Goal: Information Seeking & Learning: Understand process/instructions

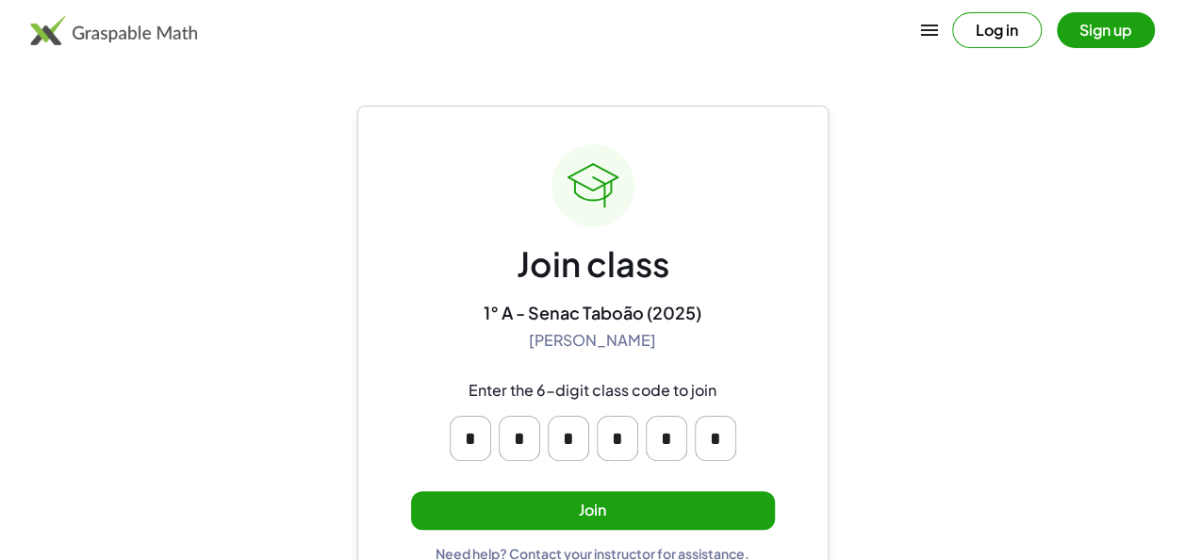
click at [569, 499] on button "Join" at bounding box center [593, 510] width 364 height 39
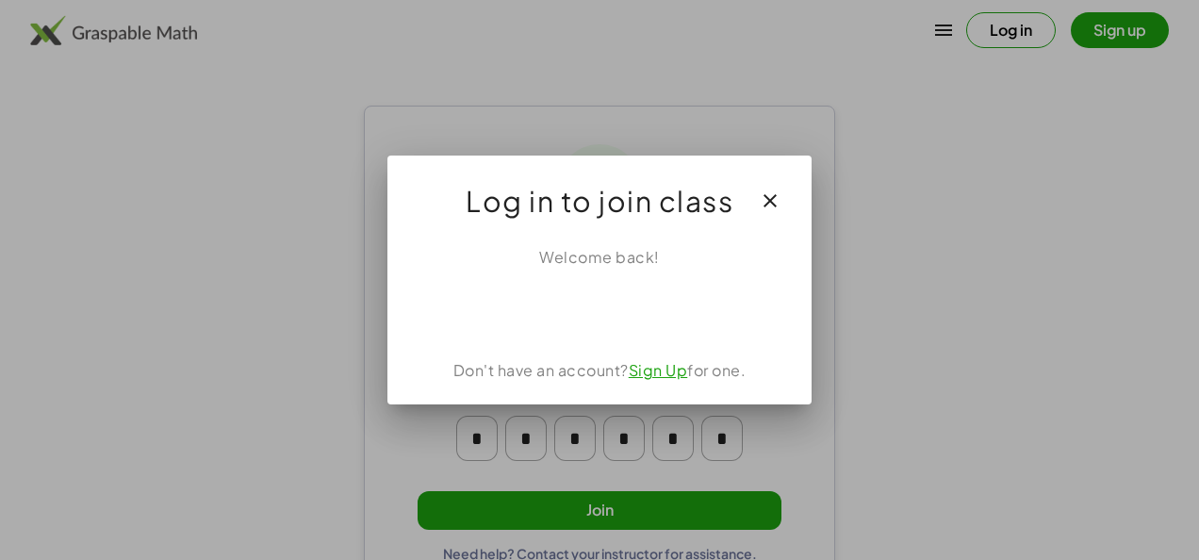
click at [187, 275] on div at bounding box center [599, 280] width 1199 height 560
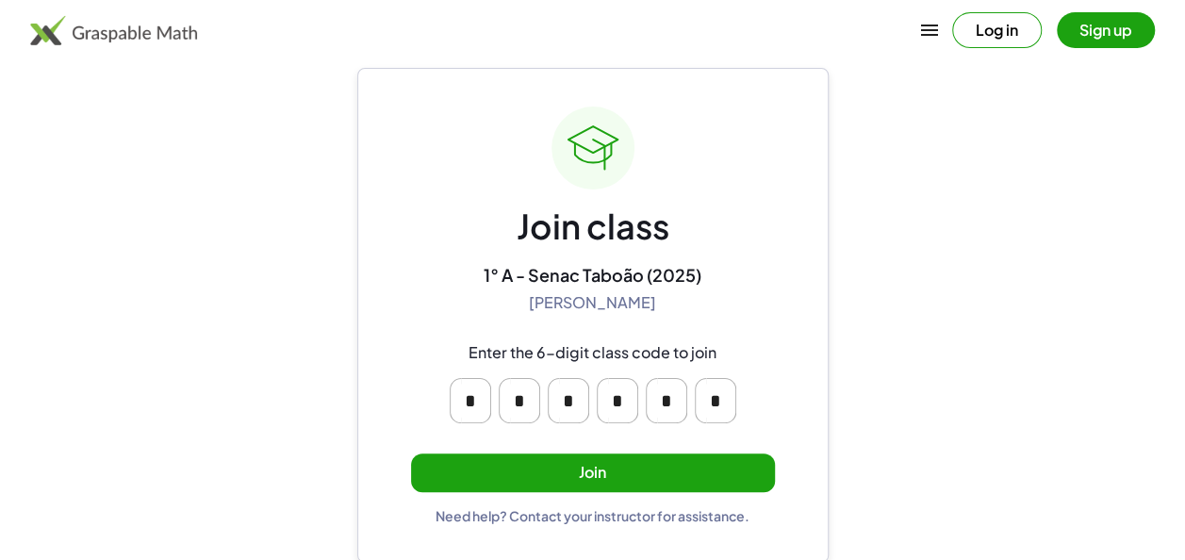
scroll to position [40, 0]
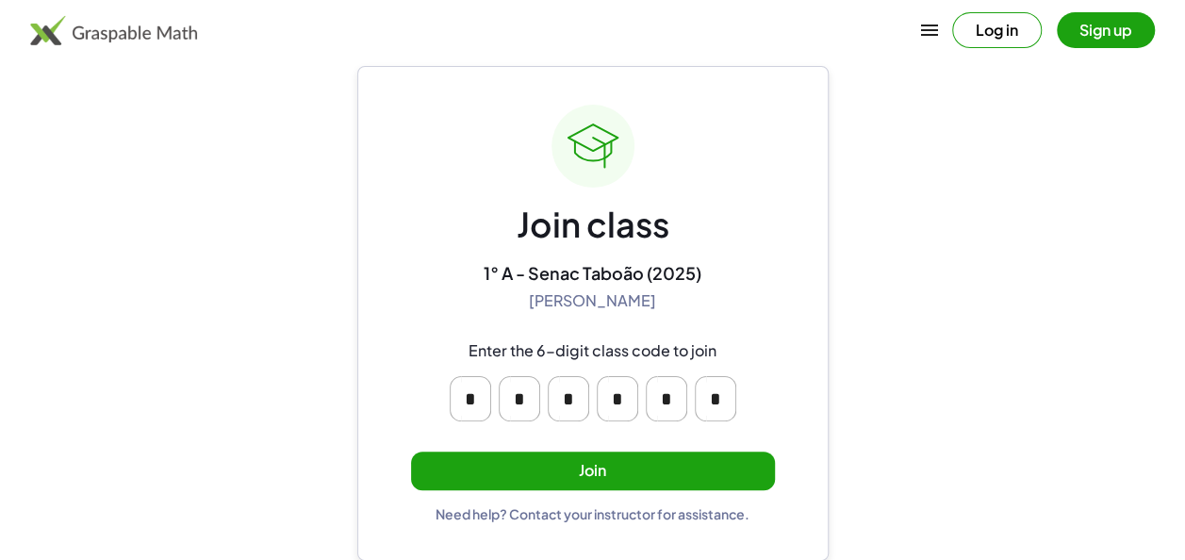
click at [592, 481] on button "Join" at bounding box center [593, 470] width 364 height 39
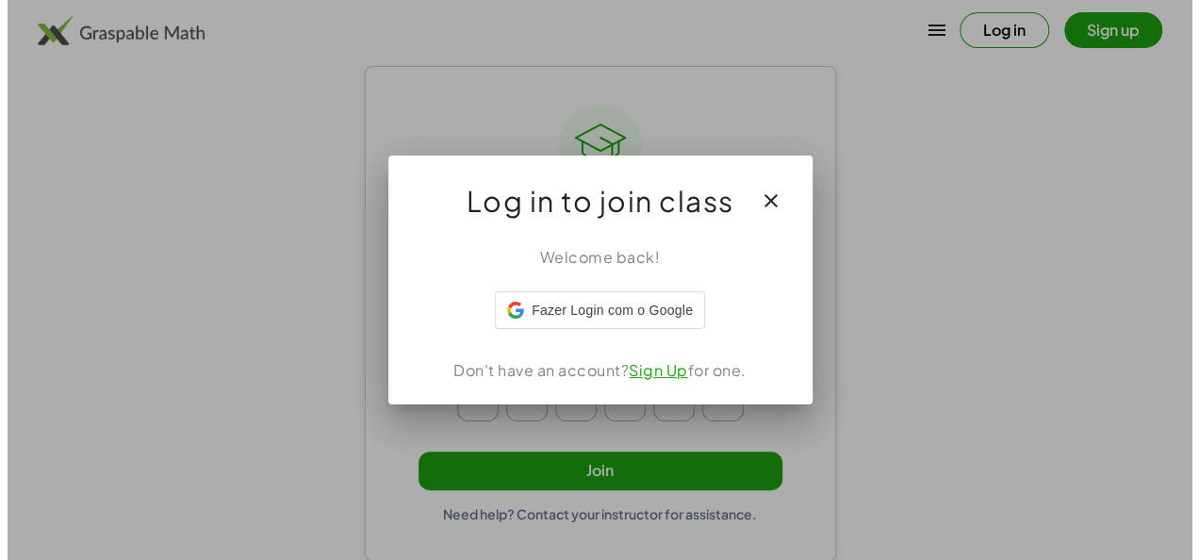
scroll to position [0, 0]
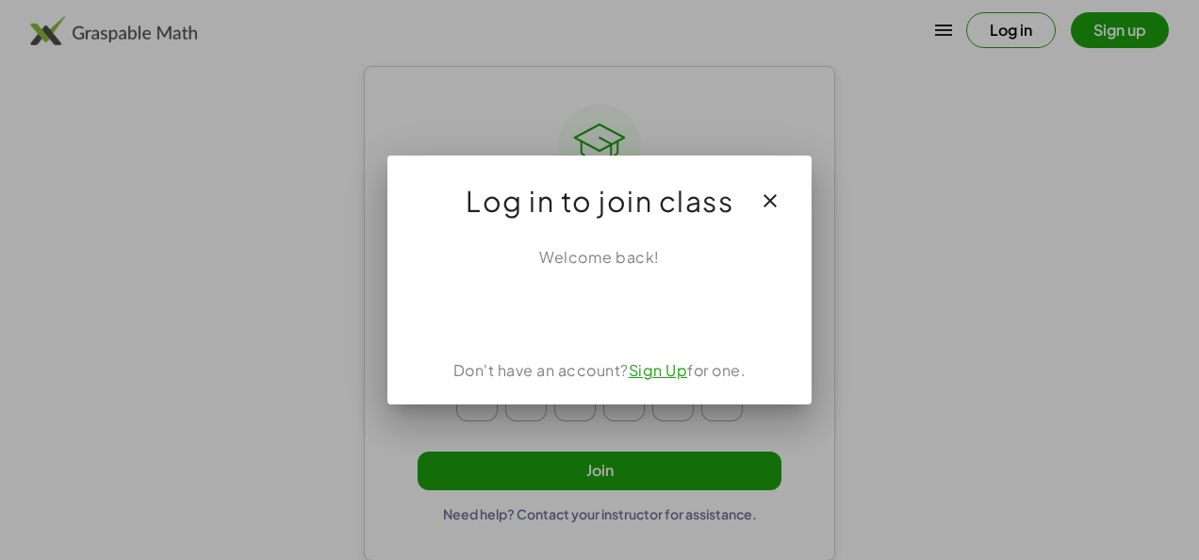
click at [102, 217] on div at bounding box center [599, 280] width 1199 height 560
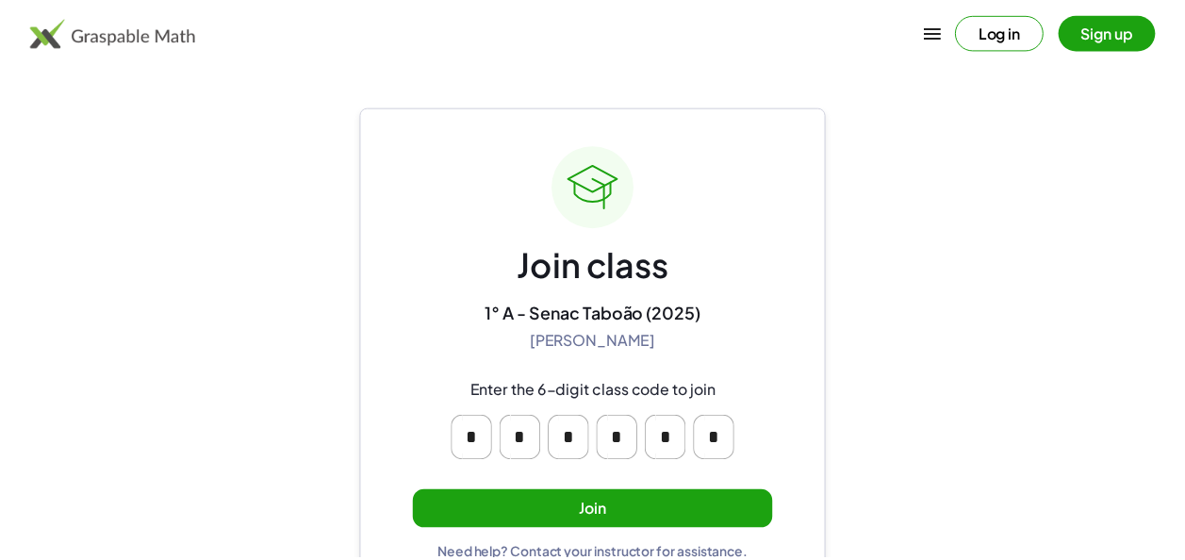
scroll to position [40, 0]
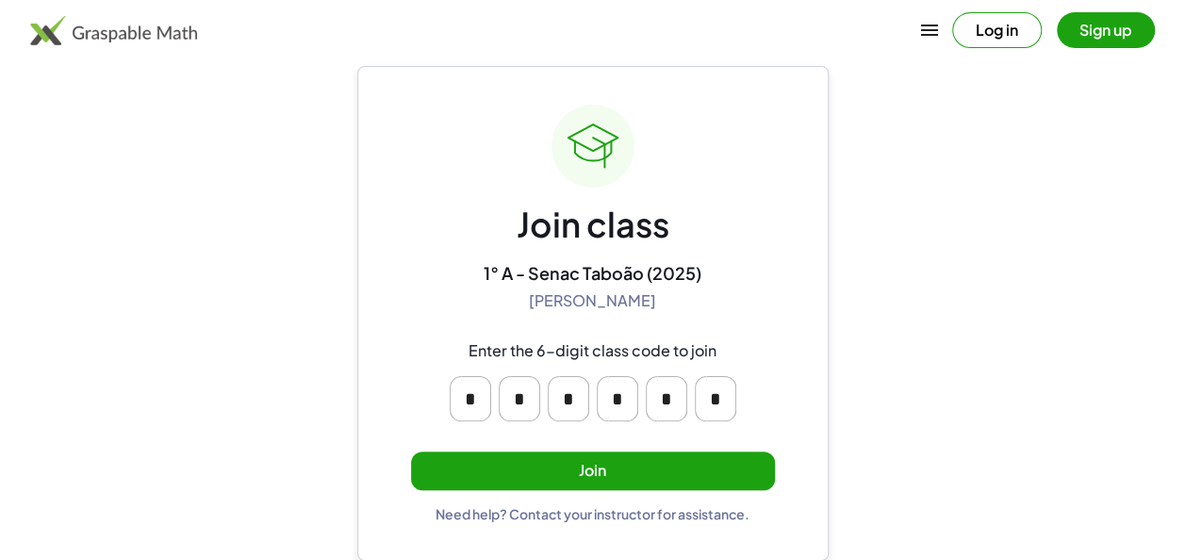
click at [531, 477] on button "Join" at bounding box center [593, 470] width 364 height 39
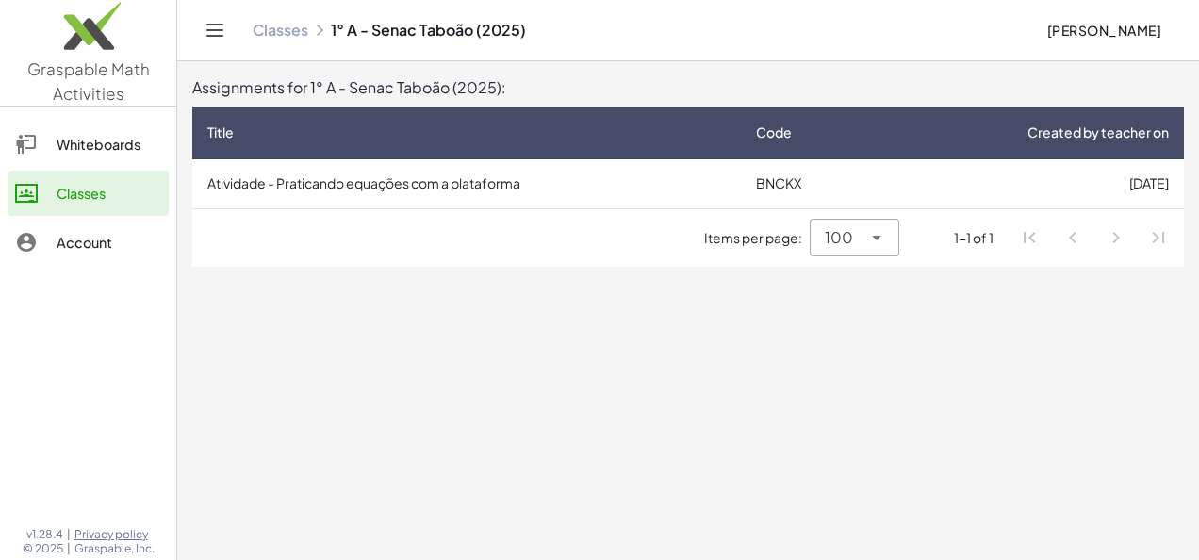
click at [430, 173] on td "Atividade - Praticando equações com a plataforma" at bounding box center [466, 183] width 549 height 49
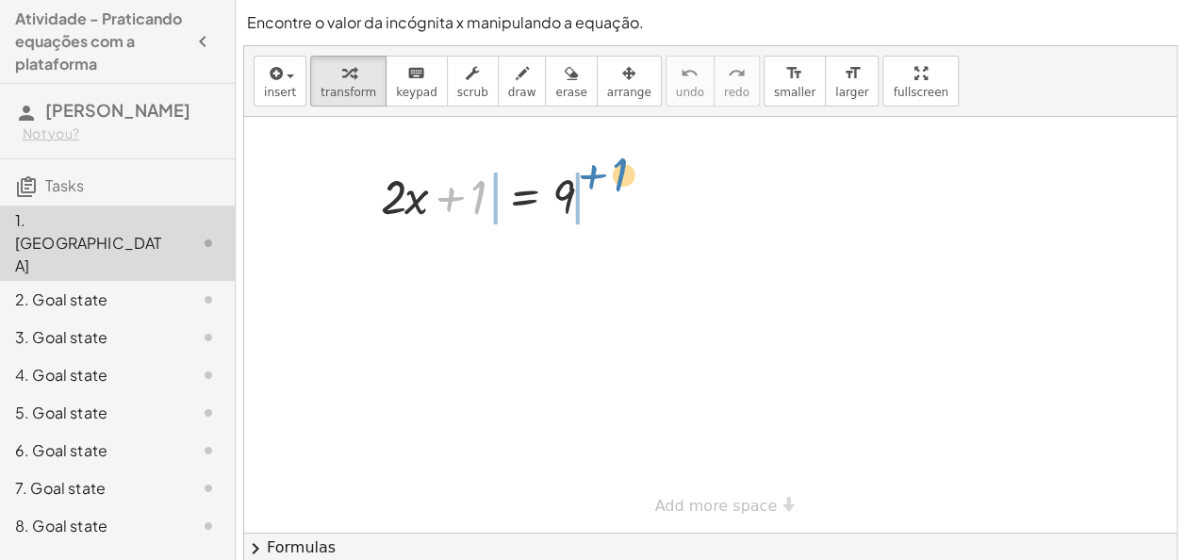
drag, startPoint x: 465, startPoint y: 197, endPoint x: 609, endPoint y: 175, distance: 145.8
click at [609, 175] on div at bounding box center [494, 195] width 246 height 64
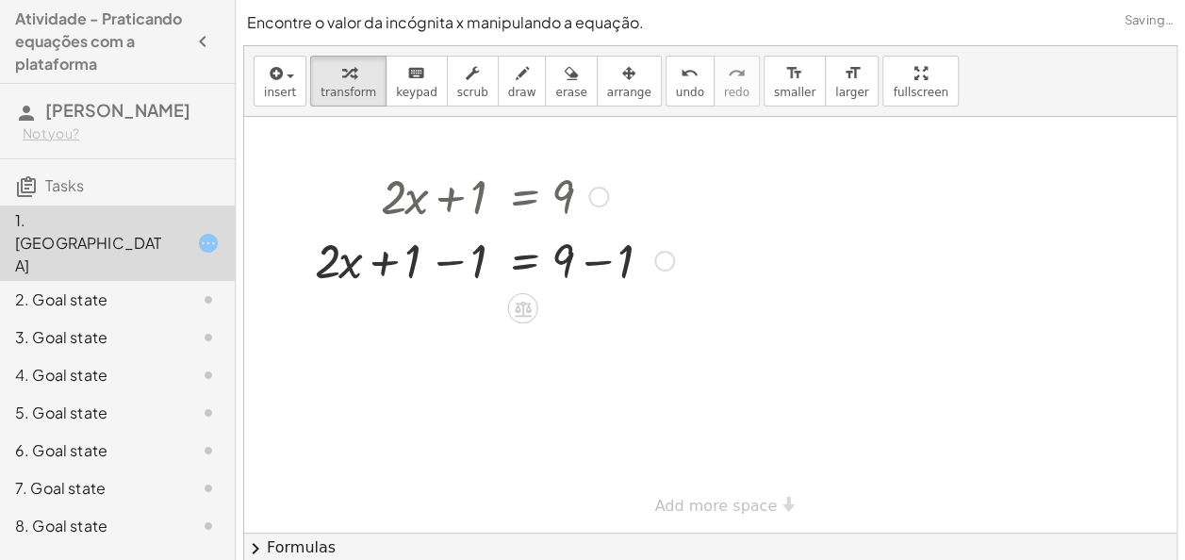
click at [470, 269] on div at bounding box center [494, 259] width 378 height 64
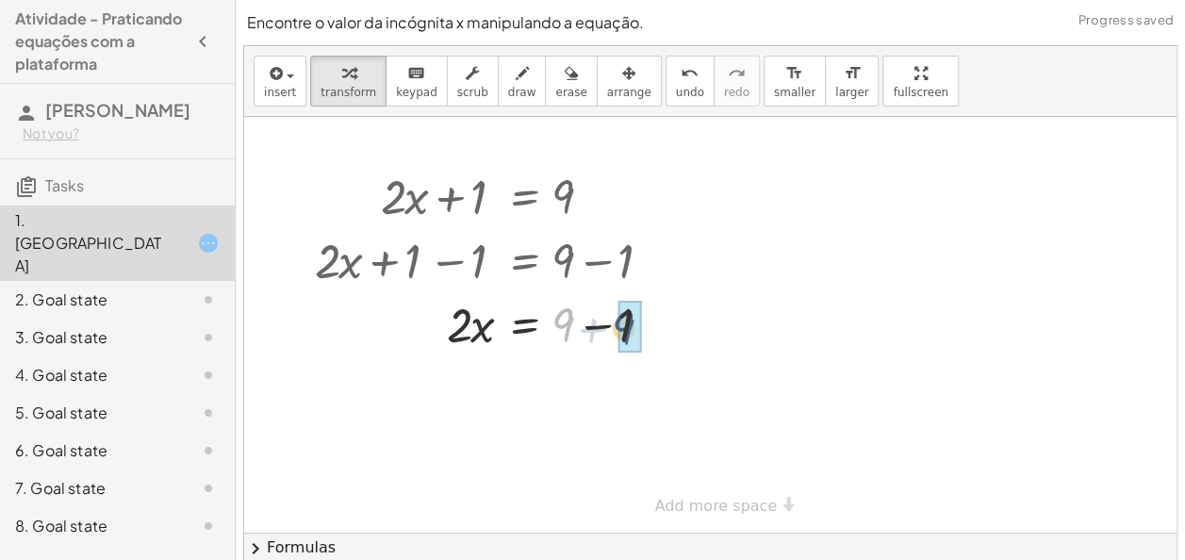
drag, startPoint x: 563, startPoint y: 320, endPoint x: 632, endPoint y: 322, distance: 68.9
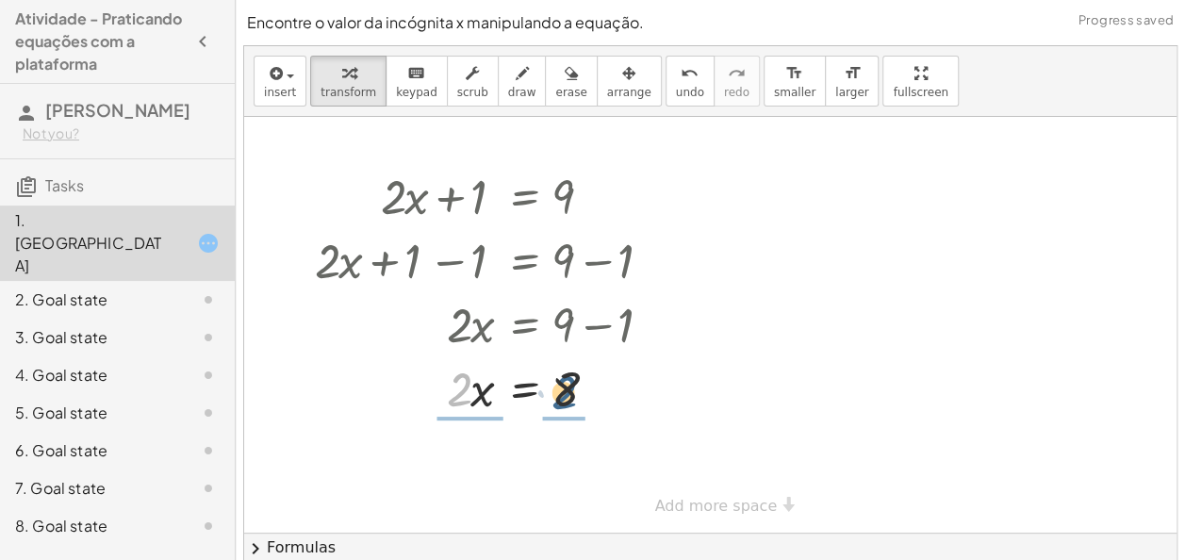
drag, startPoint x: 467, startPoint y: 371, endPoint x: 582, endPoint y: 374, distance: 116.0
click at [582, 374] on div at bounding box center [494, 387] width 378 height 64
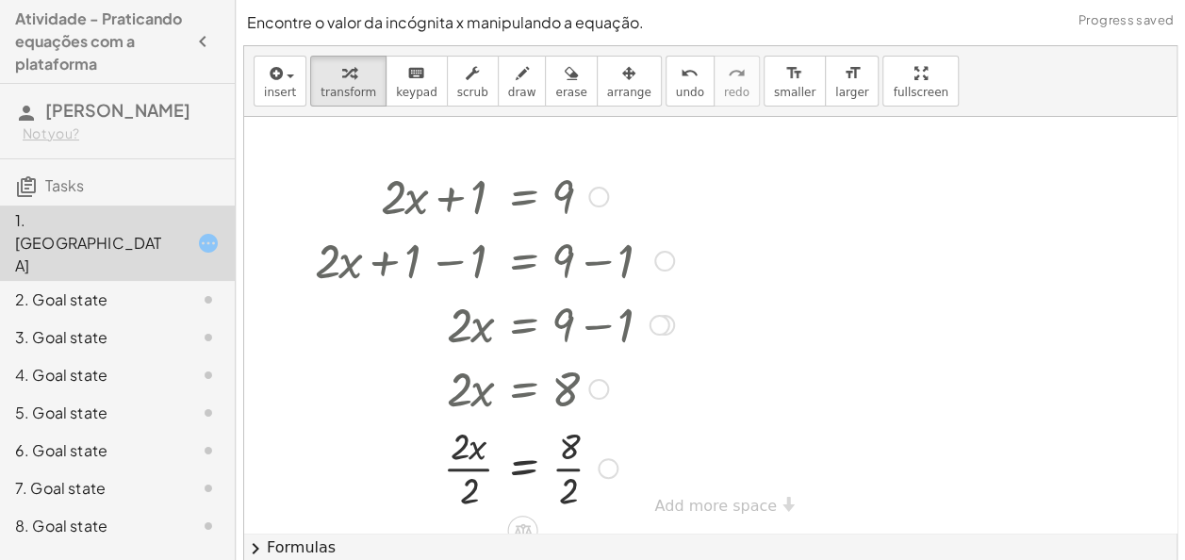
click at [567, 384] on div at bounding box center [491, 387] width 365 height 64
drag, startPoint x: 567, startPoint y: 384, endPoint x: 596, endPoint y: 387, distance: 28.5
click at [523, 389] on div "· 2 · x = 8" at bounding box center [523, 389] width 0 height 0
click at [596, 387] on div at bounding box center [598, 389] width 21 height 21
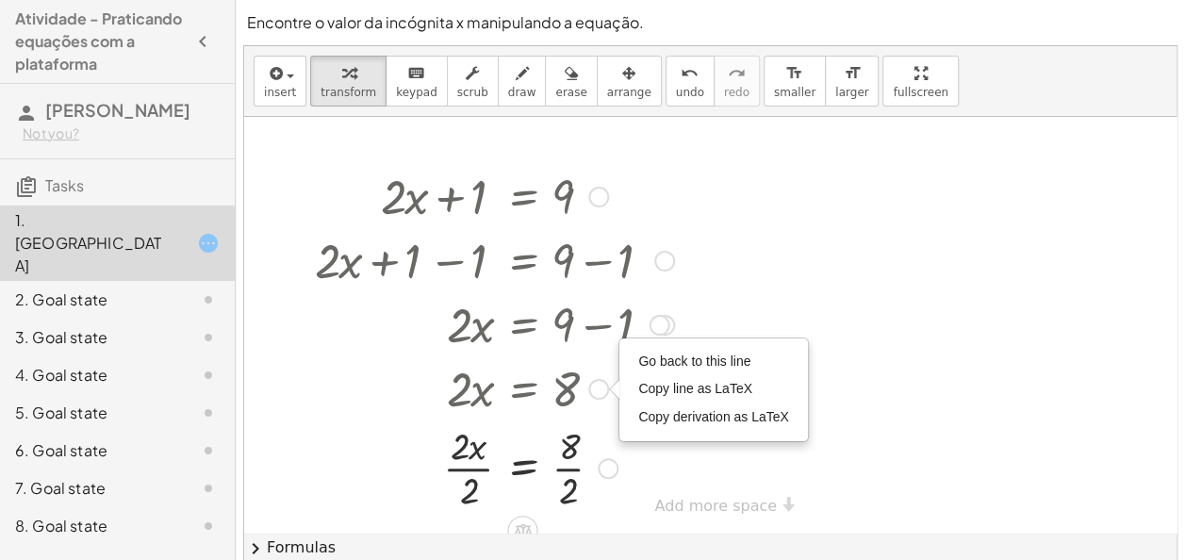
click at [605, 458] on div at bounding box center [608, 468] width 21 height 21
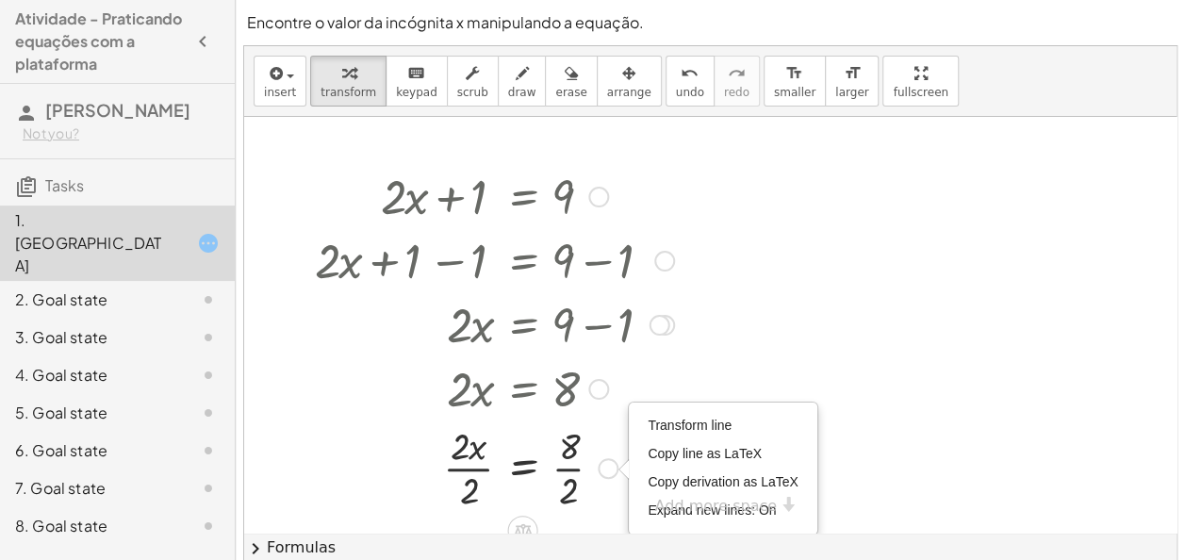
click at [605, 458] on div "Transform line Copy line as LaTeX Copy derivation as LaTeX Expand new lines: On" at bounding box center [608, 468] width 21 height 21
click at [490, 369] on div at bounding box center [494, 387] width 378 height 64
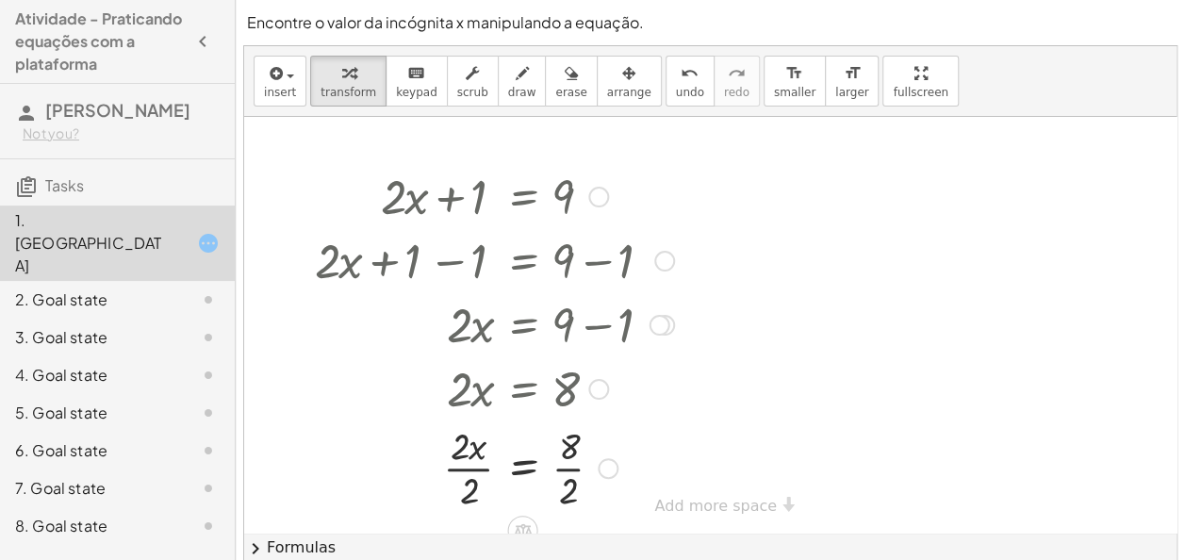
scroll to position [11, 0]
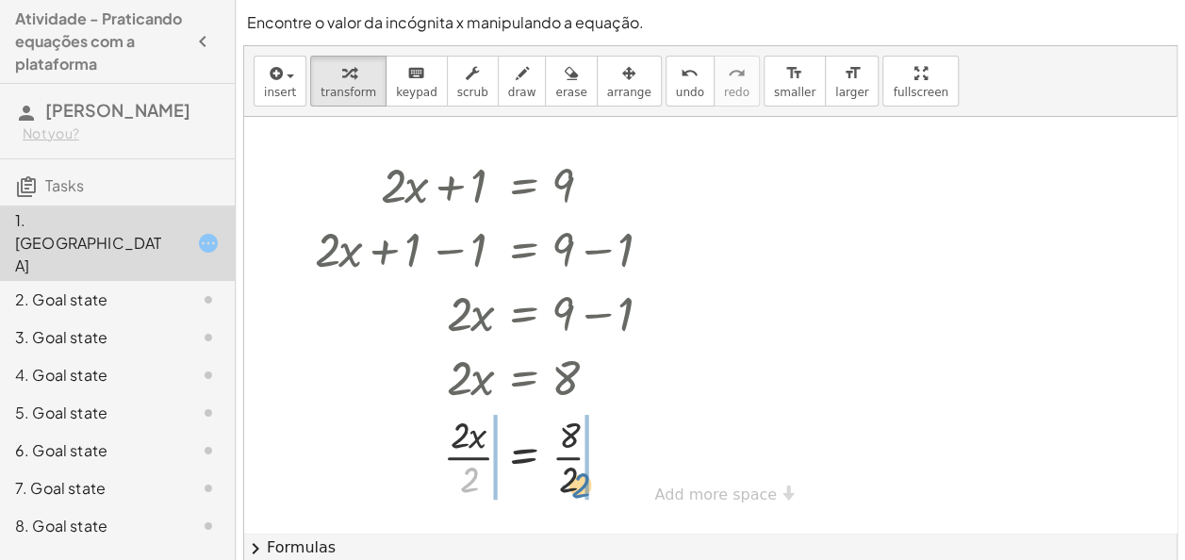
drag, startPoint x: 475, startPoint y: 471, endPoint x: 588, endPoint y: 477, distance: 113.2
click at [588, 477] on div at bounding box center [494, 455] width 378 height 94
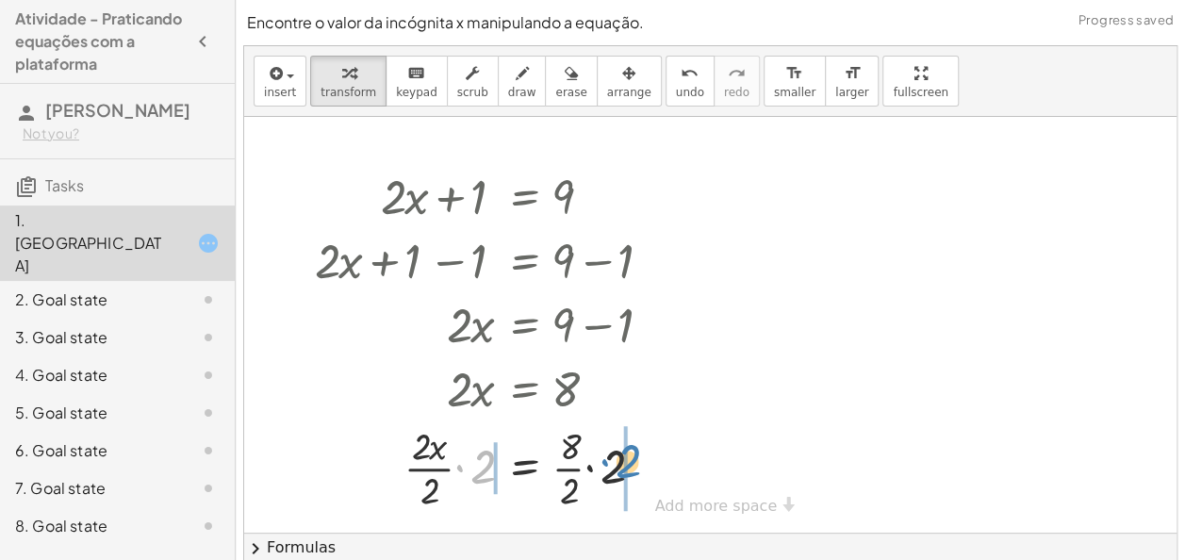
scroll to position [0, 0]
drag, startPoint x: 477, startPoint y: 454, endPoint x: 606, endPoint y: 455, distance: 129.1
click at [606, 455] on div at bounding box center [494, 466] width 378 height 94
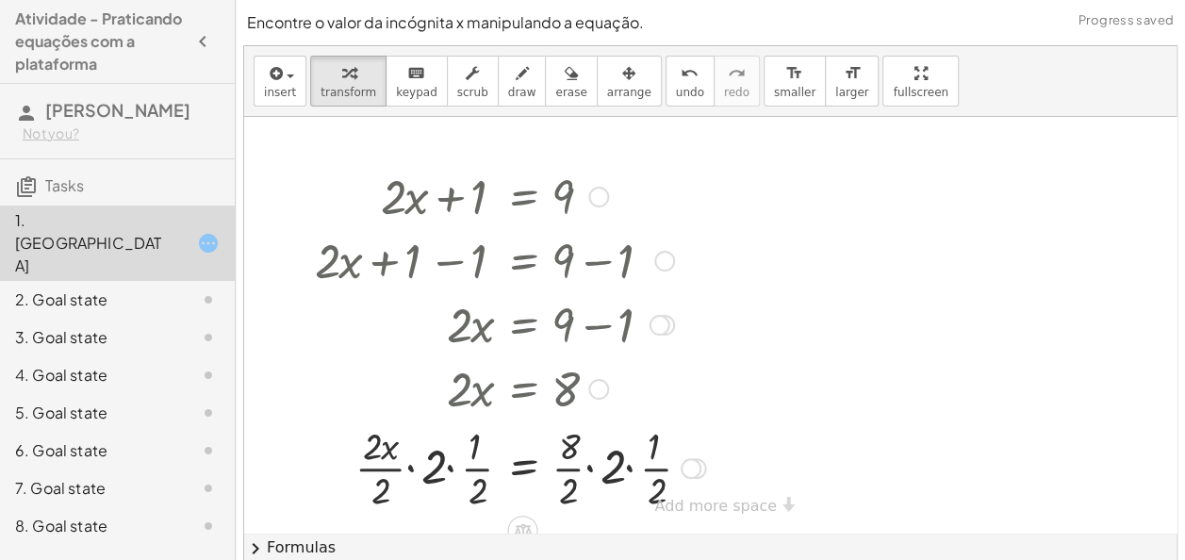
click at [431, 474] on div at bounding box center [510, 466] width 410 height 94
click at [471, 454] on div at bounding box center [510, 466] width 410 height 94
click at [404, 445] on div at bounding box center [510, 466] width 410 height 94
drag, startPoint x: 404, startPoint y: 445, endPoint x: 405, endPoint y: 484, distance: 39.6
click at [405, 484] on div at bounding box center [510, 466] width 410 height 94
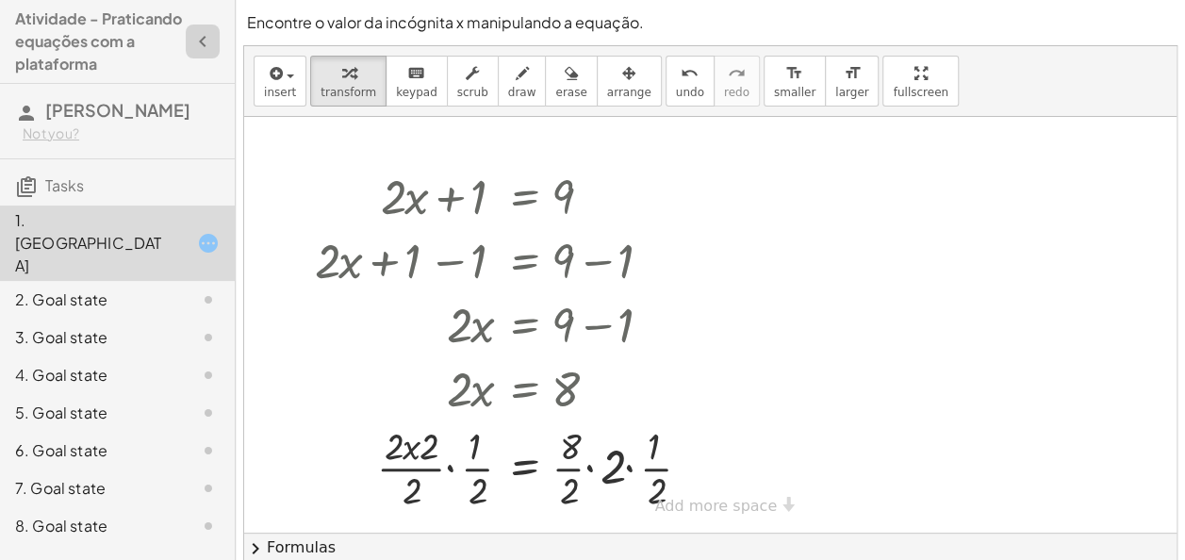
click at [200, 37] on icon "button" at bounding box center [202, 41] width 23 height 23
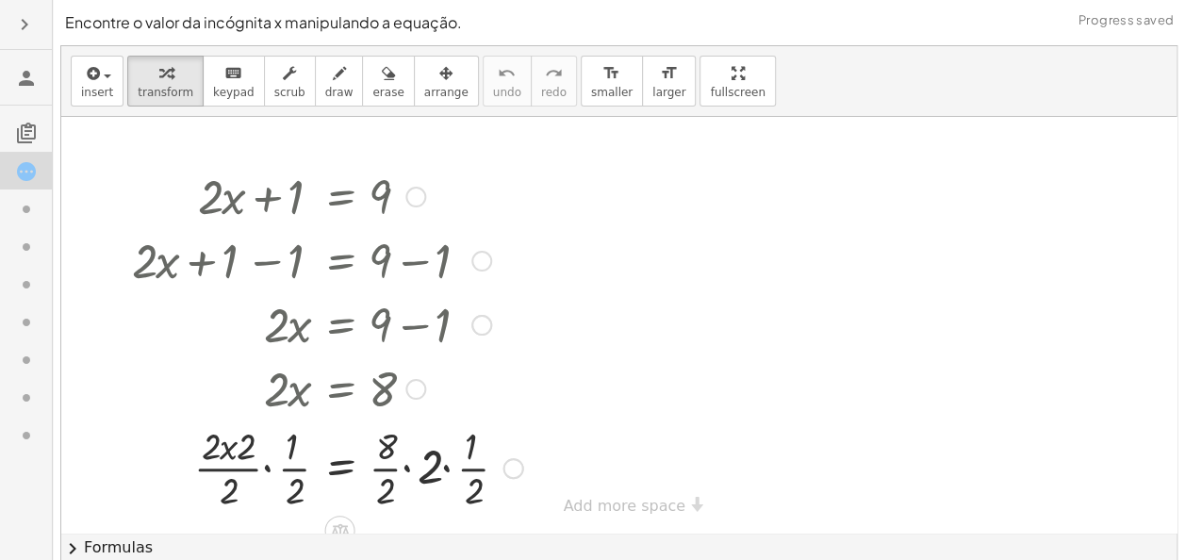
scroll to position [17, 0]
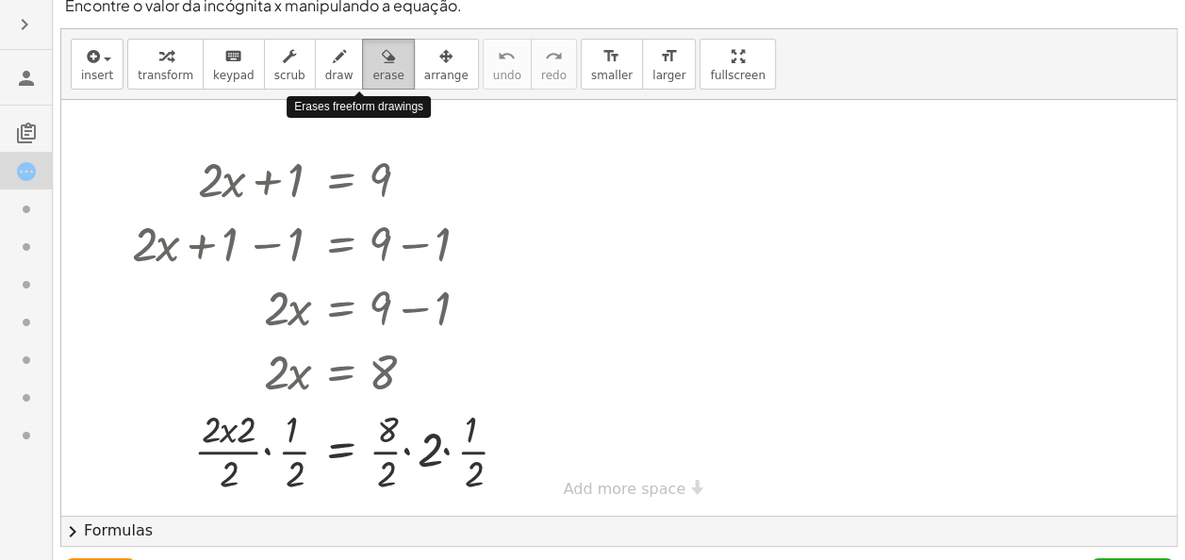
click at [382, 53] on icon "button" at bounding box center [388, 56] width 13 height 23
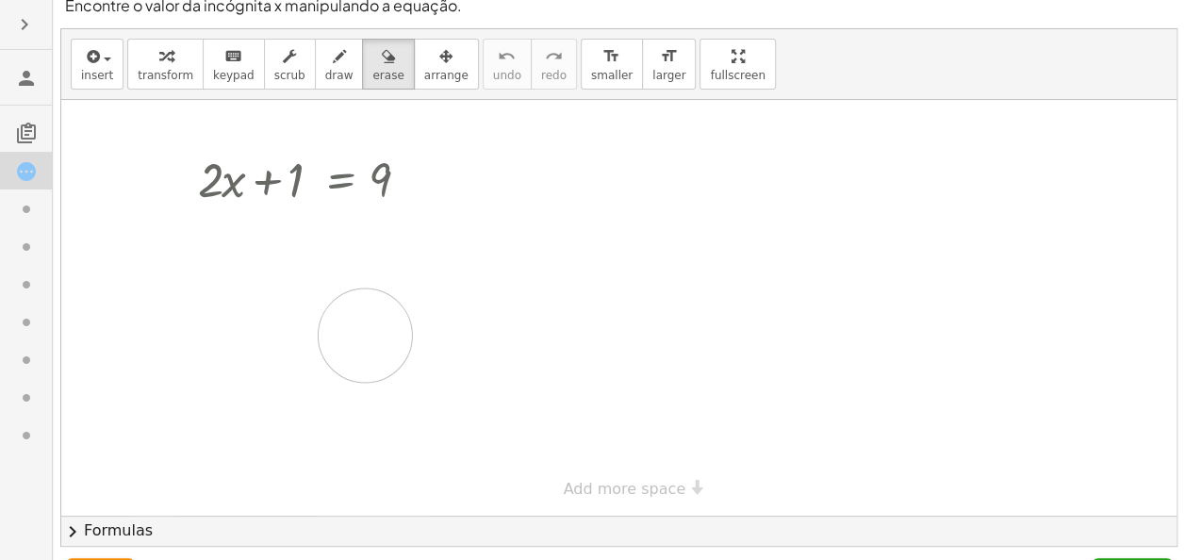
drag, startPoint x: 254, startPoint y: 260, endPoint x: 364, endPoint y: 328, distance: 128.7
click at [364, 328] on div at bounding box center [618, 308] width 1115 height 416
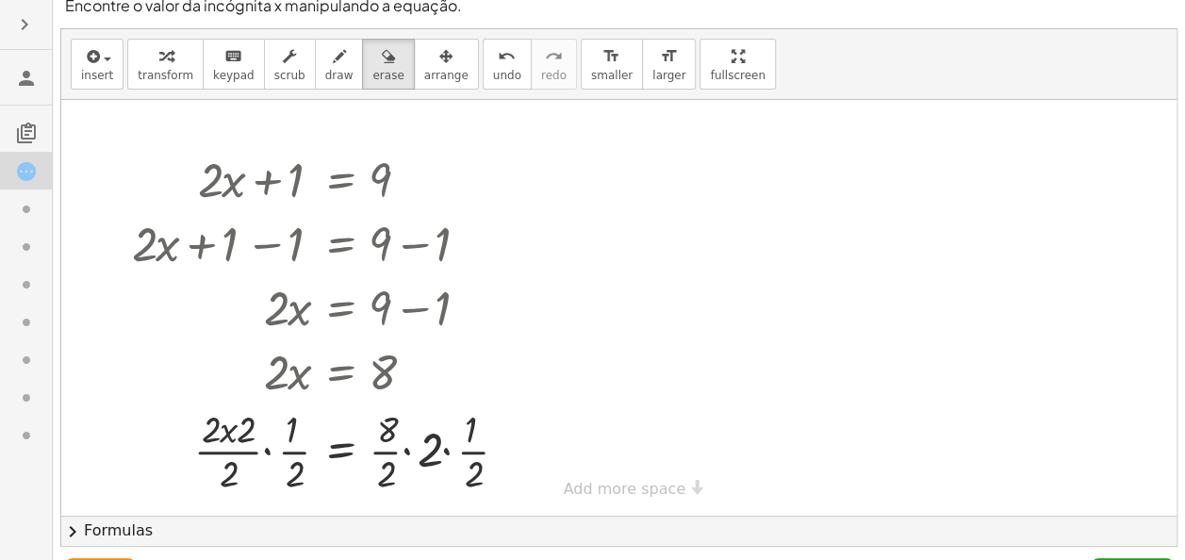
click at [364, 328] on div at bounding box center [618, 308] width 1115 height 416
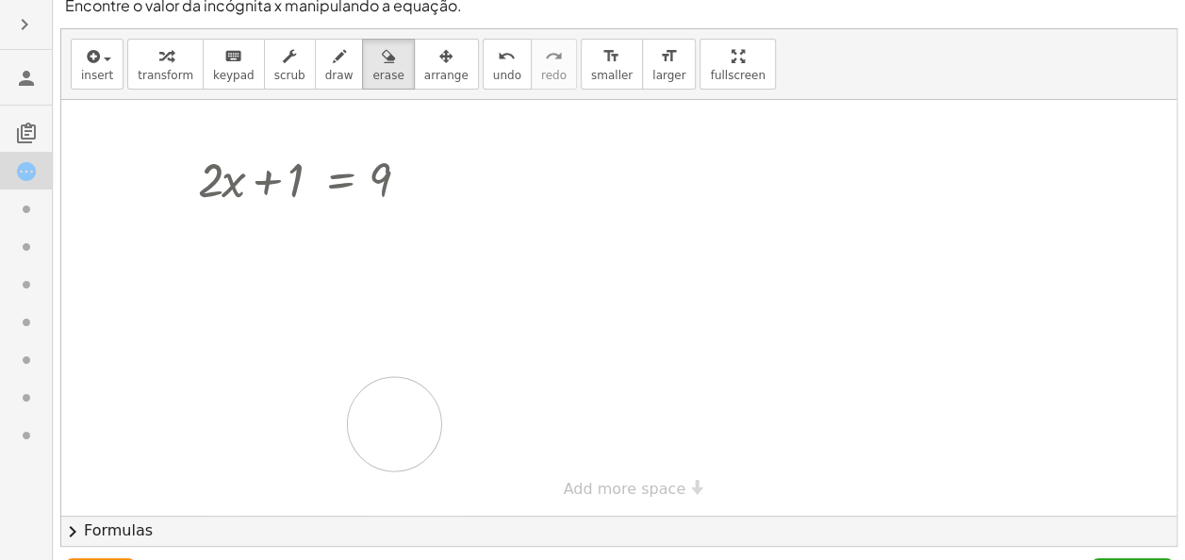
drag, startPoint x: 130, startPoint y: 241, endPoint x: 406, endPoint y: 411, distance: 324.1
click at [406, 411] on div at bounding box center [618, 308] width 1115 height 416
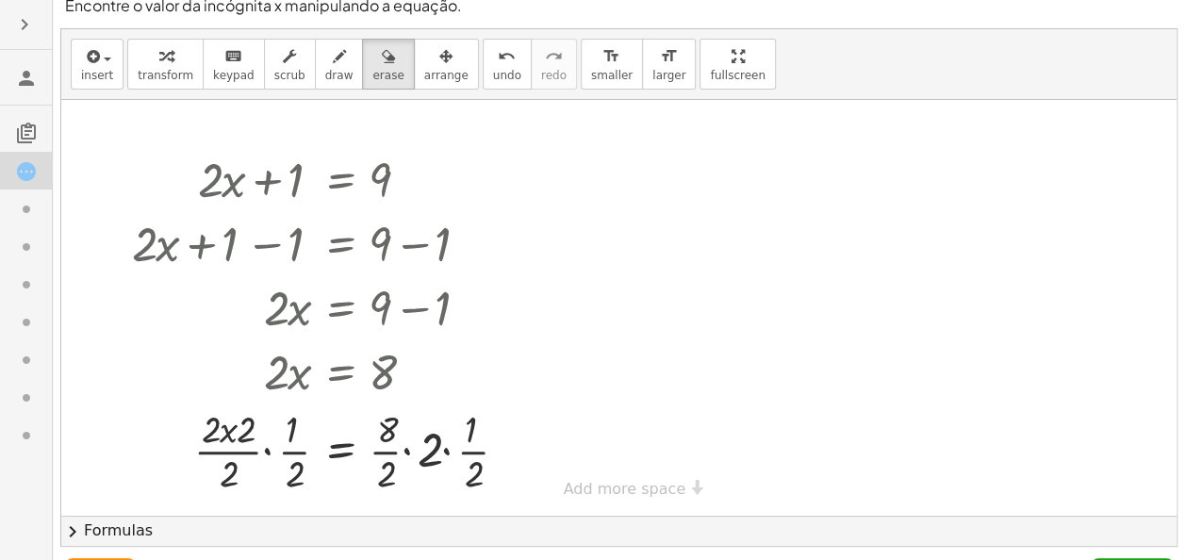
scroll to position [64, 0]
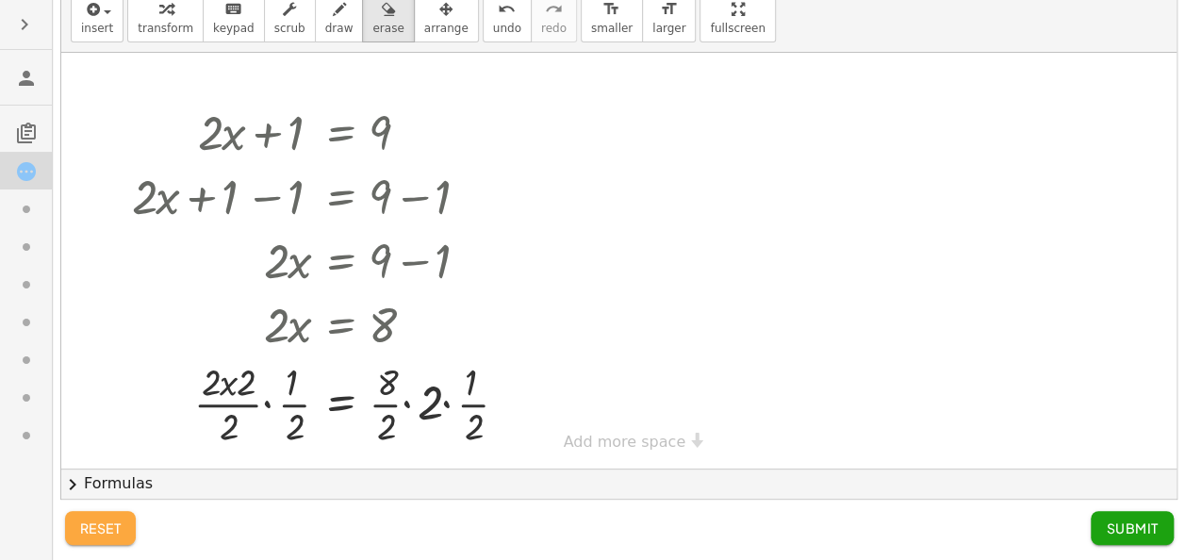
click at [132, 520] on button "reset" at bounding box center [101, 528] width 72 height 34
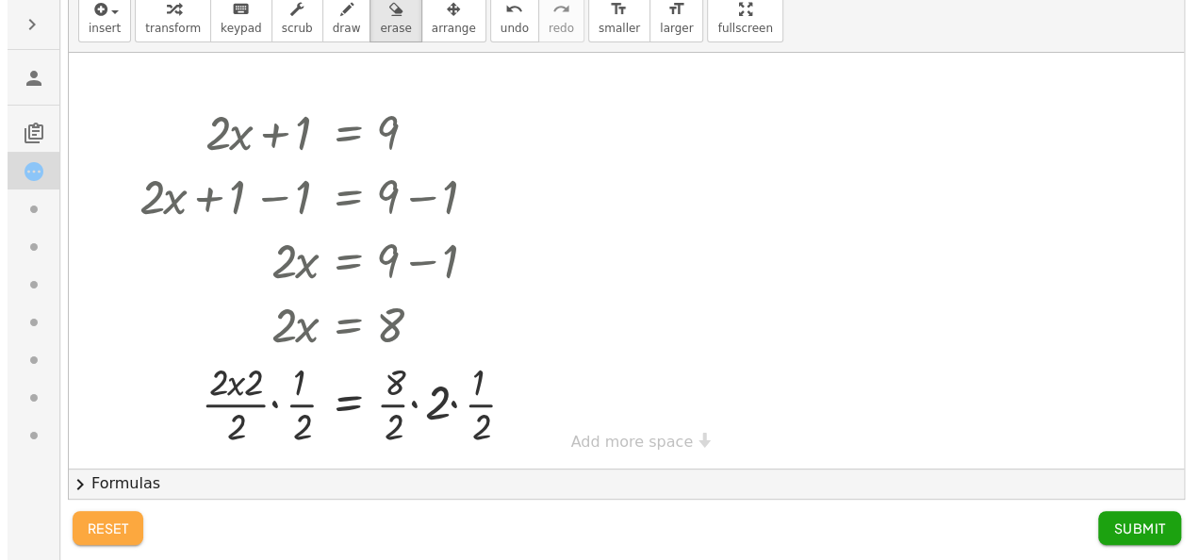
scroll to position [0, 0]
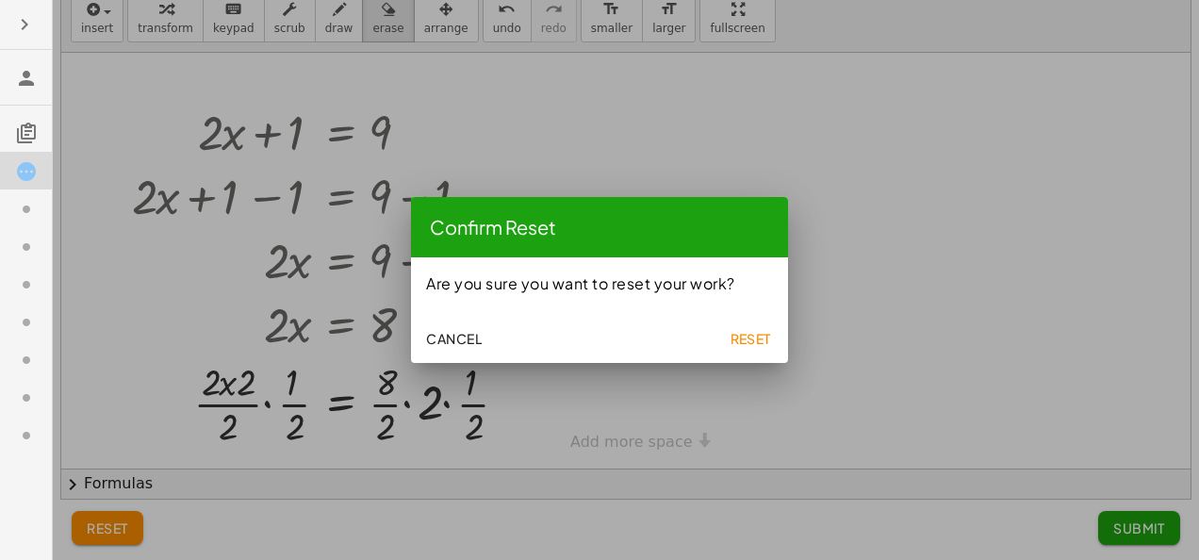
click at [765, 324] on button "Reset" at bounding box center [750, 338] width 60 height 34
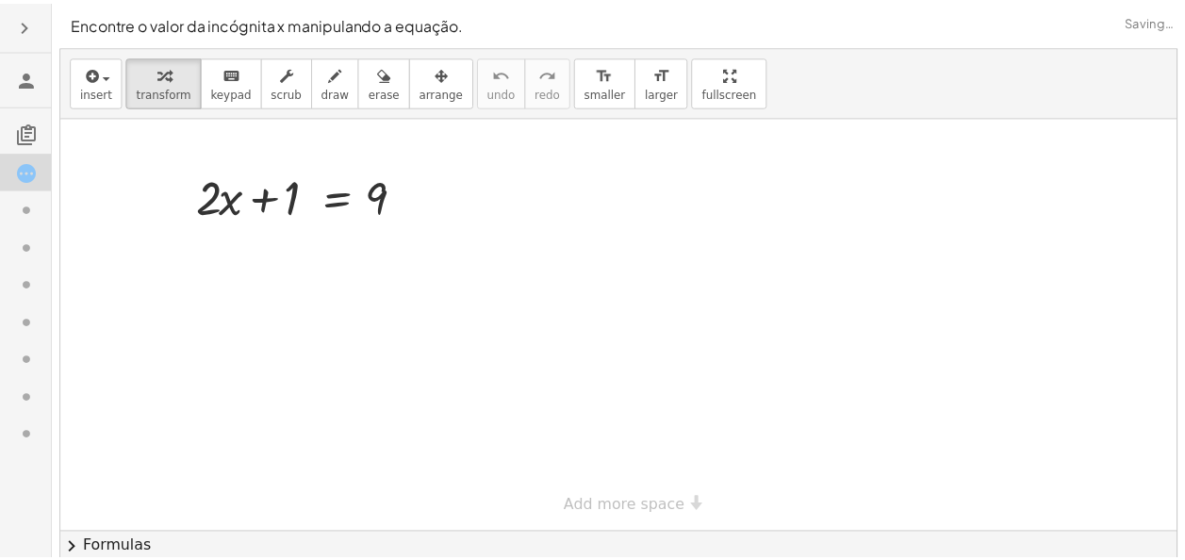
scroll to position [64, 0]
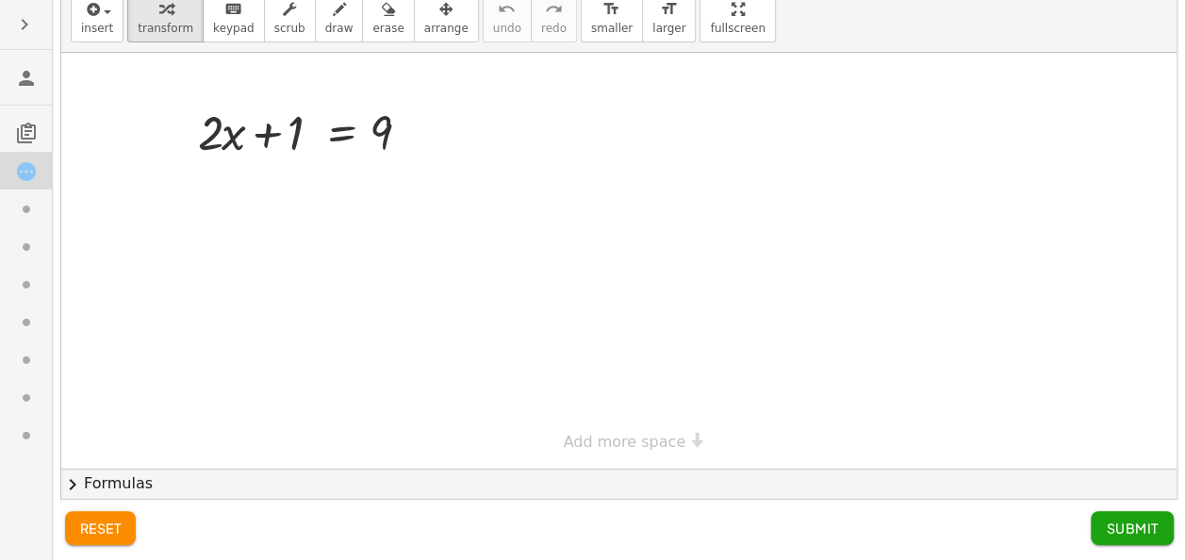
click at [443, 220] on div at bounding box center [618, 261] width 1115 height 416
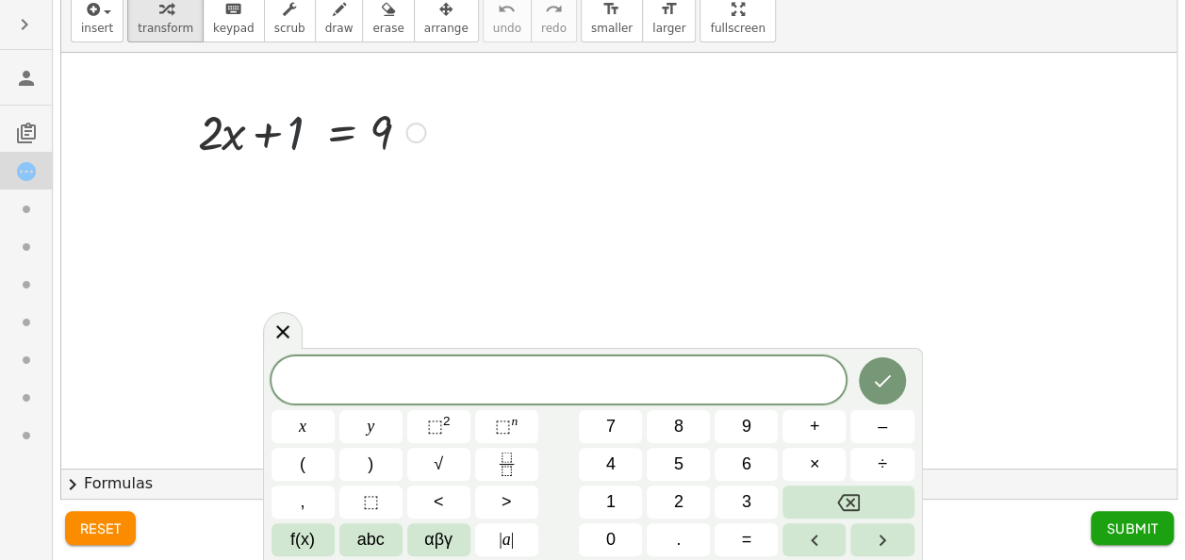
click at [308, 137] on div at bounding box center [312, 131] width 246 height 64
drag, startPoint x: 289, startPoint y: 137, endPoint x: 384, endPoint y: 123, distance: 95.2
click at [384, 123] on div at bounding box center [312, 131] width 246 height 64
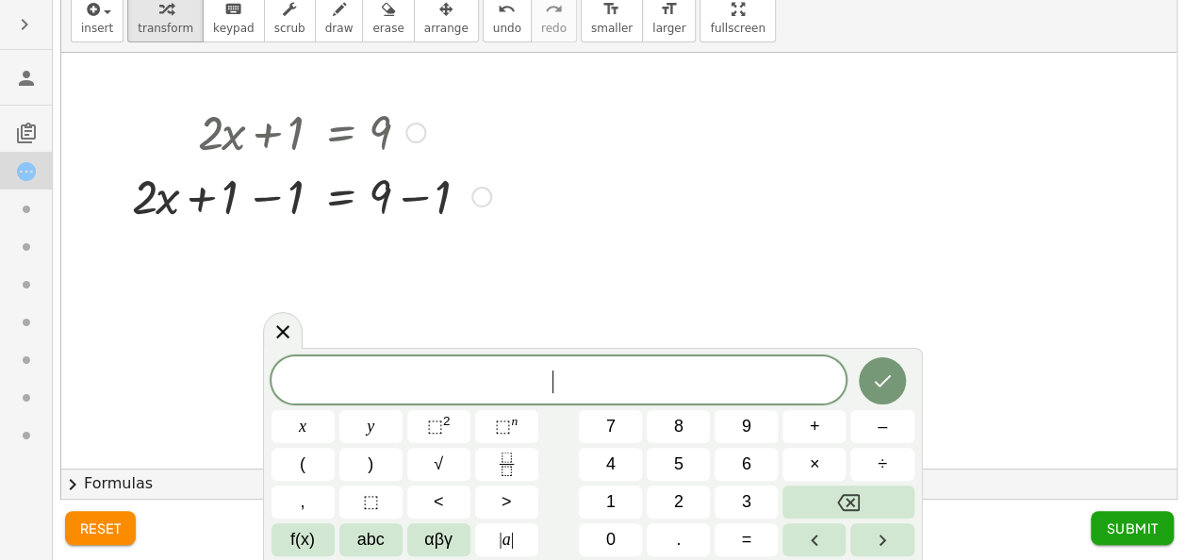
click at [270, 183] on div at bounding box center [312, 195] width 378 height 64
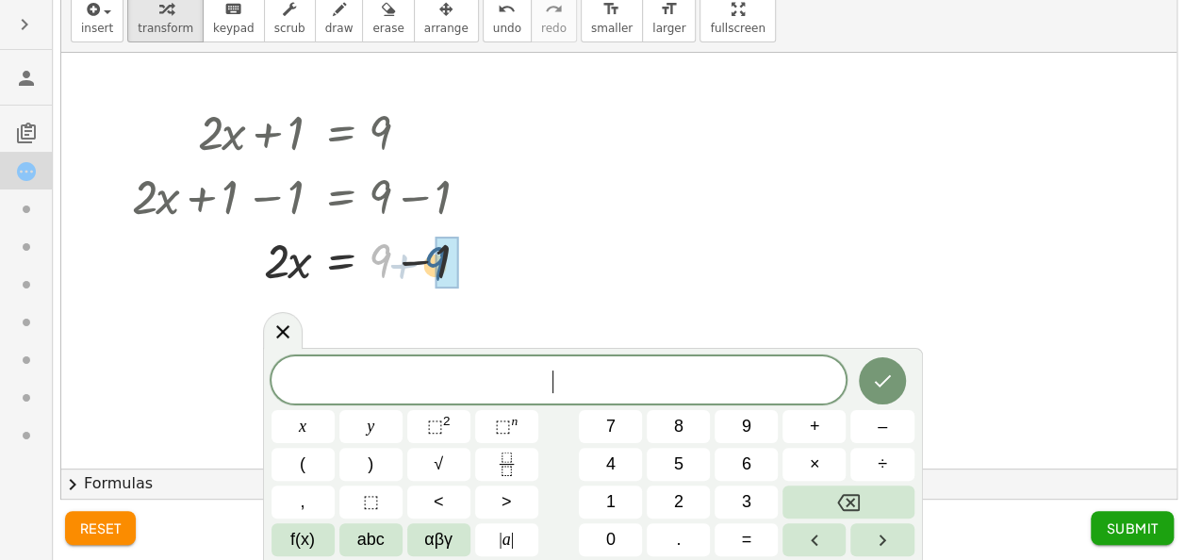
drag, startPoint x: 381, startPoint y: 256, endPoint x: 443, endPoint y: 259, distance: 62.3
click at [179, 306] on div at bounding box center [312, 323] width 378 height 64
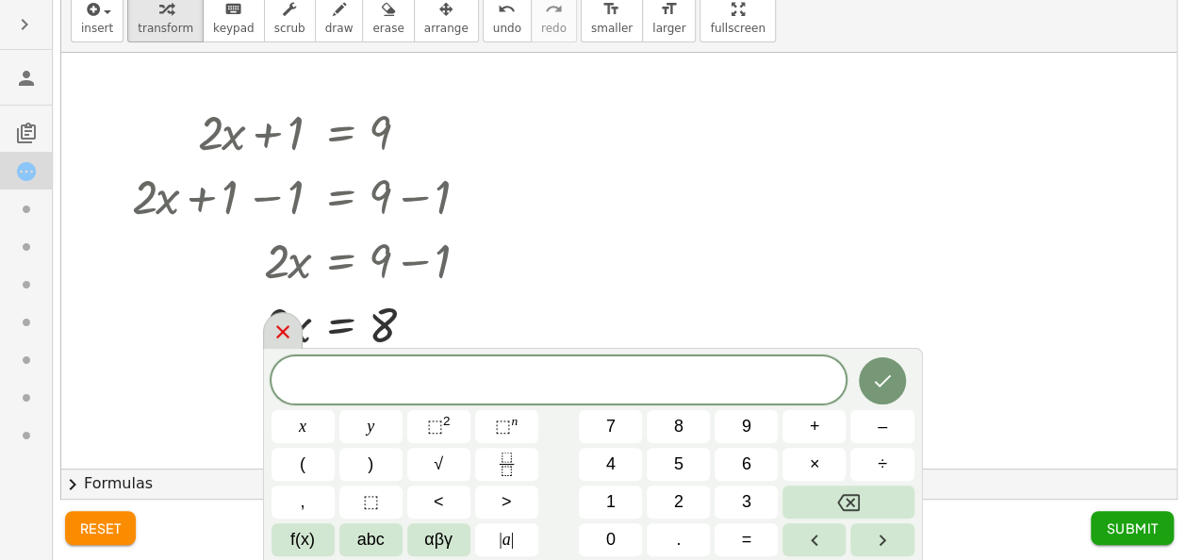
click at [277, 324] on icon at bounding box center [282, 331] width 23 height 23
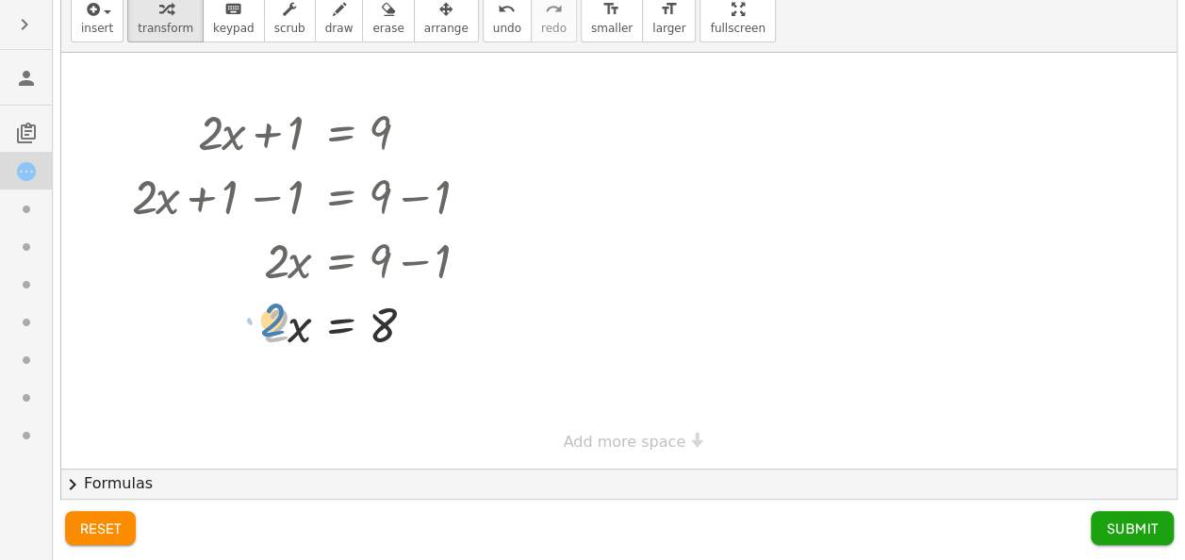
click at [273, 319] on div at bounding box center [312, 323] width 378 height 64
drag, startPoint x: 290, startPoint y: 332, endPoint x: 295, endPoint y: 311, distance: 21.3
click at [295, 311] on div at bounding box center [312, 323] width 378 height 64
drag, startPoint x: 281, startPoint y: 323, endPoint x: 416, endPoint y: 386, distance: 148.8
click at [288, 394] on div at bounding box center [312, 402] width 378 height 94
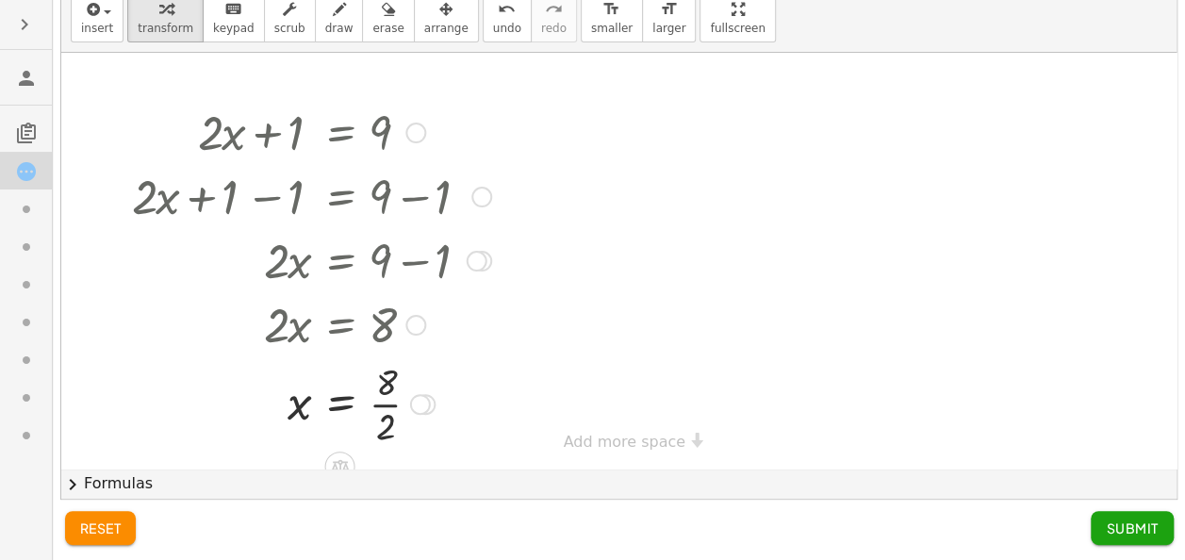
click at [382, 402] on div at bounding box center [312, 402] width 378 height 94
click at [1110, 534] on span "Submit" at bounding box center [1132, 527] width 52 height 17
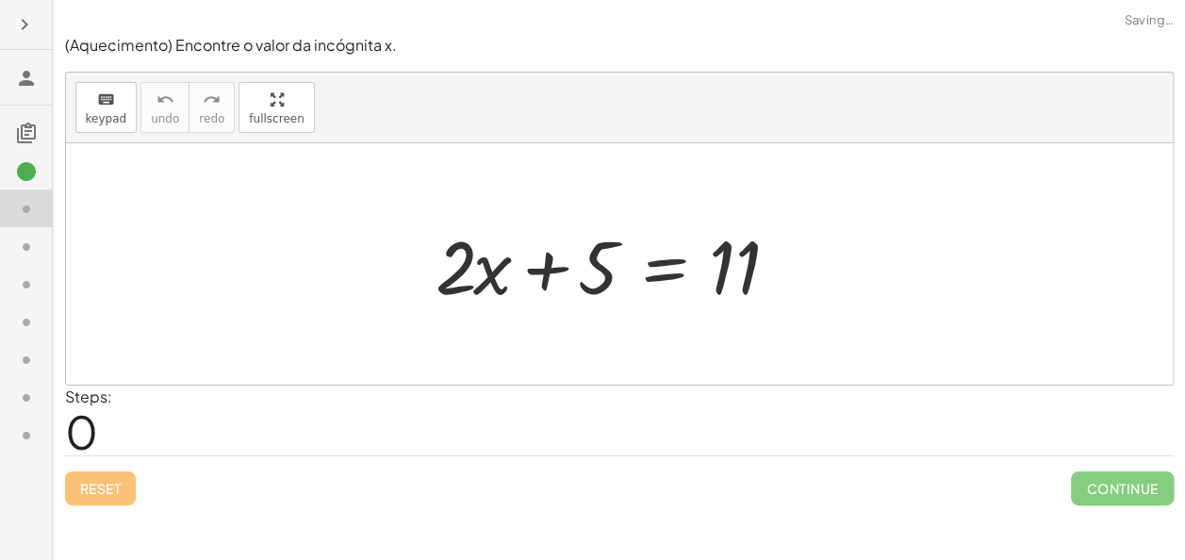
scroll to position [0, 0]
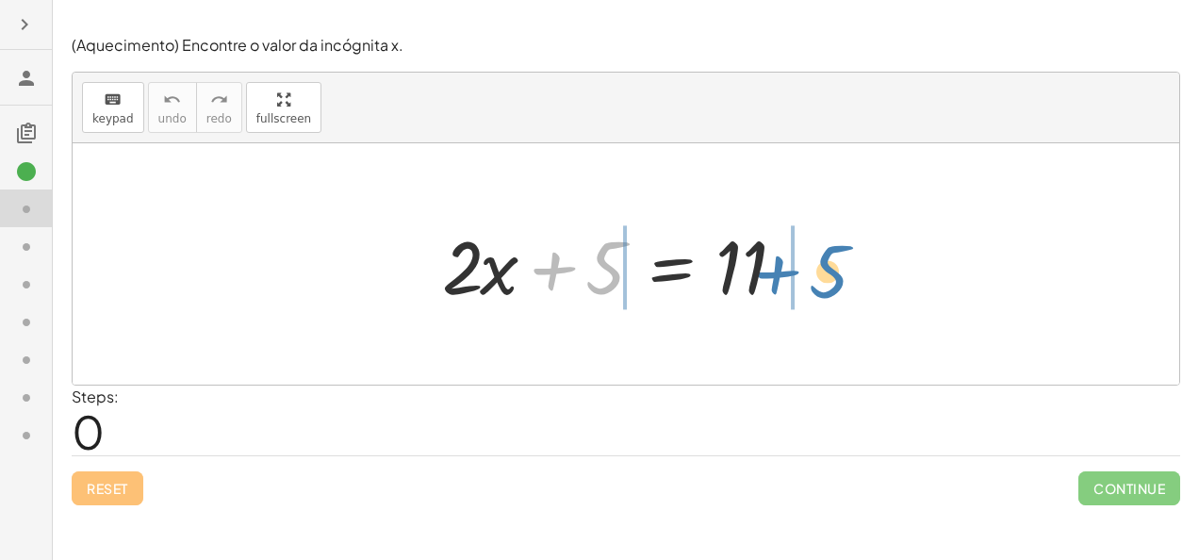
drag, startPoint x: 607, startPoint y: 253, endPoint x: 831, endPoint y: 256, distance: 224.4
click at [831, 256] on div at bounding box center [633, 264] width 401 height 97
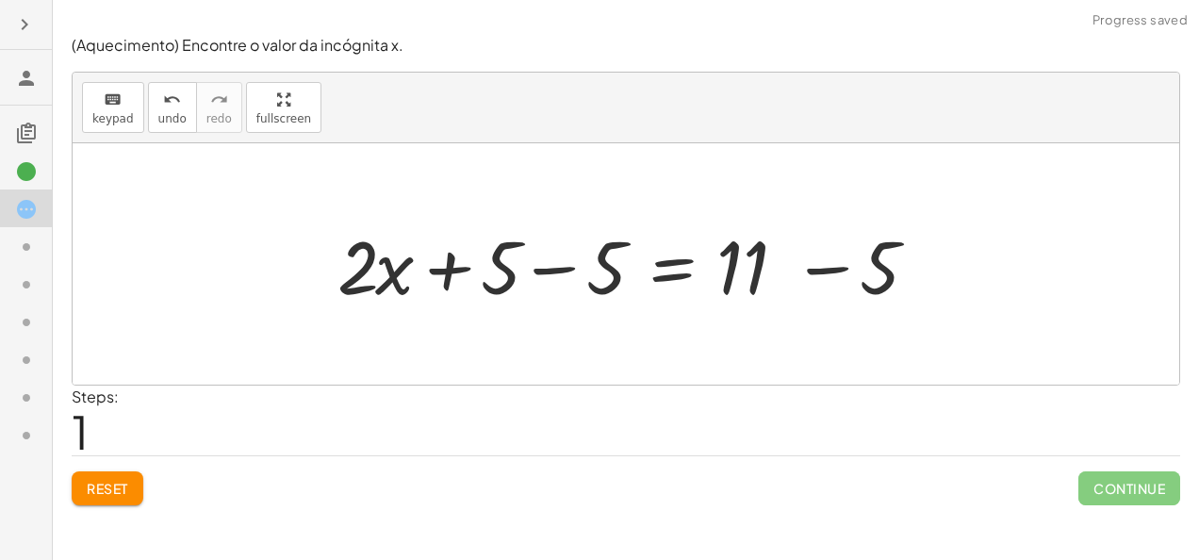
click at [598, 271] on div at bounding box center [634, 264] width 612 height 97
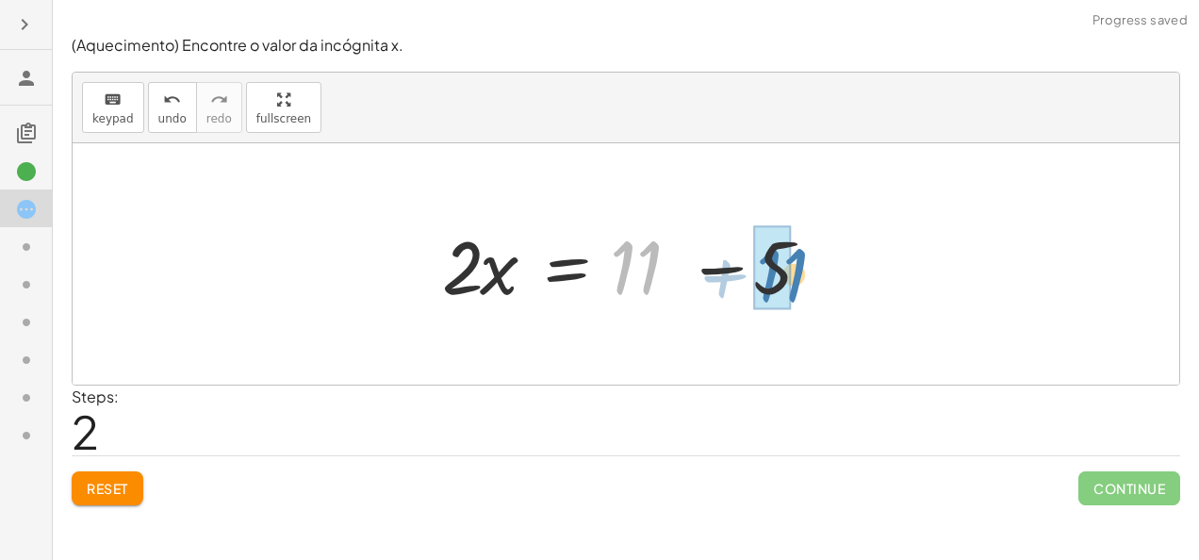
drag, startPoint x: 734, startPoint y: 269, endPoint x: 883, endPoint y: 275, distance: 149.1
click at [883, 275] on div "+ · 2 · x + 5 = 11 + · 2 · x + 5 − 5 = + 11 − 5 + · 2 · x + 0 = + 11 − 5 + 11 ·…" at bounding box center [626, 263] width 1107 height 241
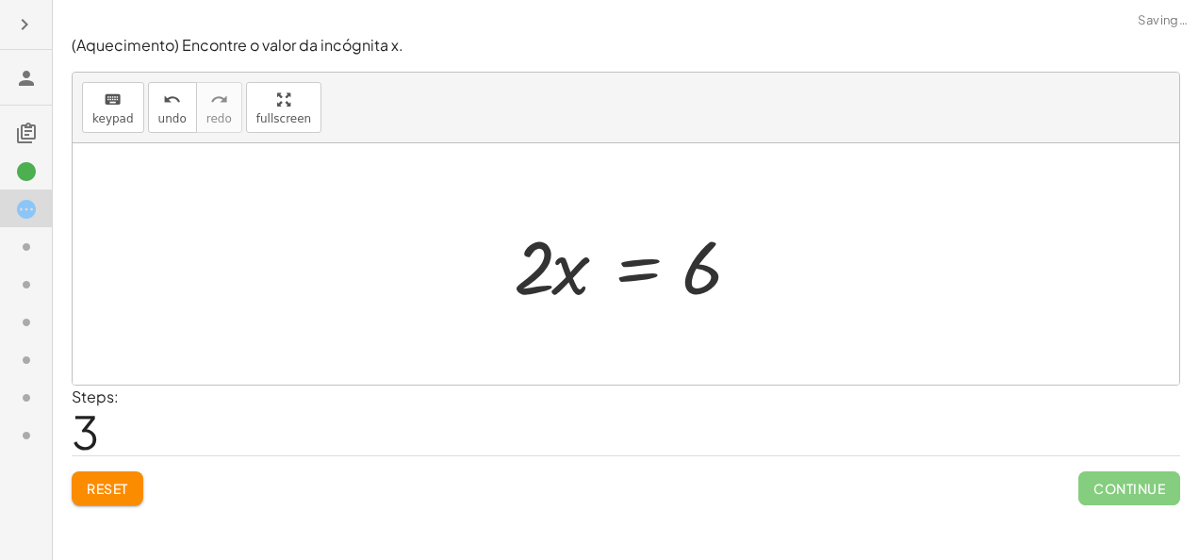
click at [548, 273] on div at bounding box center [632, 264] width 257 height 97
drag, startPoint x: 553, startPoint y: 275, endPoint x: 720, endPoint y: 294, distance: 167.9
click at [720, 294] on div at bounding box center [632, 264] width 257 height 97
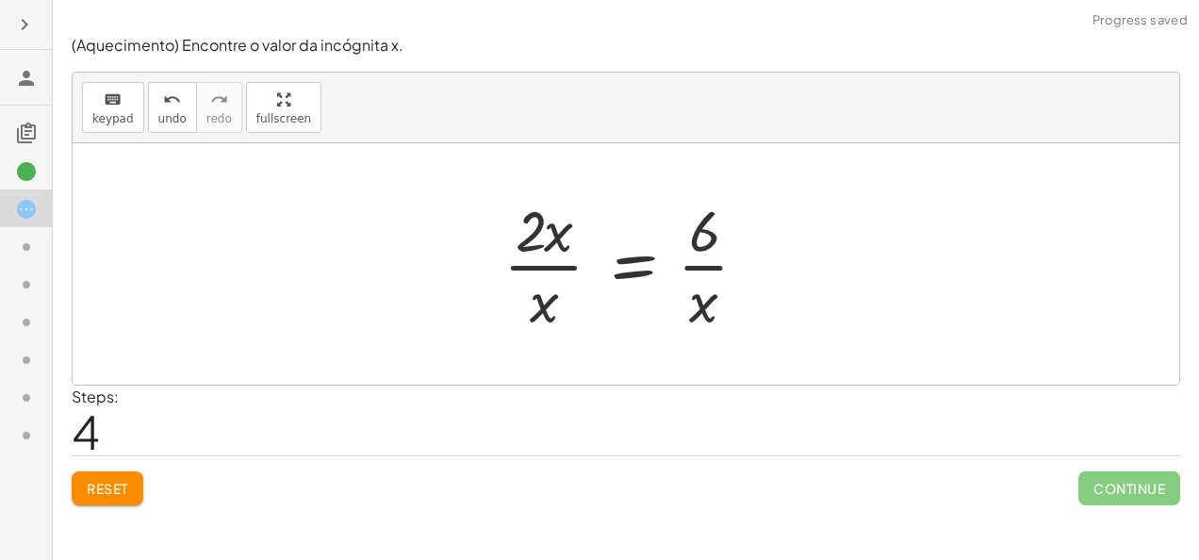
click at [544, 233] on div at bounding box center [633, 263] width 278 height 145
click at [540, 293] on div at bounding box center [633, 263] width 278 height 145
drag, startPoint x: 540, startPoint y: 293, endPoint x: 556, endPoint y: 292, distance: 16.1
click at [556, 292] on div at bounding box center [633, 263] width 278 height 145
click at [546, 240] on div at bounding box center [633, 263] width 278 height 145
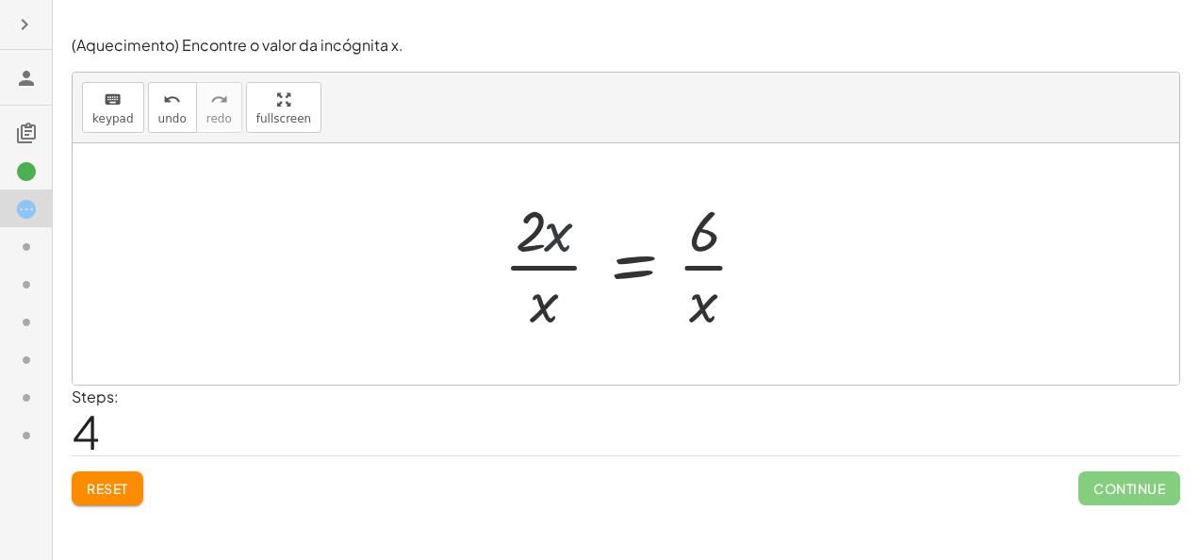
click at [546, 240] on div at bounding box center [633, 263] width 278 height 145
drag, startPoint x: 546, startPoint y: 240, endPoint x: 547, endPoint y: 226, distance: 14.2
click at [547, 226] on div at bounding box center [633, 263] width 278 height 145
click at [533, 298] on div at bounding box center [633, 263] width 278 height 145
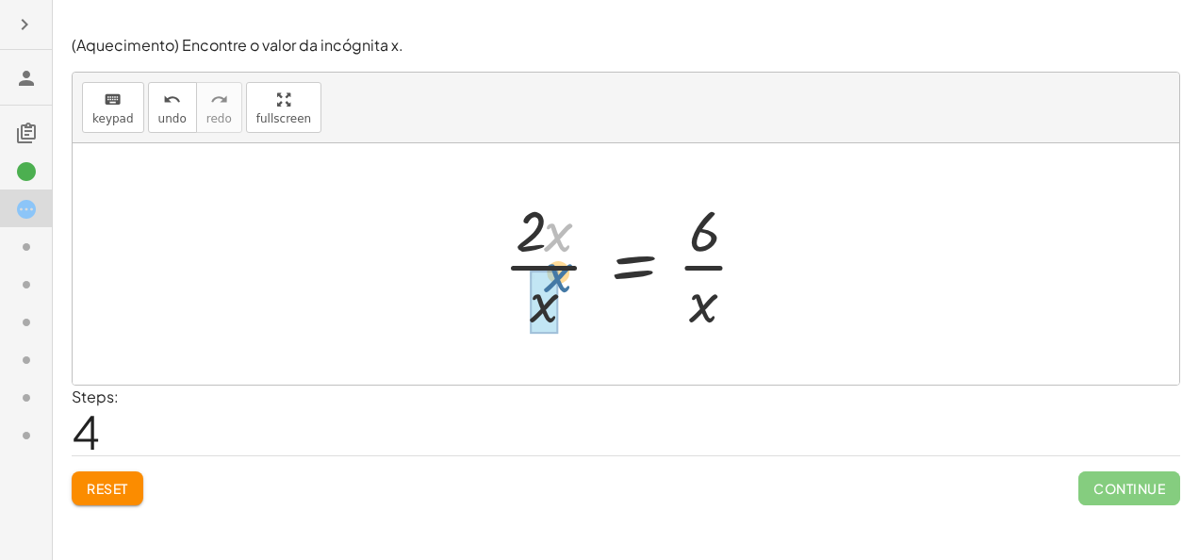
drag, startPoint x: 545, startPoint y: 231, endPoint x: 544, endPoint y: 324, distance: 93.3
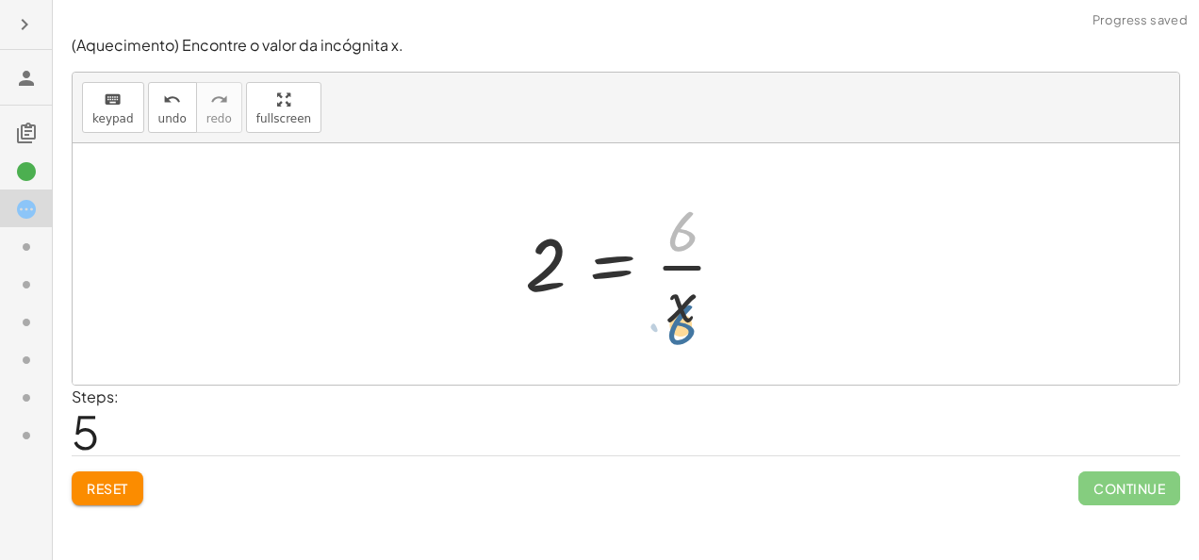
drag, startPoint x: 675, startPoint y: 238, endPoint x: 681, endPoint y: 318, distance: 79.4
click at [681, 318] on div at bounding box center [633, 263] width 235 height 145
drag, startPoint x: 681, startPoint y: 317, endPoint x: 676, endPoint y: 234, distance: 83.1
click at [676, 234] on div at bounding box center [633, 263] width 235 height 145
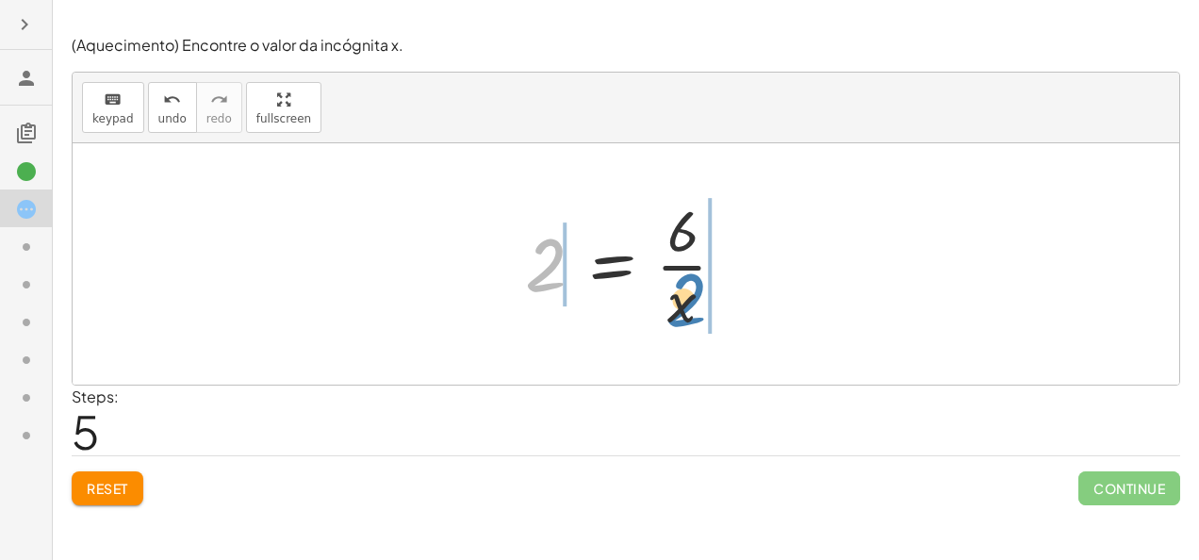
drag, startPoint x: 561, startPoint y: 260, endPoint x: 701, endPoint y: 296, distance: 144.9
click at [701, 296] on div at bounding box center [633, 263] width 235 height 145
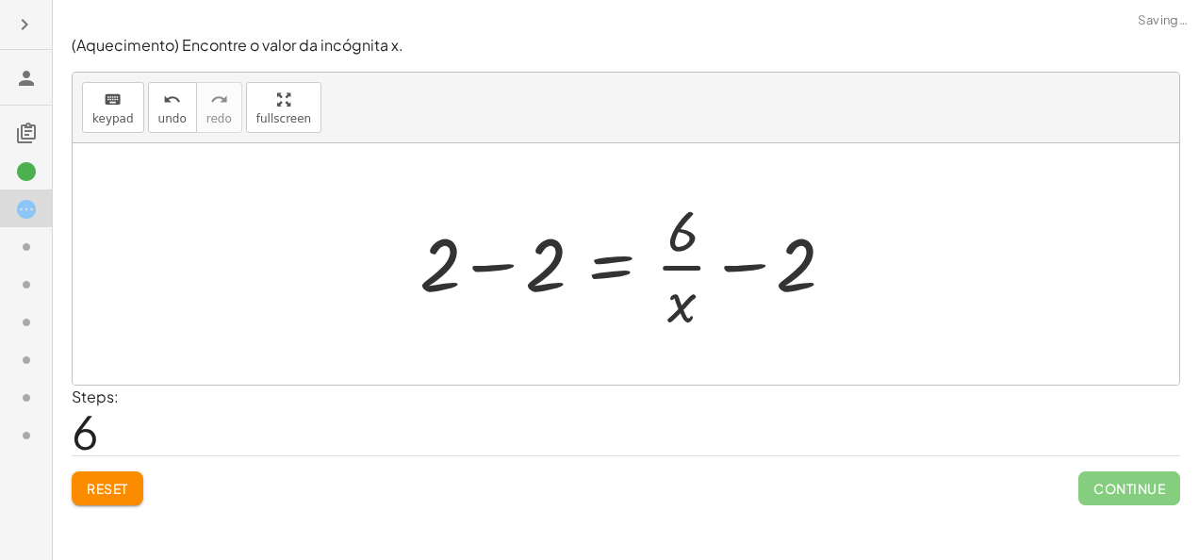
click at [541, 258] on div at bounding box center [633, 263] width 446 height 145
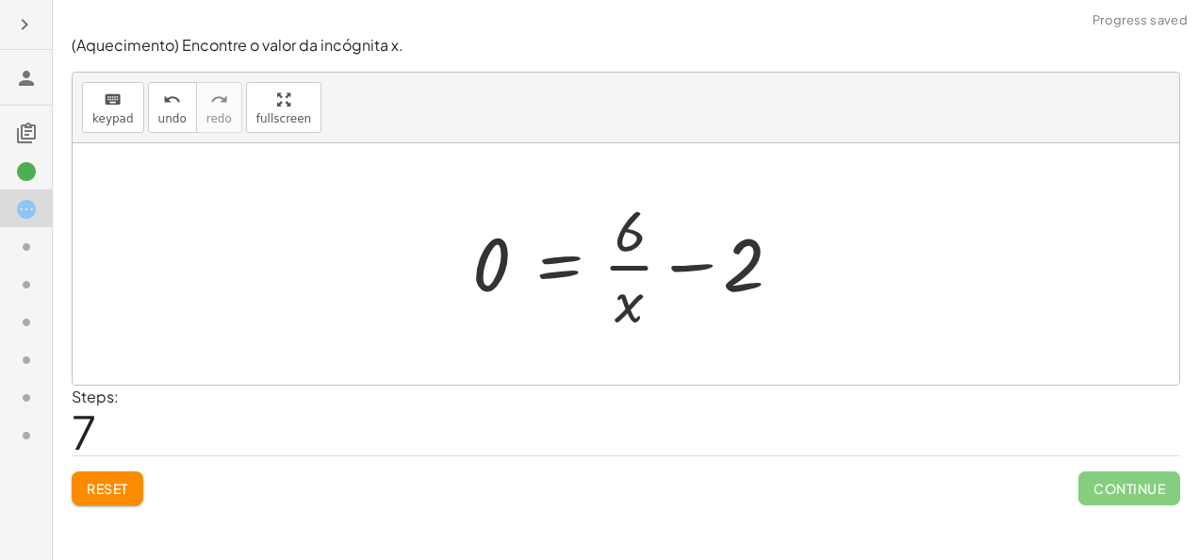
click at [743, 249] on div at bounding box center [633, 263] width 340 height 145
drag, startPoint x: 502, startPoint y: 281, endPoint x: 762, endPoint y: 275, distance: 259.3
click at [503, 258] on div at bounding box center [633, 263] width 551 height 145
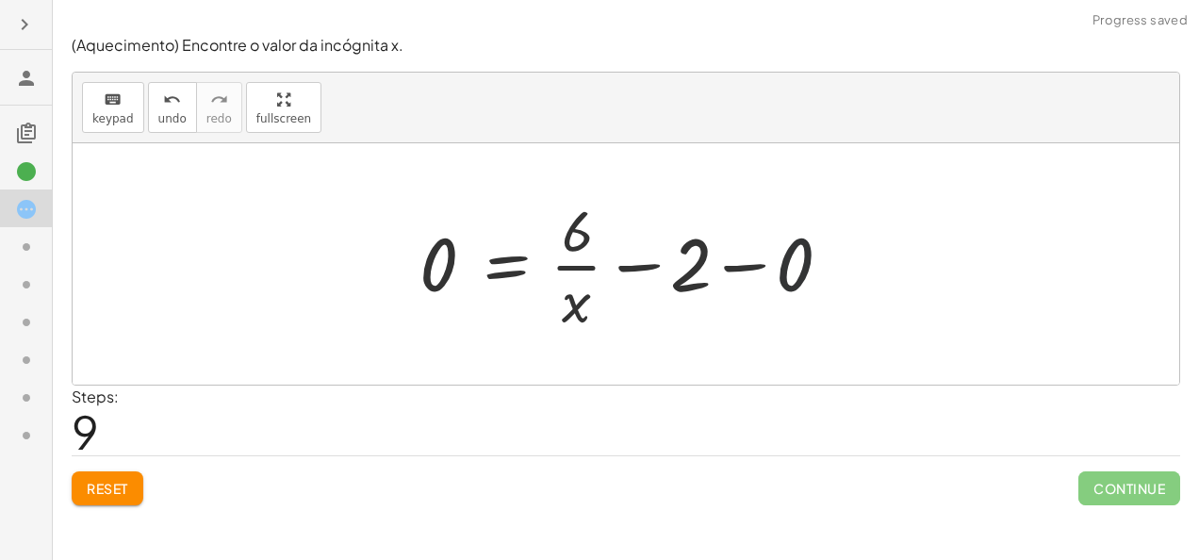
click at [780, 270] on div at bounding box center [633, 263] width 446 height 145
click at [780, 270] on div at bounding box center [626, 263] width 1107 height 241
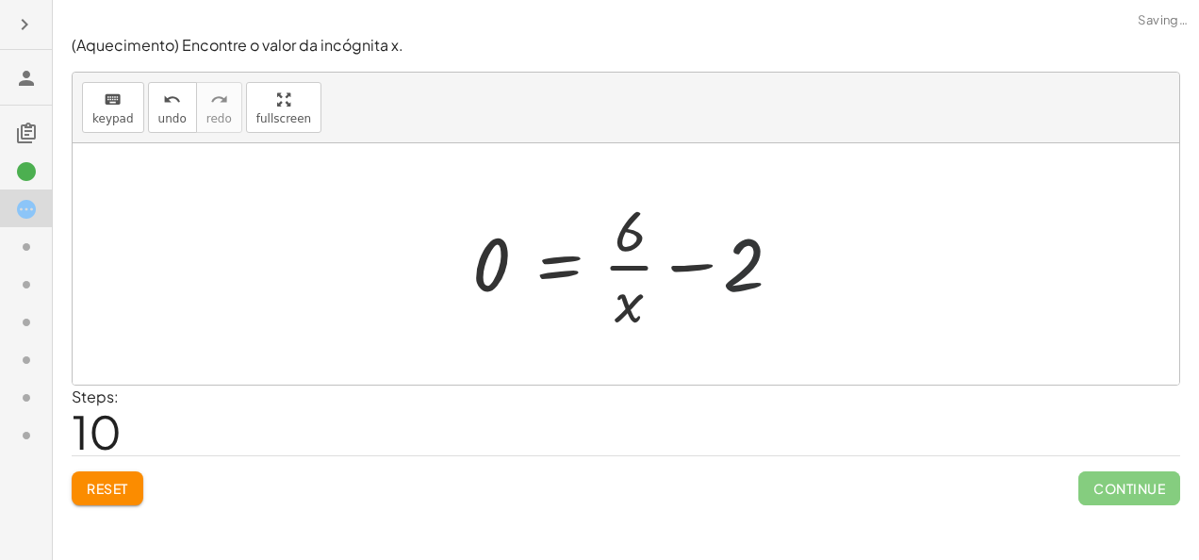
click at [734, 271] on div at bounding box center [633, 263] width 340 height 145
drag, startPoint x: 734, startPoint y: 271, endPoint x: 639, endPoint y: 231, distance: 103.5
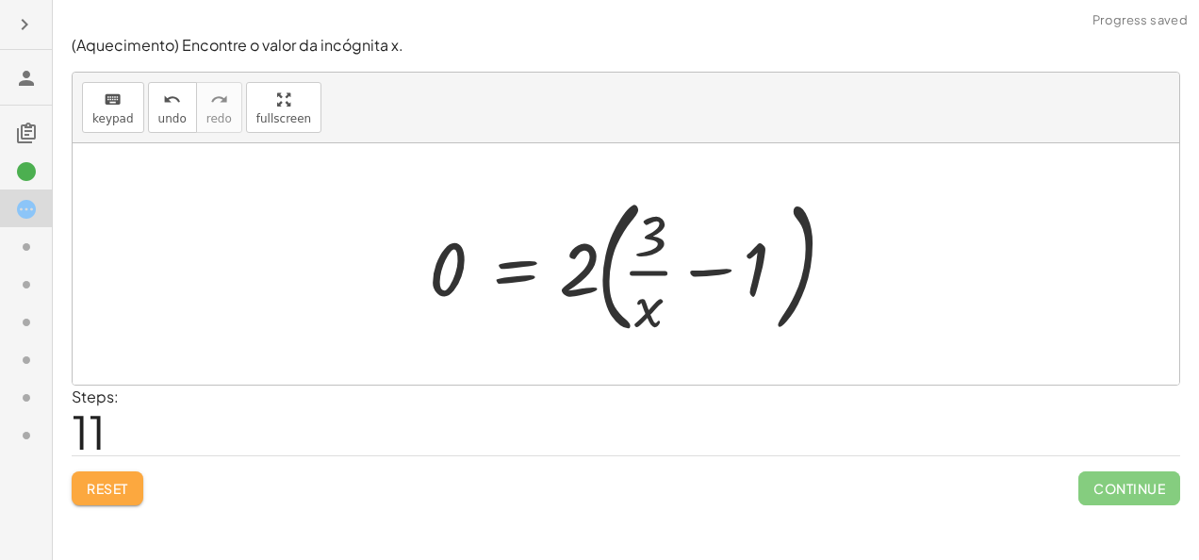
click at [123, 480] on span "Reset" at bounding box center [107, 488] width 41 height 17
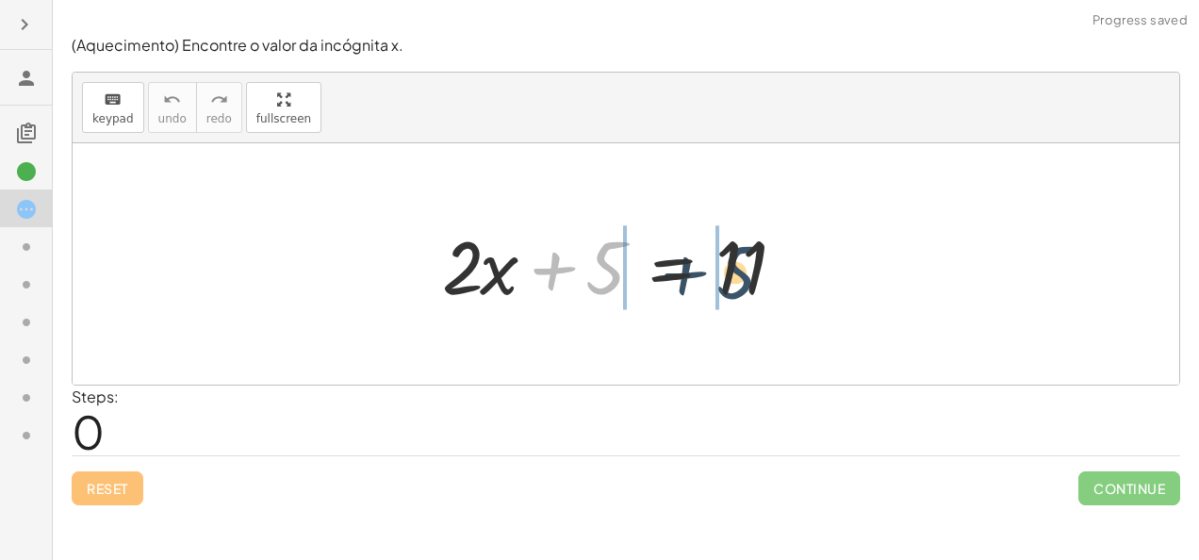
drag, startPoint x: 612, startPoint y: 269, endPoint x: 771, endPoint y: 273, distance: 159.4
click at [771, 273] on div at bounding box center [633, 264] width 401 height 97
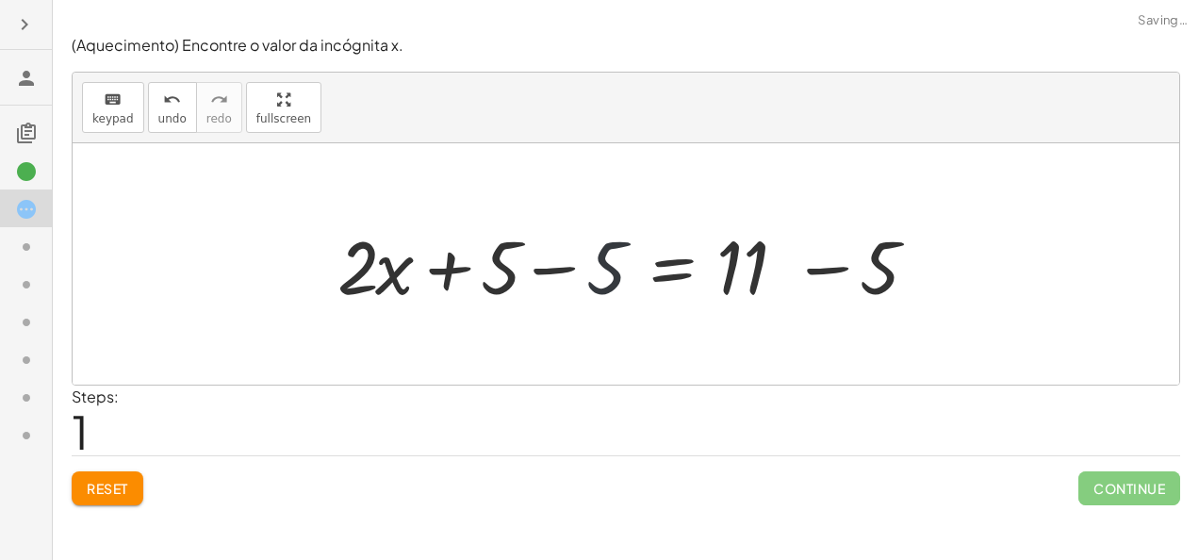
click at [615, 273] on div at bounding box center [634, 264] width 612 height 97
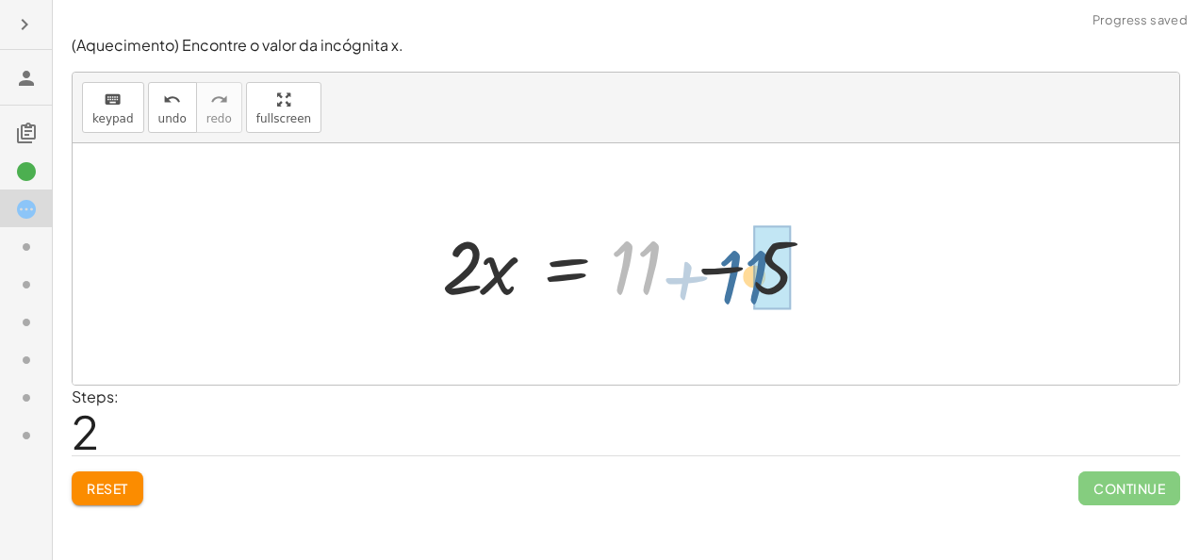
drag, startPoint x: 748, startPoint y: 262, endPoint x: 875, endPoint y: 267, distance: 126.4
click at [875, 267] on div "+ · 2 · x + 5 = 11 + · 2 · x + 5 − 5 = + 11 − 5 + · 2 · x + 0 = + 11 − 5 + 11 ·…" at bounding box center [626, 263] width 1107 height 241
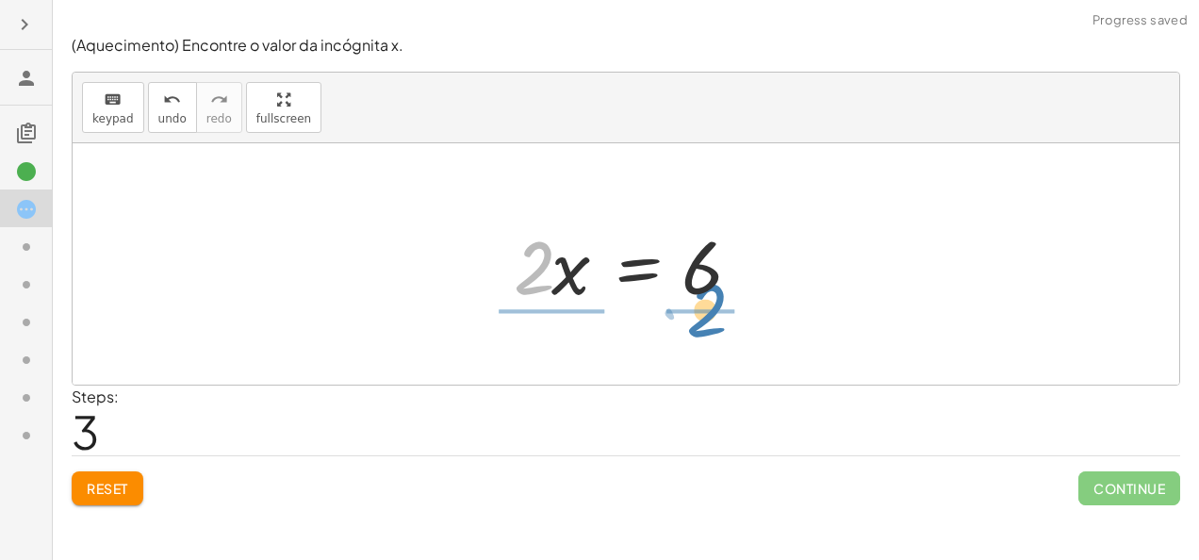
drag, startPoint x: 531, startPoint y: 270, endPoint x: 707, endPoint y: 309, distance: 180.6
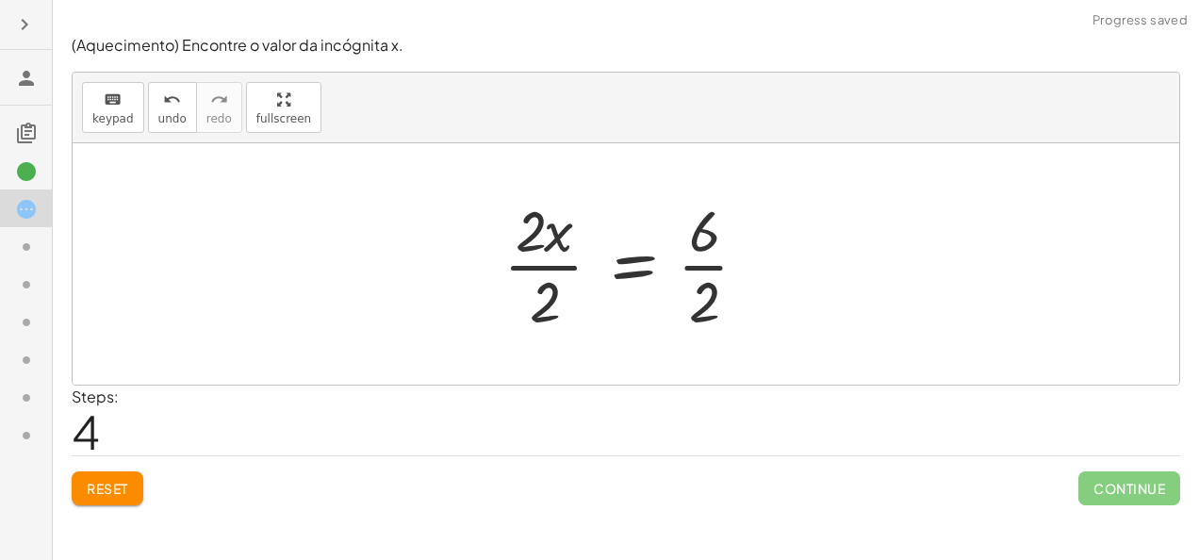
click at [556, 245] on div at bounding box center [633, 263] width 278 height 145
drag, startPoint x: 548, startPoint y: 300, endPoint x: 537, endPoint y: 253, distance: 48.3
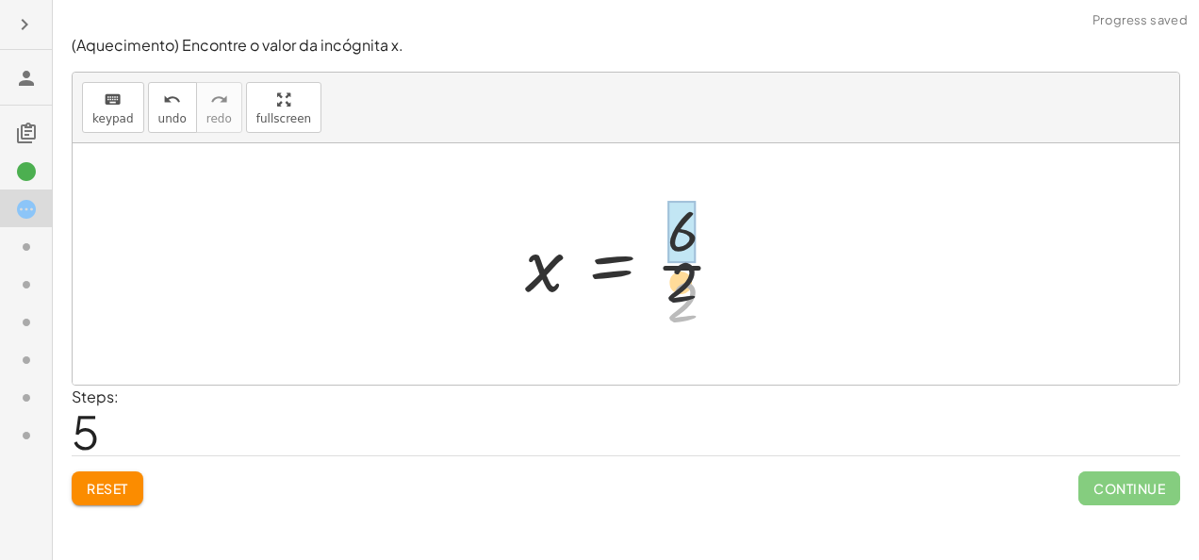
drag, startPoint x: 679, startPoint y: 280, endPoint x: 675, endPoint y: 223, distance: 56.7
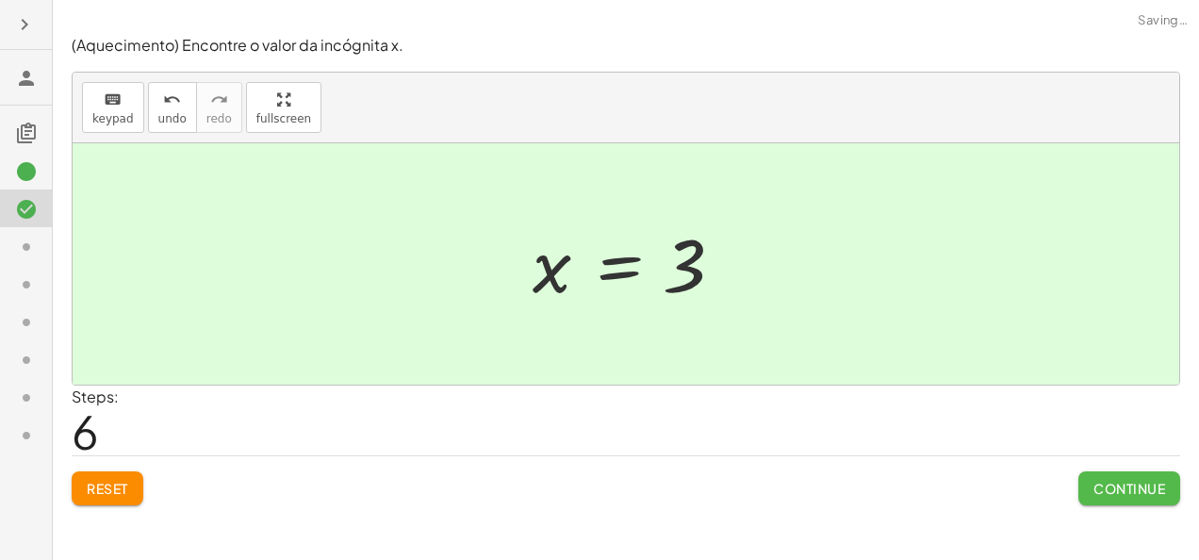
click at [1107, 492] on span "Continue" at bounding box center [1129, 488] width 72 height 17
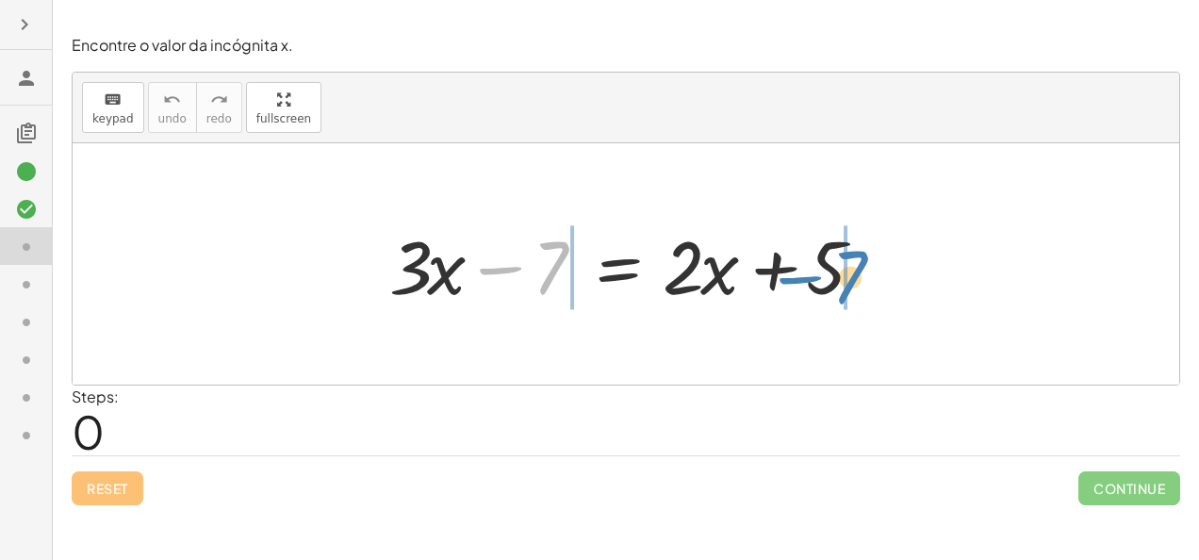
drag, startPoint x: 555, startPoint y: 267, endPoint x: 868, endPoint y: 275, distance: 313.0
click at [868, 275] on div at bounding box center [633, 264] width 506 height 97
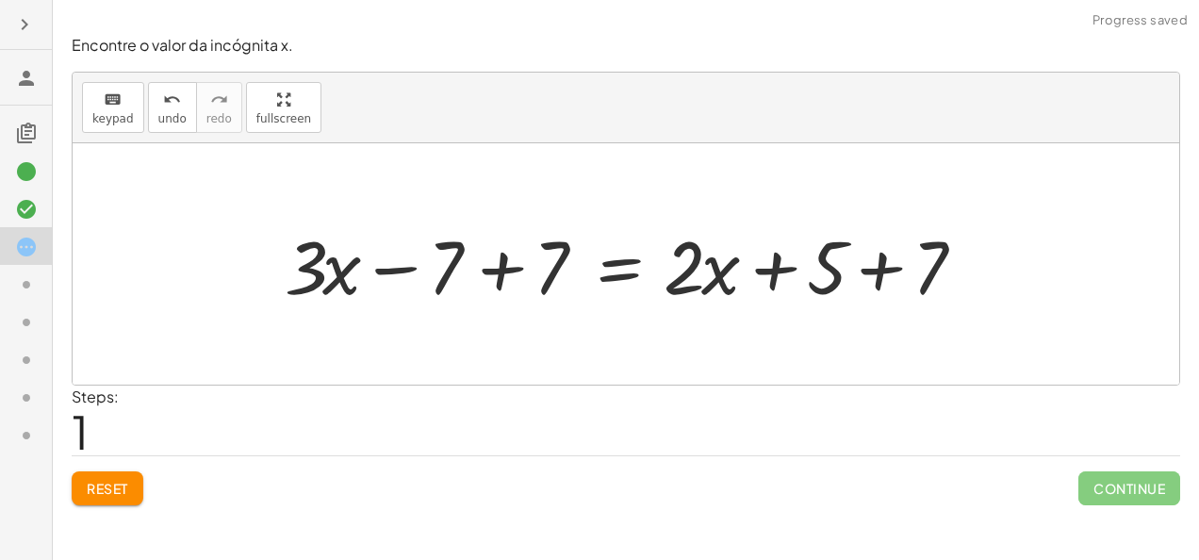
click at [523, 271] on div at bounding box center [633, 264] width 717 height 97
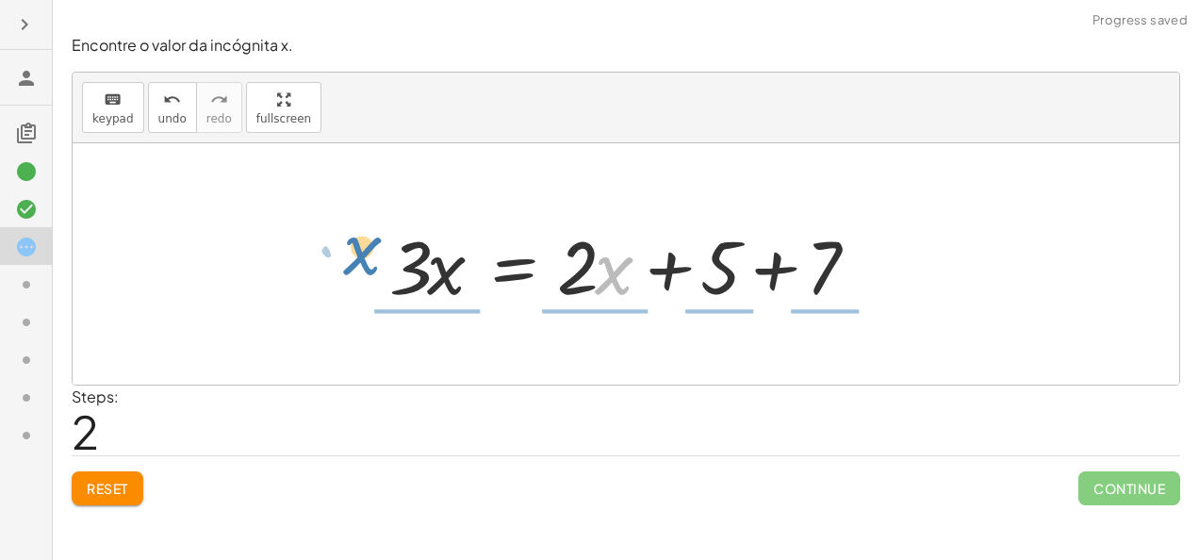
drag, startPoint x: 607, startPoint y: 275, endPoint x: 353, endPoint y: 255, distance: 254.3
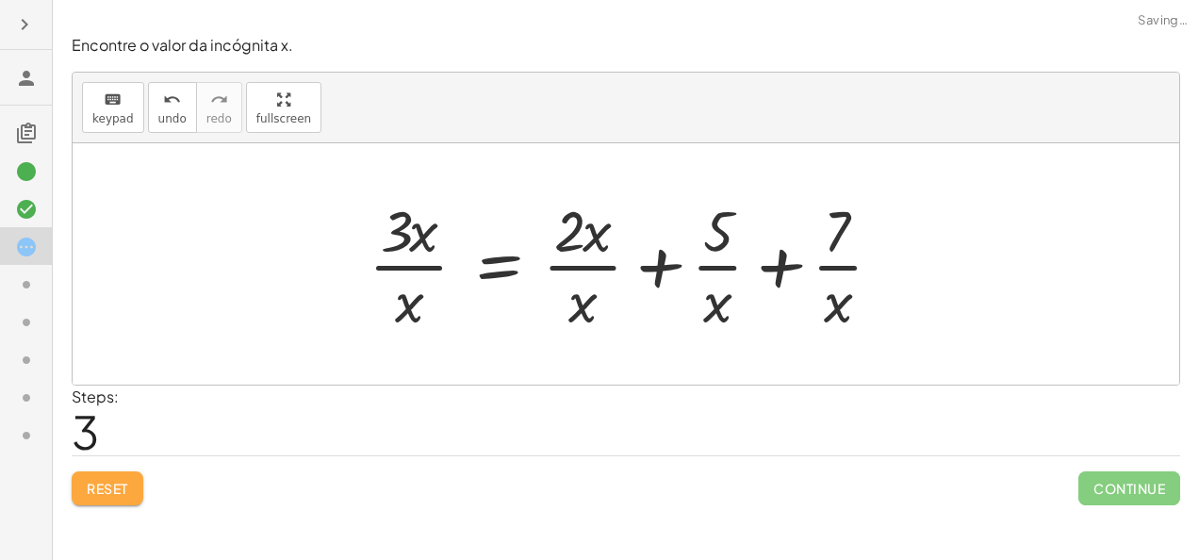
click at [106, 484] on span "Reset" at bounding box center [107, 488] width 41 height 17
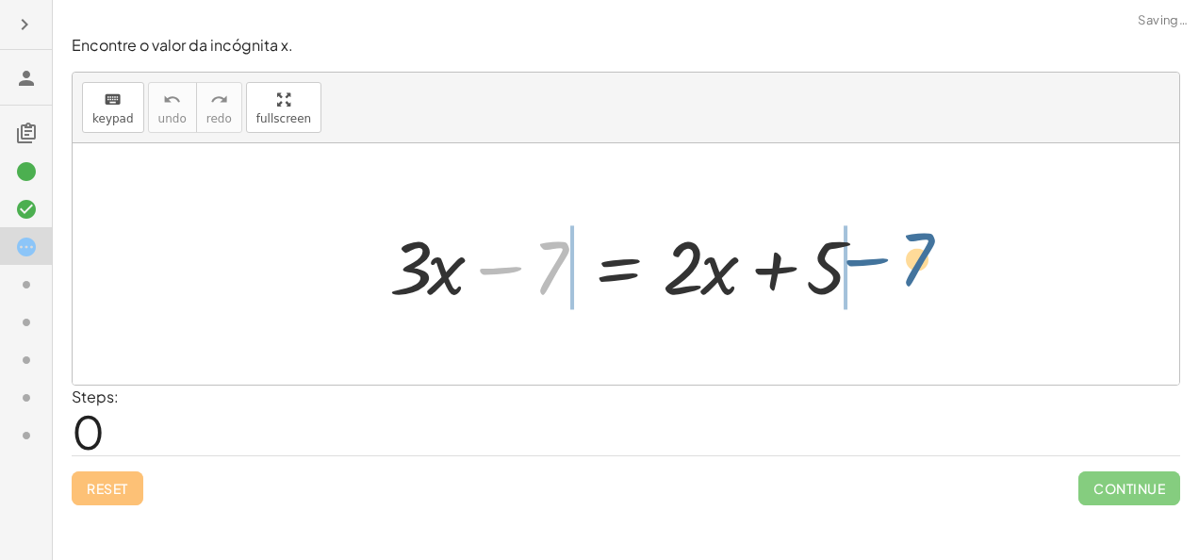
drag, startPoint x: 552, startPoint y: 260, endPoint x: 922, endPoint y: 253, distance: 369.6
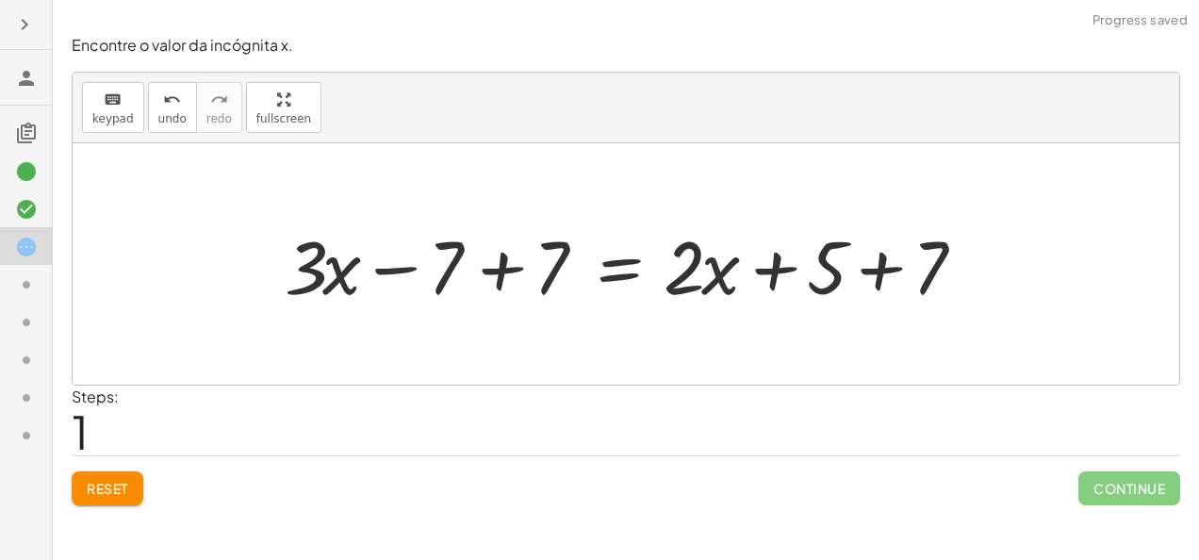
click at [553, 254] on div at bounding box center [633, 264] width 717 height 97
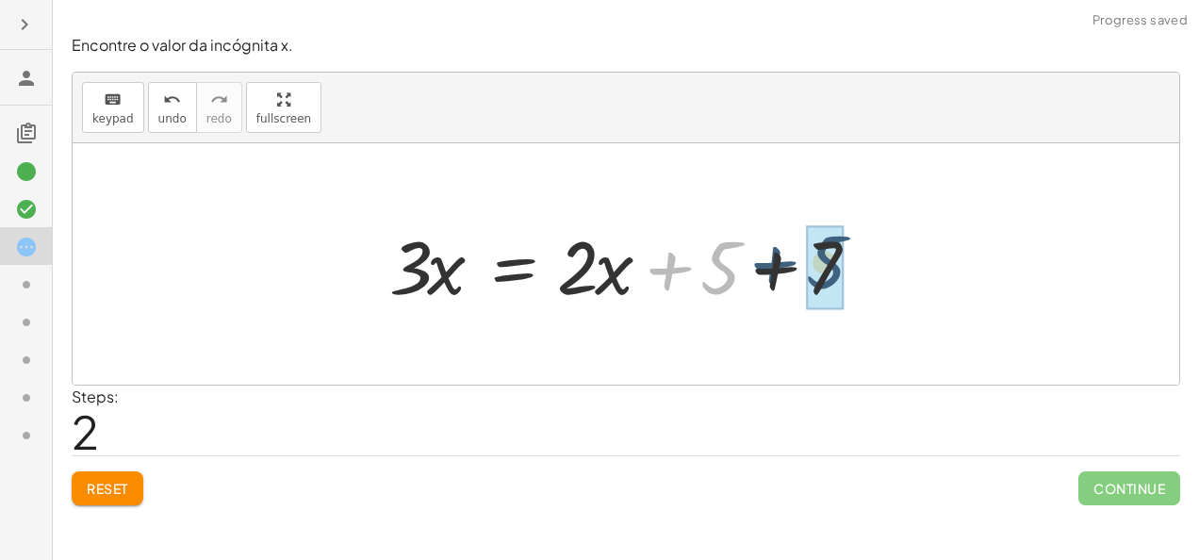
drag, startPoint x: 734, startPoint y: 271, endPoint x: 848, endPoint y: 267, distance: 114.1
click at [848, 267] on div at bounding box center [633, 264] width 506 height 97
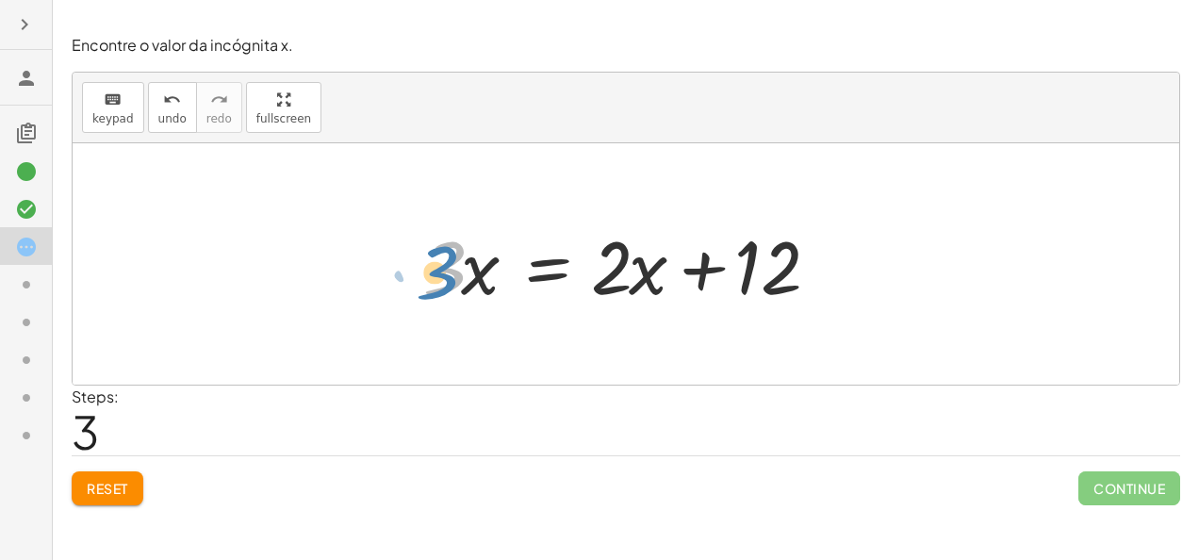
click at [447, 266] on div at bounding box center [633, 264] width 438 height 97
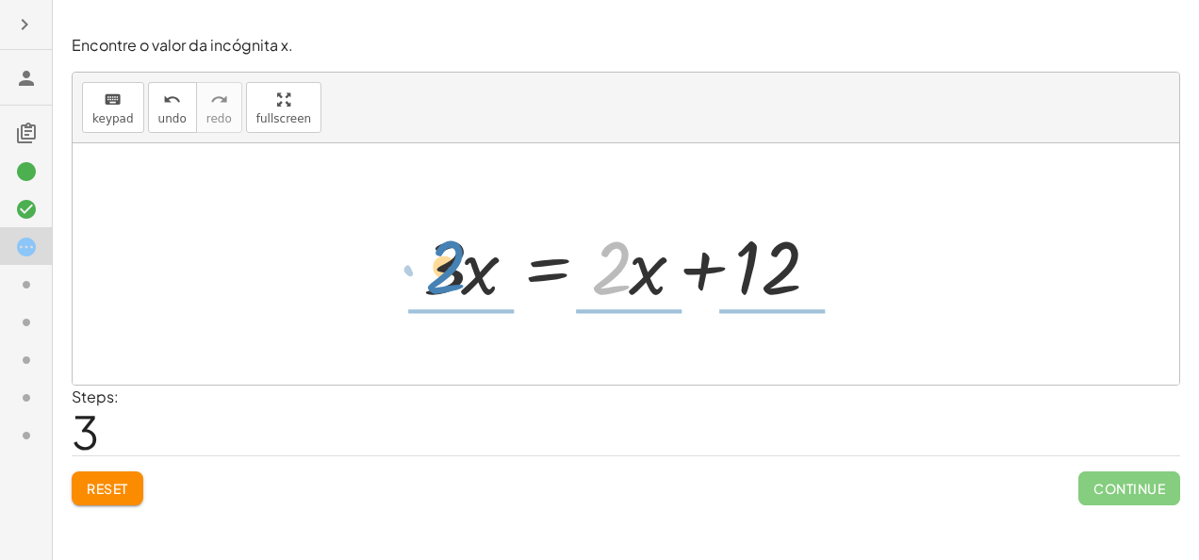
drag, startPoint x: 613, startPoint y: 256, endPoint x: 445, endPoint y: 255, distance: 167.8
click at [445, 255] on div at bounding box center [633, 264] width 438 height 97
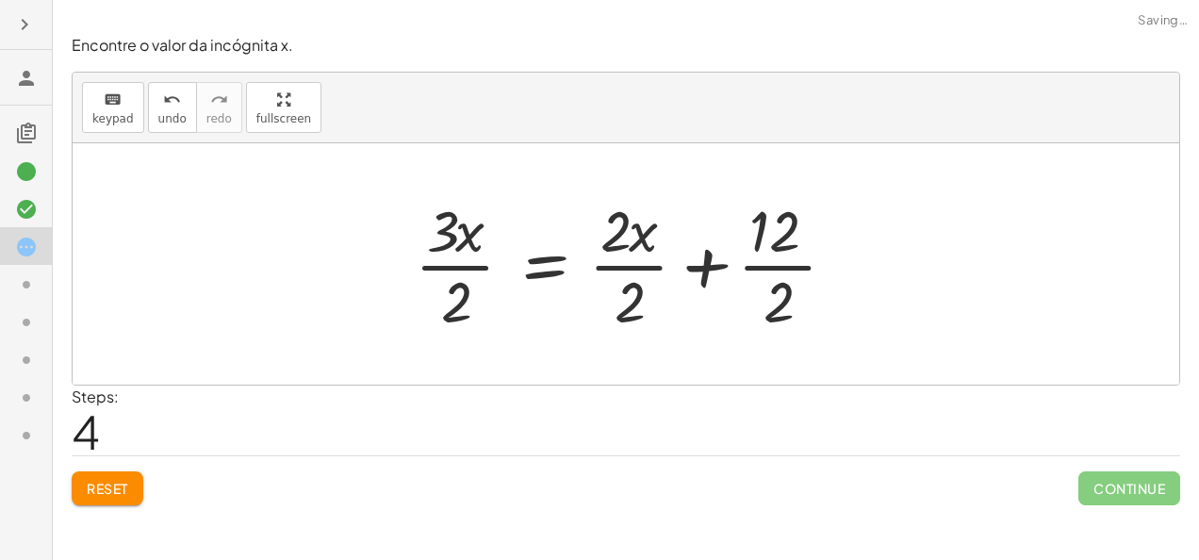
click at [466, 285] on div at bounding box center [632, 263] width 455 height 145
click at [449, 208] on div at bounding box center [632, 263] width 455 height 145
drag, startPoint x: 599, startPoint y: 214, endPoint x: 641, endPoint y: 230, distance: 44.5
click at [641, 230] on div at bounding box center [632, 263] width 455 height 145
drag, startPoint x: 641, startPoint y: 230, endPoint x: 609, endPoint y: 230, distance: 32.0
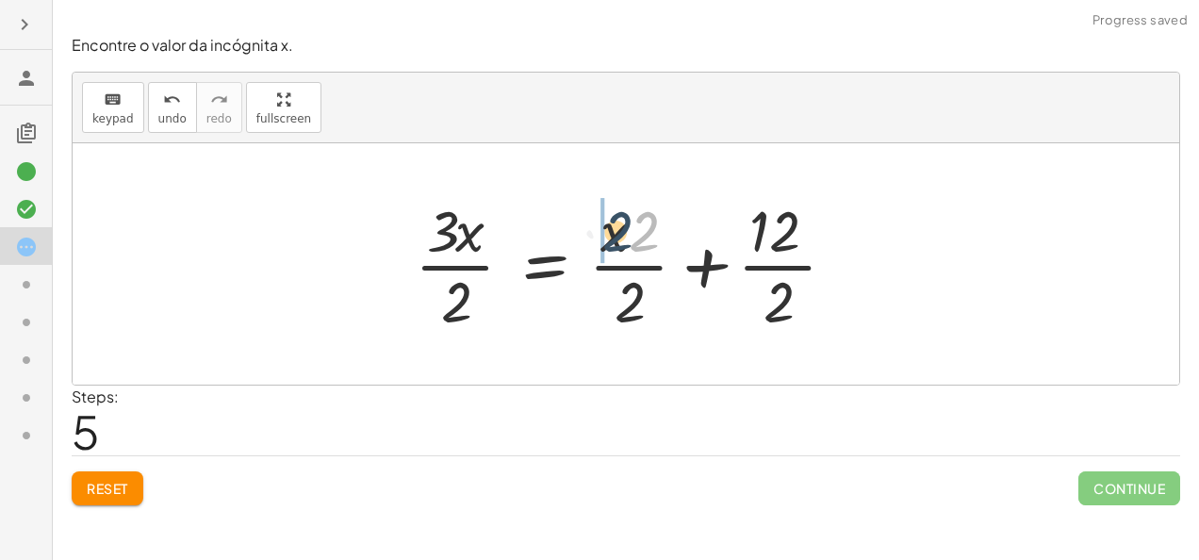
click at [609, 230] on div at bounding box center [632, 263] width 455 height 145
drag, startPoint x: 636, startPoint y: 292, endPoint x: 828, endPoint y: 303, distance: 192.6
click at [828, 303] on div at bounding box center [632, 263] width 455 height 145
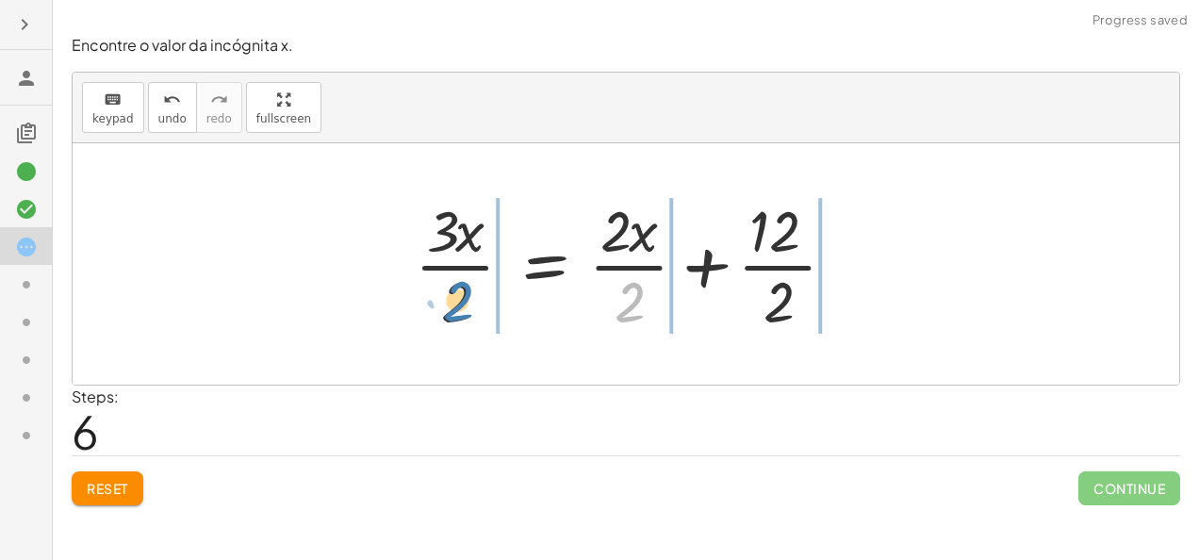
drag, startPoint x: 622, startPoint y: 307, endPoint x: 450, endPoint y: 306, distance: 172.5
click at [450, 306] on div at bounding box center [632, 263] width 455 height 145
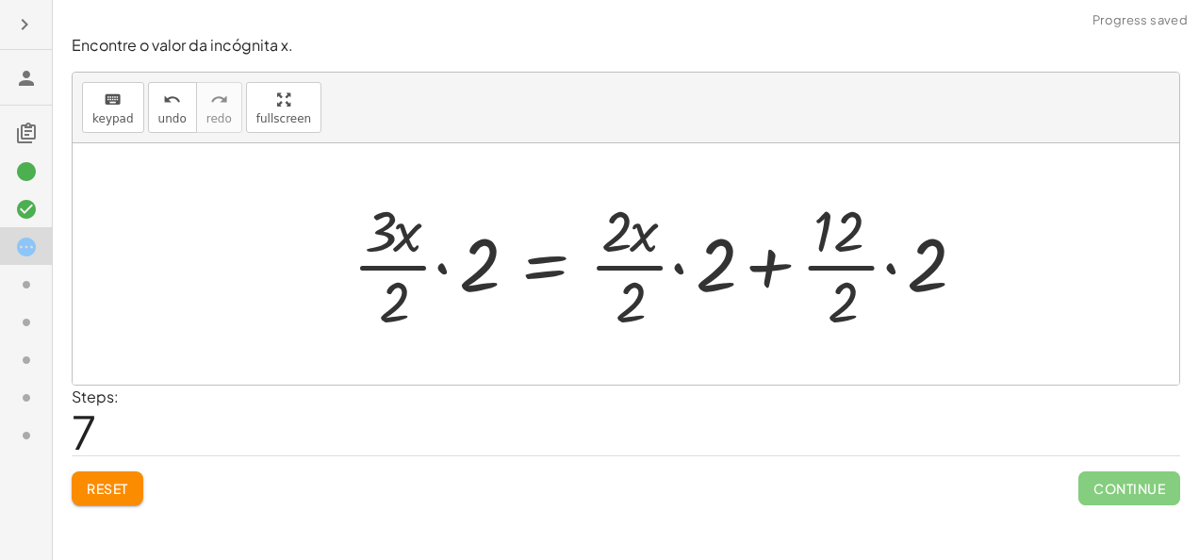
click at [484, 260] on div at bounding box center [665, 263] width 644 height 145
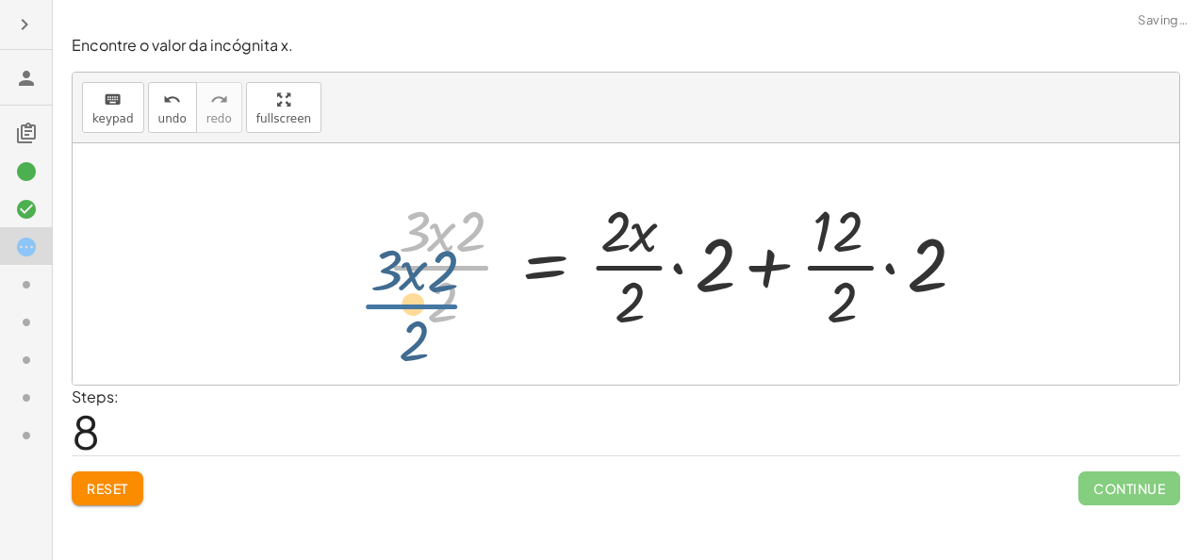
drag, startPoint x: 484, startPoint y: 260, endPoint x: 457, endPoint y: 296, distance: 45.1
click at [457, 296] on div at bounding box center [682, 263] width 610 height 145
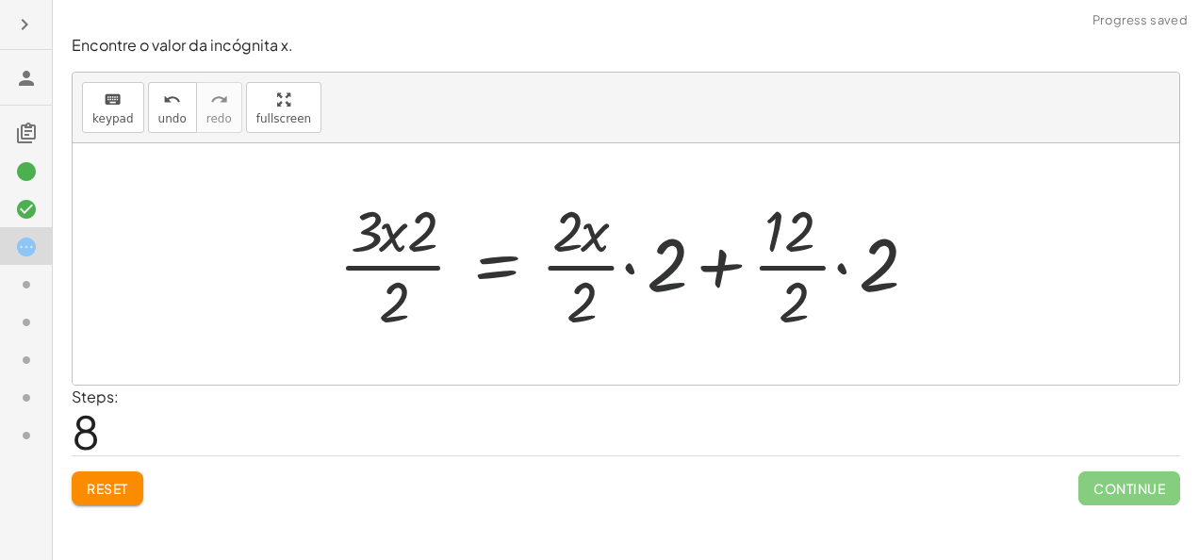
click at [683, 260] on div at bounding box center [634, 263] width 610 height 145
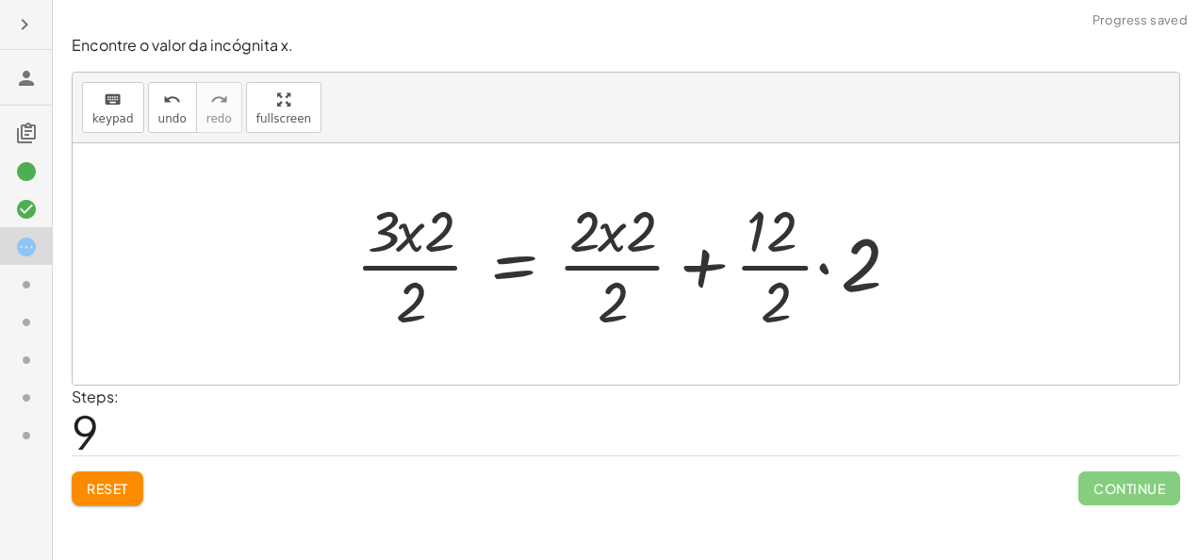
click at [853, 272] on div at bounding box center [633, 263] width 575 height 145
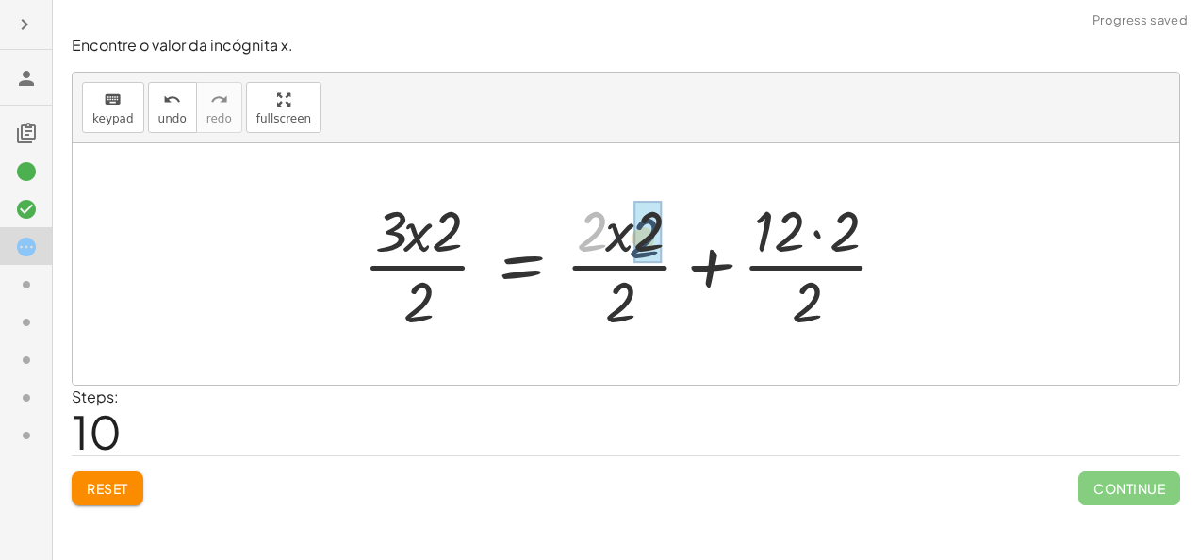
drag, startPoint x: 603, startPoint y: 217, endPoint x: 657, endPoint y: 224, distance: 54.3
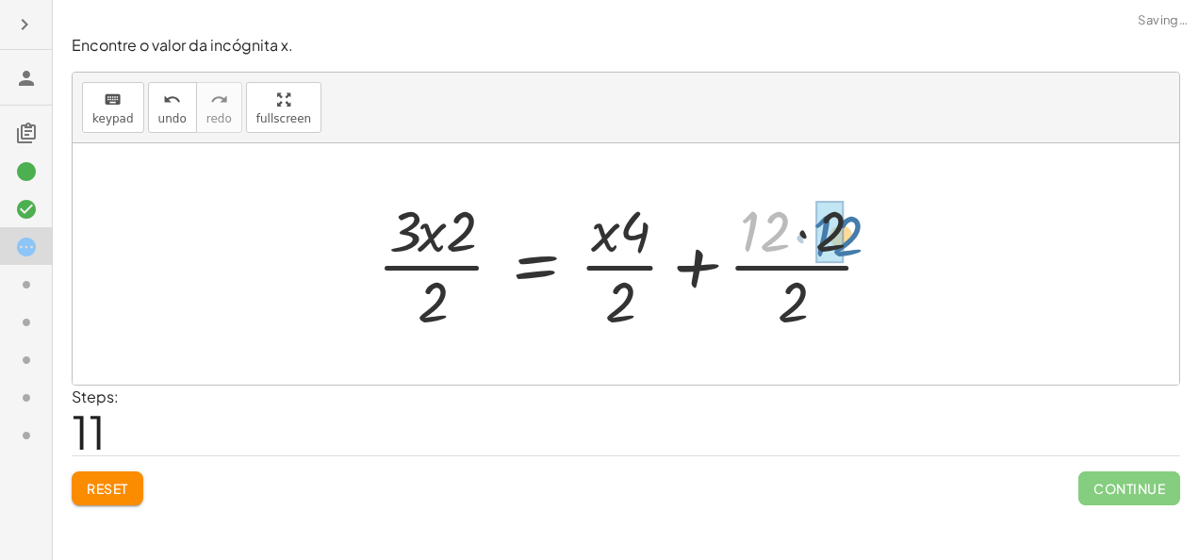
drag, startPoint x: 750, startPoint y: 222, endPoint x: 808, endPoint y: 228, distance: 57.8
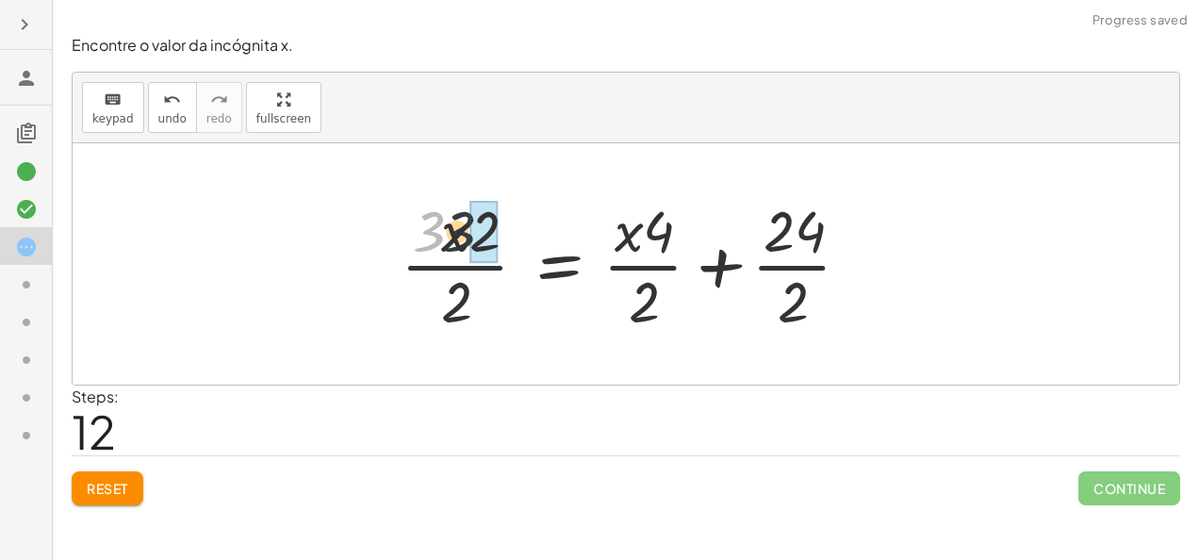
drag, startPoint x: 427, startPoint y: 243, endPoint x: 488, endPoint y: 249, distance: 61.5
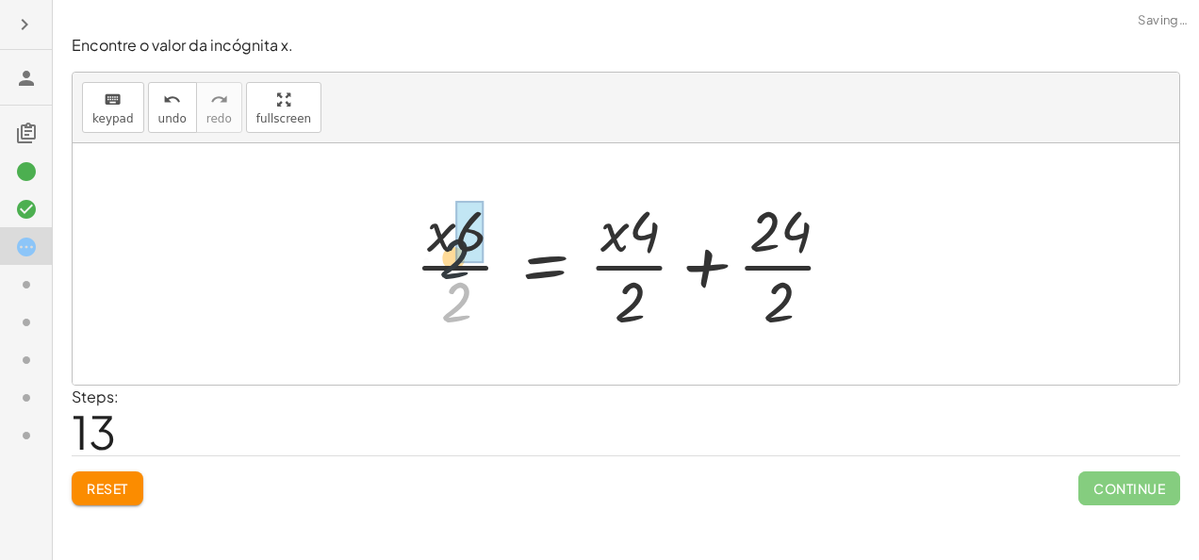
drag, startPoint x: 473, startPoint y: 303, endPoint x: 473, endPoint y: 229, distance: 74.5
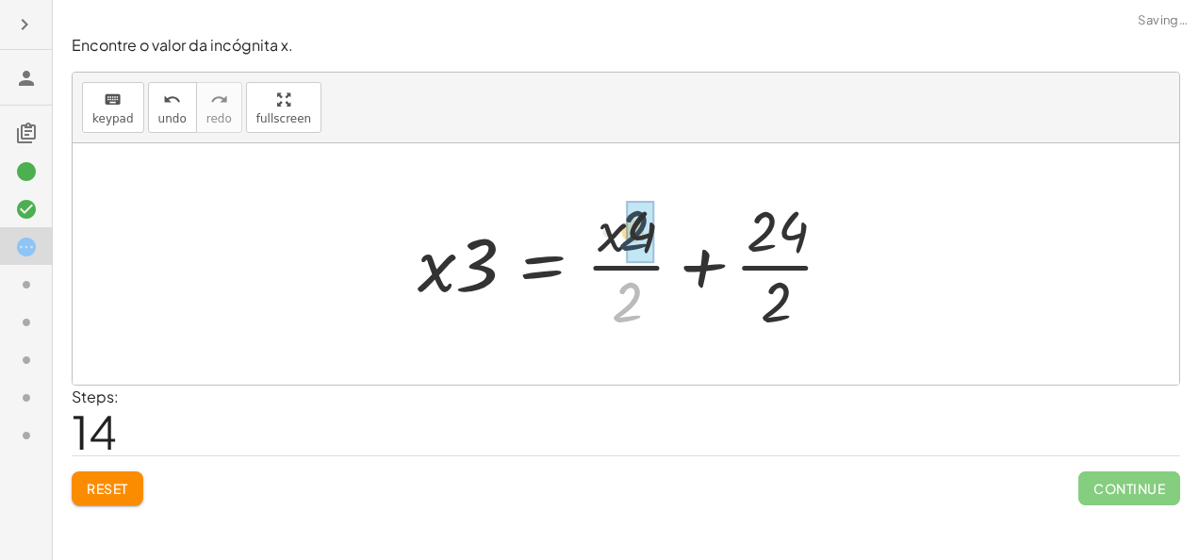
drag, startPoint x: 626, startPoint y: 304, endPoint x: 633, endPoint y: 228, distance: 76.7
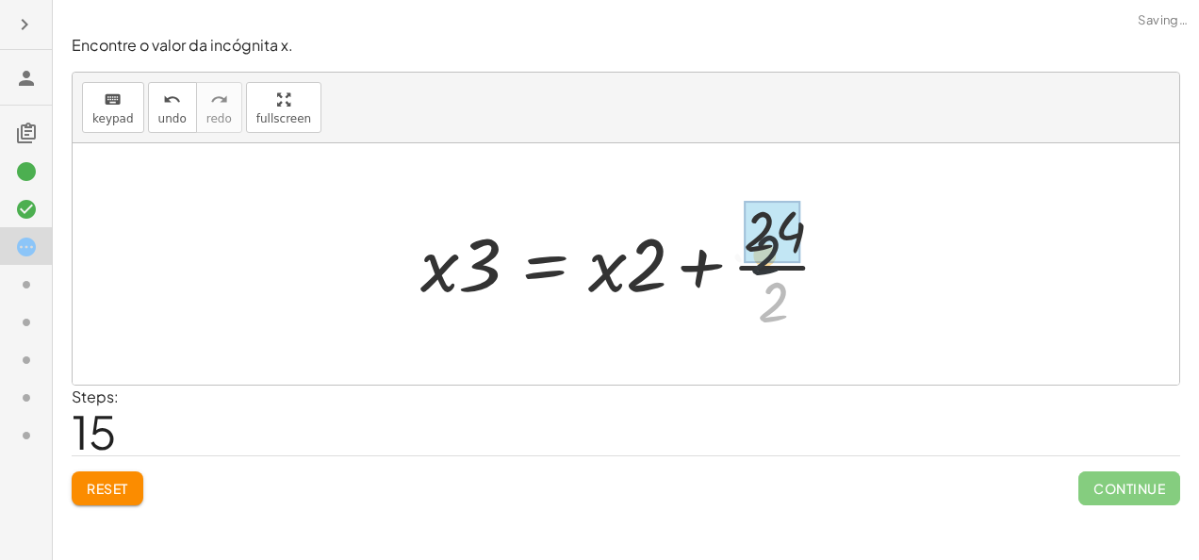
drag, startPoint x: 773, startPoint y: 304, endPoint x: 764, endPoint y: 234, distance: 71.2
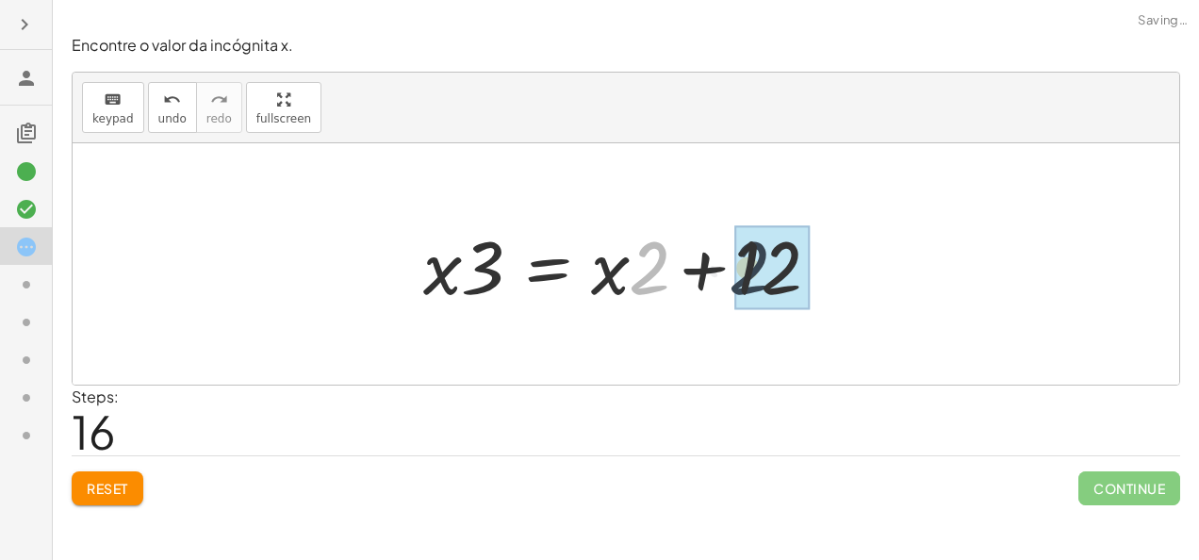
drag, startPoint x: 635, startPoint y: 285, endPoint x: 751, endPoint y: 285, distance: 115.9
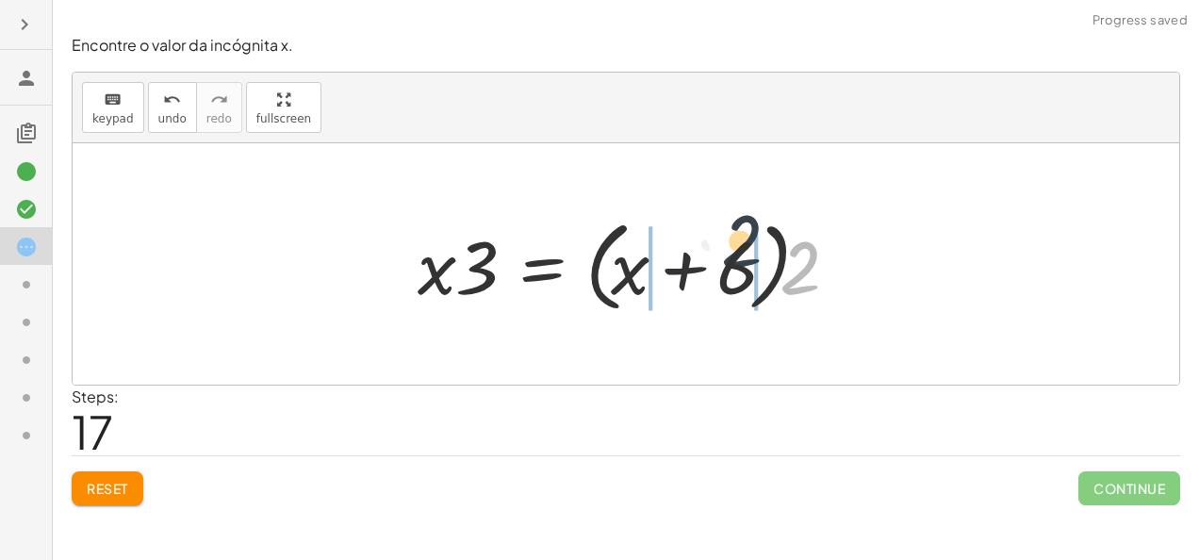
drag, startPoint x: 812, startPoint y: 282, endPoint x: 737, endPoint y: 274, distance: 75.8
click at [737, 274] on div at bounding box center [633, 264] width 451 height 108
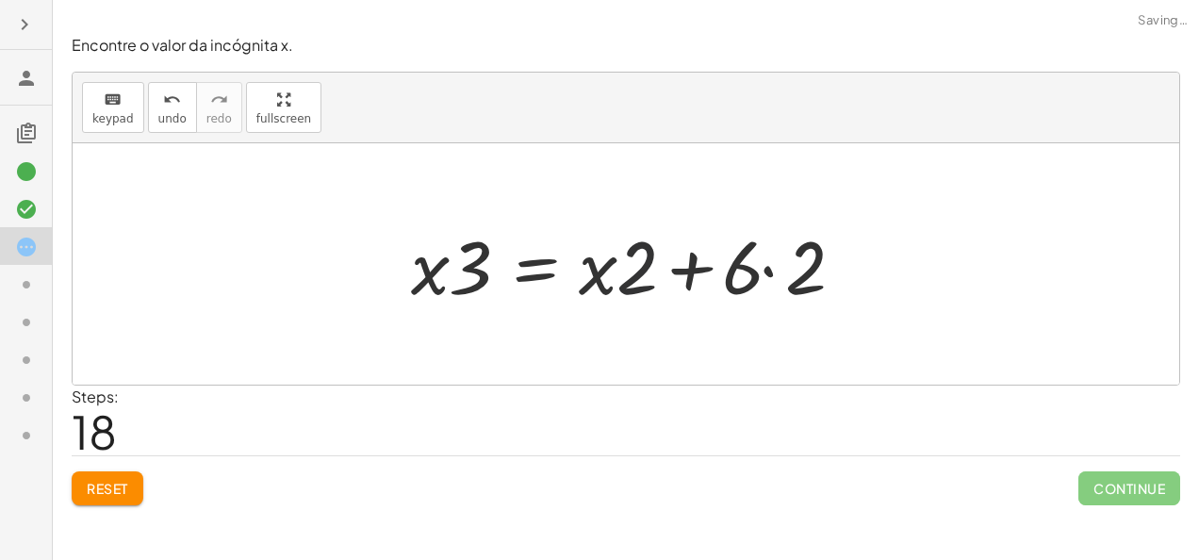
click at [647, 263] on div at bounding box center [634, 264] width 464 height 97
drag, startPoint x: 647, startPoint y: 263, endPoint x: 745, endPoint y: 275, distance: 98.8
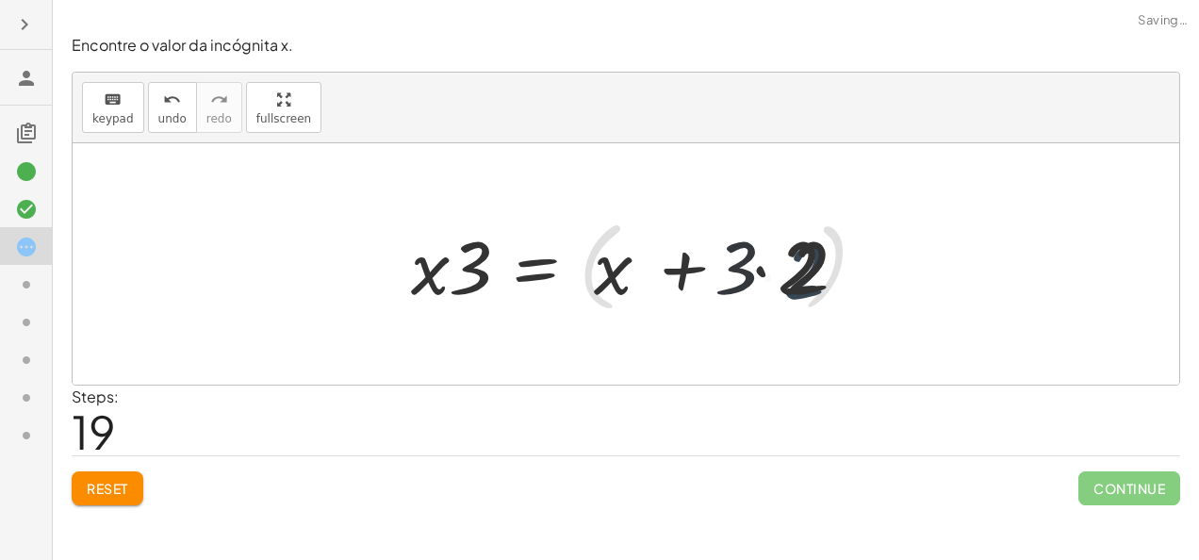
click at [745, 275] on div at bounding box center [659, 264] width 514 height 108
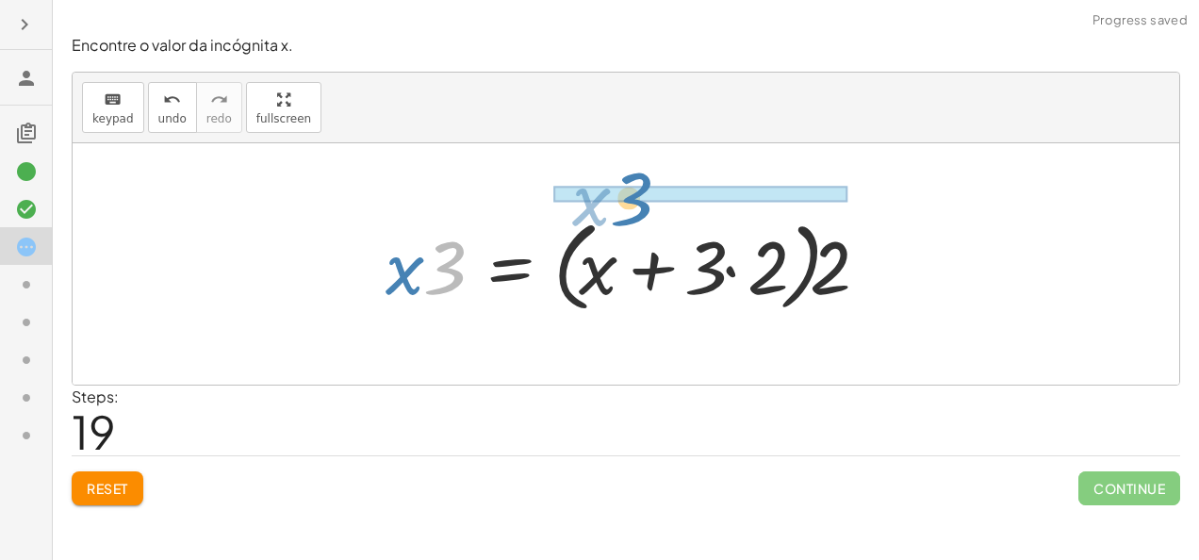
drag, startPoint x: 445, startPoint y: 274, endPoint x: 671, endPoint y: 284, distance: 226.4
click at [671, 284] on div at bounding box center [633, 264] width 514 height 108
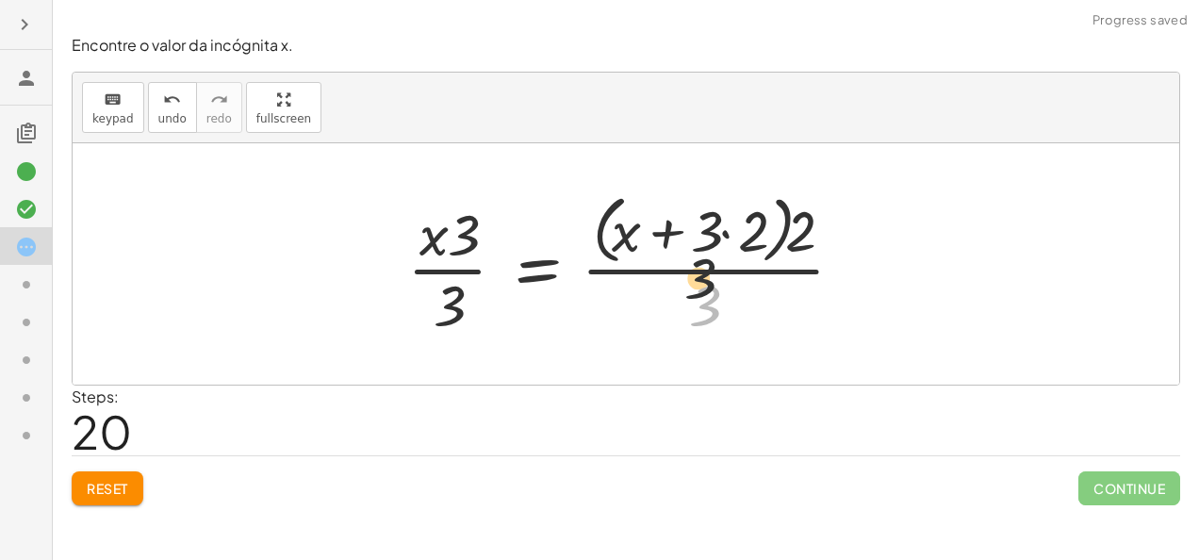
drag, startPoint x: 716, startPoint y: 301, endPoint x: 713, endPoint y: 229, distance: 71.7
click at [713, 229] on div at bounding box center [633, 264] width 470 height 154
drag, startPoint x: 736, startPoint y: 179, endPoint x: 726, endPoint y: 253, distance: 74.2
click at [726, 253] on div "+ · 3 · x − 7 = + · 2 · x + 5 + · 3 · x − 7 + 7 = + · 2 · x + 5 + 7 + · 3 · x +…" at bounding box center [626, 263] width 1107 height 241
drag, startPoint x: 714, startPoint y: 240, endPoint x: 714, endPoint y: 320, distance: 80.1
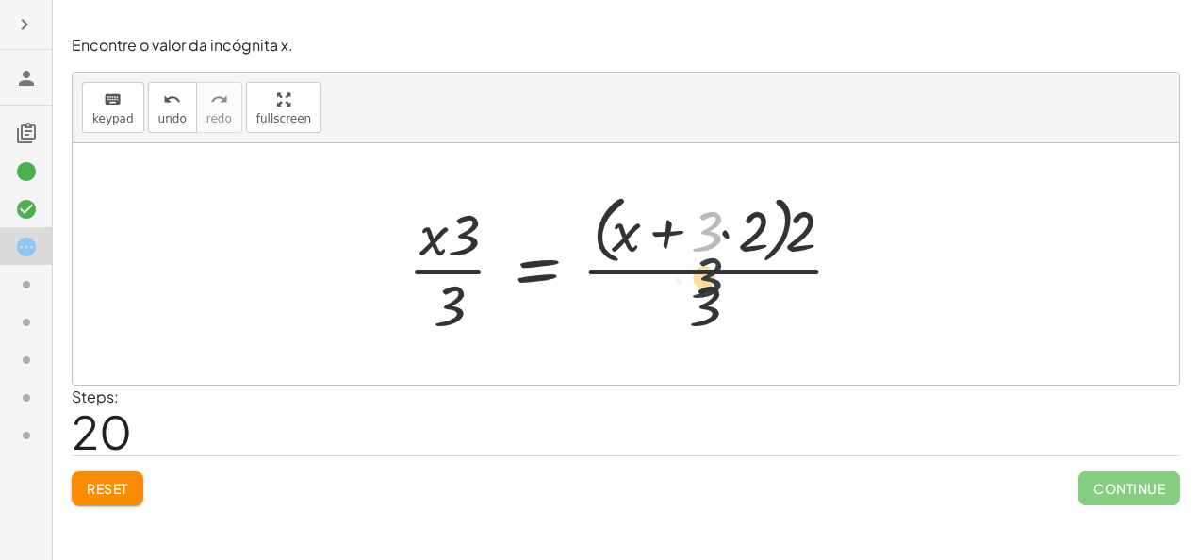
click at [714, 320] on div at bounding box center [633, 264] width 470 height 154
drag, startPoint x: 632, startPoint y: 233, endPoint x: 733, endPoint y: 307, distance: 126.1
click at [733, 307] on div at bounding box center [633, 264] width 470 height 154
drag, startPoint x: 804, startPoint y: 228, endPoint x: 703, endPoint y: 316, distance: 133.6
click at [703, 316] on div at bounding box center [633, 264] width 470 height 154
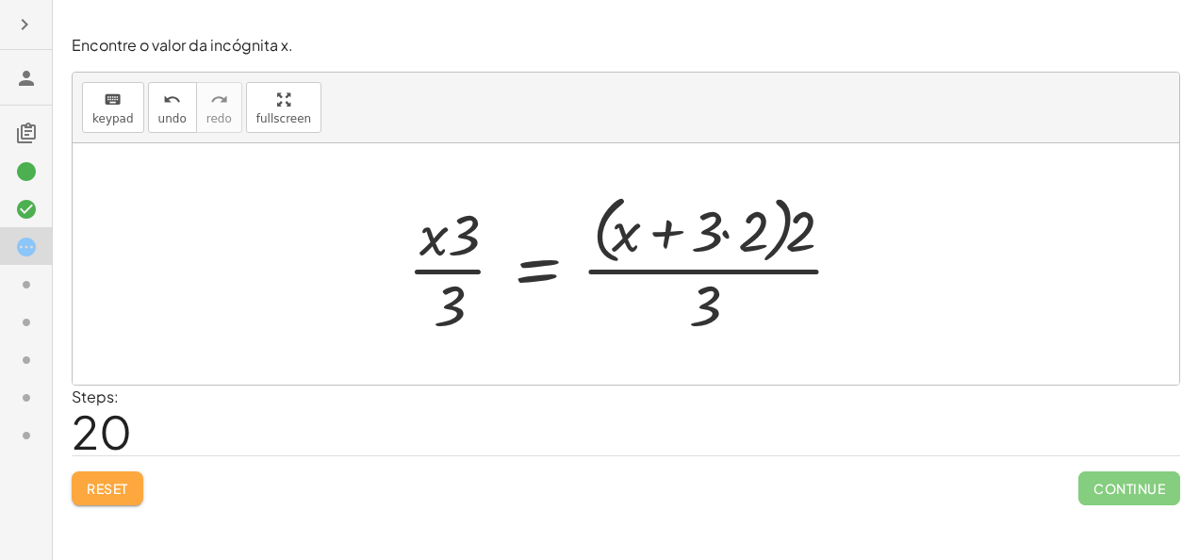
click at [114, 484] on span "Reset" at bounding box center [107, 488] width 41 height 17
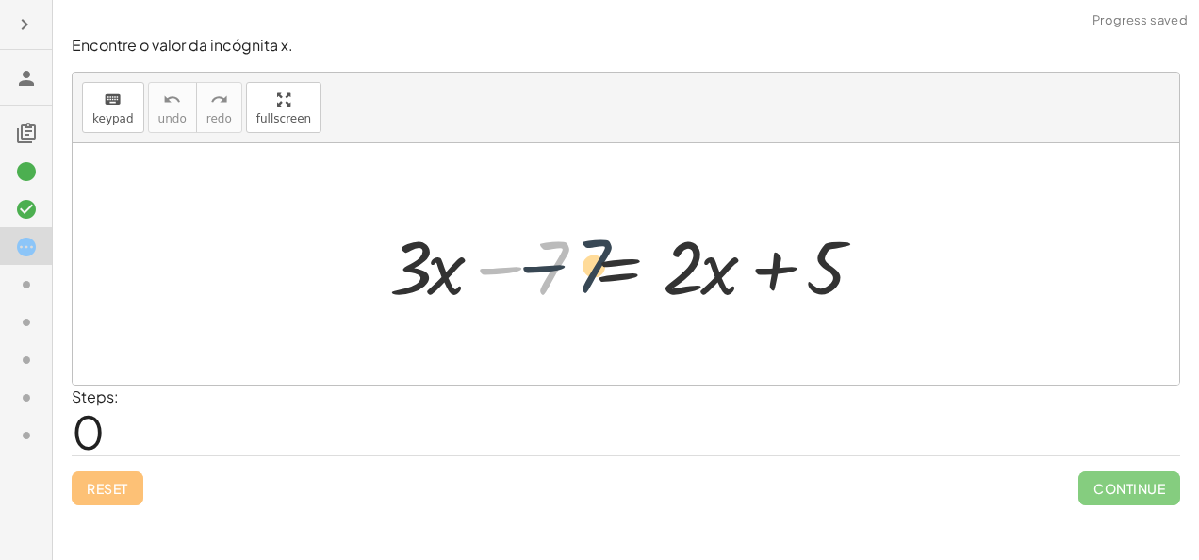
drag, startPoint x: 533, startPoint y: 260, endPoint x: 576, endPoint y: 258, distance: 43.4
click at [576, 258] on div at bounding box center [633, 264] width 506 height 97
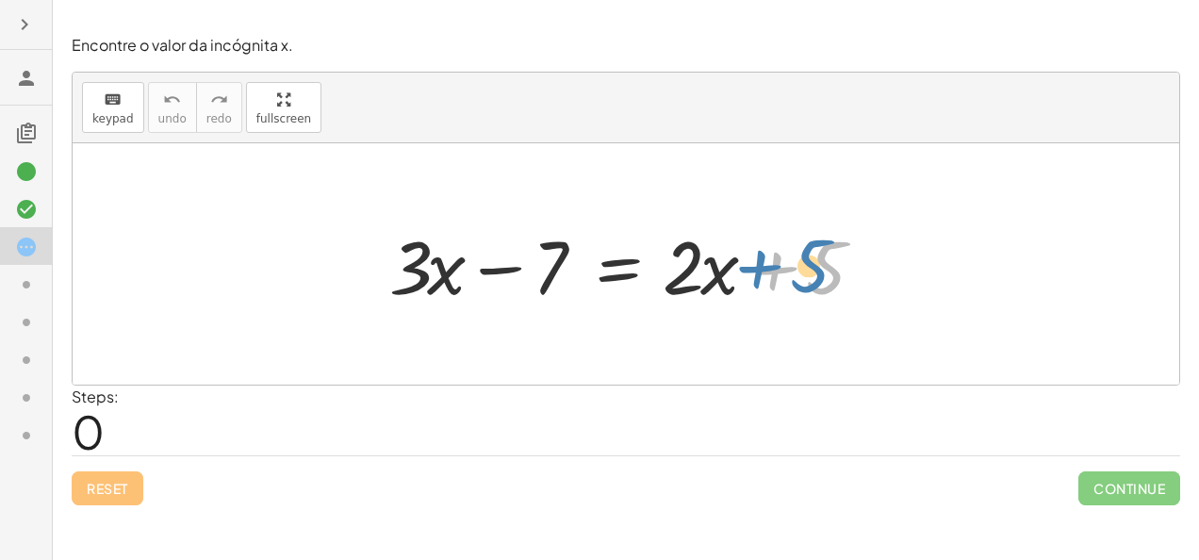
drag, startPoint x: 835, startPoint y: 258, endPoint x: 818, endPoint y: 256, distance: 17.1
click at [818, 256] on div at bounding box center [633, 264] width 506 height 97
drag, startPoint x: 429, startPoint y: 270, endPoint x: 418, endPoint y: 271, distance: 11.3
click at [418, 271] on div at bounding box center [633, 264] width 506 height 97
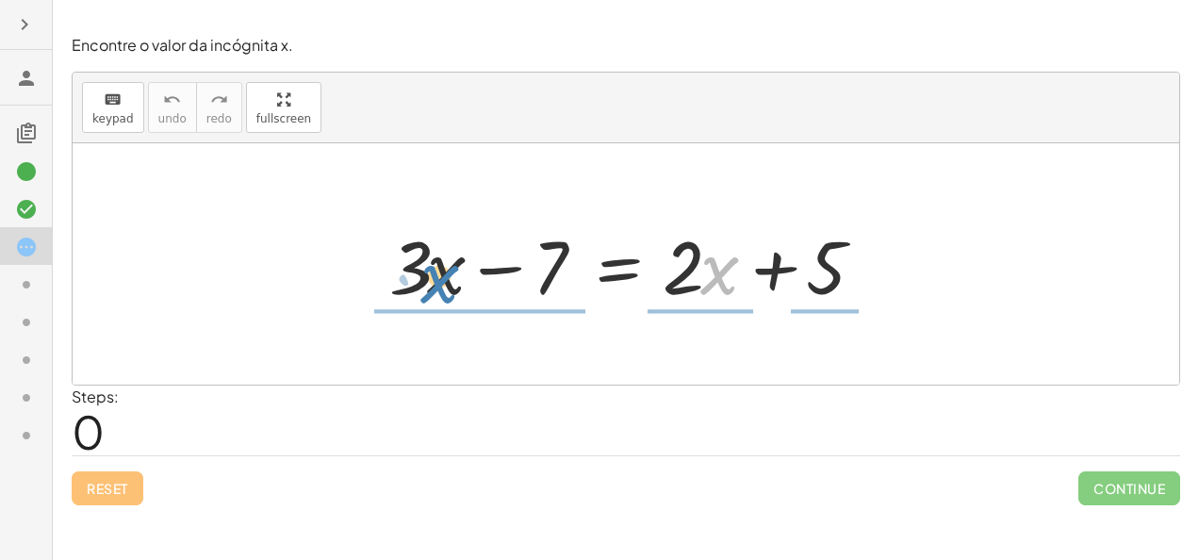
drag, startPoint x: 715, startPoint y: 277, endPoint x: 443, endPoint y: 287, distance: 272.6
click at [443, 287] on div at bounding box center [633, 264] width 506 height 97
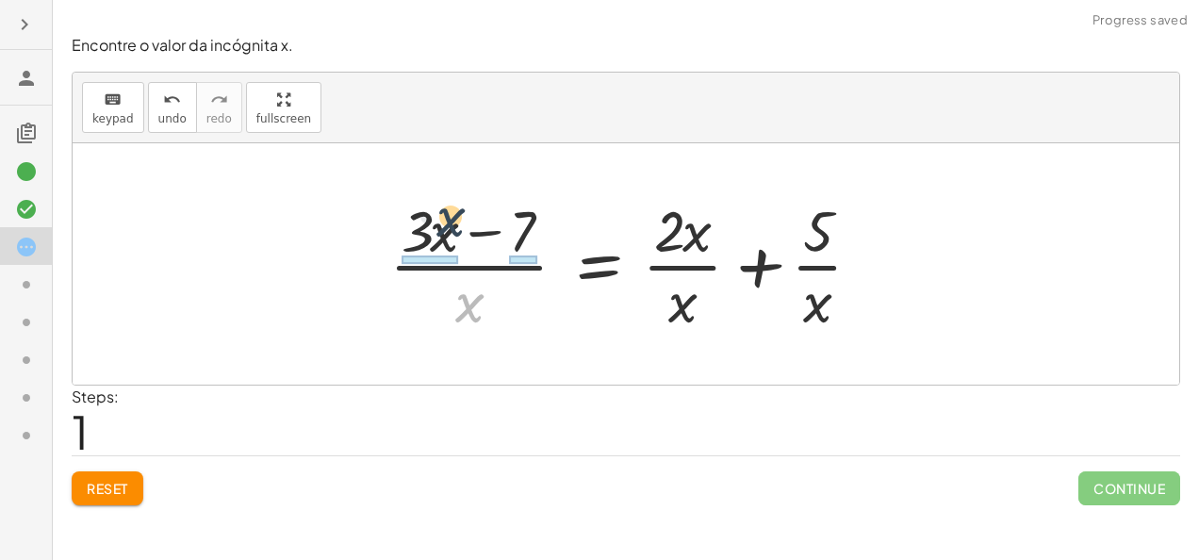
drag, startPoint x: 466, startPoint y: 284, endPoint x: 456, endPoint y: 229, distance: 55.5
click at [456, 229] on div at bounding box center [633, 263] width 506 height 145
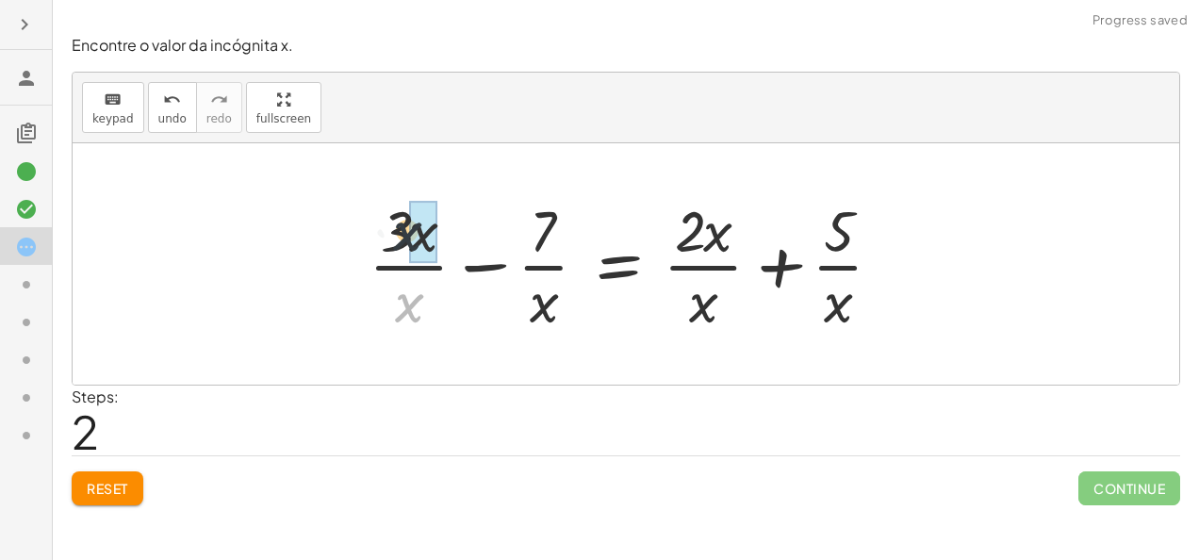
drag, startPoint x: 410, startPoint y: 298, endPoint x: 408, endPoint y: 254, distance: 44.3
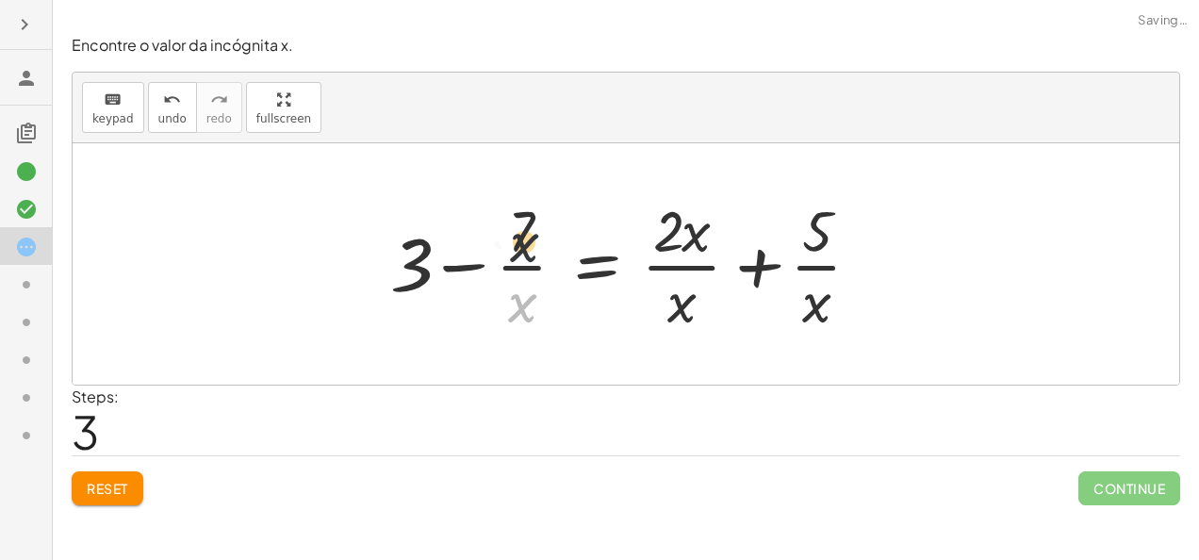
drag, startPoint x: 515, startPoint y: 302, endPoint x: 518, endPoint y: 217, distance: 84.9
click at [518, 217] on div at bounding box center [633, 263] width 504 height 145
drag, startPoint x: 528, startPoint y: 222, endPoint x: 533, endPoint y: 316, distance: 93.4
click at [533, 316] on div at bounding box center [633, 263] width 504 height 145
drag, startPoint x: 684, startPoint y: 291, endPoint x: 689, endPoint y: 232, distance: 59.6
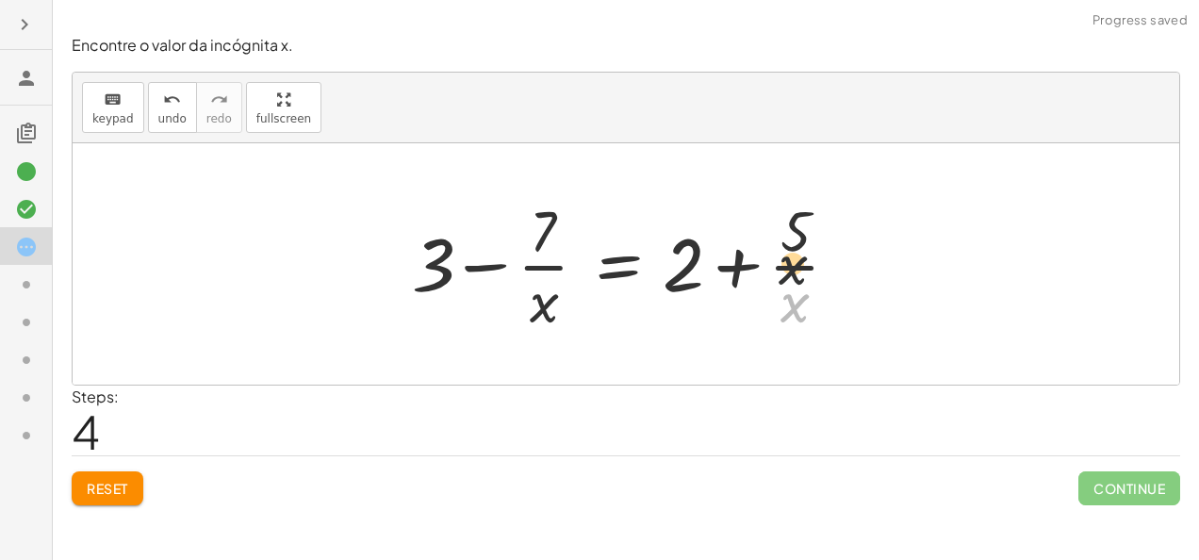
drag, startPoint x: 808, startPoint y: 298, endPoint x: 805, endPoint y: 219, distance: 79.2
click at [805, 219] on div at bounding box center [632, 263] width 461 height 145
click at [677, 275] on div at bounding box center [632, 263] width 461 height 145
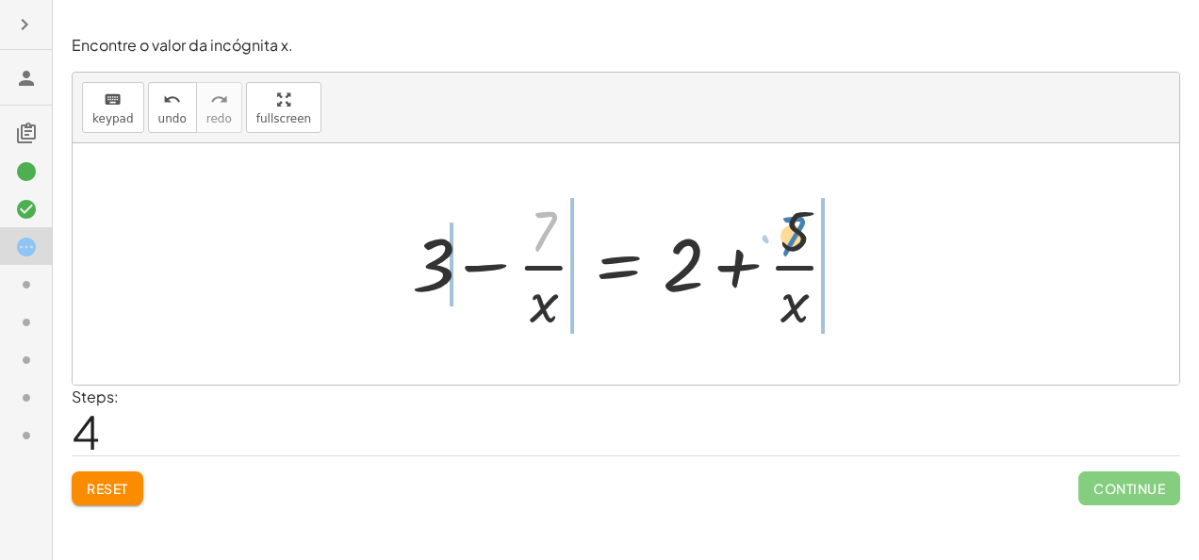
drag, startPoint x: 555, startPoint y: 232, endPoint x: 803, endPoint y: 236, distance: 247.9
click at [803, 236] on div at bounding box center [632, 263] width 461 height 145
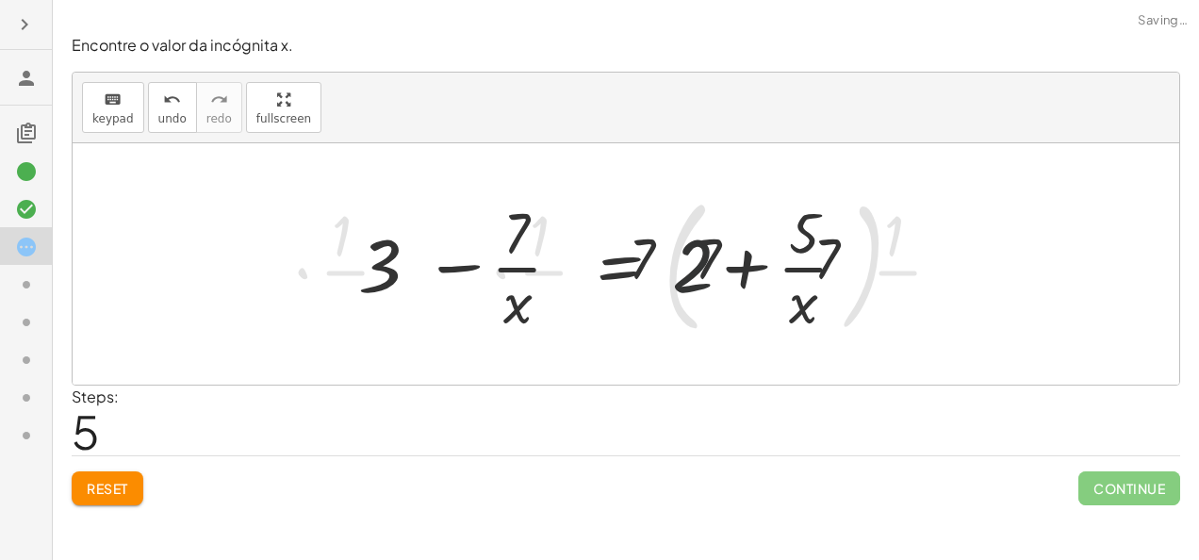
click at [708, 241] on div at bounding box center [607, 264] width 720 height 156
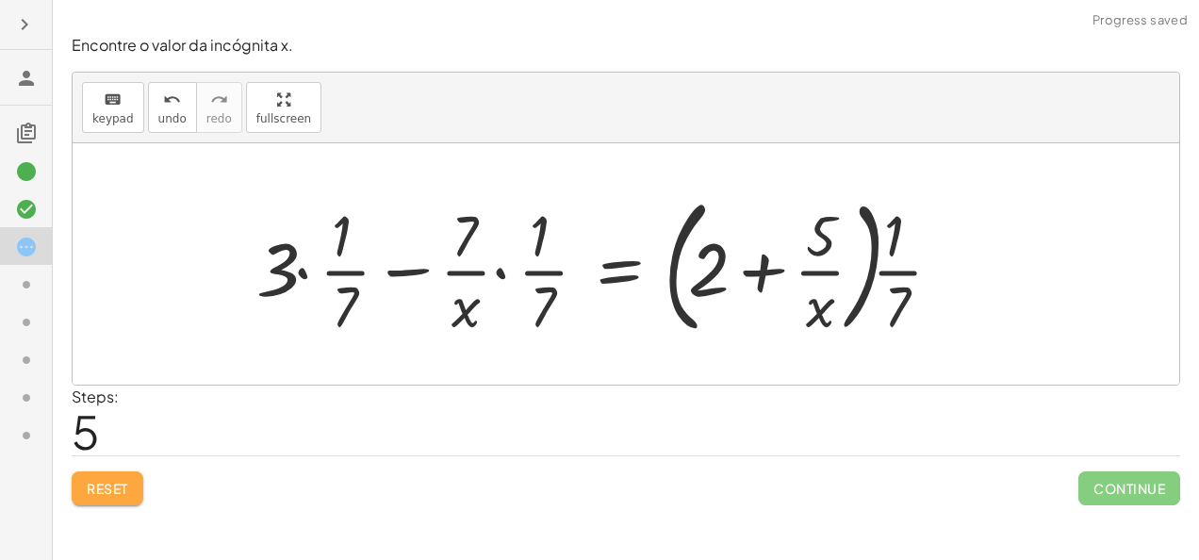
click at [122, 494] on span "Reset" at bounding box center [107, 488] width 41 height 17
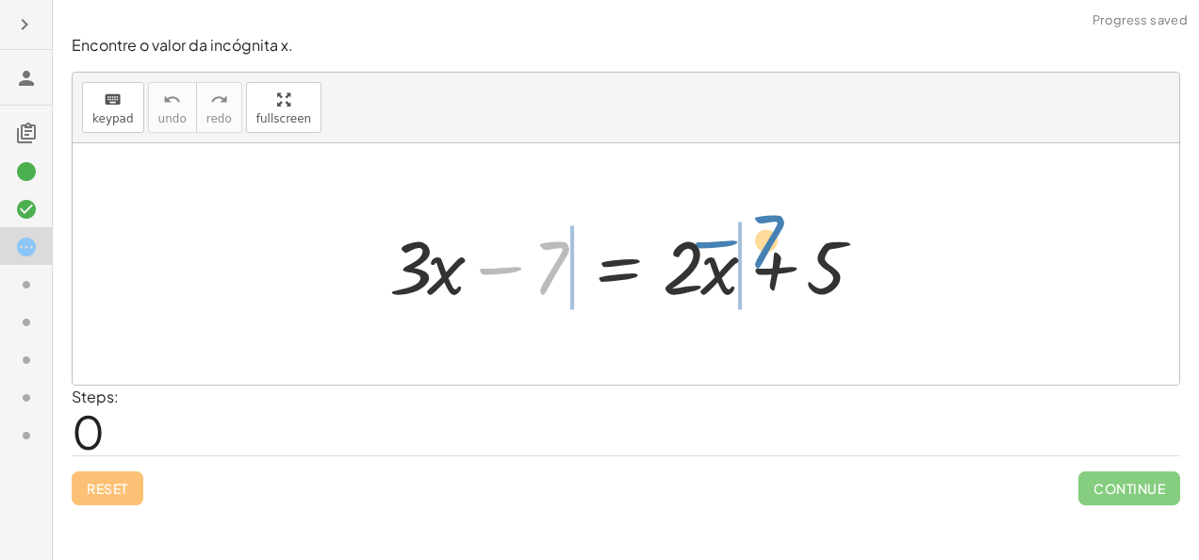
drag, startPoint x: 550, startPoint y: 277, endPoint x: 668, endPoint y: 252, distance: 121.5
click at [726, 245] on div at bounding box center [633, 264] width 506 height 97
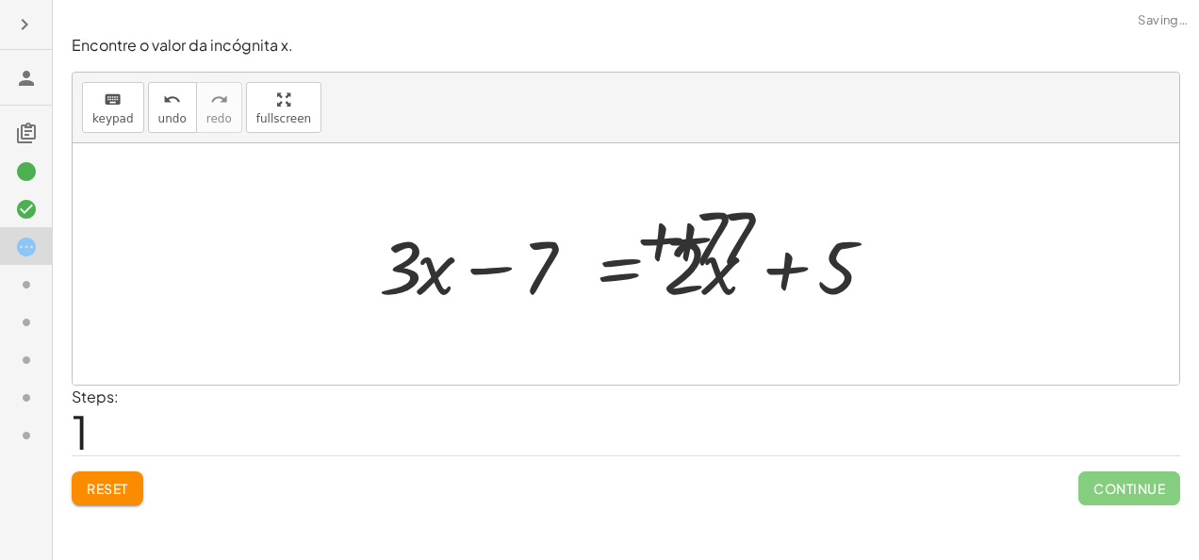
click at [621, 263] on div at bounding box center [633, 264] width 717 height 97
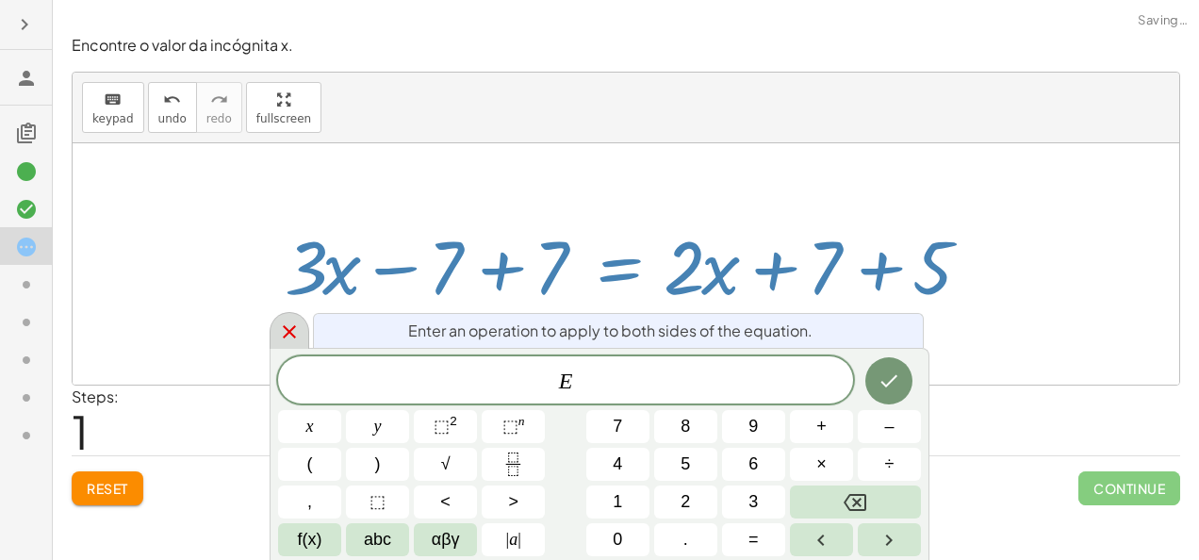
click at [292, 333] on icon at bounding box center [289, 331] width 23 height 23
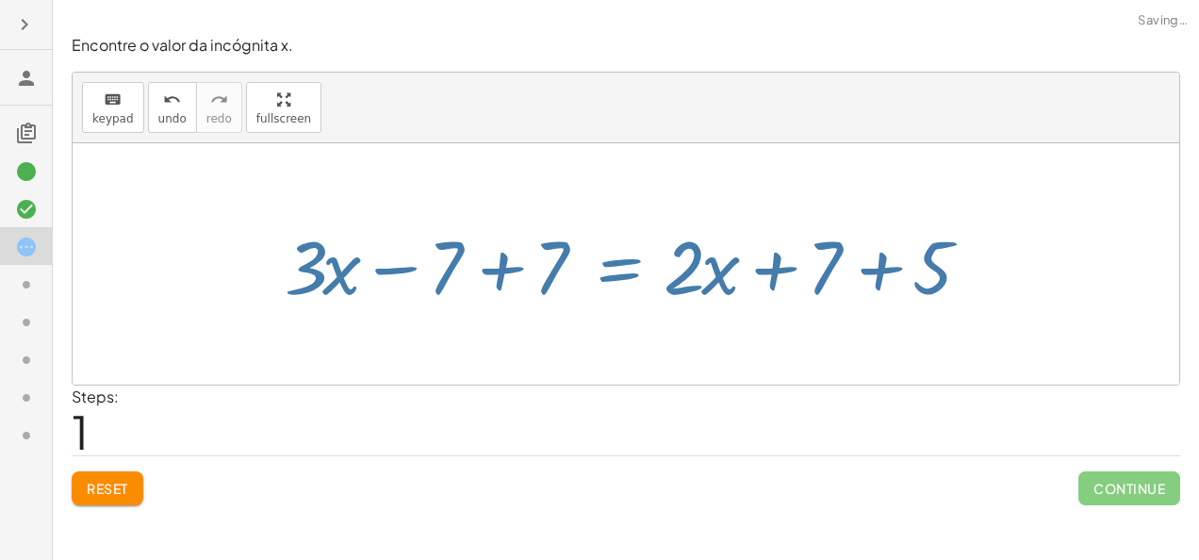
click at [292, 333] on div at bounding box center [626, 263] width 1107 height 241
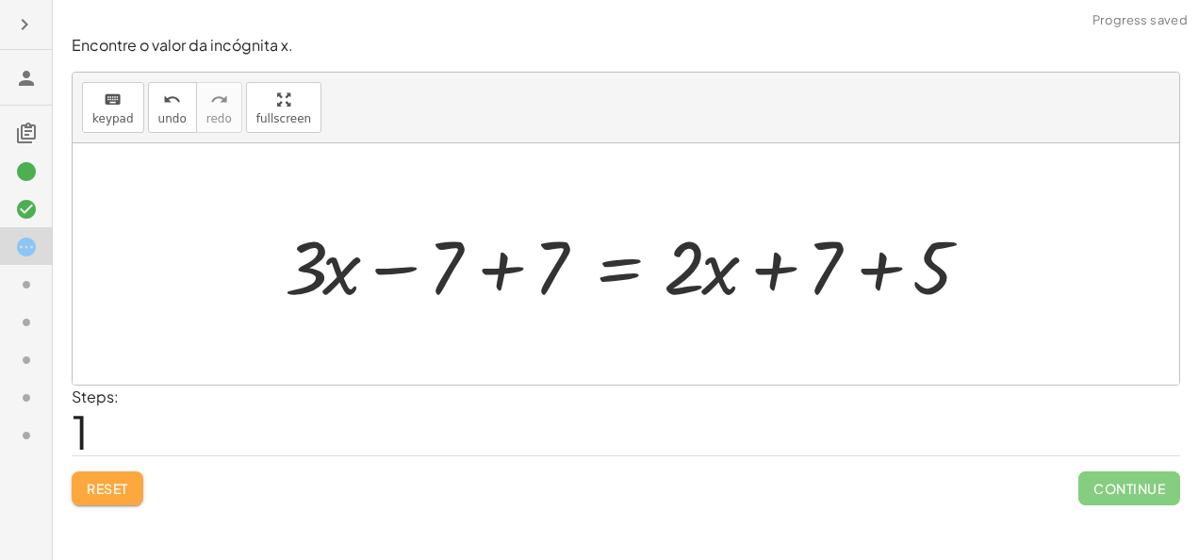
click at [75, 483] on button "Reset" at bounding box center [108, 488] width 72 height 34
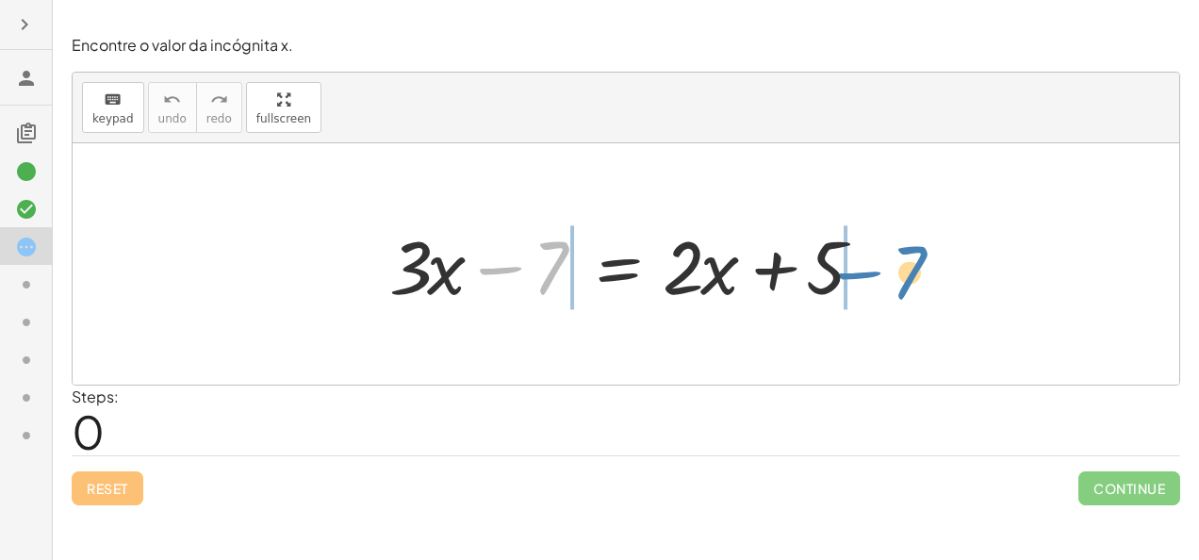
drag, startPoint x: 545, startPoint y: 276, endPoint x: 908, endPoint y: 279, distance: 362.9
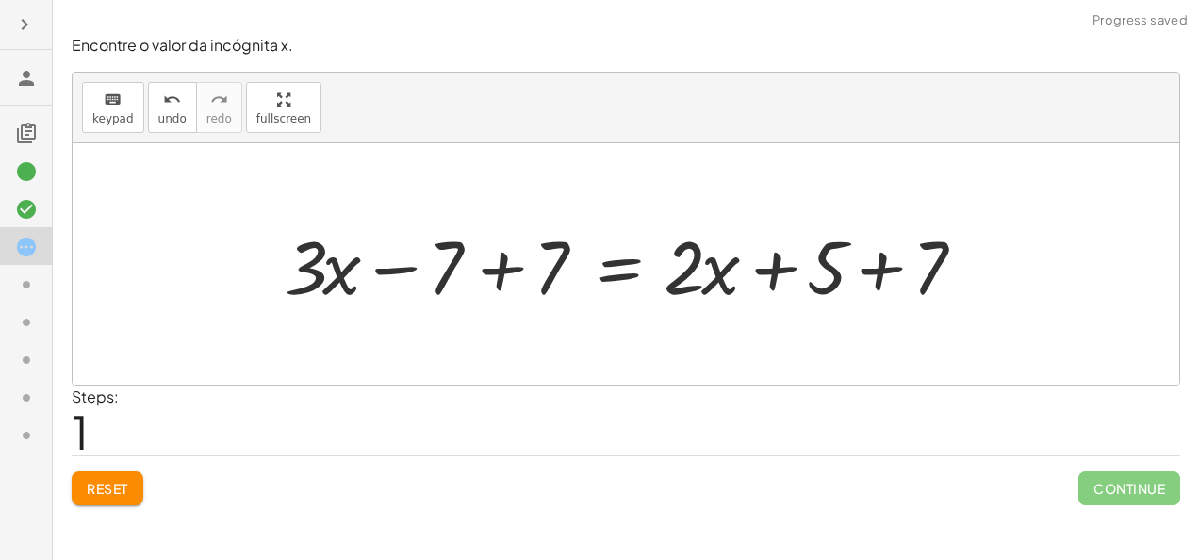
click at [528, 252] on div at bounding box center [633, 264] width 717 height 97
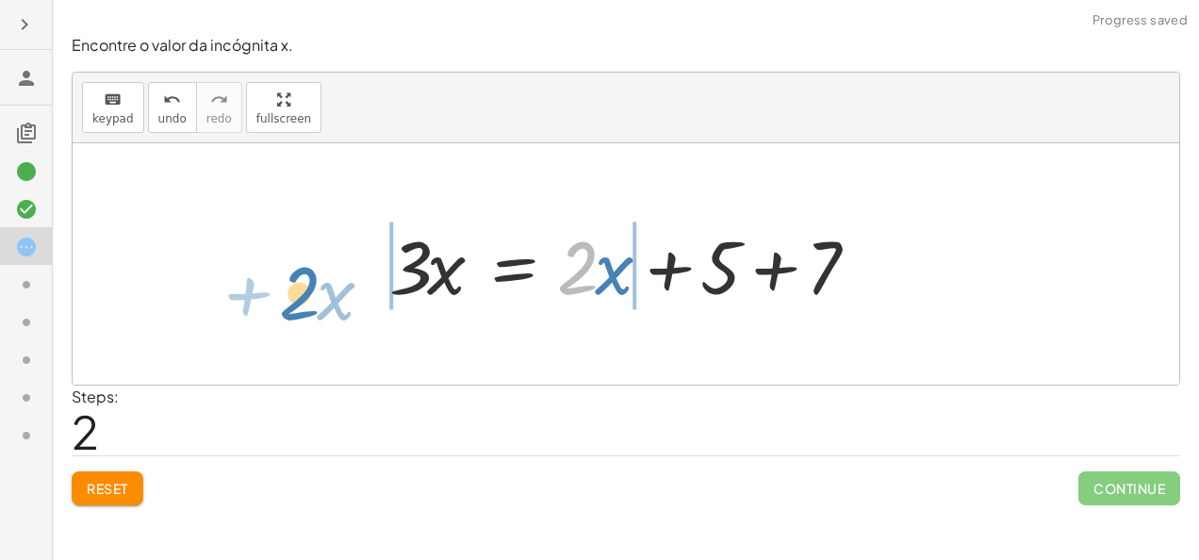
drag, startPoint x: 592, startPoint y: 262, endPoint x: 303, endPoint y: 263, distance: 289.4
click at [303, 263] on div "+ · 3 · x − 7 = + · 2 · x + 5 + · 3 · x − 7 + 7 = + · 2 · x + 5 + 7 + · 3 · x +…" at bounding box center [626, 263] width 1107 height 241
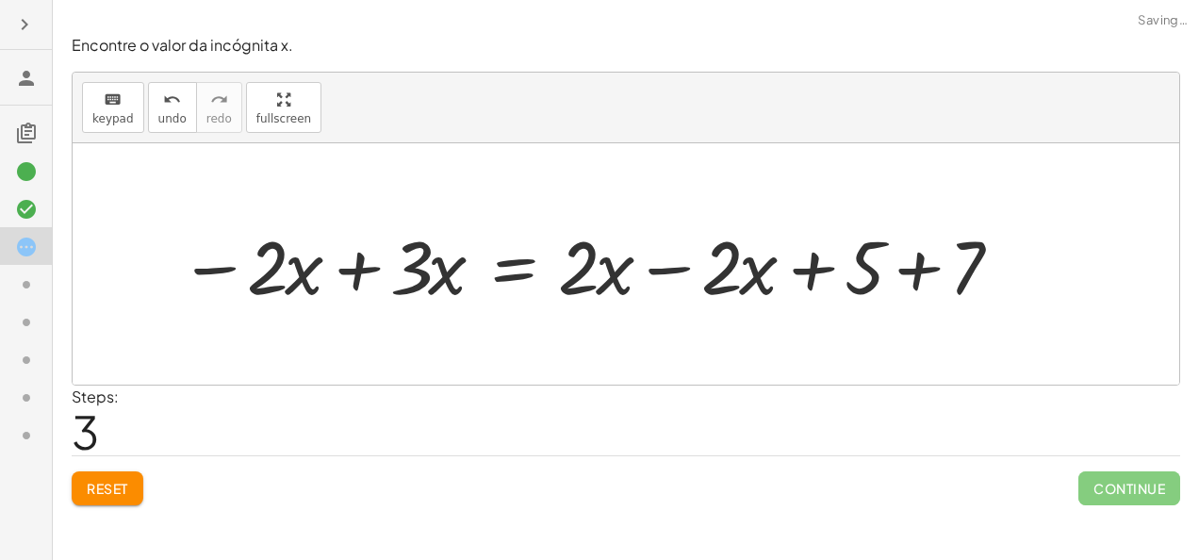
click at [643, 266] on div at bounding box center [593, 264] width 847 height 97
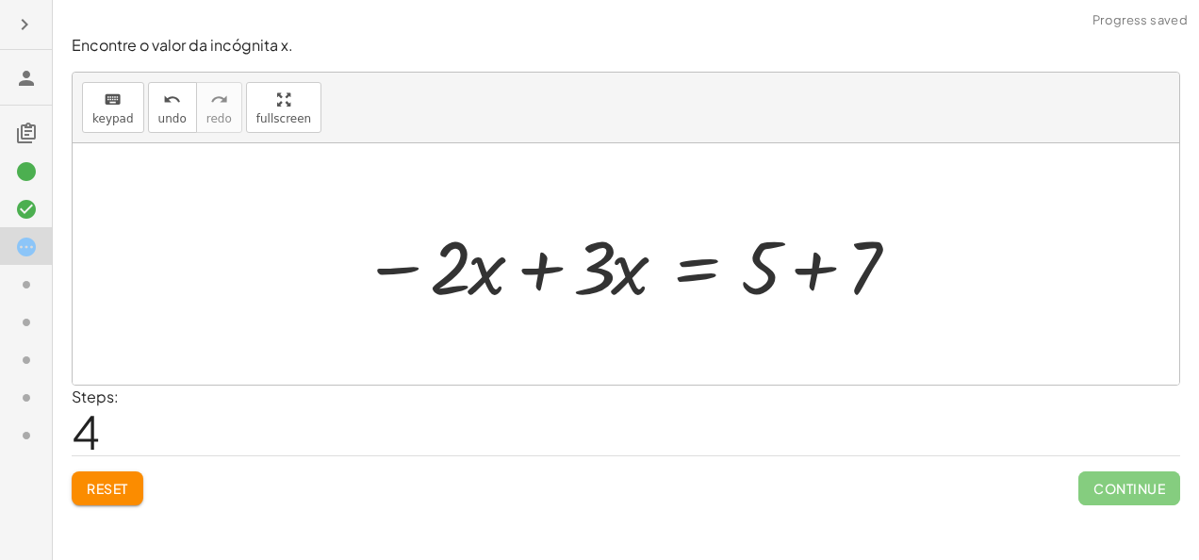
click at [666, 269] on div at bounding box center [634, 264] width 562 height 97
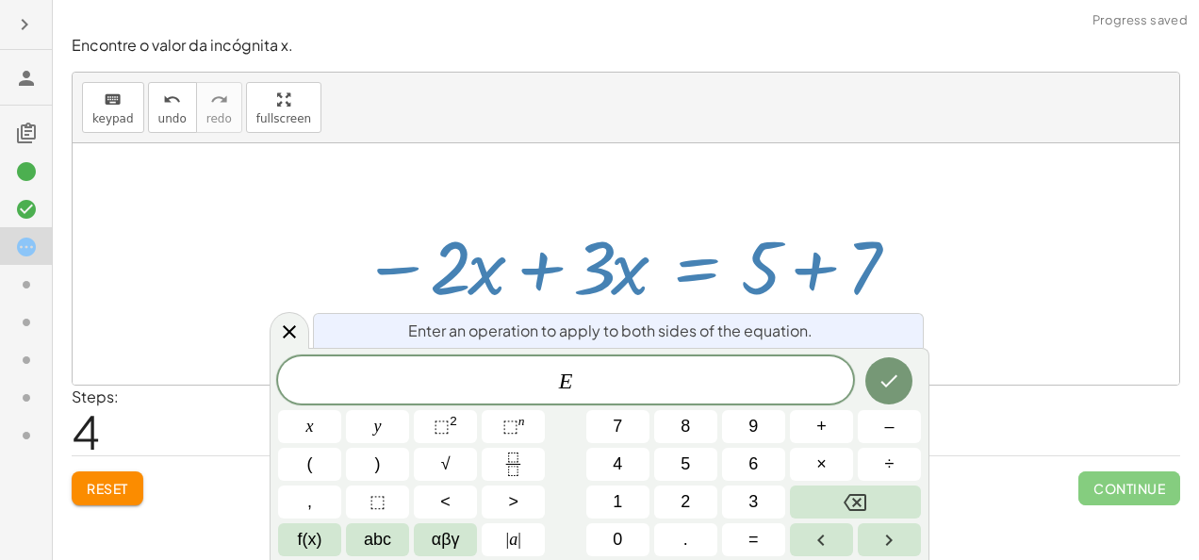
click at [666, 269] on div at bounding box center [634, 264] width 562 height 97
click at [599, 257] on div at bounding box center [634, 264] width 562 height 97
click at [289, 330] on icon at bounding box center [289, 331] width 23 height 23
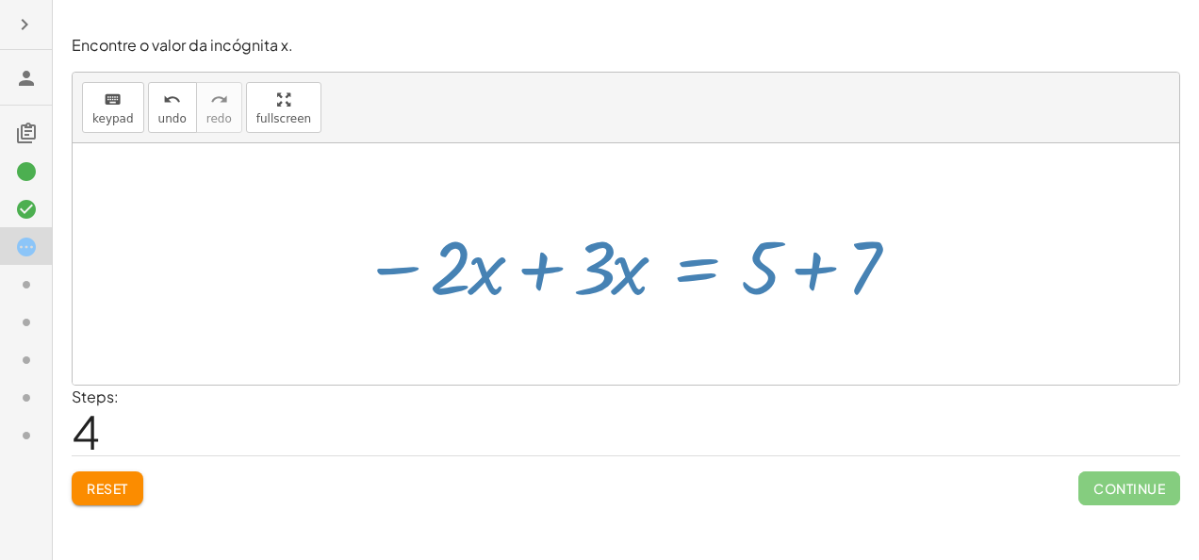
click at [289, 330] on div at bounding box center [626, 263] width 1107 height 241
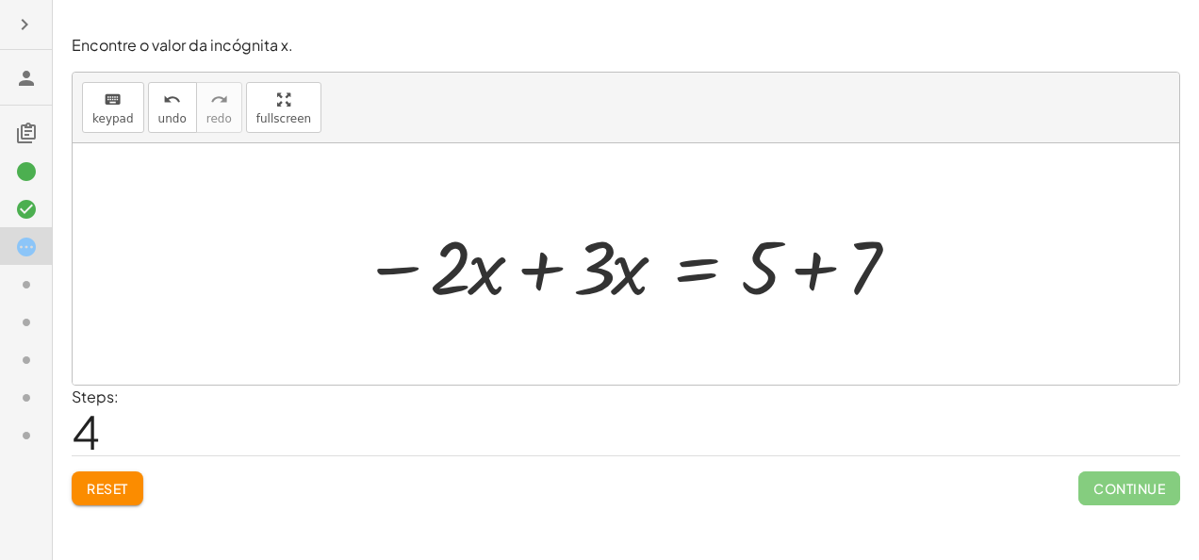
click at [520, 278] on div at bounding box center [634, 264] width 562 height 97
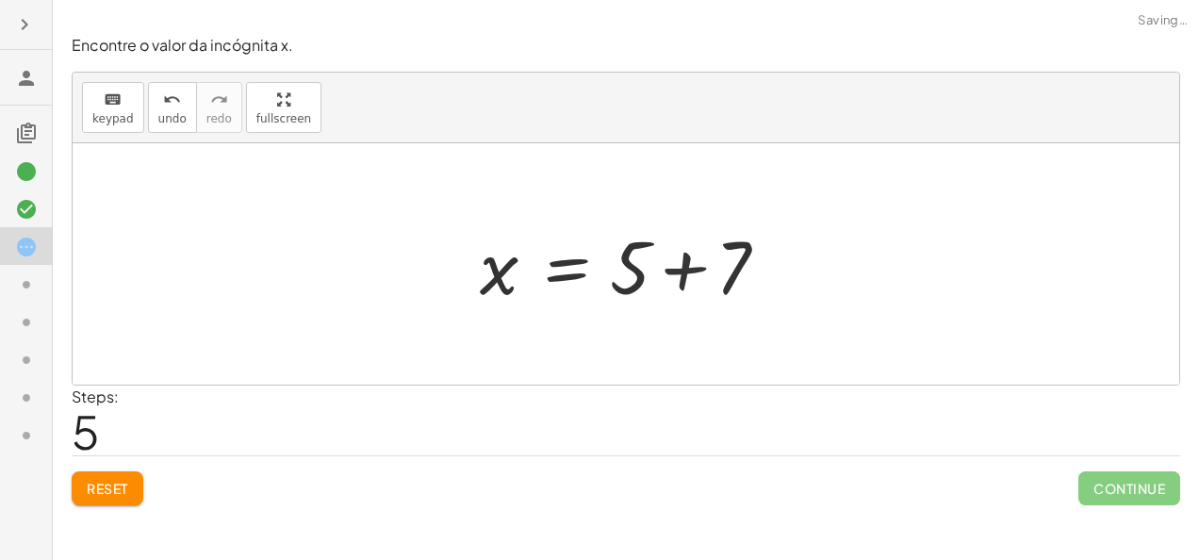
click at [785, 266] on div at bounding box center [632, 264] width 325 height 97
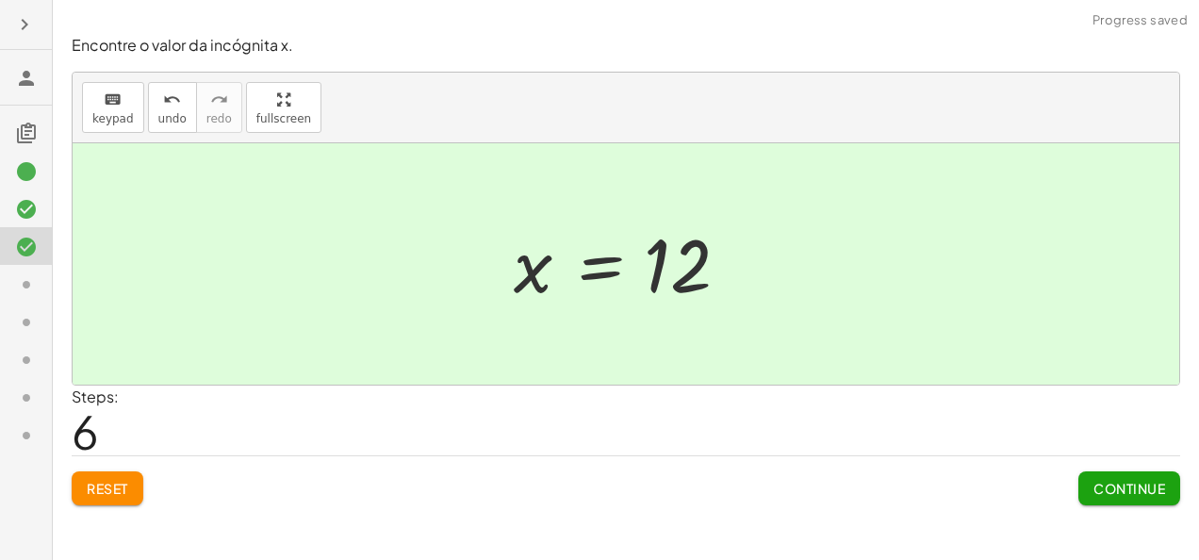
click at [1143, 491] on span "Continue" at bounding box center [1129, 488] width 72 height 17
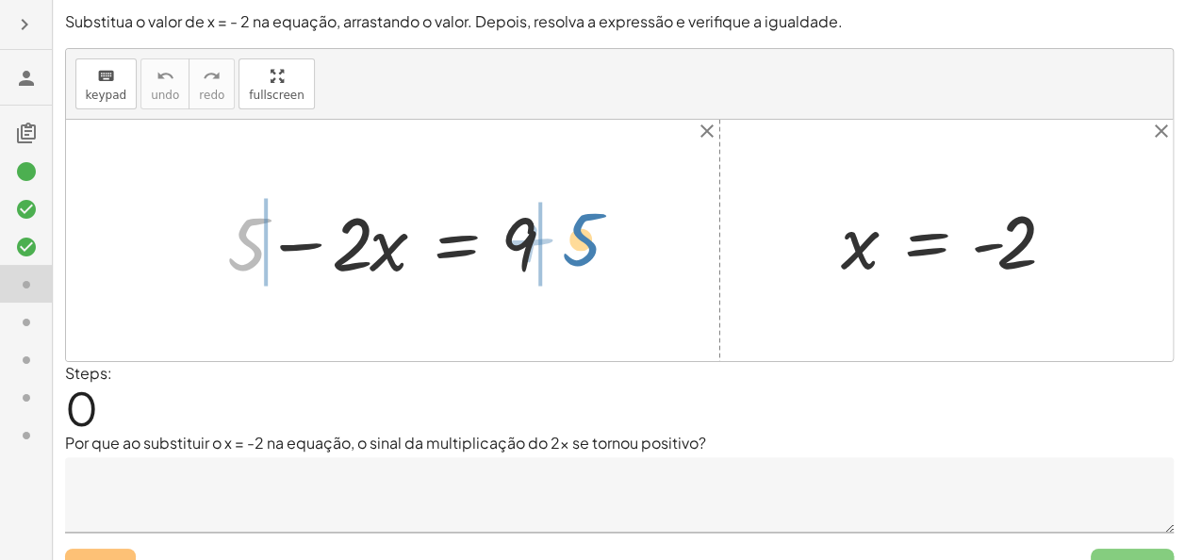
drag, startPoint x: 253, startPoint y: 229, endPoint x: 590, endPoint y: 224, distance: 337.5
click at [590, 224] on div "+ 5 + 5 − · 2 · x = 9 x = - 2" at bounding box center [619, 240] width 1107 height 241
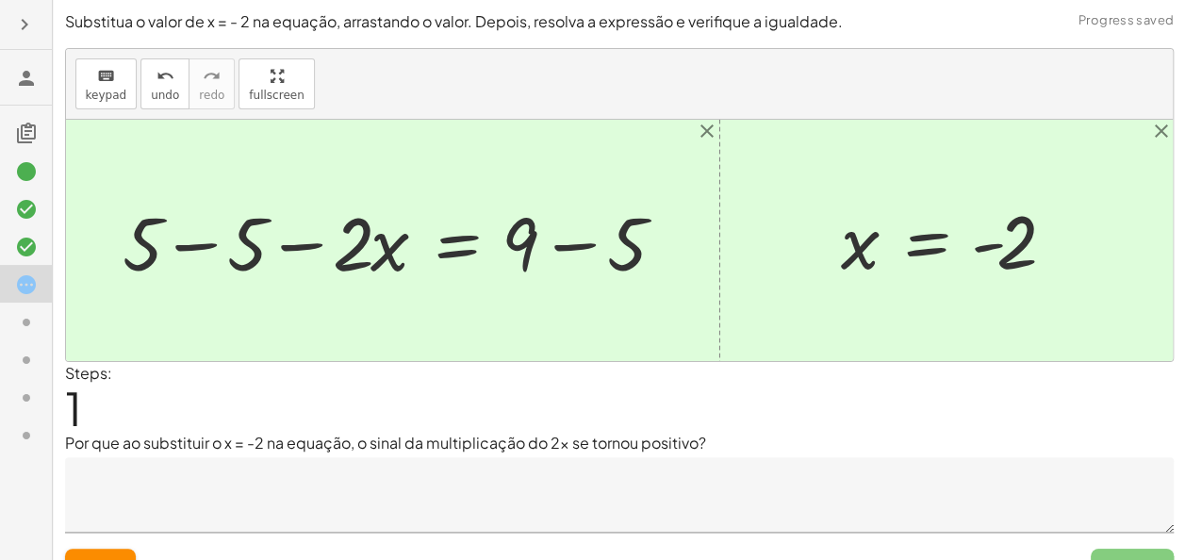
click at [262, 242] on div at bounding box center [400, 240] width 574 height 97
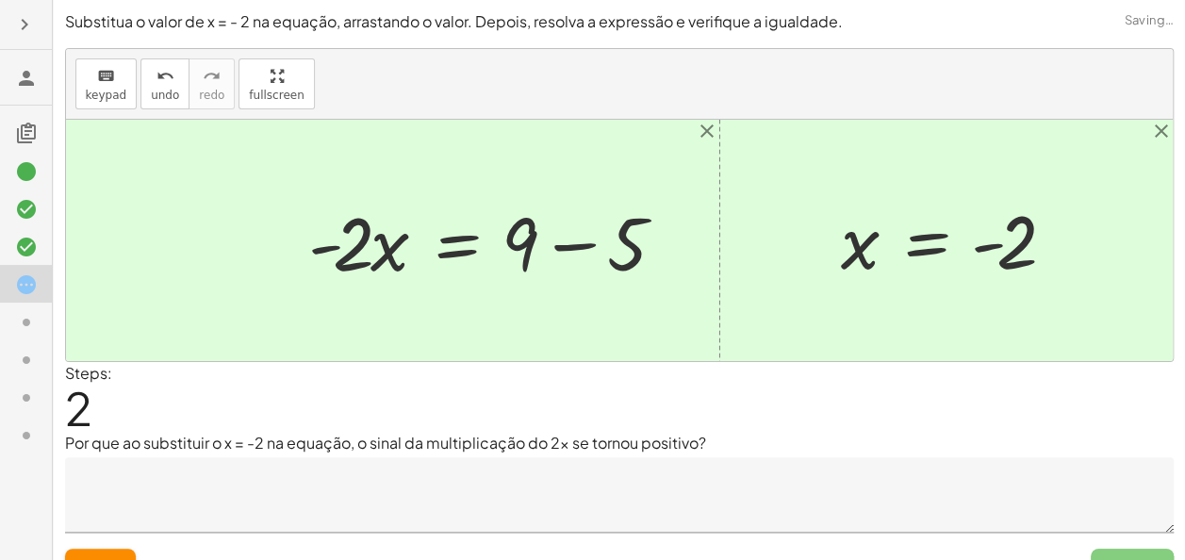
click at [236, 243] on div at bounding box center [619, 240] width 1107 height 241
click at [317, 238] on div at bounding box center [493, 240] width 388 height 97
click at [518, 239] on div at bounding box center [493, 240] width 388 height 97
drag, startPoint x: 549, startPoint y: 237, endPoint x: 559, endPoint y: 239, distance: 10.7
click at [559, 239] on div at bounding box center [493, 240] width 388 height 97
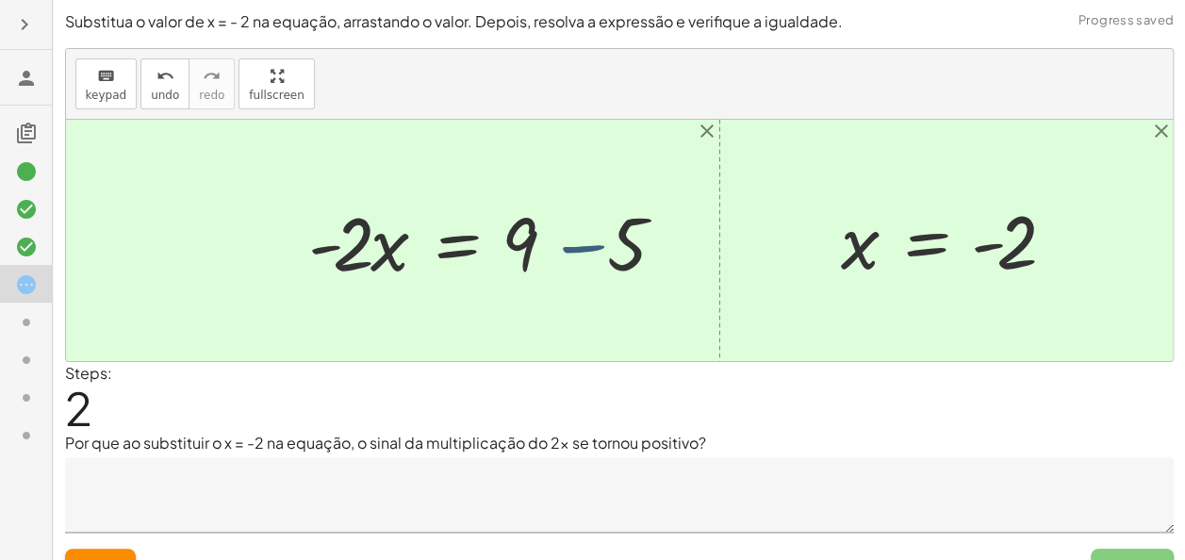
click at [559, 239] on div at bounding box center [493, 240] width 388 height 97
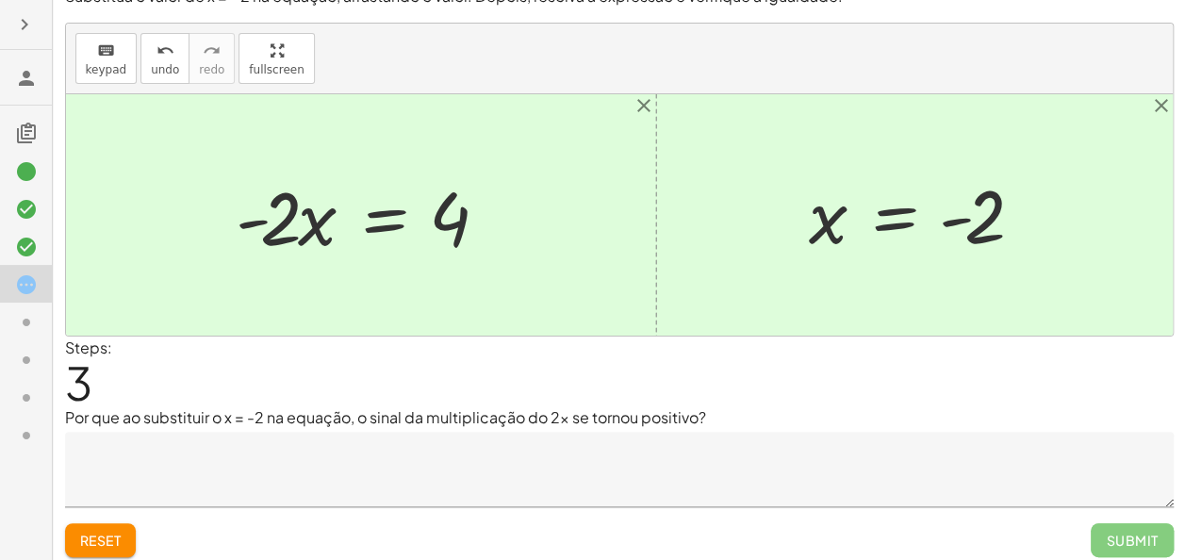
scroll to position [16, 0]
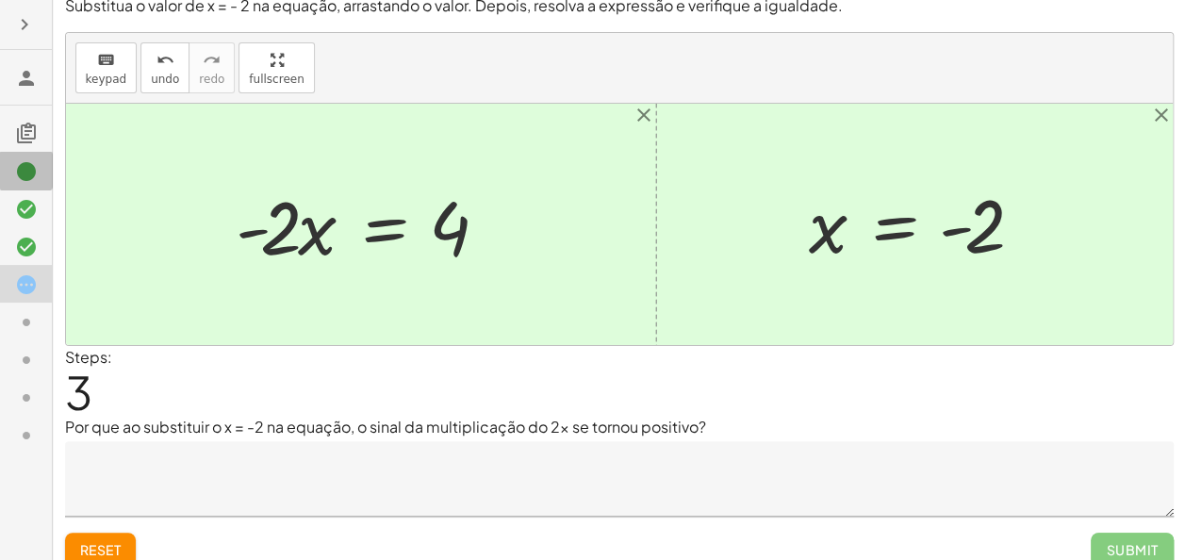
click at [9, 227] on div at bounding box center [26, 246] width 52 height 38
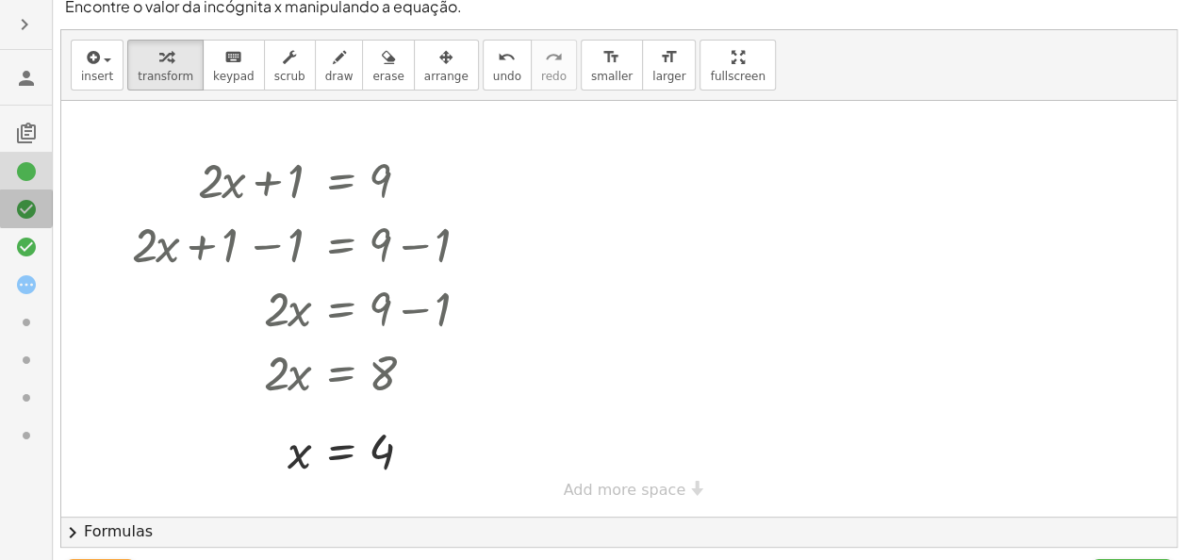
click at [32, 265] on div at bounding box center [26, 284] width 52 height 38
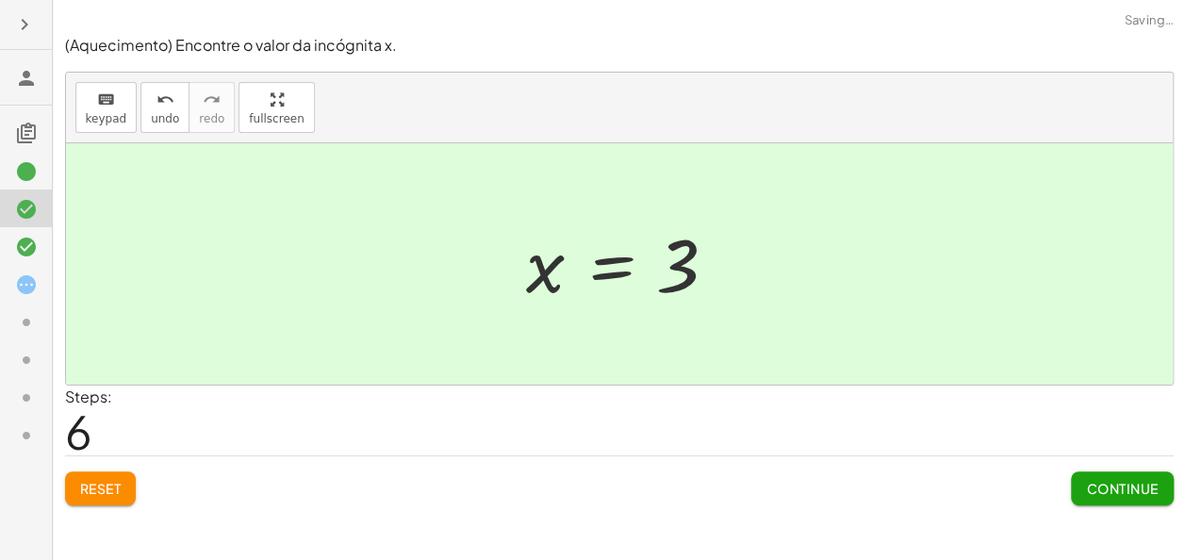
scroll to position [0, 0]
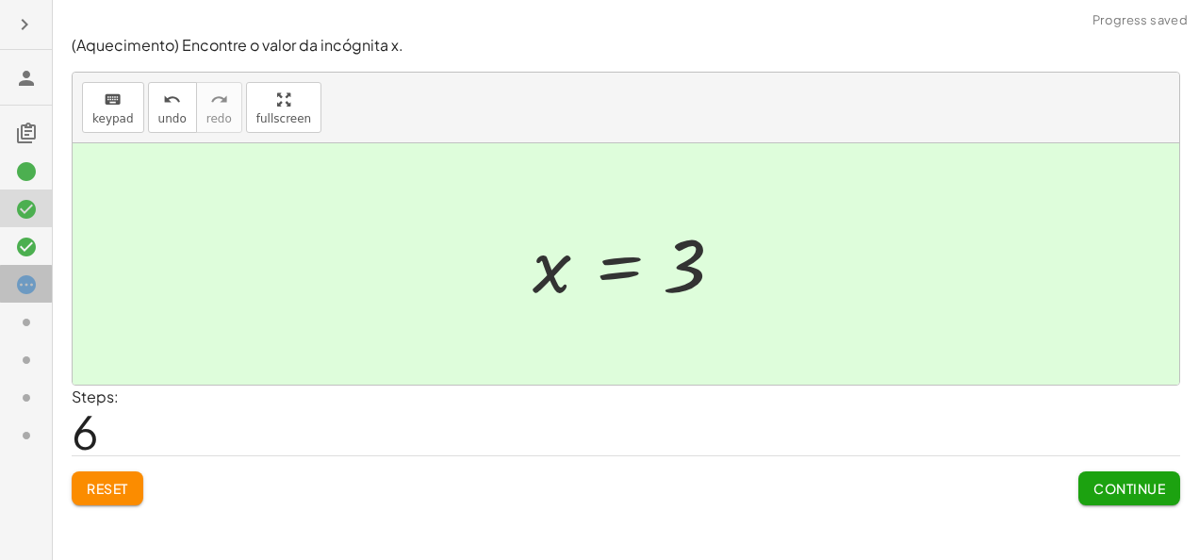
click at [13, 340] on div at bounding box center [26, 359] width 52 height 38
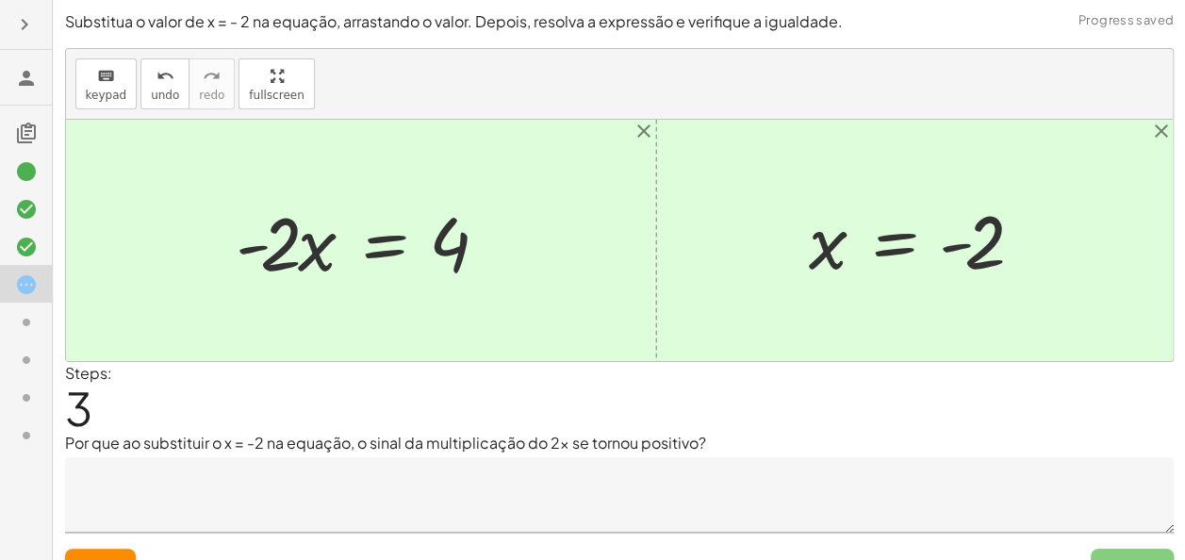
scroll to position [32, 0]
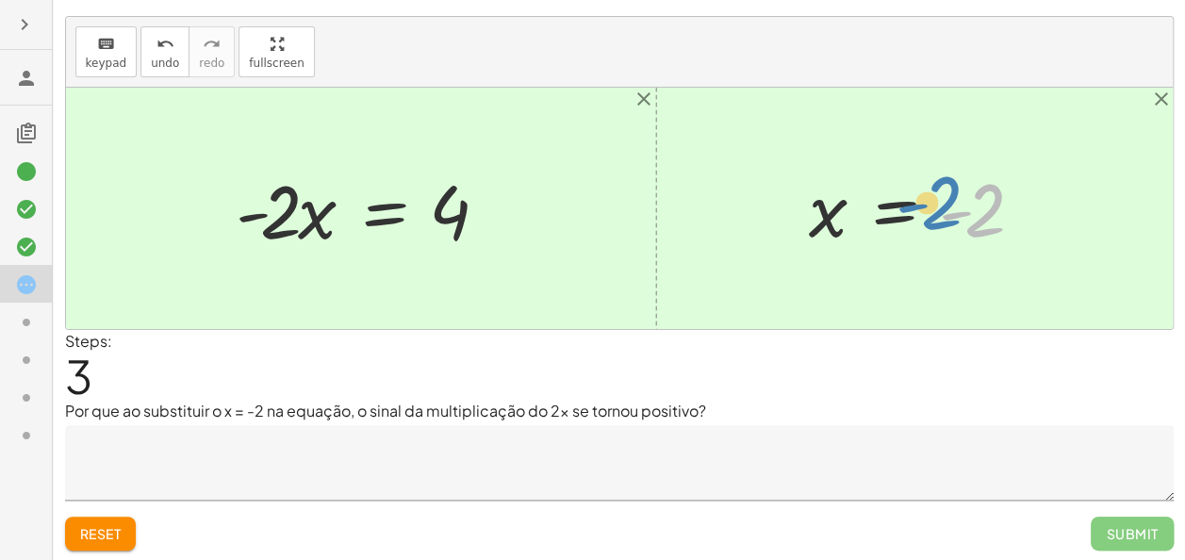
drag, startPoint x: 995, startPoint y: 223, endPoint x: 958, endPoint y: 220, distance: 37.9
click at [958, 220] on div at bounding box center [921, 208] width 245 height 93
drag, startPoint x: 275, startPoint y: 212, endPoint x: 978, endPoint y: 209, distance: 703.1
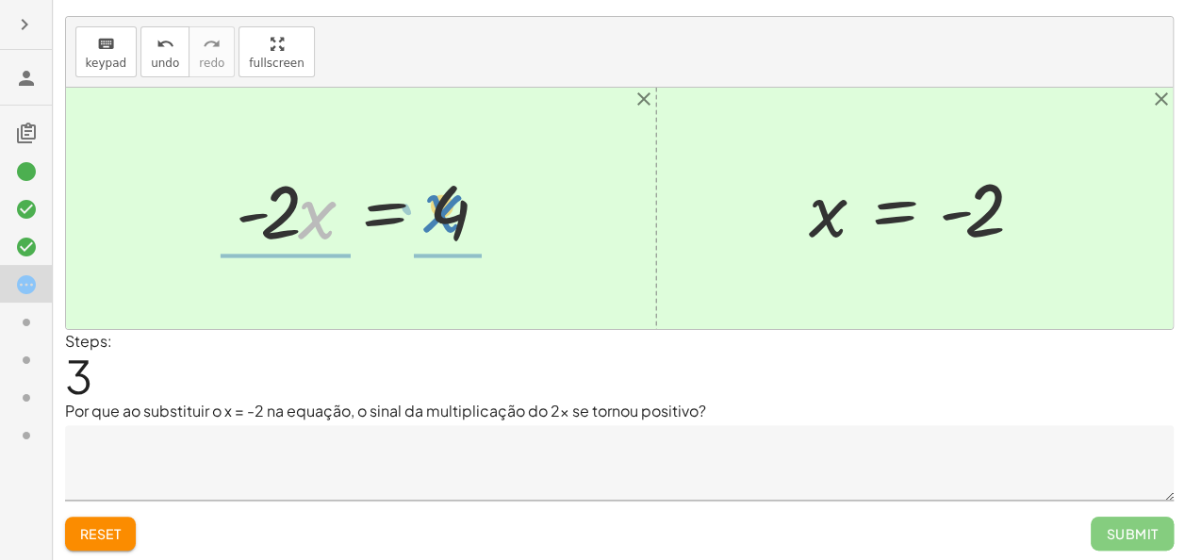
drag, startPoint x: 328, startPoint y: 226, endPoint x: 459, endPoint y: 219, distance: 131.2
click at [459, 219] on div at bounding box center [367, 208] width 283 height 97
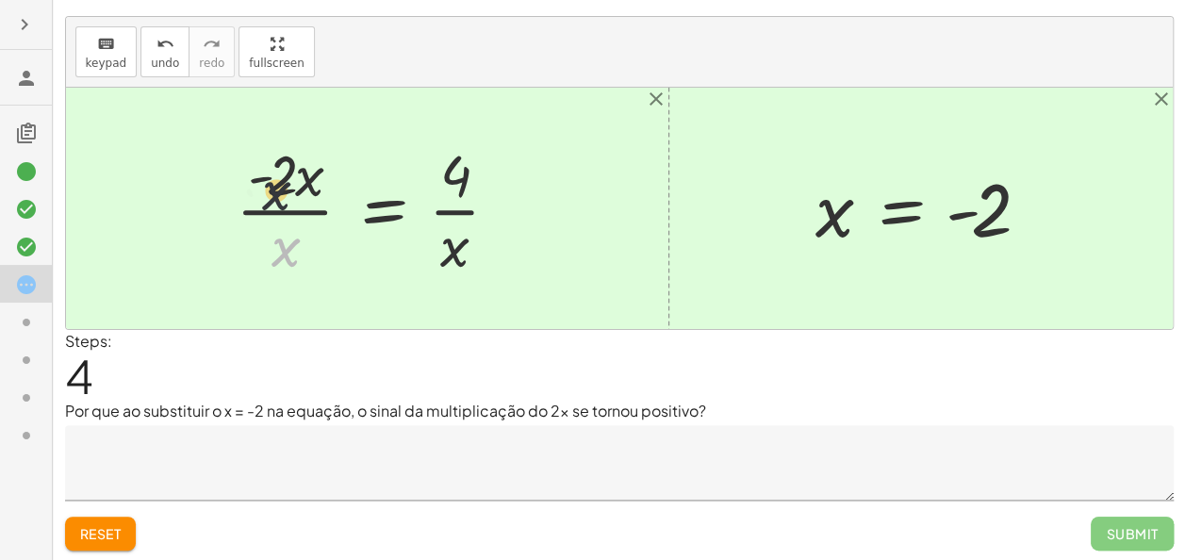
drag, startPoint x: 303, startPoint y: 243, endPoint x: 292, endPoint y: 164, distance: 79.8
click at [292, 164] on div at bounding box center [374, 208] width 297 height 145
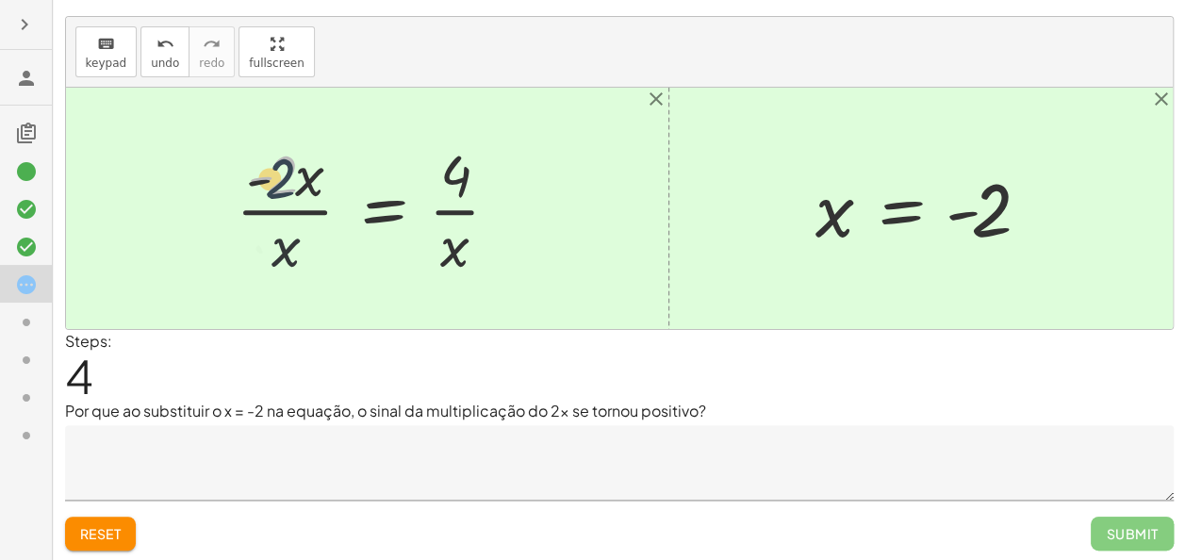
drag, startPoint x: 292, startPoint y: 164, endPoint x: 279, endPoint y: 192, distance: 31.2
click at [279, 192] on div at bounding box center [374, 208] width 297 height 145
click at [298, 190] on div at bounding box center [374, 208] width 297 height 145
drag, startPoint x: 282, startPoint y: 175, endPoint x: 477, endPoint y: 189, distance: 195.6
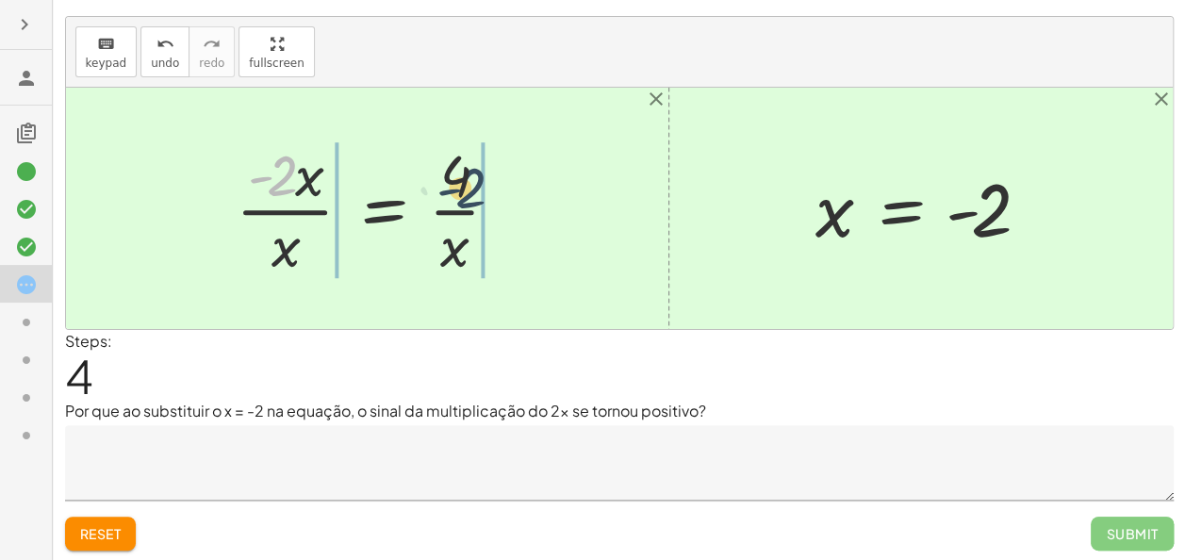
click at [477, 189] on div at bounding box center [374, 208] width 297 height 145
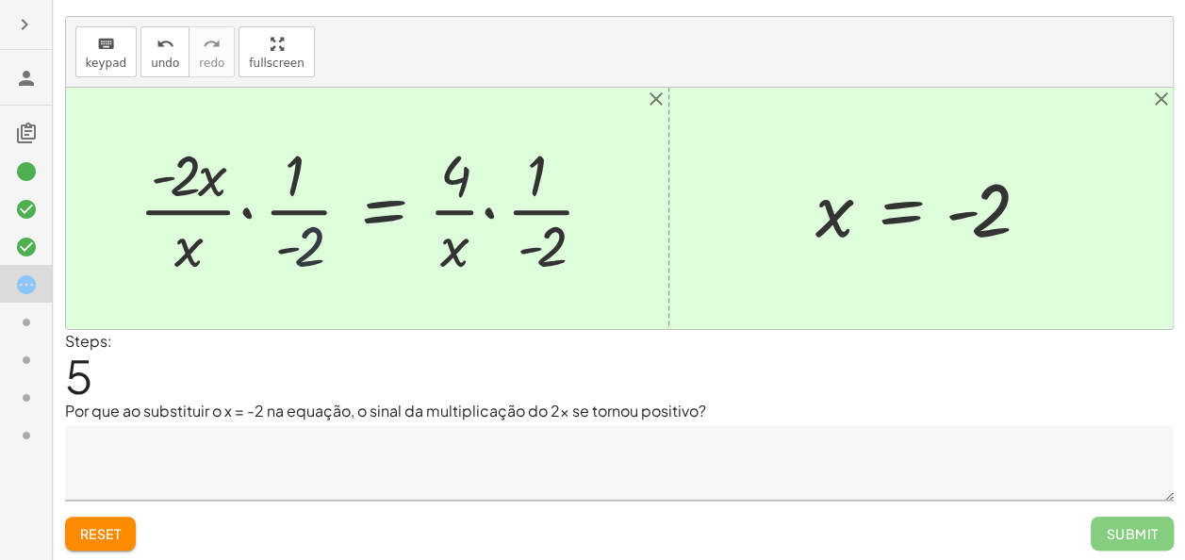
drag, startPoint x: 319, startPoint y: 261, endPoint x: 308, endPoint y: 246, distance: 18.3
click at [308, 246] on div at bounding box center [374, 208] width 491 height 145
drag, startPoint x: 308, startPoint y: 246, endPoint x: 282, endPoint y: 155, distance: 95.2
click at [282, 155] on div at bounding box center [374, 208] width 491 height 145
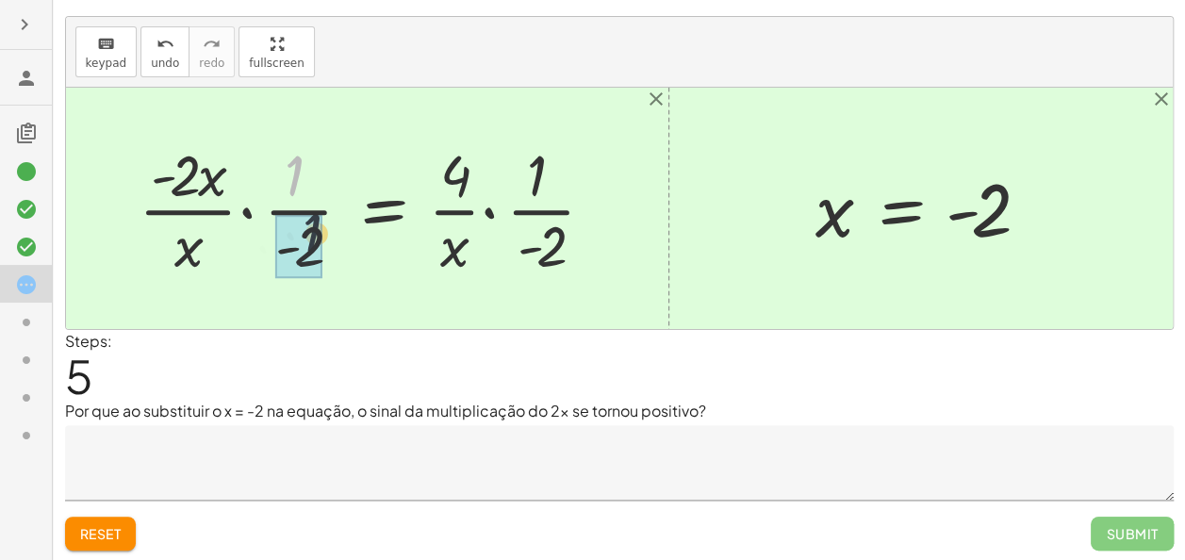
drag, startPoint x: 282, startPoint y: 155, endPoint x: 305, endPoint y: 226, distance: 75.4
drag, startPoint x: 192, startPoint y: 222, endPoint x: 190, endPoint y: 272, distance: 50.0
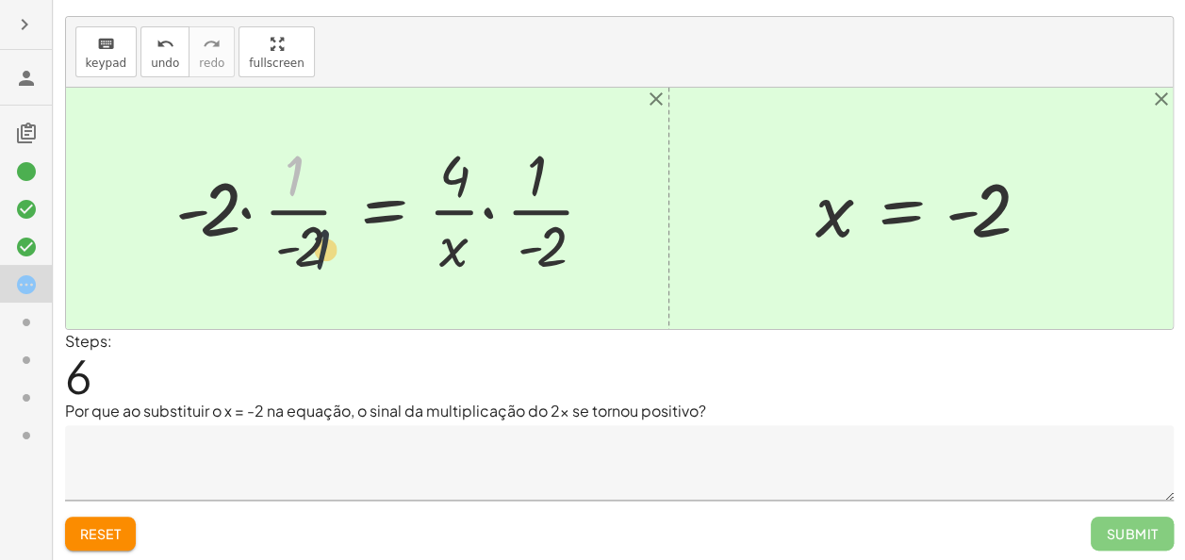
drag, startPoint x: 282, startPoint y: 162, endPoint x: 316, endPoint y: 247, distance: 91.4
click at [316, 247] on div at bounding box center [392, 208] width 453 height 145
drag, startPoint x: 295, startPoint y: 169, endPoint x: 306, endPoint y: 239, distance: 71.6
drag, startPoint x: 455, startPoint y: 189, endPoint x: 451, endPoint y: 274, distance: 85.9
click at [451, 274] on div at bounding box center [392, 208] width 453 height 145
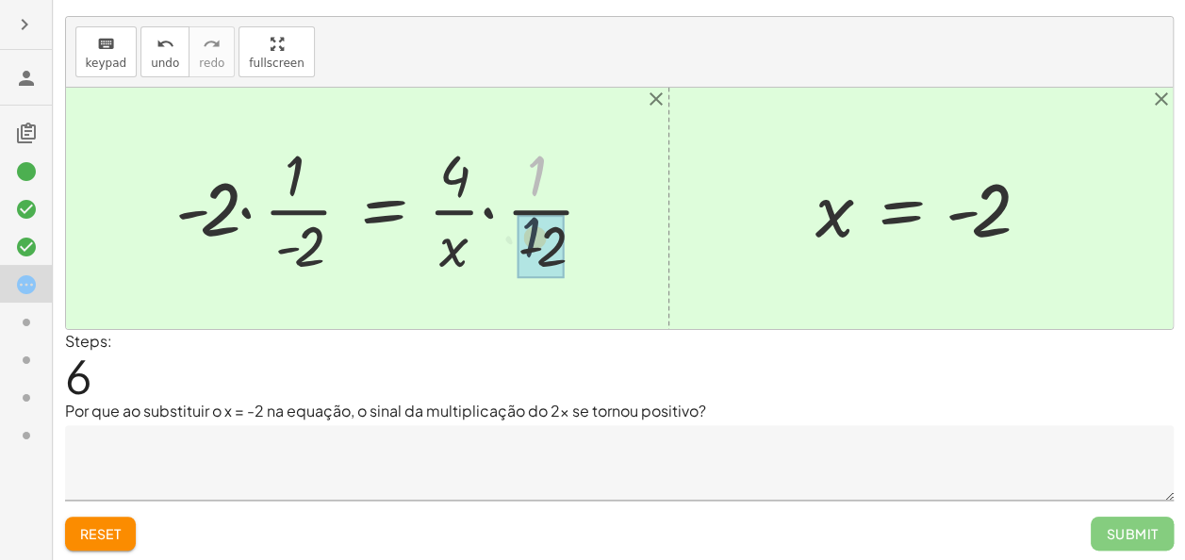
drag, startPoint x: 545, startPoint y: 170, endPoint x: 545, endPoint y: 264, distance: 94.3
drag, startPoint x: 551, startPoint y: 262, endPoint x: 528, endPoint y: 185, distance: 80.8
click at [528, 185] on div at bounding box center [392, 208] width 453 height 145
drag, startPoint x: 462, startPoint y: 168, endPoint x: 552, endPoint y: 238, distance: 114.8
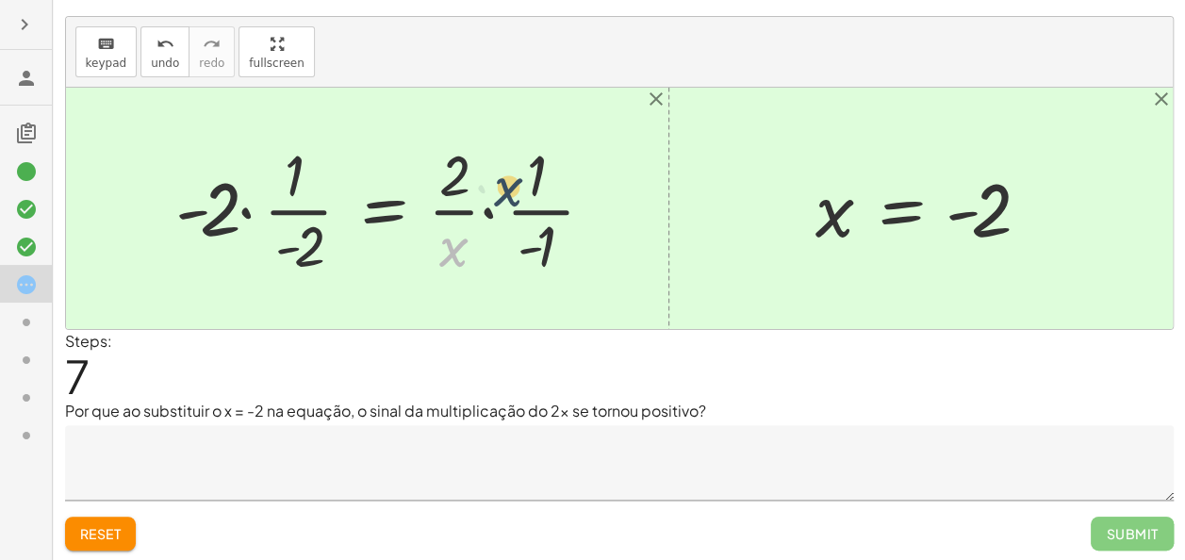
drag, startPoint x: 452, startPoint y: 253, endPoint x: 537, endPoint y: 171, distance: 118.0
click at [537, 171] on div at bounding box center [392, 208] width 453 height 145
drag, startPoint x: 471, startPoint y: 221, endPoint x: 544, endPoint y: 221, distance: 72.6
drag, startPoint x: 565, startPoint y: 254, endPoint x: 484, endPoint y: 238, distance: 81.9
click at [484, 238] on div "+ 5 − · 2 · x = 9 + 5 − 5 − · 2 · x = + 9 − 5 + 0 − · 2 · x = + 9 − 5 · - 2 · x…" at bounding box center [385, 208] width 477 height 155
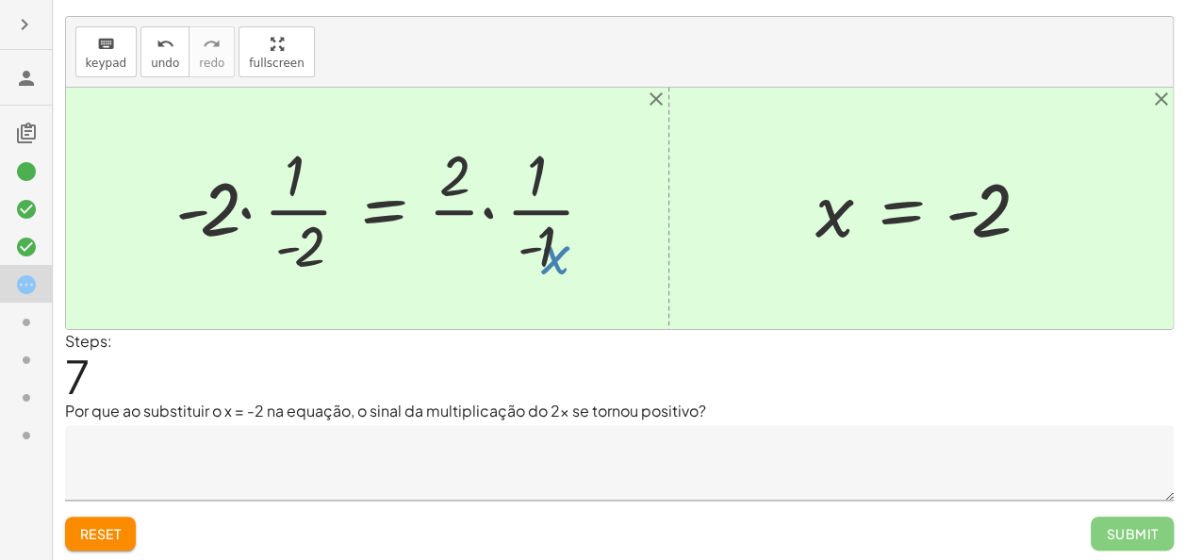
drag, startPoint x: 547, startPoint y: 254, endPoint x: 533, endPoint y: 246, distance: 16.5
click at [533, 246] on div "+ 5 − · 2 · x = 9 + 5 − 5 − · 2 · x = + 9 − 5 + 0 − · 2 · x = + 9 − 5 · - 2 · x…" at bounding box center [385, 208] width 477 height 155
drag, startPoint x: 305, startPoint y: 222, endPoint x: 296, endPoint y: 182, distance: 41.6
click at [296, 182] on div "+ 5 − · 2 · x = 9 + 5 − 5 − · 2 · x = + 9 − 5 + 0 − · 2 · x = + 9 − 5 · - 2 · x…" at bounding box center [385, 208] width 477 height 155
drag, startPoint x: 217, startPoint y: 214, endPoint x: 335, endPoint y: 269, distance: 129.9
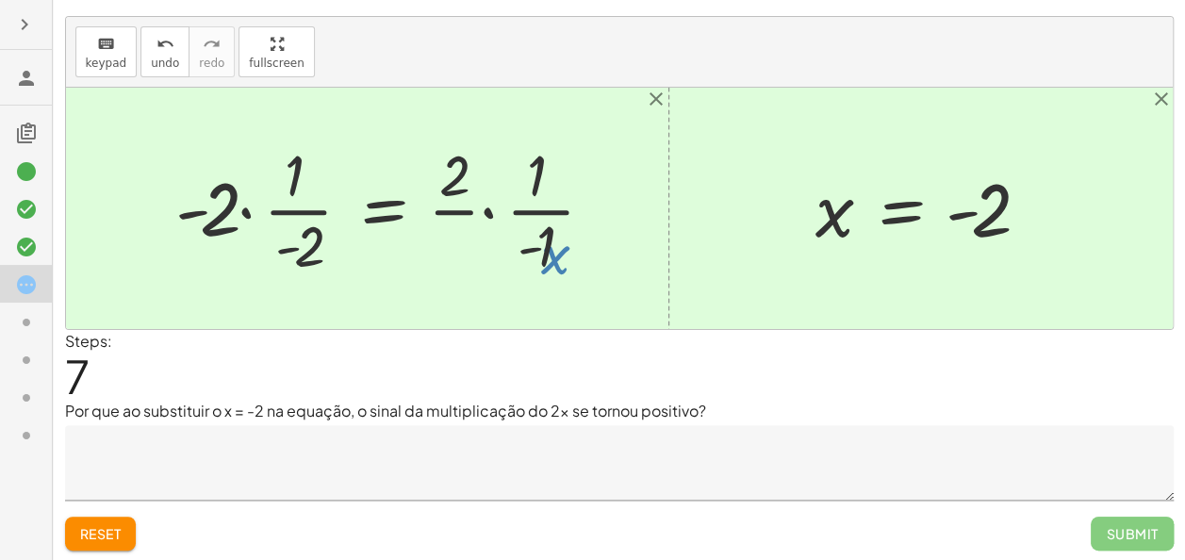
click at [335, 269] on div "+ 5 − · 2 · x = 9 + 5 − 5 − · 2 · x = + 9 − 5 + 0 − · 2 · x = + 9 − 5 · - 2 · x…" at bounding box center [385, 208] width 477 height 155
click at [136, 533] on button "Reset" at bounding box center [101, 534] width 72 height 34
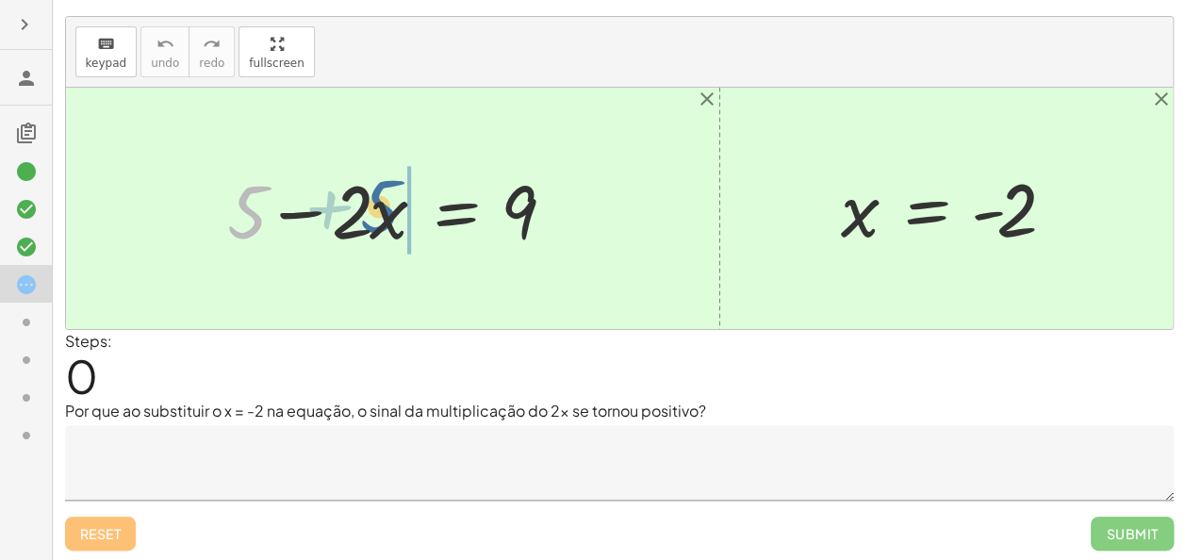
drag, startPoint x: 257, startPoint y: 217, endPoint x: 392, endPoint y: 212, distance: 134.9
click at [392, 212] on div at bounding box center [399, 208] width 363 height 97
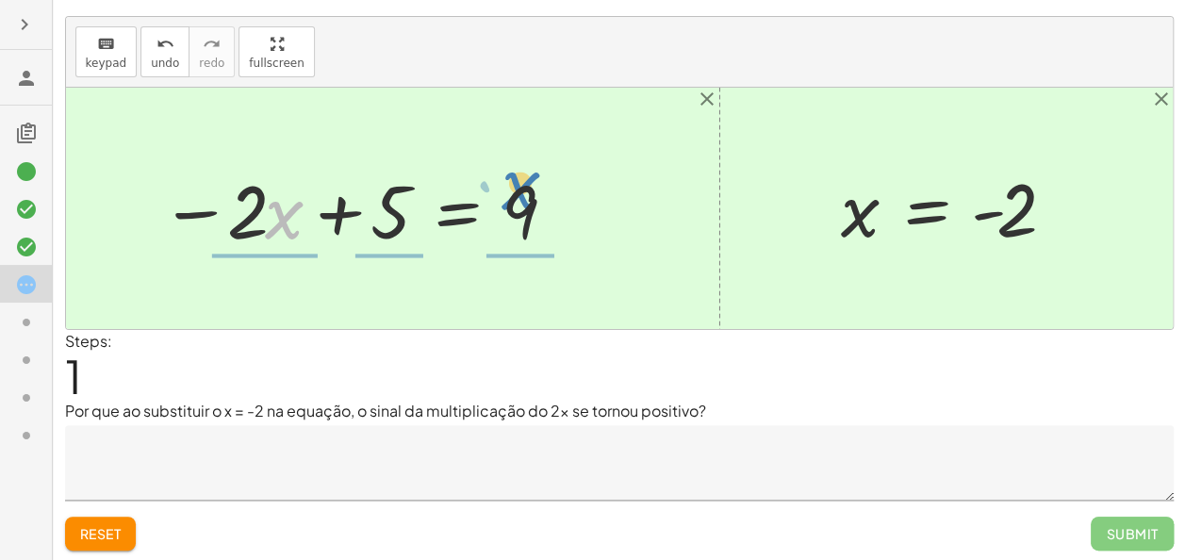
drag, startPoint x: 279, startPoint y: 213, endPoint x: 515, endPoint y: 189, distance: 236.9
click at [515, 189] on div at bounding box center [360, 208] width 418 height 97
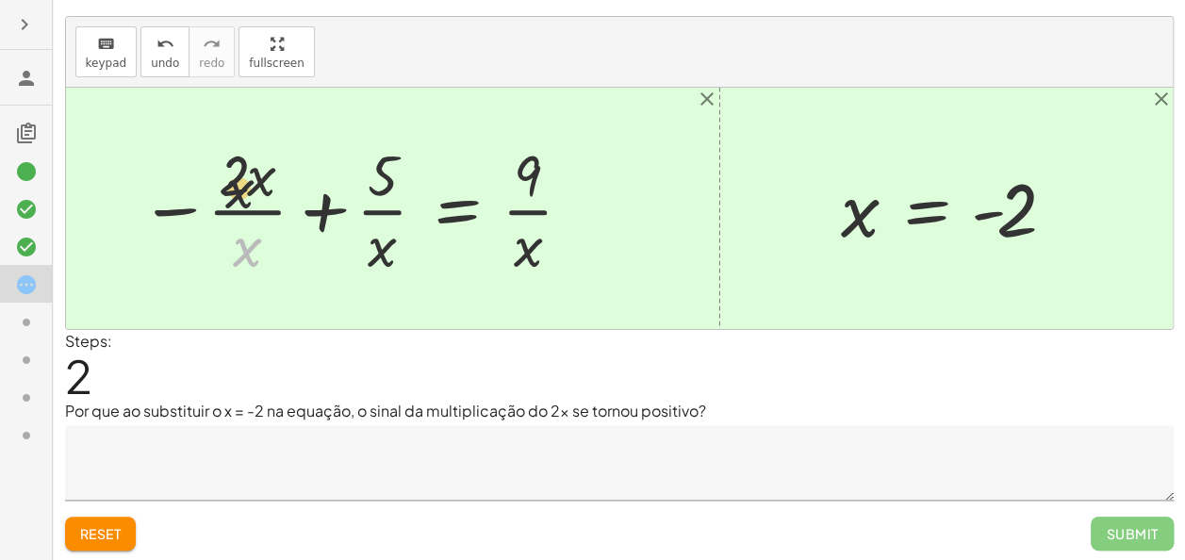
drag, startPoint x: 241, startPoint y: 185, endPoint x: 238, endPoint y: 151, distance: 34.0
click at [238, 151] on div at bounding box center [357, 208] width 454 height 145
drag, startPoint x: 259, startPoint y: 179, endPoint x: 258, endPoint y: 238, distance: 58.4
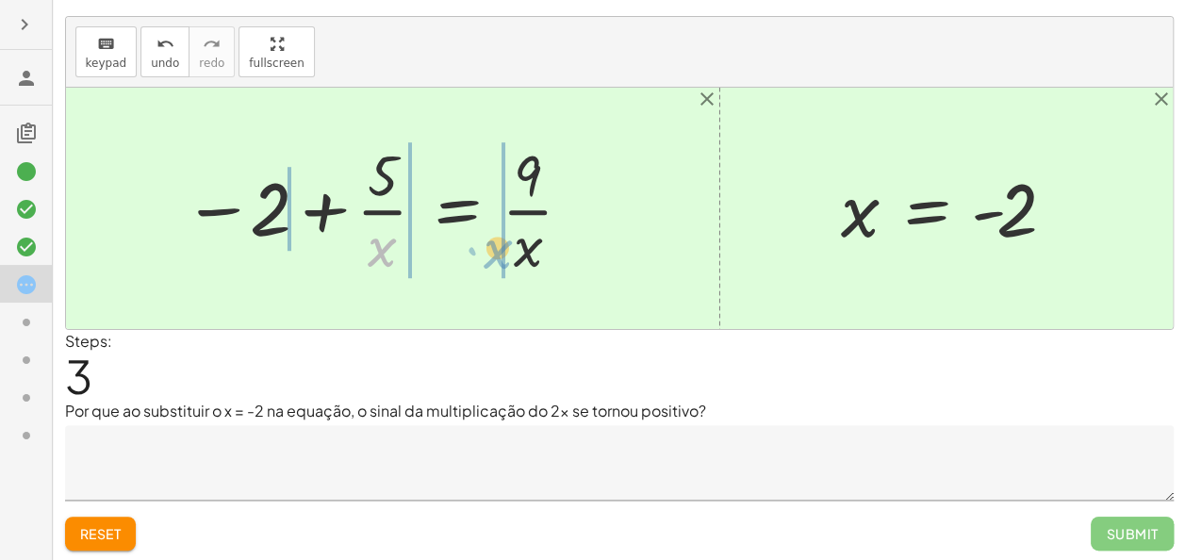
drag, startPoint x: 434, startPoint y: 253, endPoint x: 531, endPoint y: 256, distance: 97.2
click at [531, 256] on div at bounding box center [378, 208] width 411 height 145
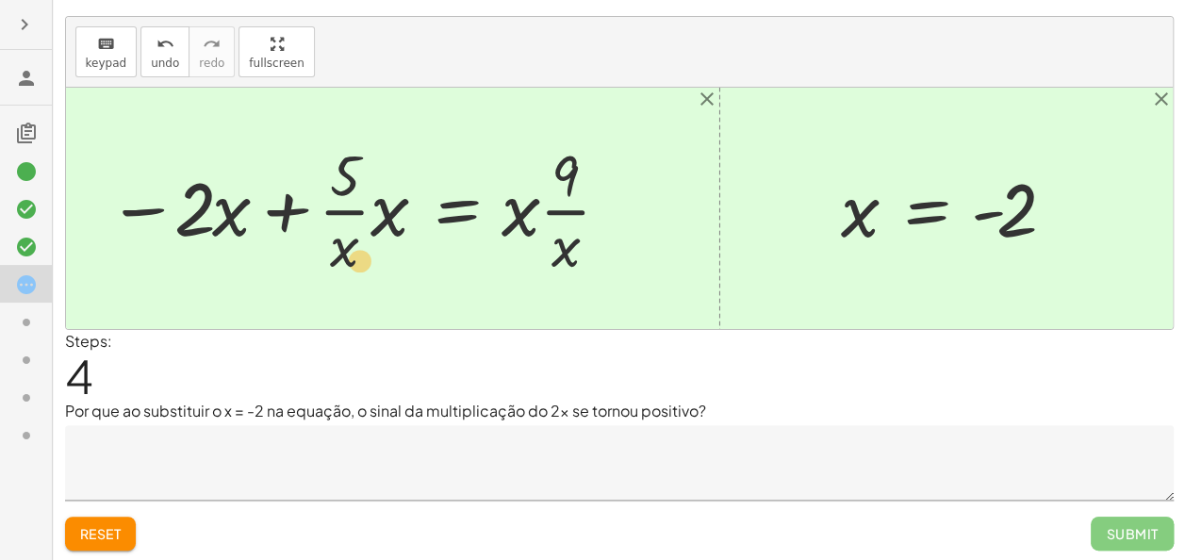
drag, startPoint x: 221, startPoint y: 211, endPoint x: 350, endPoint y: 262, distance: 137.9
click at [350, 262] on div at bounding box center [360, 208] width 524 height 145
drag, startPoint x: 231, startPoint y: 216, endPoint x: 365, endPoint y: 214, distance: 133.9
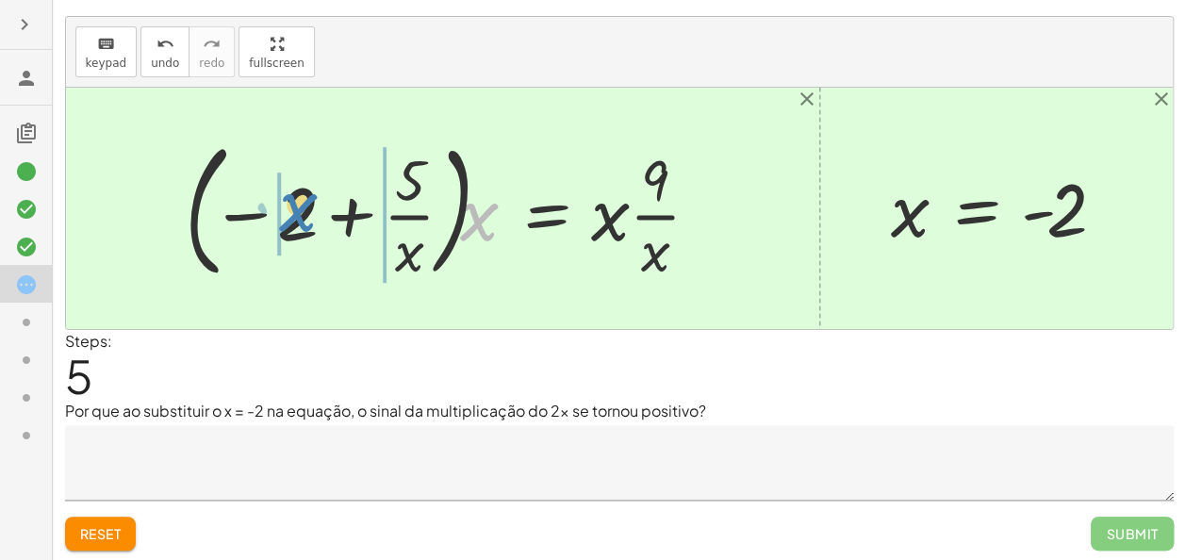
drag, startPoint x: 492, startPoint y: 209, endPoint x: 309, endPoint y: 200, distance: 183.1
click at [309, 200] on div at bounding box center [449, 208] width 549 height 156
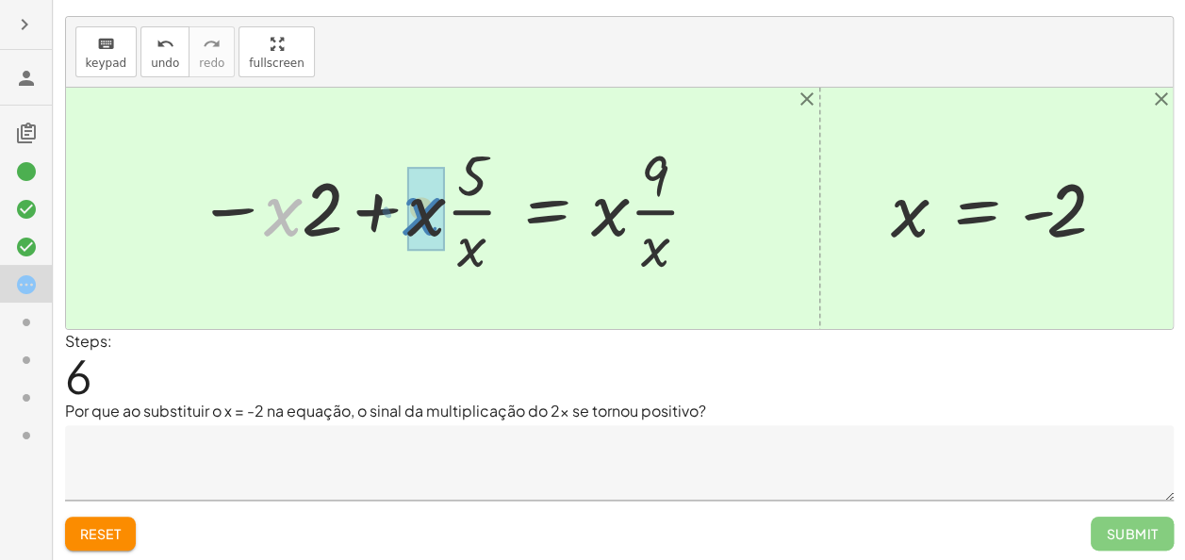
drag, startPoint x: 292, startPoint y: 217, endPoint x: 434, endPoint y: 217, distance: 141.4
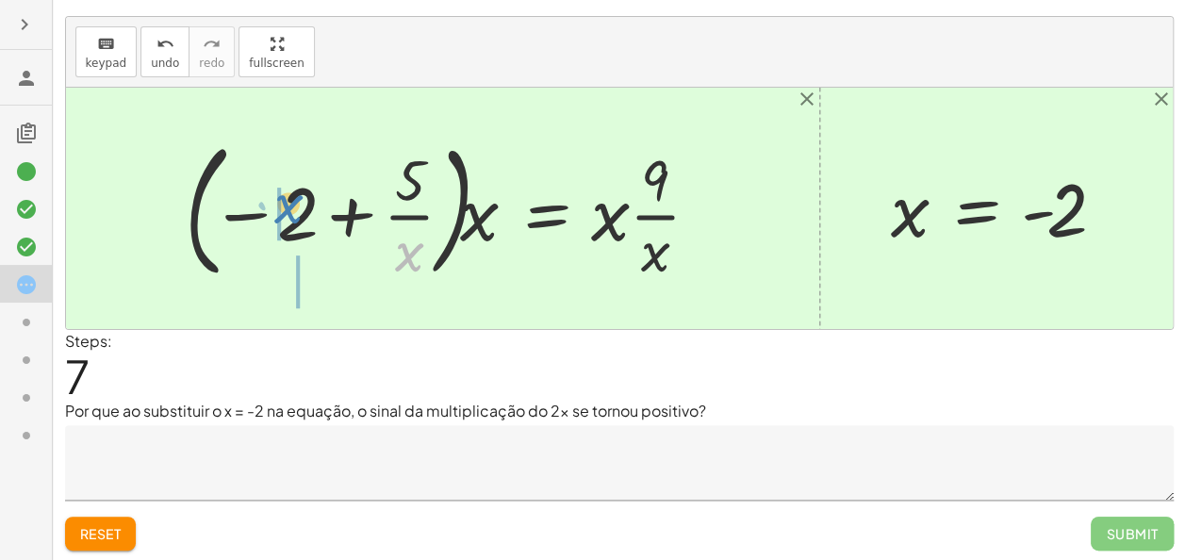
drag, startPoint x: 390, startPoint y: 243, endPoint x: 287, endPoint y: 211, distance: 108.5
click at [287, 211] on div at bounding box center [449, 208] width 549 height 156
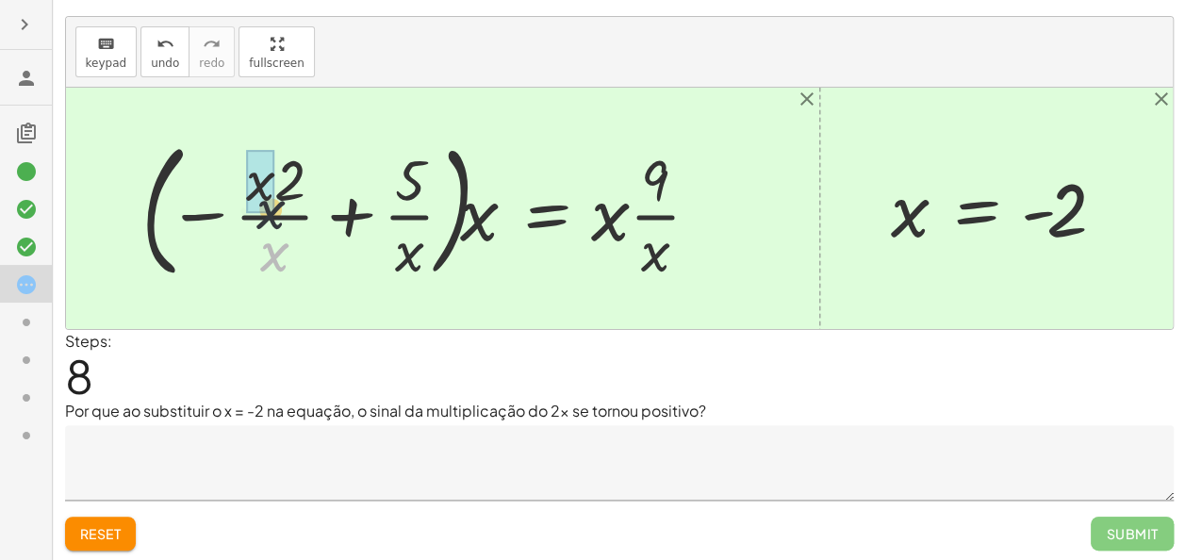
drag, startPoint x: 281, startPoint y: 268, endPoint x: 278, endPoint y: 203, distance: 65.1
click at [278, 203] on div at bounding box center [428, 208] width 592 height 156
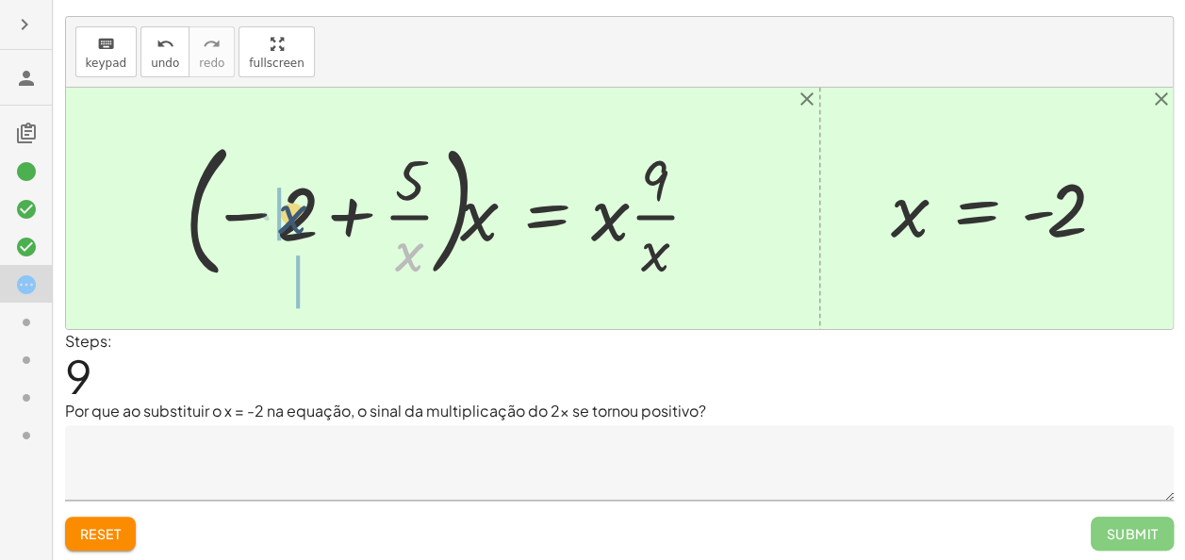
drag, startPoint x: 409, startPoint y: 245, endPoint x: 282, endPoint y: 204, distance: 133.8
click at [282, 204] on div at bounding box center [449, 208] width 549 height 156
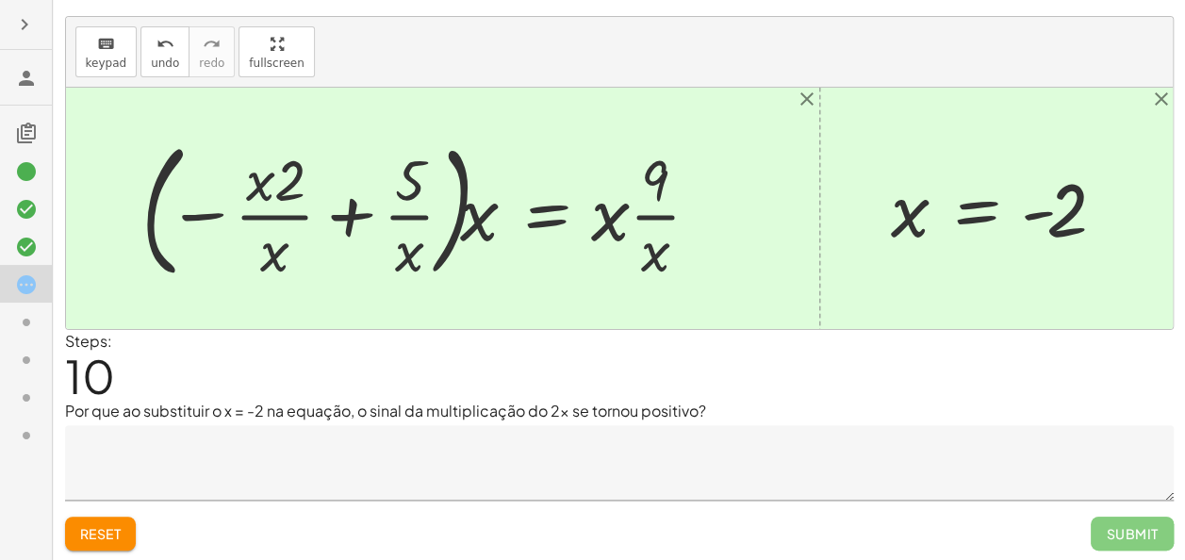
drag, startPoint x: 292, startPoint y: 250, endPoint x: 268, endPoint y: 143, distance: 109.3
click at [268, 143] on div at bounding box center [428, 208] width 592 height 156
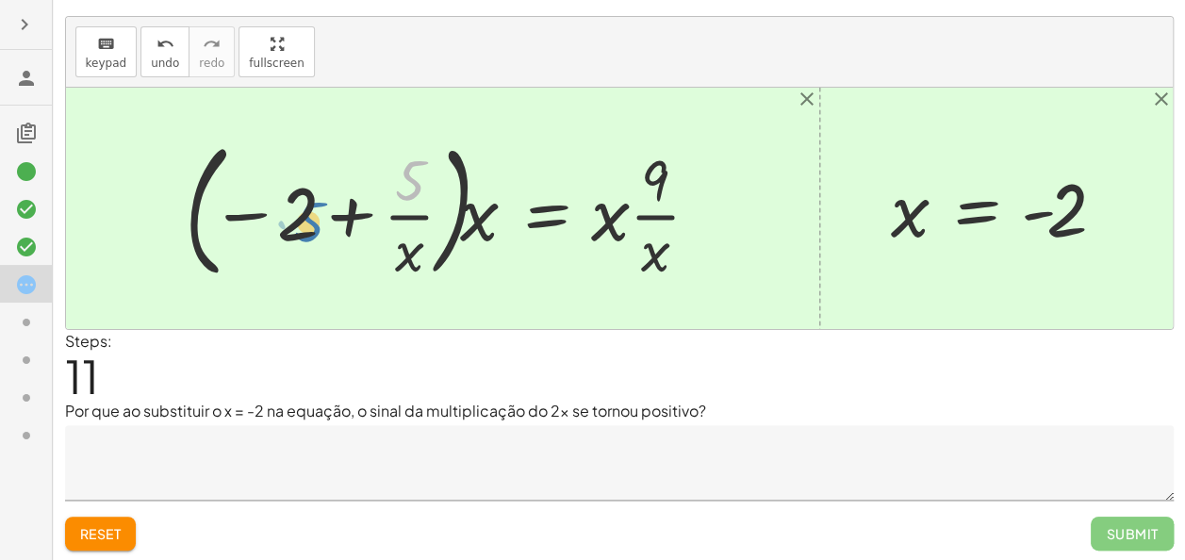
drag, startPoint x: 431, startPoint y: 185, endPoint x: 324, endPoint y: 224, distance: 113.6
click at [324, 224] on div at bounding box center [449, 208] width 549 height 156
drag, startPoint x: 313, startPoint y: 223, endPoint x: 433, endPoint y: 187, distance: 125.2
click at [433, 187] on div at bounding box center [449, 208] width 549 height 156
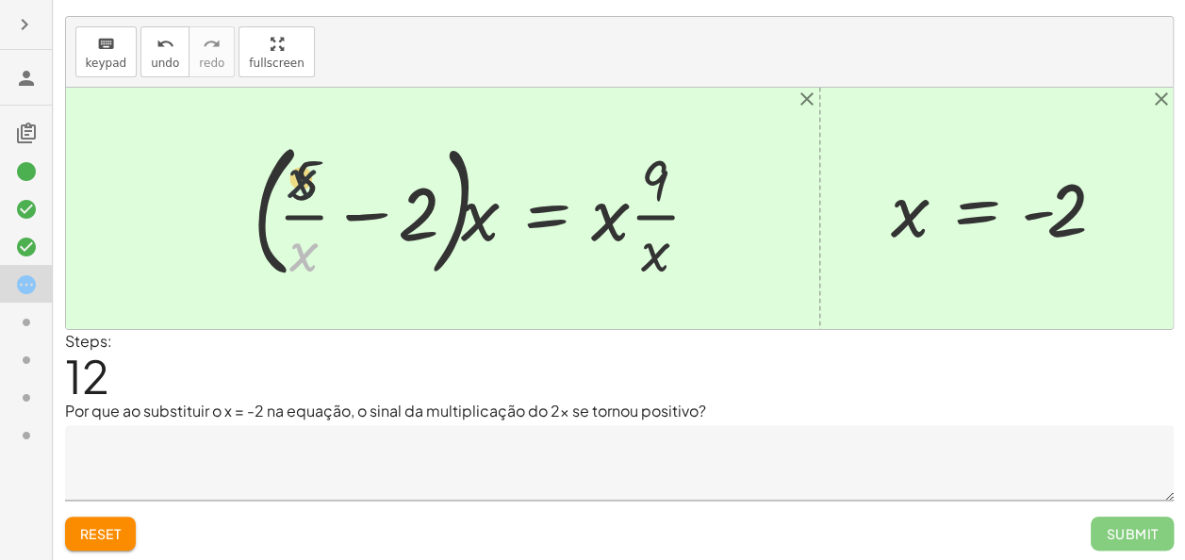
drag, startPoint x: 313, startPoint y: 258, endPoint x: 313, endPoint y: 167, distance: 91.4
click at [313, 167] on div at bounding box center [484, 208] width 482 height 156
drag, startPoint x: 313, startPoint y: 167, endPoint x: 451, endPoint y: 209, distance: 144.0
click at [451, 209] on div at bounding box center [484, 208] width 482 height 156
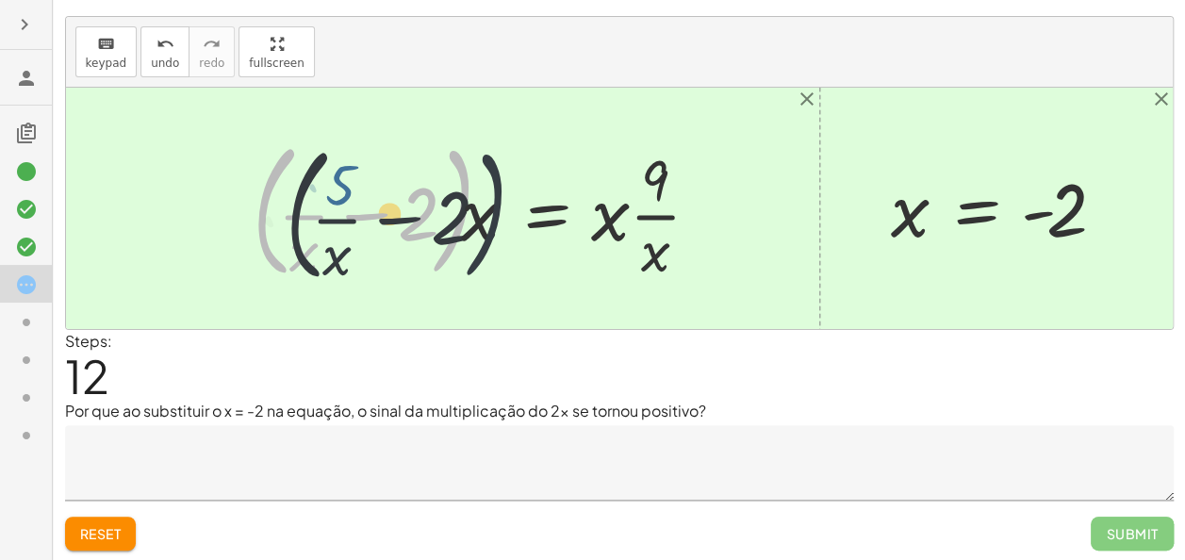
drag, startPoint x: 451, startPoint y: 209, endPoint x: 486, endPoint y: 213, distance: 36.0
click at [486, 213] on div at bounding box center [484, 208] width 482 height 156
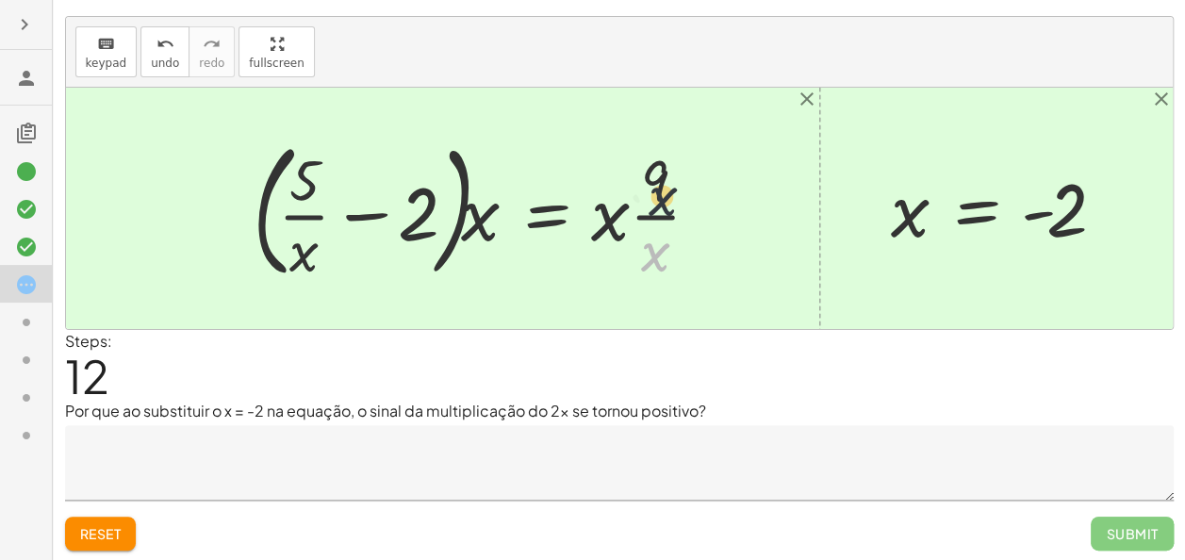
drag, startPoint x: 654, startPoint y: 249, endPoint x: 664, endPoint y: 164, distance: 85.4
click at [664, 164] on div at bounding box center [484, 208] width 482 height 156
drag, startPoint x: 607, startPoint y: 213, endPoint x: 664, endPoint y: 258, distance: 73.2
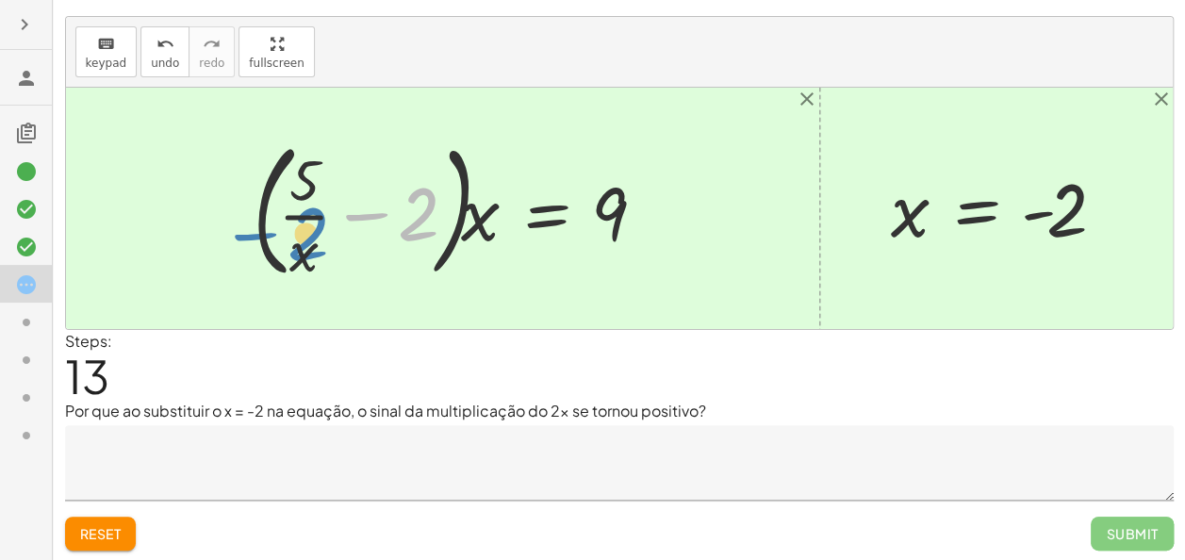
drag, startPoint x: 418, startPoint y: 219, endPoint x: 302, endPoint y: 256, distance: 121.9
click at [302, 256] on div at bounding box center [457, 208] width 429 height 156
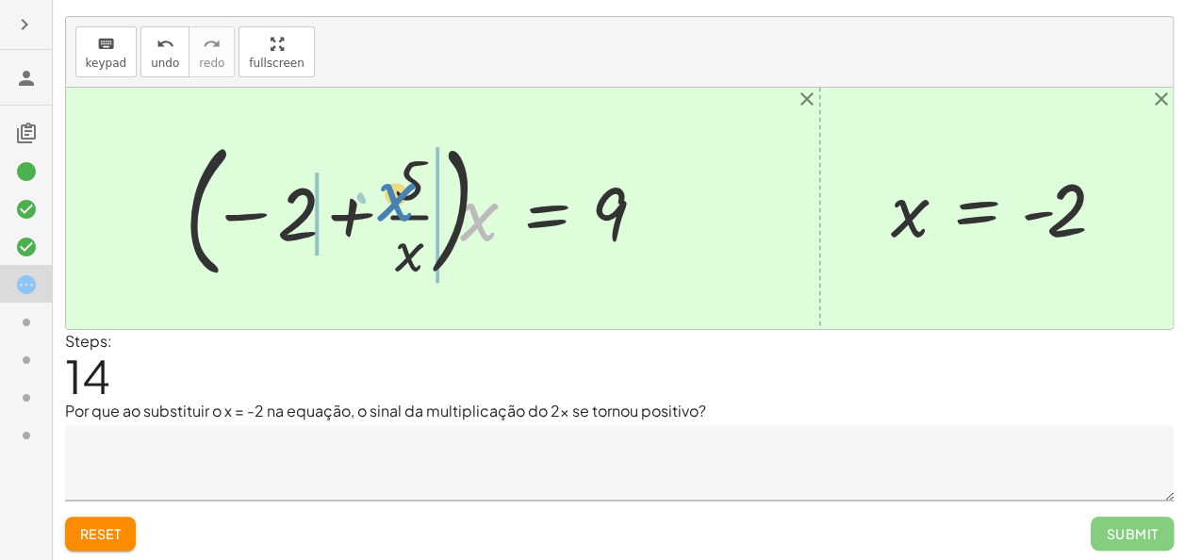
drag, startPoint x: 490, startPoint y: 211, endPoint x: 407, endPoint y: 201, distance: 83.6
click at [407, 201] on div at bounding box center [423, 208] width 496 height 156
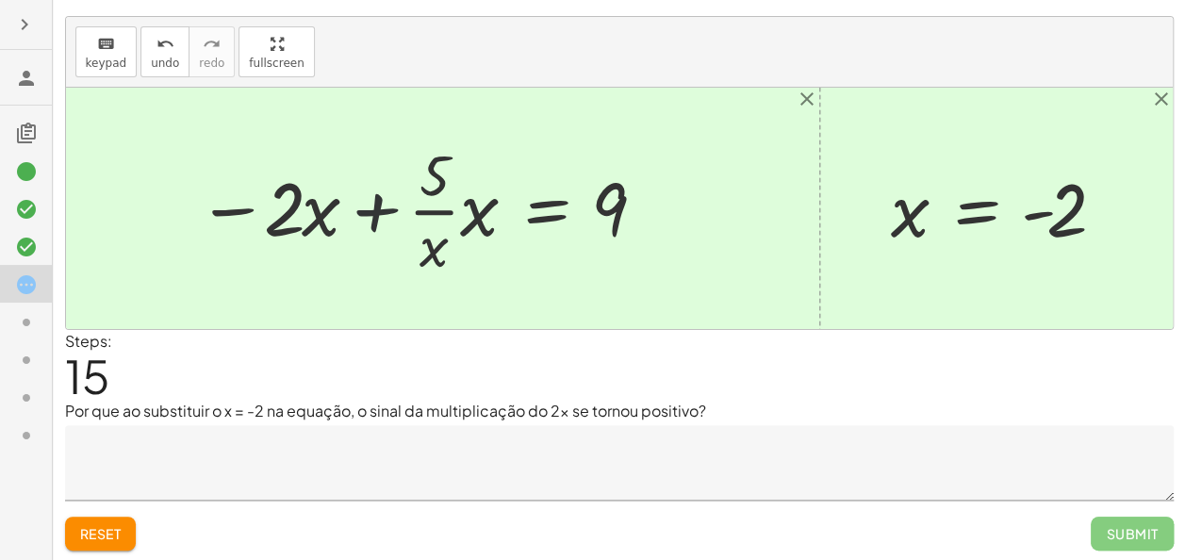
click at [341, 211] on div at bounding box center [423, 208] width 471 height 145
click at [464, 214] on div at bounding box center [423, 208] width 471 height 145
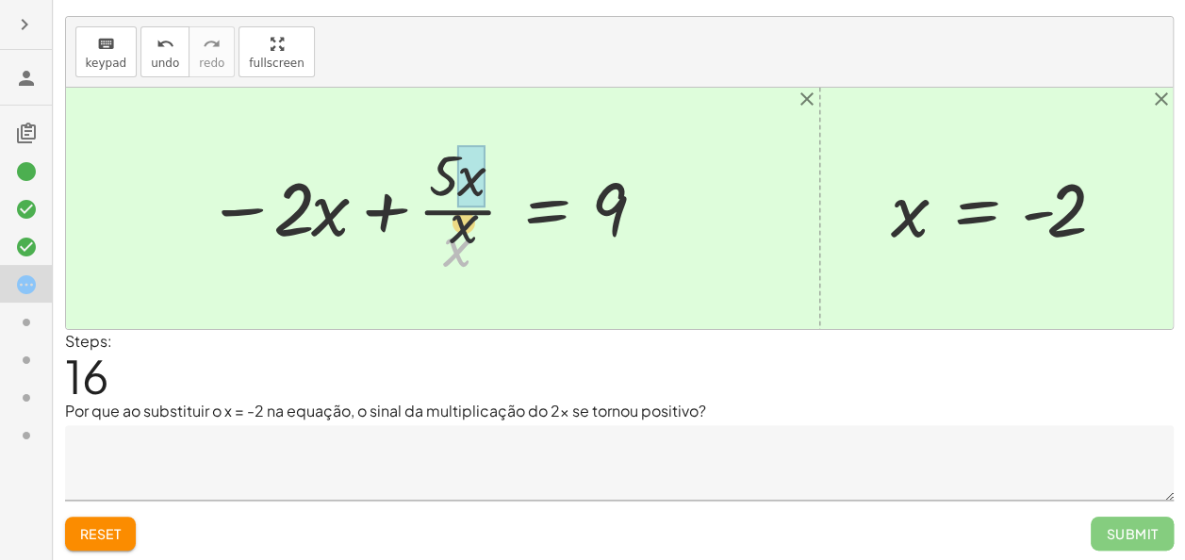
drag, startPoint x: 456, startPoint y: 258, endPoint x: 473, endPoint y: 181, distance: 79.1
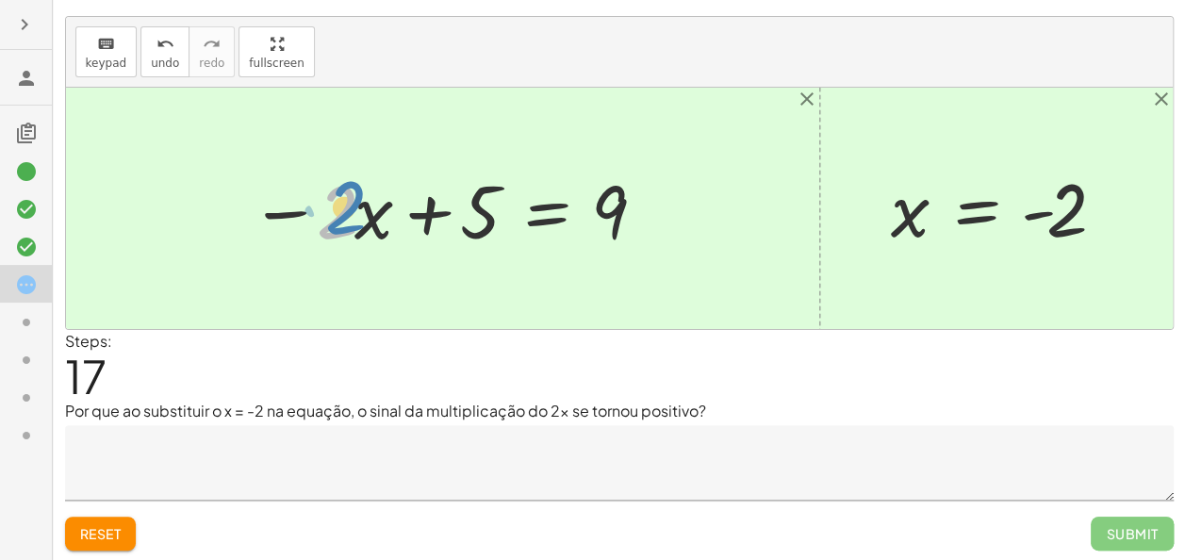
click at [358, 215] on div at bounding box center [449, 208] width 418 height 97
drag, startPoint x: 378, startPoint y: 222, endPoint x: 394, endPoint y: 207, distance: 22.0
click at [394, 207] on div at bounding box center [449, 208] width 418 height 97
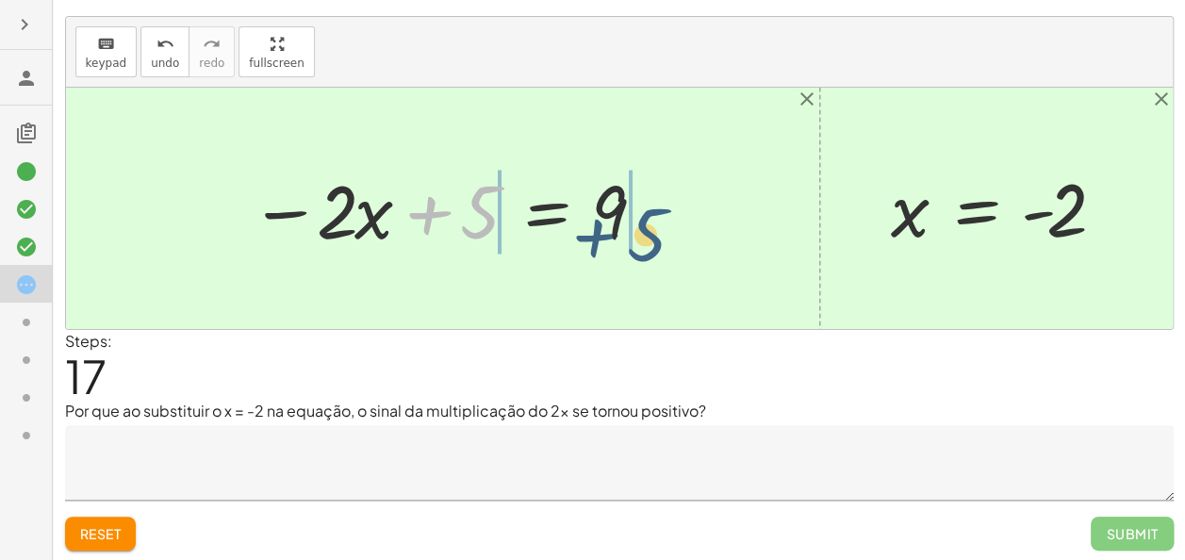
drag, startPoint x: 484, startPoint y: 211, endPoint x: 665, endPoint y: 228, distance: 181.8
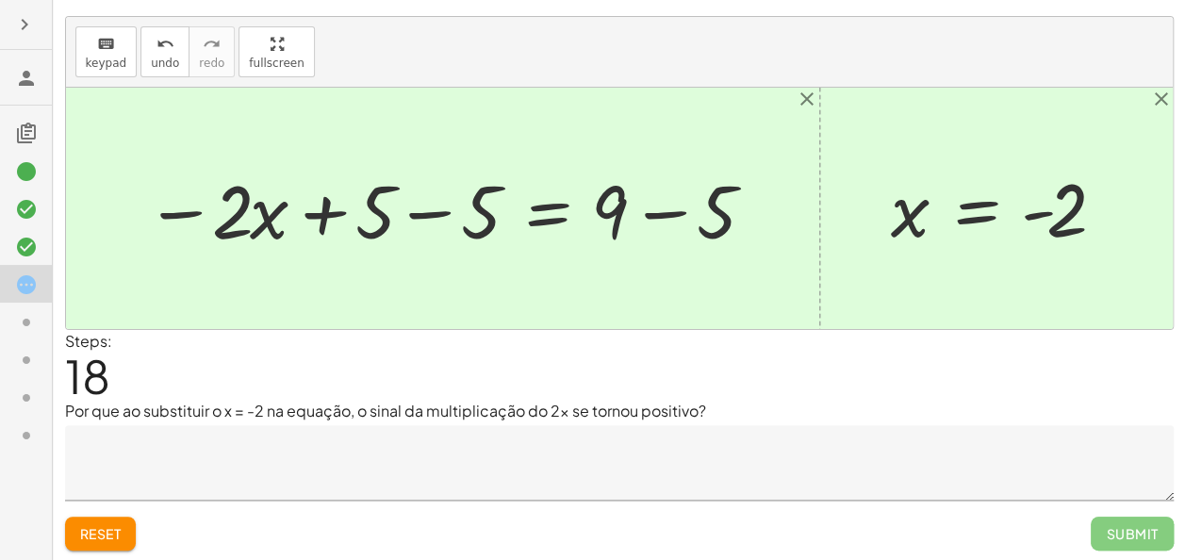
click at [495, 209] on div at bounding box center [450, 208] width 629 height 97
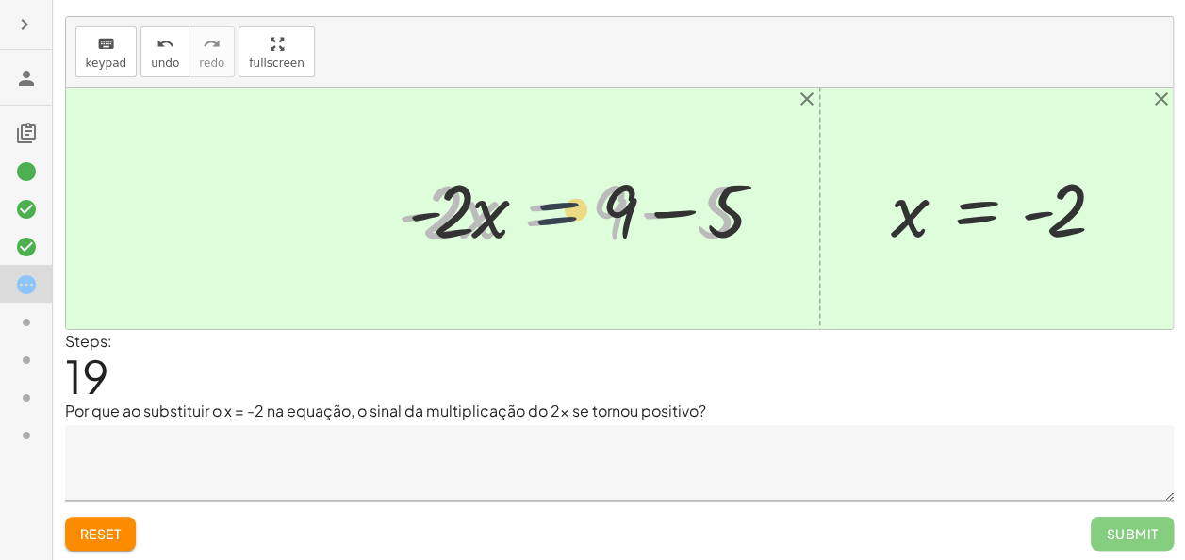
drag, startPoint x: 582, startPoint y: 220, endPoint x: 608, endPoint y: 217, distance: 26.5
click at [608, 217] on div at bounding box center [582, 208] width 388 height 97
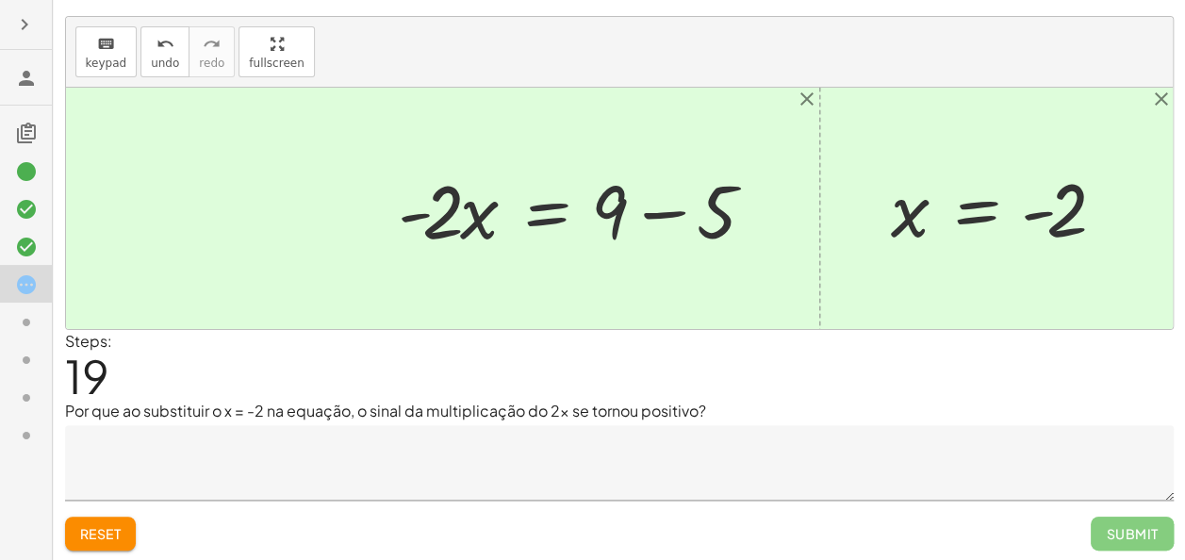
click at [608, 217] on div at bounding box center [582, 208] width 388 height 97
click at [616, 209] on div at bounding box center [582, 208] width 388 height 97
click at [660, 205] on div at bounding box center [582, 208] width 388 height 97
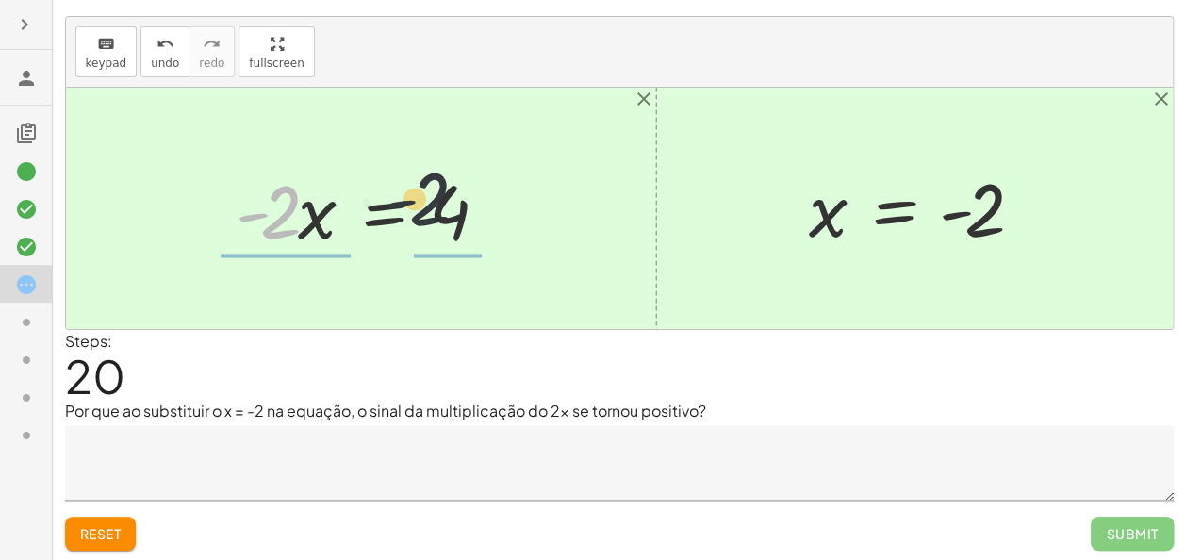
drag, startPoint x: 290, startPoint y: 216, endPoint x: 524, endPoint y: 215, distance: 233.8
click at [524, 215] on div "+ 5 − · 2 · x = 9 − · 2 · x + 5 = 9 − · 2 · x · x + · 5 · x = · 9 · x − 2 + · 5…" at bounding box center [619, 208] width 1107 height 241
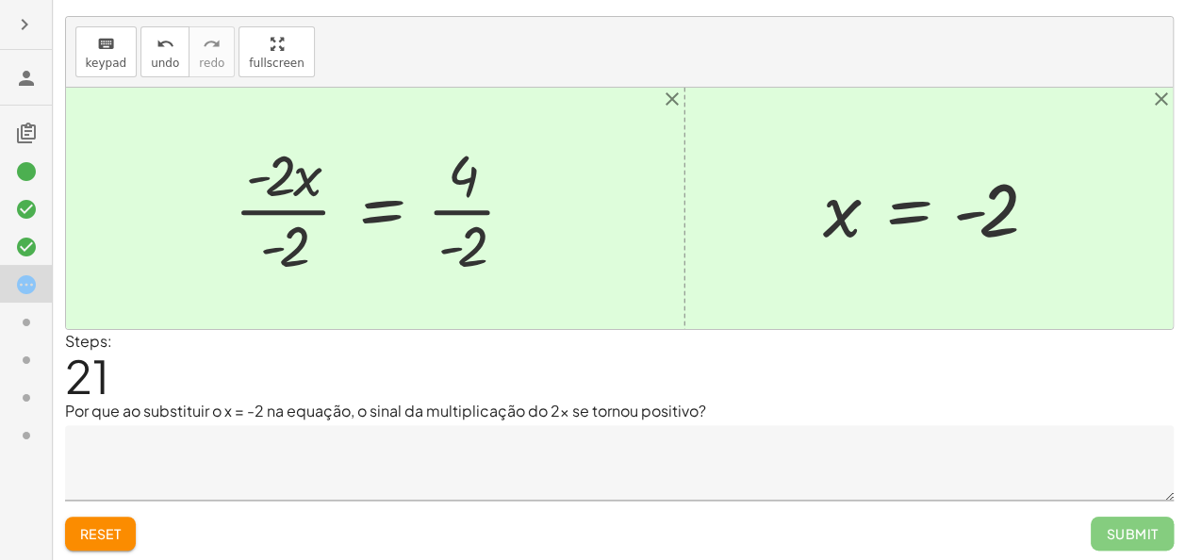
click at [312, 189] on div at bounding box center [382, 208] width 316 height 145
drag, startPoint x: 303, startPoint y: 238, endPoint x: 270, endPoint y: 174, distance: 71.2
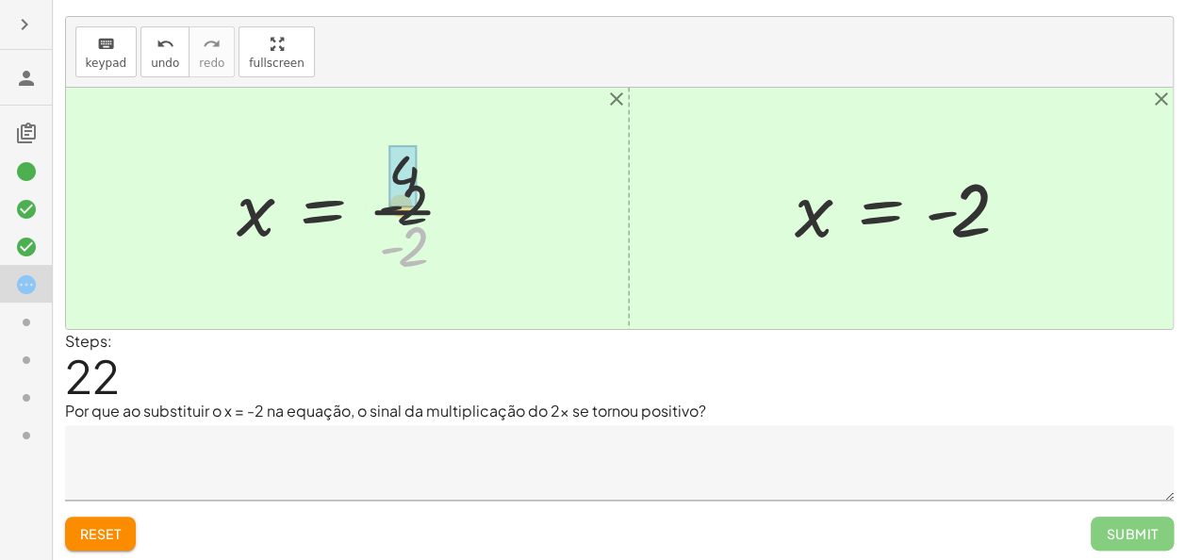
drag, startPoint x: 405, startPoint y: 248, endPoint x: 399, endPoint y: 181, distance: 67.2
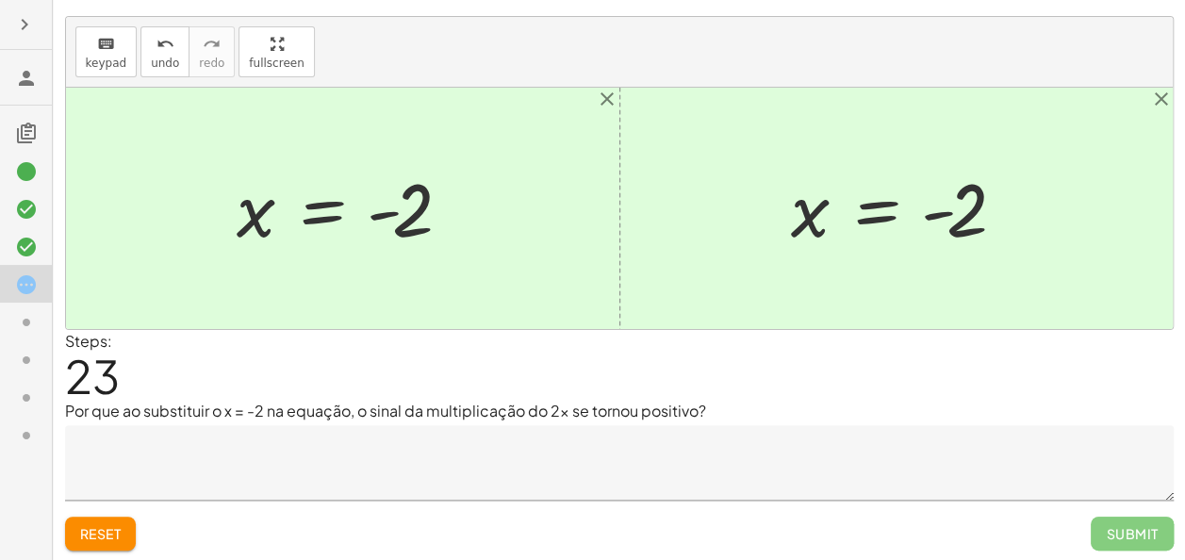
click at [134, 528] on button "Reset" at bounding box center [101, 534] width 72 height 34
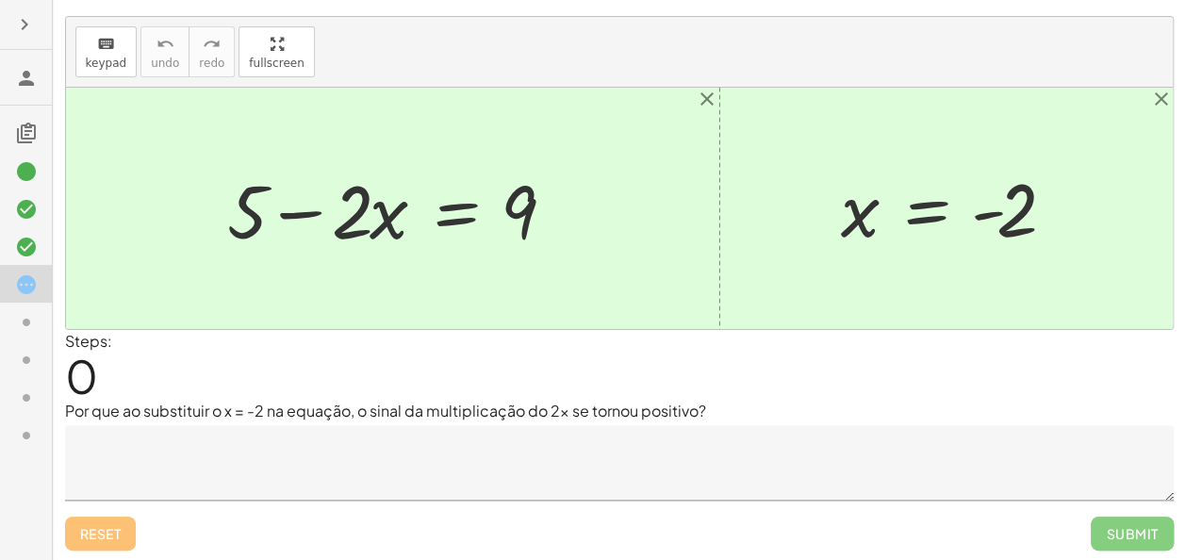
scroll to position [0, 0]
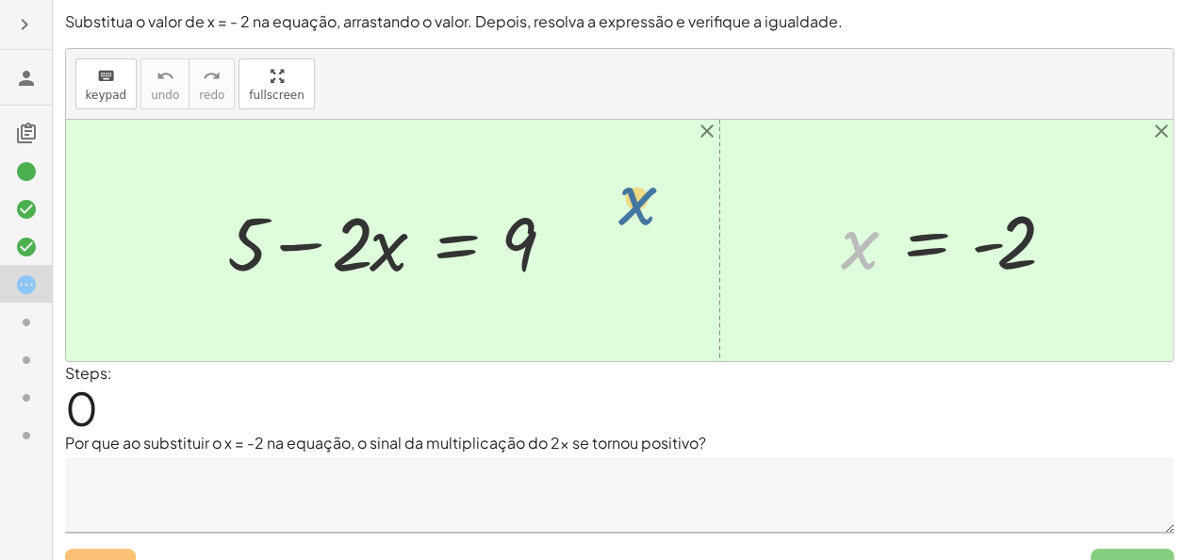
drag, startPoint x: 867, startPoint y: 262, endPoint x: 424, endPoint y: 244, distance: 443.4
click at [424, 244] on div "+ 5 − · 2 · x = 9 x x = - 2" at bounding box center [619, 240] width 1107 height 241
drag, startPoint x: 840, startPoint y: 270, endPoint x: 1023, endPoint y: 266, distance: 182.9
click at [1023, 266] on div at bounding box center [953, 240] width 245 height 93
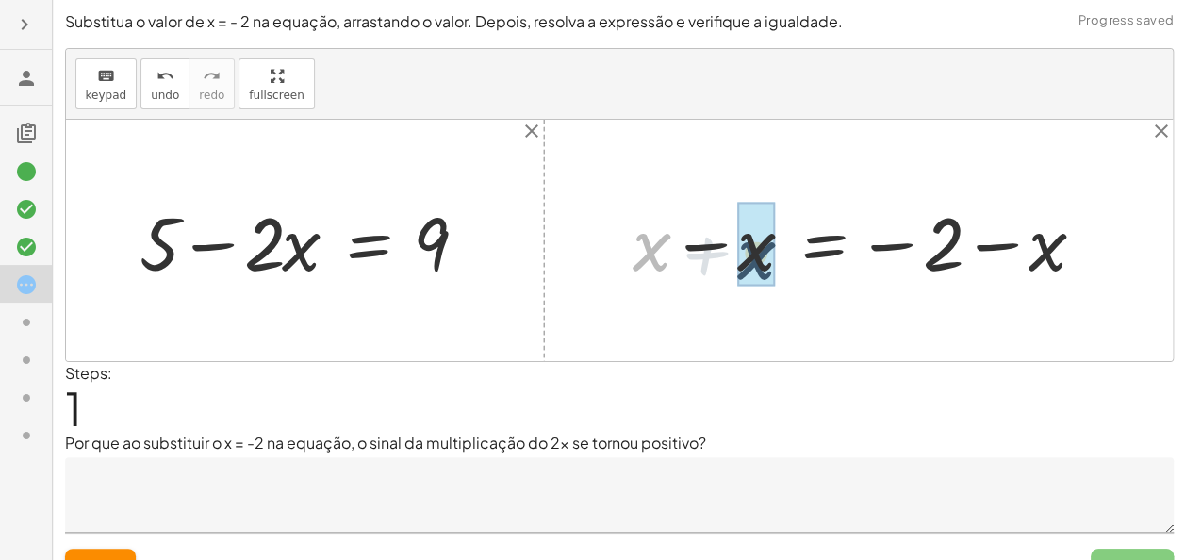
drag, startPoint x: 656, startPoint y: 262, endPoint x: 770, endPoint y: 272, distance: 114.5
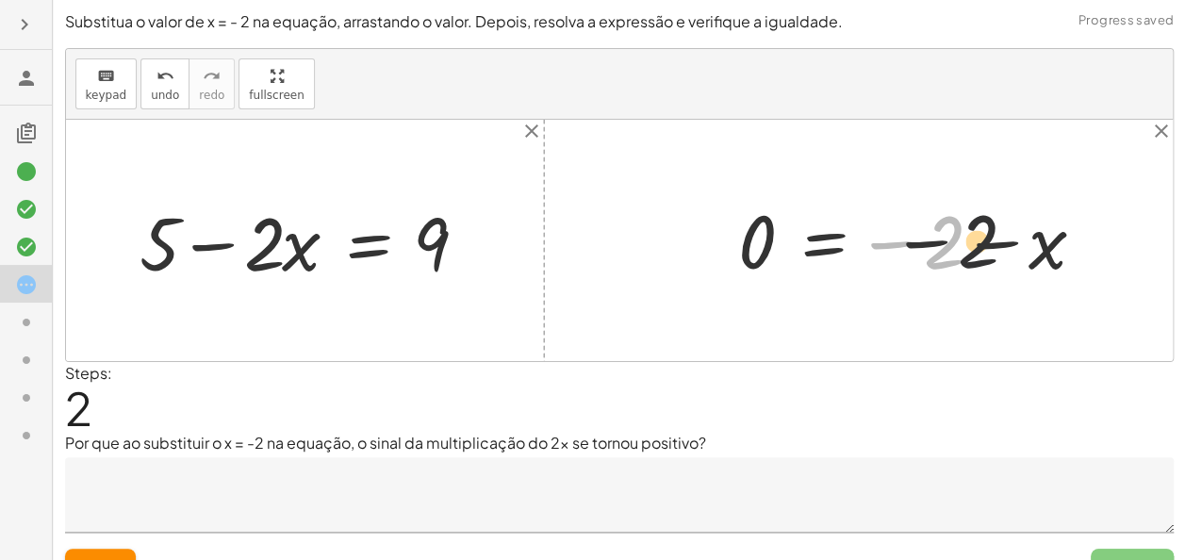
drag, startPoint x: 930, startPoint y: 256, endPoint x: 1061, endPoint y: 271, distance: 131.9
click at [1061, 271] on div at bounding box center [919, 240] width 381 height 93
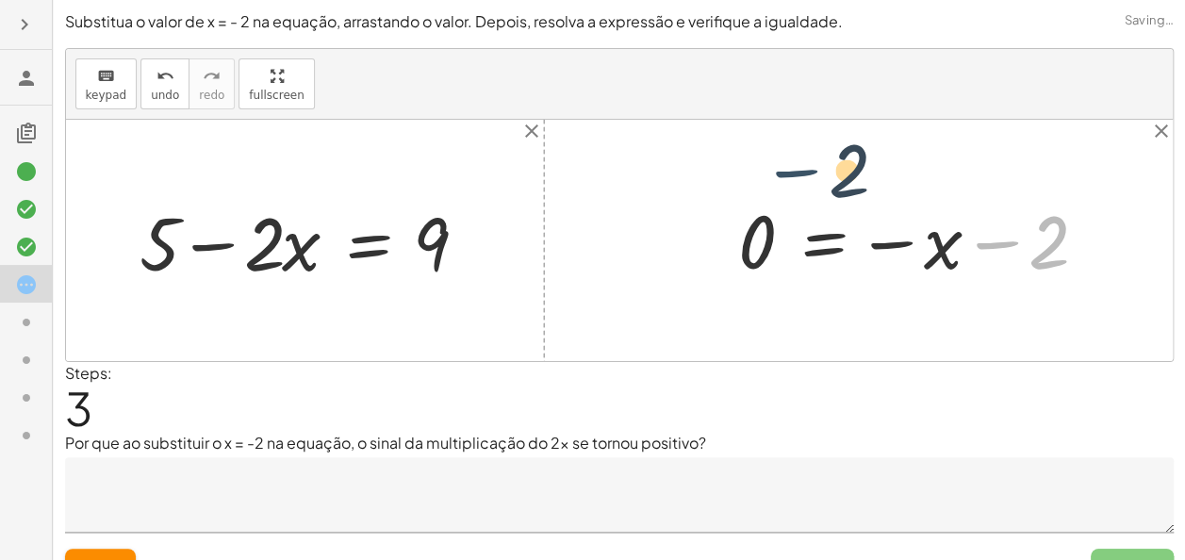
drag, startPoint x: 961, startPoint y: 268, endPoint x: 739, endPoint y: 206, distance: 230.7
click at [739, 206] on div at bounding box center [919, 240] width 381 height 93
drag, startPoint x: 1041, startPoint y: 233, endPoint x: 835, endPoint y: 124, distance: 232.3
click at [835, 124] on div "+ 5 − · 2 · x = 9 x = - 2 + x − x = − 2 − x 0 = − 2 − x − 2 = − 2 − x 0" at bounding box center [619, 240] width 1107 height 241
drag, startPoint x: 764, startPoint y: 143, endPoint x: 724, endPoint y: 167, distance: 46.9
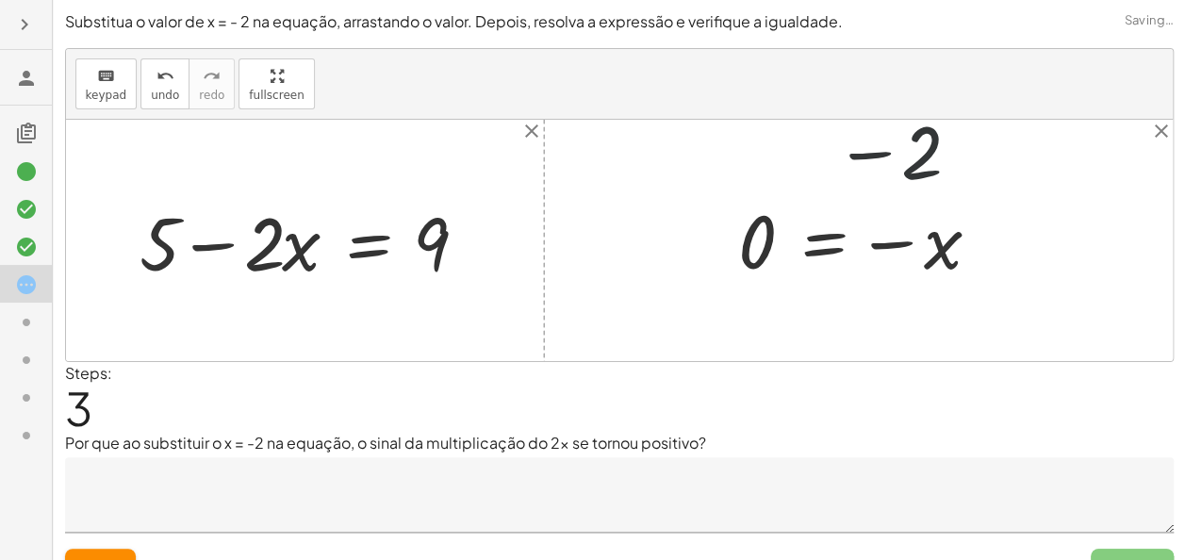
click at [724, 167] on div at bounding box center [619, 240] width 1107 height 241
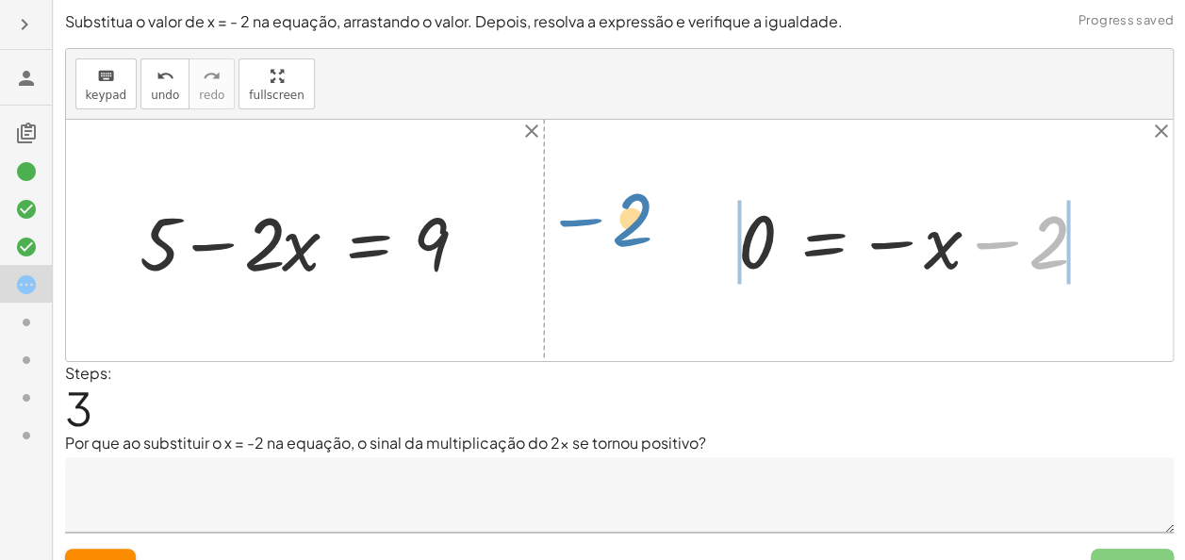
drag, startPoint x: 1049, startPoint y: 234, endPoint x: 683, endPoint y: 222, distance: 365.9
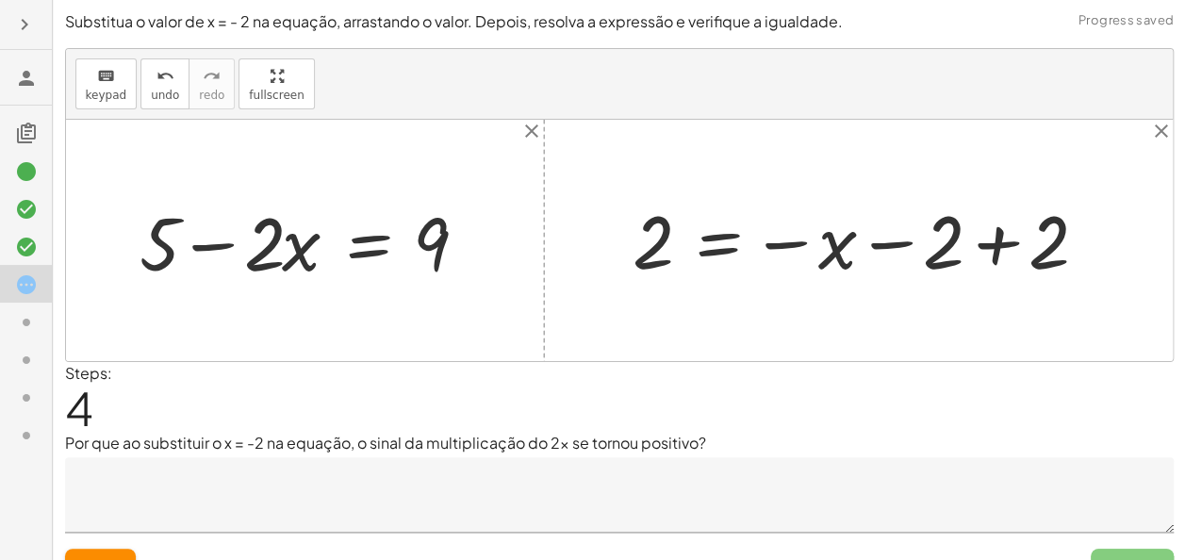
click at [943, 251] on div at bounding box center [866, 240] width 486 height 93
drag, startPoint x: 943, startPoint y: 251, endPoint x: 1003, endPoint y: 240, distance: 61.2
click at [1003, 240] on div at bounding box center [866, 240] width 486 height 93
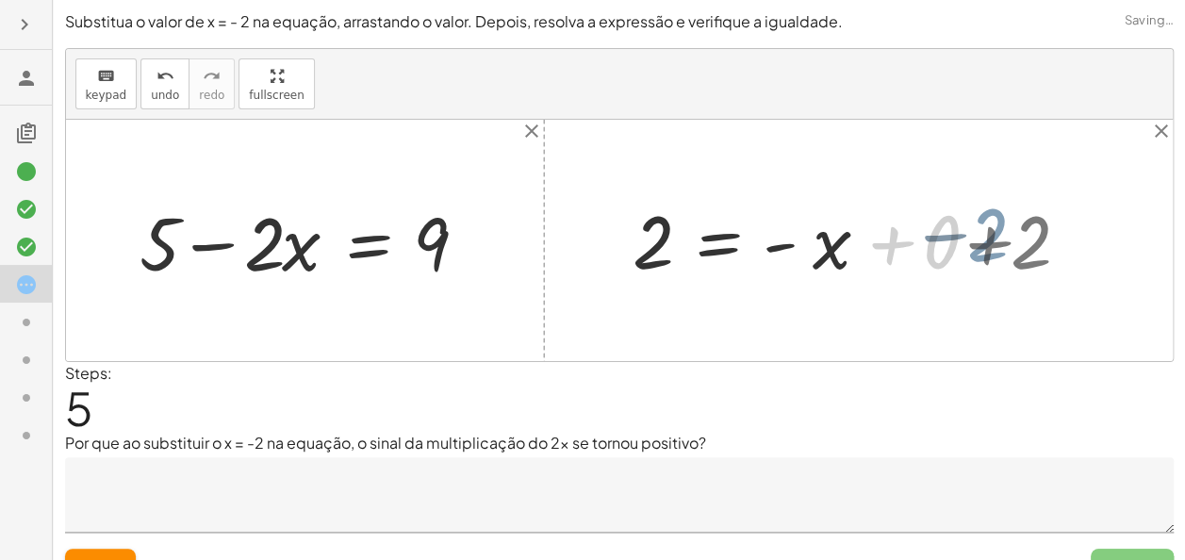
click at [1003, 240] on div at bounding box center [619, 240] width 1107 height 241
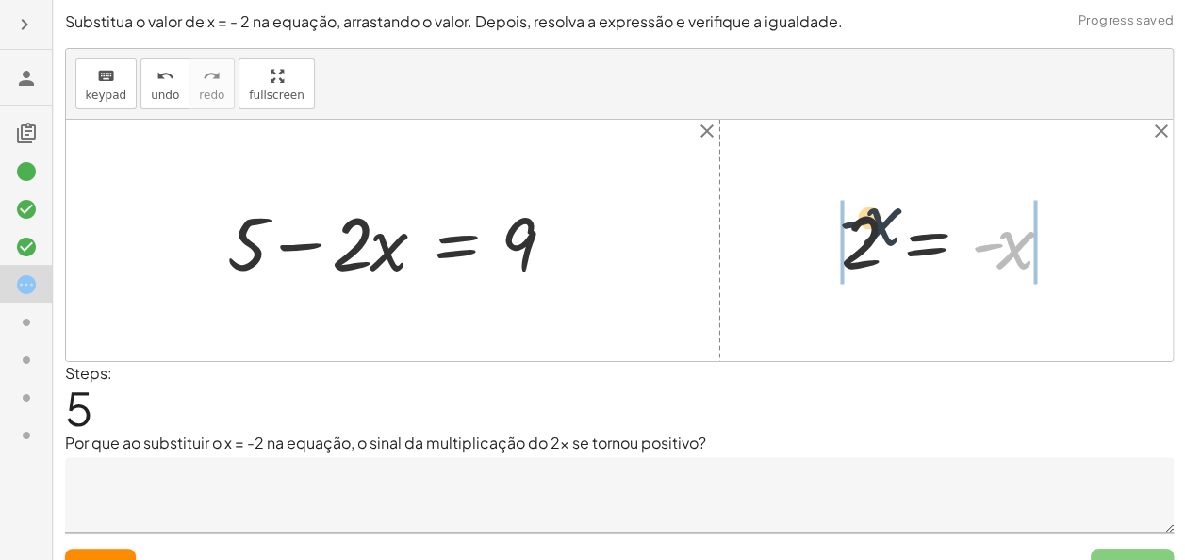
drag, startPoint x: 1034, startPoint y: 251, endPoint x: 862, endPoint y: 234, distance: 172.4
click at [862, 234] on div at bounding box center [953, 240] width 245 height 93
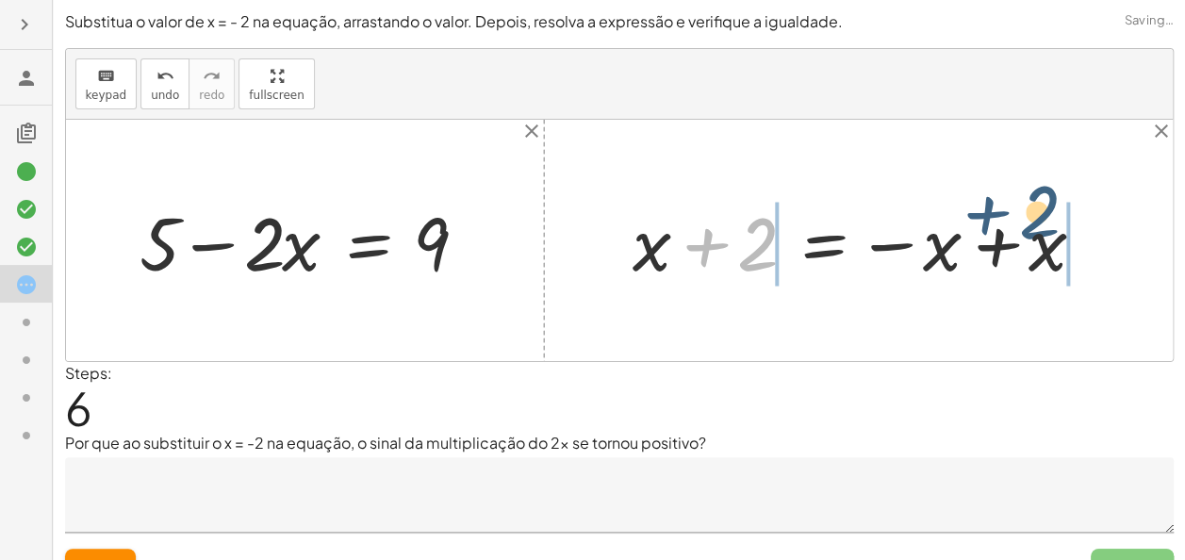
drag, startPoint x: 766, startPoint y: 258, endPoint x: 1056, endPoint y: 227, distance: 291.0
click at [1056, 227] on div at bounding box center [866, 240] width 486 height 97
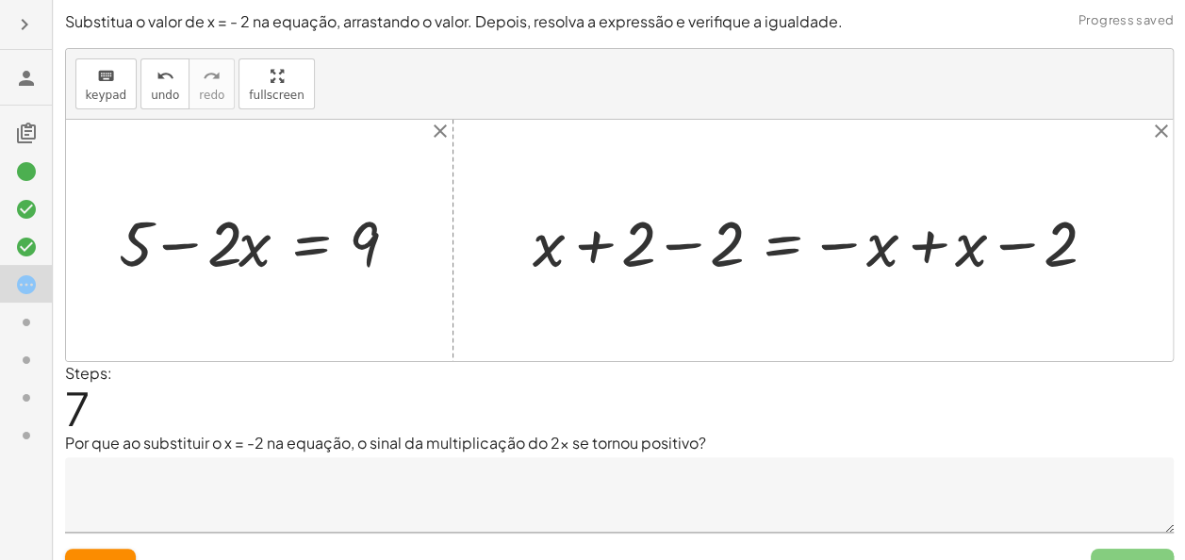
click at [723, 245] on div at bounding box center [820, 240] width 595 height 83
click at [916, 256] on div at bounding box center [909, 241] width 418 height 80
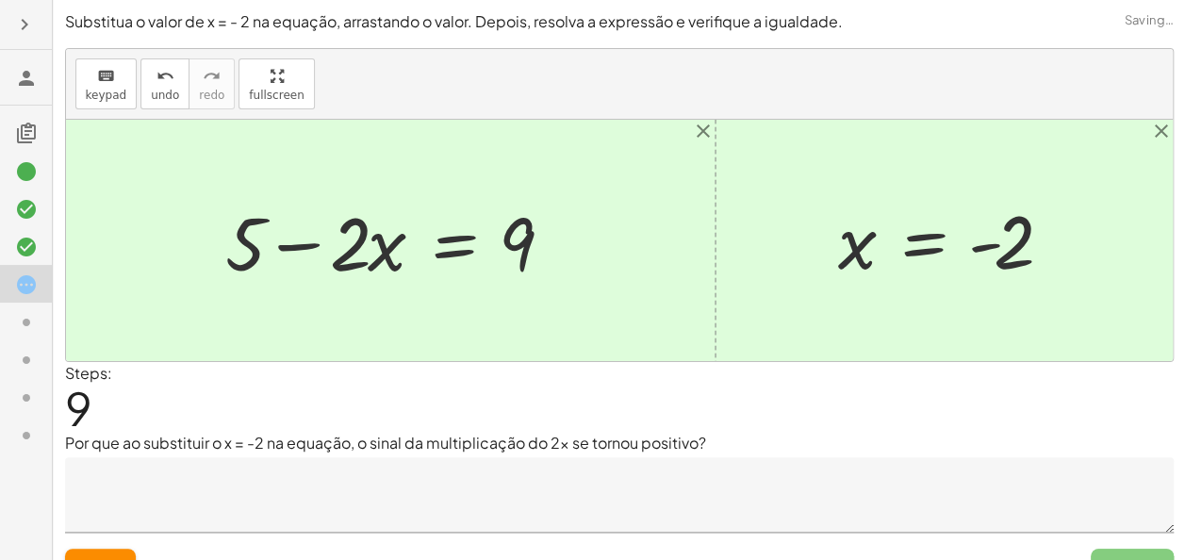
scroll to position [32, 0]
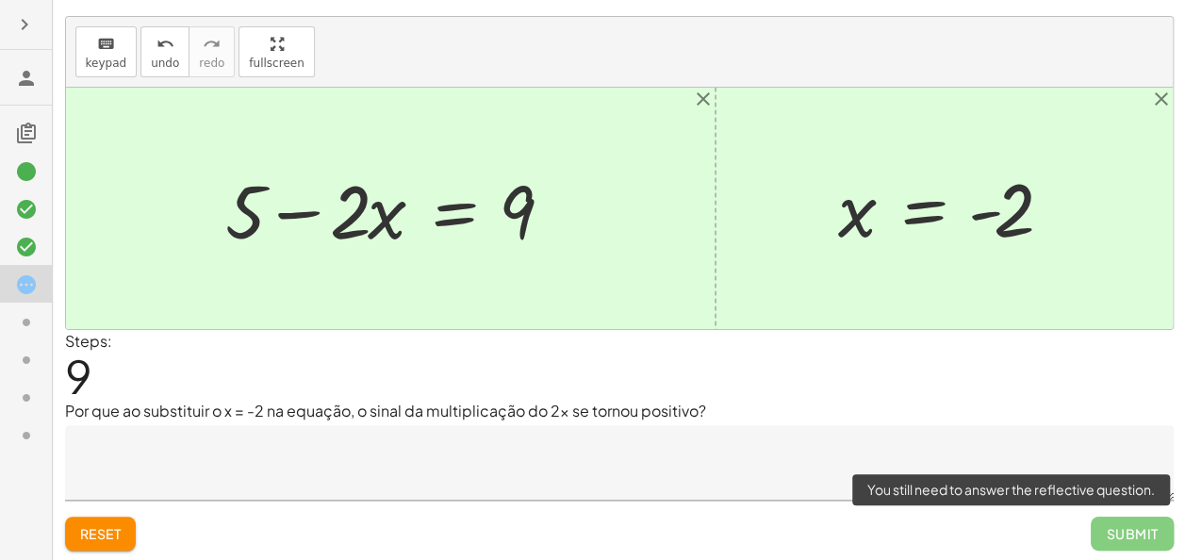
click at [1112, 539] on span "Submit" at bounding box center [1132, 534] width 82 height 34
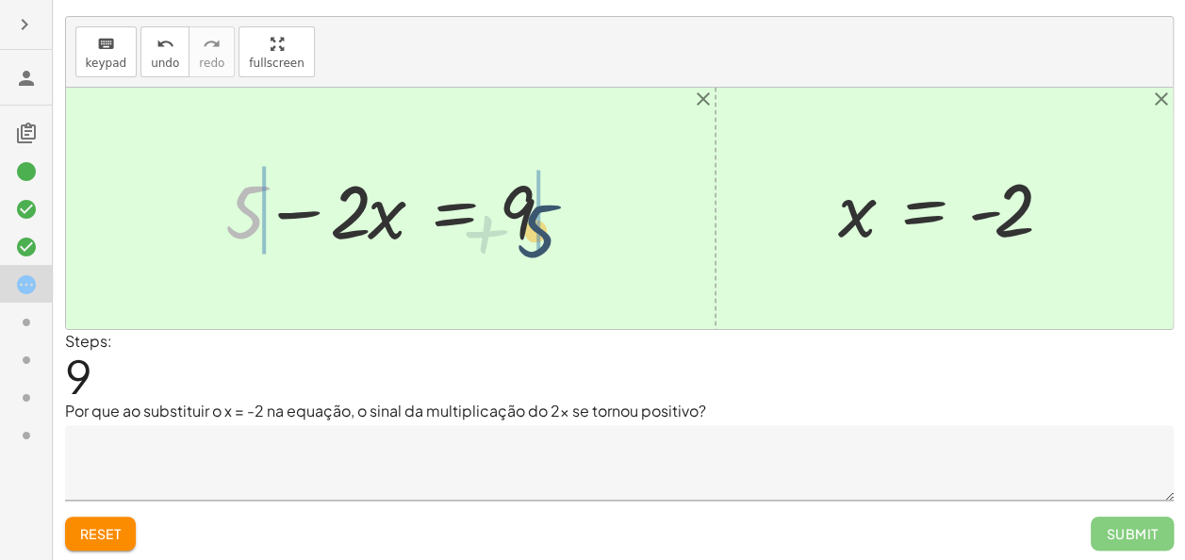
drag, startPoint x: 250, startPoint y: 206, endPoint x: 549, endPoint y: 226, distance: 299.4
click at [549, 226] on div at bounding box center [397, 208] width 363 height 97
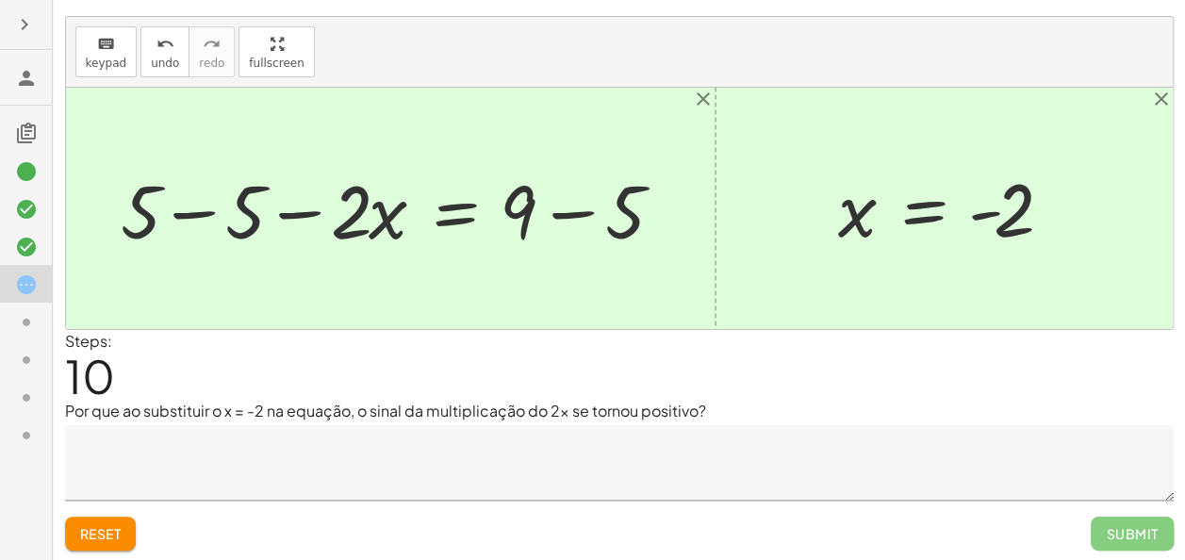
click at [528, 200] on div at bounding box center [398, 208] width 574 height 97
click at [566, 216] on div at bounding box center [398, 208] width 574 height 97
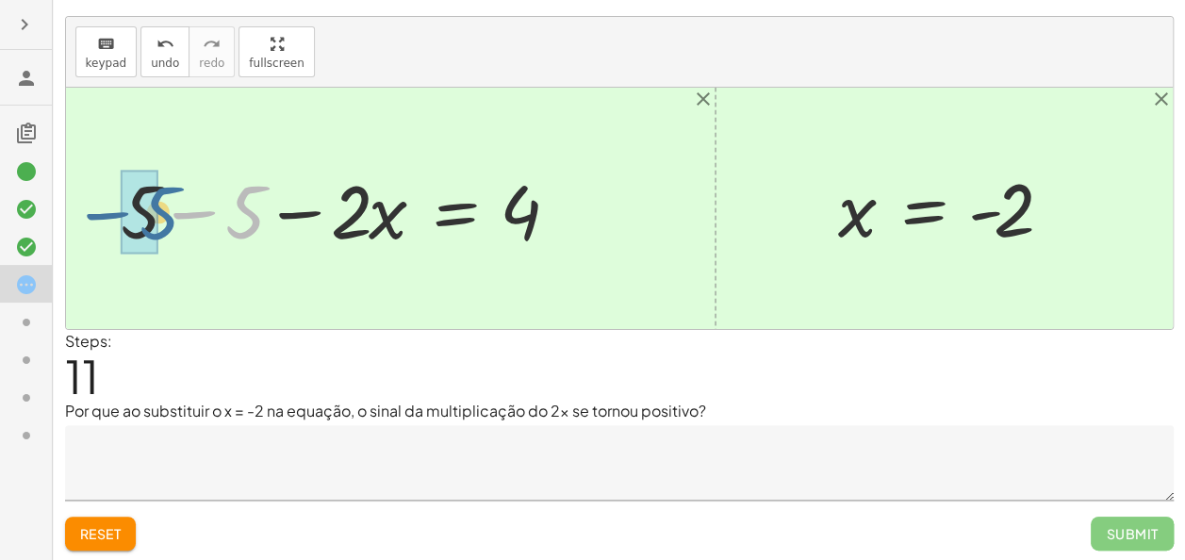
drag, startPoint x: 230, startPoint y: 211, endPoint x: 147, endPoint y: 211, distance: 82.9
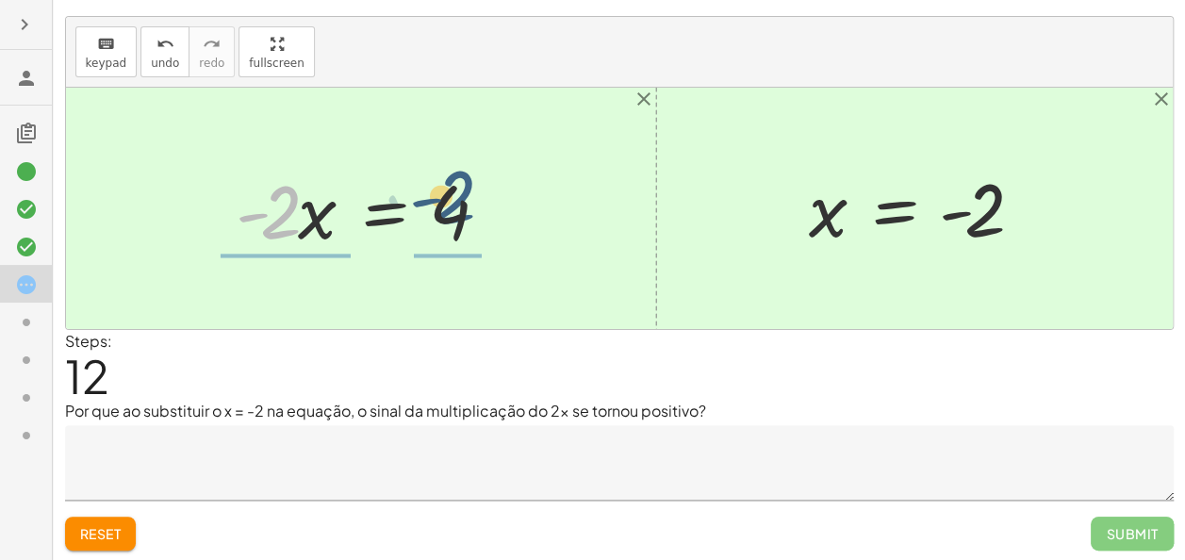
drag, startPoint x: 279, startPoint y: 208, endPoint x: 456, endPoint y: 194, distance: 177.8
click at [456, 194] on div at bounding box center [367, 208] width 283 height 97
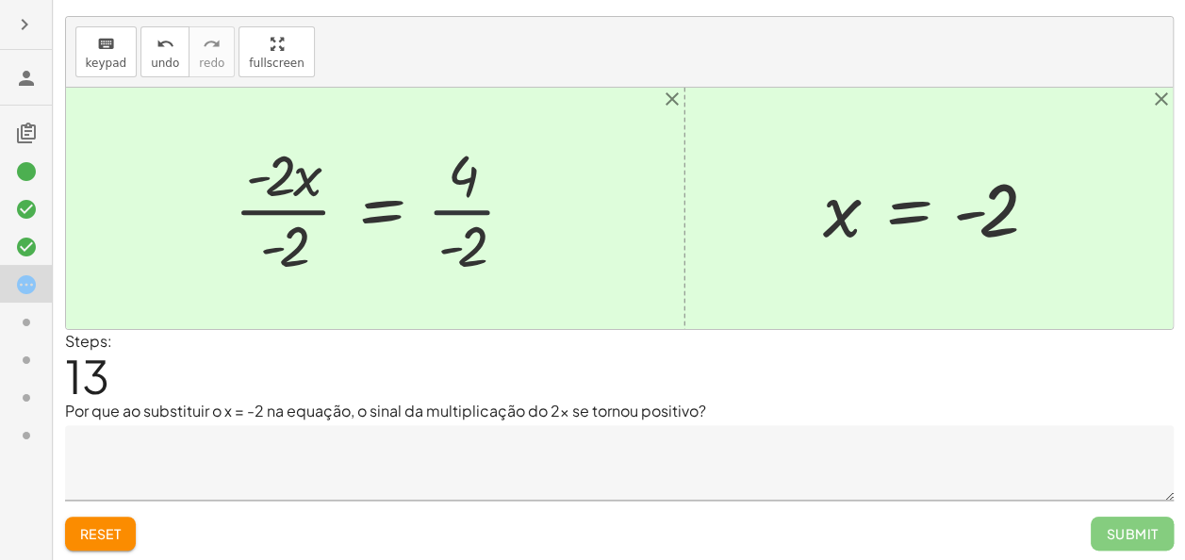
click at [472, 196] on div at bounding box center [382, 208] width 316 height 145
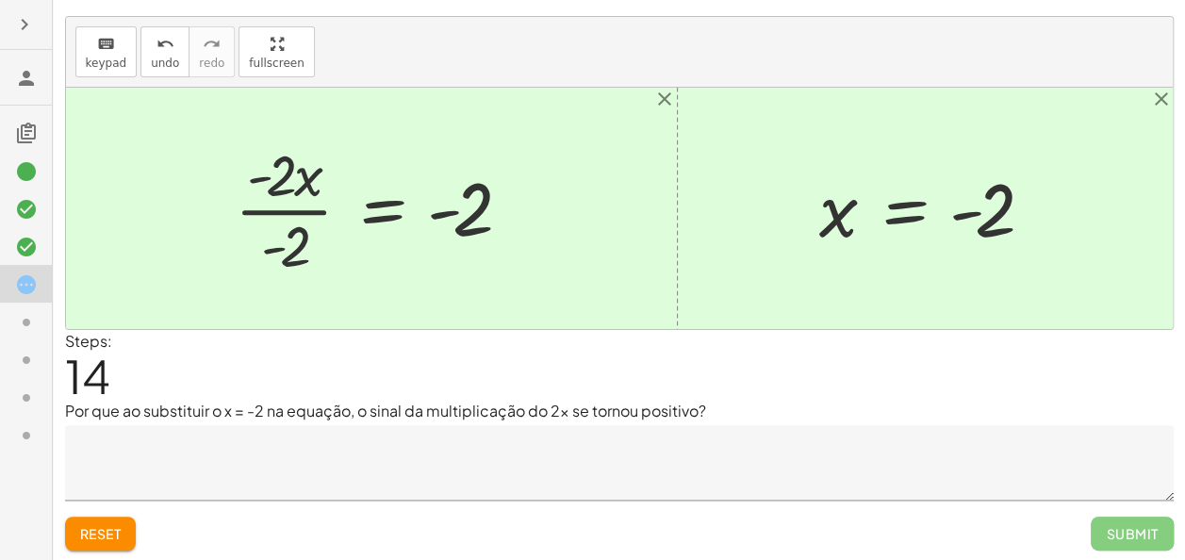
click at [285, 174] on div at bounding box center [378, 208] width 307 height 145
drag, startPoint x: 285, startPoint y: 174, endPoint x: 302, endPoint y: 269, distance: 95.8
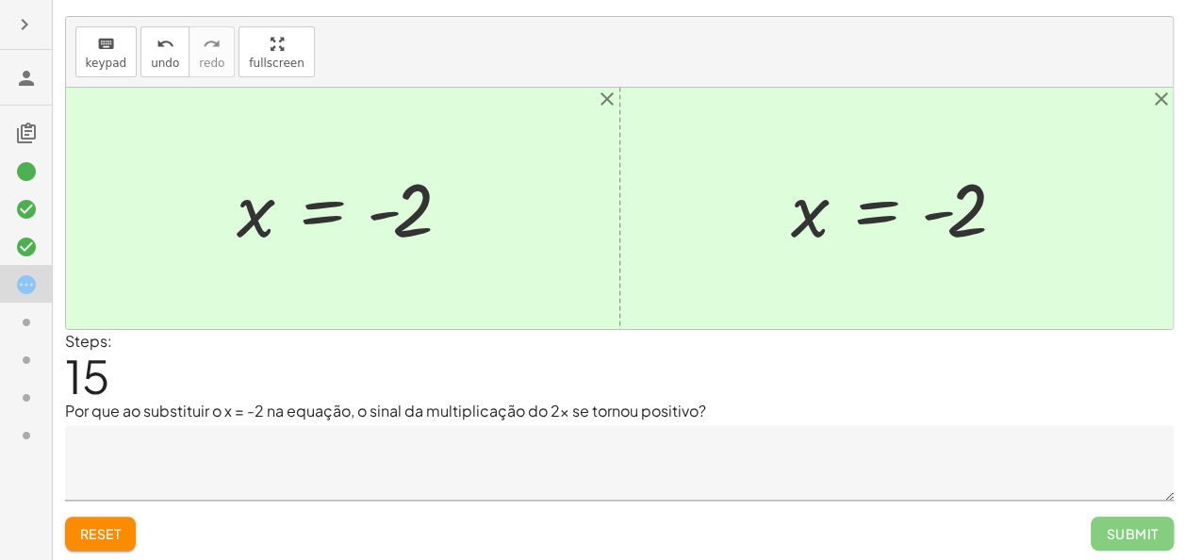
click at [500, 418] on p "Por que ao substituir o x = -2 na equação, o sinal da multiplicação do 2x se to…" at bounding box center [619, 411] width 1108 height 23
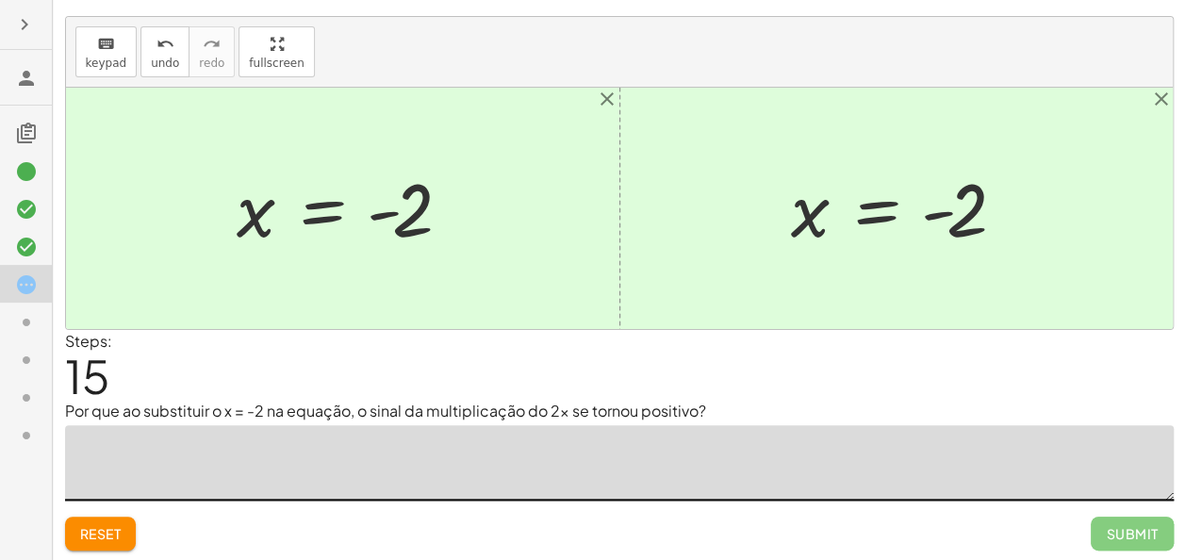
click at [494, 428] on textarea at bounding box center [619, 462] width 1108 height 75
click at [523, 369] on div "Steps: 15" at bounding box center [619, 365] width 1108 height 70
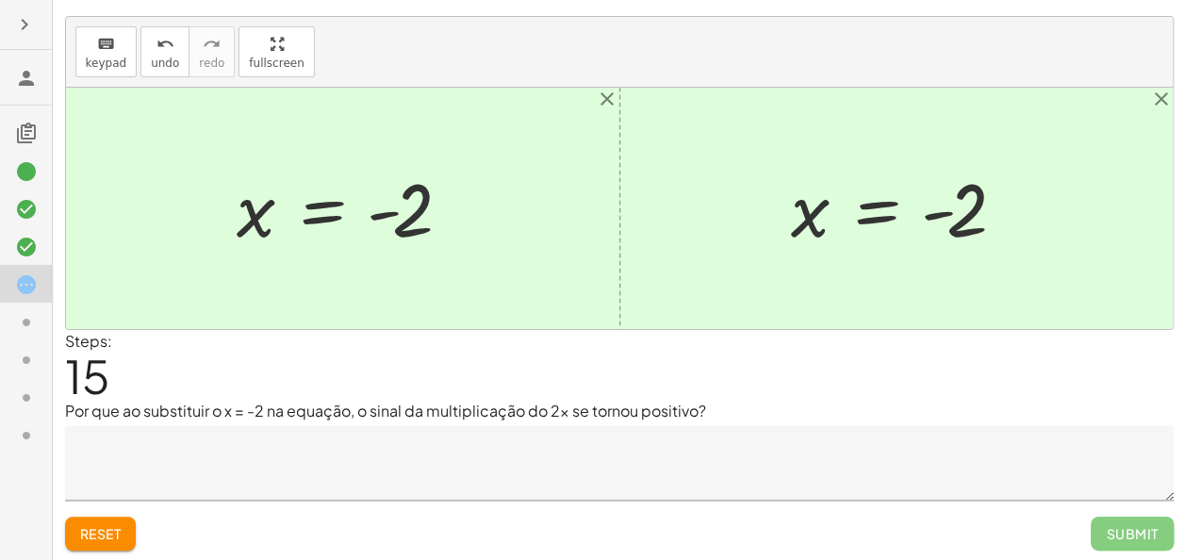
click at [523, 369] on div "Steps: 15" at bounding box center [619, 365] width 1108 height 70
click at [90, 544] on button "Reset" at bounding box center [101, 534] width 72 height 34
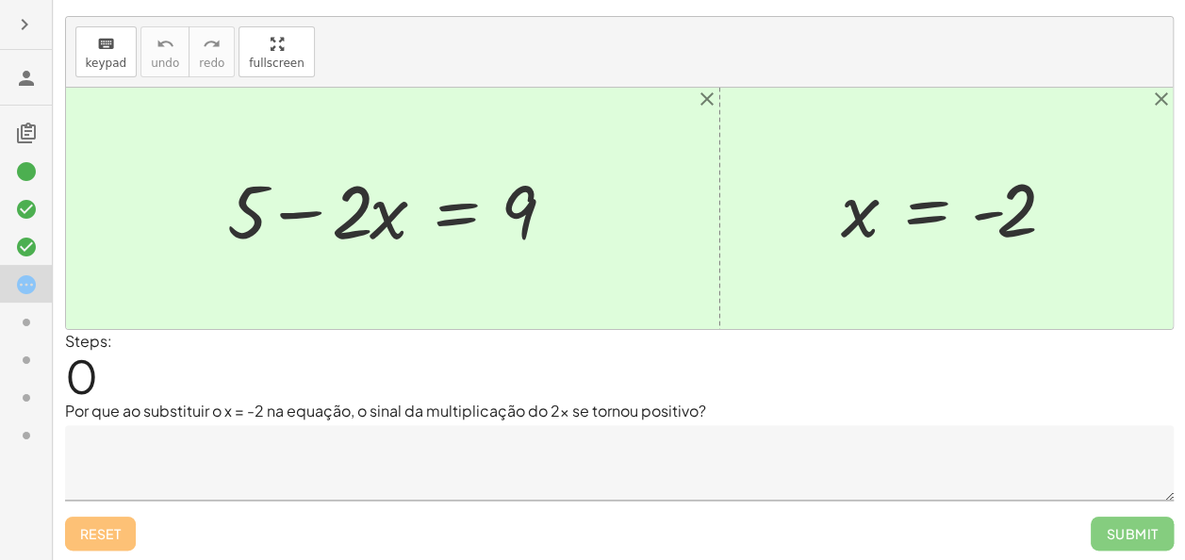
click at [145, 335] on div "Steps: 0" at bounding box center [619, 365] width 1108 height 70
click at [328, 179] on div at bounding box center [399, 208] width 363 height 97
click at [358, 194] on div at bounding box center [399, 208] width 363 height 97
drag, startPoint x: 358, startPoint y: 194, endPoint x: 239, endPoint y: 204, distance: 119.1
click at [239, 204] on div at bounding box center [399, 208] width 363 height 97
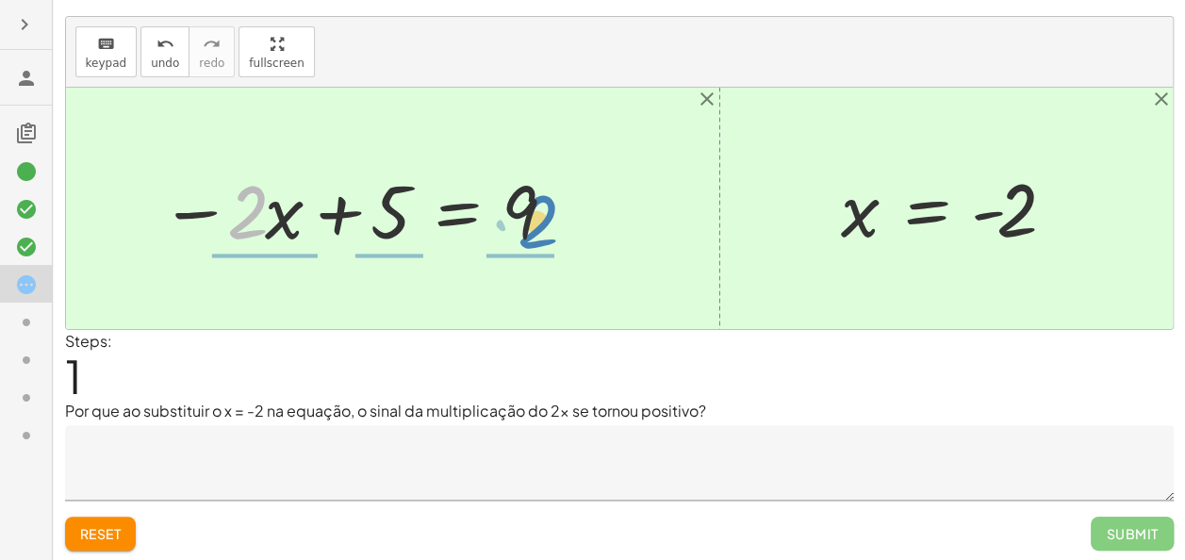
drag, startPoint x: 309, startPoint y: 197, endPoint x: 537, endPoint y: 209, distance: 228.4
click at [537, 209] on div at bounding box center [360, 208] width 418 height 97
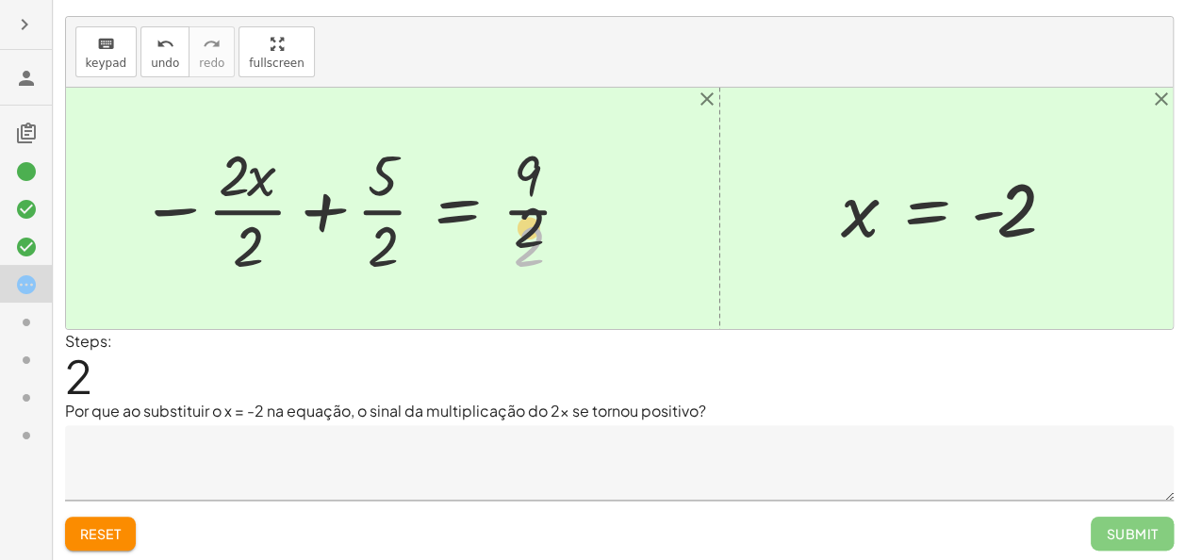
drag, startPoint x: 531, startPoint y: 247, endPoint x: 532, endPoint y: 176, distance: 70.7
click at [532, 176] on div at bounding box center [357, 208] width 454 height 145
click at [87, 525] on span "Reset" at bounding box center [100, 533] width 41 height 17
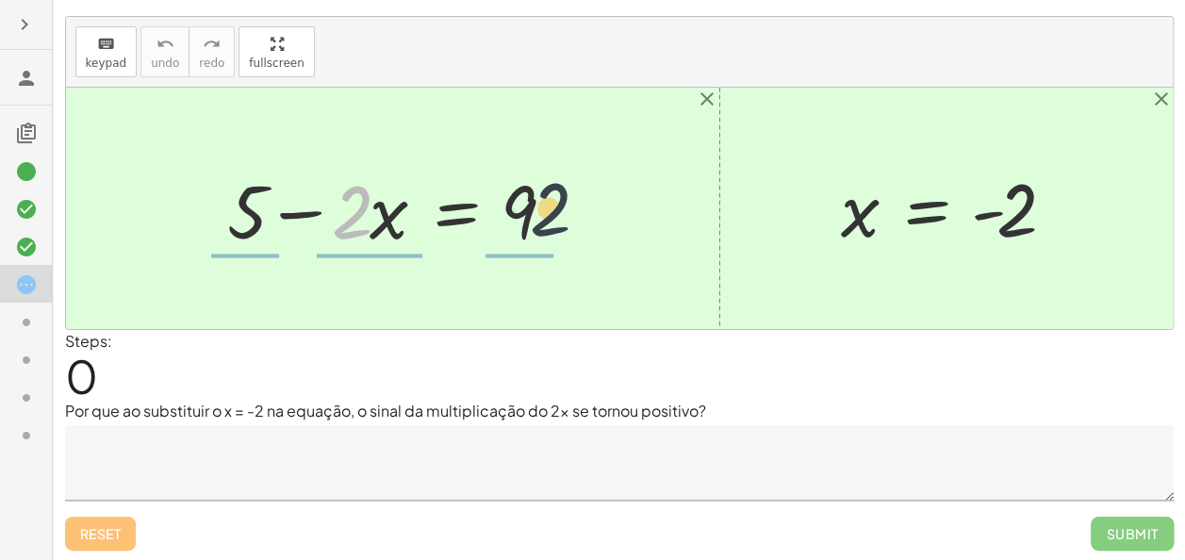
drag, startPoint x: 347, startPoint y: 221, endPoint x: 571, endPoint y: 221, distance: 224.3
click at [571, 221] on div at bounding box center [399, 208] width 363 height 97
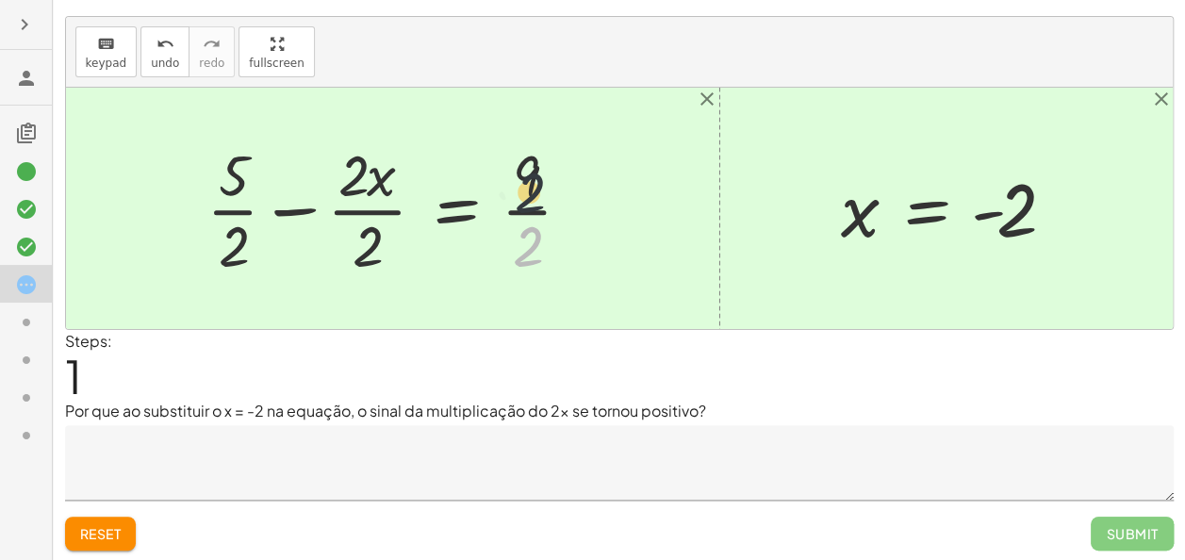
drag, startPoint x: 523, startPoint y: 253, endPoint x: 525, endPoint y: 192, distance: 60.4
click at [525, 192] on div at bounding box center [396, 208] width 399 height 145
drag, startPoint x: 536, startPoint y: 162, endPoint x: 522, endPoint y: 230, distance: 69.3
click at [522, 230] on div at bounding box center [396, 208] width 399 height 145
drag, startPoint x: 368, startPoint y: 171, endPoint x: 373, endPoint y: 239, distance: 69.0
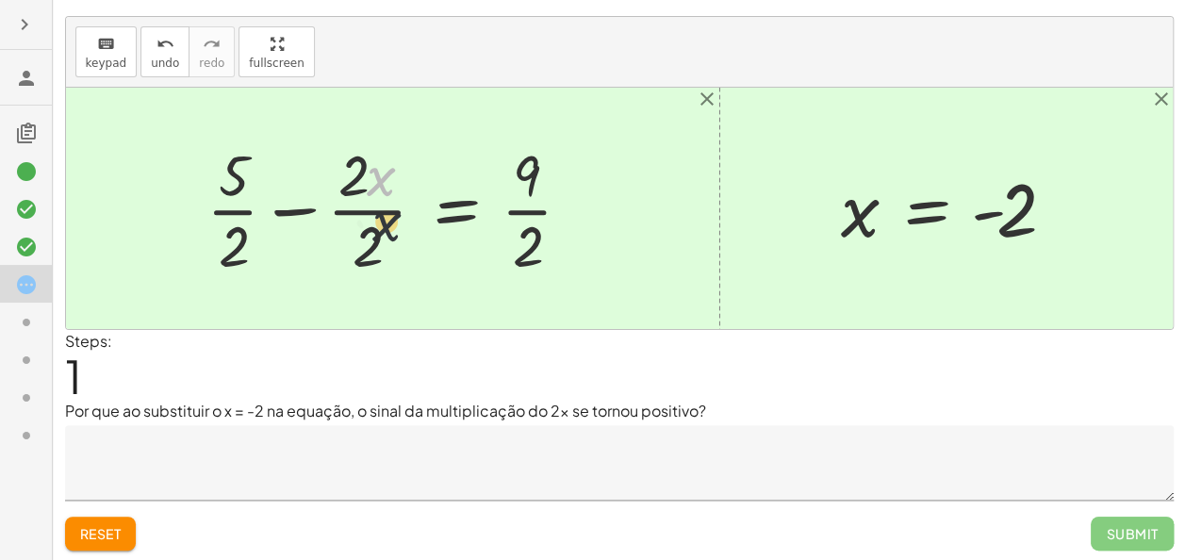
click at [373, 239] on div at bounding box center [396, 208] width 399 height 145
drag, startPoint x: 363, startPoint y: 249, endPoint x: 351, endPoint y: 193, distance: 56.9
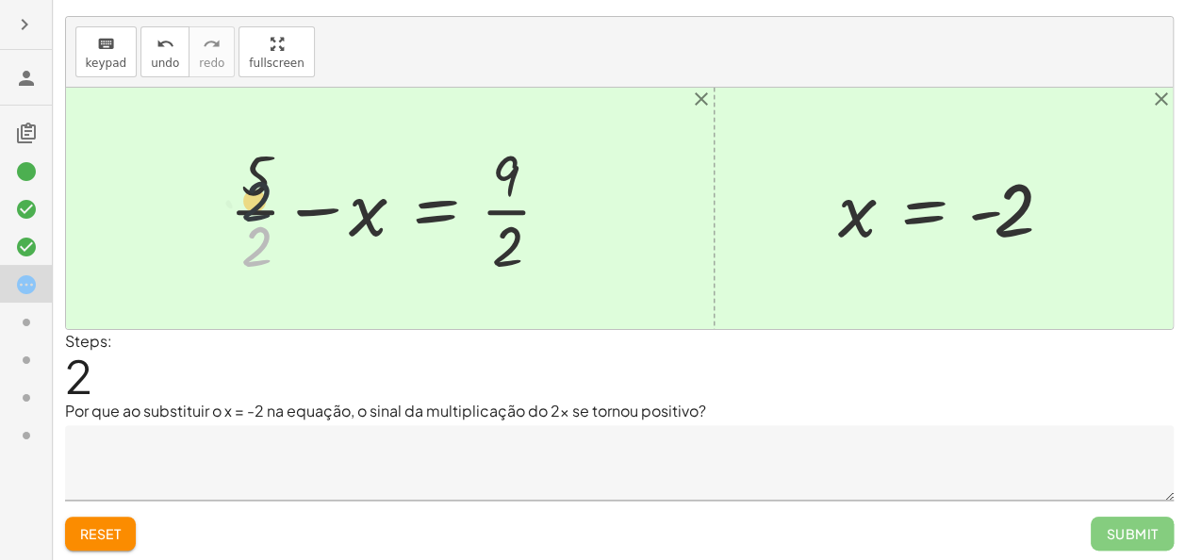
drag, startPoint x: 262, startPoint y: 236, endPoint x: 262, endPoint y: 175, distance: 60.3
click at [262, 175] on div at bounding box center [397, 208] width 355 height 145
drag, startPoint x: 266, startPoint y: 181, endPoint x: 273, endPoint y: 256, distance: 75.8
click at [273, 256] on div at bounding box center [397, 208] width 355 height 145
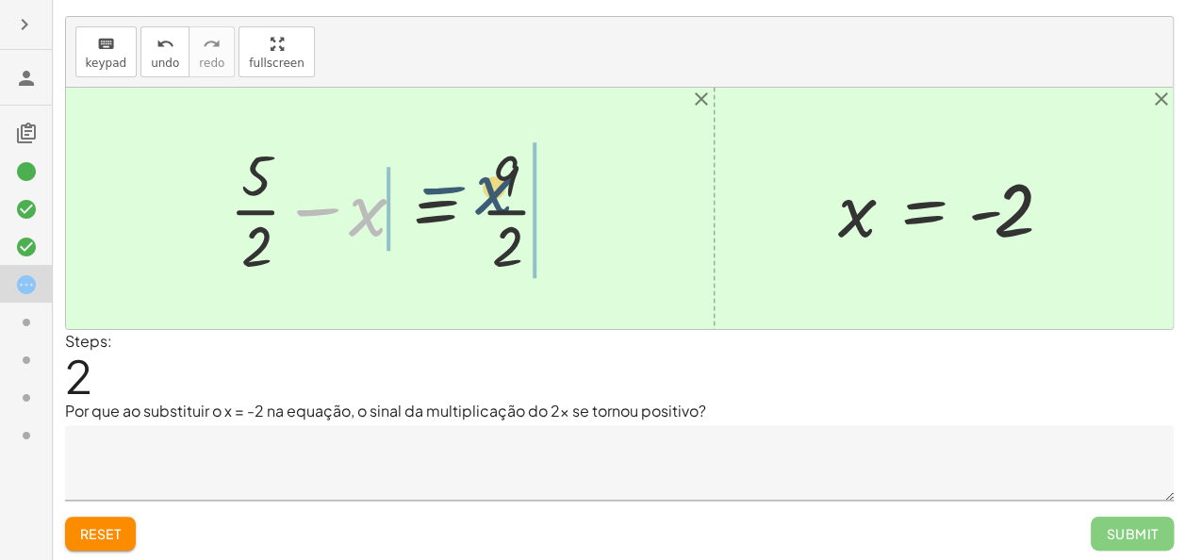
drag, startPoint x: 364, startPoint y: 219, endPoint x: 524, endPoint y: 191, distance: 162.5
click at [524, 191] on div at bounding box center [397, 208] width 355 height 145
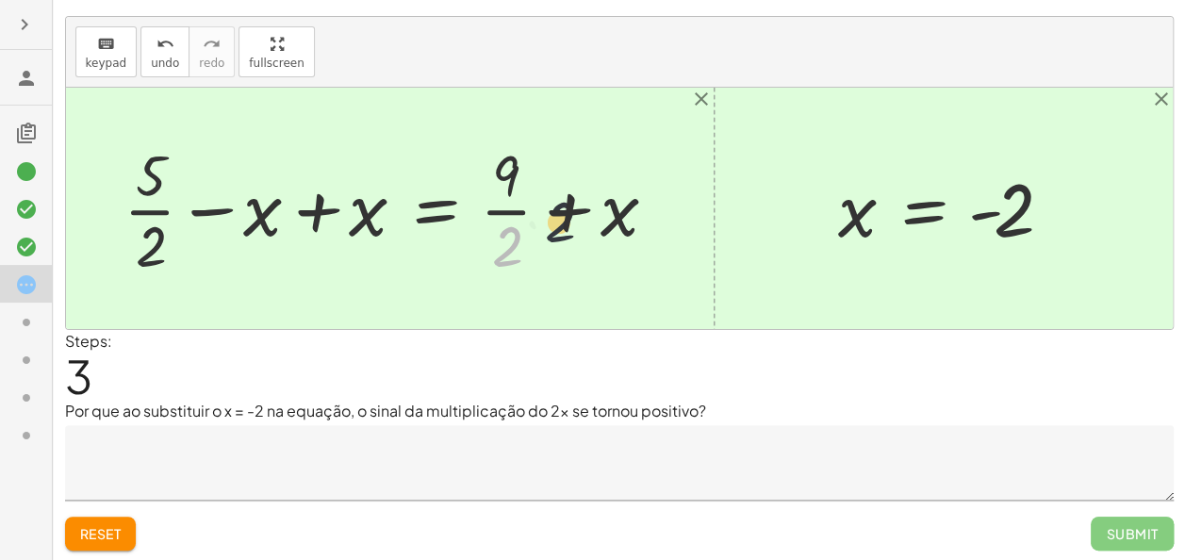
drag, startPoint x: 526, startPoint y: 251, endPoint x: 635, endPoint y: 221, distance: 113.4
click at [635, 221] on div at bounding box center [397, 208] width 566 height 145
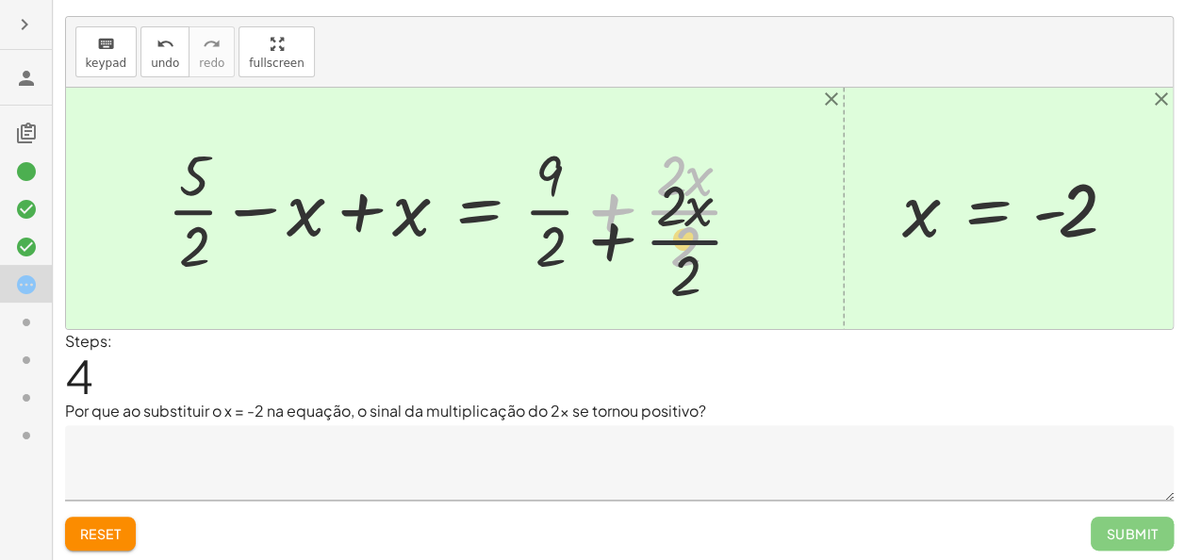
drag, startPoint x: 681, startPoint y: 192, endPoint x: 686, endPoint y: 244, distance: 52.1
click at [686, 244] on div at bounding box center [462, 208] width 610 height 145
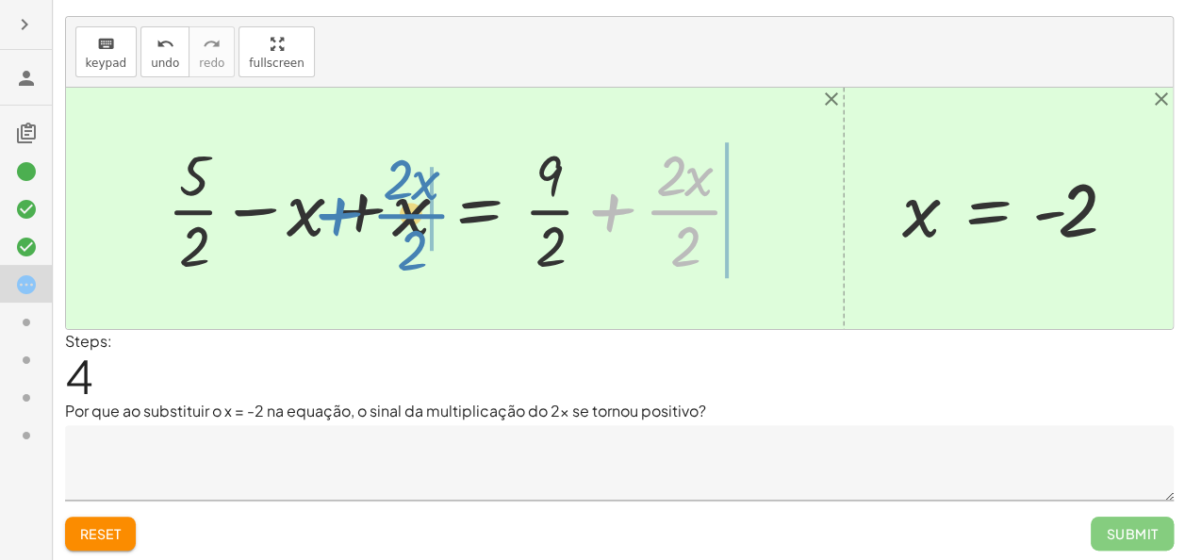
drag, startPoint x: 673, startPoint y: 196, endPoint x: 397, endPoint y: 198, distance: 276.2
click at [397, 198] on div at bounding box center [462, 208] width 610 height 145
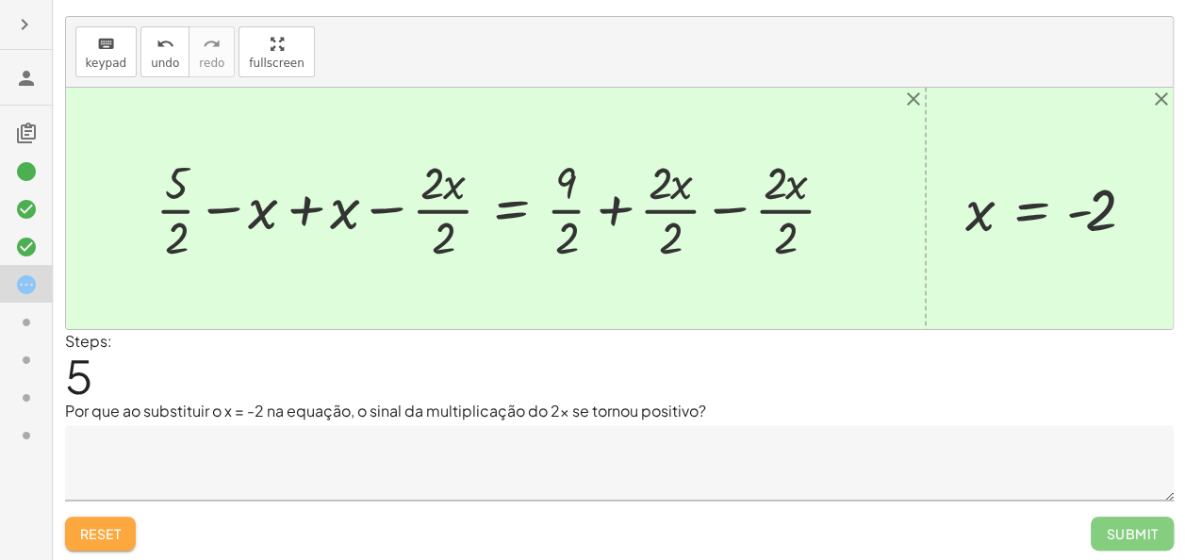
click at [118, 545] on button "Reset" at bounding box center [101, 534] width 72 height 34
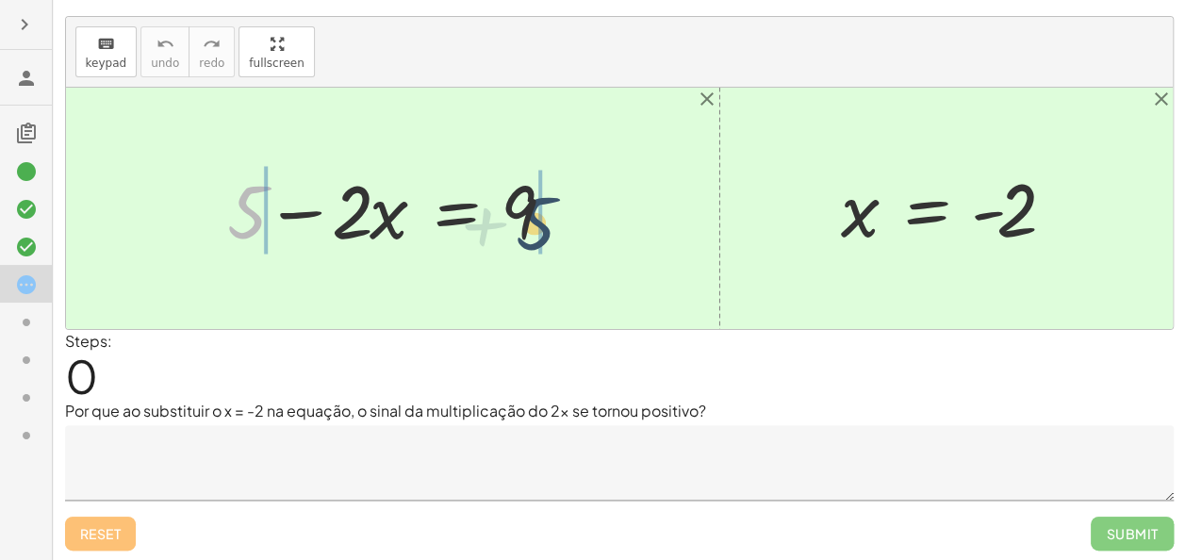
drag, startPoint x: 255, startPoint y: 225, endPoint x: 577, endPoint y: 244, distance: 322.0
click at [577, 244] on div at bounding box center [399, 208] width 363 height 97
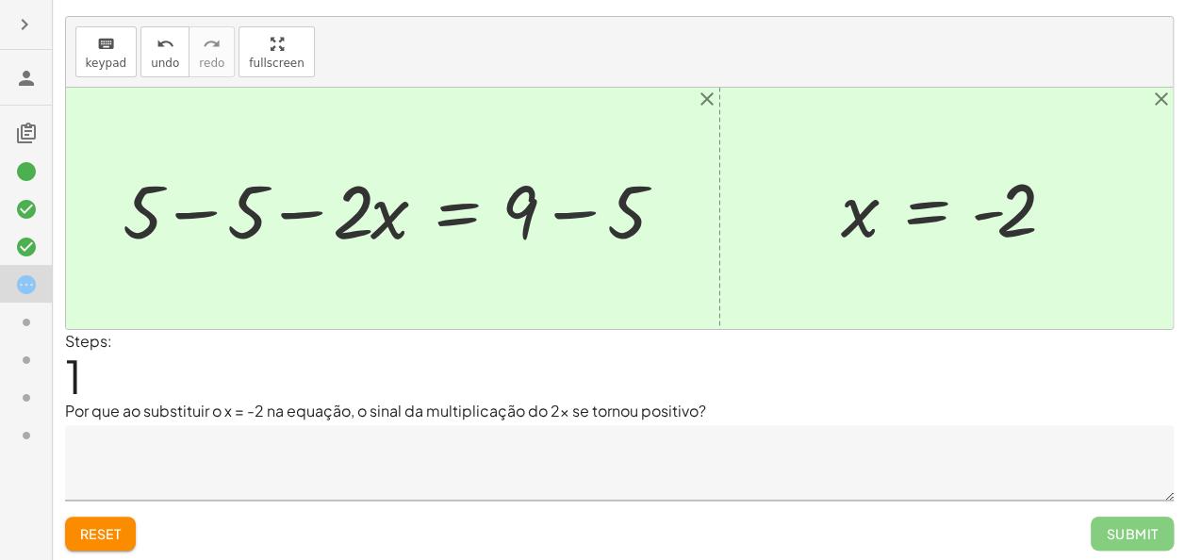
click at [573, 217] on div at bounding box center [400, 208] width 574 height 97
click at [292, 207] on div at bounding box center [347, 208] width 468 height 97
click at [199, 207] on div at bounding box center [347, 208] width 468 height 97
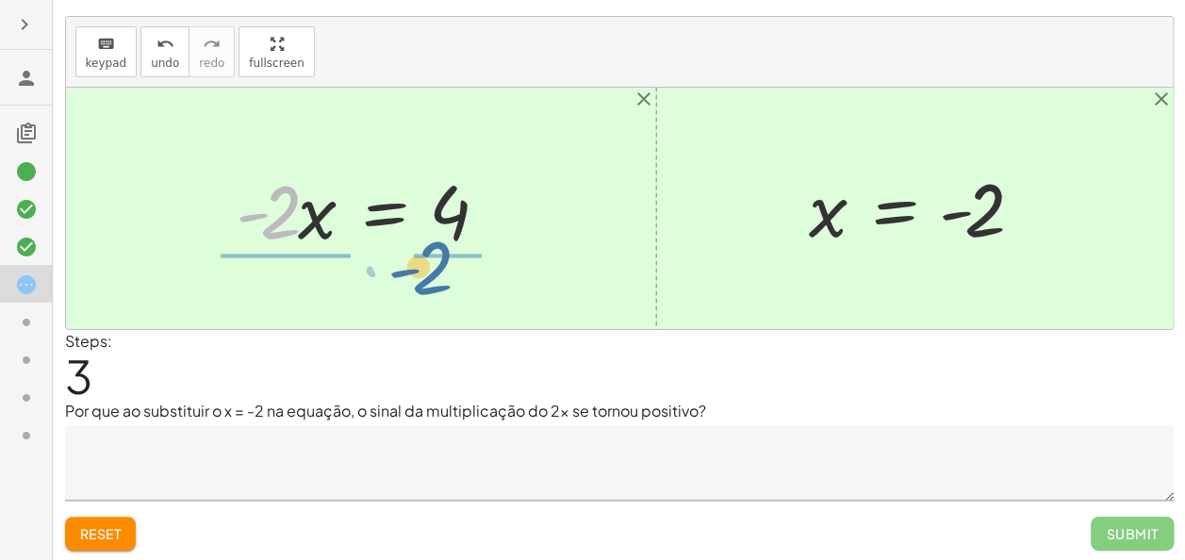
drag, startPoint x: 288, startPoint y: 219, endPoint x: 449, endPoint y: 272, distance: 169.0
click at [449, 272] on div "+ 5 − · 2 · x = 9 + 5 − 5 − · 2 · x = + 9 − 5 + 5 − 5 − · 2 · x = 4 + 0 − · 2 ·…" at bounding box center [619, 208] width 1107 height 241
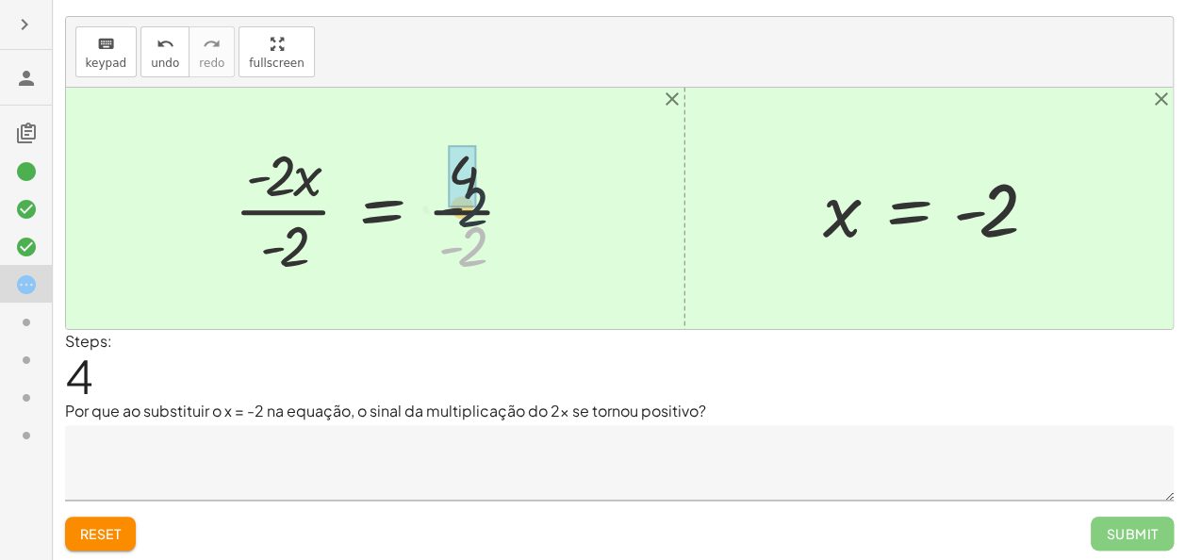
drag, startPoint x: 472, startPoint y: 238, endPoint x: 472, endPoint y: 189, distance: 49.0
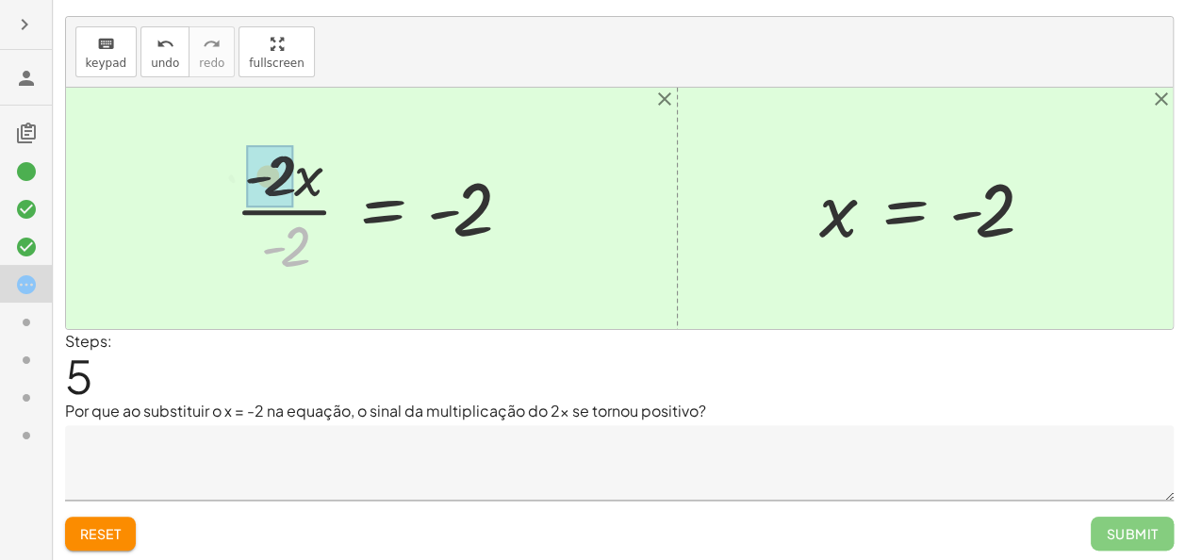
drag, startPoint x: 301, startPoint y: 243, endPoint x: 283, endPoint y: 165, distance: 80.3
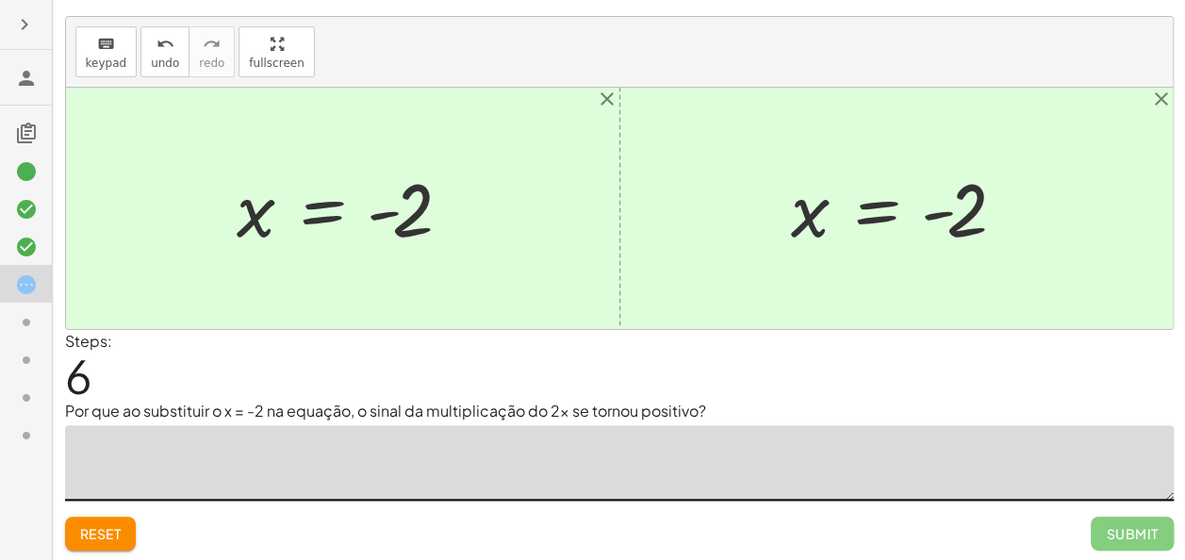
click at [192, 471] on textarea at bounding box center [619, 462] width 1108 height 75
click at [246, 439] on textarea at bounding box center [619, 462] width 1108 height 75
drag, startPoint x: 264, startPoint y: 211, endPoint x: 397, endPoint y: 204, distance: 133.1
click at [397, 204] on div at bounding box center [349, 208] width 245 height 93
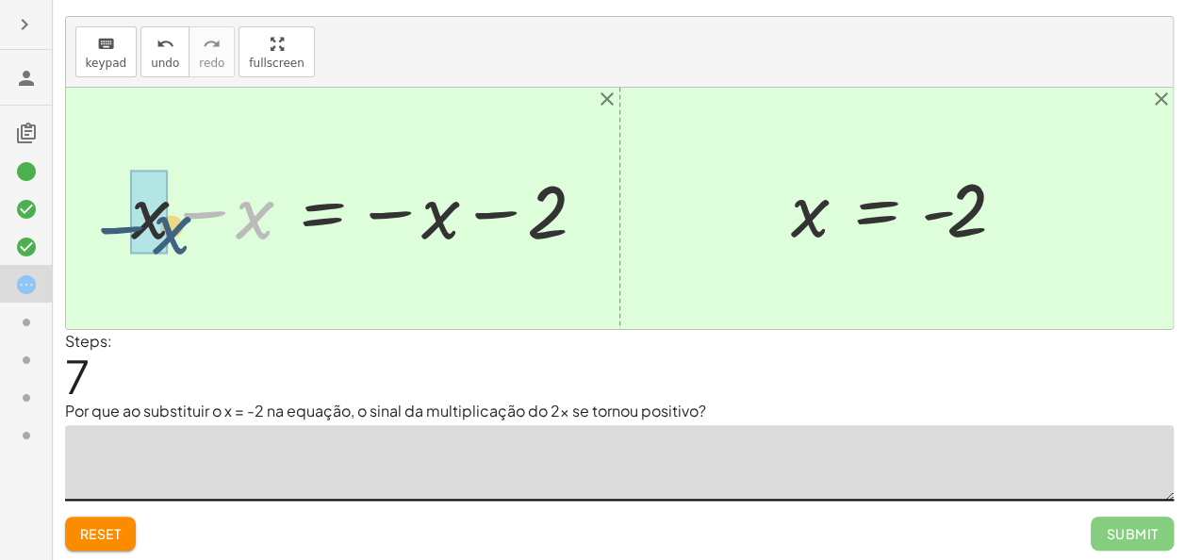
drag, startPoint x: 253, startPoint y: 202, endPoint x: 166, endPoint y: 215, distance: 87.7
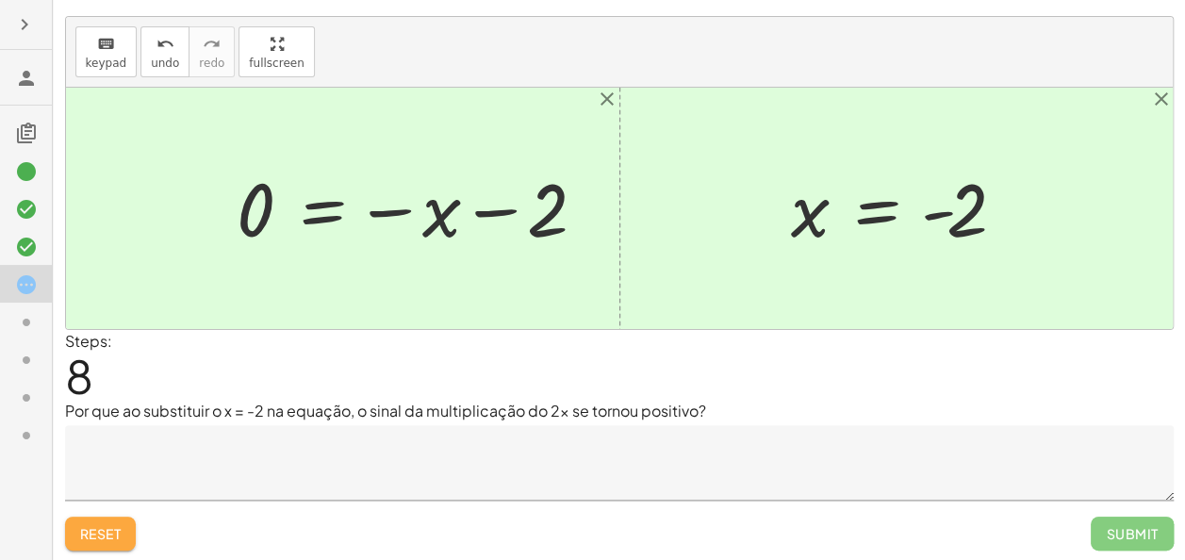
click at [77, 529] on button "Reset" at bounding box center [101, 534] width 72 height 34
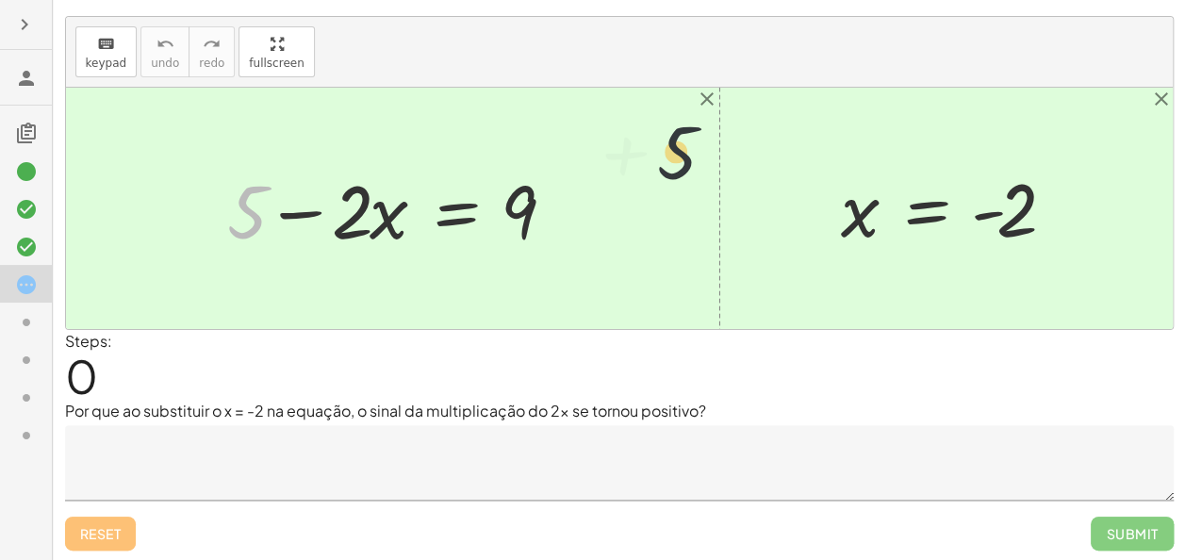
drag, startPoint x: 261, startPoint y: 202, endPoint x: 718, endPoint y: 139, distance: 461.3
click at [718, 139] on div "+ 5 + 5 − · 2 · x = 9 x = - 2" at bounding box center [619, 208] width 1107 height 241
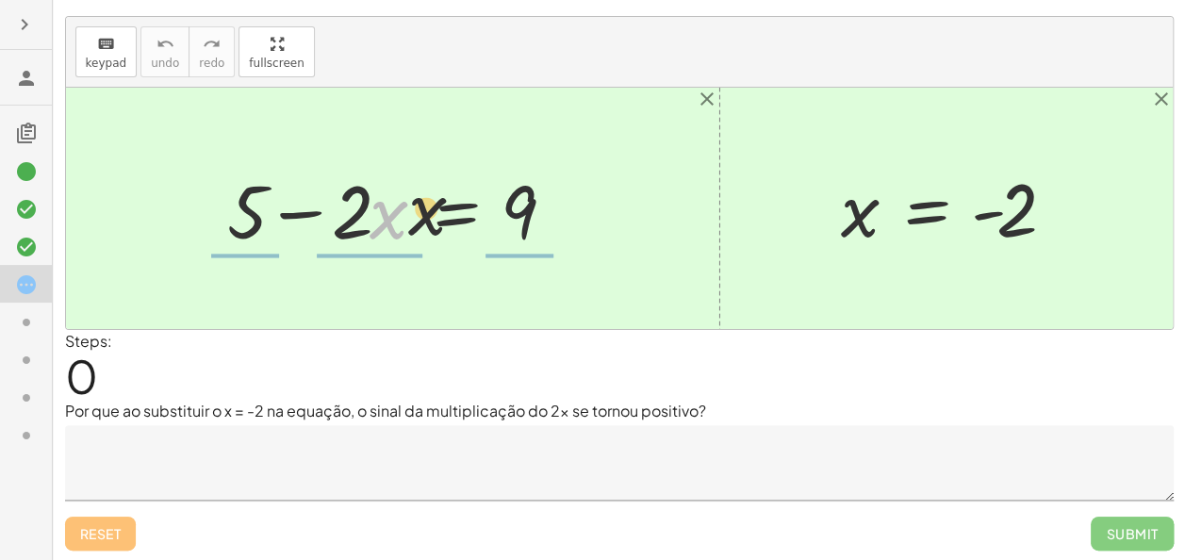
drag, startPoint x: 371, startPoint y: 210, endPoint x: 545, endPoint y: 213, distance: 173.5
click at [536, 213] on div at bounding box center [399, 208] width 363 height 97
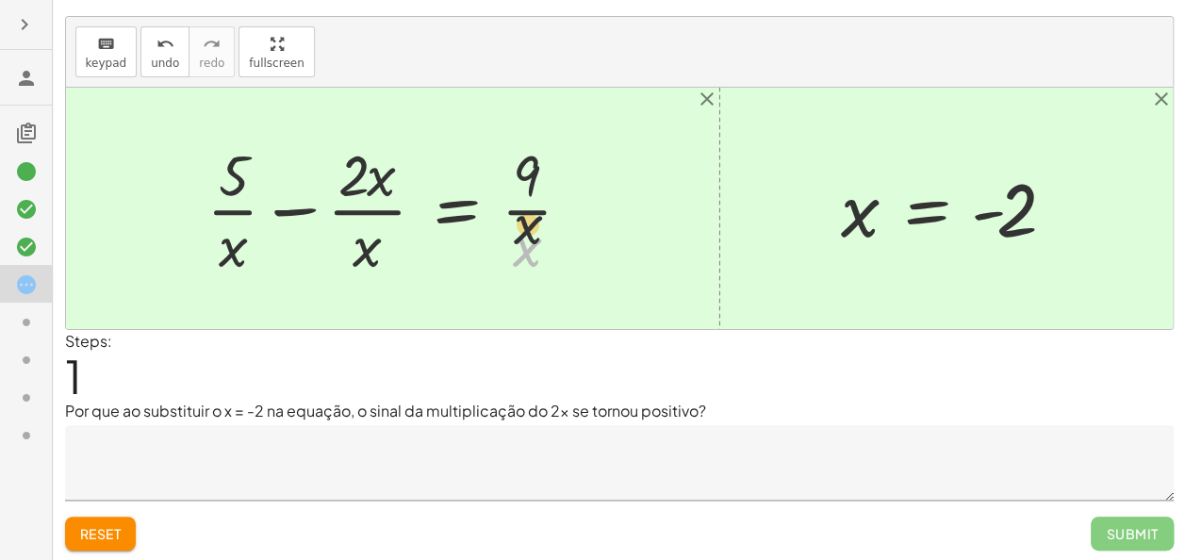
drag, startPoint x: 518, startPoint y: 264, endPoint x: 517, endPoint y: 147, distance: 116.9
click at [517, 147] on div at bounding box center [396, 208] width 399 height 145
drag, startPoint x: 522, startPoint y: 158, endPoint x: 524, endPoint y: 242, distance: 83.9
click at [524, 242] on div at bounding box center [396, 208] width 399 height 145
drag, startPoint x: 246, startPoint y: 175, endPoint x: 386, endPoint y: 185, distance: 139.8
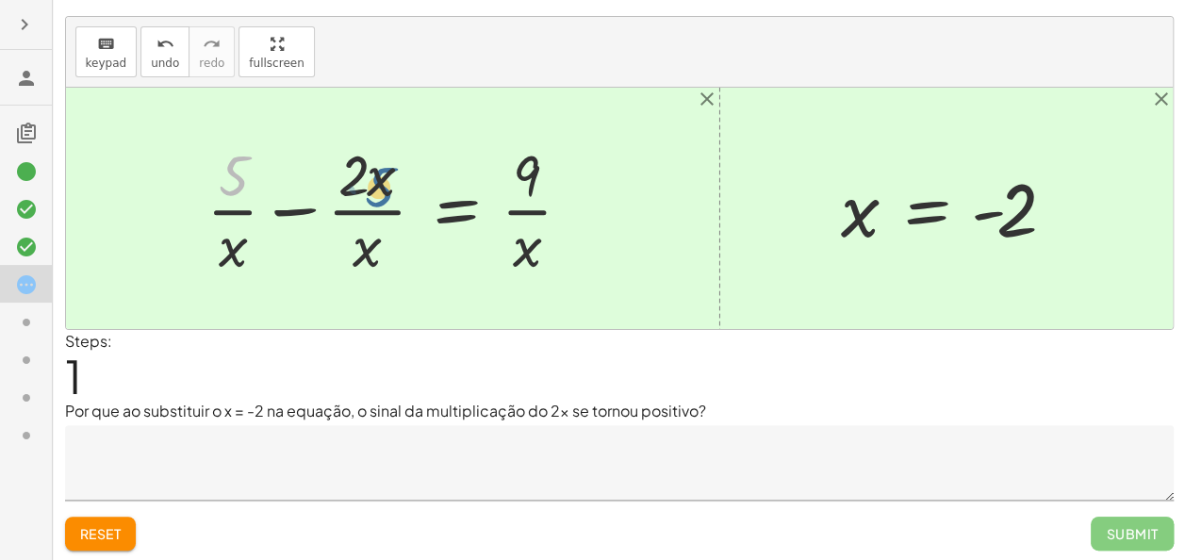
click at [386, 185] on div at bounding box center [396, 208] width 399 height 145
drag, startPoint x: 228, startPoint y: 245, endPoint x: 239, endPoint y: 172, distance: 74.4
click at [239, 172] on div at bounding box center [396, 208] width 399 height 145
drag, startPoint x: 241, startPoint y: 169, endPoint x: 389, endPoint y: 245, distance: 166.5
click at [389, 245] on div at bounding box center [396, 208] width 399 height 145
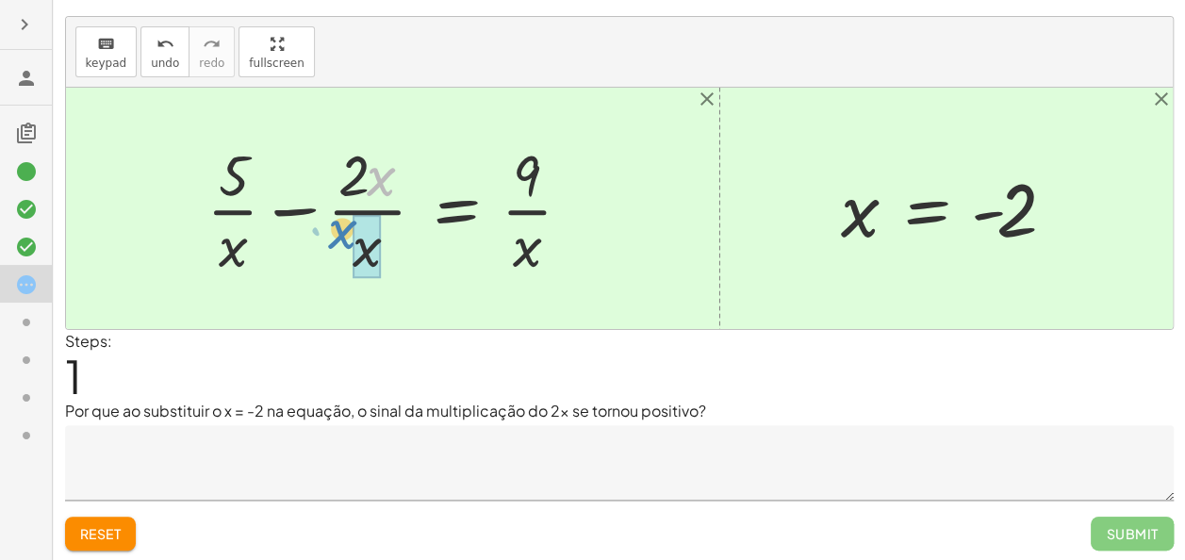
drag, startPoint x: 369, startPoint y: 189, endPoint x: 357, endPoint y: 250, distance: 62.5
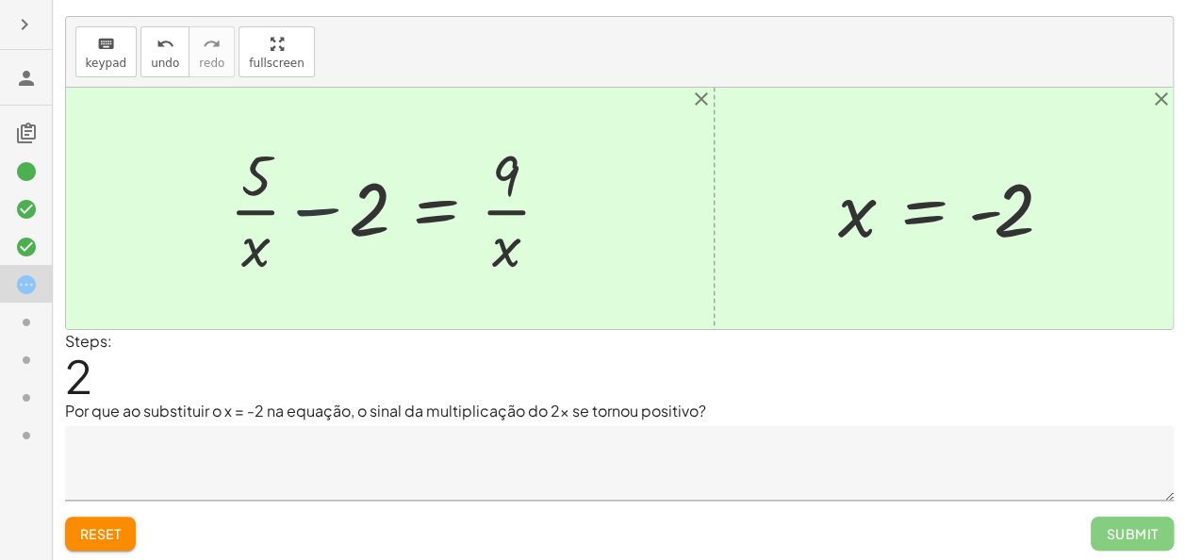
click at [324, 211] on div at bounding box center [397, 208] width 355 height 145
drag, startPoint x: 320, startPoint y: 210, endPoint x: 306, endPoint y: 205, distance: 14.9
click at [306, 205] on div at bounding box center [397, 208] width 355 height 145
drag, startPoint x: 306, startPoint y: 205, endPoint x: 253, endPoint y: 183, distance: 58.3
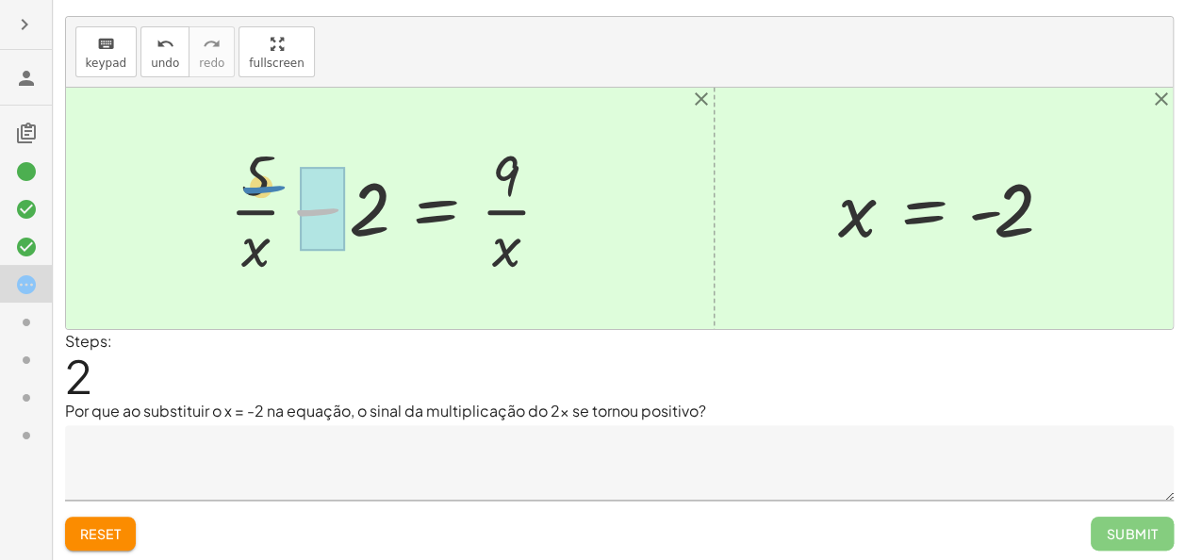
click at [253, 183] on div at bounding box center [397, 208] width 355 height 145
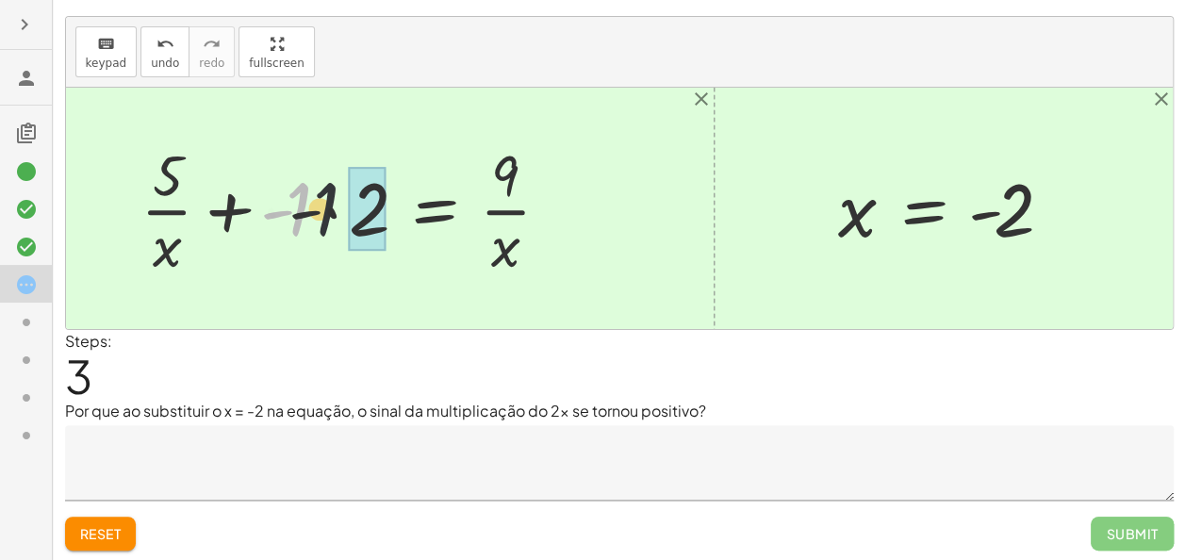
drag, startPoint x: 288, startPoint y: 196, endPoint x: 349, endPoint y: 201, distance: 60.5
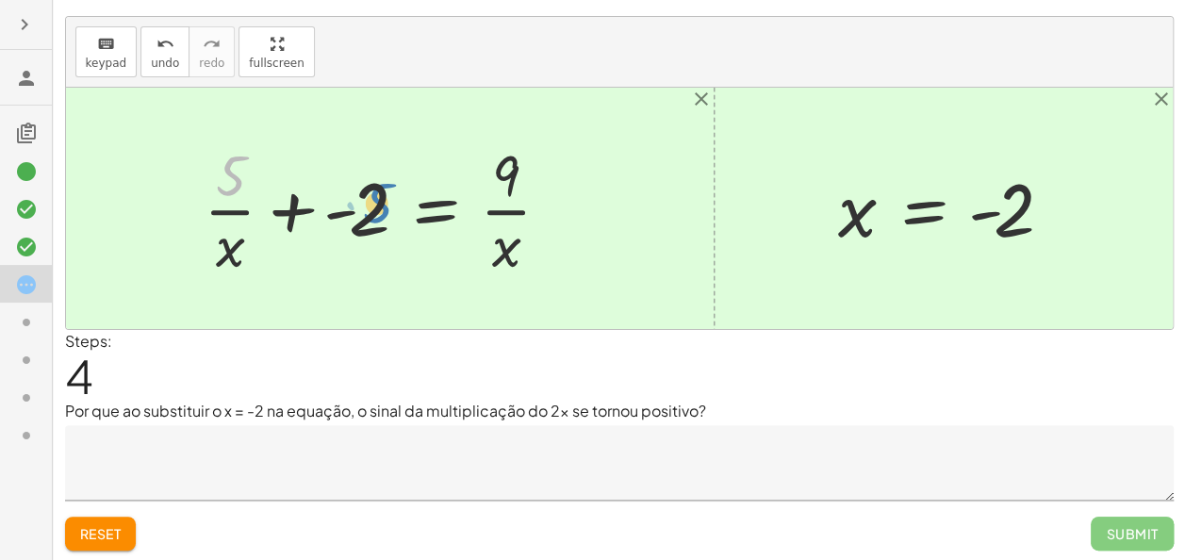
drag, startPoint x: 226, startPoint y: 175, endPoint x: 376, endPoint y: 202, distance: 152.2
click at [376, 202] on div at bounding box center [384, 208] width 381 height 145
drag, startPoint x: 229, startPoint y: 254, endPoint x: 328, endPoint y: 207, distance: 109.6
click at [328, 207] on div at bounding box center [384, 208] width 381 height 145
drag, startPoint x: 328, startPoint y: 207, endPoint x: 339, endPoint y: 207, distance: 11.3
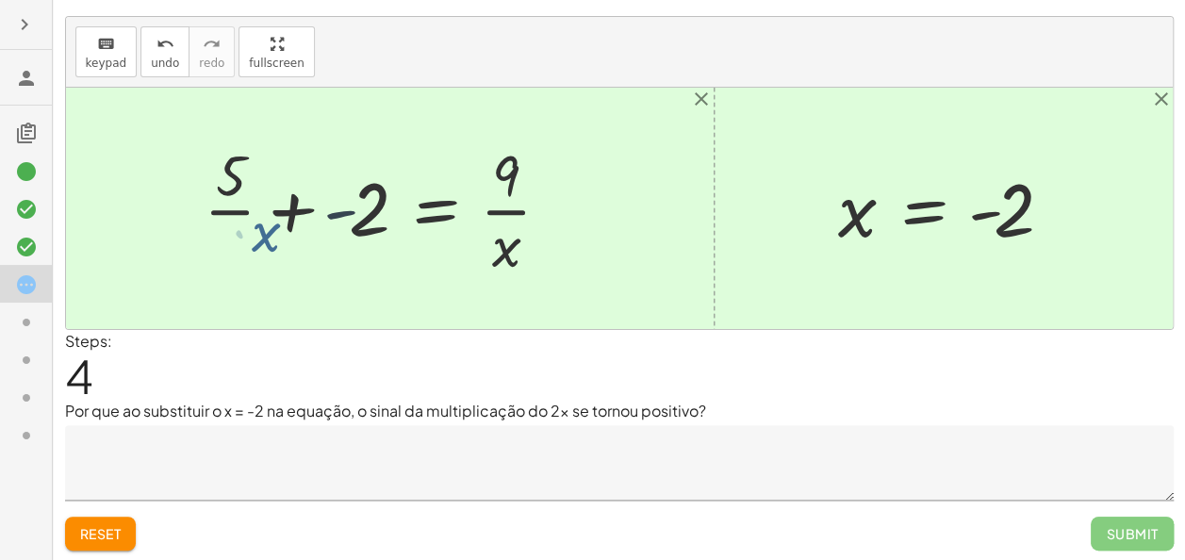
click at [339, 207] on div at bounding box center [384, 208] width 381 height 145
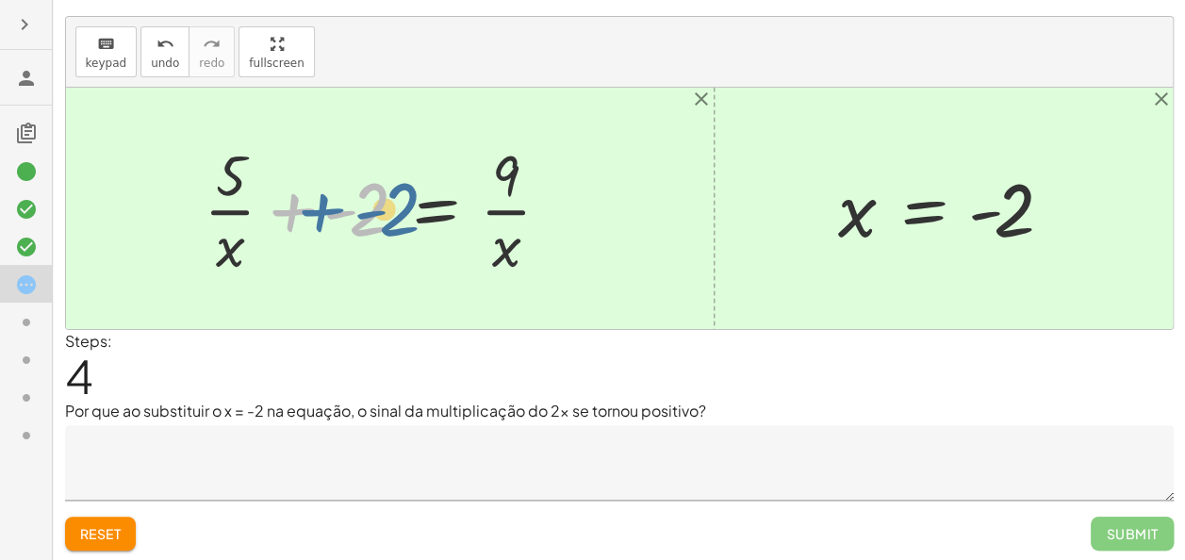
drag, startPoint x: 287, startPoint y: 217, endPoint x: 304, endPoint y: 214, distance: 17.2
click at [304, 214] on div at bounding box center [384, 208] width 381 height 145
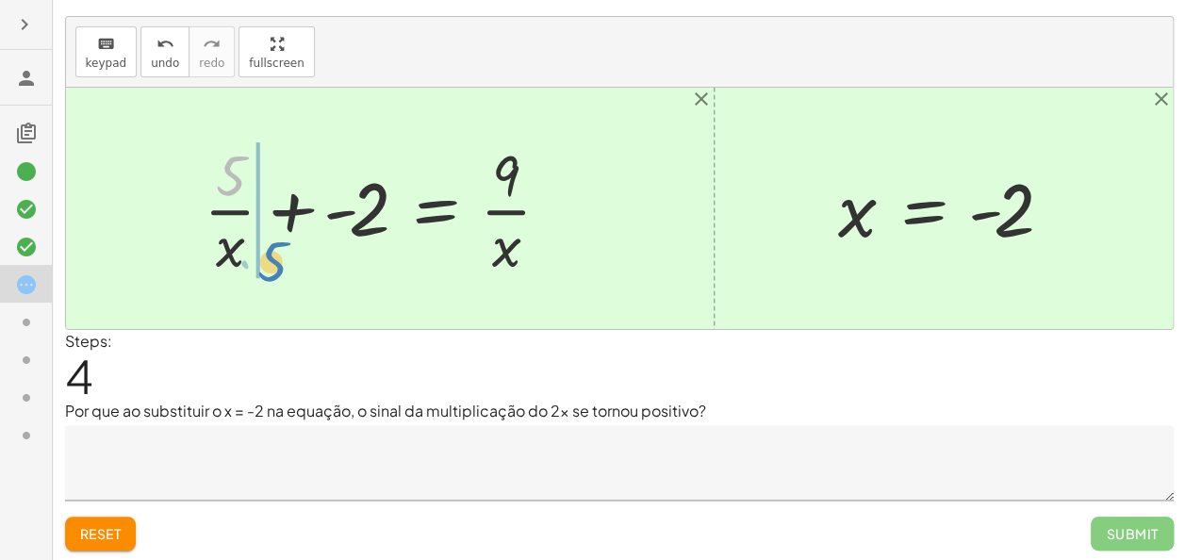
drag, startPoint x: 237, startPoint y: 170, endPoint x: 270, endPoint y: 255, distance: 91.9
click at [270, 255] on div at bounding box center [384, 208] width 381 height 145
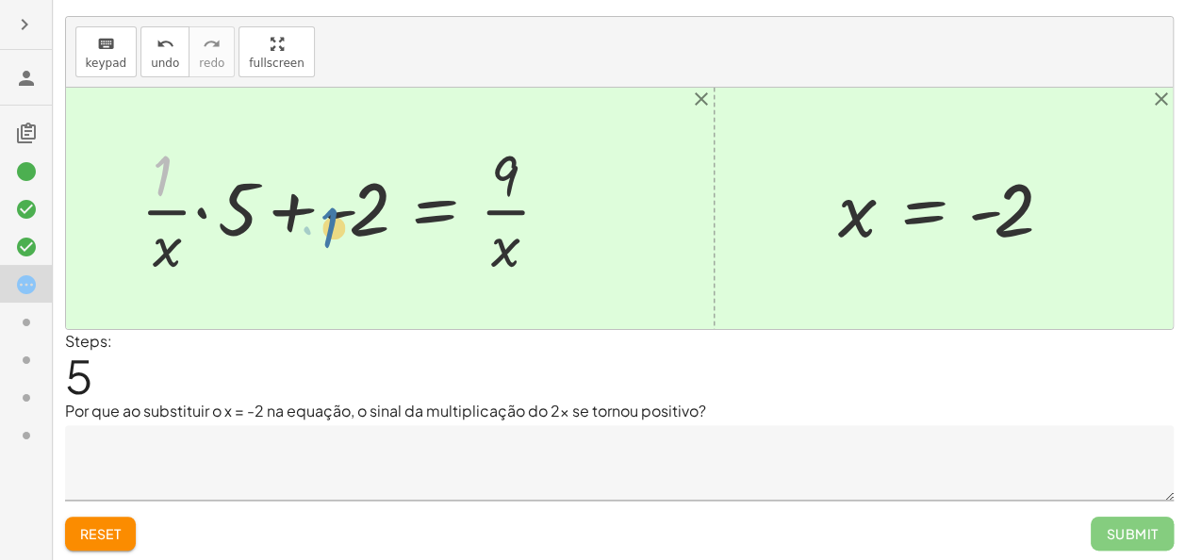
drag, startPoint x: 154, startPoint y: 177, endPoint x: 334, endPoint y: 219, distance: 184.7
click at [334, 219] on div at bounding box center [353, 208] width 444 height 145
drag, startPoint x: 176, startPoint y: 248, endPoint x: 276, endPoint y: 205, distance: 108.9
click at [276, 205] on div at bounding box center [353, 208] width 444 height 145
drag, startPoint x: 238, startPoint y: 246, endPoint x: 236, endPoint y: 176, distance: 69.8
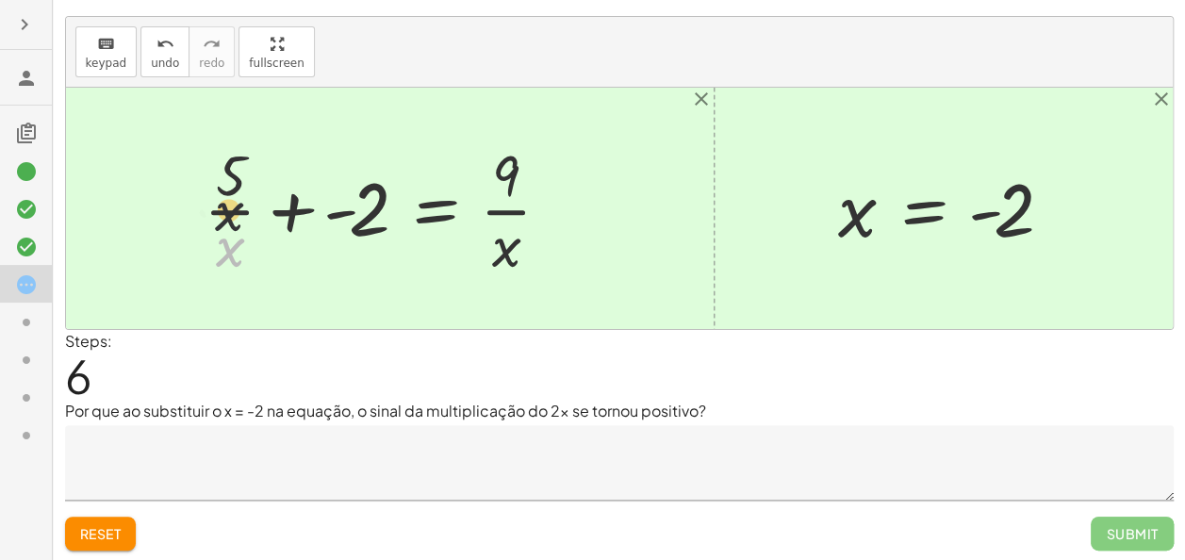
click at [236, 176] on div at bounding box center [384, 208] width 381 height 145
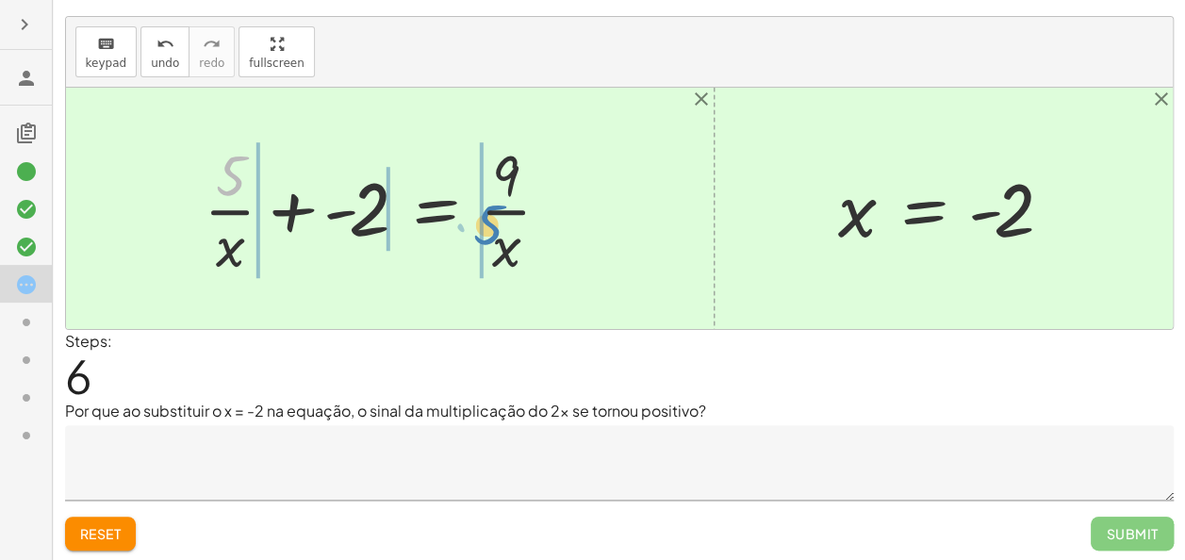
drag, startPoint x: 245, startPoint y: 173, endPoint x: 520, endPoint y: 239, distance: 283.0
click at [520, 239] on div at bounding box center [384, 208] width 381 height 145
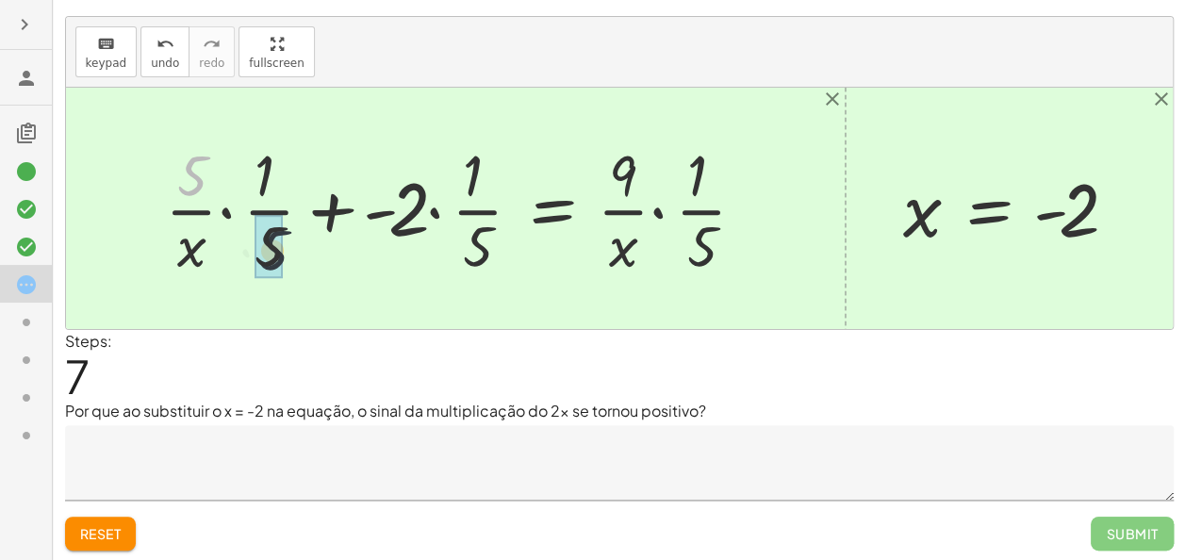
drag, startPoint x: 196, startPoint y: 178, endPoint x: 286, endPoint y: 257, distance: 119.5
click at [286, 257] on div at bounding box center [463, 208] width 615 height 145
drag, startPoint x: 261, startPoint y: 249, endPoint x: 260, endPoint y: 172, distance: 76.4
click at [260, 172] on div at bounding box center [502, 208] width 536 height 145
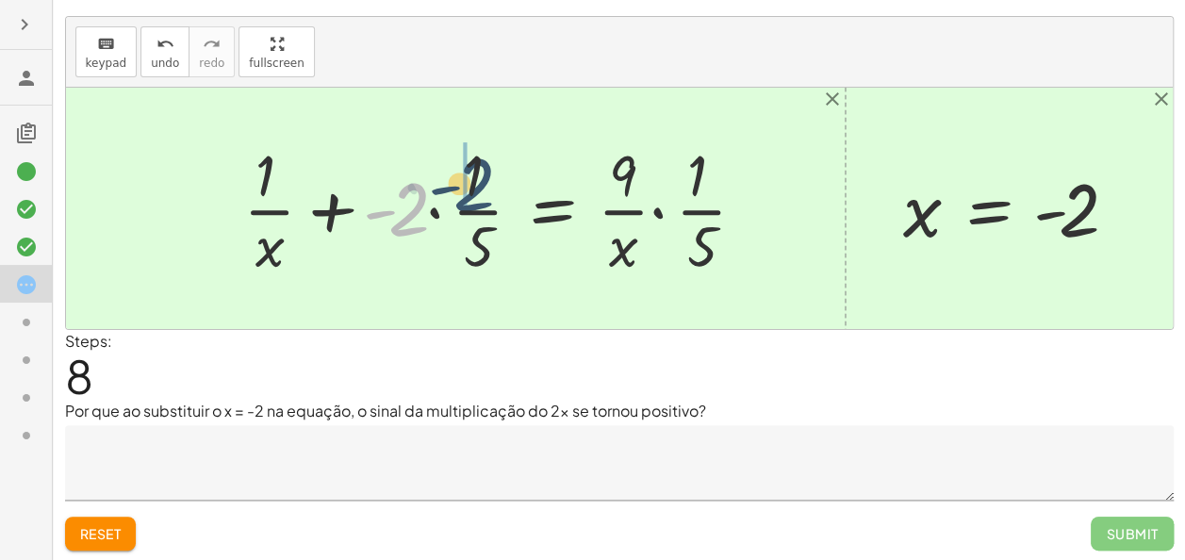
drag, startPoint x: 398, startPoint y: 206, endPoint x: 467, endPoint y: 180, distance: 73.7
click at [467, 180] on div at bounding box center [502, 208] width 536 height 145
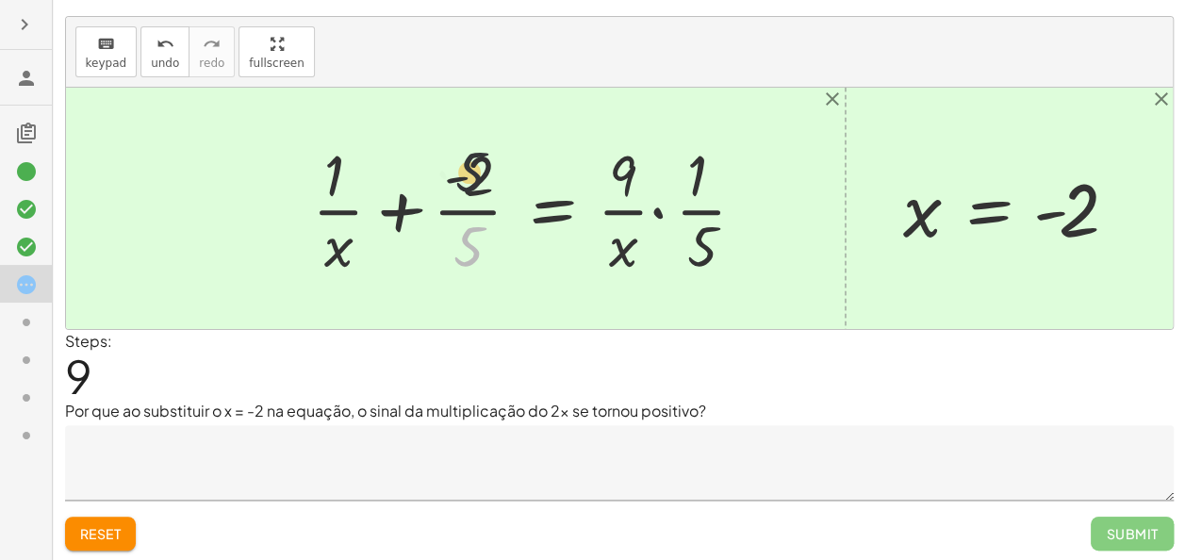
drag, startPoint x: 466, startPoint y: 254, endPoint x: 468, endPoint y: 168, distance: 85.8
click at [468, 168] on div at bounding box center [537, 208] width 468 height 145
drag, startPoint x: 478, startPoint y: 175, endPoint x: 481, endPoint y: 270, distance: 94.3
click at [481, 270] on div at bounding box center [537, 208] width 468 height 145
drag, startPoint x: 341, startPoint y: 175, endPoint x: 498, endPoint y: 179, distance: 156.5
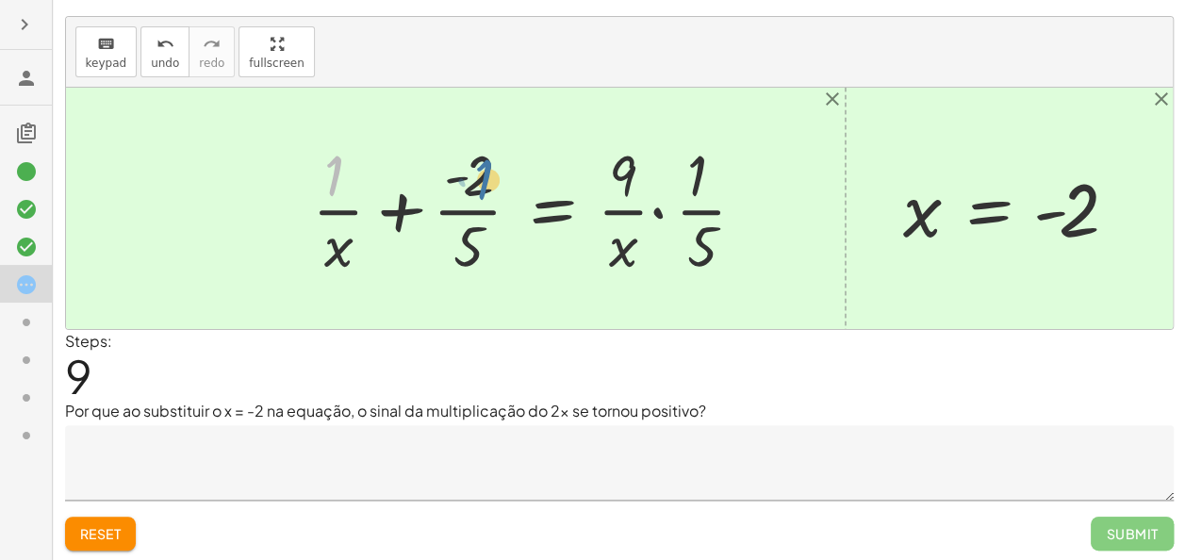
click at [498, 179] on div at bounding box center [537, 208] width 468 height 145
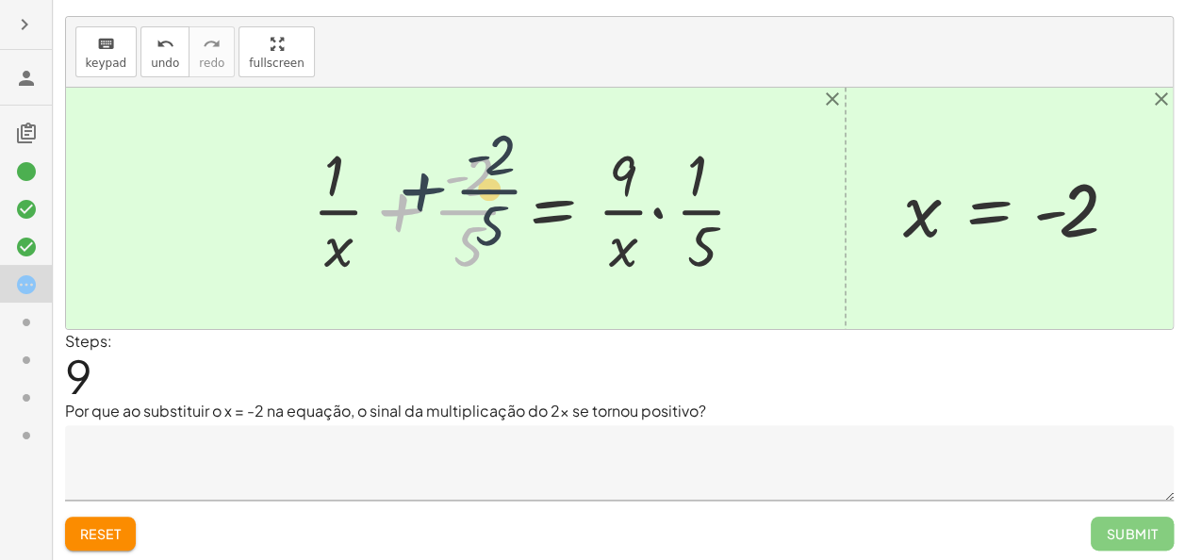
drag, startPoint x: 367, startPoint y: 238, endPoint x: 388, endPoint y: 216, distance: 30.7
click at [388, 216] on div at bounding box center [537, 208] width 468 height 145
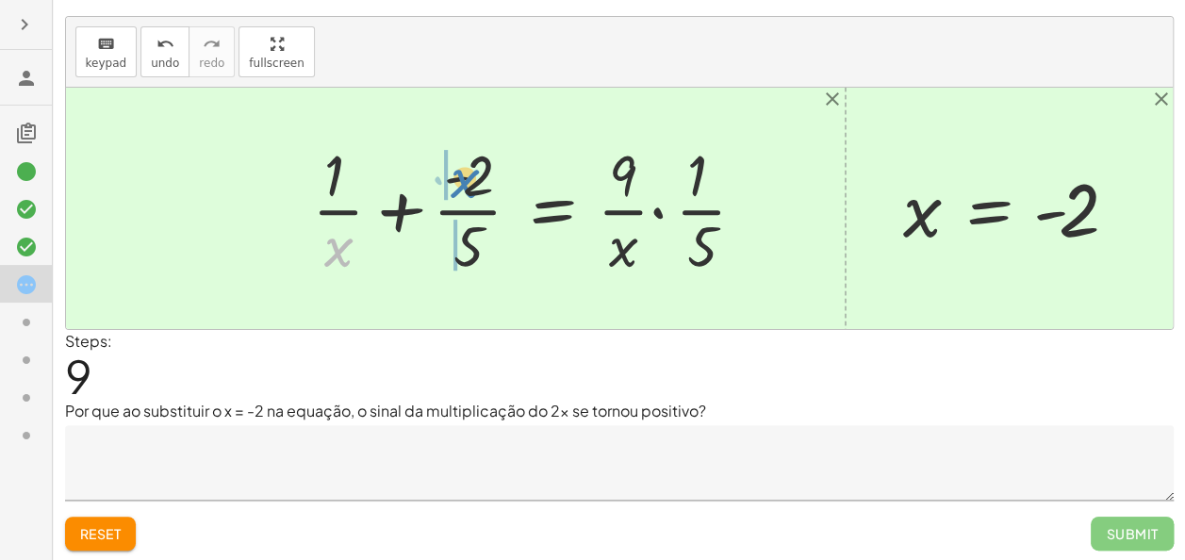
drag, startPoint x: 344, startPoint y: 254, endPoint x: 473, endPoint y: 185, distance: 146.8
click at [473, 185] on div at bounding box center [537, 208] width 468 height 145
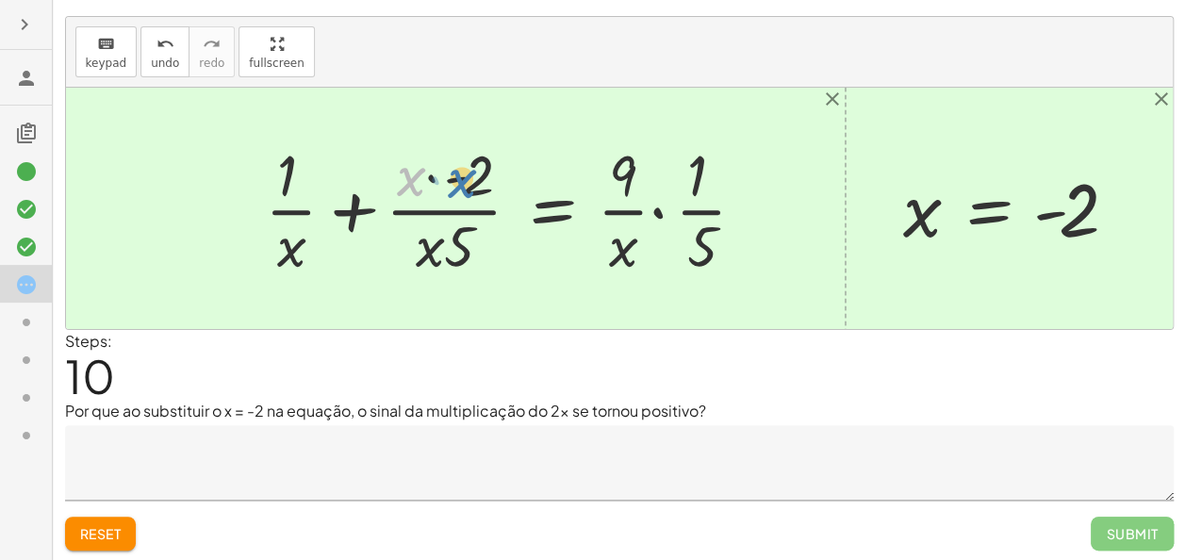
drag, startPoint x: 418, startPoint y: 181, endPoint x: 478, endPoint y: 181, distance: 59.4
click at [478, 181] on div at bounding box center [512, 208] width 515 height 145
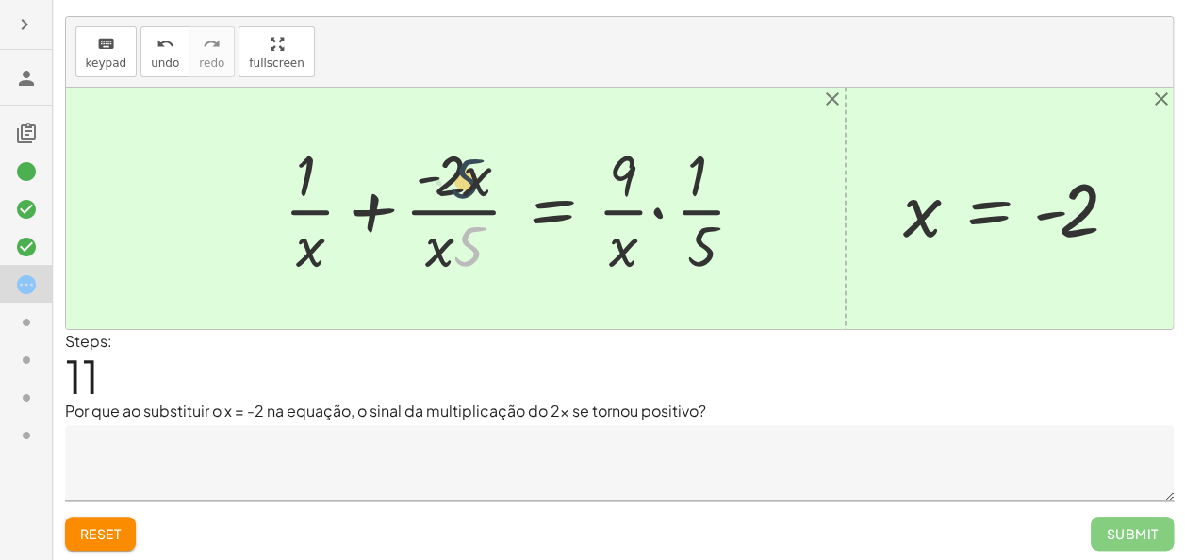
drag, startPoint x: 457, startPoint y: 239, endPoint x: 454, endPoint y: 197, distance: 42.5
click at [454, 197] on div at bounding box center [522, 208] width 496 height 145
drag
click at [435, 159] on div at bounding box center [522, 208] width 496 height 145
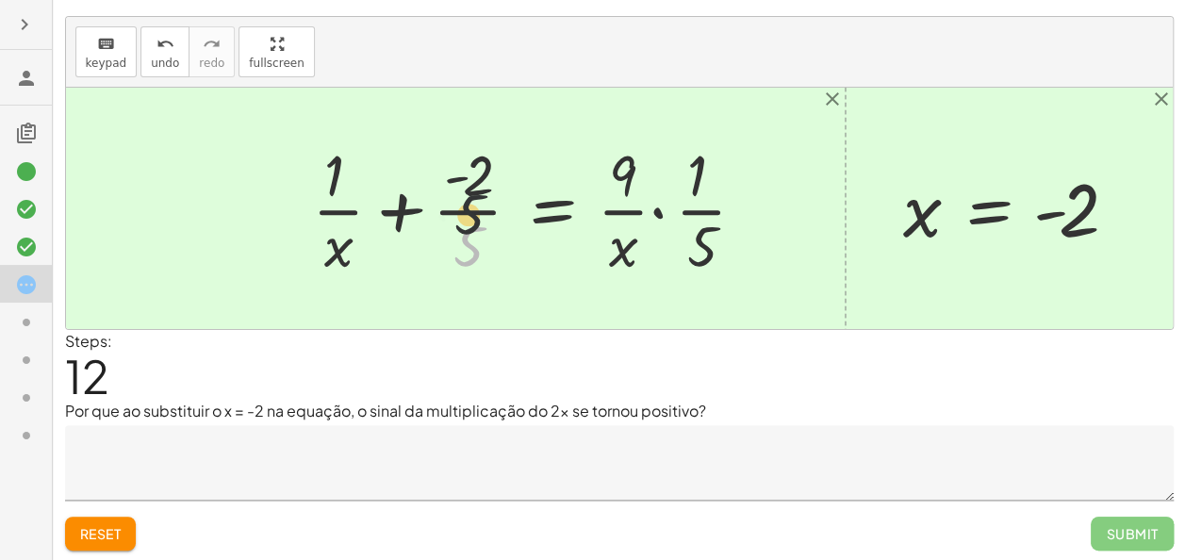
click at [483, 170] on div at bounding box center [537, 208] width 468 height 145
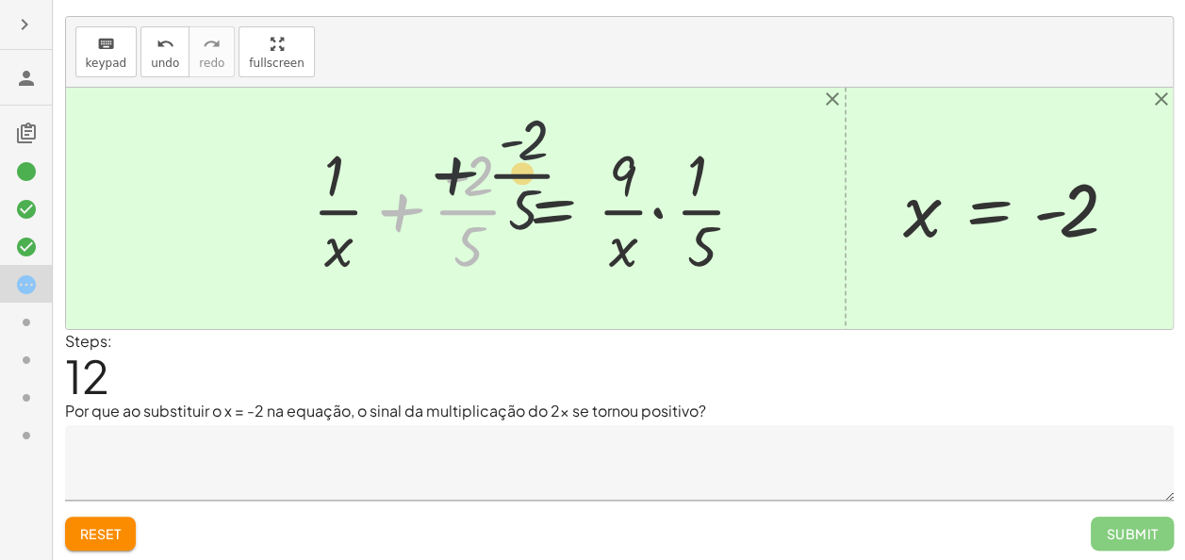
click at [469, 175] on div at bounding box center [537, 208] width 468 height 145
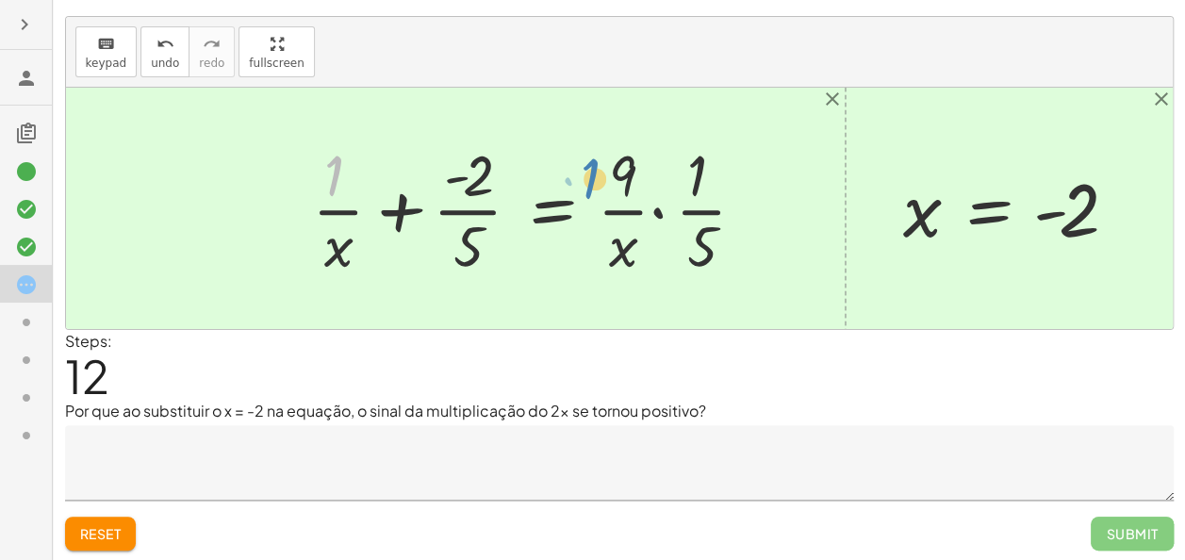
drag, startPoint x: 328, startPoint y: 167, endPoint x: 471, endPoint y: 173, distance: 143.4
click at [471, 173] on div at bounding box center [537, 208] width 468 height 145
drag, startPoint x: 615, startPoint y: 171, endPoint x: 691, endPoint y: 230, distance: 96.7
click at [691, 230] on div at bounding box center [537, 208] width 468 height 145
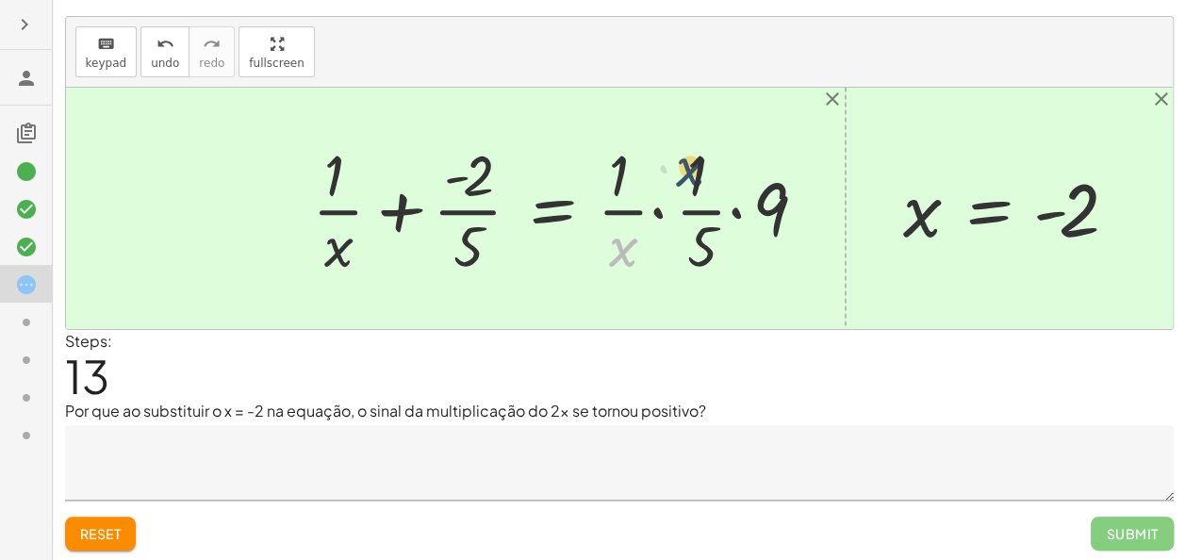
drag, startPoint x: 613, startPoint y: 241, endPoint x: 681, endPoint y: 159, distance: 107.0
click at [681, 159] on div at bounding box center [568, 208] width 531 height 145
drag, startPoint x: 760, startPoint y: 200, endPoint x: 677, endPoint y: 238, distance: 91.1
click at [677, 238] on div at bounding box center [568, 208] width 531 height 145
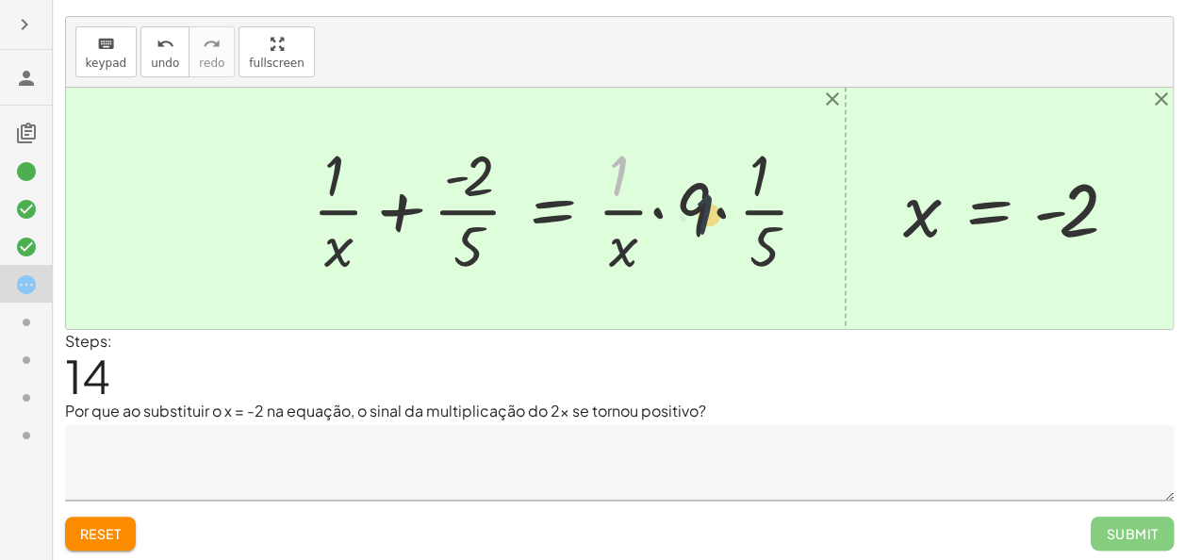
drag, startPoint x: 649, startPoint y: 187, endPoint x: 705, endPoint y: 216, distance: 62.8
click at [705, 216] on div at bounding box center [568, 208] width 531 height 145
drag, startPoint x: 630, startPoint y: 236, endPoint x: 618, endPoint y: 151, distance: 85.6
click at [618, 151] on div at bounding box center [568, 208] width 531 height 145
click at [758, 157] on div at bounding box center [568, 208] width 531 height 145
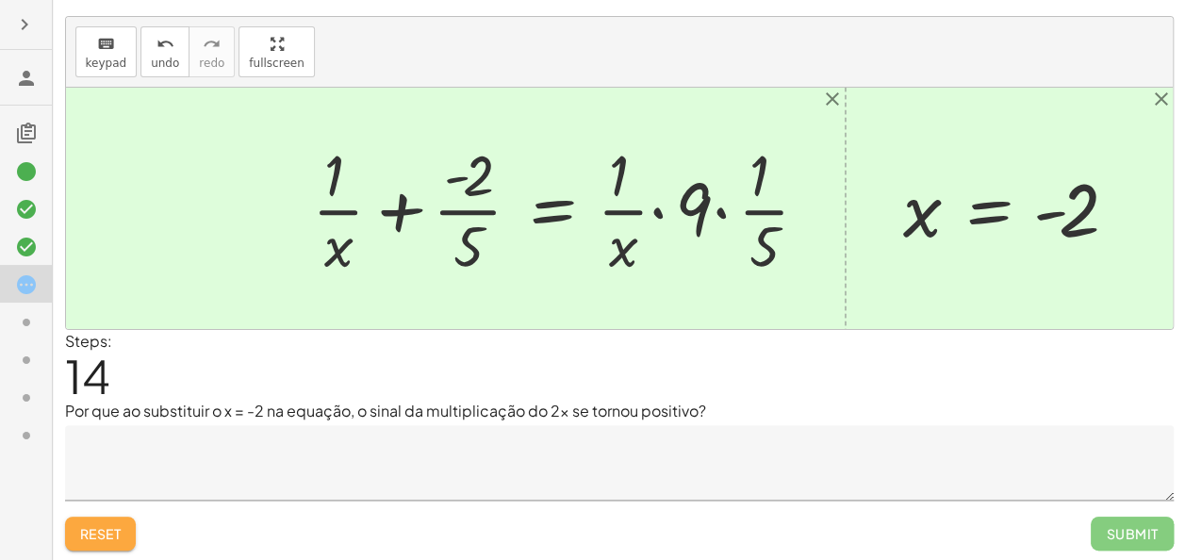
click at [120, 525] on span "Reset" at bounding box center [100, 533] width 41 height 17
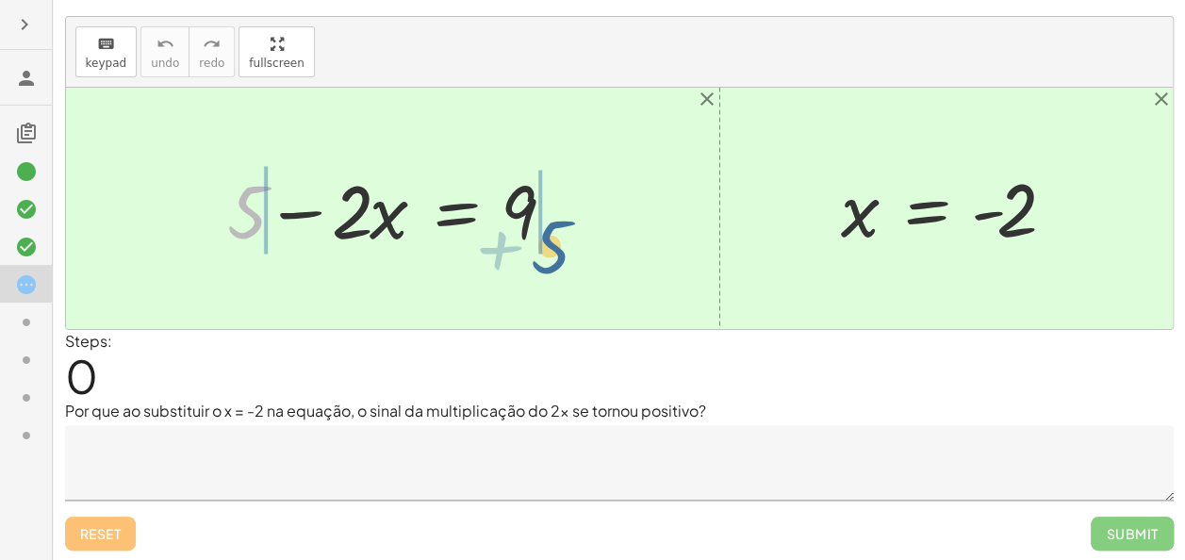
drag, startPoint x: 253, startPoint y: 204, endPoint x: 567, endPoint y: 228, distance: 315.8
click at [567, 228] on div at bounding box center [399, 208] width 363 height 97
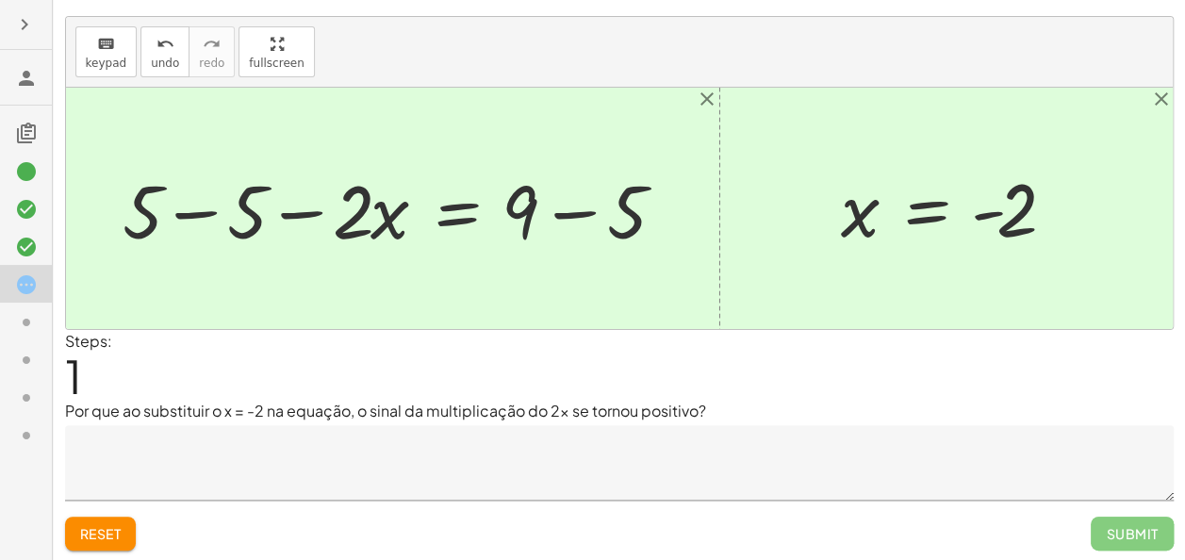
click at [230, 200] on div at bounding box center [400, 208] width 574 height 97
click at [558, 205] on div at bounding box center [493, 208] width 388 height 97
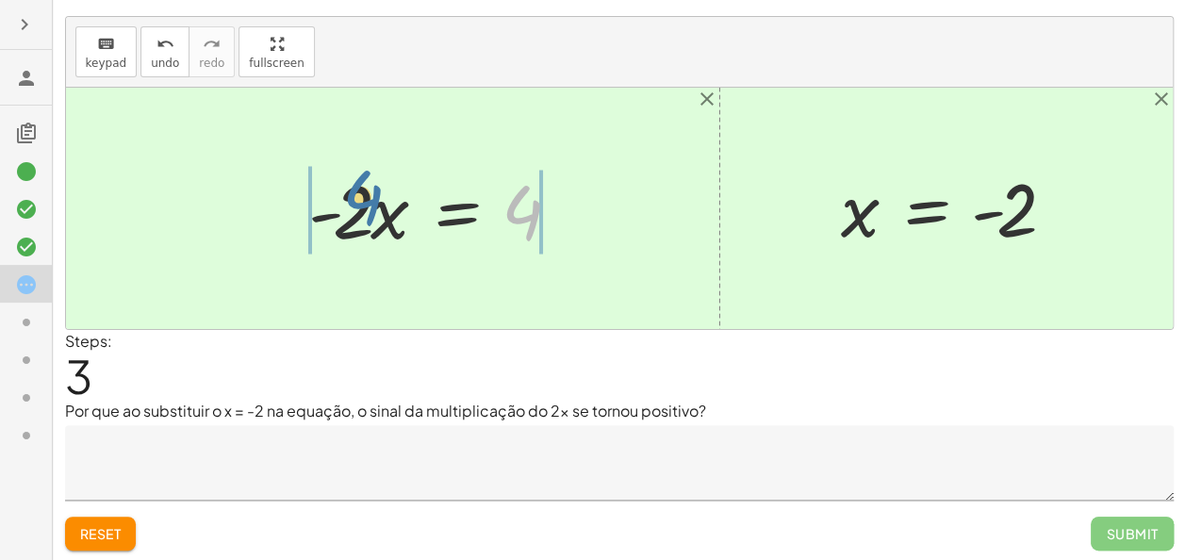
drag, startPoint x: 539, startPoint y: 211, endPoint x: 350, endPoint y: 199, distance: 189.8
click at [350, 199] on div at bounding box center [440, 208] width 283 height 97
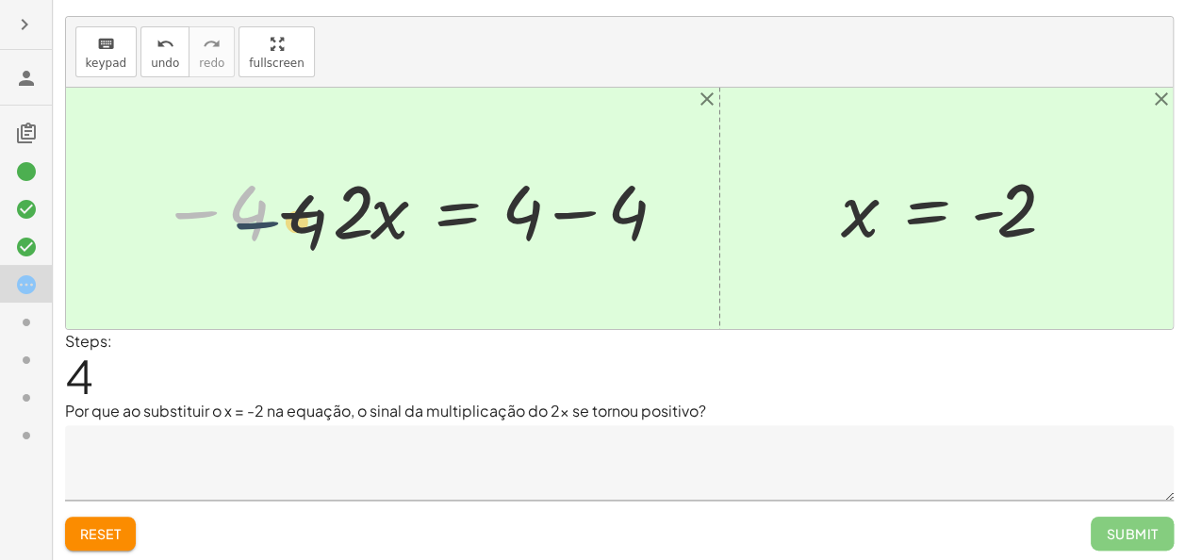
drag, startPoint x: 211, startPoint y: 207, endPoint x: 316, endPoint y: 220, distance: 105.3
click at [316, 220] on div at bounding box center [413, 208] width 524 height 97
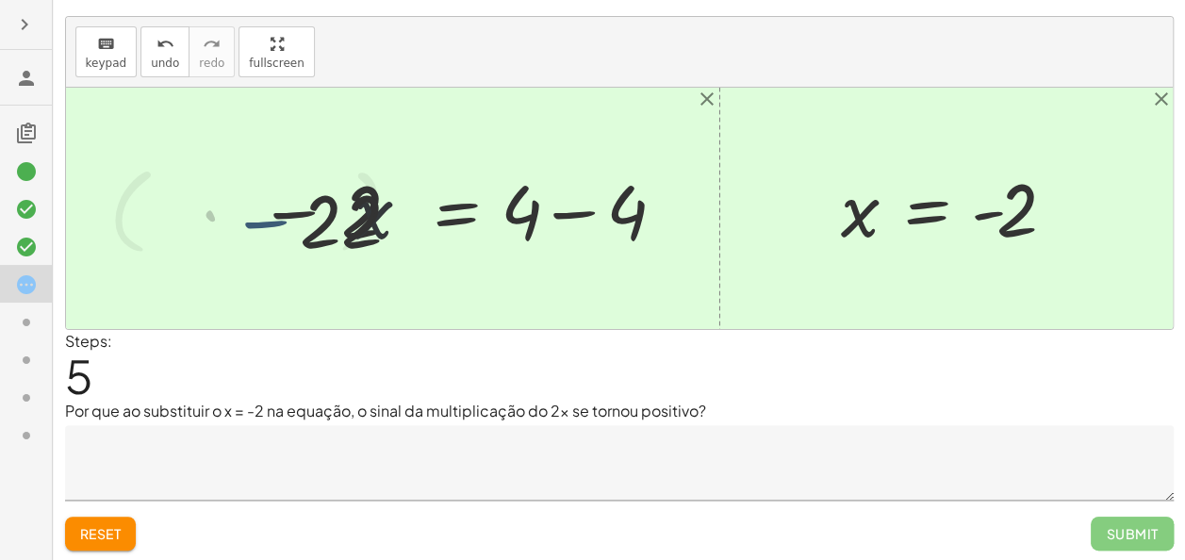
click at [316, 220] on div at bounding box center [393, 208] width 586 height 105
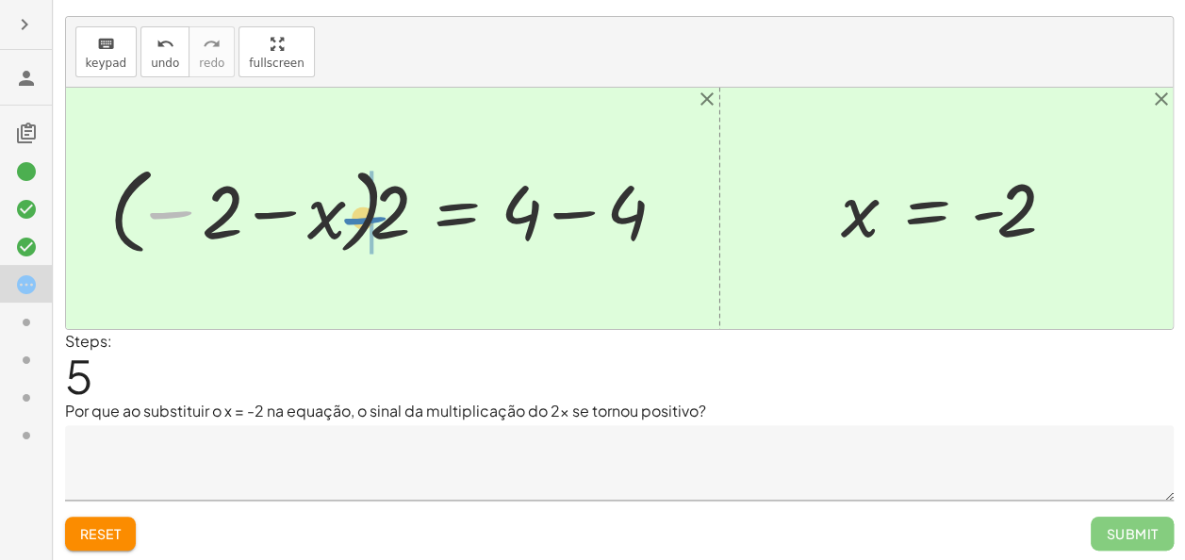
drag, startPoint x: 180, startPoint y: 209, endPoint x: 386, endPoint y: 213, distance: 206.5
click at [386, 213] on div at bounding box center [393, 208] width 586 height 105
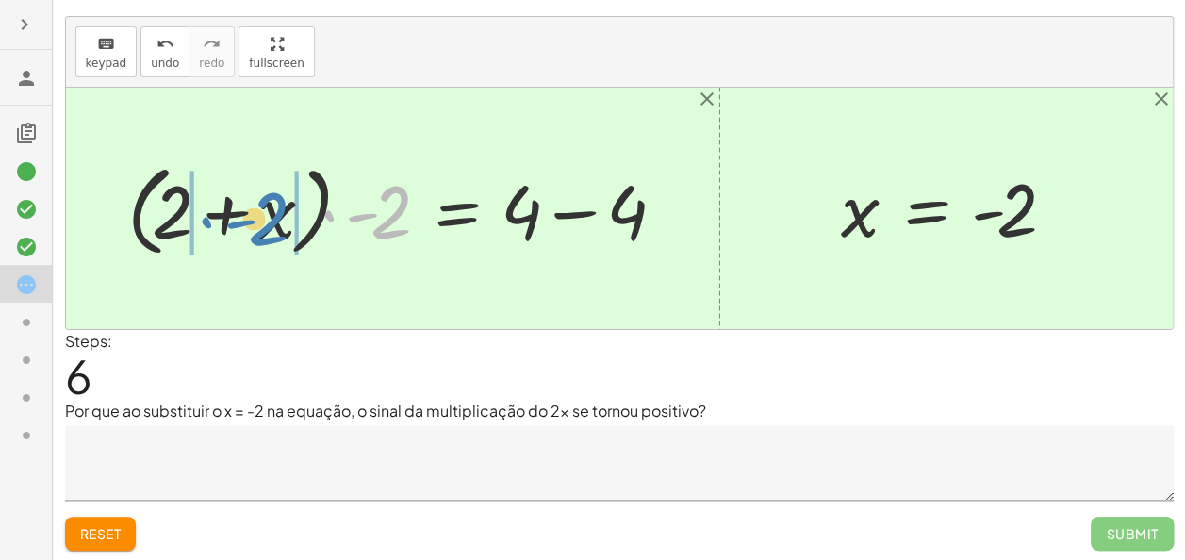
drag, startPoint x: 389, startPoint y: 228, endPoint x: 270, endPoint y: 236, distance: 119.9
click at [270, 236] on div at bounding box center [402, 209] width 569 height 108
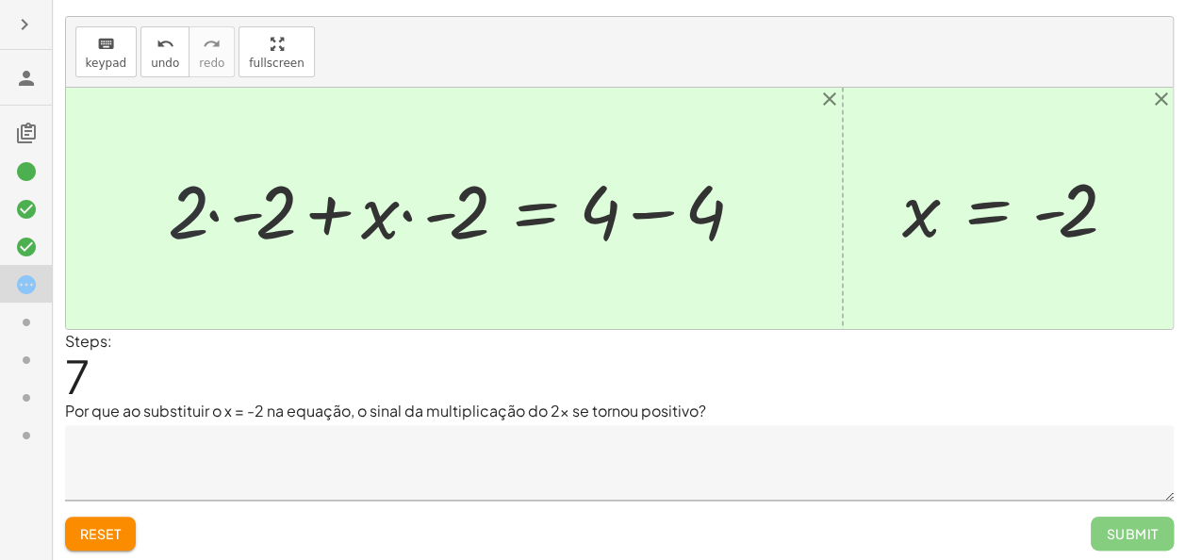
click at [194, 215] on div at bounding box center [461, 208] width 607 height 97
click at [245, 213] on div at bounding box center [461, 208] width 607 height 97
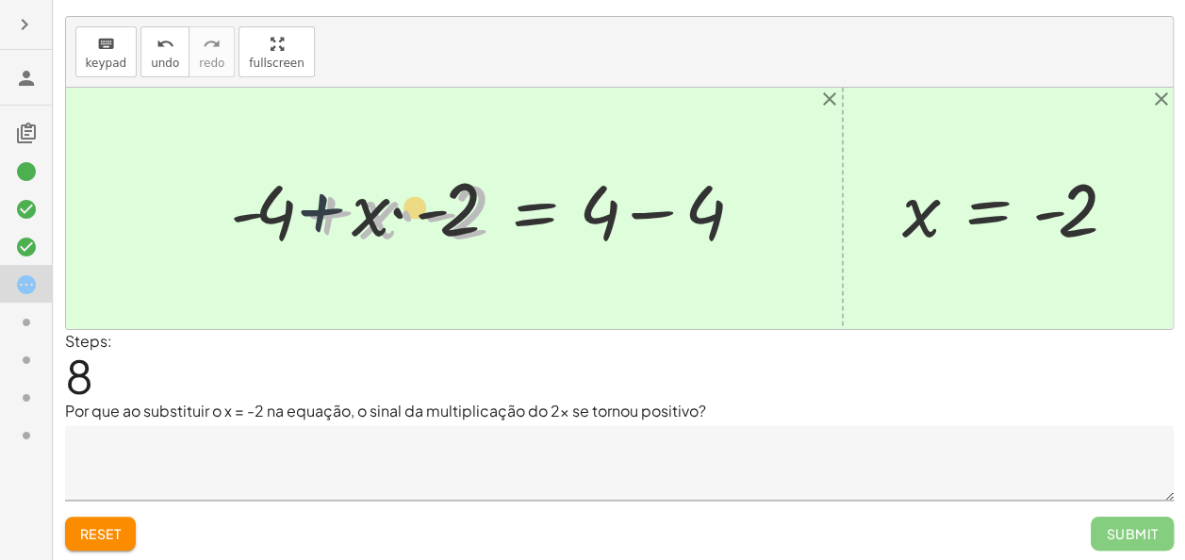
drag, startPoint x: 343, startPoint y: 221, endPoint x: 326, endPoint y: 215, distance: 17.9
click at [326, 215] on div at bounding box center [493, 208] width 544 height 97
click at [402, 198] on div at bounding box center [493, 208] width 544 height 97
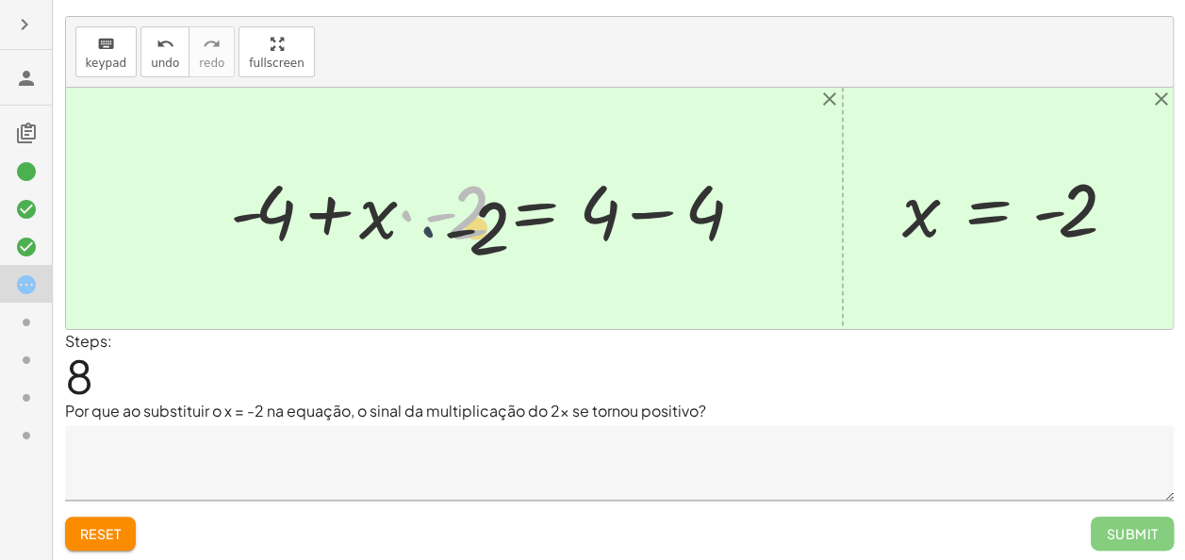
drag, startPoint x: 402, startPoint y: 198, endPoint x: 430, endPoint y: 220, distance: 35.6
click at [430, 220] on div at bounding box center [493, 208] width 544 height 97
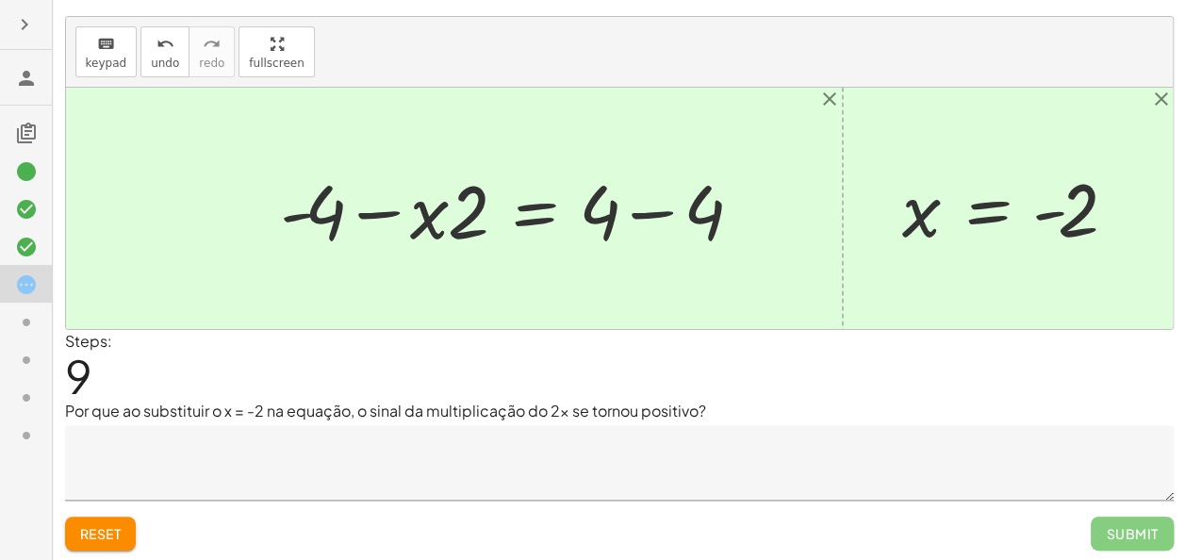
click at [616, 207] on div at bounding box center [518, 208] width 494 height 97
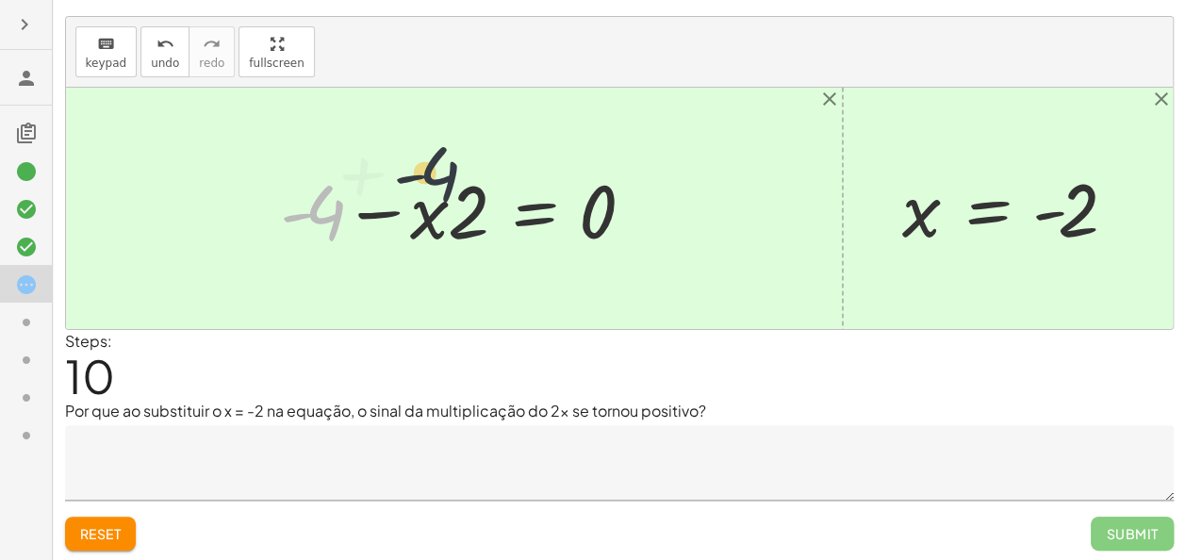
drag, startPoint x: 325, startPoint y: 218, endPoint x: 510, endPoint y: 205, distance: 185.1
click at [510, 205] on div at bounding box center [465, 208] width 388 height 97
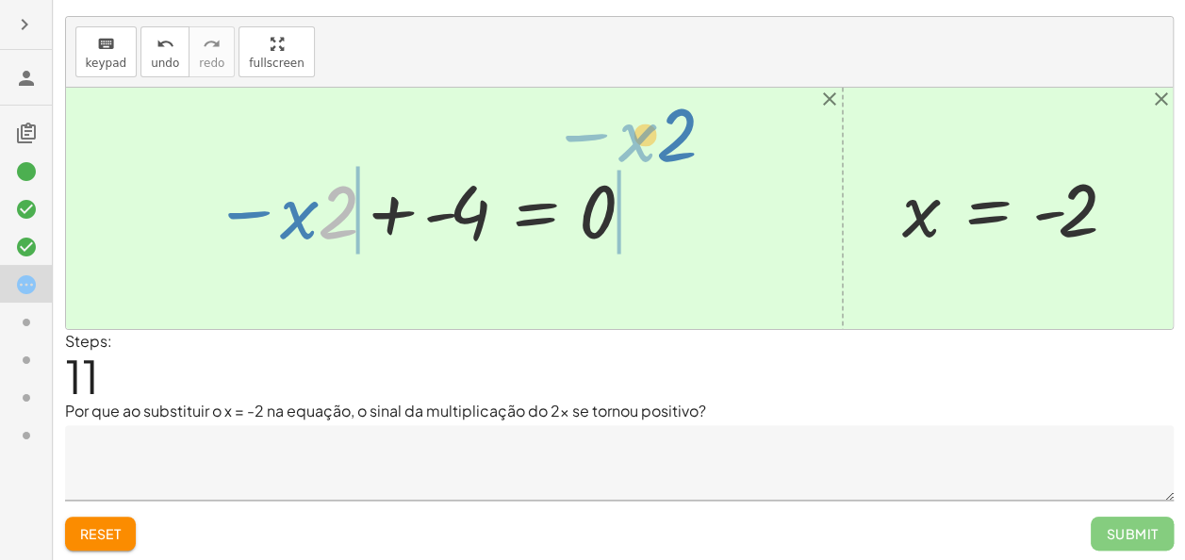
drag, startPoint x: 345, startPoint y: 215, endPoint x: 724, endPoint y: 139, distance: 386.5
click at [724, 139] on div "+ 5 − · 2 · x = 9 + 5 − 5 − · 2 · x = + 9 − 5 + 0 − · 2 · x = + 9 − 5 · - 2 · x…" at bounding box center [619, 208] width 1107 height 241
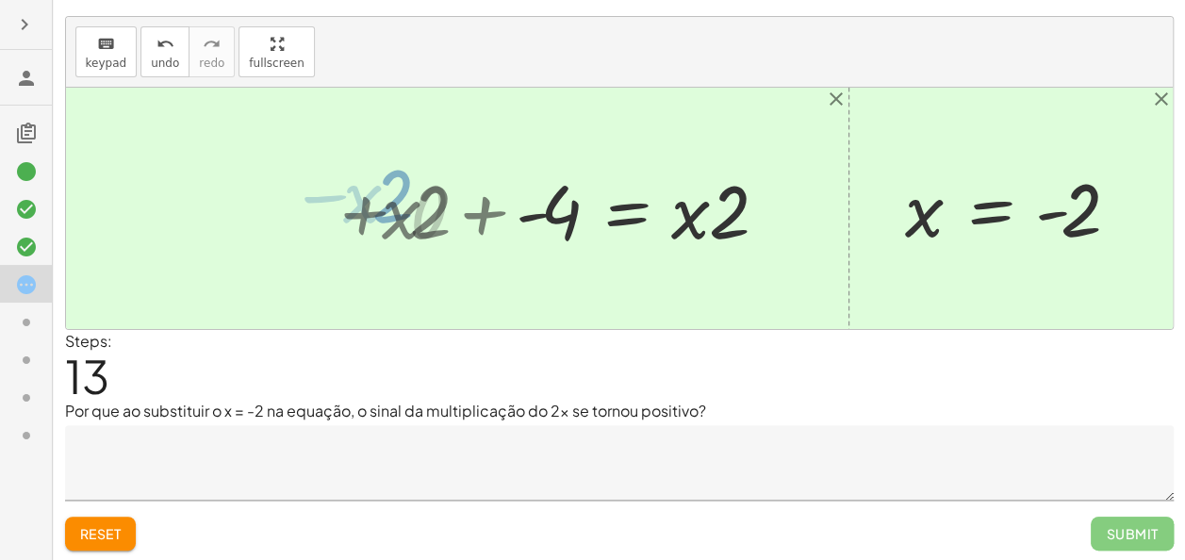
click at [388, 199] on div at bounding box center [619, 208] width 1107 height 241
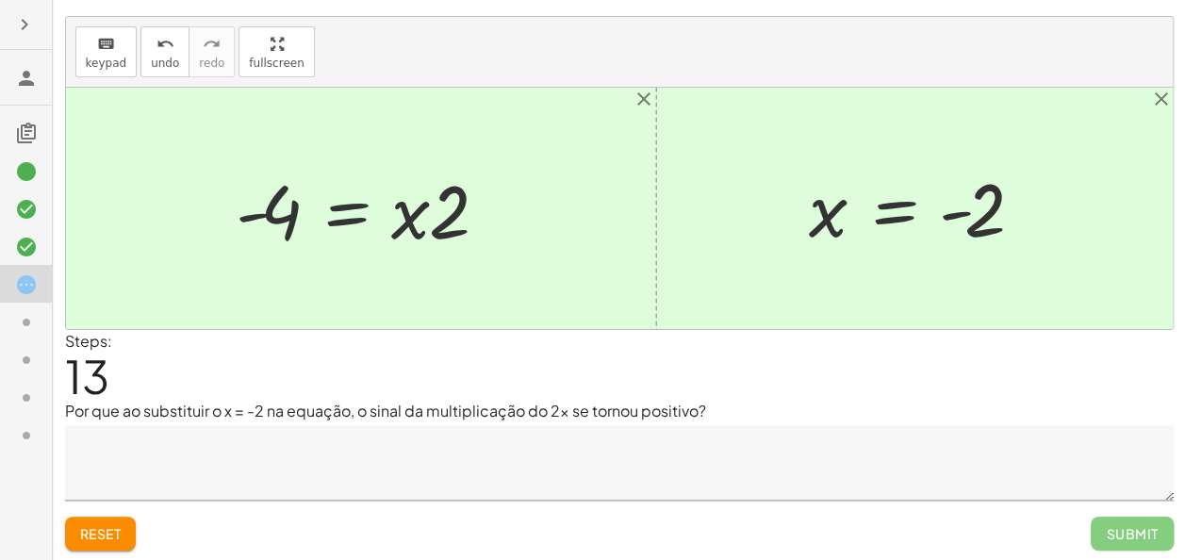
click at [366, 199] on div at bounding box center [367, 208] width 283 height 97
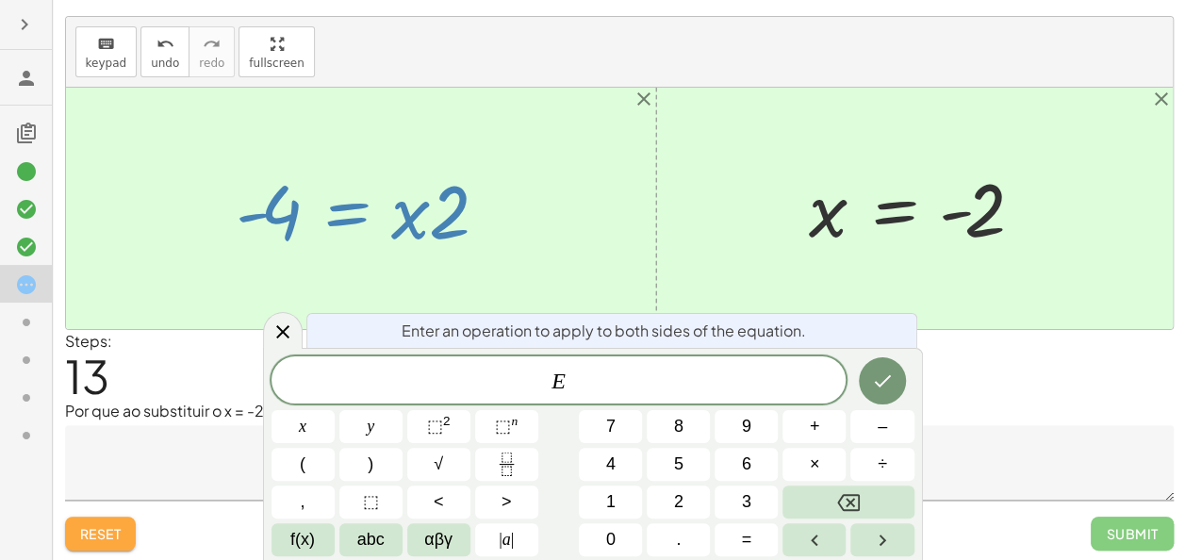
click at [106, 527] on span "Reset" at bounding box center [100, 533] width 41 height 17
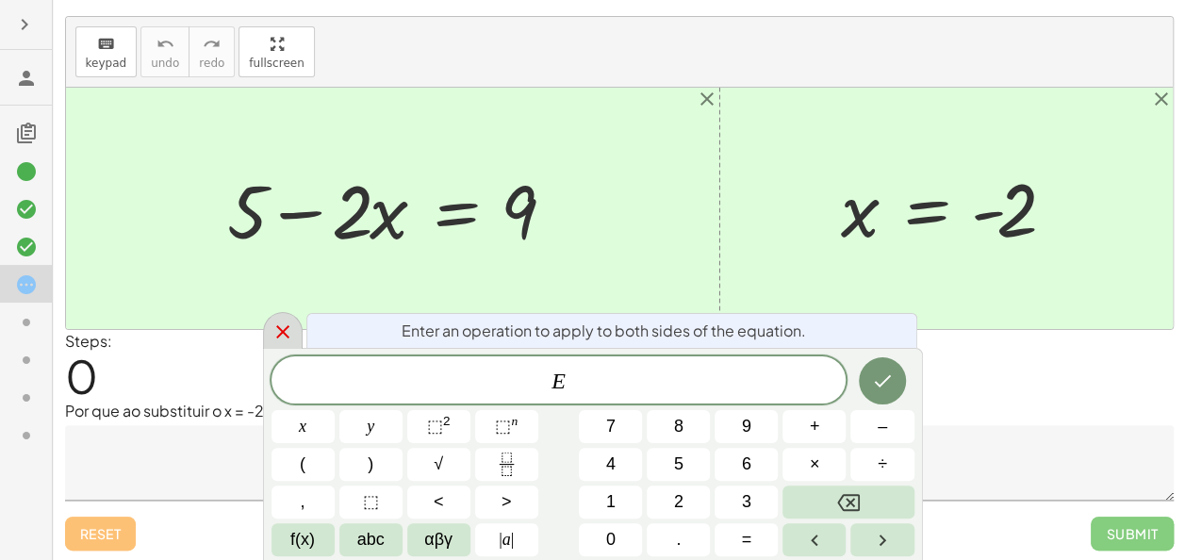
click at [298, 330] on div at bounding box center [283, 330] width 40 height 37
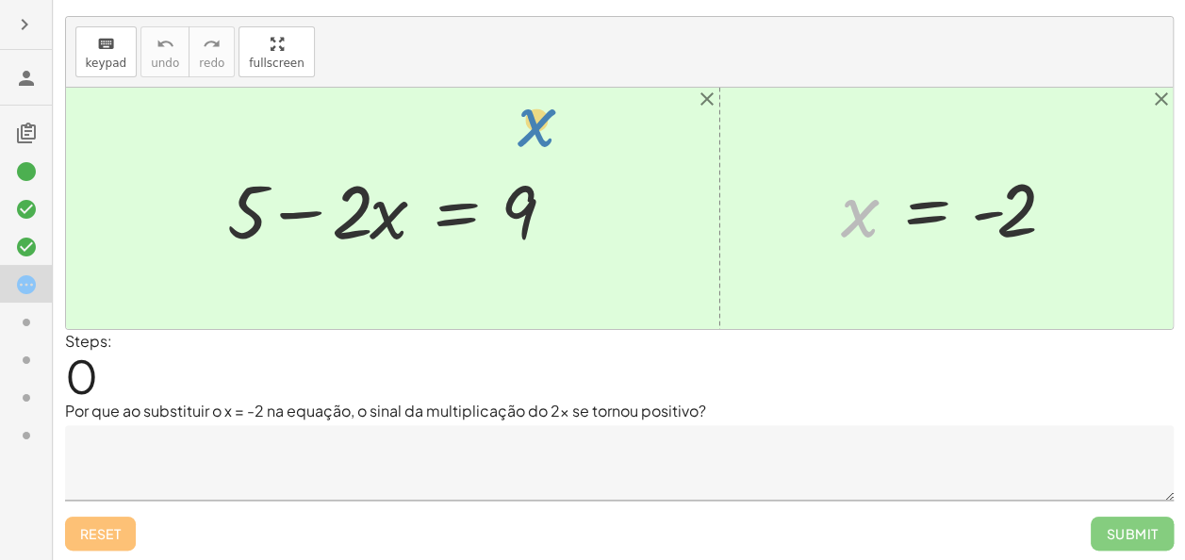
drag, startPoint x: 860, startPoint y: 200, endPoint x: 361, endPoint y: 130, distance: 503.5
click at [361, 130] on div "+ 5 − · 2 · x = 9 x x = - 2" at bounding box center [619, 208] width 1107 height 241
drag, startPoint x: 361, startPoint y: 130, endPoint x: 313, endPoint y: 203, distance: 87.1
click at [313, 203] on div "+ 5 − · 2 · x = 9 x x = - 2" at bounding box center [619, 208] width 1107 height 241
drag, startPoint x: 858, startPoint y: 198, endPoint x: 379, endPoint y: 211, distance: 479.0
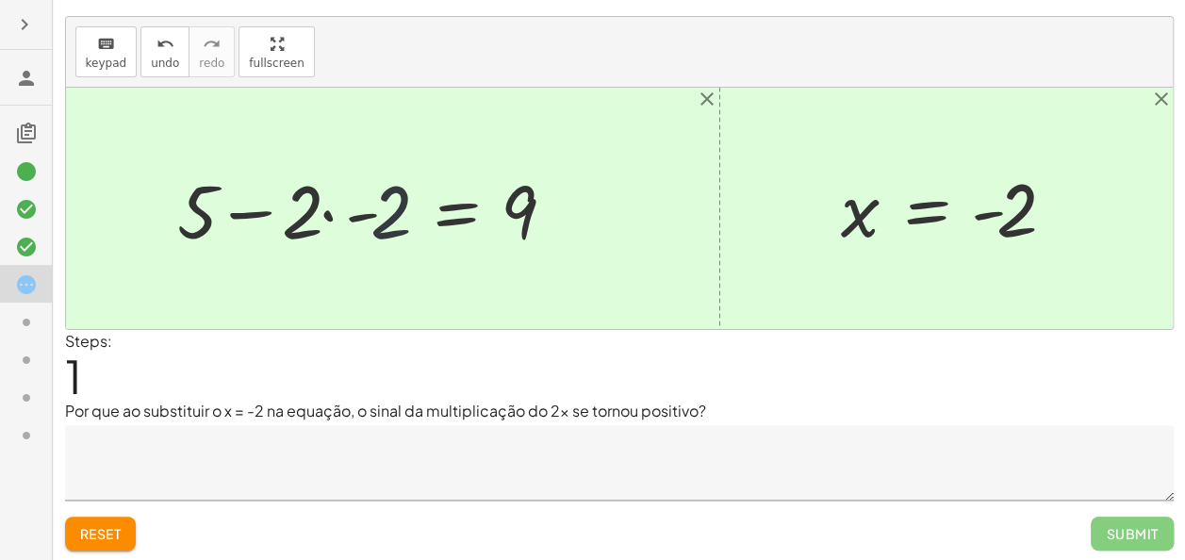
click at [379, 211] on div at bounding box center [375, 208] width 414 height 97
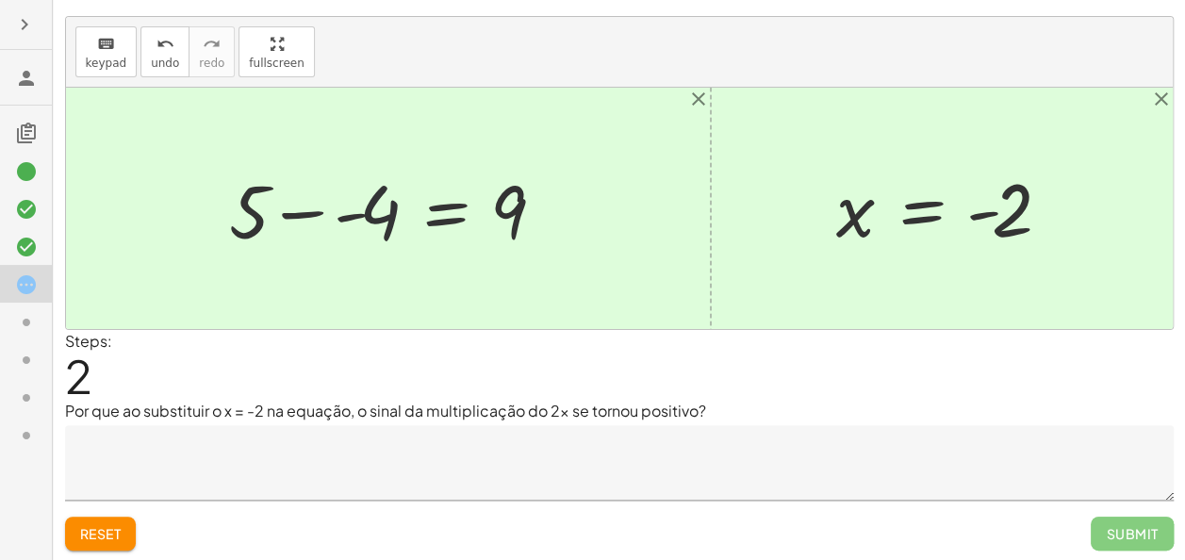
click at [379, 211] on div at bounding box center [395, 208] width 351 height 97
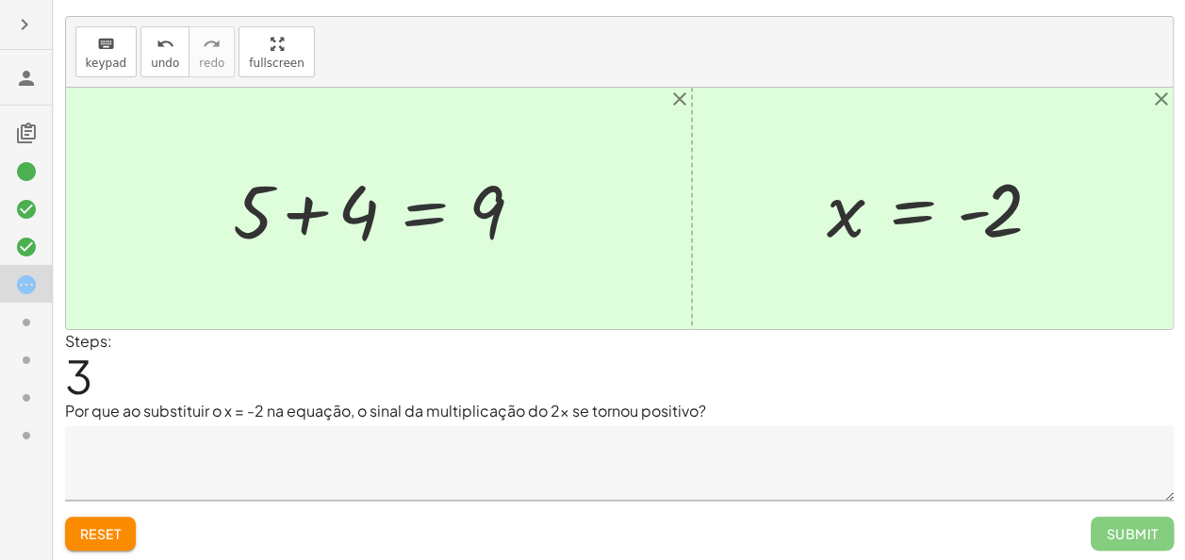
click at [379, 211] on div at bounding box center [385, 208] width 325 height 97
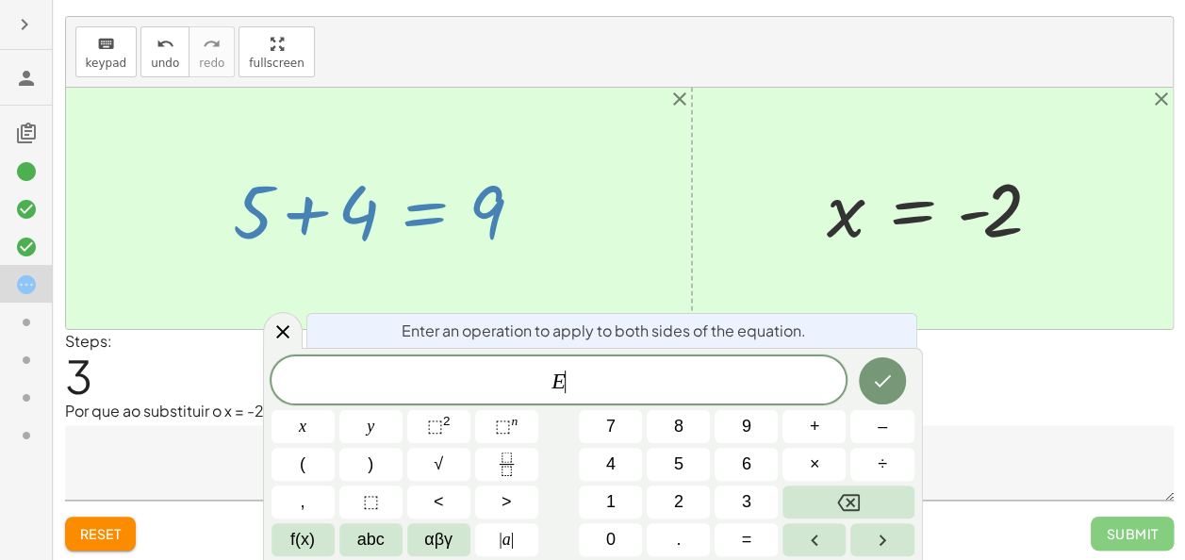
click at [301, 207] on div at bounding box center [385, 208] width 325 height 97
click at [269, 335] on div at bounding box center [283, 330] width 40 height 37
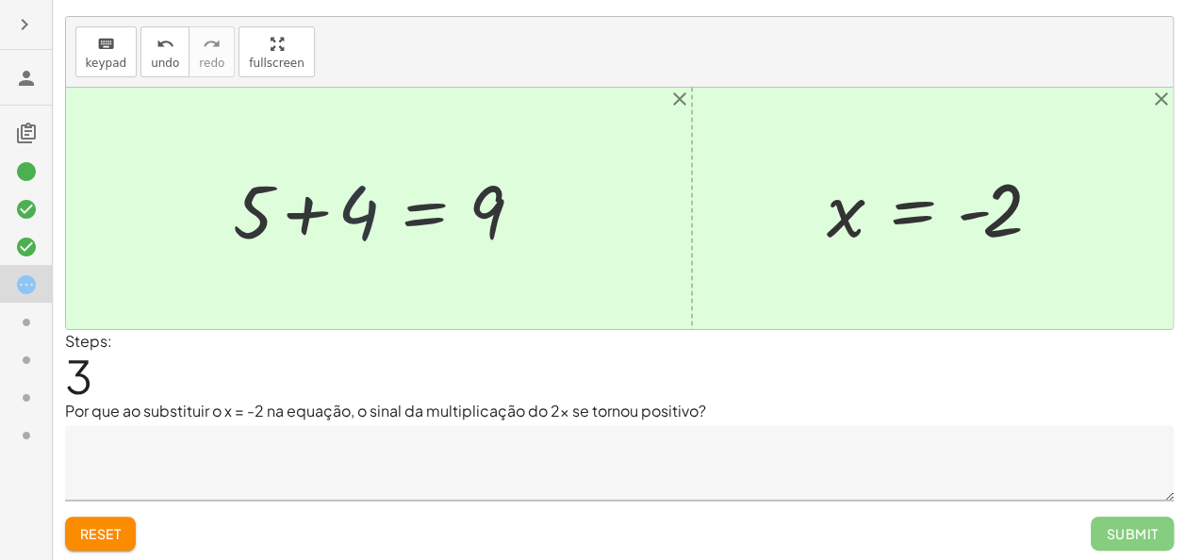
click at [337, 223] on div at bounding box center [385, 208] width 325 height 97
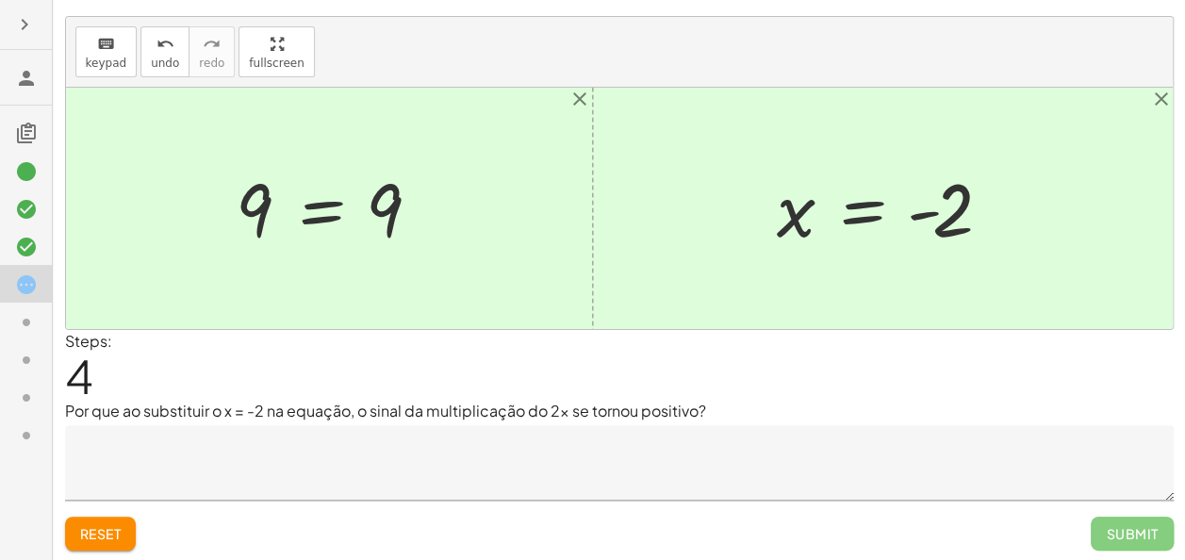
drag, startPoint x: 219, startPoint y: 520, endPoint x: 182, endPoint y: 469, distance: 62.8
click at [0, 0] on div "Substitua o valor de x = - 2 na equação, arrastando o valor. Depois, resolva a …" at bounding box center [0, 0] width 0 height 0
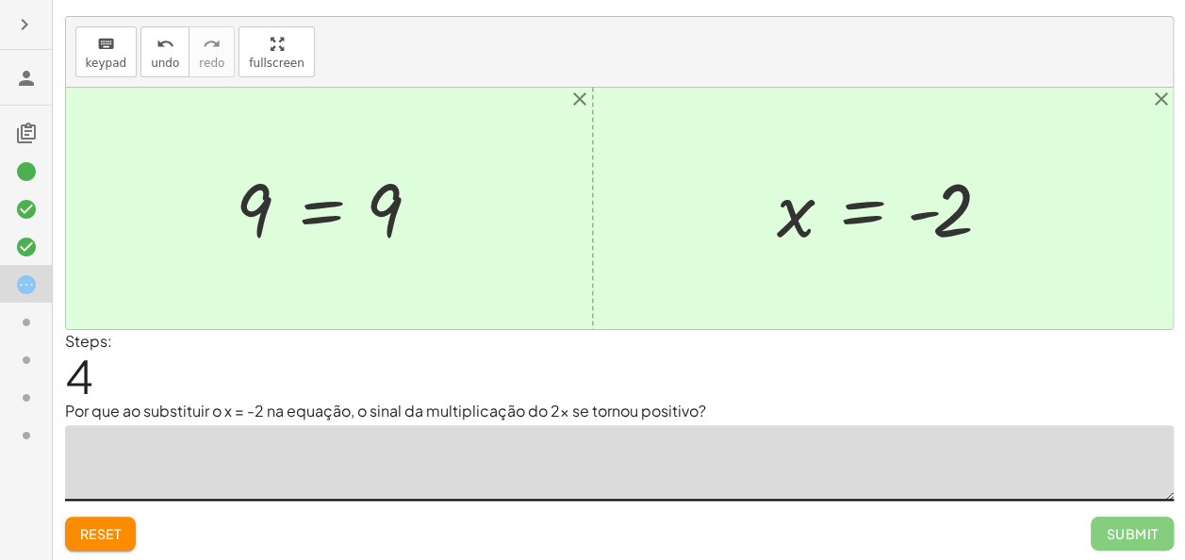
click at [182, 469] on textarea at bounding box center [619, 462] width 1108 height 75
drag, startPoint x: 381, startPoint y: 162, endPoint x: 377, endPoint y: 184, distance: 22.0
click at [377, 184] on div at bounding box center [336, 208] width 220 height 93
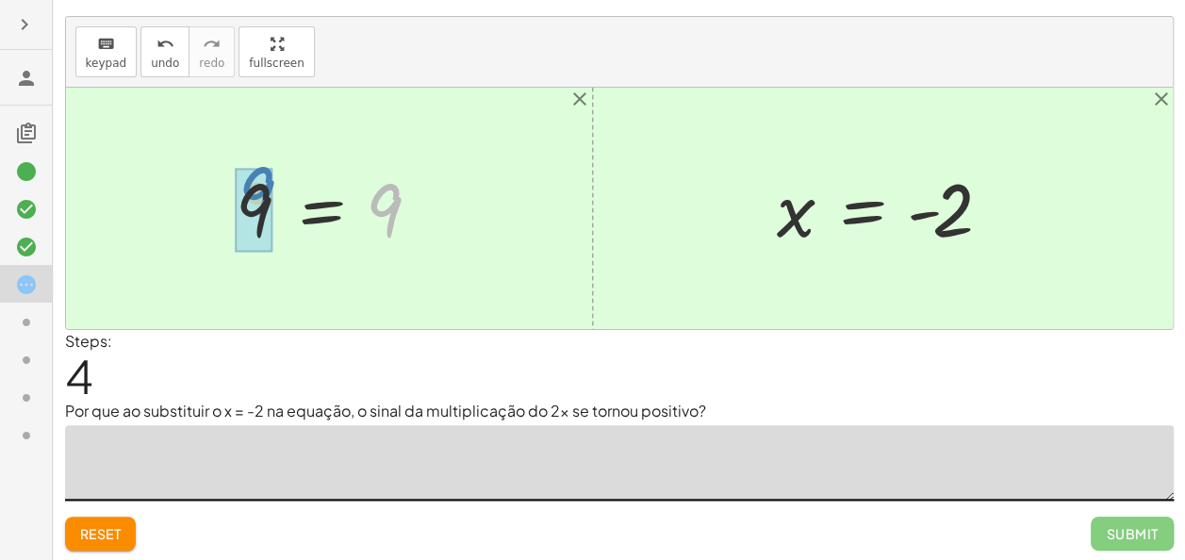
drag, startPoint x: 386, startPoint y: 196, endPoint x: 249, endPoint y: 179, distance: 137.7
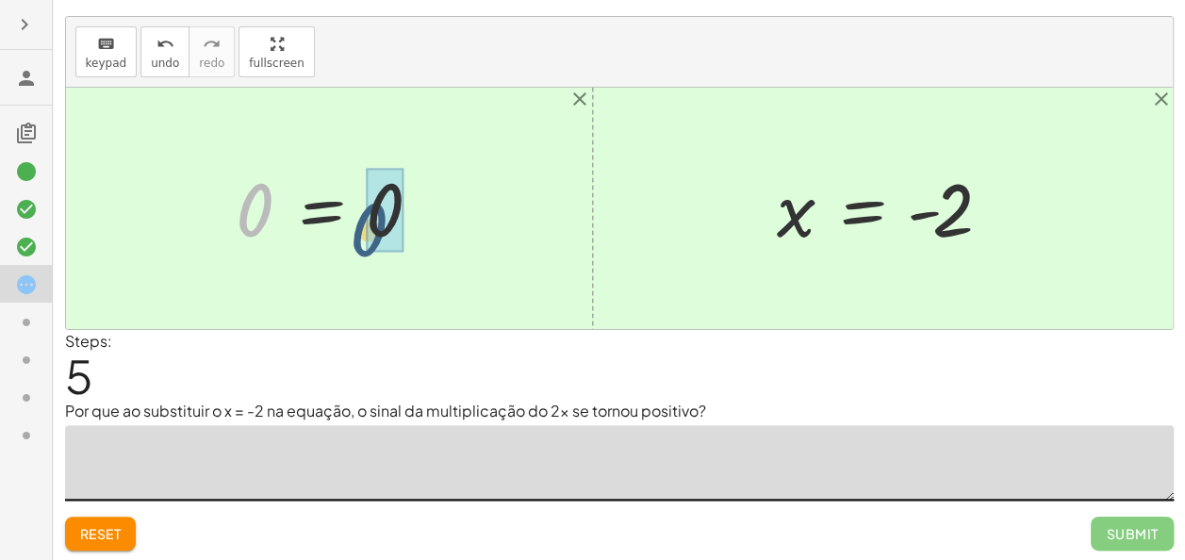
drag, startPoint x: 265, startPoint y: 194, endPoint x: 392, endPoint y: 215, distance: 128.9
click at [254, 474] on textarea at bounding box center [619, 462] width 1108 height 75
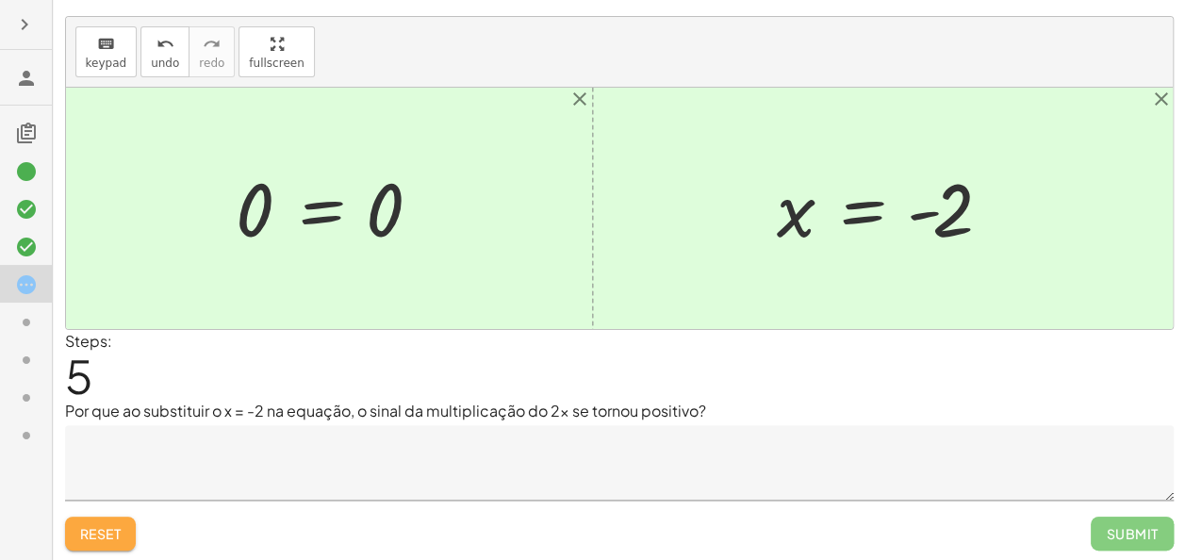
click at [126, 537] on button "Reset" at bounding box center [101, 534] width 72 height 34
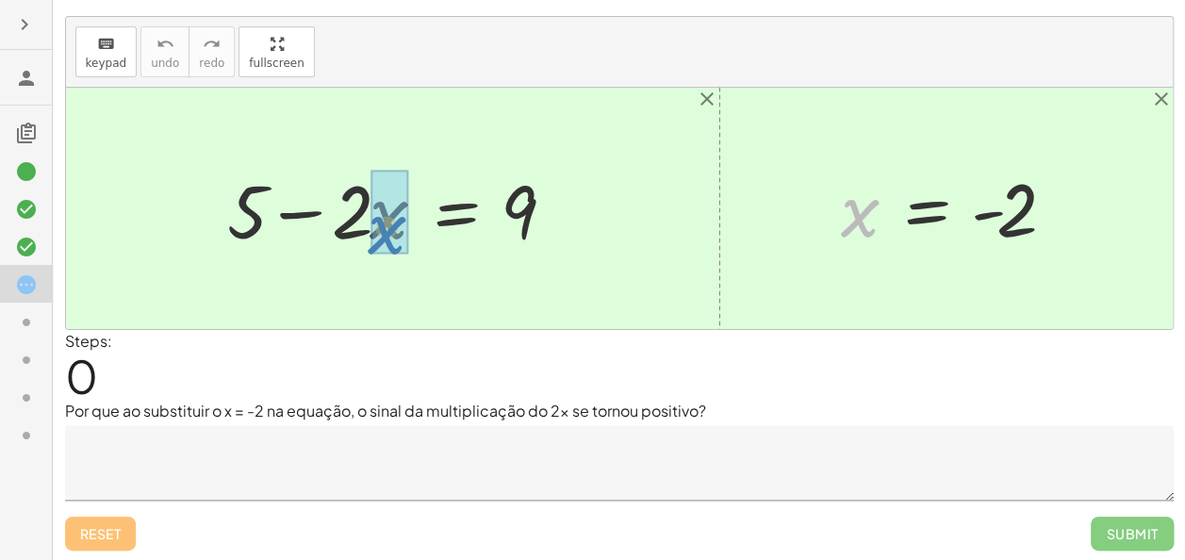
drag, startPoint x: 861, startPoint y: 219, endPoint x: 383, endPoint y: 236, distance: 479.1
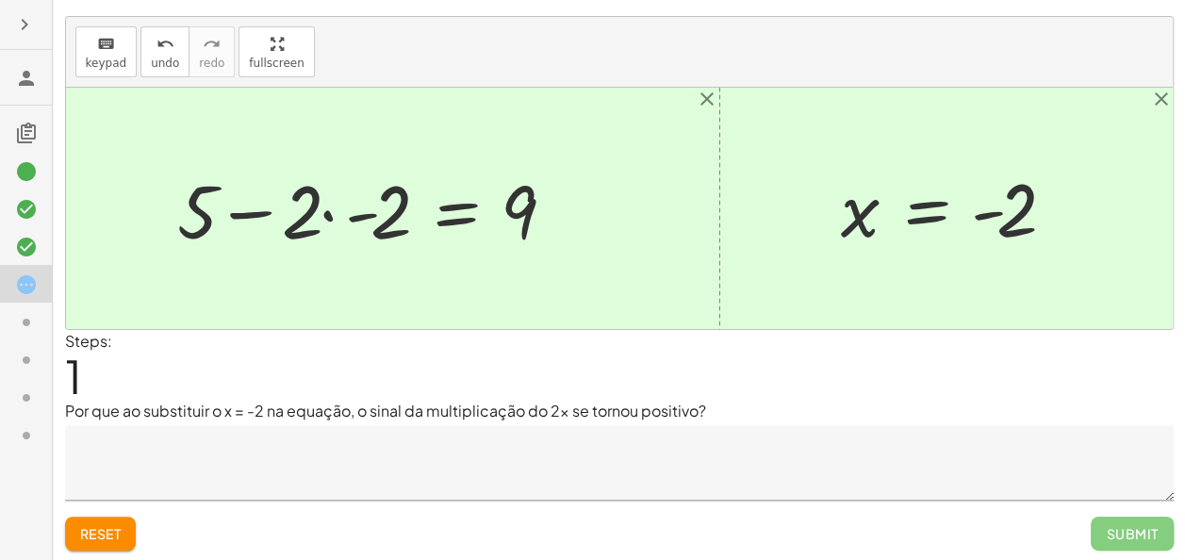
click at [308, 221] on div at bounding box center [375, 208] width 414 height 97
drag, startPoint x: 308, startPoint y: 221, endPoint x: 235, endPoint y: 200, distance: 76.6
click at [235, 200] on div at bounding box center [375, 208] width 414 height 97
drag, startPoint x: 287, startPoint y: 208, endPoint x: 353, endPoint y: 206, distance: 65.1
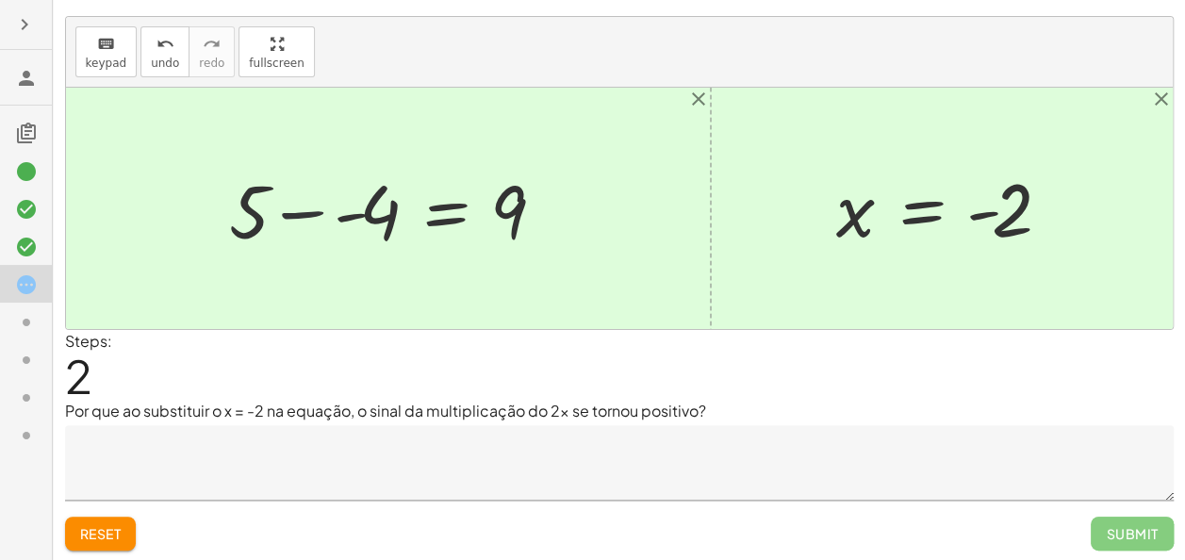
click at [293, 206] on div at bounding box center [395, 208] width 351 height 97
drag, startPoint x: 293, startPoint y: 206, endPoint x: 229, endPoint y: 213, distance: 64.4
click at [229, 213] on div "+ 5 − · 2 · x = 9 + 5 − · 2 · - 2 = 9 + 5 − - 4 = 9 + 4 + 5 = 9 4 +" at bounding box center [400, 209] width 349 height 107
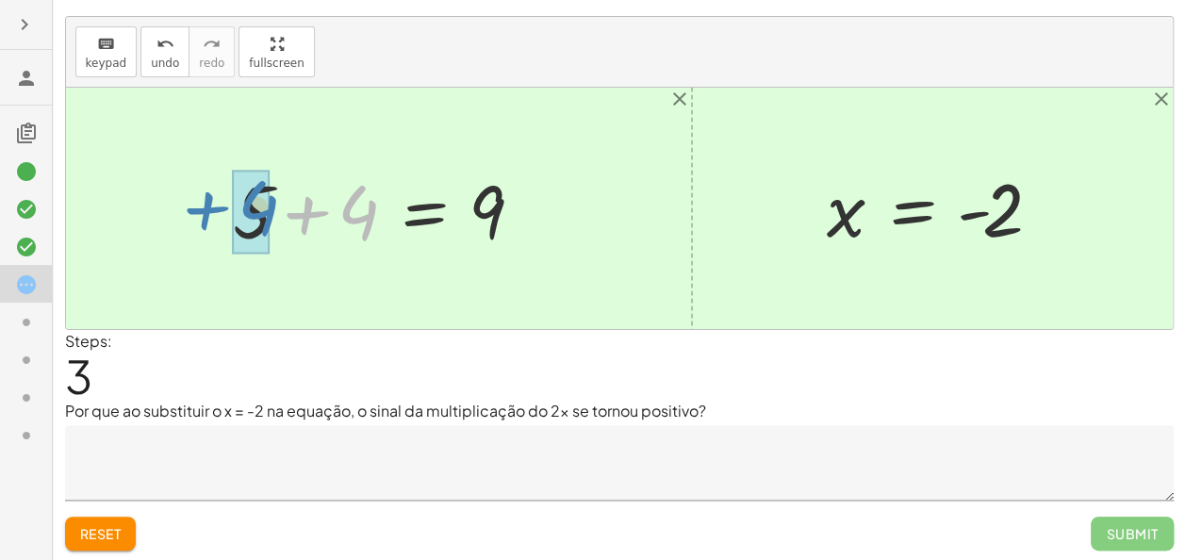
drag, startPoint x: 277, startPoint y: 208, endPoint x: 161, endPoint y: 204, distance: 116.0
click at [161, 204] on div "+ 5 − · 2 · x = 9 + 5 − · 2 · - 2 = 9 + 5 − - 4 = 9 + 4 + 5 = 9 4 + x = - 2" at bounding box center [619, 208] width 1107 height 241
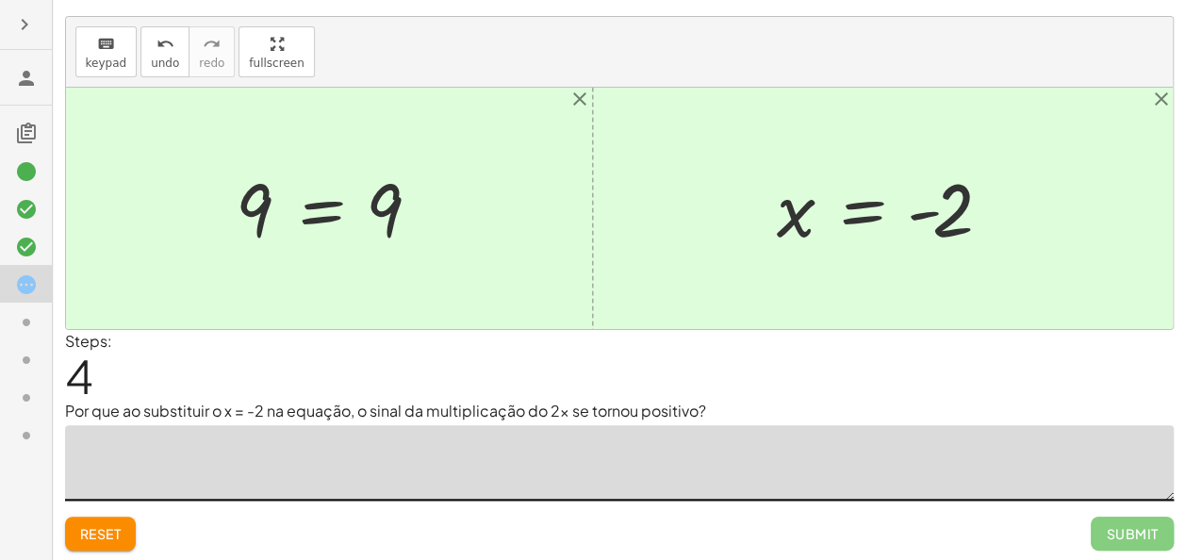
click at [208, 443] on textarea at bounding box center [619, 462] width 1108 height 75
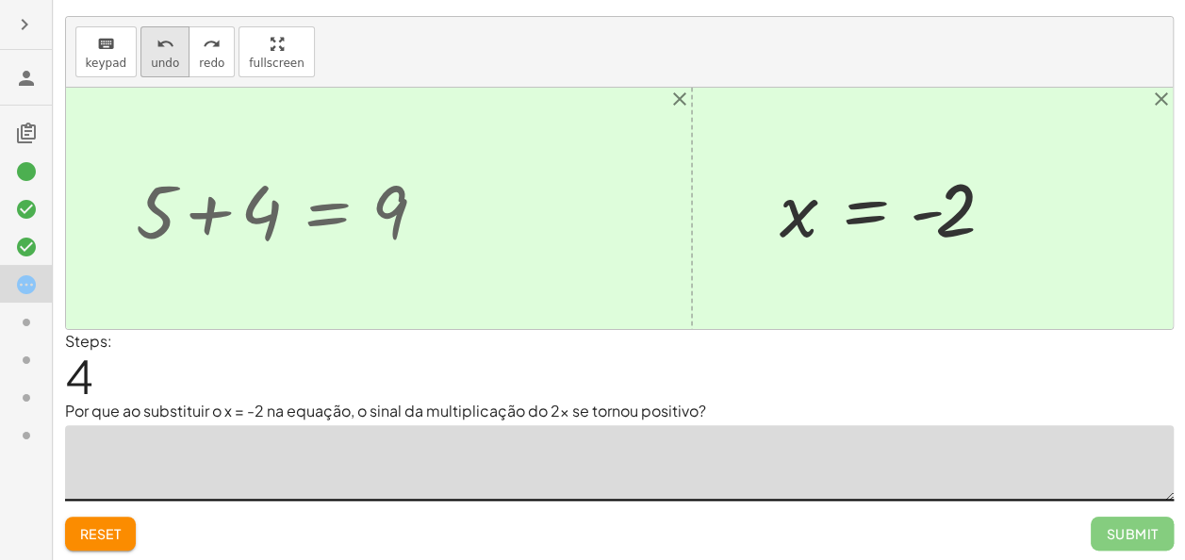
click at [140, 72] on button "undo undo" at bounding box center [164, 51] width 49 height 51
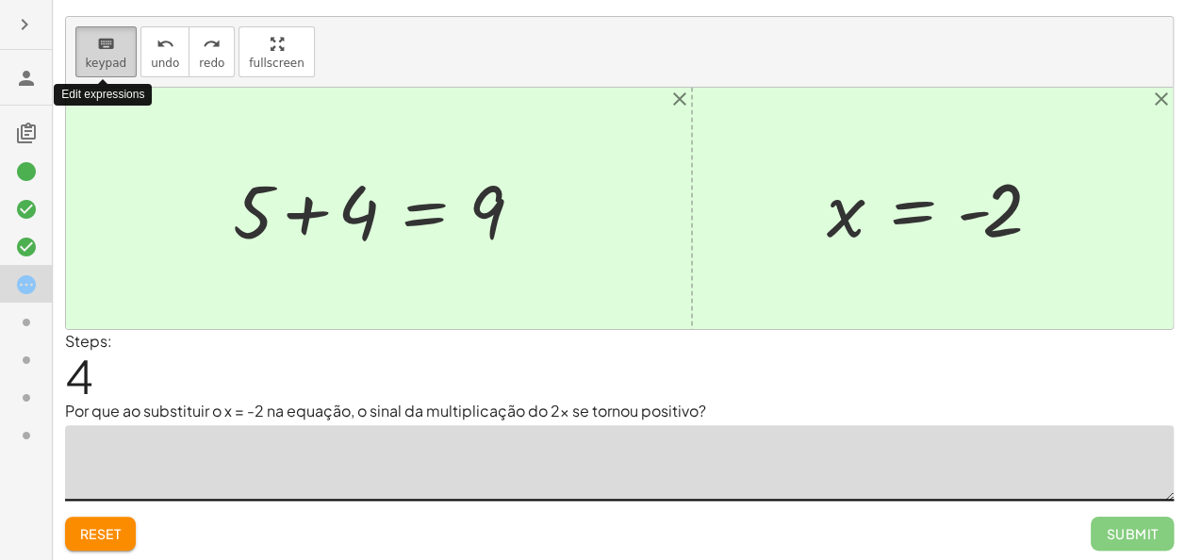
click at [104, 57] on span "keypad" at bounding box center [106, 63] width 41 height 13
click at [172, 435] on textarea at bounding box center [619, 462] width 1108 height 75
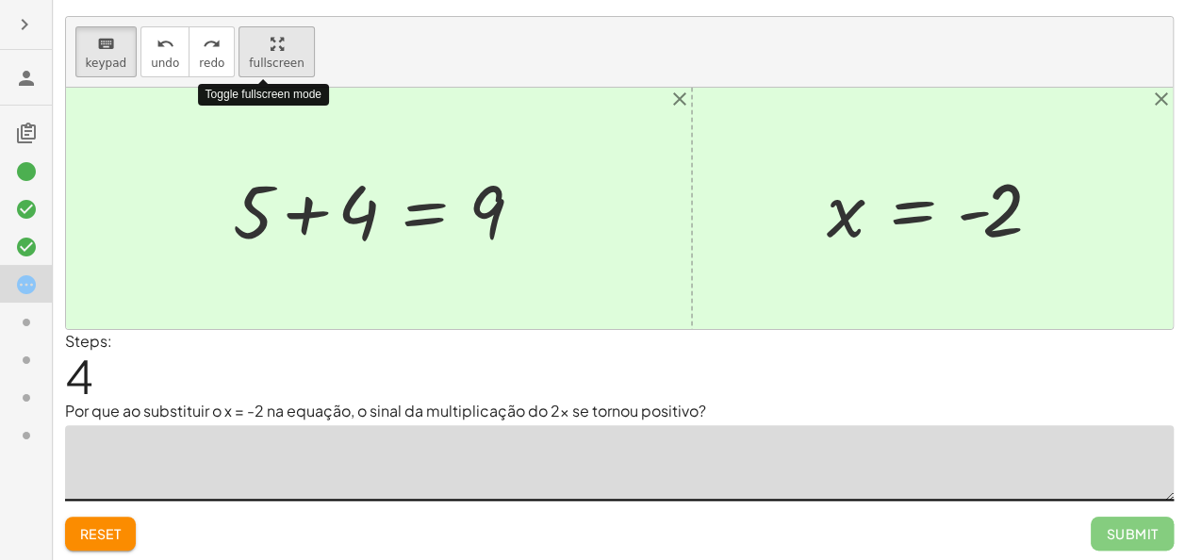
scroll to position [0, 0]
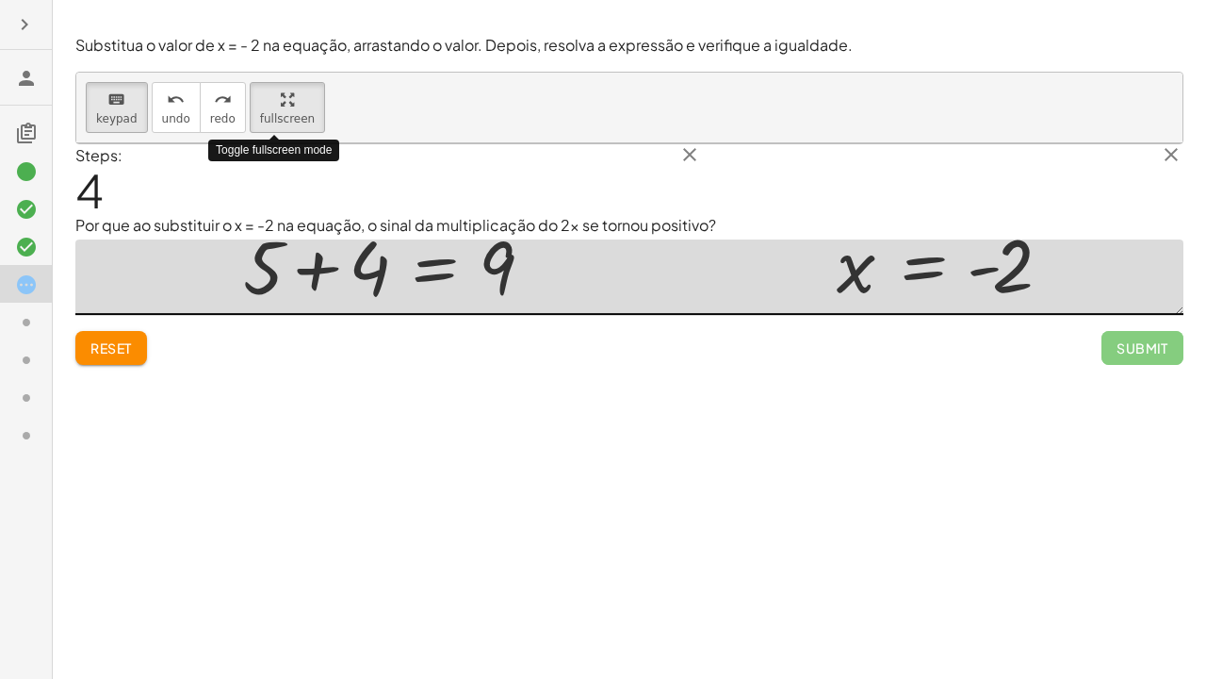
drag, startPoint x: 238, startPoint y: 54, endPoint x: 241, endPoint y: 123, distance: 69.9
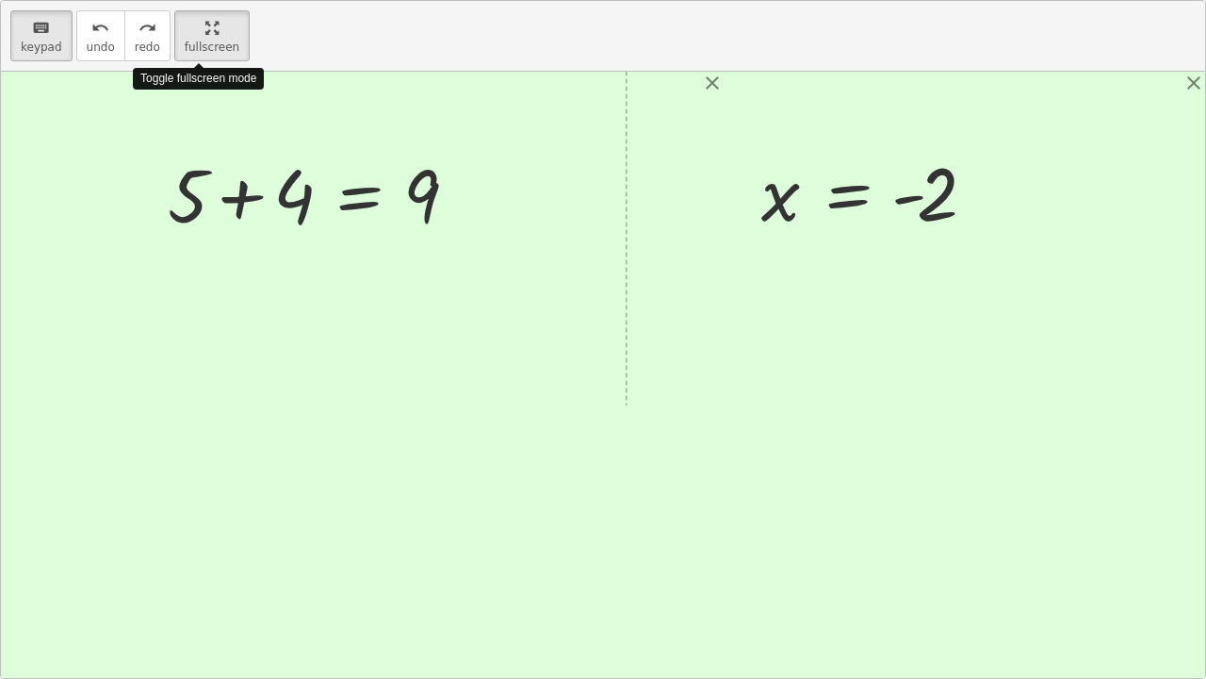
click at [241, 123] on div "keyboard keypad undo undo redo redo fullscreen Toggle fullscreen mode + 5 − · 2…" at bounding box center [603, 339] width 1205 height 677
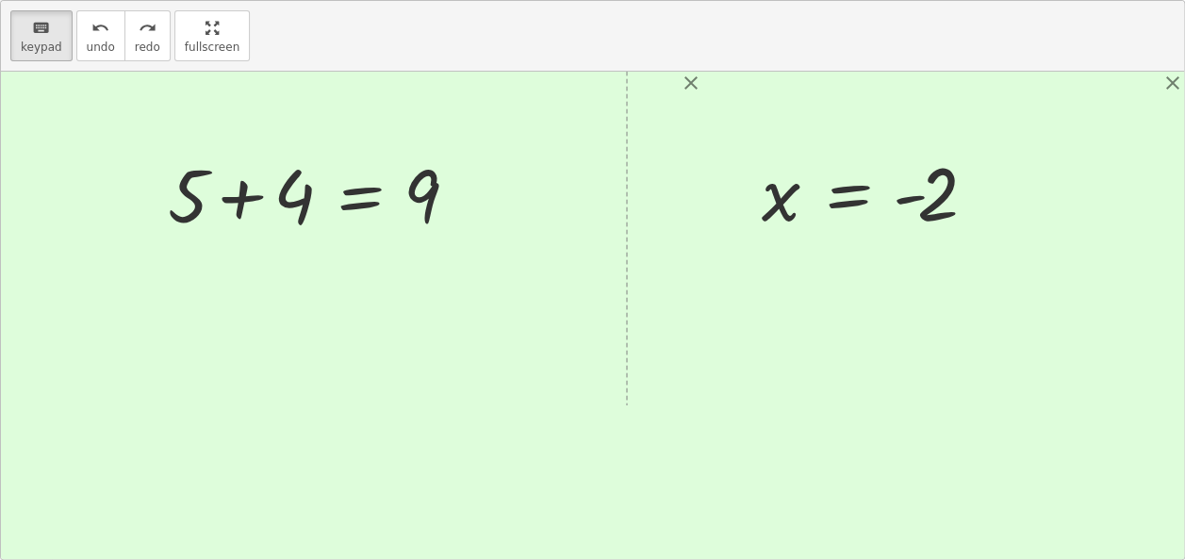
drag, startPoint x: 222, startPoint y: 44, endPoint x: 219, endPoint y: -25, distance: 69.9
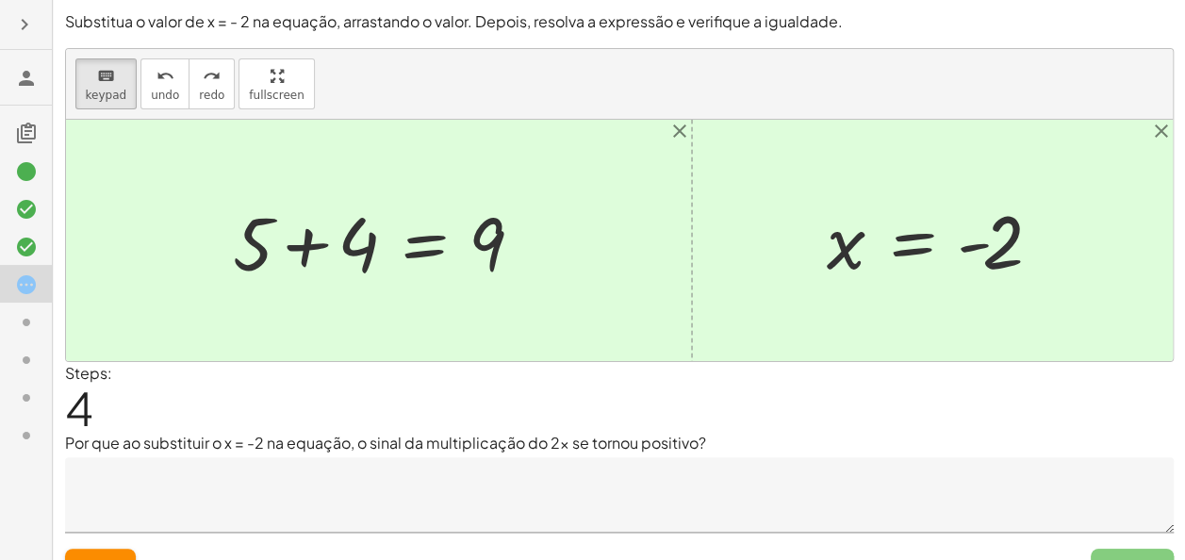
click at [219, 0] on html "Encontre o valor da incógnita x manipulando a equação. insert select one: Math …" at bounding box center [592, 297] width 1185 height 594
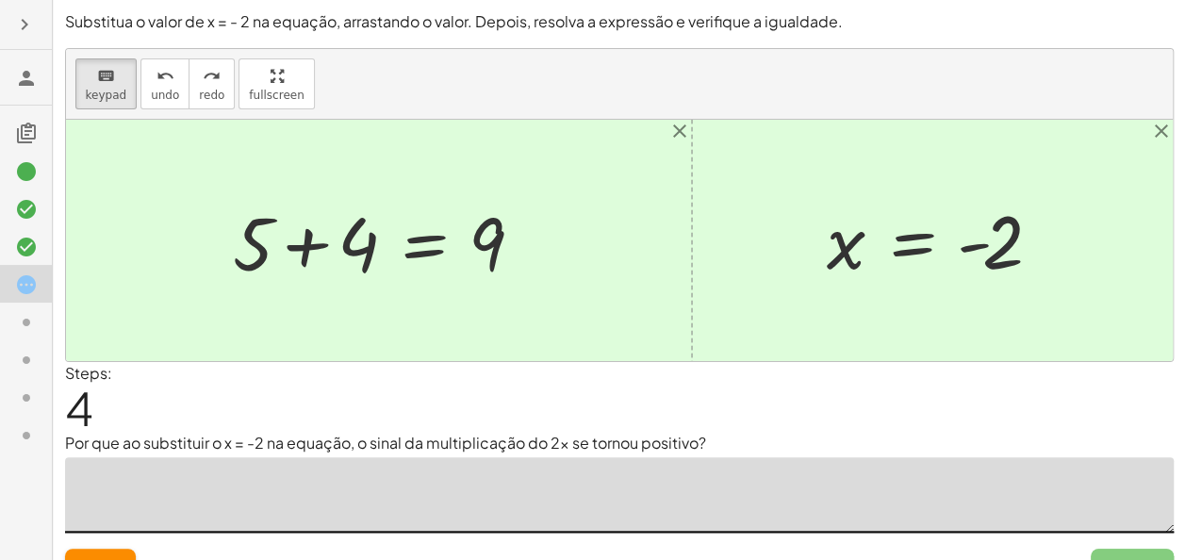
click at [151, 500] on textarea at bounding box center [619, 494] width 1108 height 75
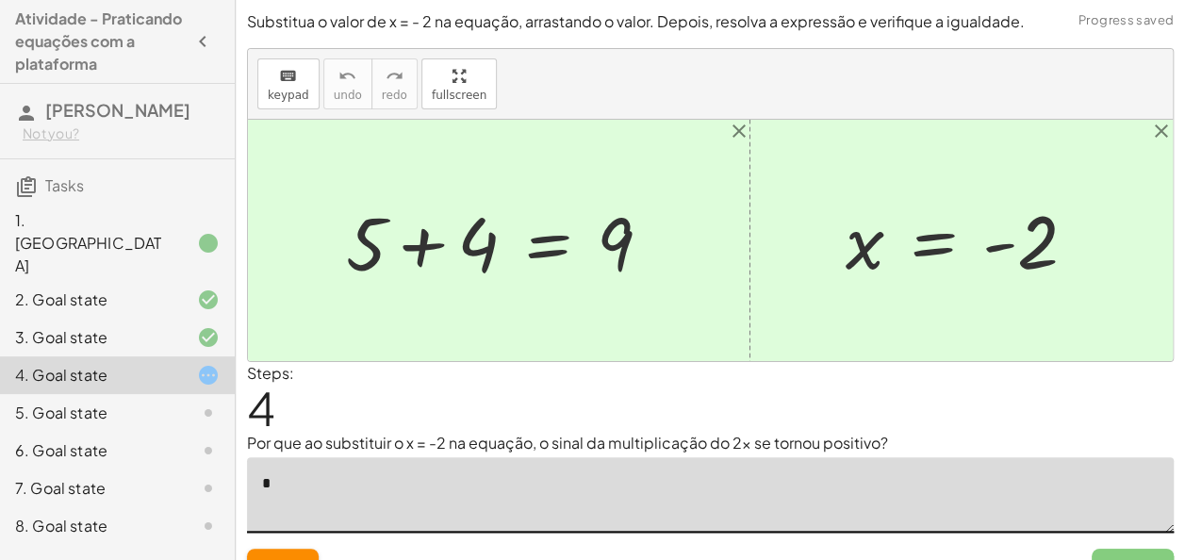
click at [344, 522] on textarea "*" at bounding box center [710, 494] width 927 height 75
type textarea "*"
drag, startPoint x: 394, startPoint y: 231, endPoint x: 479, endPoint y: 239, distance: 85.3
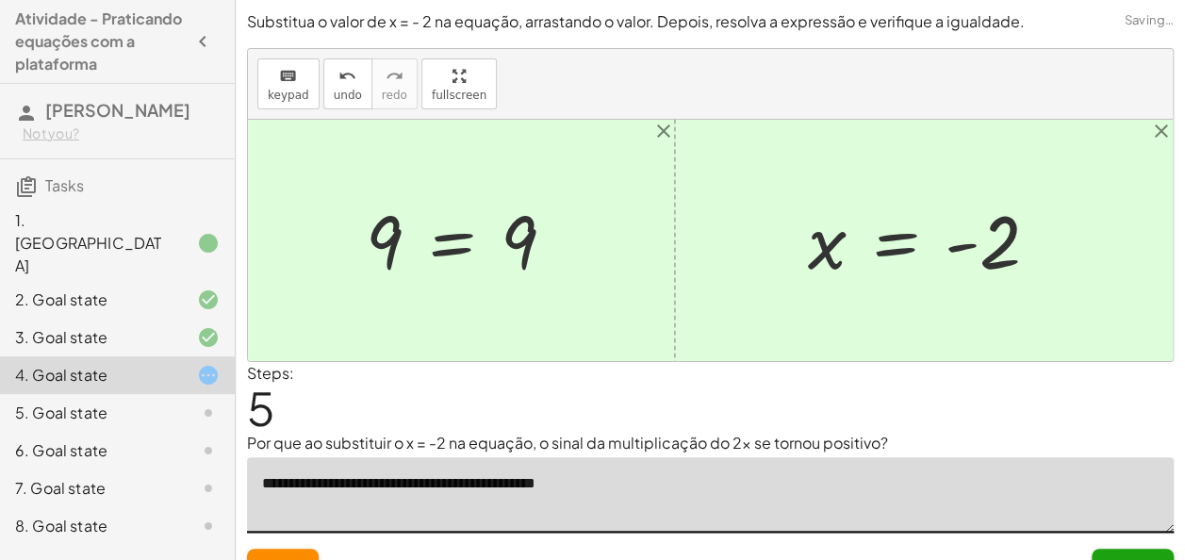
scroll to position [32, 0]
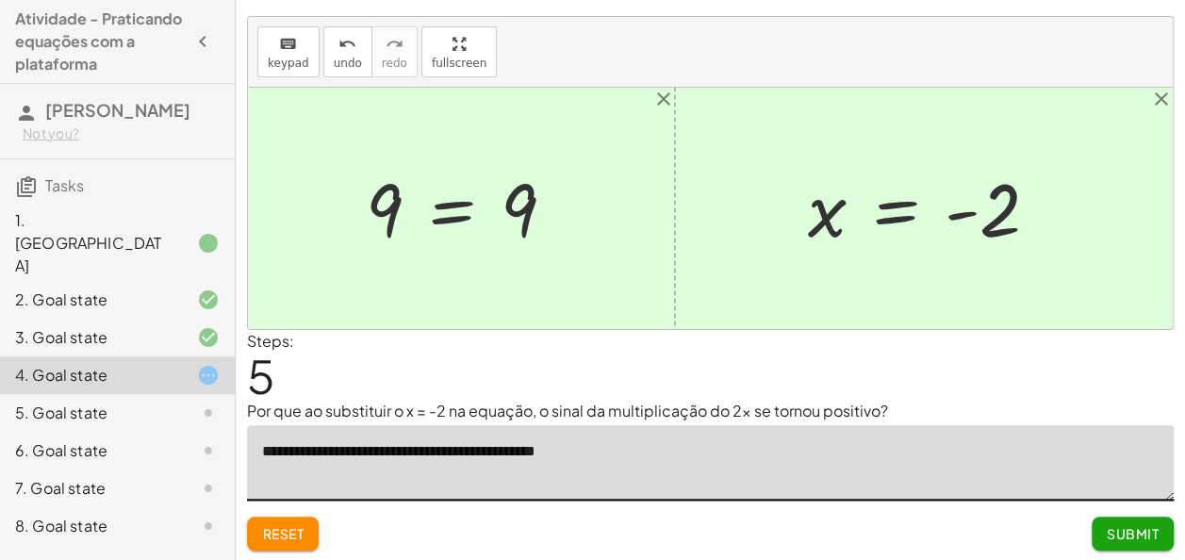
type textarea "**********"
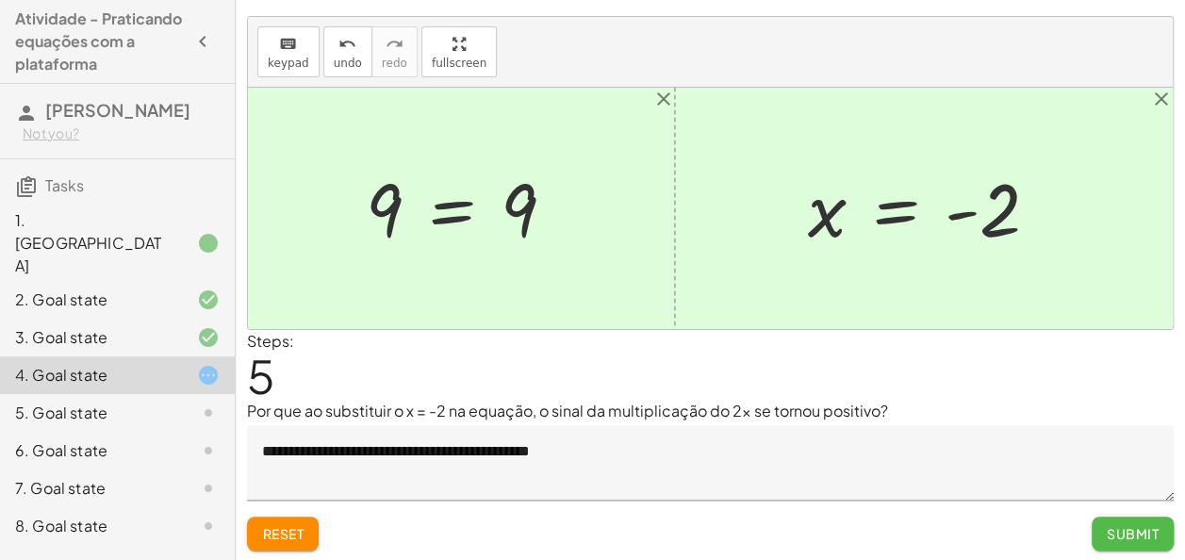
click at [1135, 539] on span "Submit" at bounding box center [1133, 533] width 52 height 17
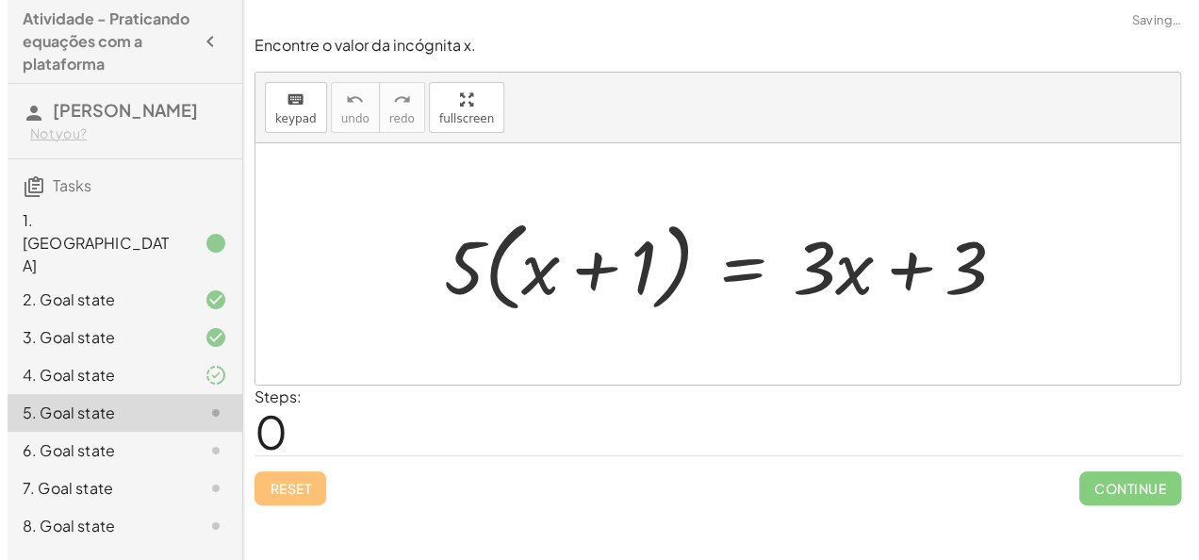
scroll to position [0, 0]
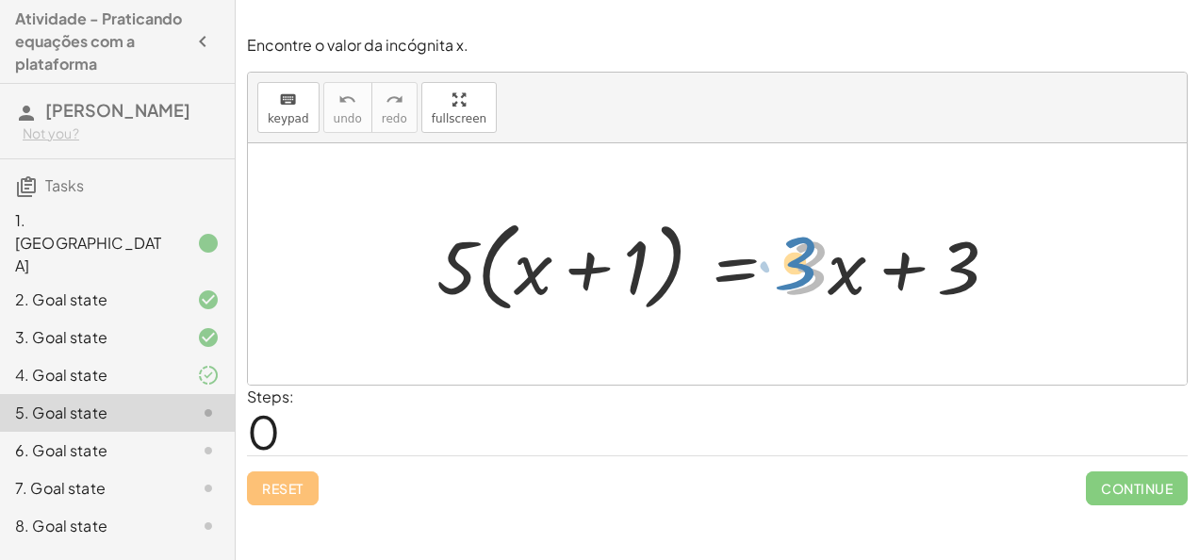
click at [826, 274] on div at bounding box center [725, 264] width 596 height 108
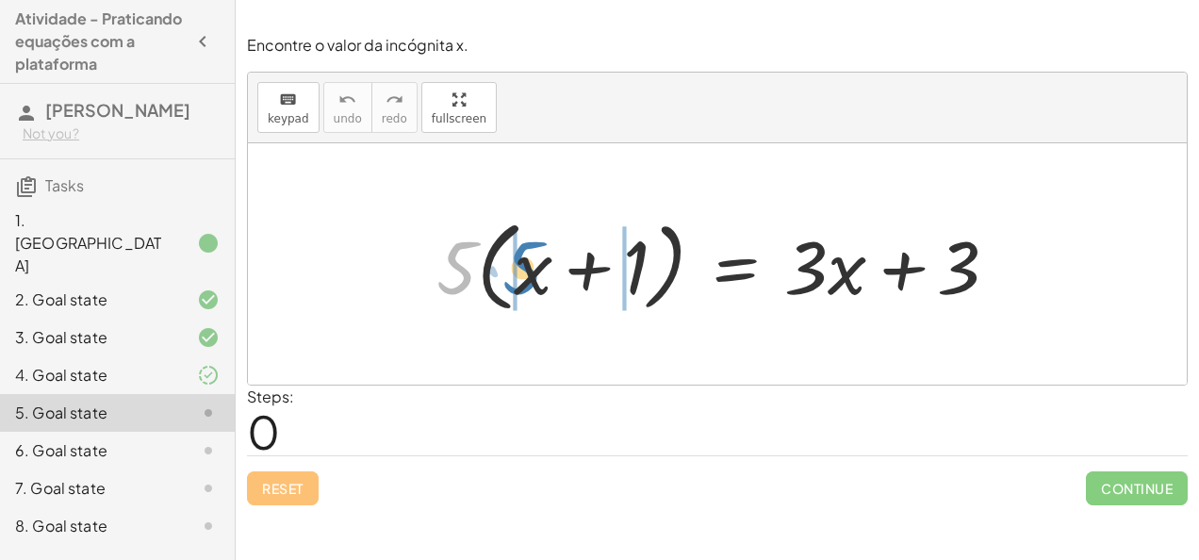
drag, startPoint x: 456, startPoint y: 265, endPoint x: 533, endPoint y: 271, distance: 77.6
click at [533, 271] on div at bounding box center [725, 264] width 596 height 108
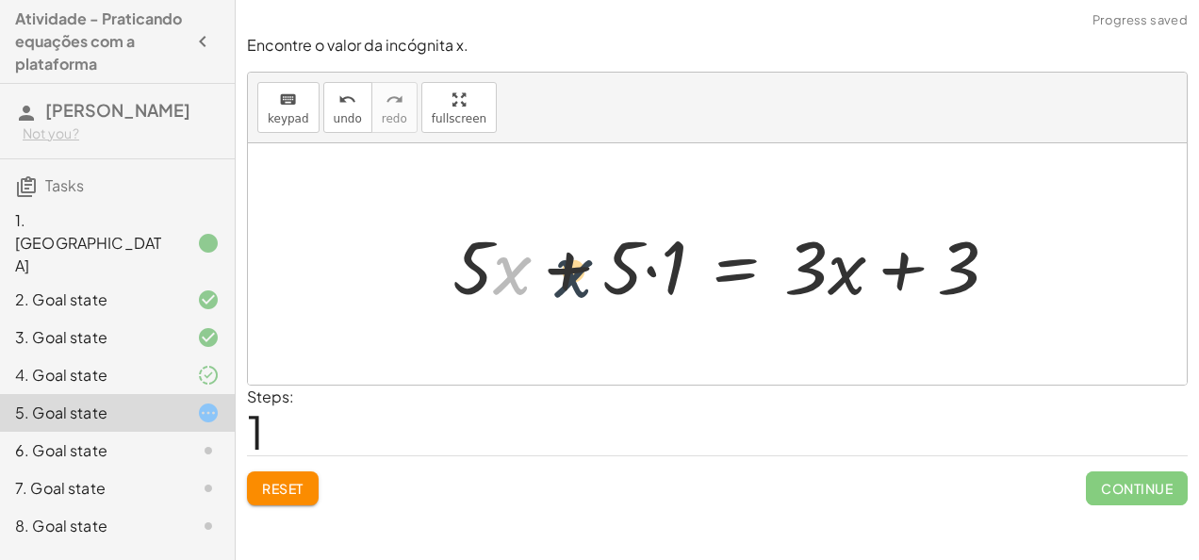
drag, startPoint x: 509, startPoint y: 277, endPoint x: 588, endPoint y: 281, distance: 79.3
click at [588, 281] on div at bounding box center [732, 264] width 579 height 97
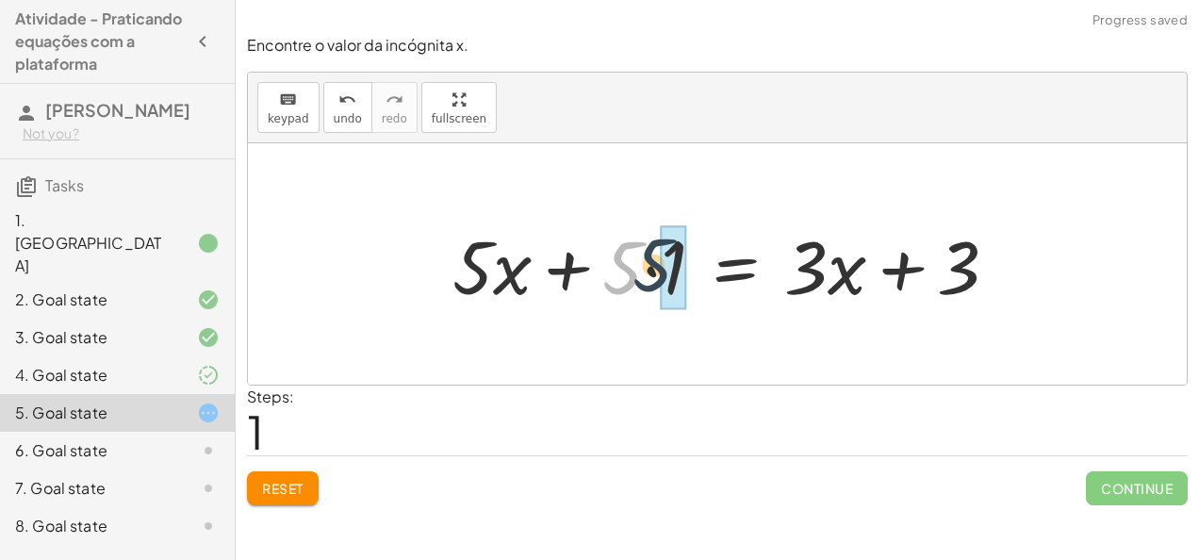
drag, startPoint x: 609, startPoint y: 275, endPoint x: 656, endPoint y: 271, distance: 47.3
click at [656, 271] on div at bounding box center [732, 264] width 579 height 97
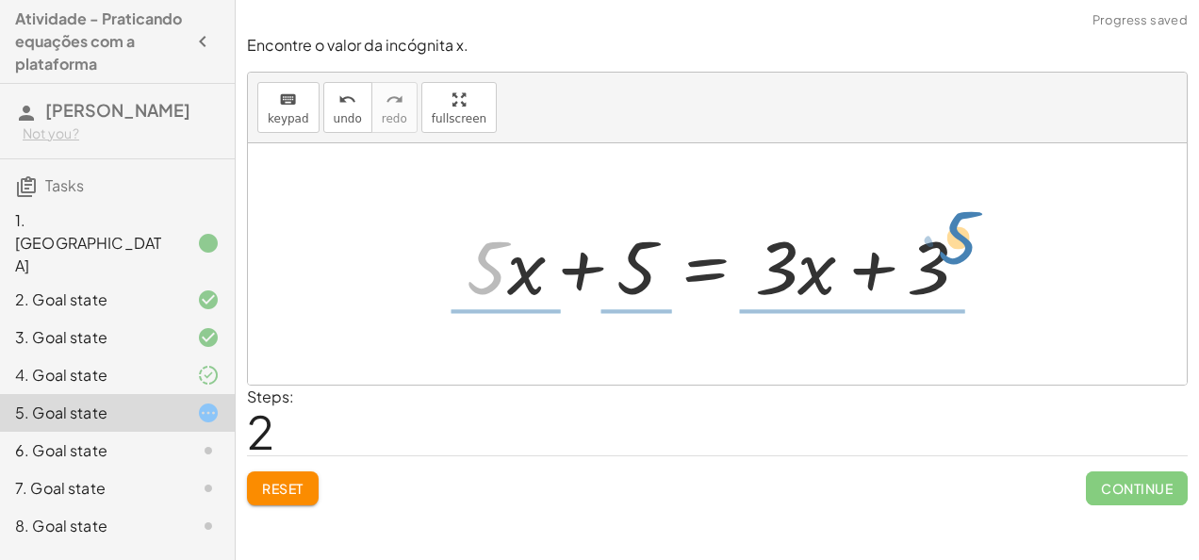
drag, startPoint x: 503, startPoint y: 264, endPoint x: 1000, endPoint y: 249, distance: 496.9
click at [1000, 249] on div "· 5 · ( + x + 1 ) = + · 3 · x + 3 + · 5 · x + · 5 · 1 = + · 3 · x + 3 · 5 + · x…" at bounding box center [717, 263] width 939 height 241
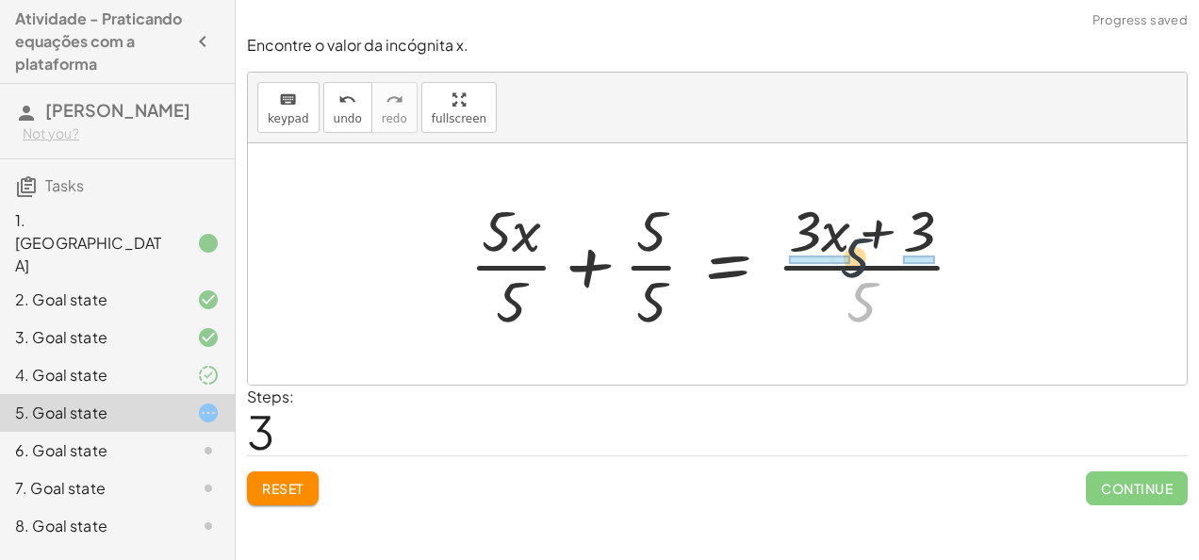
drag, startPoint x: 867, startPoint y: 290, endPoint x: 853, endPoint y: 221, distance: 71.2
click at [853, 221] on div at bounding box center [725, 263] width 530 height 145
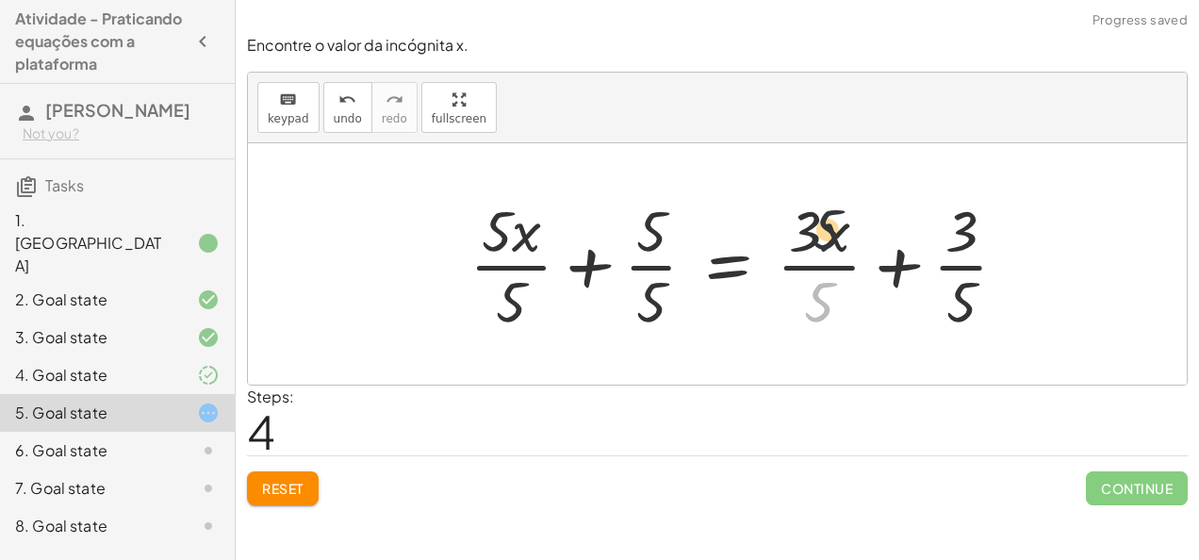
drag, startPoint x: 812, startPoint y: 296, endPoint x: 820, endPoint y: 207, distance: 88.9
click at [820, 207] on div at bounding box center [746, 263] width 572 height 145
drag, startPoint x: 950, startPoint y: 254, endPoint x: 977, endPoint y: 214, distance: 48.1
click at [977, 214] on div at bounding box center [746, 263] width 572 height 145
click at [284, 475] on button "Reset" at bounding box center [283, 488] width 72 height 34
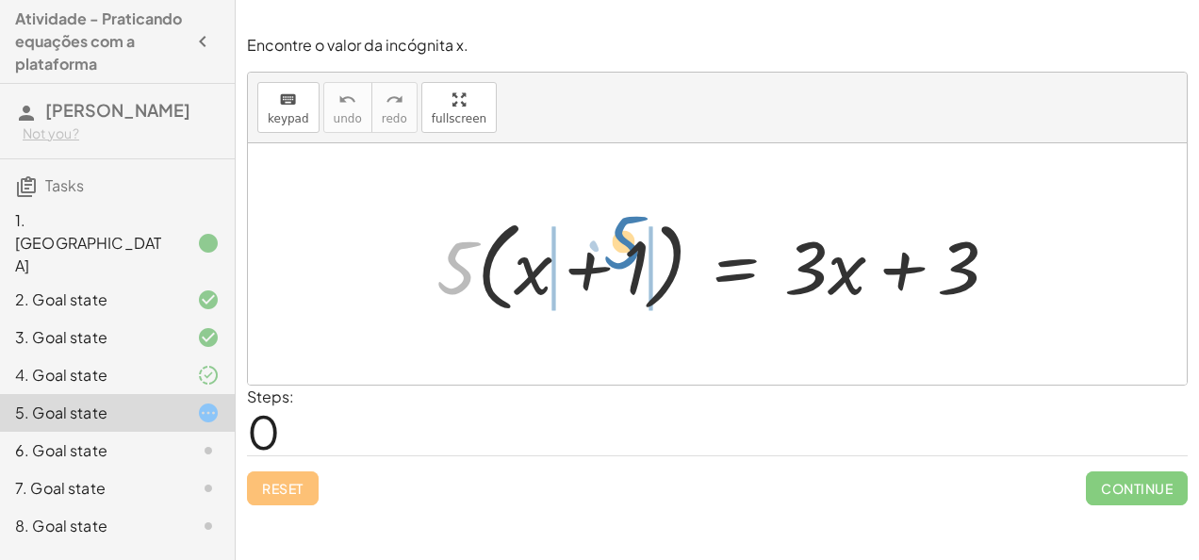
drag, startPoint x: 468, startPoint y: 270, endPoint x: 639, endPoint y: 248, distance: 172.9
click at [639, 248] on div at bounding box center [725, 264] width 596 height 108
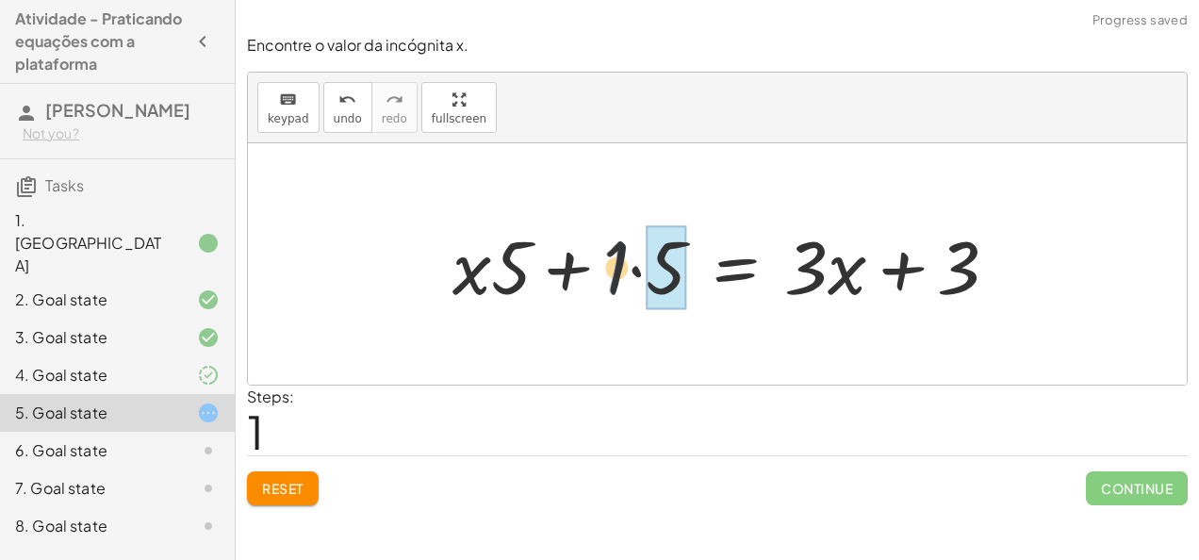
drag, startPoint x: 615, startPoint y: 270, endPoint x: 651, endPoint y: 278, distance: 36.8
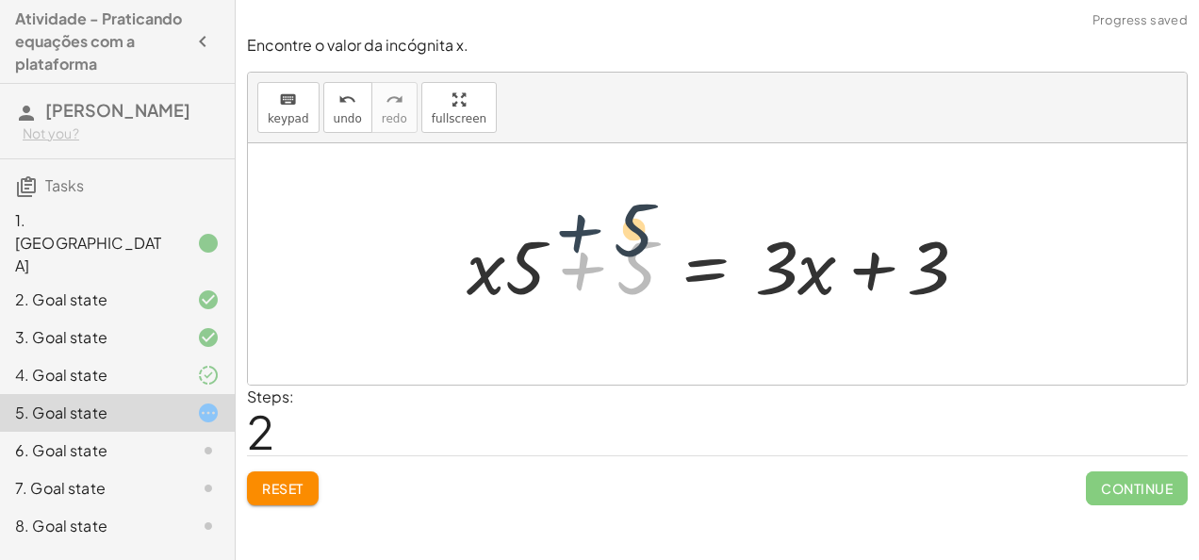
drag, startPoint x: 580, startPoint y: 273, endPoint x: 577, endPoint y: 234, distance: 39.7
click at [577, 234] on div at bounding box center [724, 264] width 535 height 97
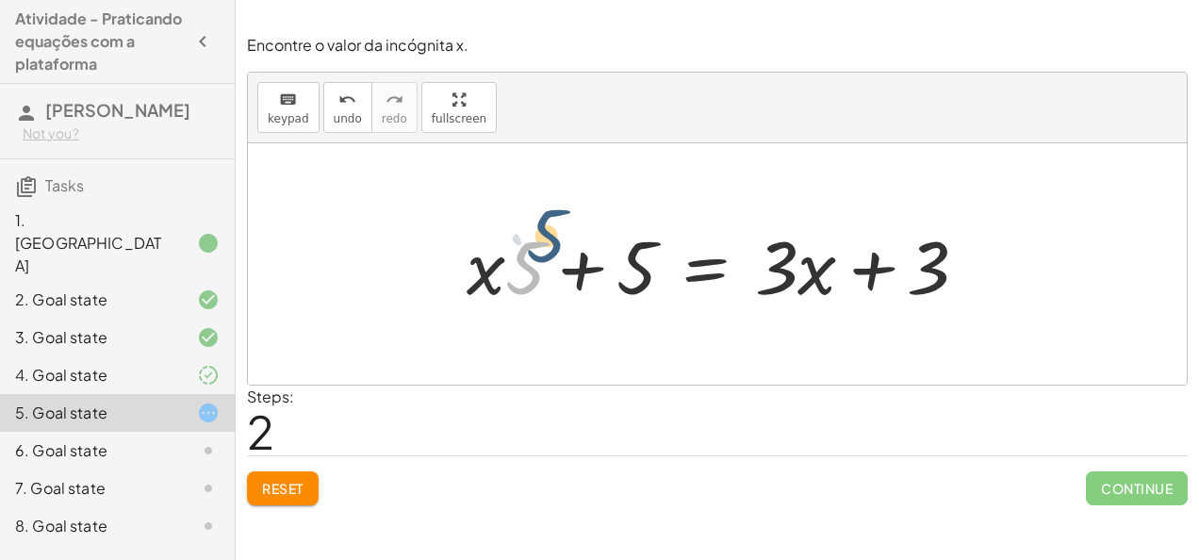
drag, startPoint x: 515, startPoint y: 264, endPoint x: 523, endPoint y: 245, distance: 20.7
click at [523, 245] on div at bounding box center [724, 264] width 535 height 97
drag, startPoint x: 484, startPoint y: 277, endPoint x: 500, endPoint y: 250, distance: 31.7
click at [500, 250] on div at bounding box center [724, 264] width 535 height 97
drag, startPoint x: 572, startPoint y: 267, endPoint x: 558, endPoint y: 259, distance: 16.0
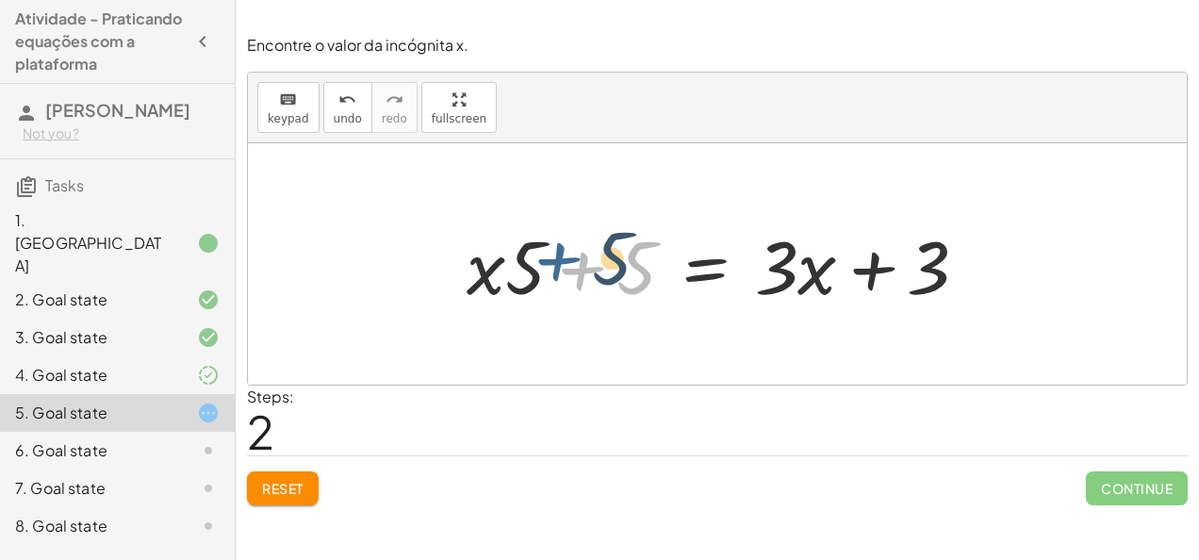
click at [558, 259] on div at bounding box center [724, 264] width 535 height 97
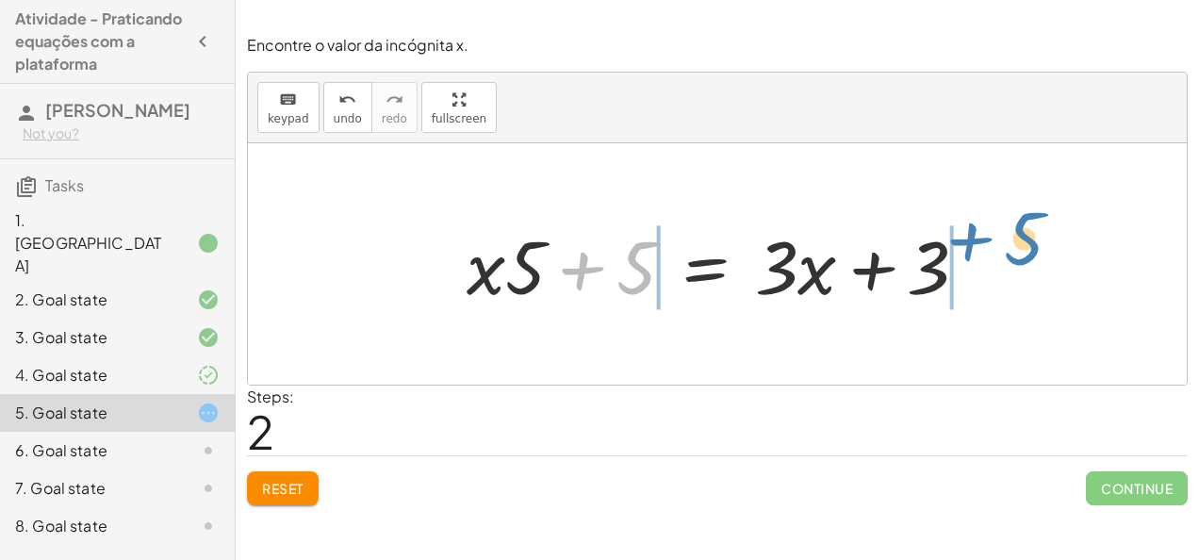
drag, startPoint x: 576, startPoint y: 271, endPoint x: 969, endPoint y: 243, distance: 394.0
click at [969, 243] on div at bounding box center [724, 264] width 535 height 97
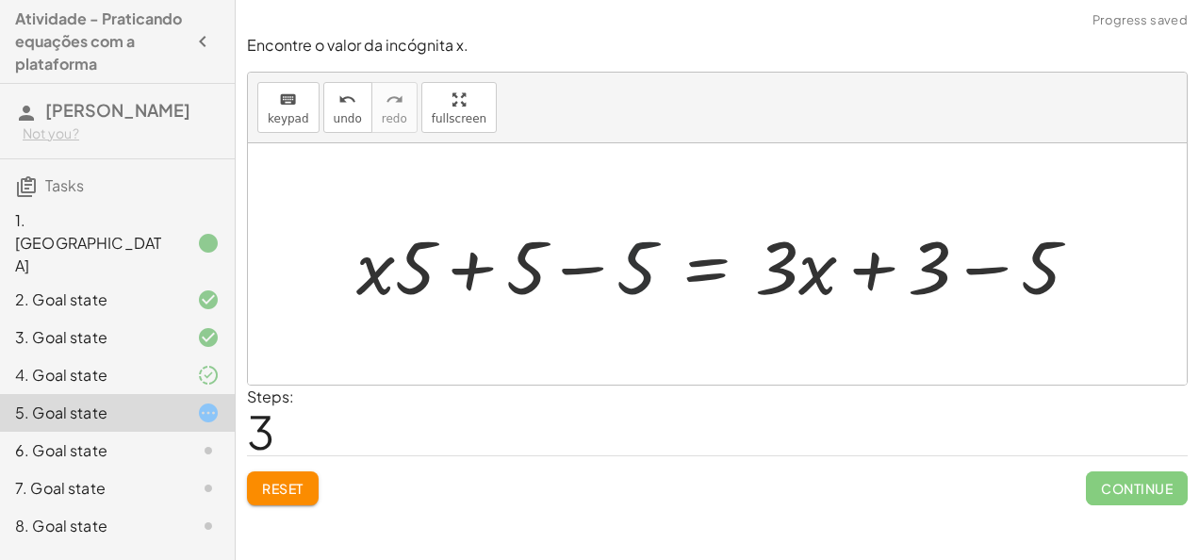
click at [625, 269] on div at bounding box center [725, 264] width 757 height 97
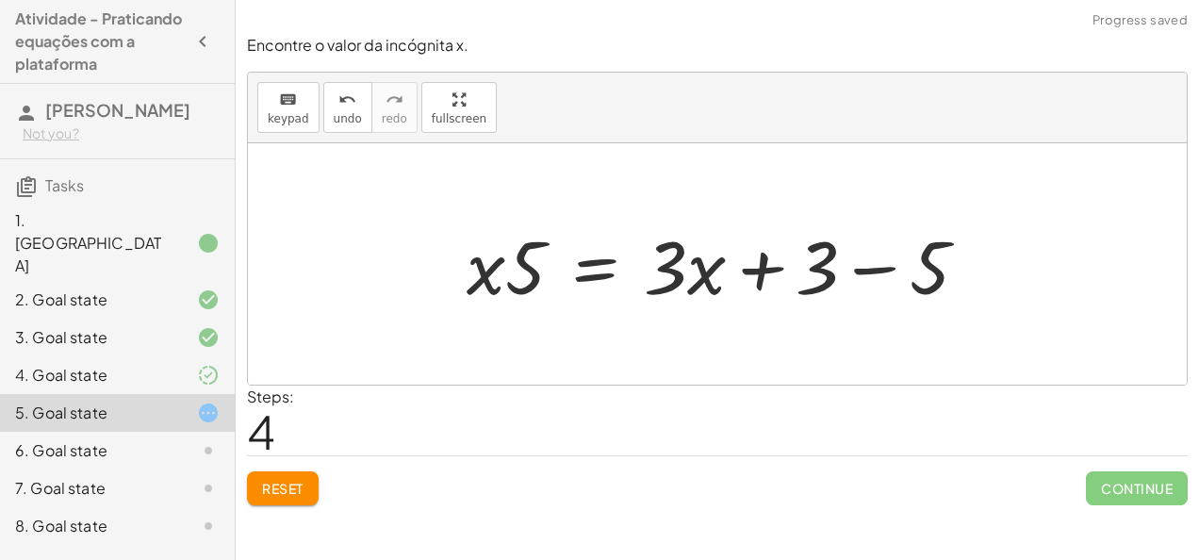
click at [842, 277] on div at bounding box center [724, 264] width 535 height 97
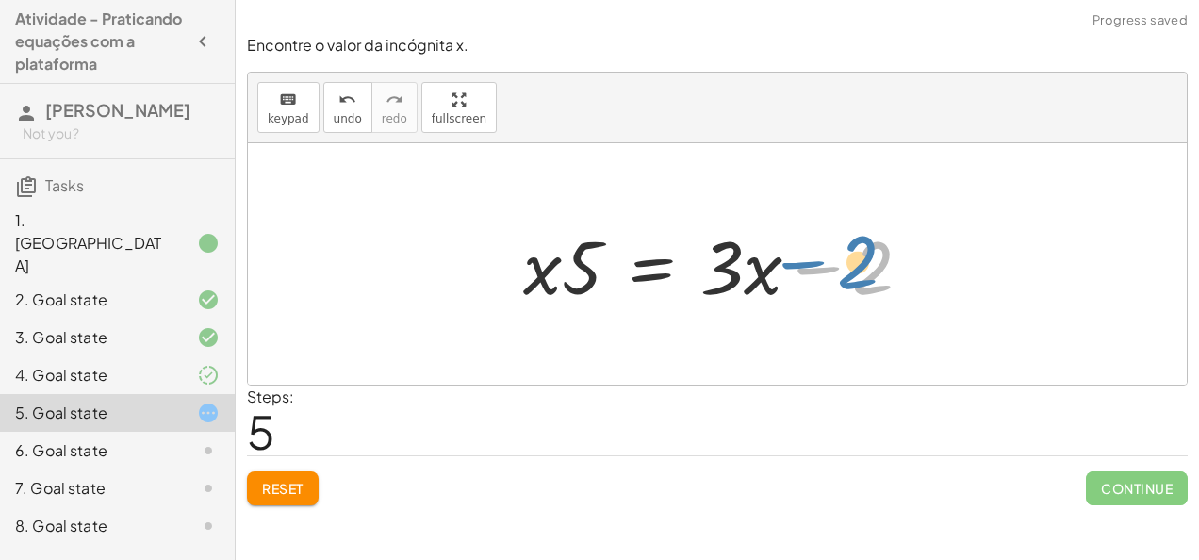
drag, startPoint x: 816, startPoint y: 273, endPoint x: 803, endPoint y: 270, distance: 13.7
click at [803, 270] on div at bounding box center [725, 264] width 422 height 97
drag, startPoint x: 754, startPoint y: 270, endPoint x: 746, endPoint y: 249, distance: 22.1
click at [746, 249] on div at bounding box center [725, 264] width 422 height 97
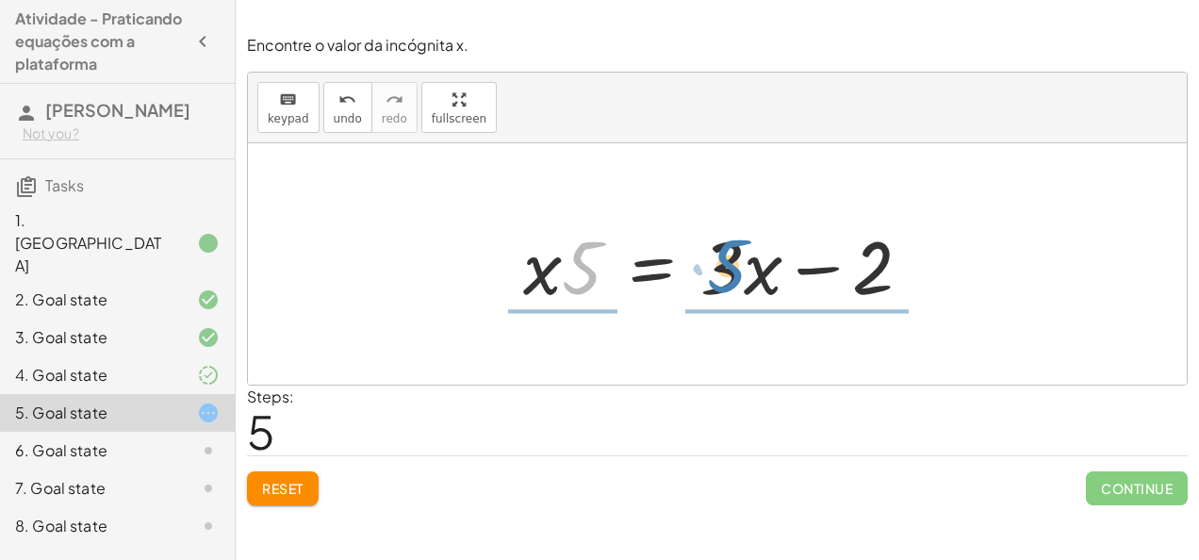
drag, startPoint x: 596, startPoint y: 258, endPoint x: 741, endPoint y: 256, distance: 145.2
click at [741, 256] on div at bounding box center [725, 264] width 422 height 97
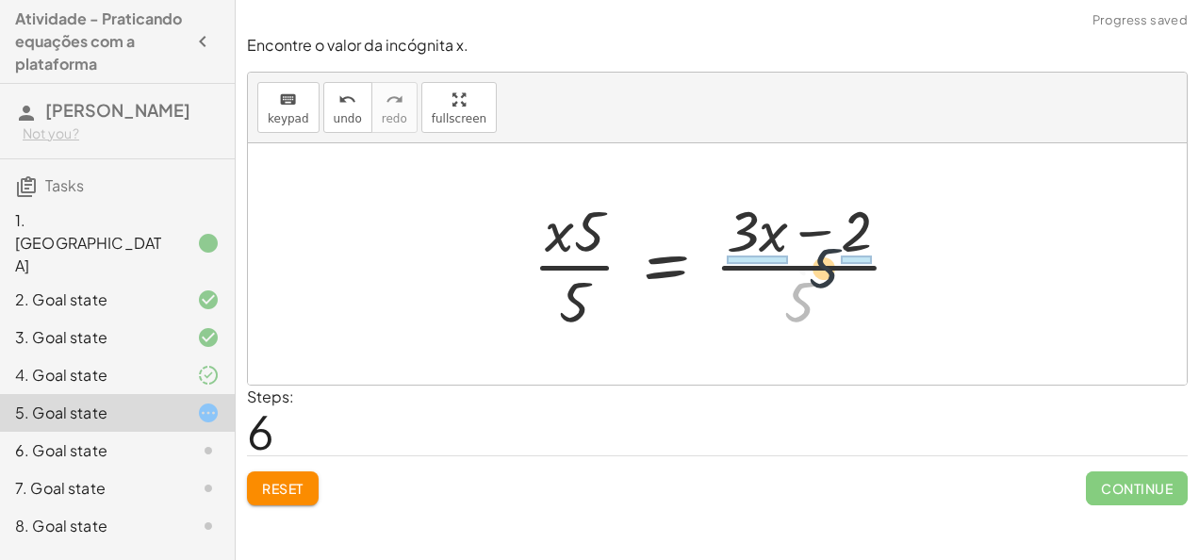
drag, startPoint x: 788, startPoint y: 295, endPoint x: 812, endPoint y: 262, distance: 41.1
click at [812, 262] on div at bounding box center [724, 263] width 403 height 145
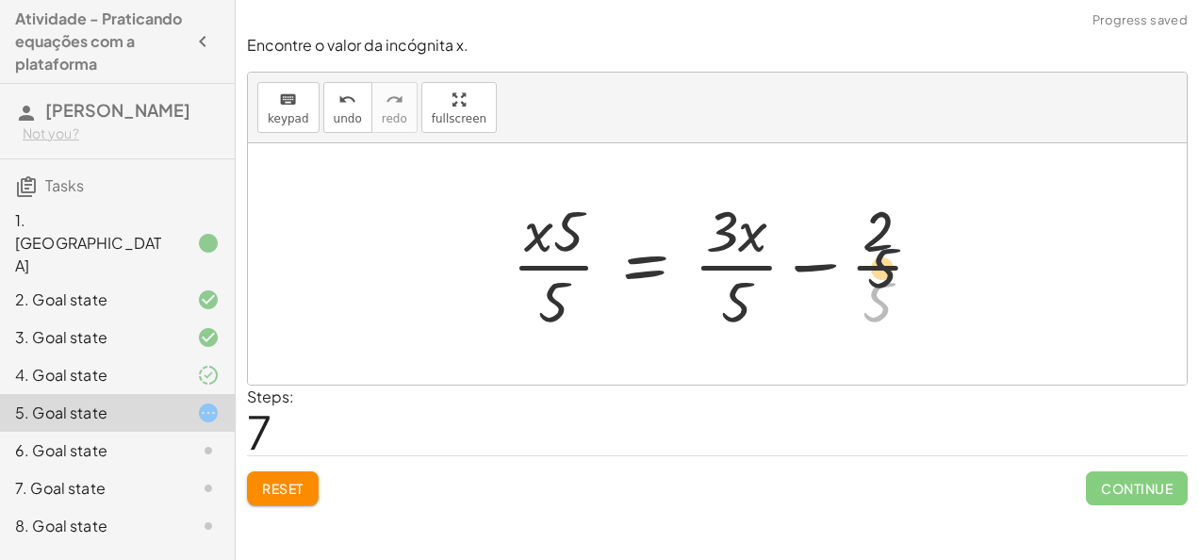
drag, startPoint x: 874, startPoint y: 301, endPoint x: 887, endPoint y: 214, distance: 87.7
click at [887, 214] on div at bounding box center [725, 263] width 446 height 145
drag, startPoint x: 747, startPoint y: 236, endPoint x: 731, endPoint y: 227, distance: 18.1
click at [731, 227] on div at bounding box center [725, 263] width 446 height 145
drag, startPoint x: 716, startPoint y: 226, endPoint x: 730, endPoint y: 296, distance: 71.0
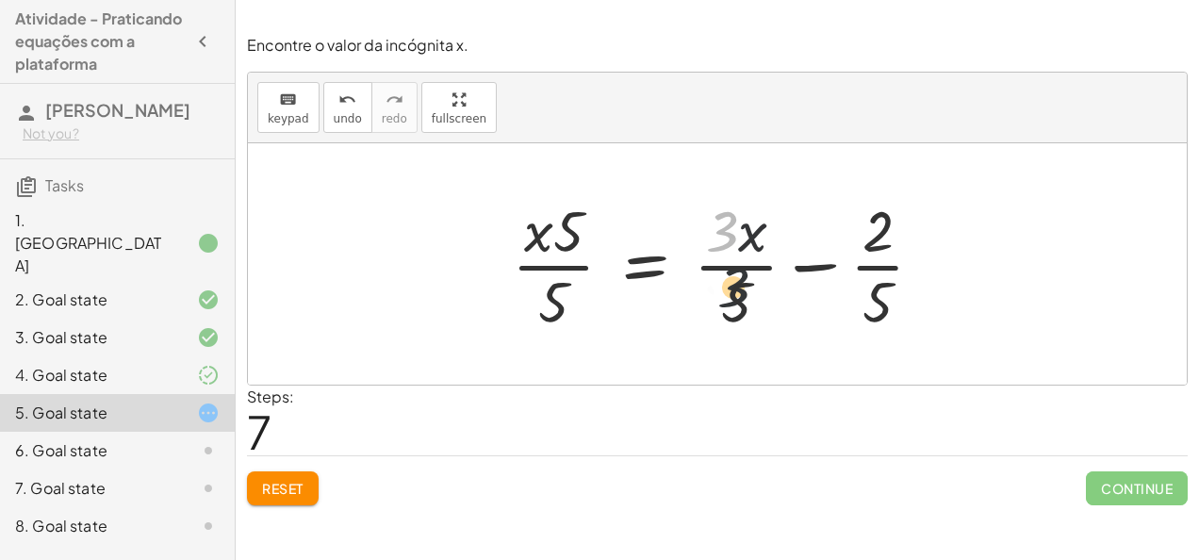
click at [730, 296] on div at bounding box center [725, 263] width 446 height 145
drag, startPoint x: 557, startPoint y: 284, endPoint x: 573, endPoint y: 220, distance: 66.1
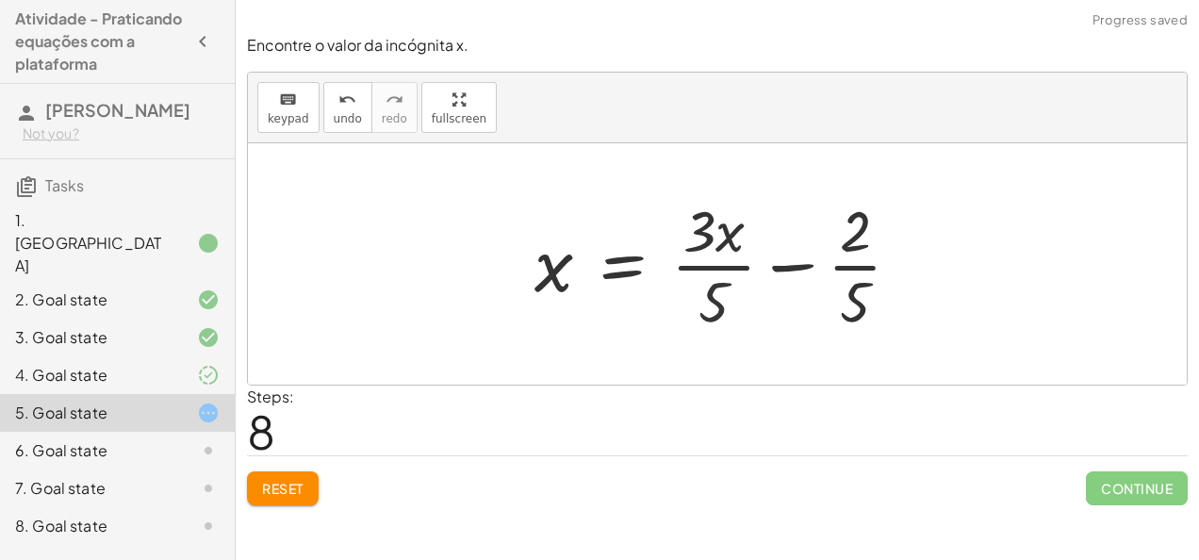
drag, startPoint x: 705, startPoint y: 289, endPoint x: 746, endPoint y: 253, distance: 55.4
click at [746, 253] on div at bounding box center [725, 263] width 401 height 145
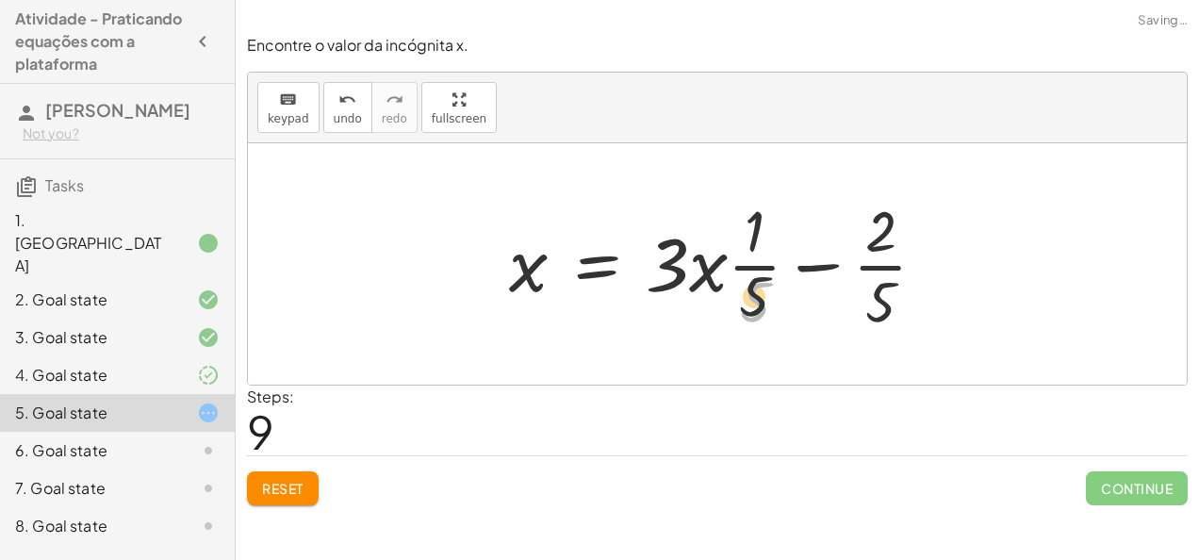
drag, startPoint x: 765, startPoint y: 266, endPoint x: 767, endPoint y: 217, distance: 49.0
click at [767, 217] on div at bounding box center [725, 263] width 451 height 145
drag, startPoint x: 715, startPoint y: 263, endPoint x: 763, endPoint y: 238, distance: 54.4
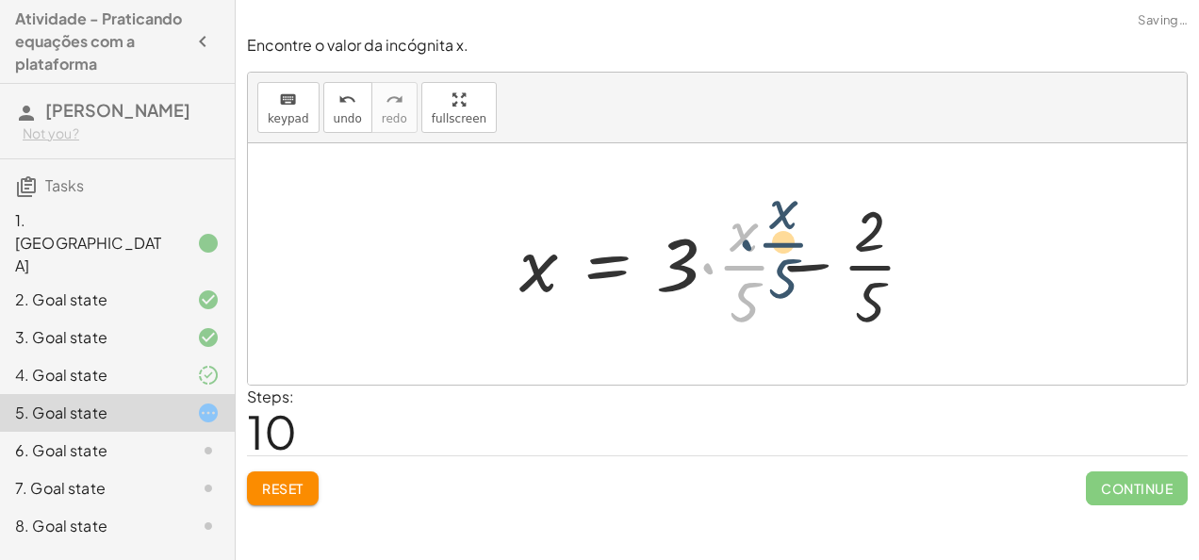
drag, startPoint x: 703, startPoint y: 266, endPoint x: 736, endPoint y: 242, distance: 40.5
click at [736, 242] on div at bounding box center [725, 263] width 430 height 145
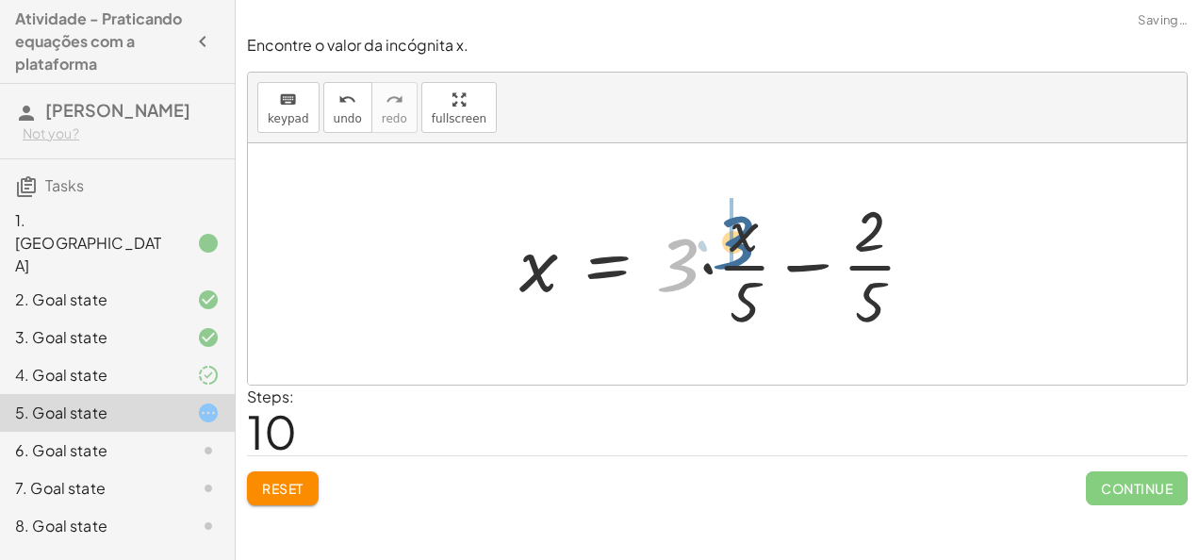
drag, startPoint x: 677, startPoint y: 266, endPoint x: 742, endPoint y: 241, distance: 69.5
click at [742, 241] on div at bounding box center [725, 263] width 430 height 145
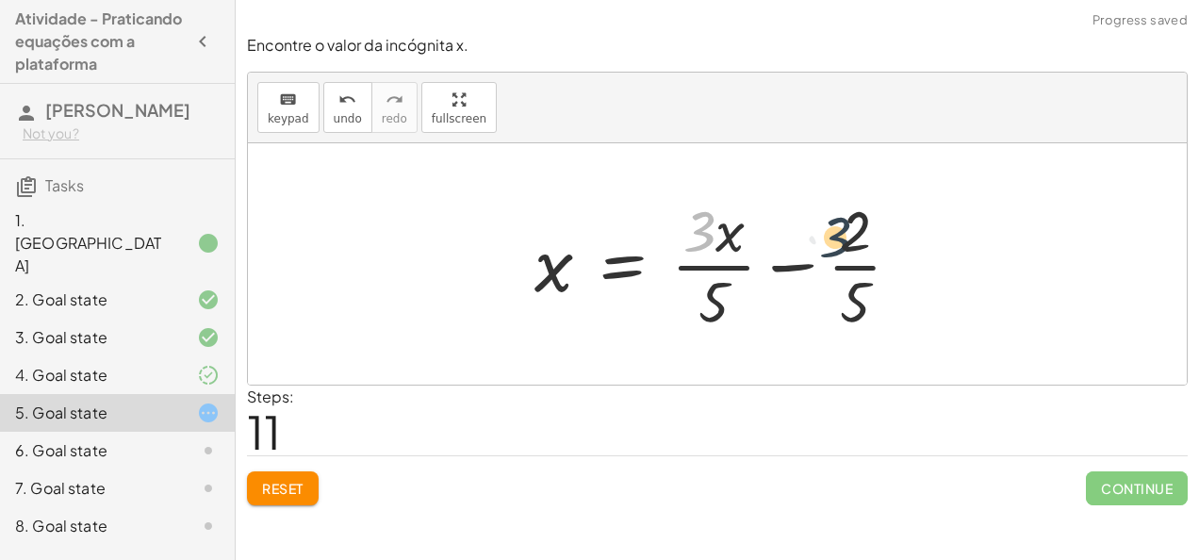
drag, startPoint x: 779, startPoint y: 241, endPoint x: 875, endPoint y: 257, distance: 97.5
click at [875, 257] on div at bounding box center [725, 263] width 401 height 145
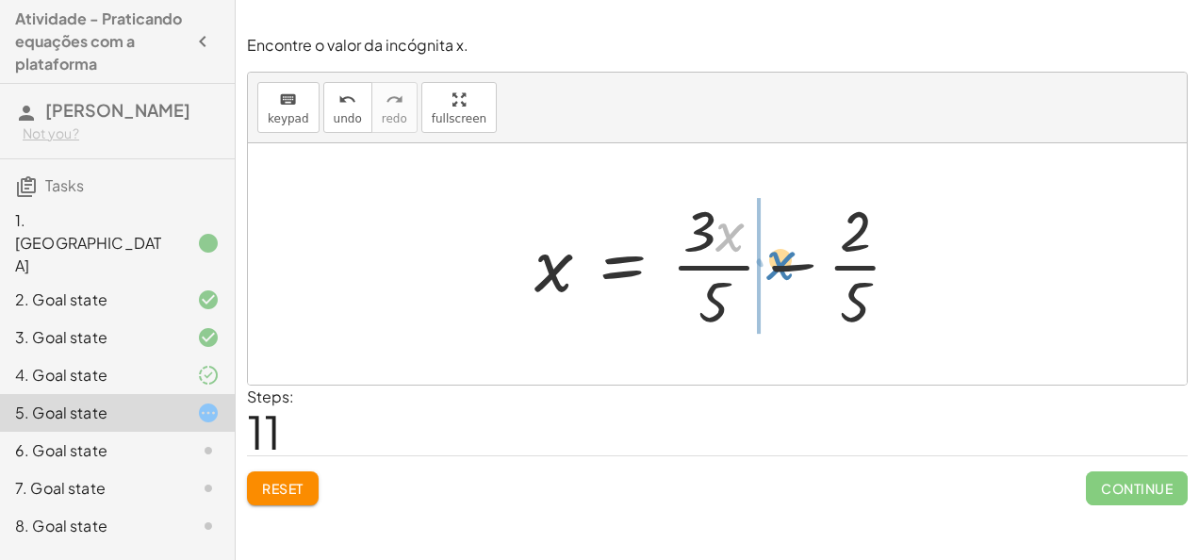
drag, startPoint x: 756, startPoint y: 253, endPoint x: 775, endPoint y: 268, distance: 24.1
click at [775, 268] on div at bounding box center [725, 263] width 401 height 145
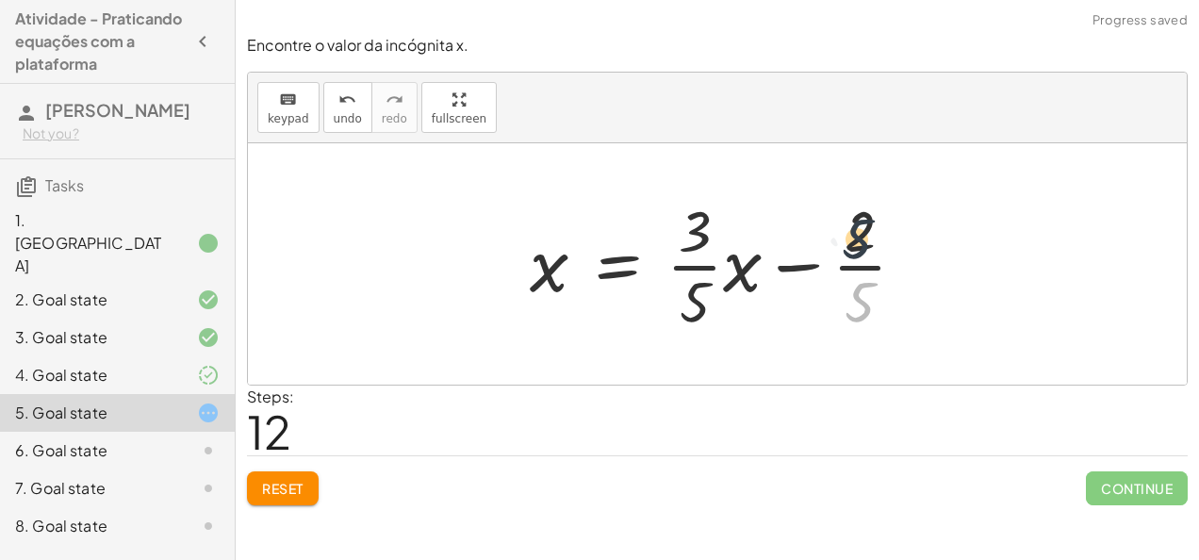
drag, startPoint x: 865, startPoint y: 281, endPoint x: 861, endPoint y: 224, distance: 56.7
click at [861, 224] on div at bounding box center [725, 263] width 410 height 145
drag, startPoint x: 804, startPoint y: 266, endPoint x: 707, endPoint y: 274, distance: 97.5
click at [707, 274] on div at bounding box center [725, 263] width 410 height 145
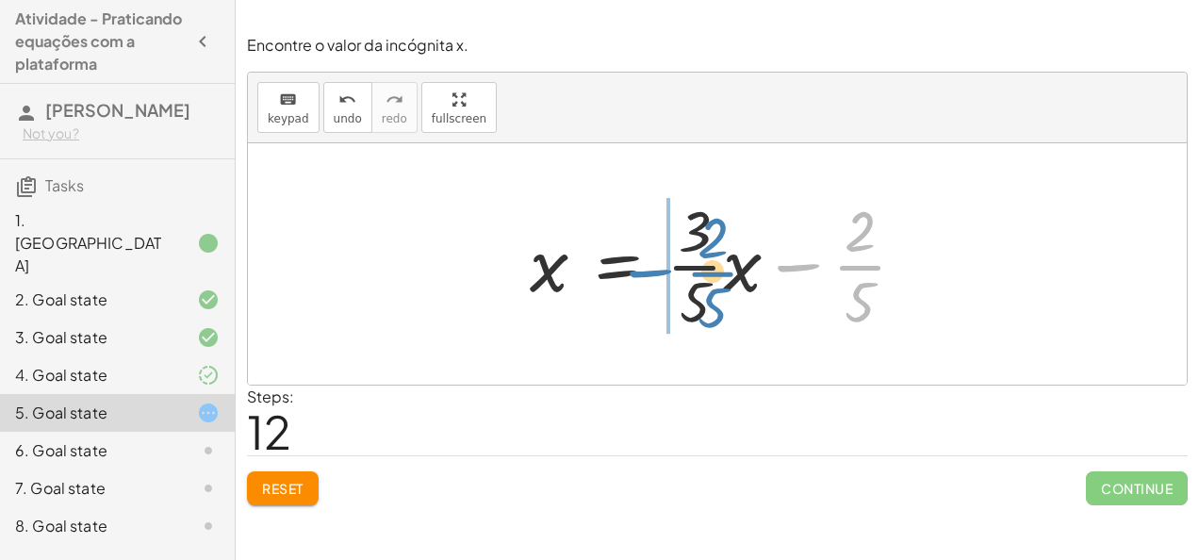
drag, startPoint x: 852, startPoint y: 257, endPoint x: 694, endPoint y: 264, distance: 158.5
click at [694, 264] on div at bounding box center [725, 263] width 410 height 145
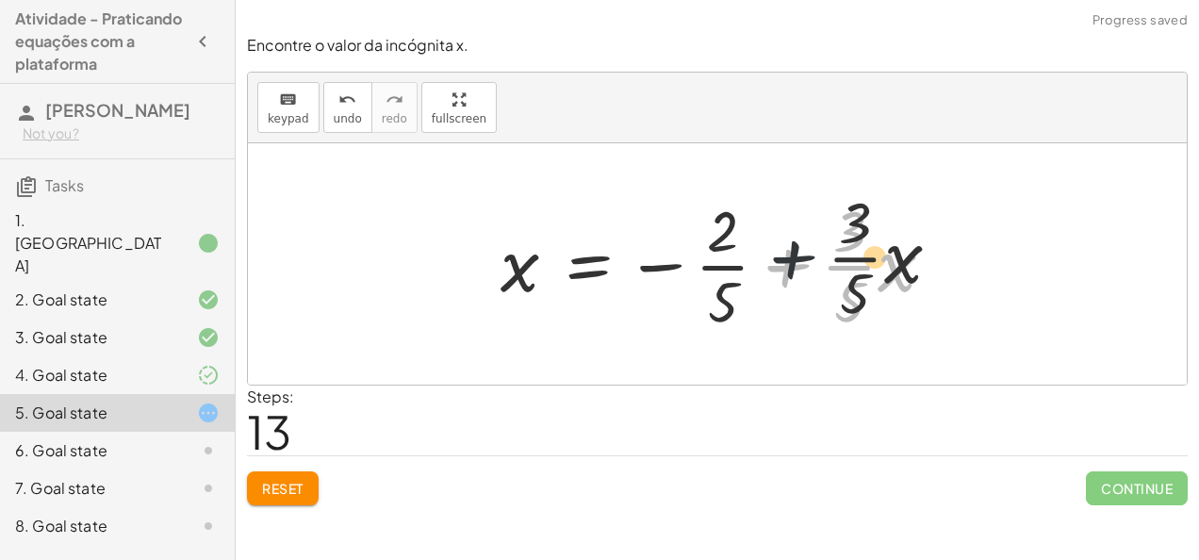
drag, startPoint x: 809, startPoint y: 264, endPoint x: 854, endPoint y: 230, distance: 56.6
click at [854, 230] on div at bounding box center [725, 263] width 468 height 145
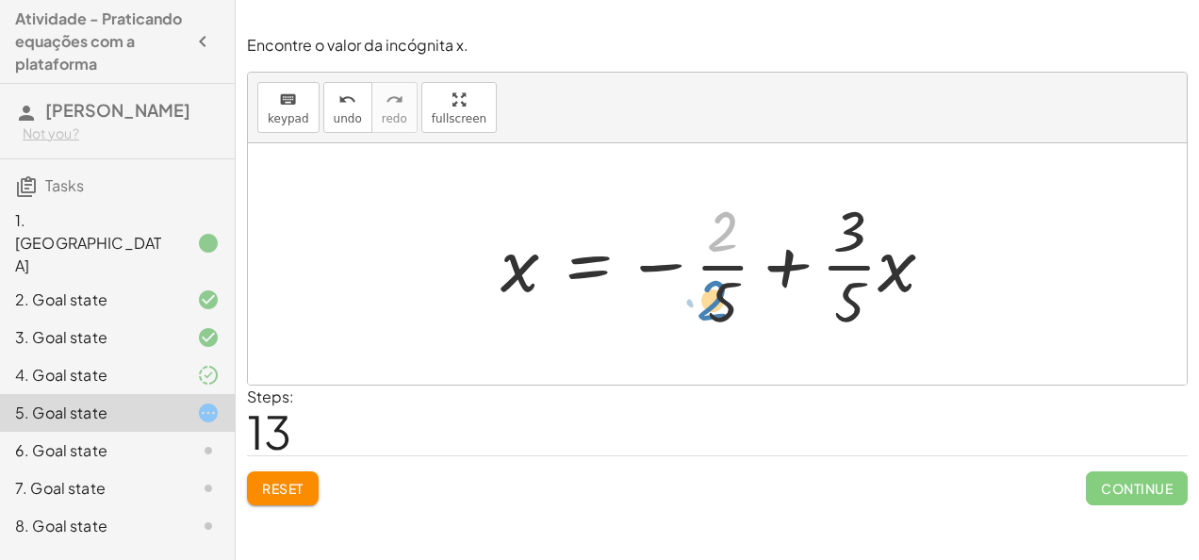
drag, startPoint x: 718, startPoint y: 238, endPoint x: 726, endPoint y: 311, distance: 73.0
click at [726, 311] on div at bounding box center [725, 263] width 468 height 145
drag, startPoint x: 726, startPoint y: 311, endPoint x: 733, endPoint y: 222, distance: 88.9
click at [733, 222] on div at bounding box center [725, 263] width 468 height 145
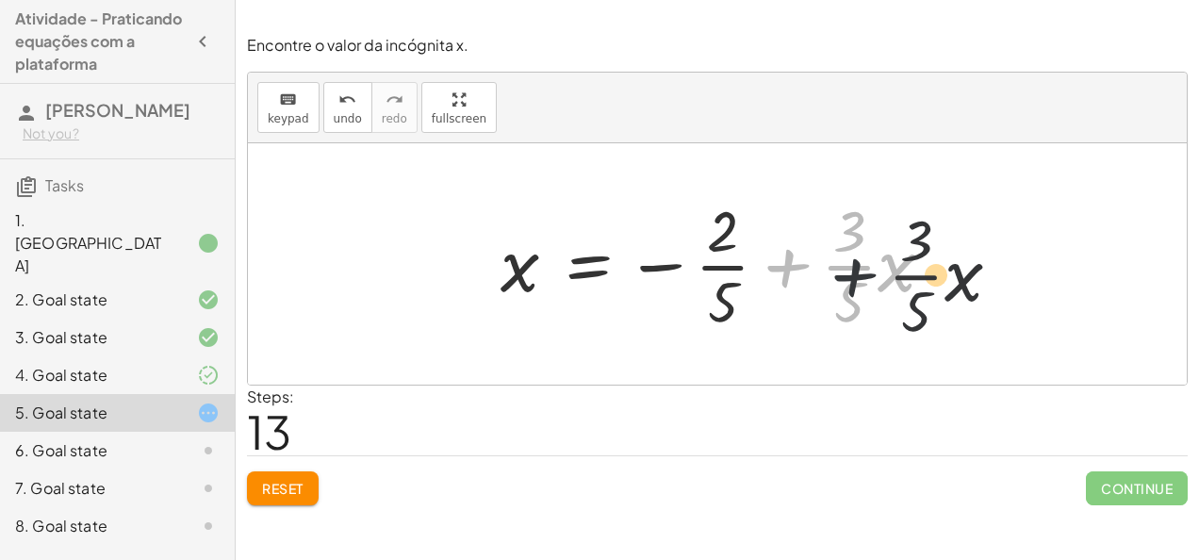
drag, startPoint x: 791, startPoint y: 264, endPoint x: 869, endPoint y: 275, distance: 79.0
click at [869, 275] on div at bounding box center [725, 263] width 468 height 145
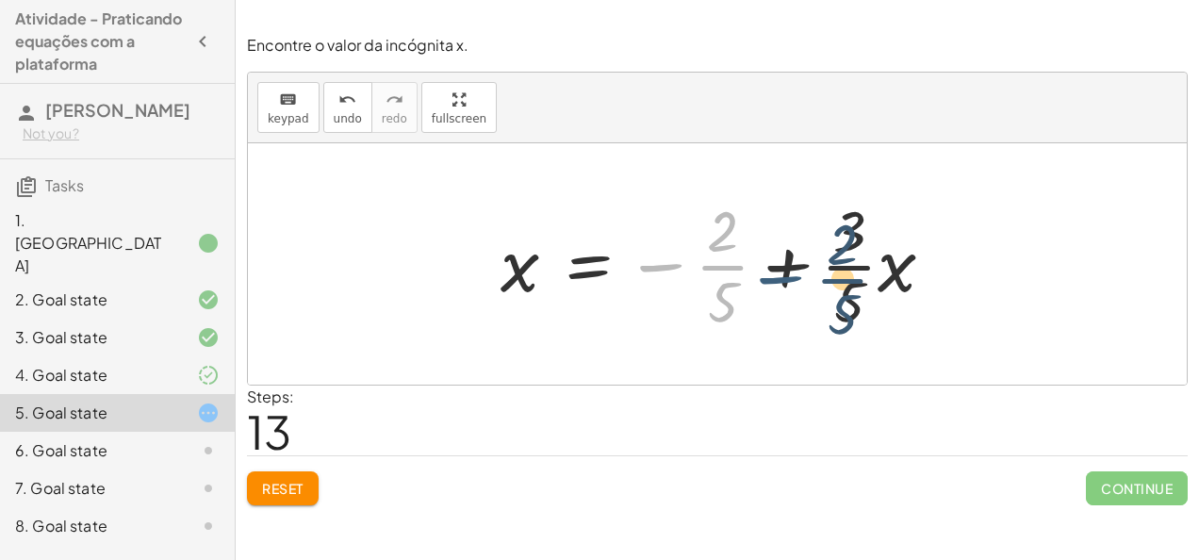
drag, startPoint x: 672, startPoint y: 271, endPoint x: 794, endPoint y: 285, distance: 122.3
click at [794, 285] on div at bounding box center [725, 263] width 468 height 145
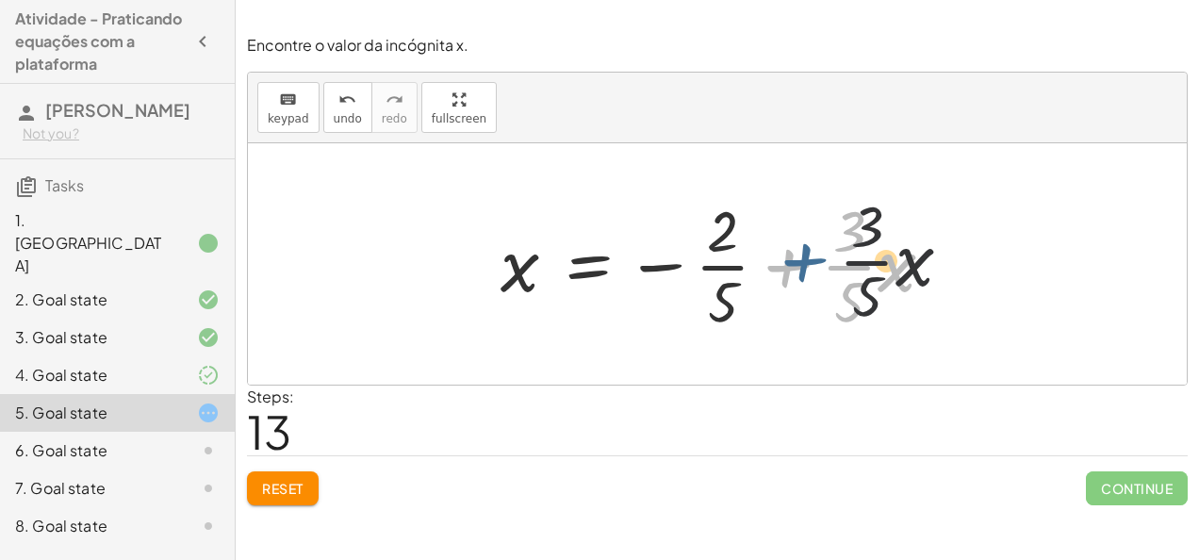
drag, startPoint x: 786, startPoint y: 268, endPoint x: 810, endPoint y: 262, distance: 24.2
click at [810, 262] on div at bounding box center [725, 263] width 468 height 145
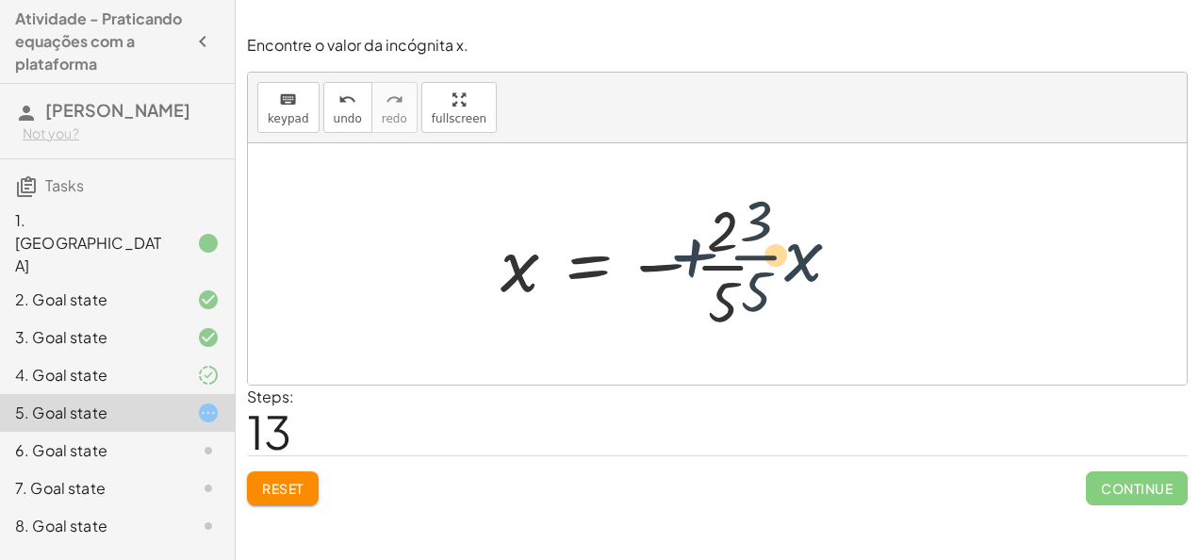
drag, startPoint x: 803, startPoint y: 260, endPoint x: 664, endPoint y: 249, distance: 139.0
click at [664, 249] on div at bounding box center [725, 263] width 468 height 145
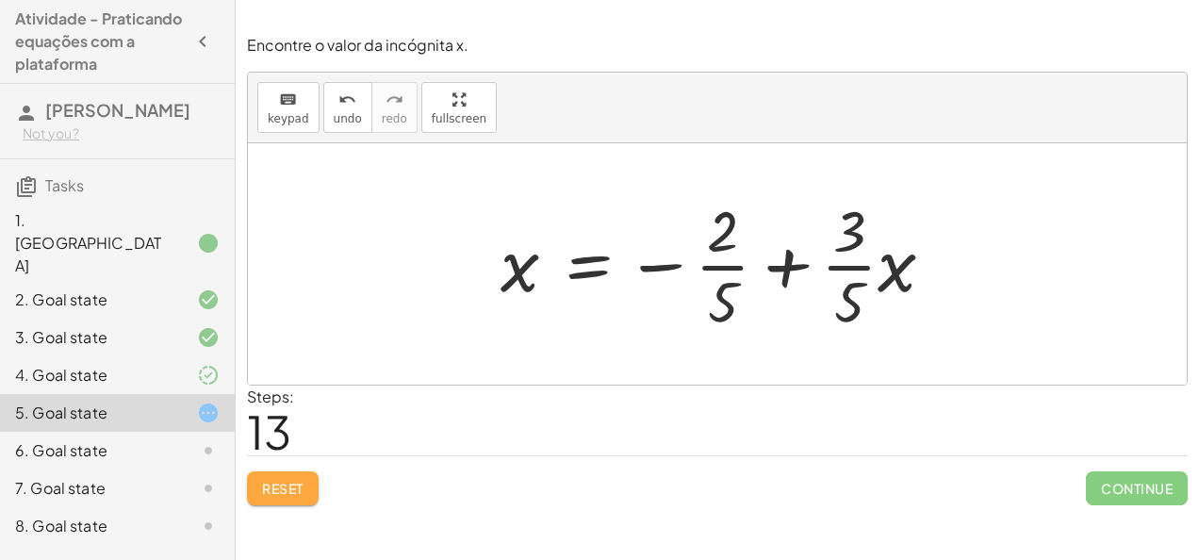
click at [268, 494] on span "Reset" at bounding box center [282, 488] width 41 height 17
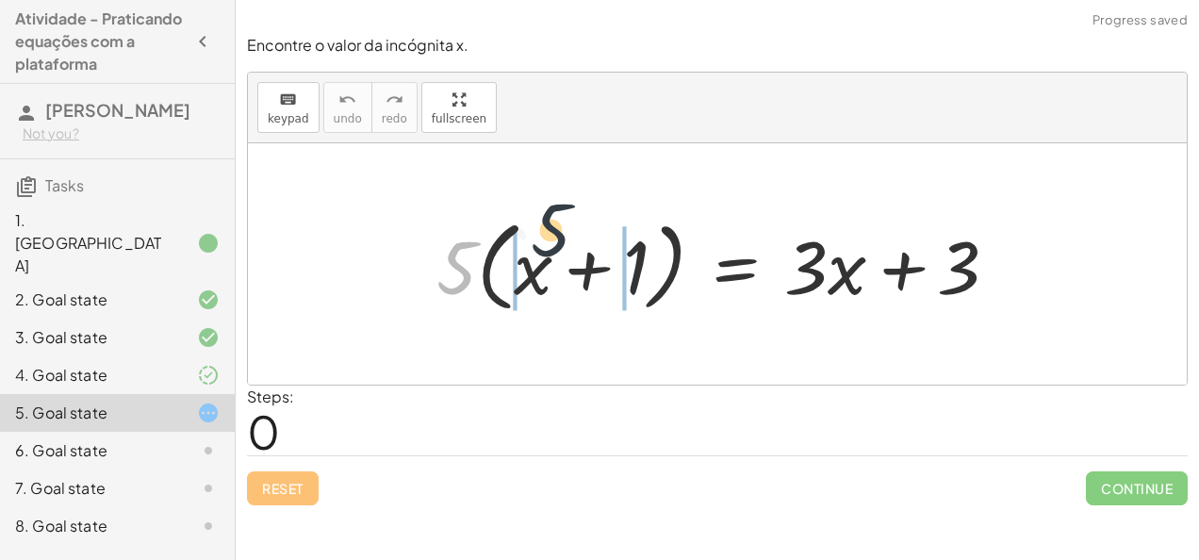
drag, startPoint x: 456, startPoint y: 274, endPoint x: 566, endPoint y: 266, distance: 110.6
click at [566, 266] on div at bounding box center [725, 264] width 596 height 108
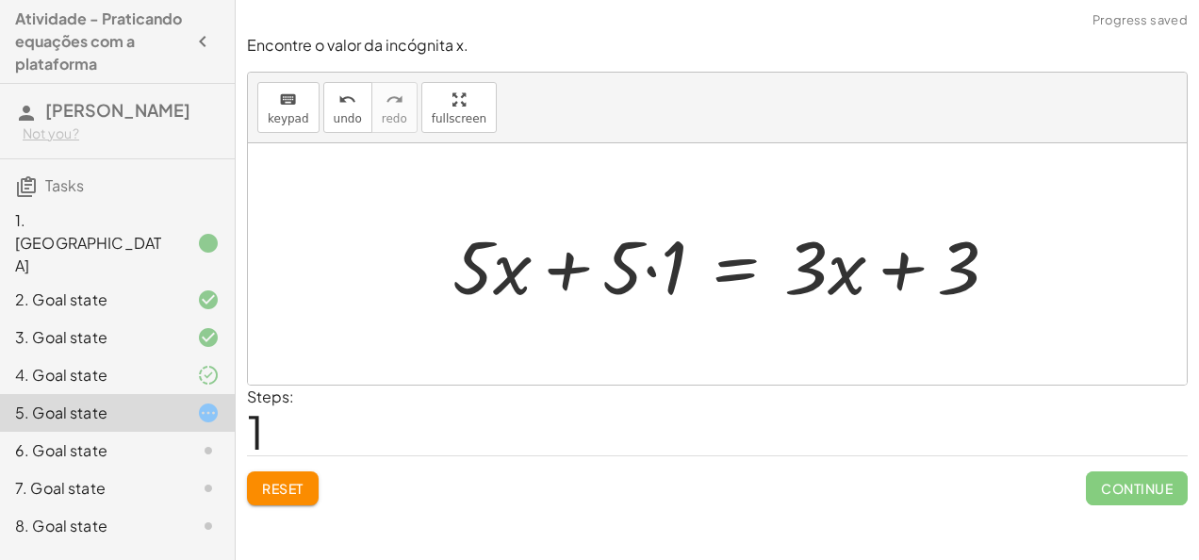
click at [627, 268] on div at bounding box center [732, 264] width 579 height 97
drag, startPoint x: 641, startPoint y: 268, endPoint x: 659, endPoint y: 269, distance: 17.9
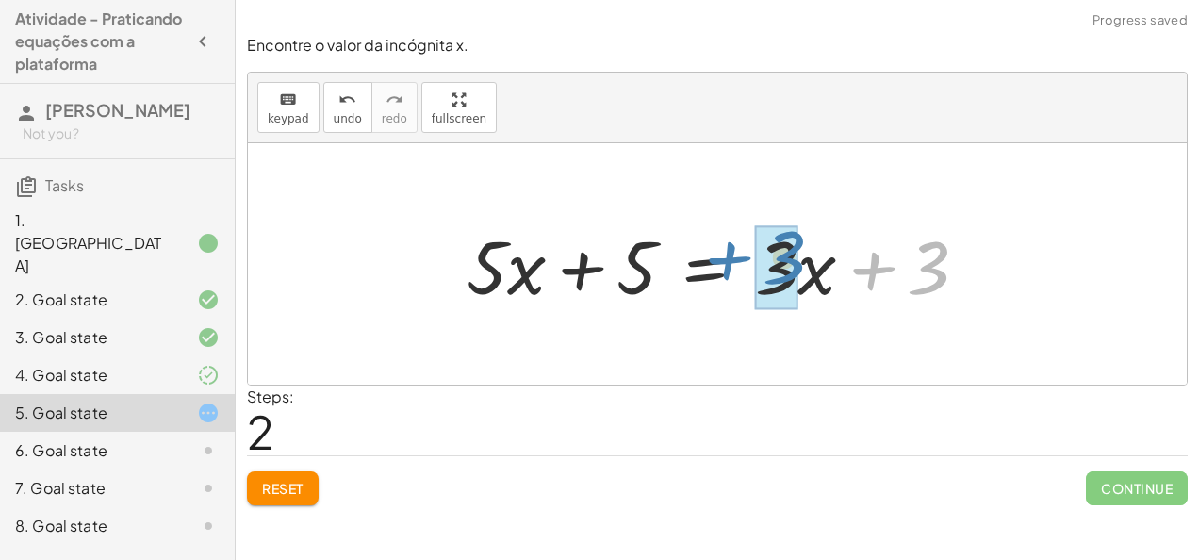
drag, startPoint x: 883, startPoint y: 255, endPoint x: 718, endPoint y: 248, distance: 165.1
click at [718, 248] on div at bounding box center [724, 264] width 535 height 97
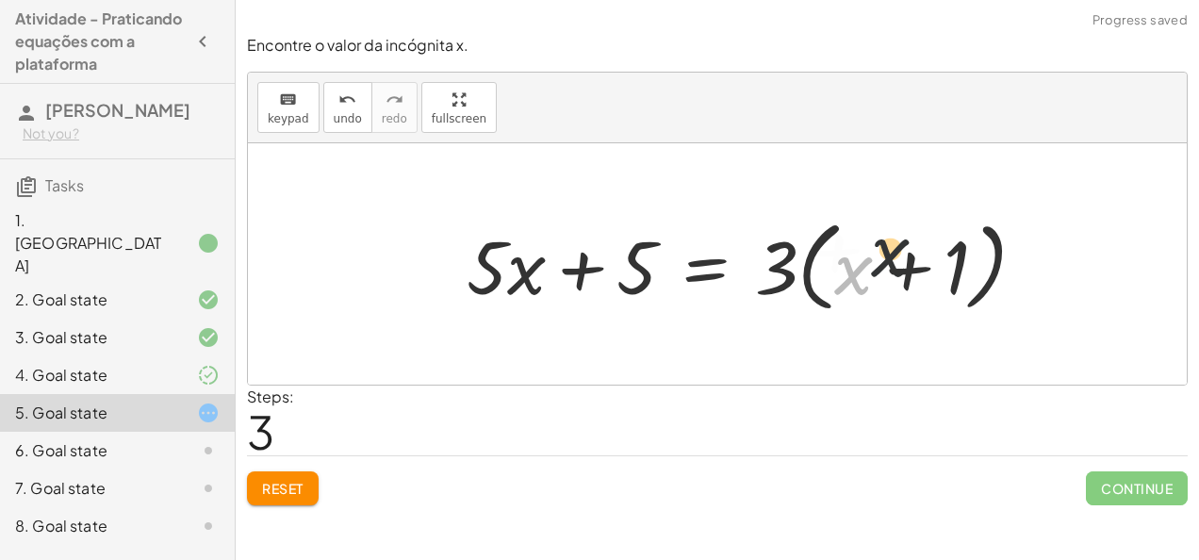
drag, startPoint x: 856, startPoint y: 271, endPoint x: 905, endPoint y: 246, distance: 54.8
click at [905, 246] on div at bounding box center [753, 264] width 593 height 108
drag, startPoint x: 786, startPoint y: 257, endPoint x: 852, endPoint y: 269, distance: 66.9
click at [852, 269] on div at bounding box center [753, 264] width 593 height 108
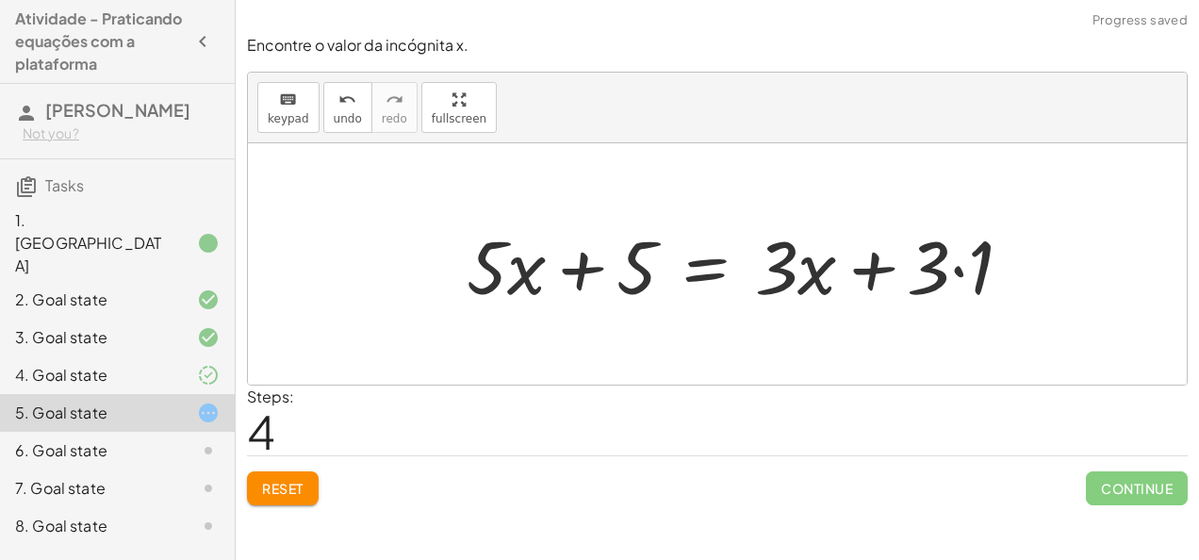
click at [954, 265] on div at bounding box center [746, 264] width 579 height 97
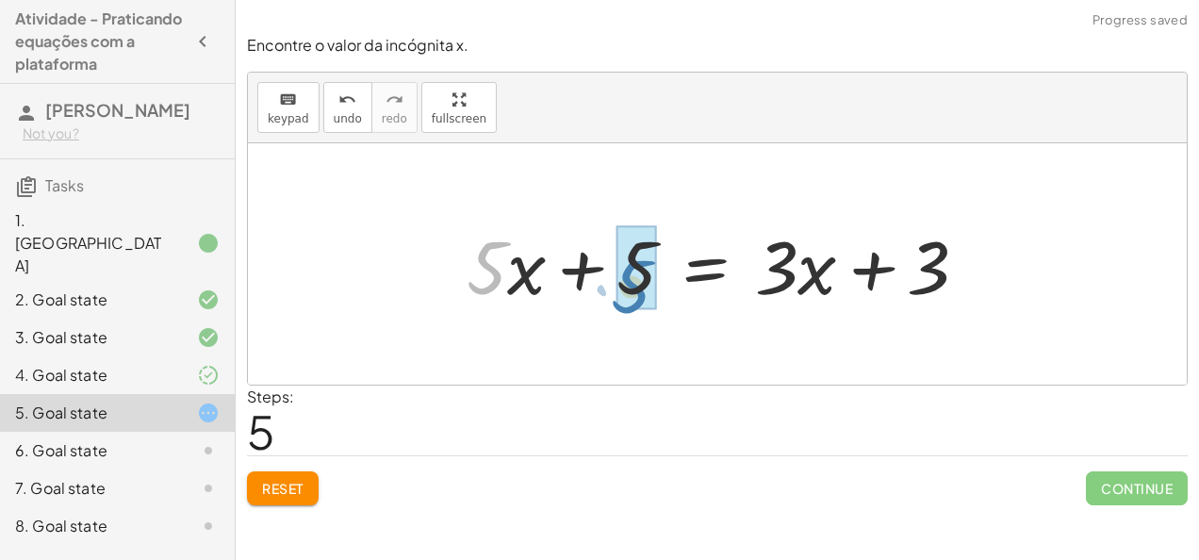
drag, startPoint x: 506, startPoint y: 253, endPoint x: 654, endPoint y: 271, distance: 149.2
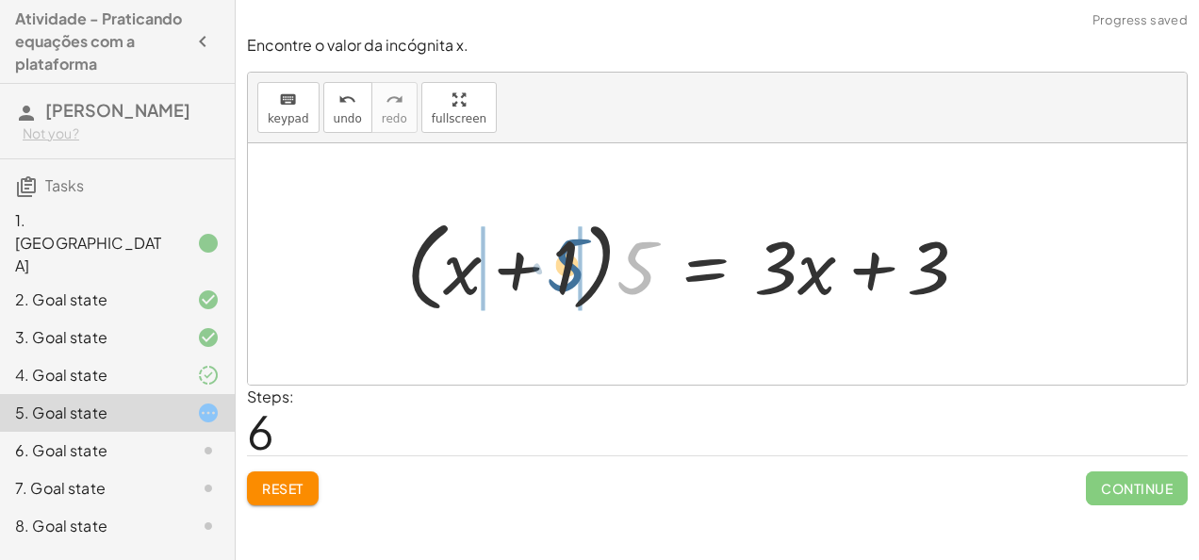
drag, startPoint x: 638, startPoint y: 262, endPoint x: 567, endPoint y: 259, distance: 70.7
click at [567, 259] on div at bounding box center [695, 264] width 596 height 108
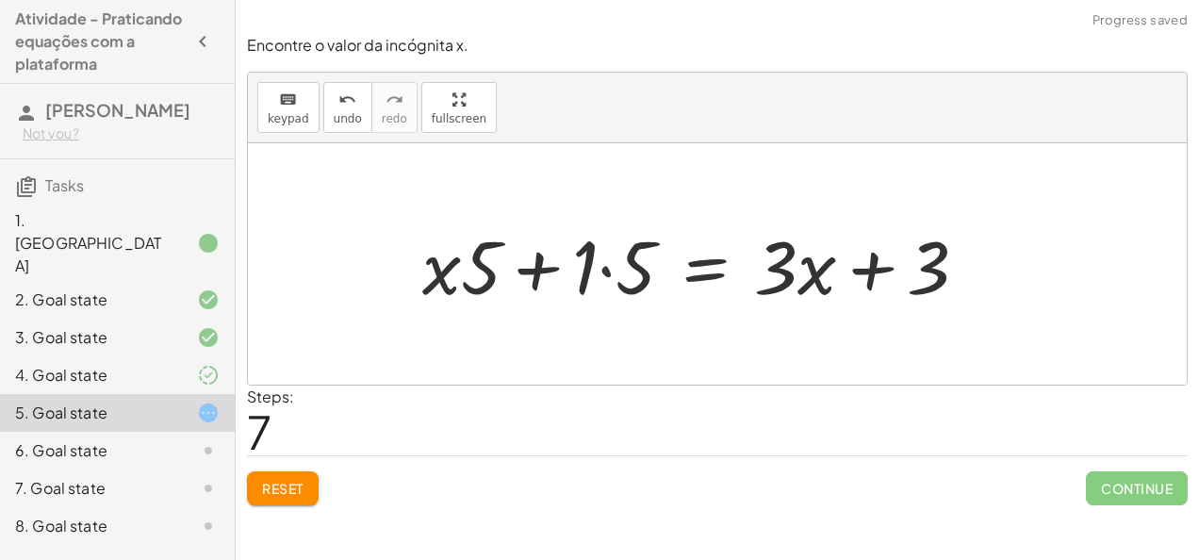
click at [603, 264] on div at bounding box center [702, 264] width 579 height 97
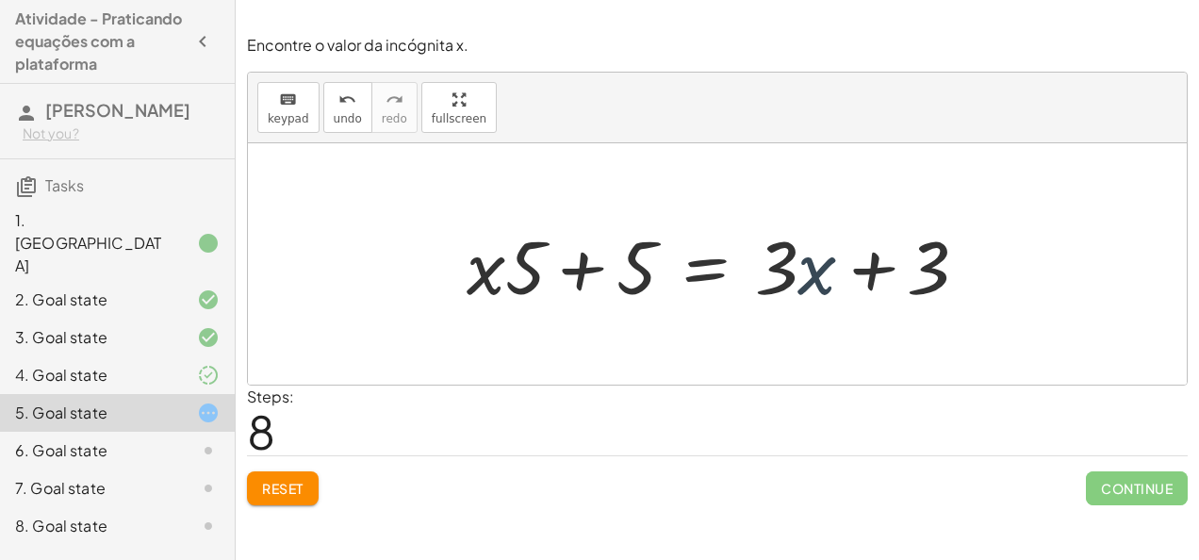
click at [814, 258] on div at bounding box center [724, 264] width 535 height 97
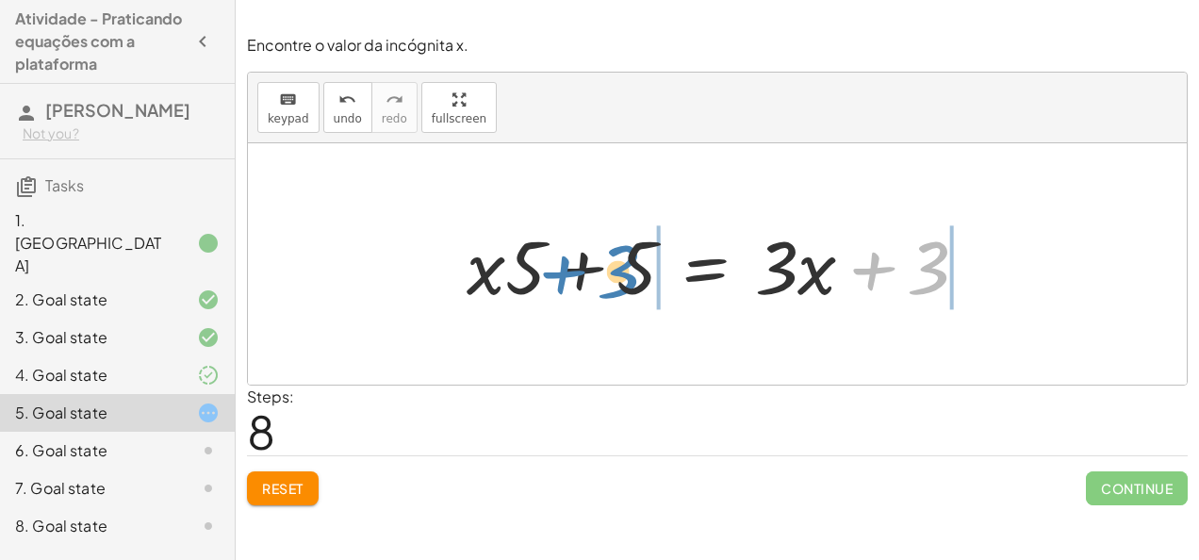
drag, startPoint x: 865, startPoint y: 265, endPoint x: 550, endPoint y: 270, distance: 314.8
click at [550, 270] on div at bounding box center [724, 264] width 535 height 97
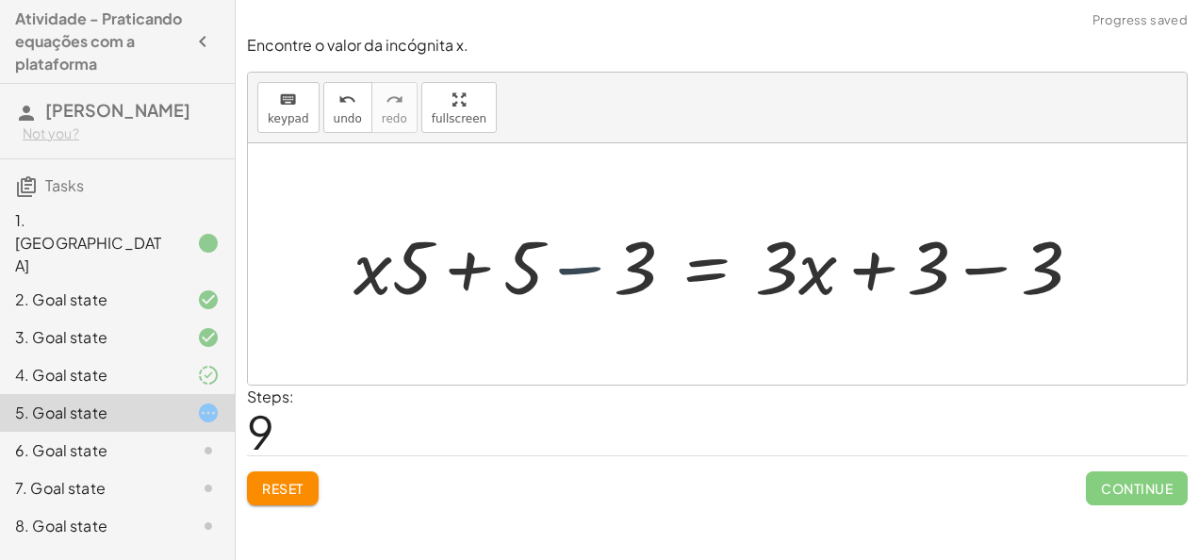
drag, startPoint x: 575, startPoint y: 276, endPoint x: 586, endPoint y: 271, distance: 12.6
click at [586, 271] on div at bounding box center [725, 264] width 762 height 97
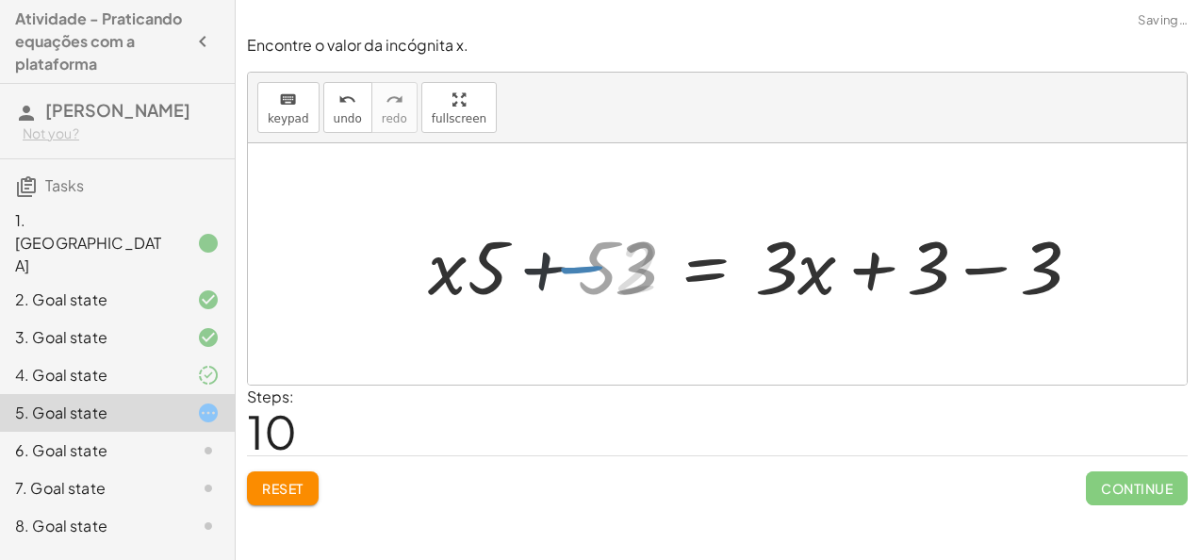
click at [586, 271] on div at bounding box center [780, 264] width 649 height 97
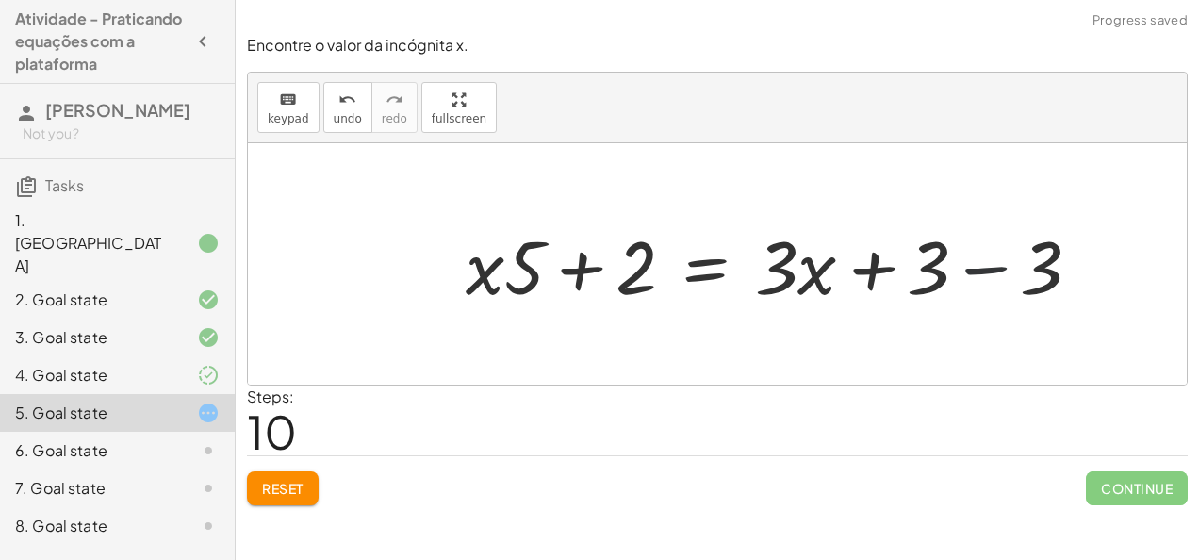
click at [973, 268] on div at bounding box center [780, 264] width 649 height 97
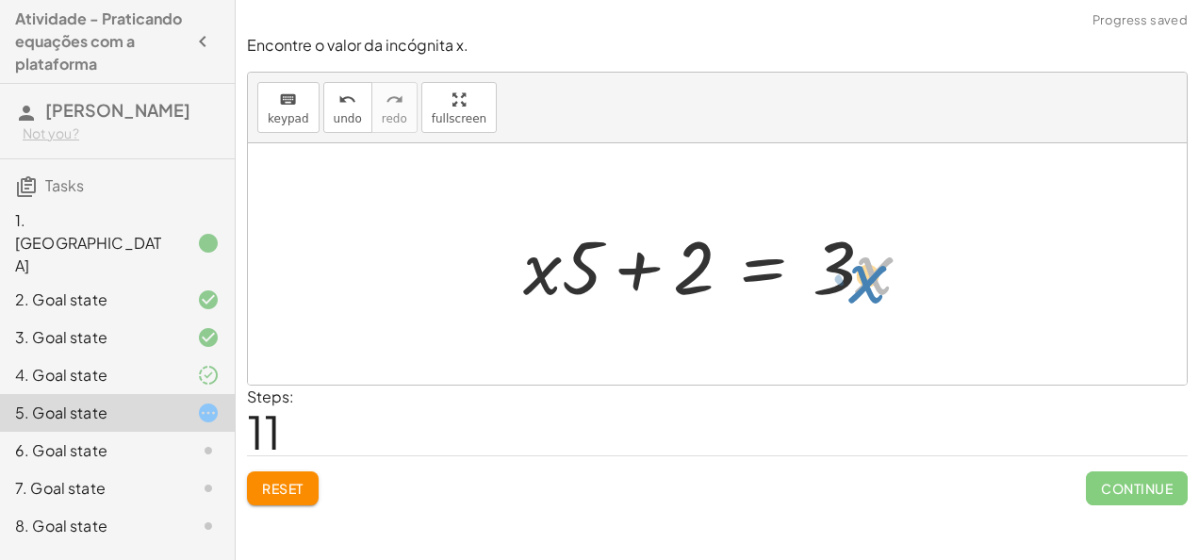
drag, startPoint x: 855, startPoint y: 264, endPoint x: 863, endPoint y: 273, distance: 12.7
click at [863, 273] on div at bounding box center [725, 264] width 422 height 97
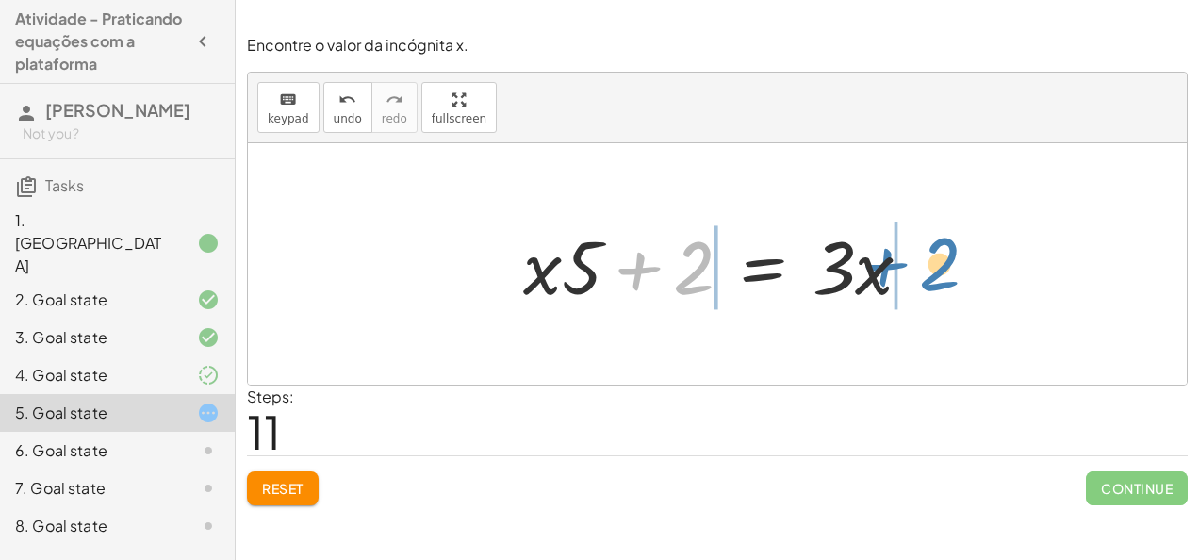
drag, startPoint x: 639, startPoint y: 264, endPoint x: 904, endPoint y: 260, distance: 264.9
click at [904, 260] on div at bounding box center [725, 264] width 422 height 97
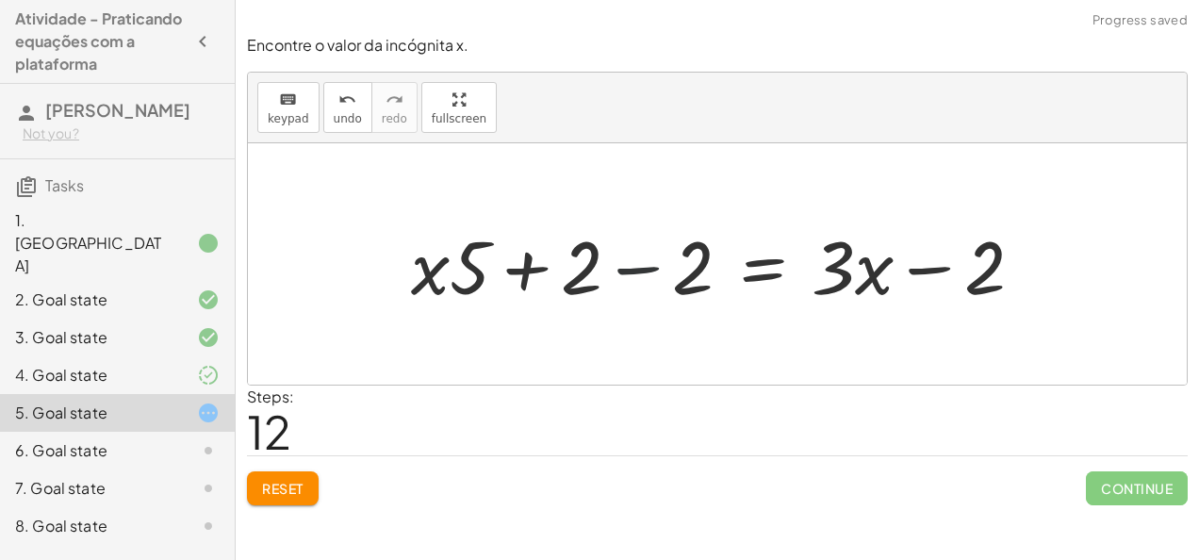
click at [635, 263] on div at bounding box center [725, 264] width 646 height 97
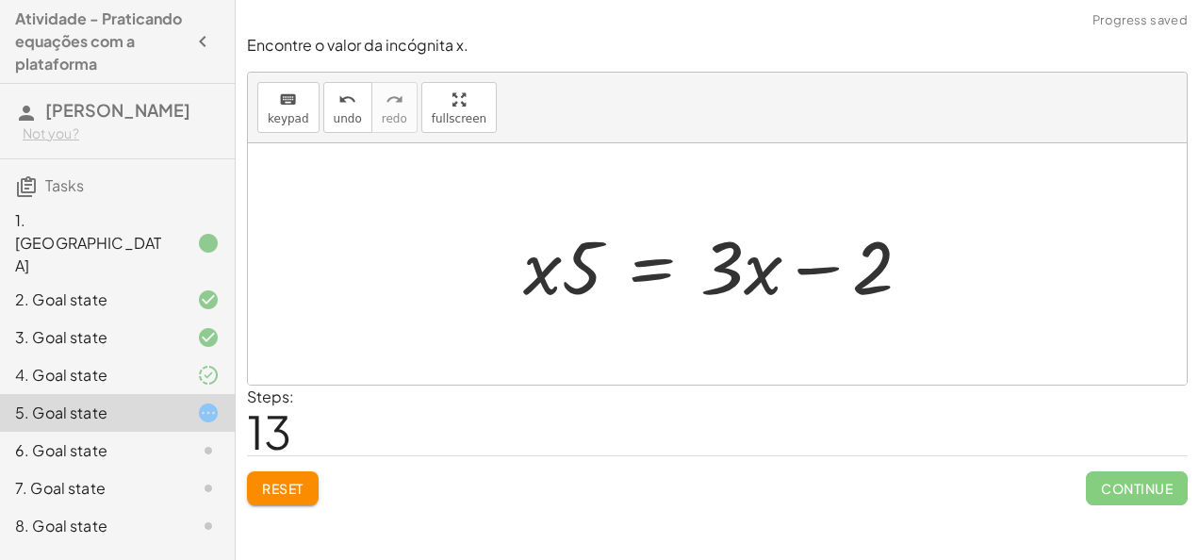
click at [822, 266] on div at bounding box center [725, 264] width 422 height 97
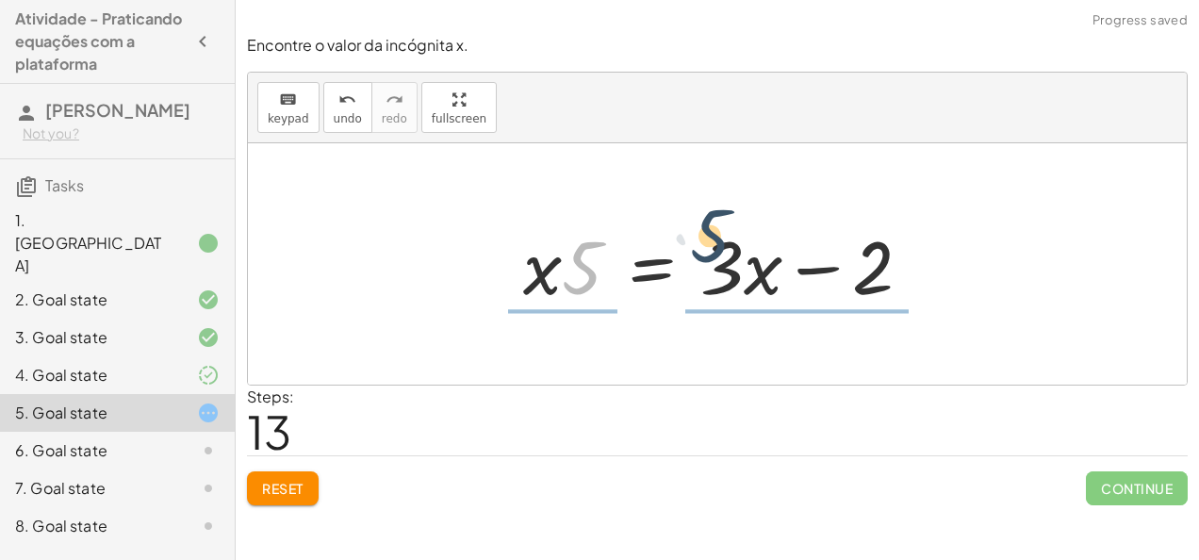
drag, startPoint x: 568, startPoint y: 284, endPoint x: 742, endPoint y: 271, distance: 173.9
click at [742, 271] on div at bounding box center [725, 264] width 422 height 97
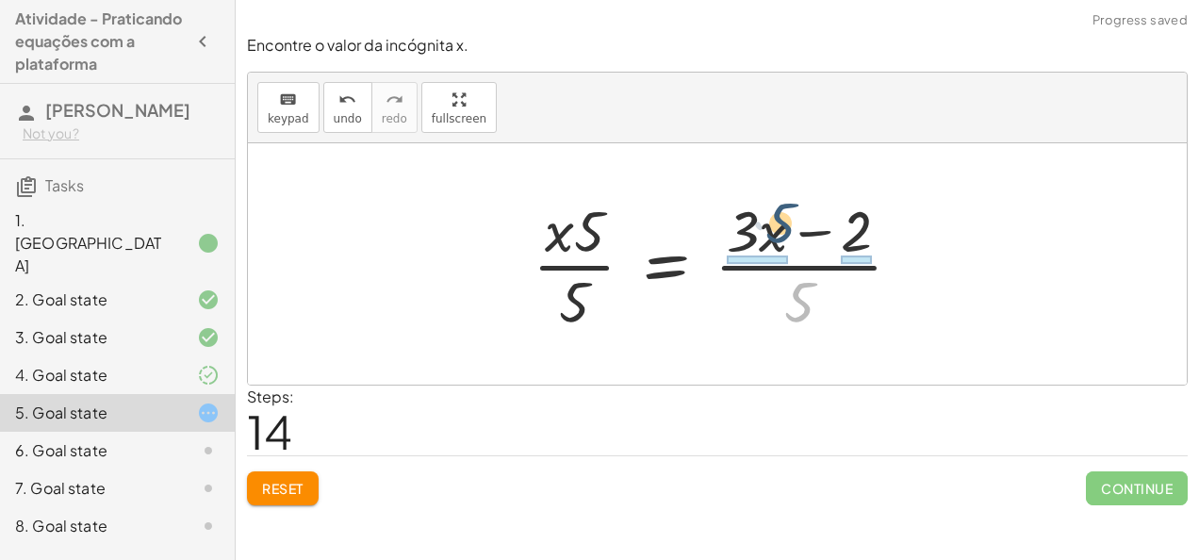
drag, startPoint x: 800, startPoint y: 307, endPoint x: 769, endPoint y: 225, distance: 87.7
click at [769, 225] on div at bounding box center [724, 263] width 403 height 145
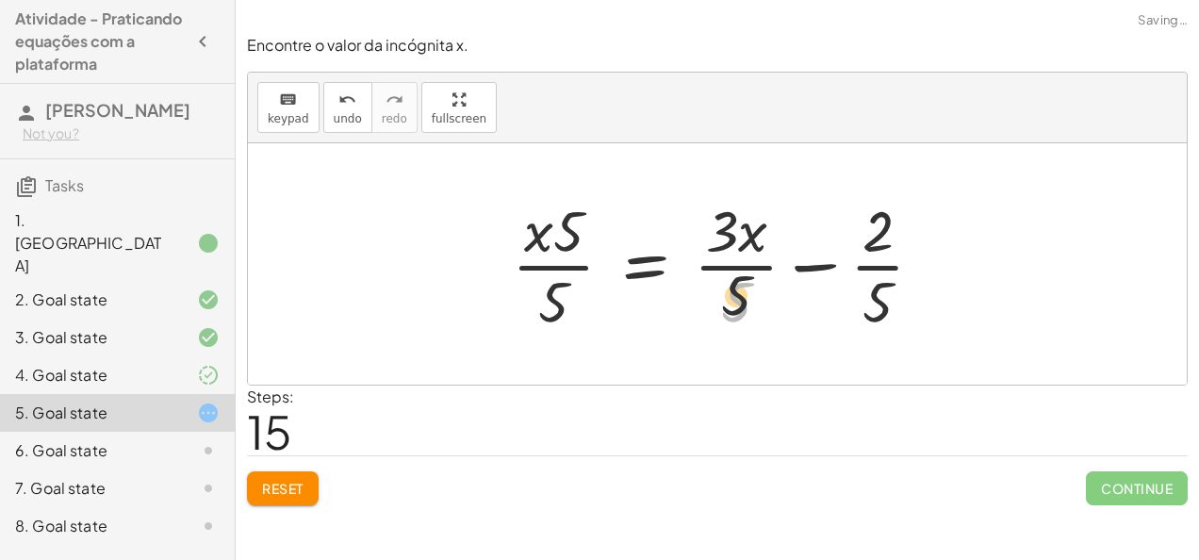
drag, startPoint x: 761, startPoint y: 309, endPoint x: 749, endPoint y: 228, distance: 81.8
click at [749, 228] on div at bounding box center [725, 263] width 446 height 145
click at [883, 230] on div at bounding box center [725, 263] width 446 height 145
click at [550, 296] on div at bounding box center [725, 263] width 446 height 145
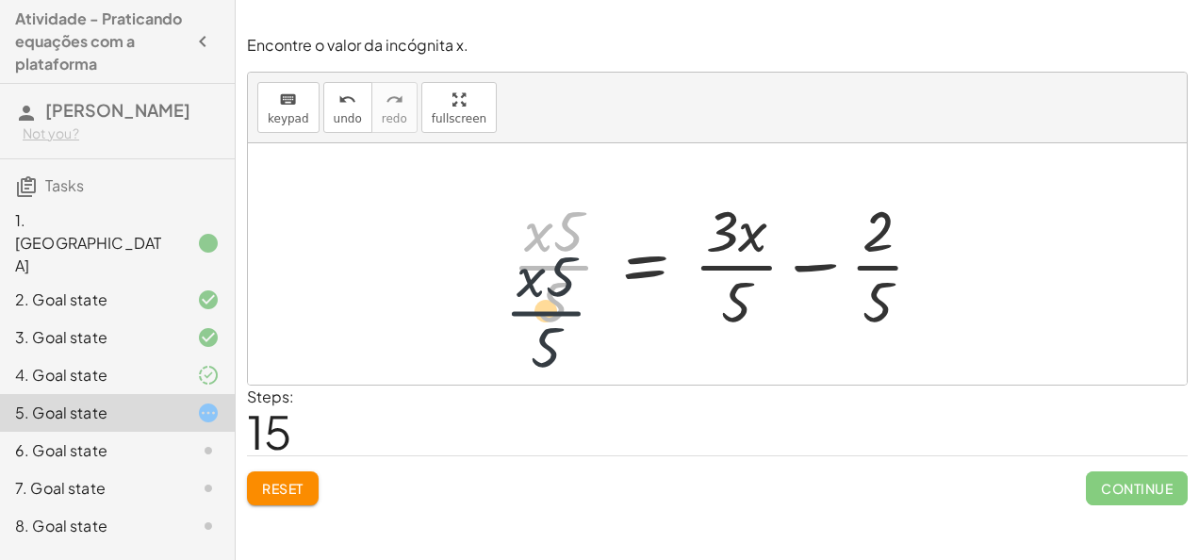
drag, startPoint x: 562, startPoint y: 253, endPoint x: 547, endPoint y: 322, distance: 71.4
click at [547, 322] on div at bounding box center [725, 263] width 446 height 145
drag, startPoint x: 558, startPoint y: 302, endPoint x: 557, endPoint y: 234, distance: 67.9
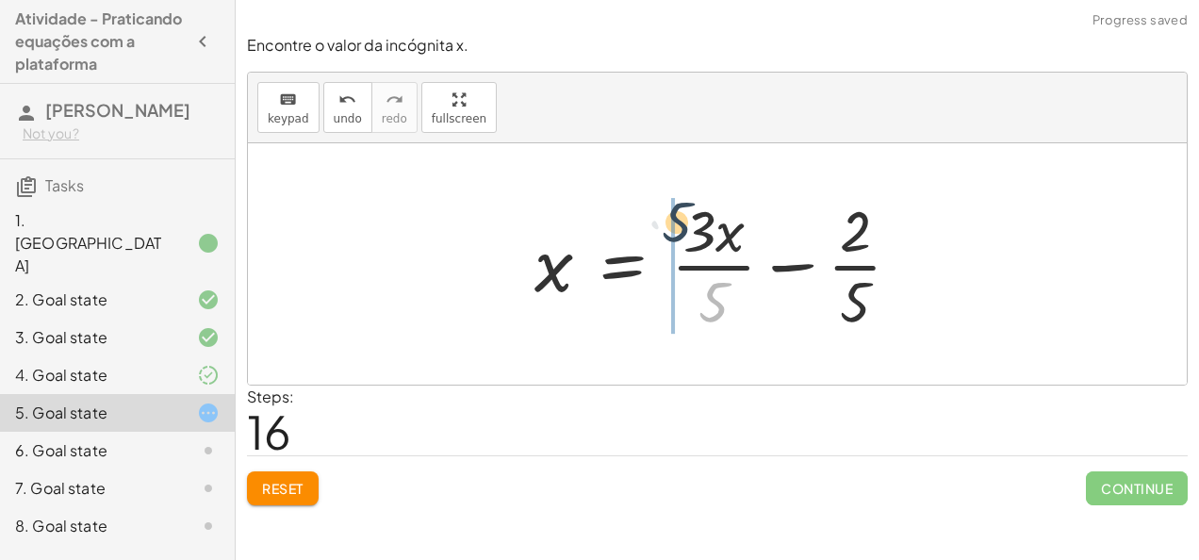
drag, startPoint x: 702, startPoint y: 271, endPoint x: 704, endPoint y: 230, distance: 41.5
click at [694, 227] on div at bounding box center [725, 263] width 401 height 145
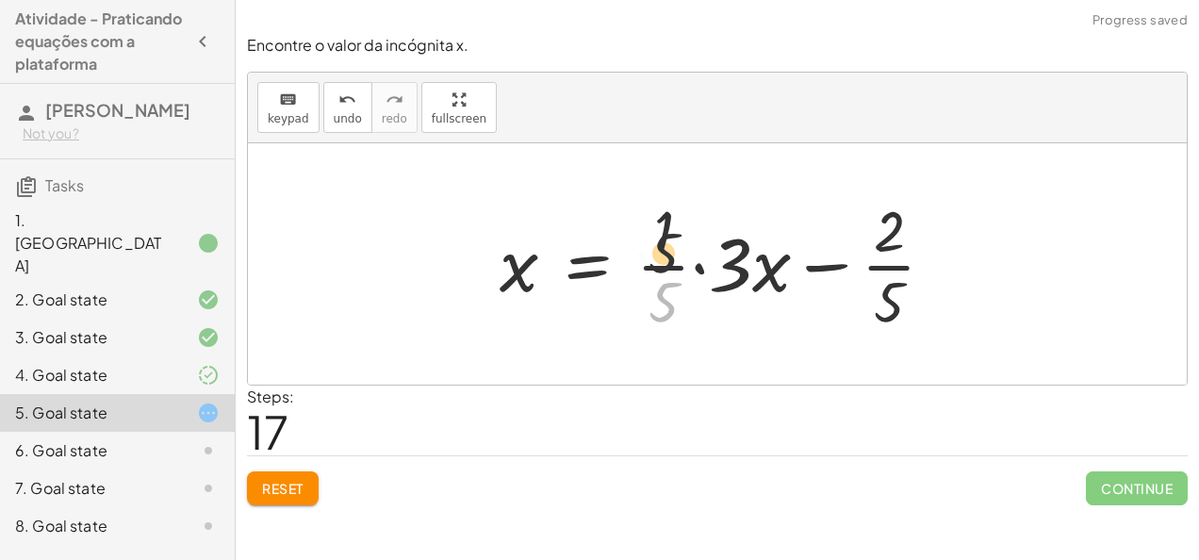
drag, startPoint x: 670, startPoint y: 302, endPoint x: 670, endPoint y: 224, distance: 77.3
click at [670, 224] on div at bounding box center [724, 263] width 469 height 145
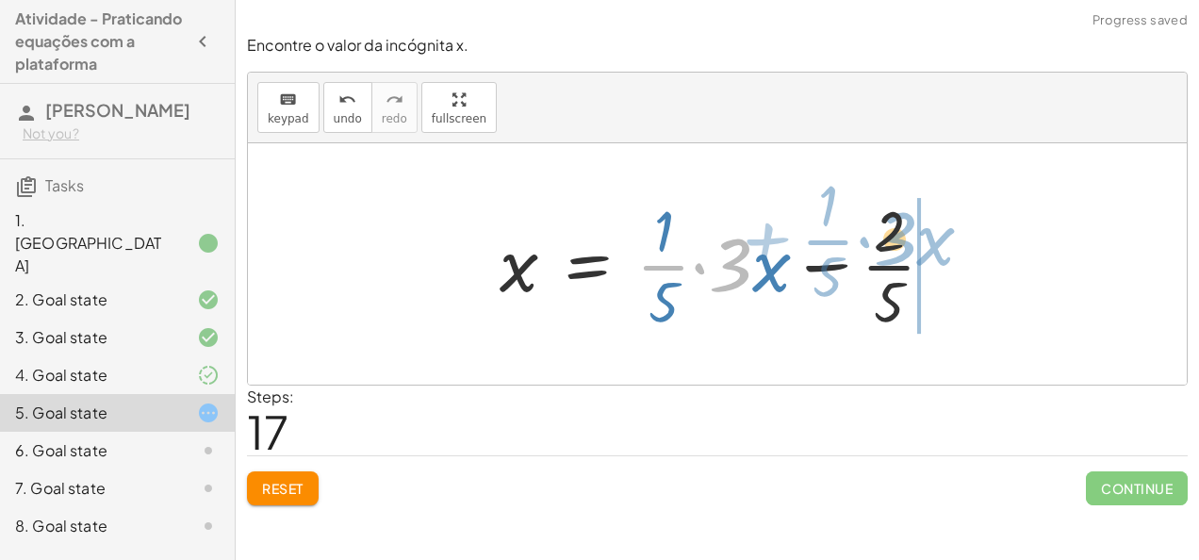
drag, startPoint x: 746, startPoint y: 259, endPoint x: 910, endPoint y: 234, distance: 166.9
click at [910, 234] on div at bounding box center [724, 263] width 469 height 145
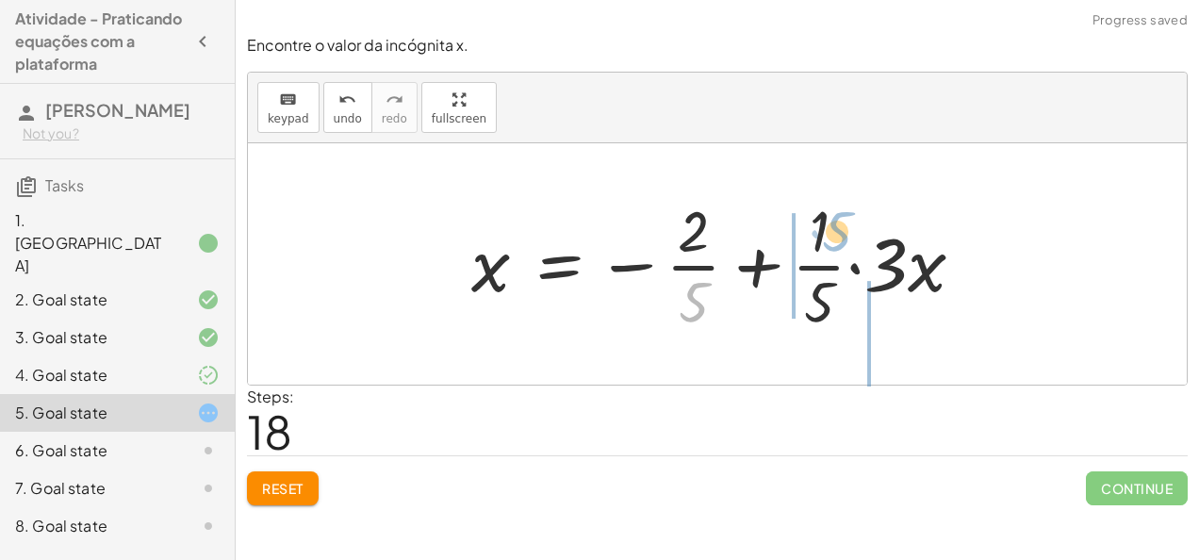
drag, startPoint x: 712, startPoint y: 299, endPoint x: 858, endPoint y: 228, distance: 162.3
click at [858, 228] on div at bounding box center [725, 263] width 527 height 145
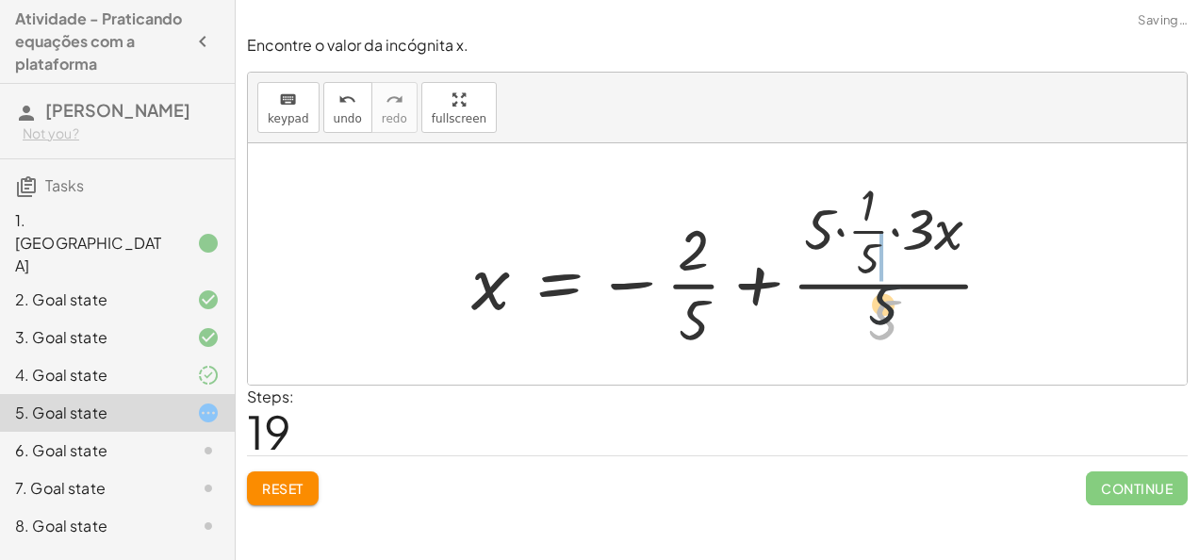
drag, startPoint x: 867, startPoint y: 313, endPoint x: 856, endPoint y: 230, distance: 83.7
click at [856, 230] on div at bounding box center [740, 264] width 556 height 182
drag, startPoint x: 826, startPoint y: 228, endPoint x: 875, endPoint y: 261, distance: 59.1
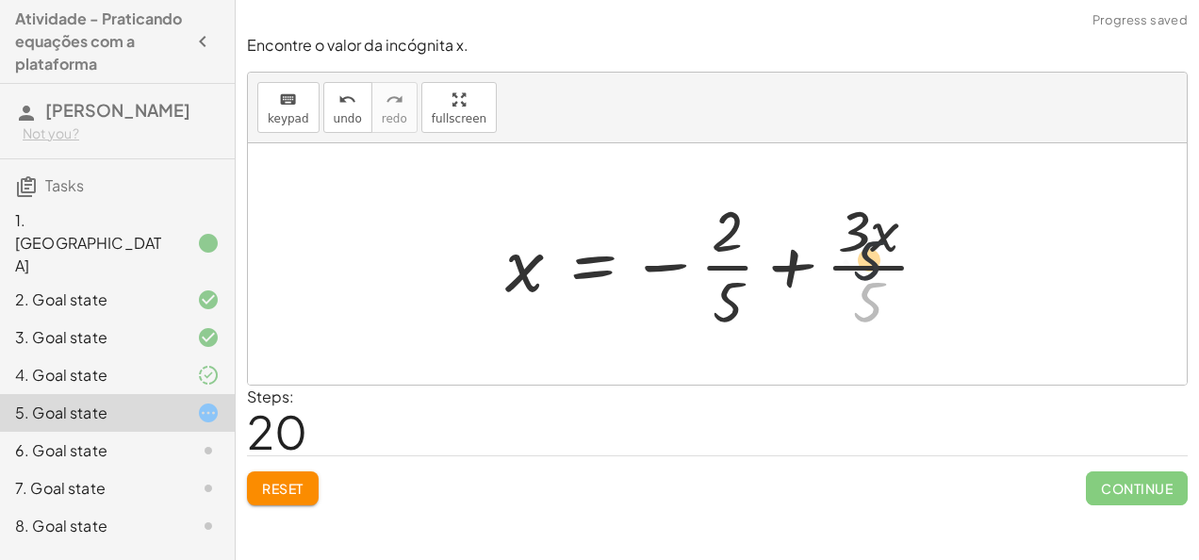
drag, startPoint x: 860, startPoint y: 292, endPoint x: 856, endPoint y: 232, distance: 60.4
click at [856, 232] on div at bounding box center [725, 263] width 458 height 145
click at [315, 486] on button "Reset" at bounding box center [283, 488] width 72 height 34
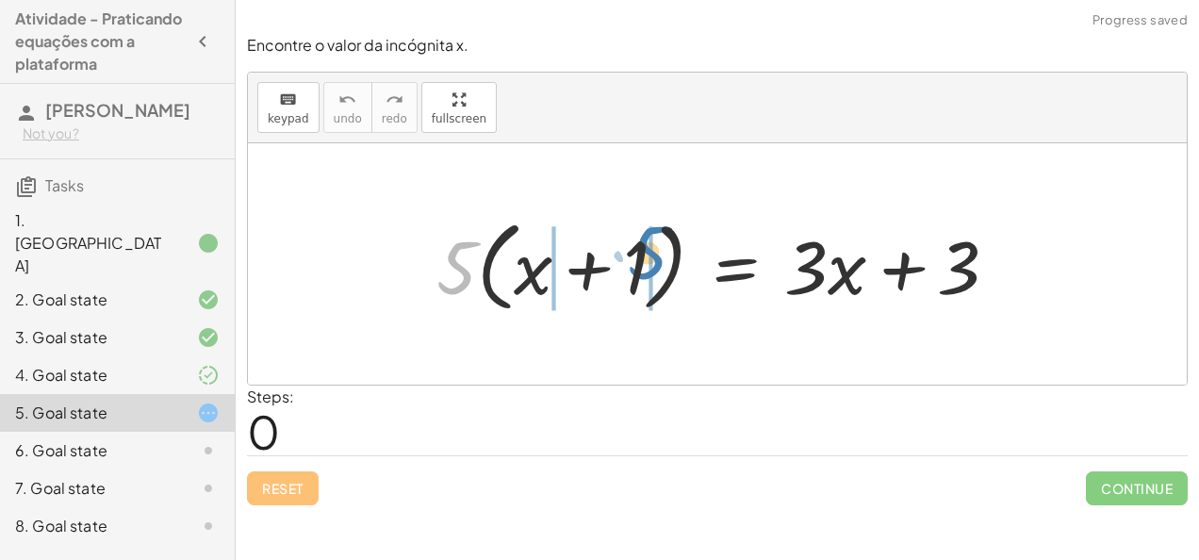
drag, startPoint x: 472, startPoint y: 251, endPoint x: 640, endPoint y: 254, distance: 167.8
click at [640, 254] on div at bounding box center [725, 264] width 596 height 108
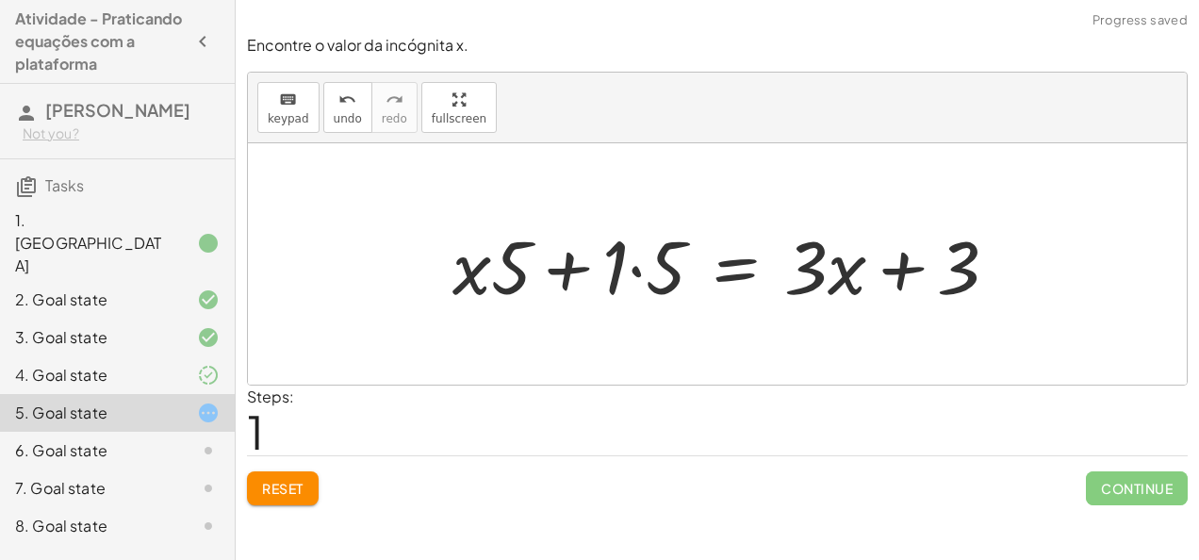
click at [631, 263] on div at bounding box center [732, 264] width 579 height 97
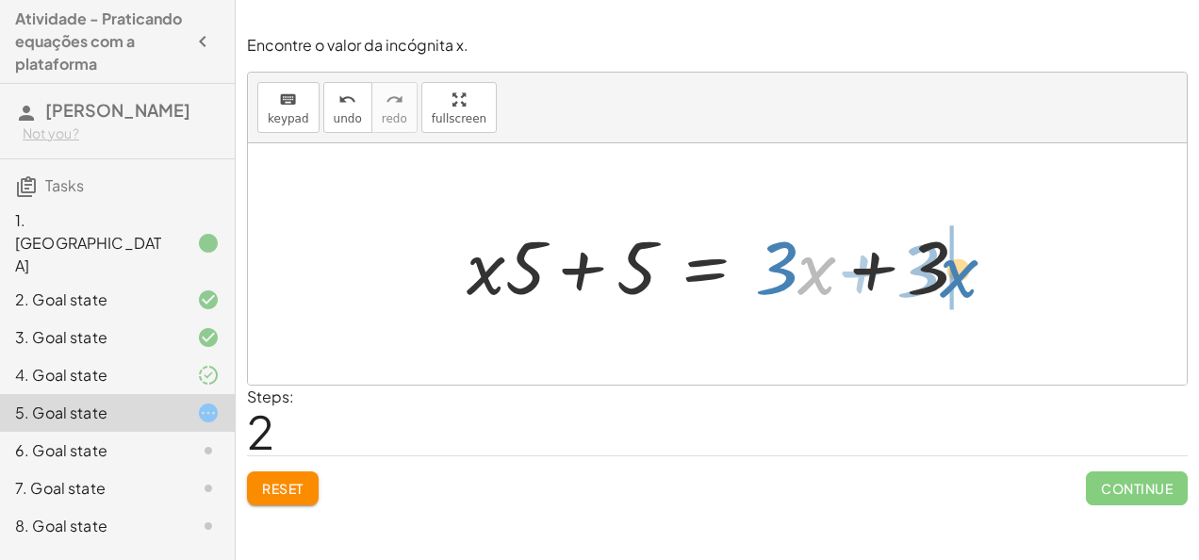
drag, startPoint x: 814, startPoint y: 282, endPoint x: 978, endPoint y: 285, distance: 164.0
click at [978, 285] on div at bounding box center [724, 264] width 535 height 97
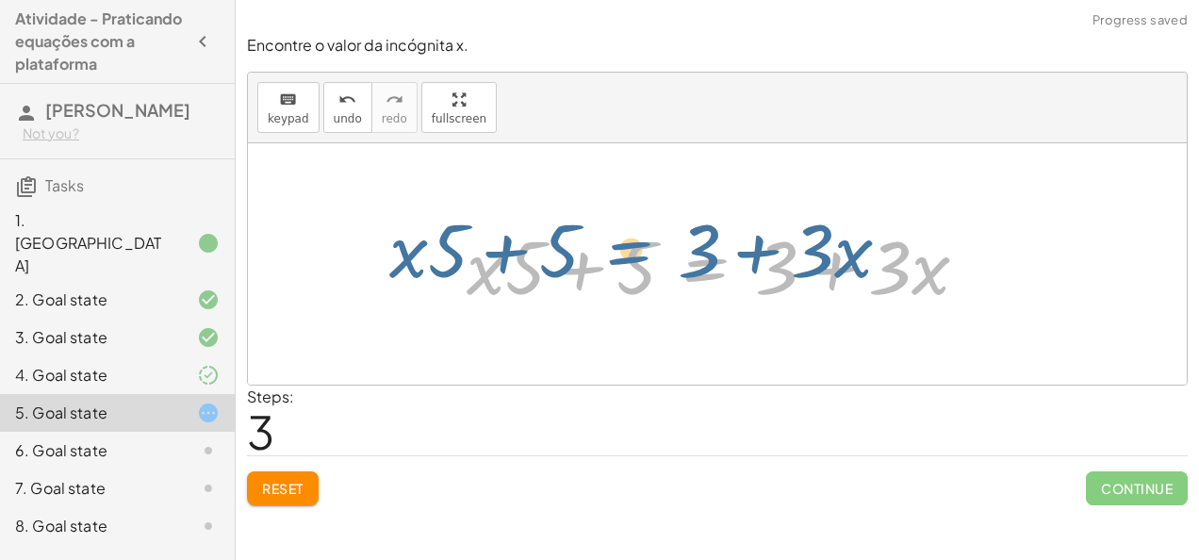
drag, startPoint x: 658, startPoint y: 279, endPoint x: 583, endPoint y: 263, distance: 76.2
click at [583, 263] on div at bounding box center [724, 264] width 535 height 97
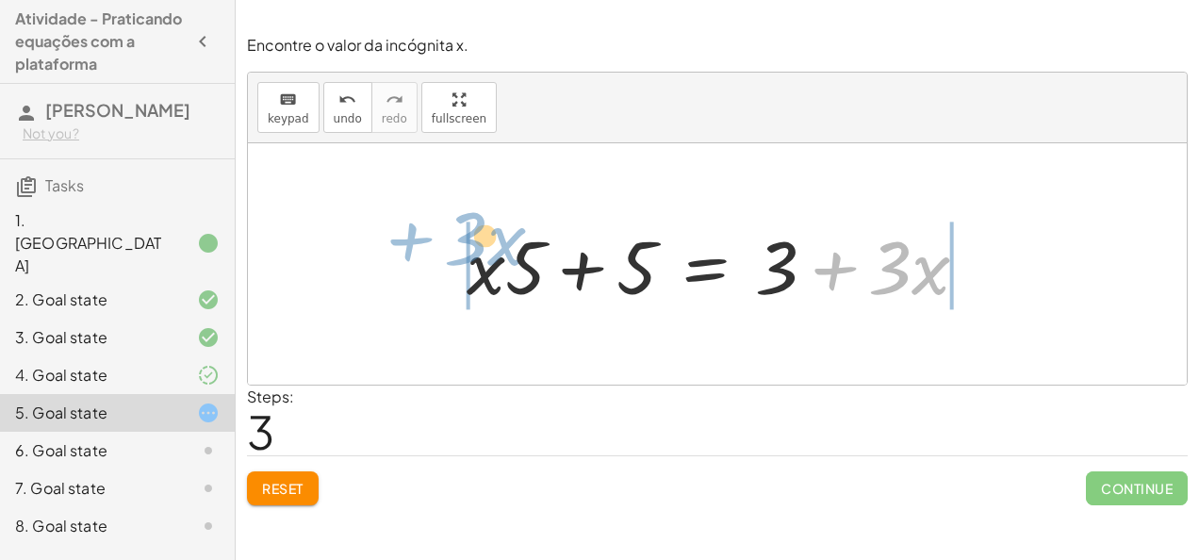
drag, startPoint x: 829, startPoint y: 270, endPoint x: 415, endPoint y: 248, distance: 415.3
click at [415, 248] on div "· 5 · ( + x + 1 ) = + · 3 · x + 3 + · x · 5 + · 1 · 5 = + · 3 · x + 3 + · x · 5…" at bounding box center [717, 263] width 939 height 241
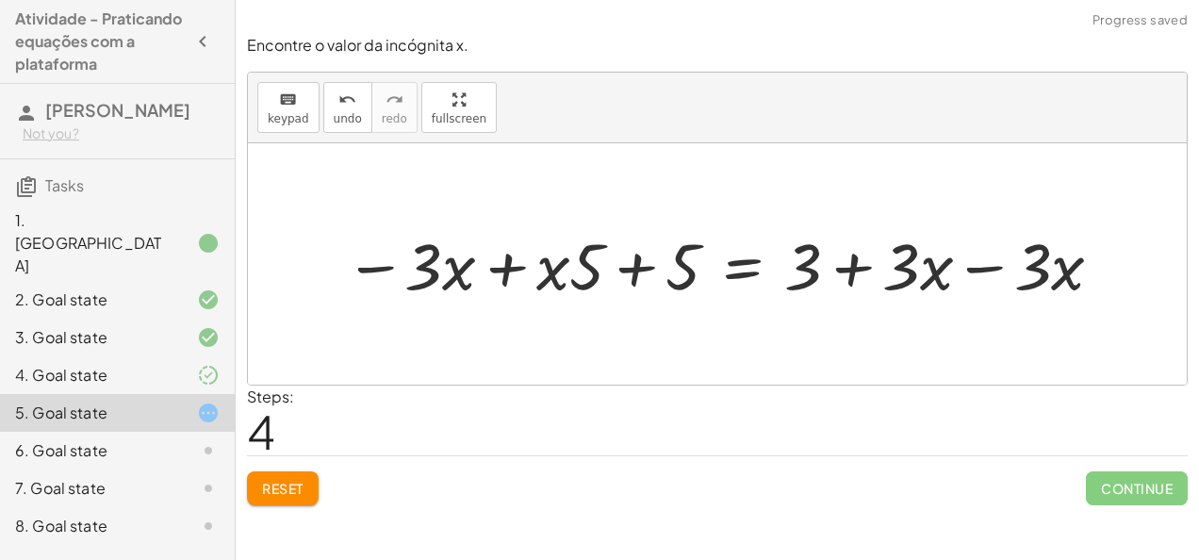
click at [494, 260] on div at bounding box center [725, 263] width 781 height 85
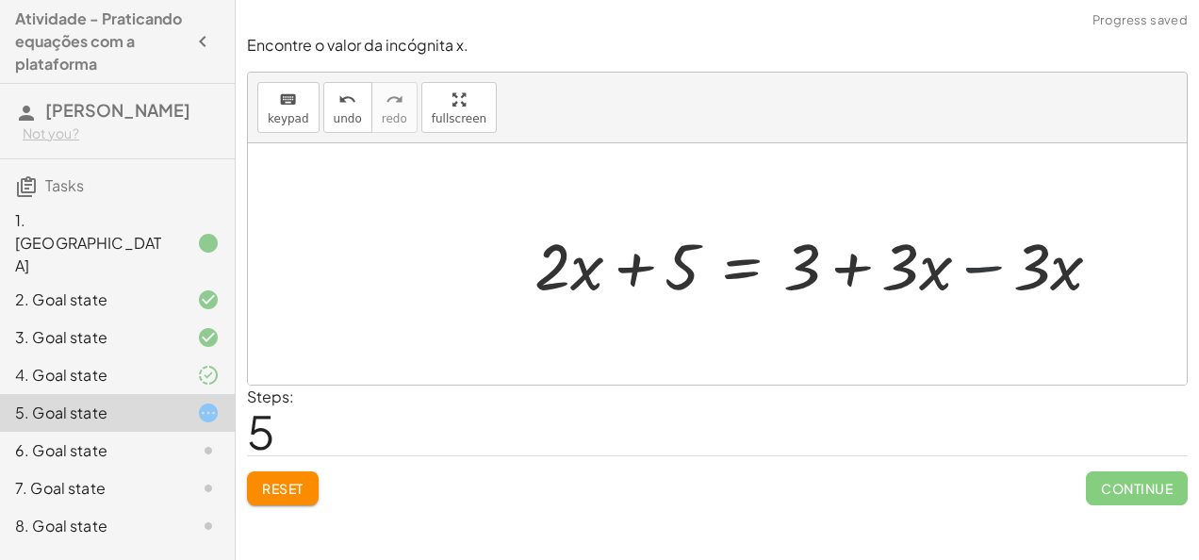
click at [990, 263] on div at bounding box center [825, 263] width 600 height 85
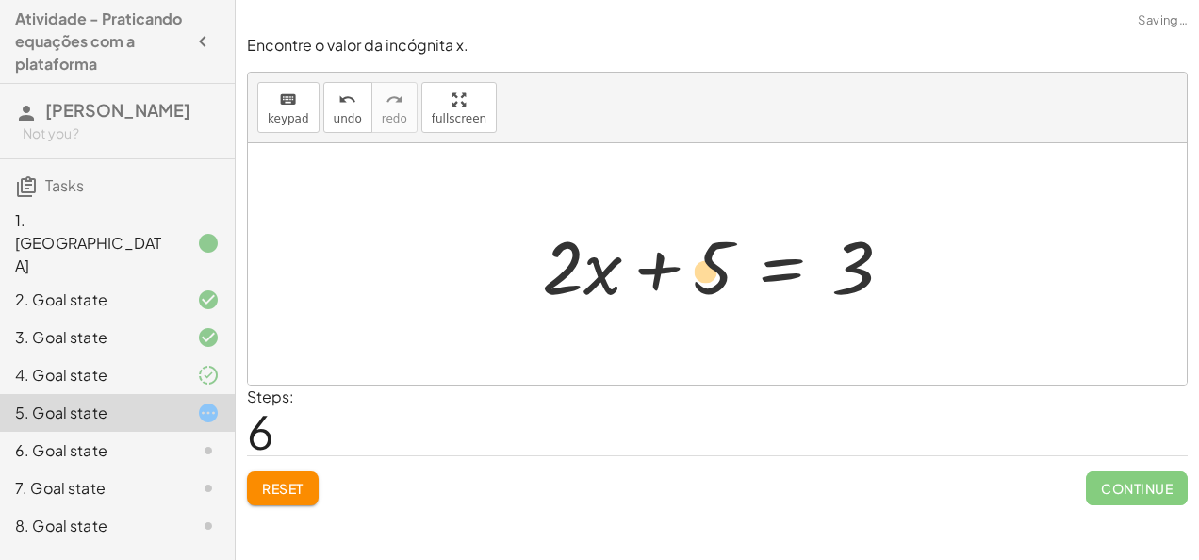
drag, startPoint x: 564, startPoint y: 270, endPoint x: 707, endPoint y: 273, distance: 143.3
click at [707, 273] on div at bounding box center [725, 264] width 384 height 97
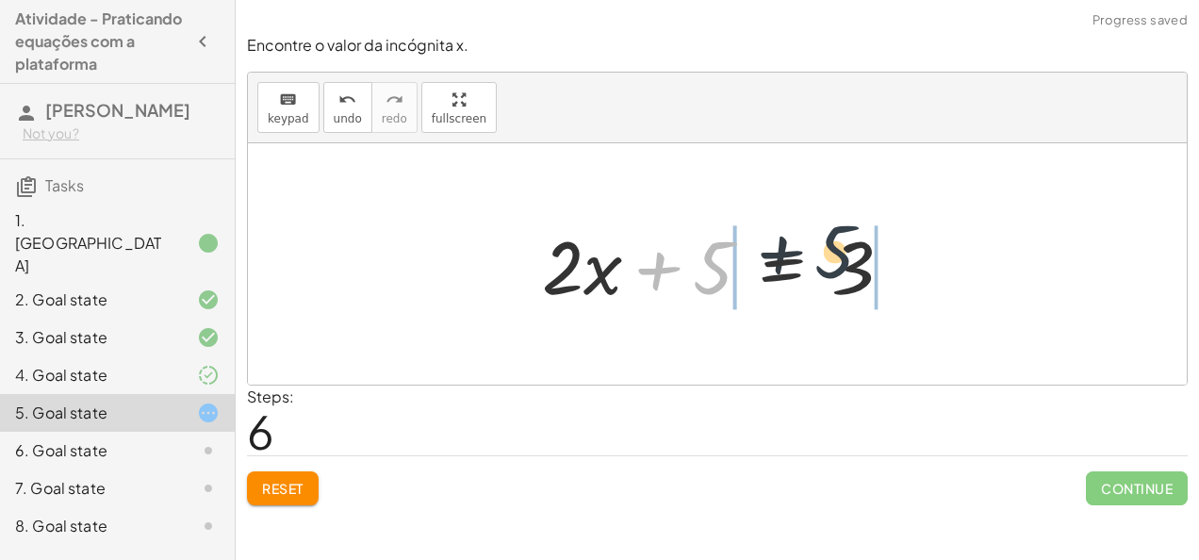
drag, startPoint x: 701, startPoint y: 285, endPoint x: 926, endPoint y: 293, distance: 224.5
click at [926, 293] on div "· 5 · ( + x + 1 ) = + · 3 · x + 3 + · x · 5 + · 1 · 5 = + · 3 · x + 3 + · x · 5…" at bounding box center [717, 263] width 939 height 241
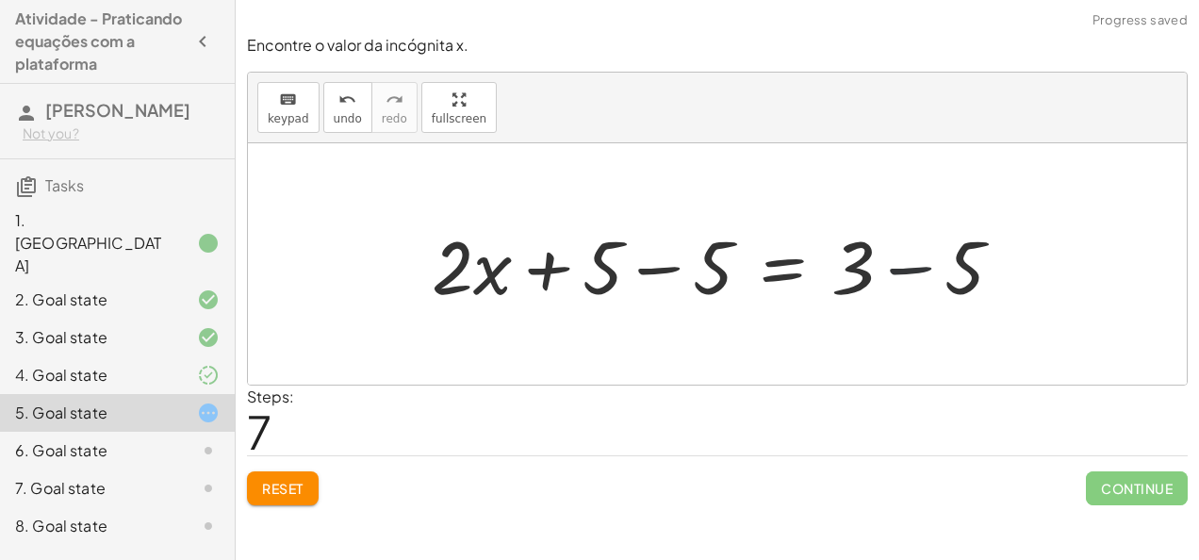
click at [878, 281] on div at bounding box center [724, 264] width 605 height 97
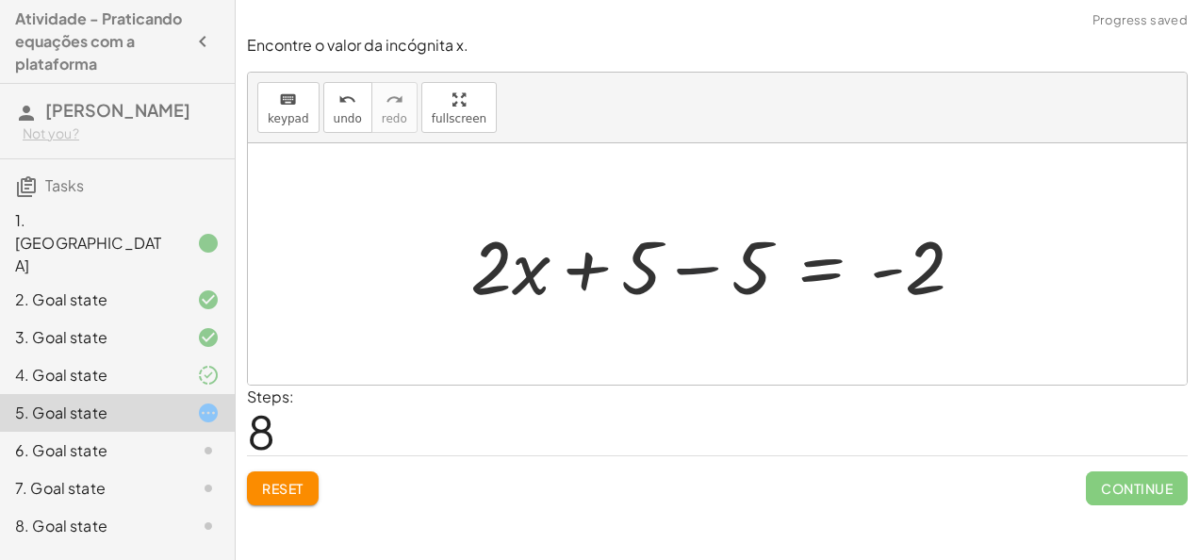
click at [700, 266] on div at bounding box center [725, 264] width 528 height 97
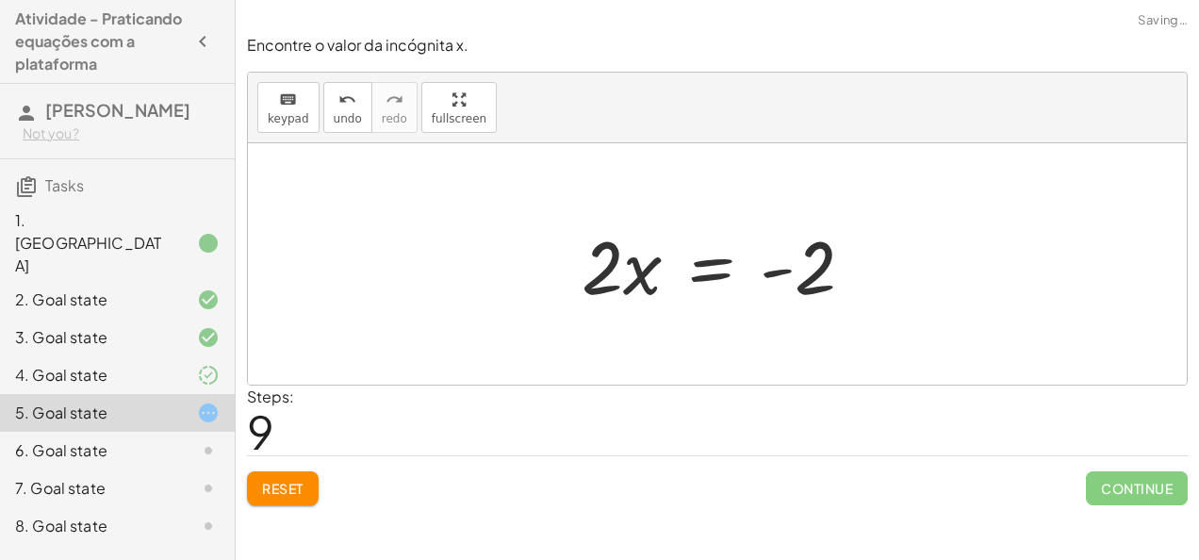
click at [760, 267] on div at bounding box center [725, 264] width 306 height 97
drag, startPoint x: 760, startPoint y: 267, endPoint x: 563, endPoint y: 268, distance: 197.0
click at [563, 268] on div "· 5 · ( + x + 1 ) = + · 3 · x + 3 + · x · 5 + · 1 · 5 = + · 3 · x + 3 + · x · 5…" at bounding box center [718, 264] width 330 height 107
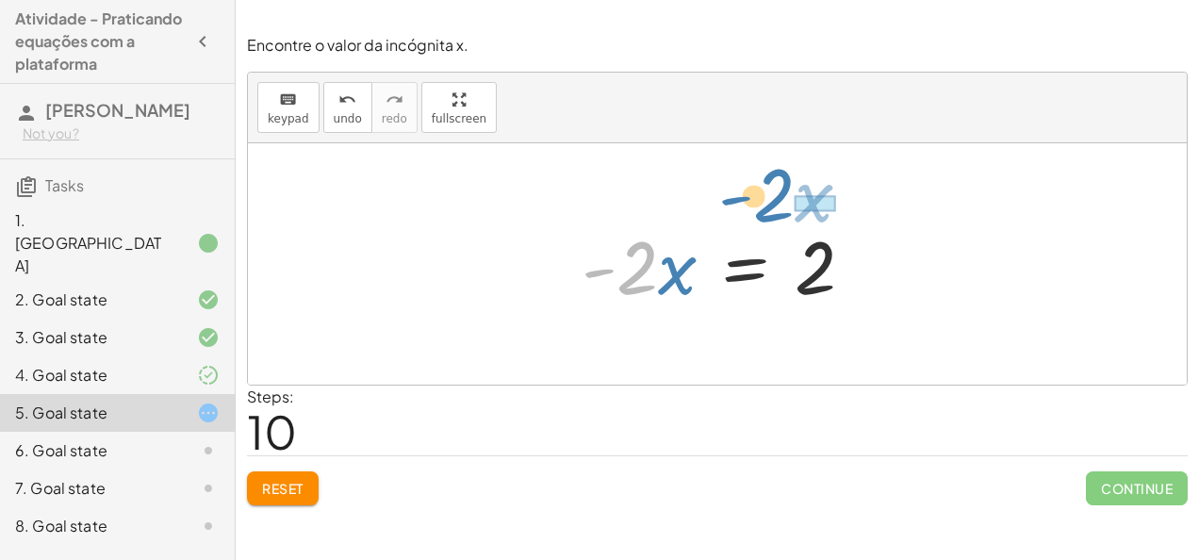
drag, startPoint x: 642, startPoint y: 276, endPoint x: 911, endPoint y: 239, distance: 272.1
click at [911, 239] on div "· 5 · ( + x + 1 ) = + · 3 · x + 3 + · x · 5 + · 1 · 5 = + · 3 · x + 3 + · x · 5…" at bounding box center [717, 263] width 939 height 241
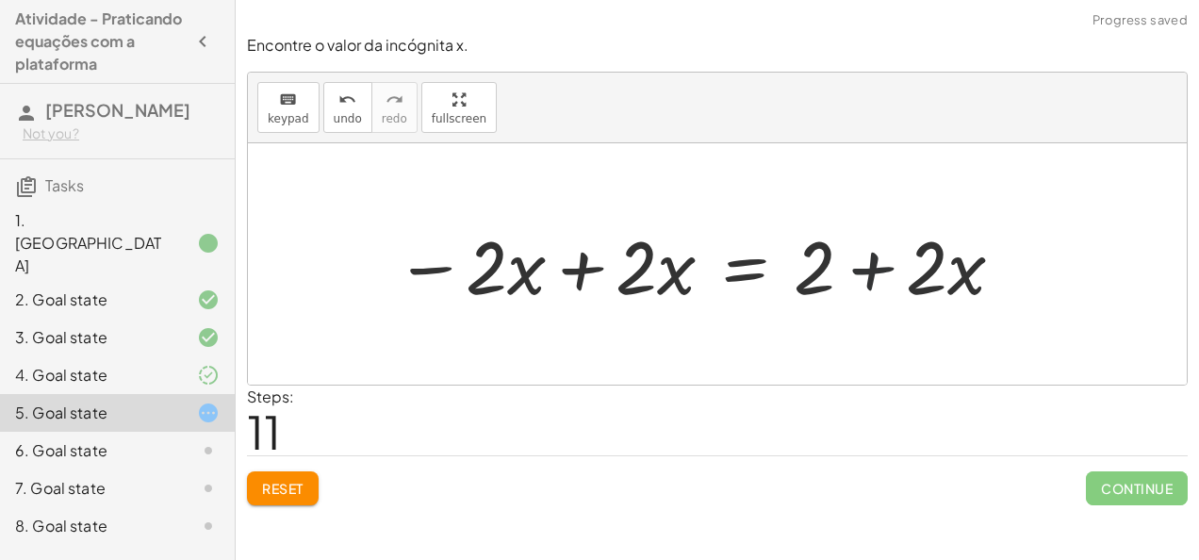
click at [860, 267] on div at bounding box center [701, 264] width 631 height 97
click at [588, 271] on div at bounding box center [701, 264] width 631 height 97
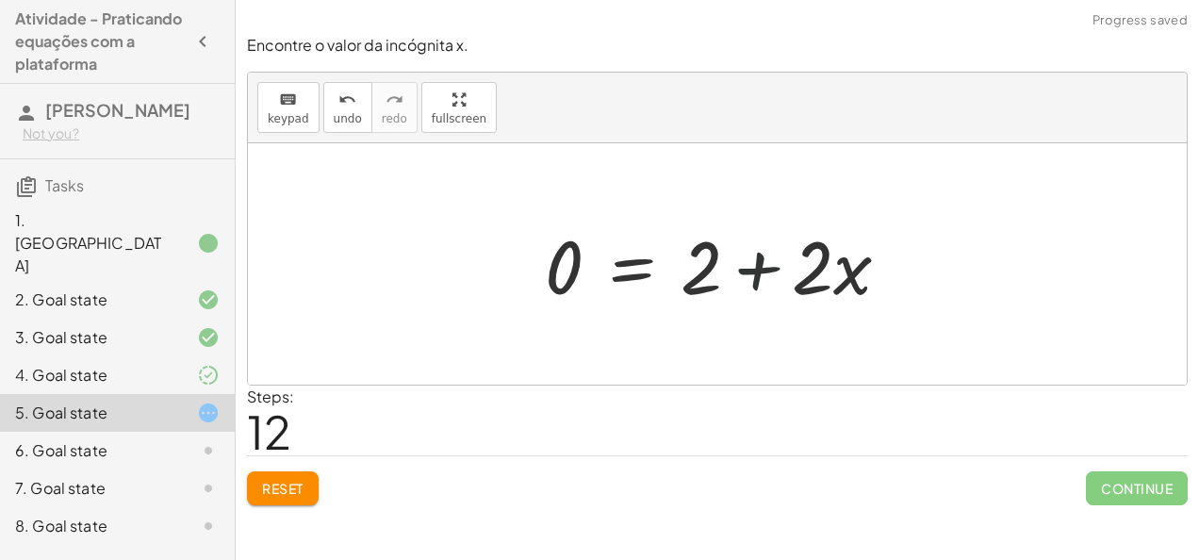
click at [760, 264] on div at bounding box center [724, 264] width 379 height 97
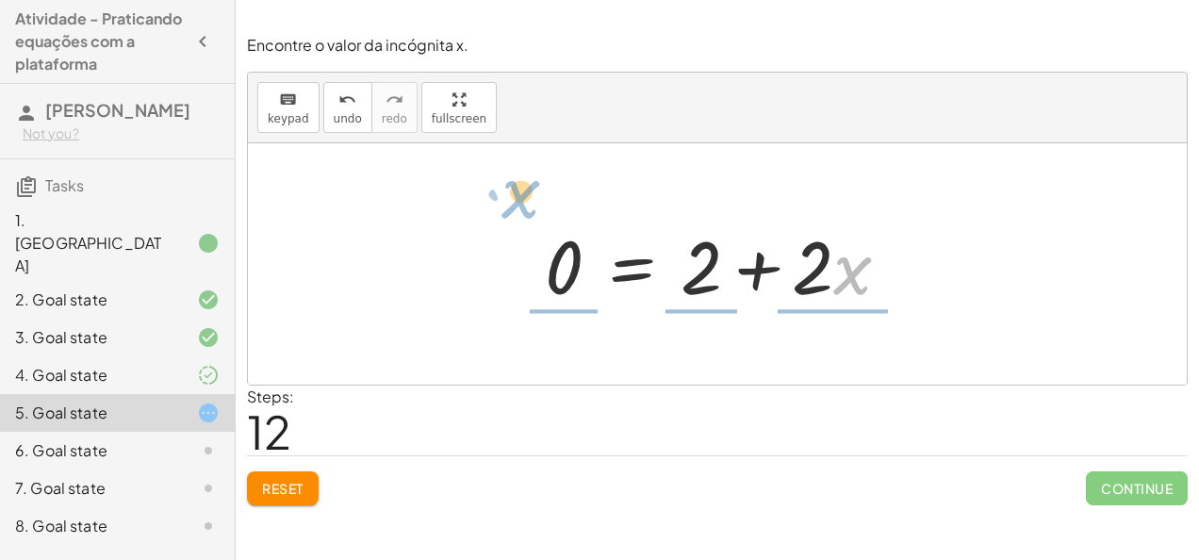
drag, startPoint x: 833, startPoint y: 199, endPoint x: 517, endPoint y: 166, distance: 317.5
click at [517, 166] on div "· 5 · ( + x + 1 ) = + · 3 · x + 3 + · x · 5 + · 1 · 5 = + · 3 · x + 3 + · x · 5…" at bounding box center [717, 263] width 939 height 241
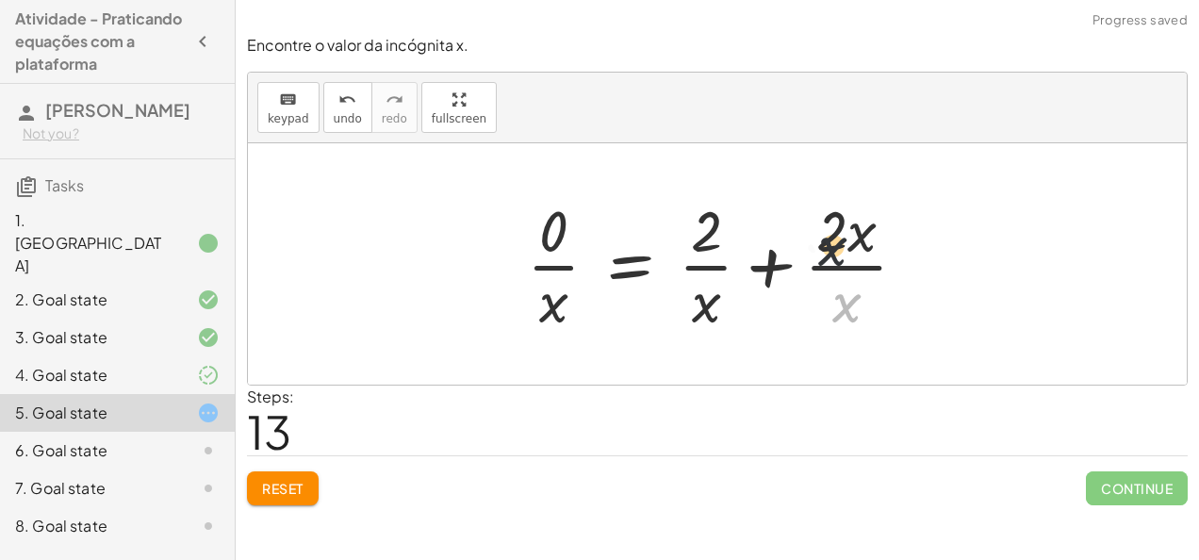
drag, startPoint x: 861, startPoint y: 287, endPoint x: 845, endPoint y: 223, distance: 65.2
click at [845, 223] on div at bounding box center [724, 263] width 414 height 145
drag, startPoint x: 860, startPoint y: 205, endPoint x: 853, endPoint y: 299, distance: 93.5
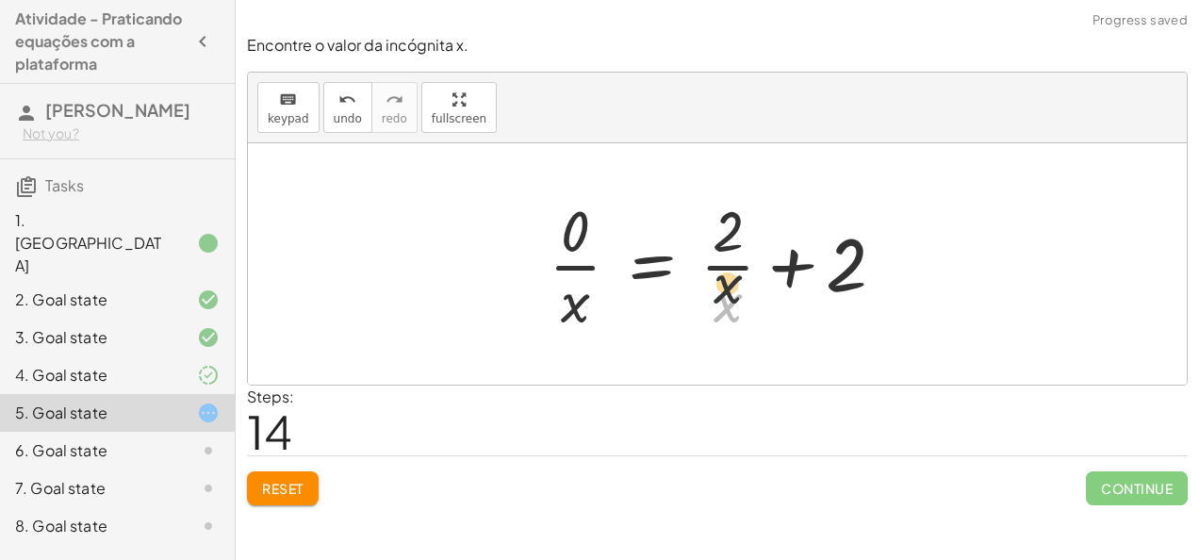
drag, startPoint x: 729, startPoint y: 307, endPoint x: 722, endPoint y: 228, distance: 79.4
click at [722, 228] on div at bounding box center [724, 263] width 370 height 145
drag, startPoint x: 569, startPoint y: 303, endPoint x: 745, endPoint y: 314, distance: 175.7
click at [745, 314] on div at bounding box center [724, 263] width 370 height 145
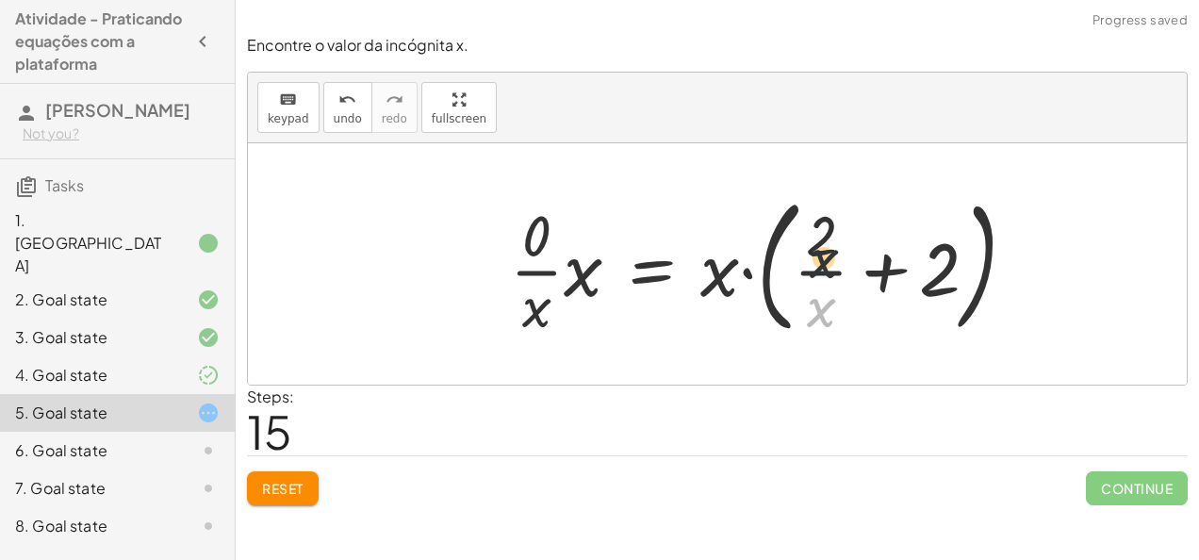
drag, startPoint x: 820, startPoint y: 310, endPoint x: 824, endPoint y: 232, distance: 78.3
click at [824, 232] on div at bounding box center [770, 264] width 541 height 156
drag, startPoint x: 824, startPoint y: 232, endPoint x: 960, endPoint y: 284, distance: 146.2
click at [960, 284] on div at bounding box center [770, 264] width 541 height 156
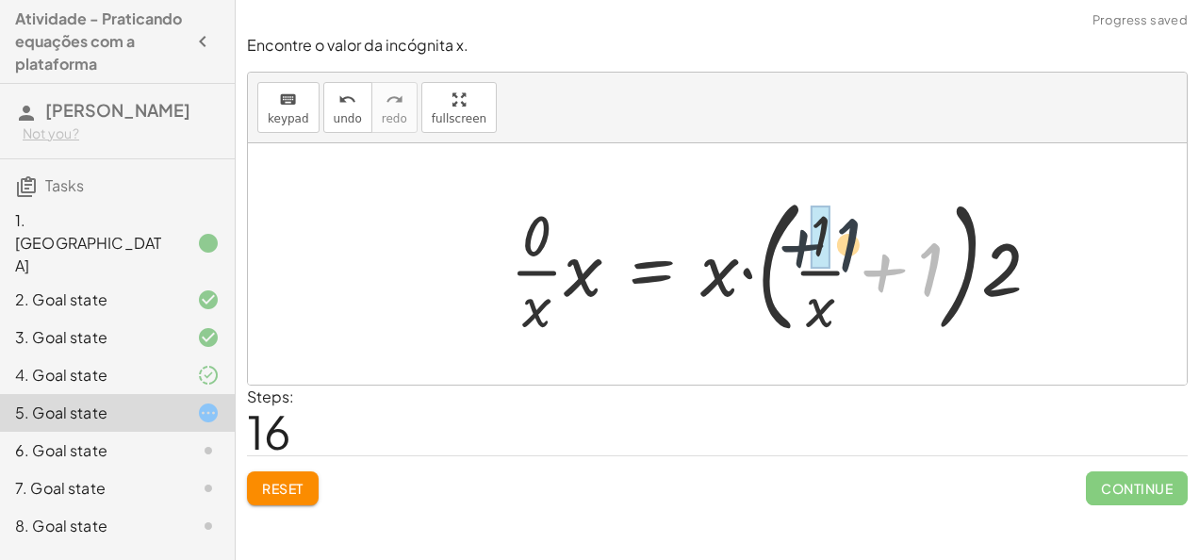
drag, startPoint x: 935, startPoint y: 287, endPoint x: 828, endPoint y: 253, distance: 112.1
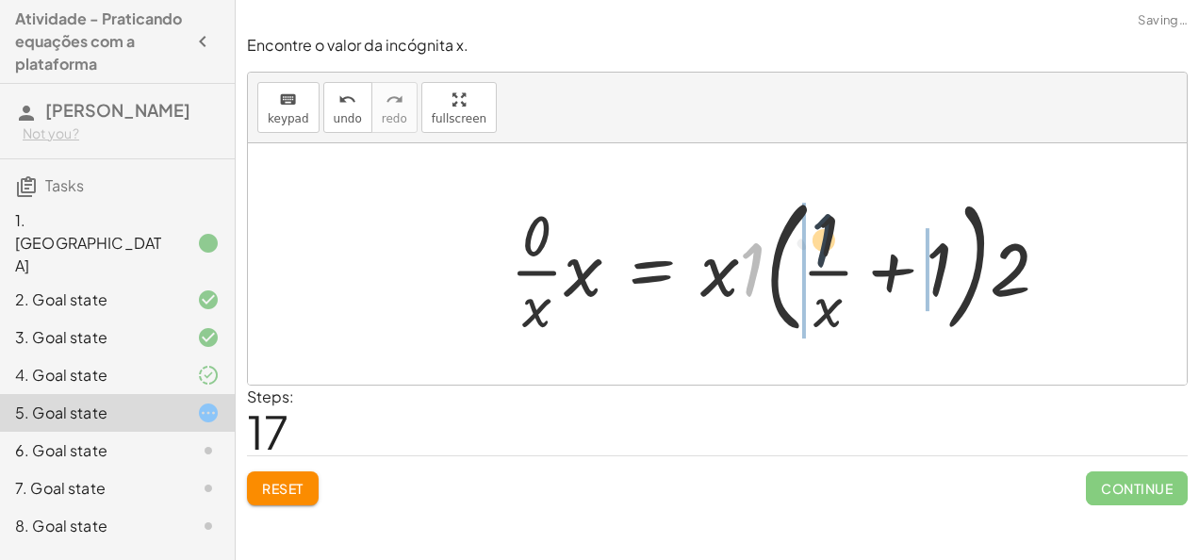
drag, startPoint x: 746, startPoint y: 275, endPoint x: 829, endPoint y: 241, distance: 89.6
click at [829, 241] on div at bounding box center [786, 264] width 573 height 156
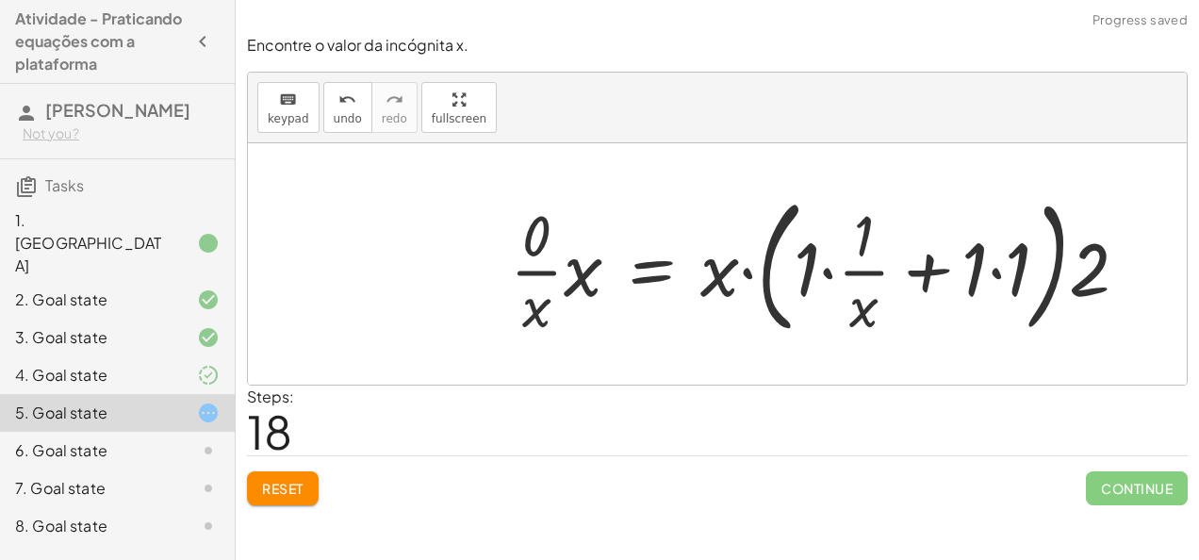
click at [993, 271] on div at bounding box center [826, 264] width 652 height 156
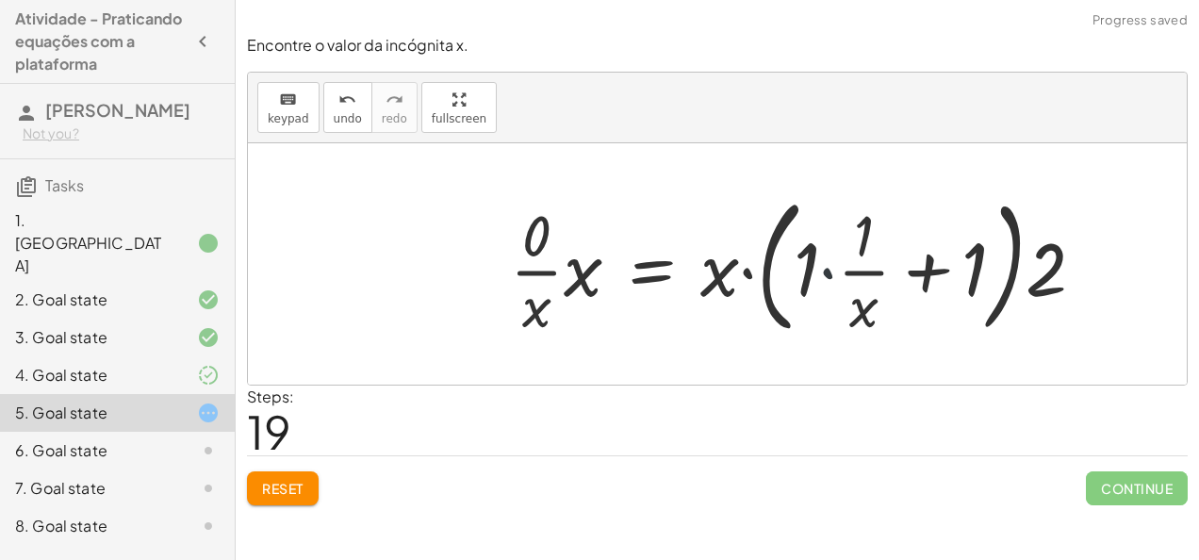
drag, startPoint x: 822, startPoint y: 275, endPoint x: 831, endPoint y: 267, distance: 12.7
click at [831, 267] on div at bounding box center [804, 264] width 609 height 156
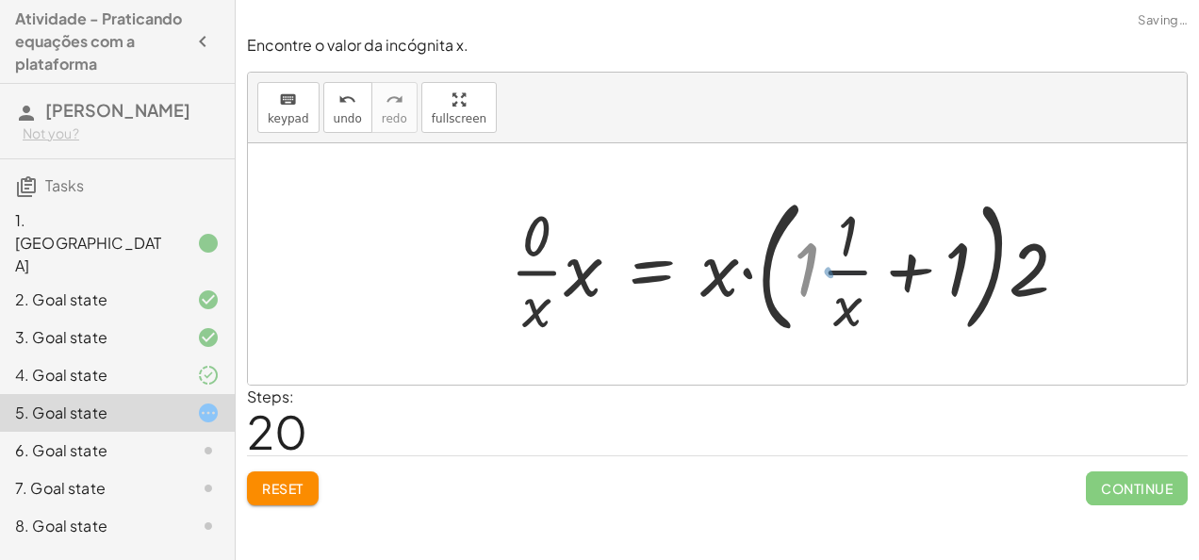
click at [831, 267] on div at bounding box center [782, 264] width 565 height 156
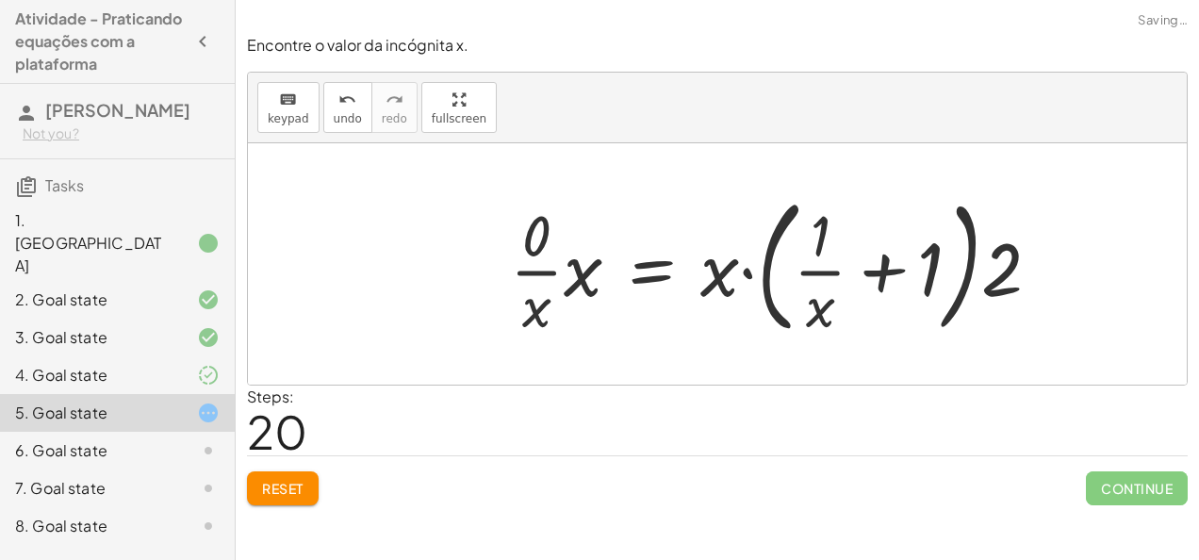
click at [876, 278] on div at bounding box center [782, 264] width 565 height 156
drag, startPoint x: 825, startPoint y: 238, endPoint x: 929, endPoint y: 273, distance: 110.6
click at [1020, 272] on div at bounding box center [804, 264] width 609 height 156
drag, startPoint x: 540, startPoint y: 304, endPoint x: 584, endPoint y: 287, distance: 47.8
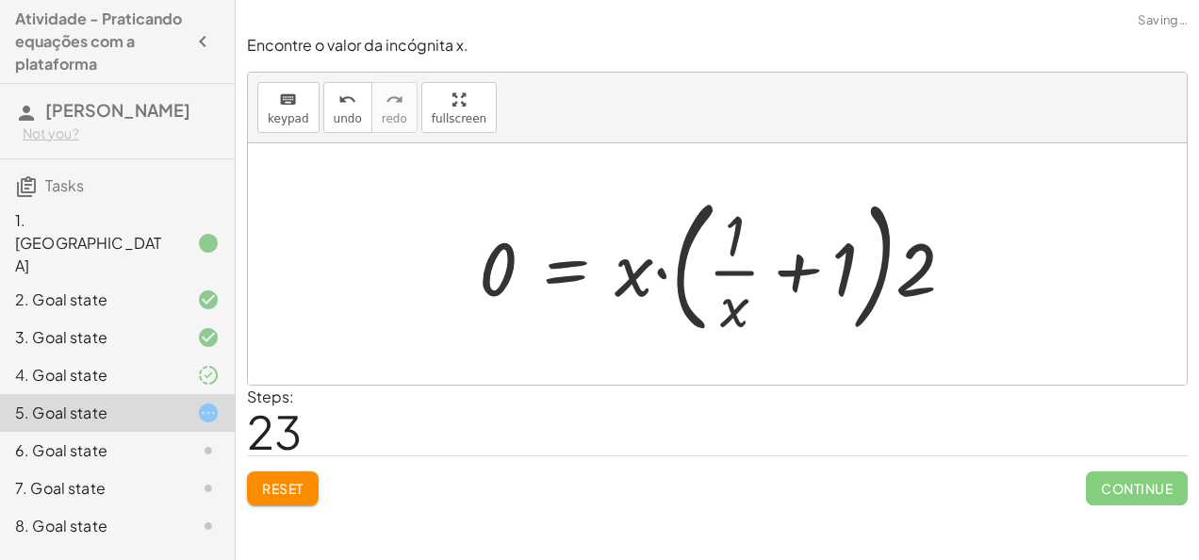
click at [664, 270] on div at bounding box center [724, 264] width 510 height 156
drag, startPoint x: 733, startPoint y: 300, endPoint x: 632, endPoint y: 269, distance: 106.4
click at [632, 269] on div at bounding box center [724, 264] width 510 height 156
drag, startPoint x: 632, startPoint y: 269, endPoint x: 737, endPoint y: 314, distance: 114.9
click at [737, 314] on div at bounding box center [724, 264] width 510 height 156
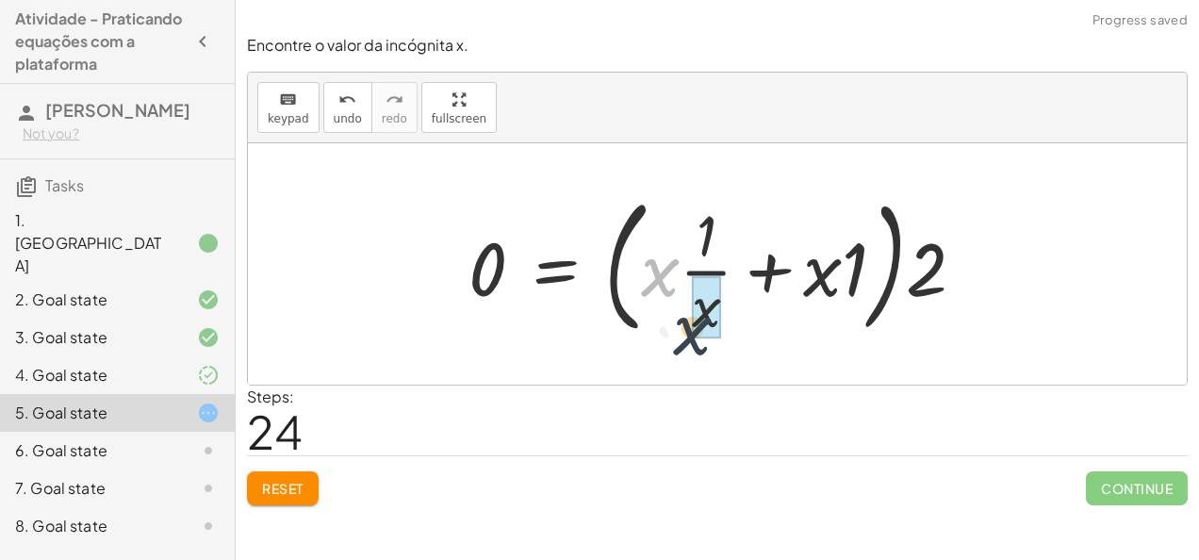
drag, startPoint x: 671, startPoint y: 273, endPoint x: 704, endPoint y: 347, distance: 80.6
click at [704, 347] on div "· 5 · ( + x + 1 ) = + · 3 · x + 3 + · x · 5 + · 1 · 5 = + · 3 · x + 3 + · x · 5…" at bounding box center [717, 263] width 939 height 241
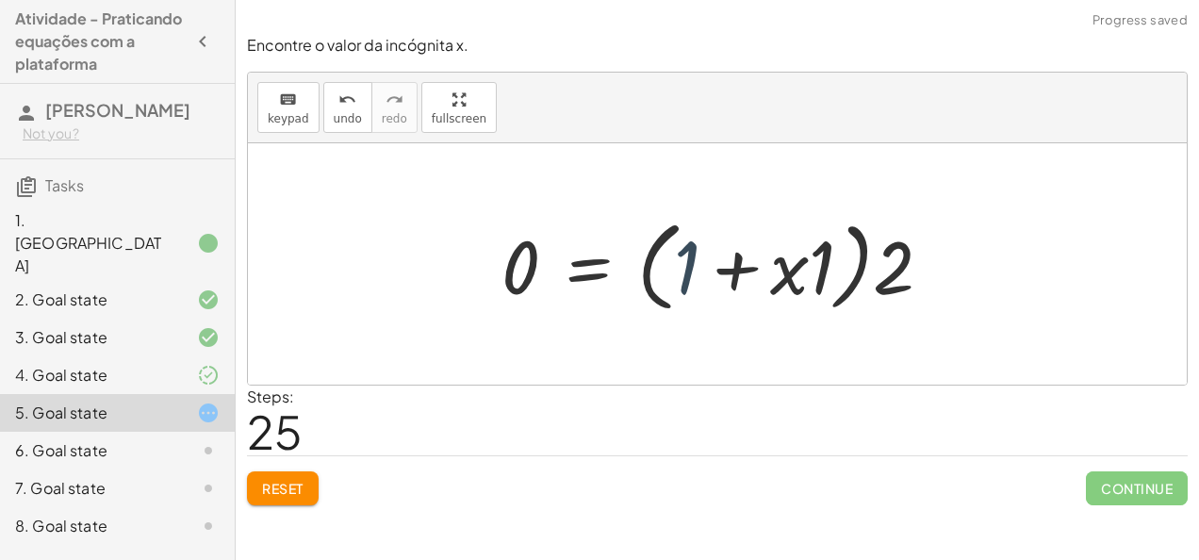
click at [696, 266] on div at bounding box center [724, 264] width 465 height 108
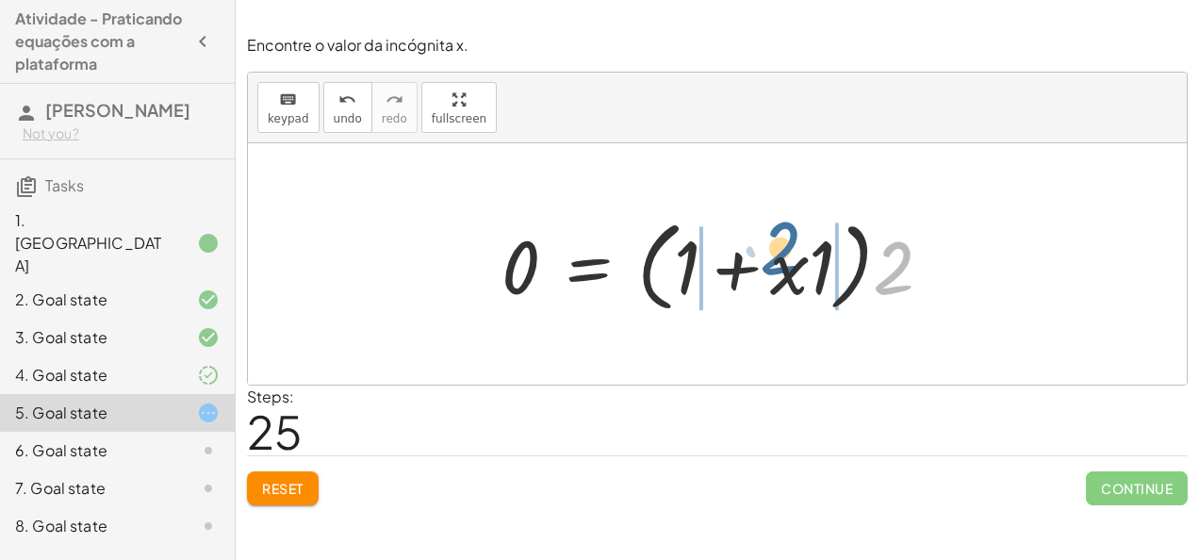
drag, startPoint x: 893, startPoint y: 265, endPoint x: 777, endPoint y: 249, distance: 117.0
click at [777, 249] on div at bounding box center [724, 264] width 465 height 108
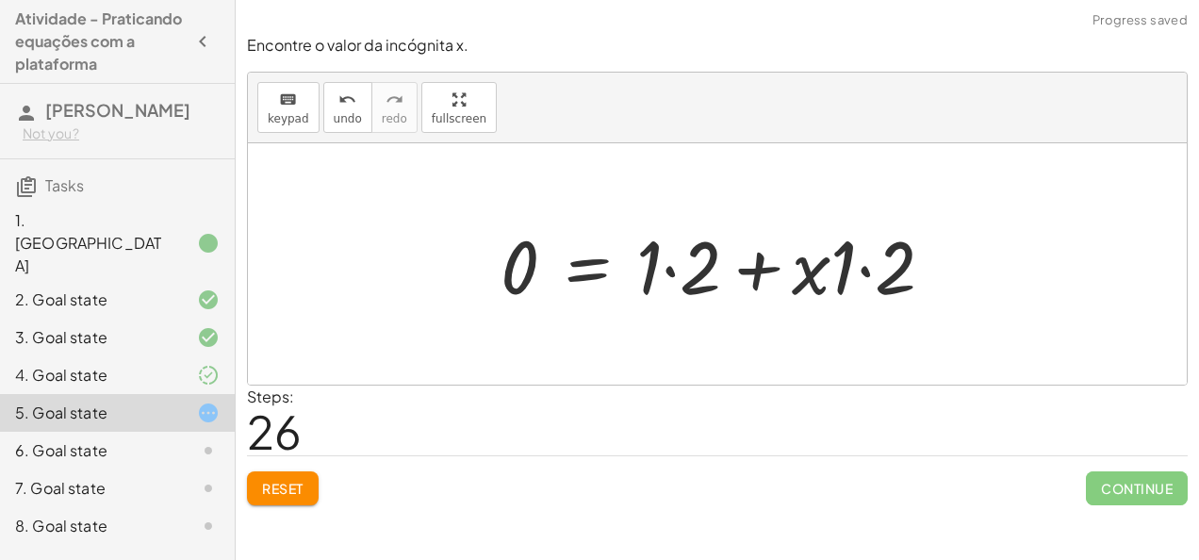
click at [677, 271] on div at bounding box center [725, 264] width 468 height 97
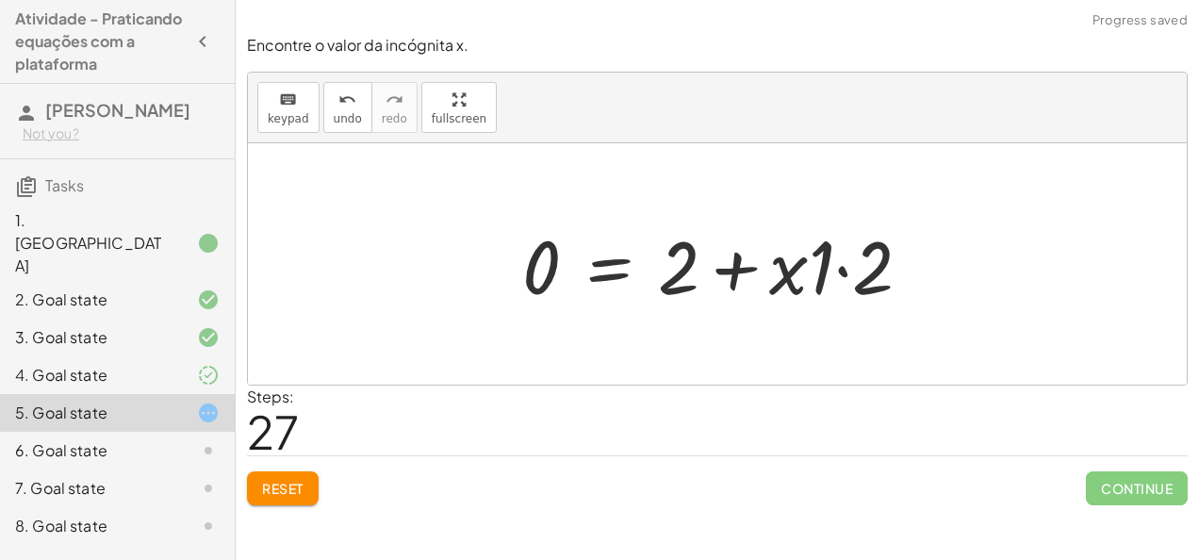
click at [840, 267] on div at bounding box center [724, 264] width 423 height 97
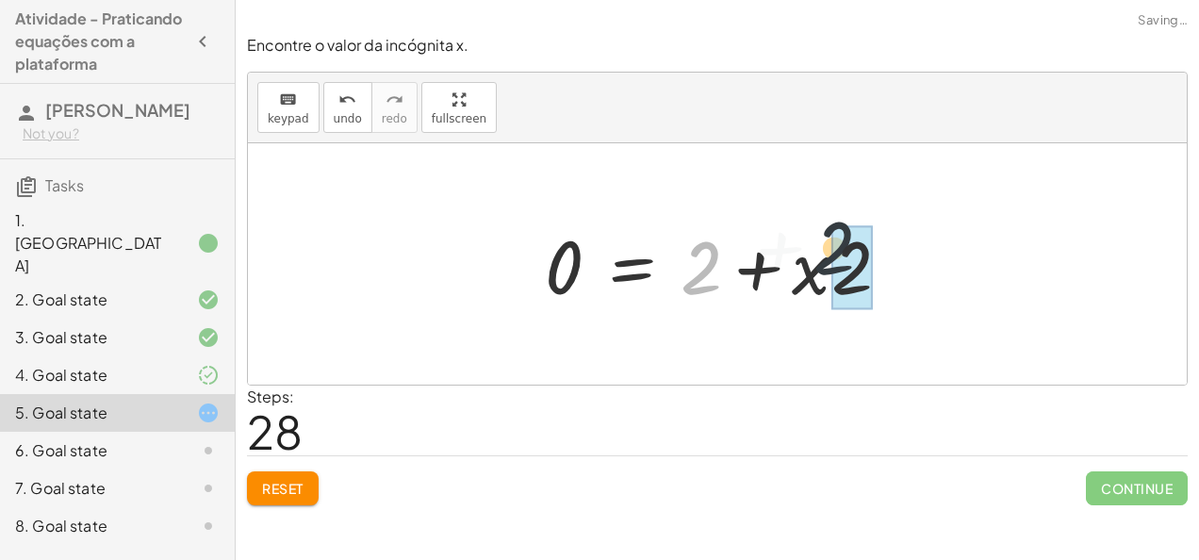
drag, startPoint x: 701, startPoint y: 271, endPoint x: 875, endPoint y: 256, distance: 174.1
click at [875, 256] on div at bounding box center [724, 264] width 379 height 97
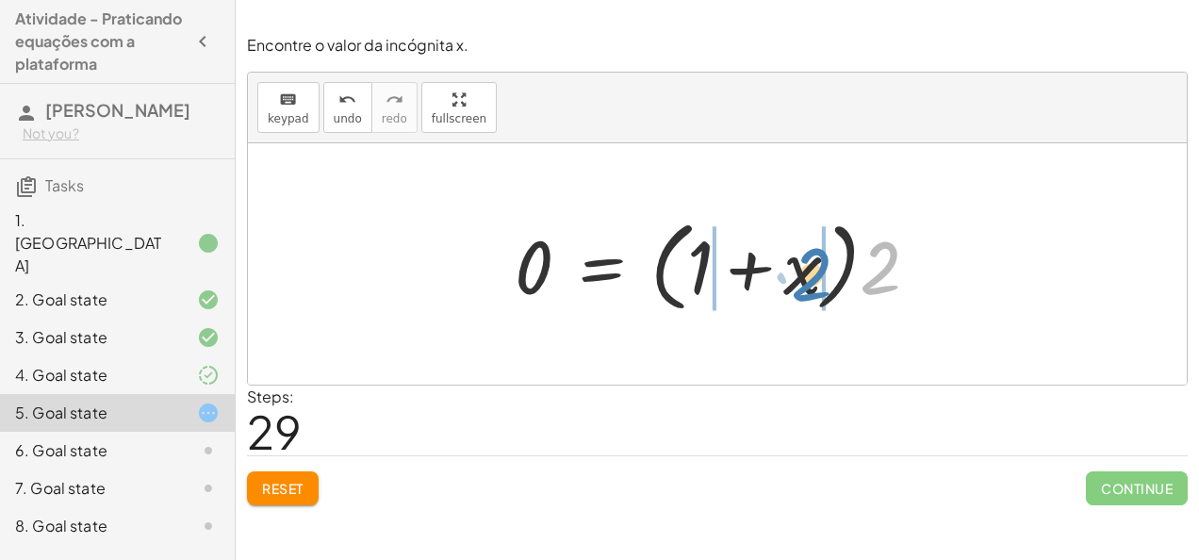
drag, startPoint x: 903, startPoint y: 266, endPoint x: 833, endPoint y: 273, distance: 70.2
click at [833, 273] on div at bounding box center [724, 264] width 438 height 108
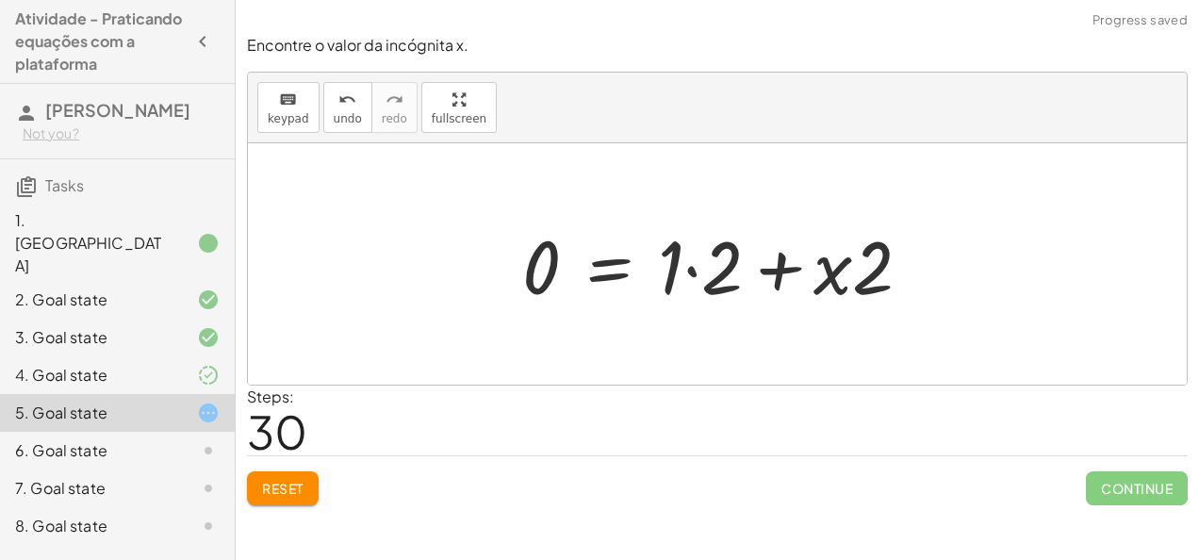
click at [693, 271] on div at bounding box center [724, 264] width 423 height 97
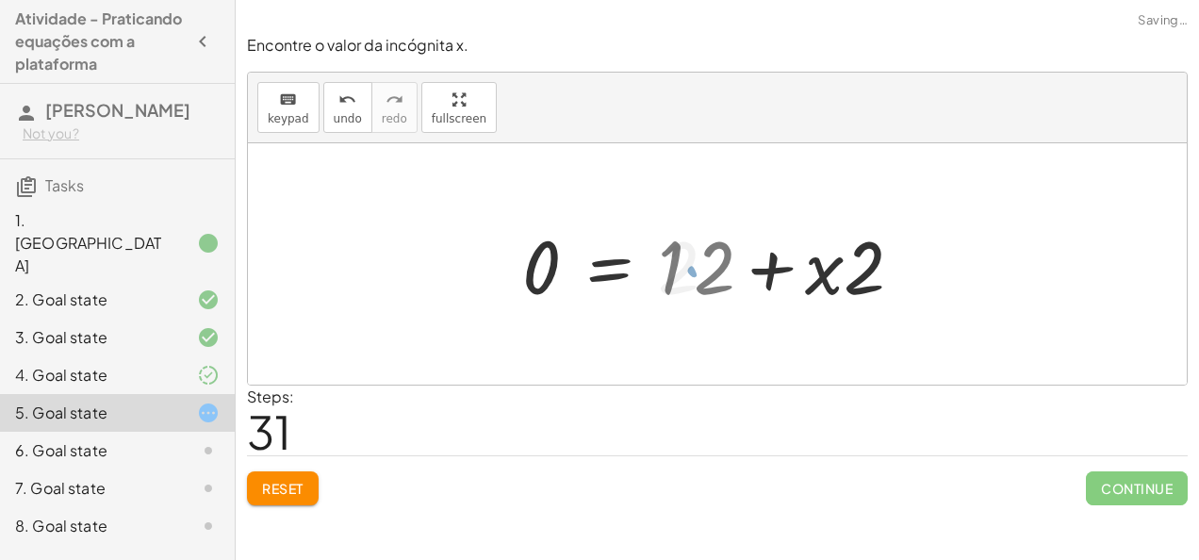
click at [693, 271] on div at bounding box center [702, 264] width 379 height 97
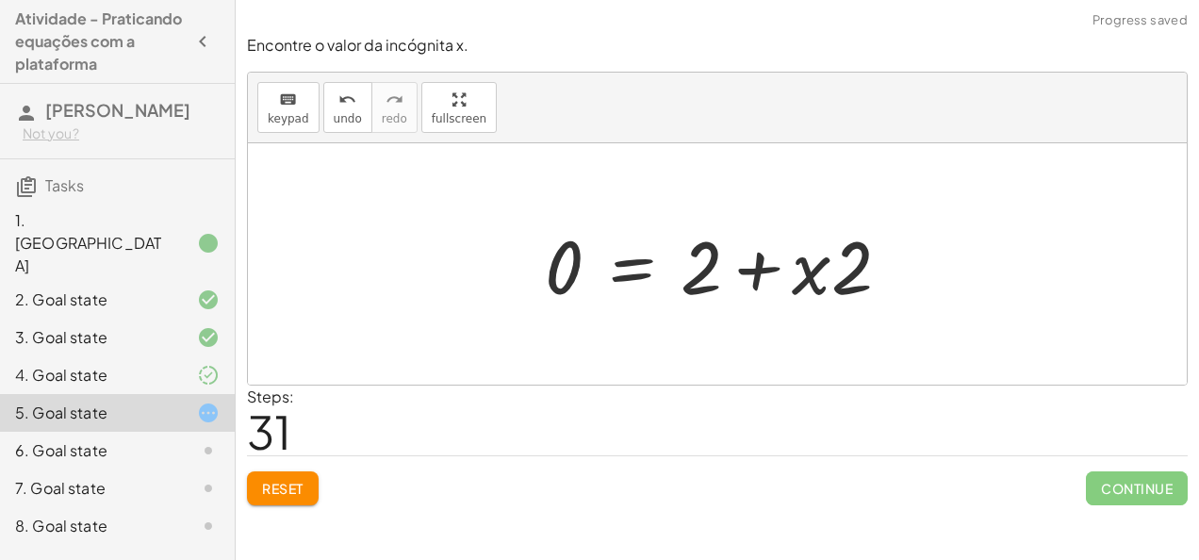
click at [792, 266] on div at bounding box center [724, 264] width 379 height 97
click at [840, 279] on div at bounding box center [724, 264] width 379 height 97
drag, startPoint x: 840, startPoint y: 279, endPoint x: 797, endPoint y: 267, distance: 44.1
drag, startPoint x: 797, startPoint y: 267, endPoint x: 901, endPoint y: 270, distance: 103.7
click at [901, 270] on div at bounding box center [724, 264] width 379 height 97
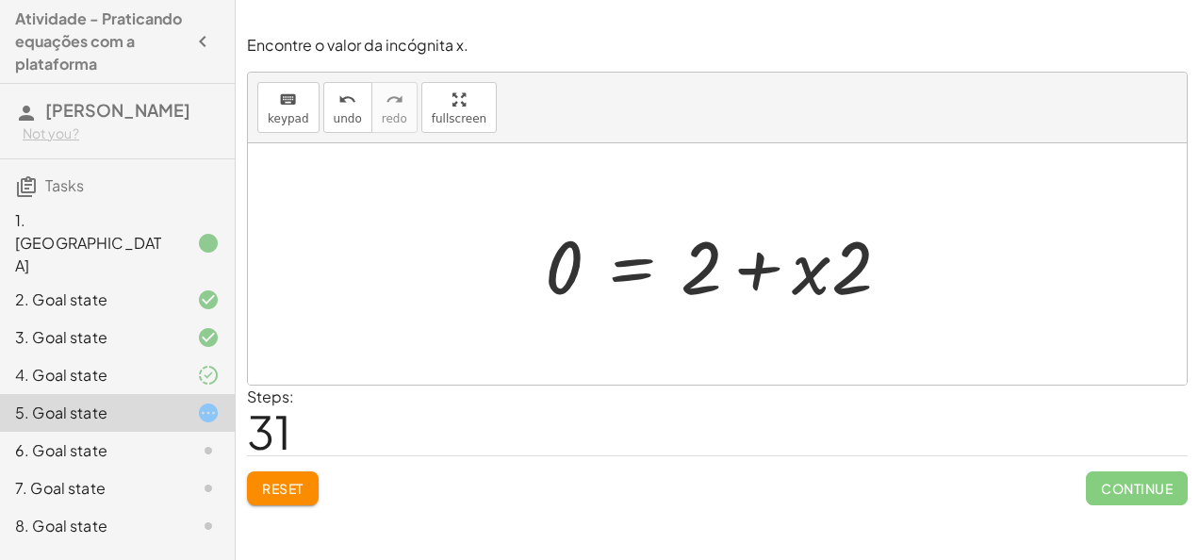
drag, startPoint x: 763, startPoint y: 279, endPoint x: 696, endPoint y: 202, distance: 102.2
drag, startPoint x: 696, startPoint y: 202, endPoint x: 784, endPoint y: 229, distance: 92.7
click at [784, 229] on div "· 5 · ( + x + 1 ) = + · 3 · x + 3 + · x · 5 + · 1 · 5 = + · 3 · x + 3 + · x · 5…" at bounding box center [717, 263] width 939 height 241
drag, startPoint x: 858, startPoint y: 260, endPoint x: 762, endPoint y: 178, distance: 126.4
click at [808, 200] on div "· 5 · ( + x + 1 ) = + · 3 · x + 3 + · x · 5 + · 1 · 5 = + · 3 · x + 3 + · x · 5…" at bounding box center [717, 263] width 939 height 241
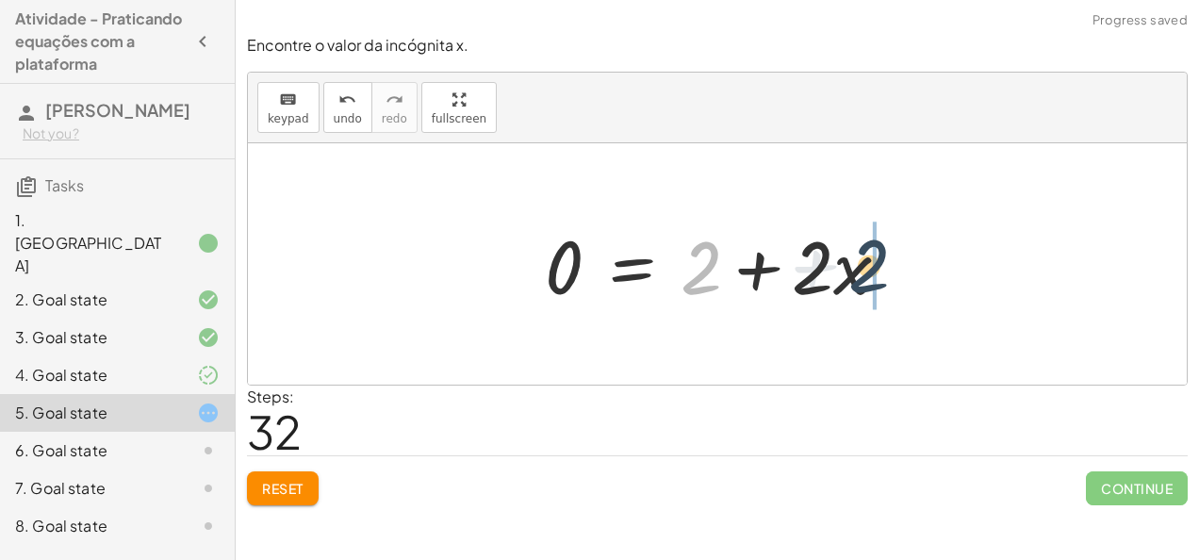
drag, startPoint x: 701, startPoint y: 262, endPoint x: 878, endPoint y: 262, distance: 177.2
click at [878, 262] on div at bounding box center [724, 264] width 379 height 97
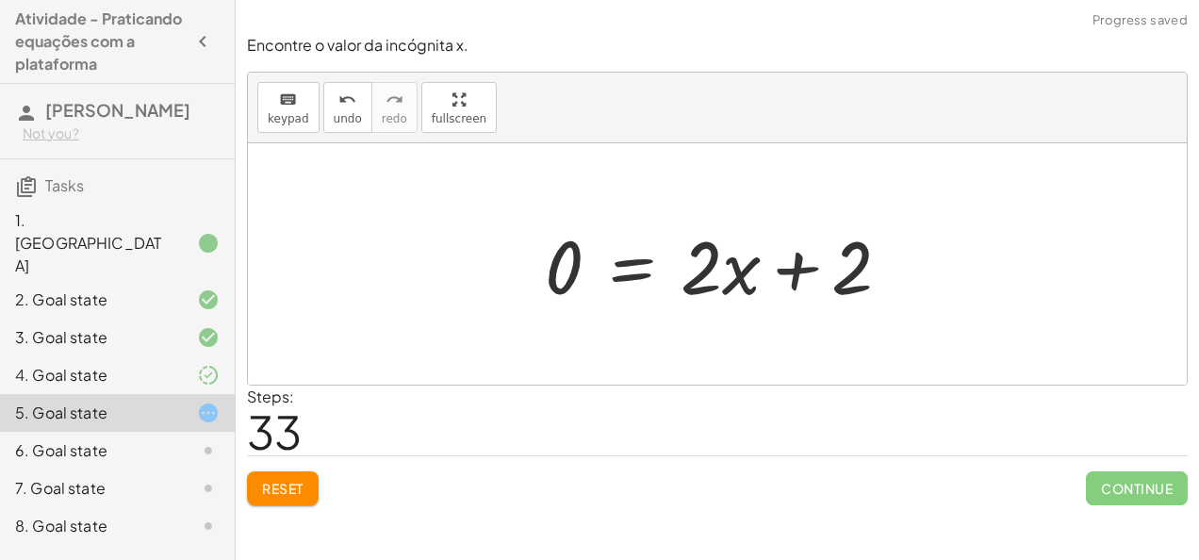
click at [807, 268] on div at bounding box center [724, 264] width 379 height 97
drag, startPoint x: 796, startPoint y: 268, endPoint x: 360, endPoint y: 238, distance: 436.4
click at [360, 238] on div "· 5 · ( + x + 1 ) = + · 3 · x + 3 + · x · 5 + · 1 · 5 = + · 3 · x + 3 + · x · 5…" at bounding box center [717, 263] width 939 height 241
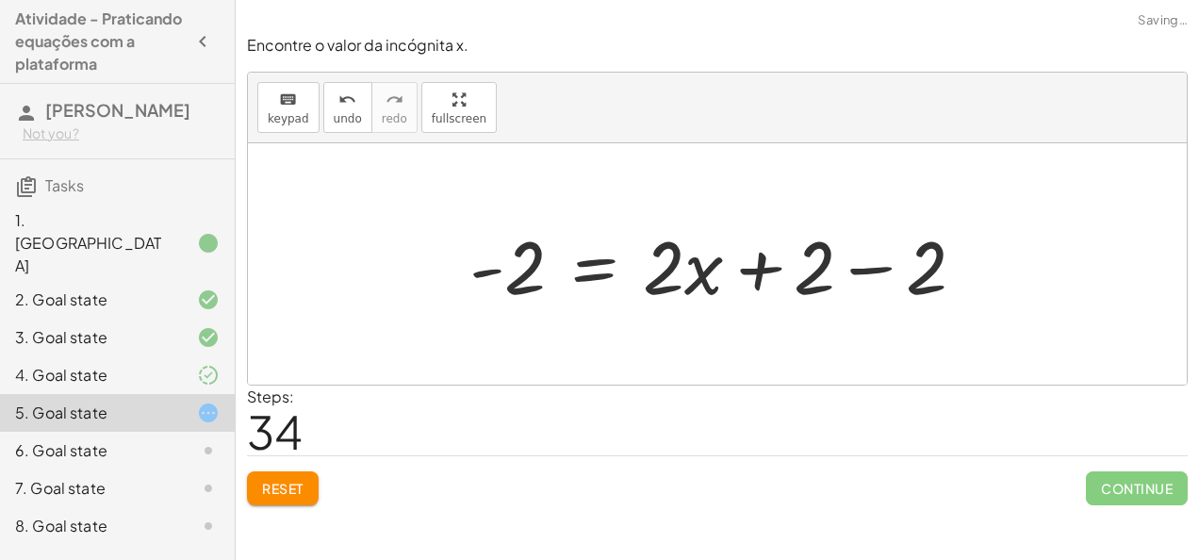
click at [528, 263] on div at bounding box center [725, 264] width 530 height 97
drag, startPoint x: 528, startPoint y: 263, endPoint x: 438, endPoint y: 277, distance: 90.7
click at [438, 277] on div "· 5 · ( + x + 1 ) = + · 3 · x + 3 + · x · 5 + · 1 · 5 = + · 3 · x + 3 + · x · 5…" at bounding box center [717, 263] width 939 height 241
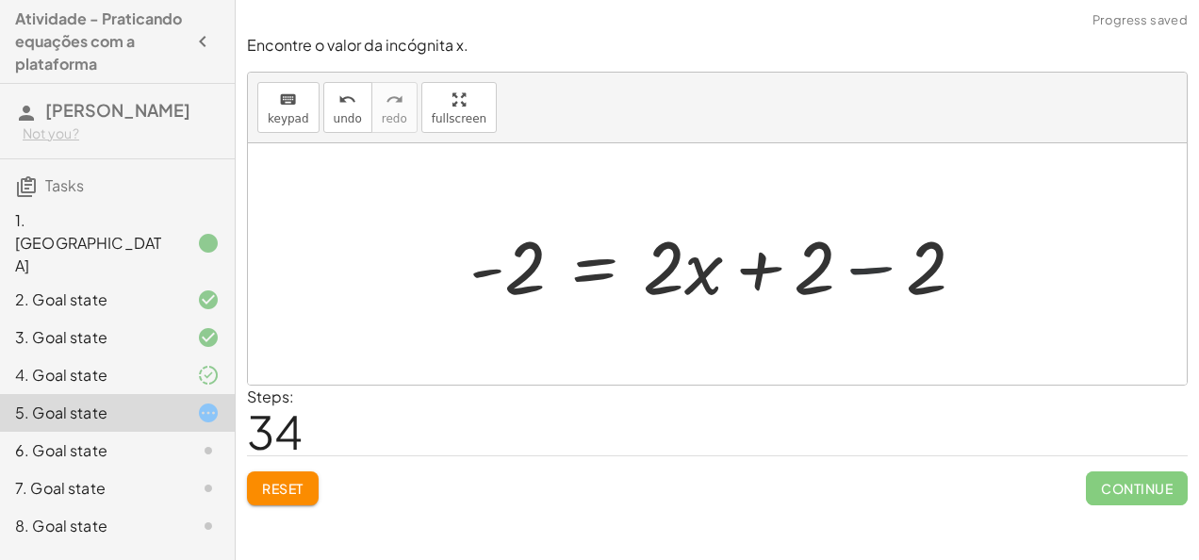
click at [880, 268] on div at bounding box center [725, 264] width 530 height 97
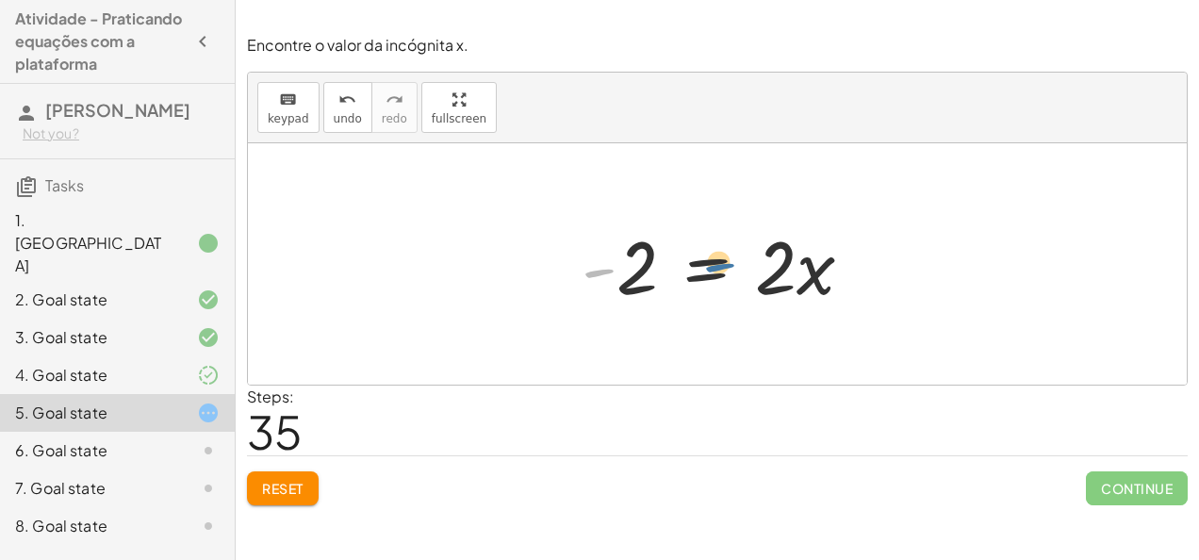
drag, startPoint x: 601, startPoint y: 263, endPoint x: 822, endPoint y: 253, distance: 220.8
click at [822, 253] on div at bounding box center [725, 264] width 306 height 97
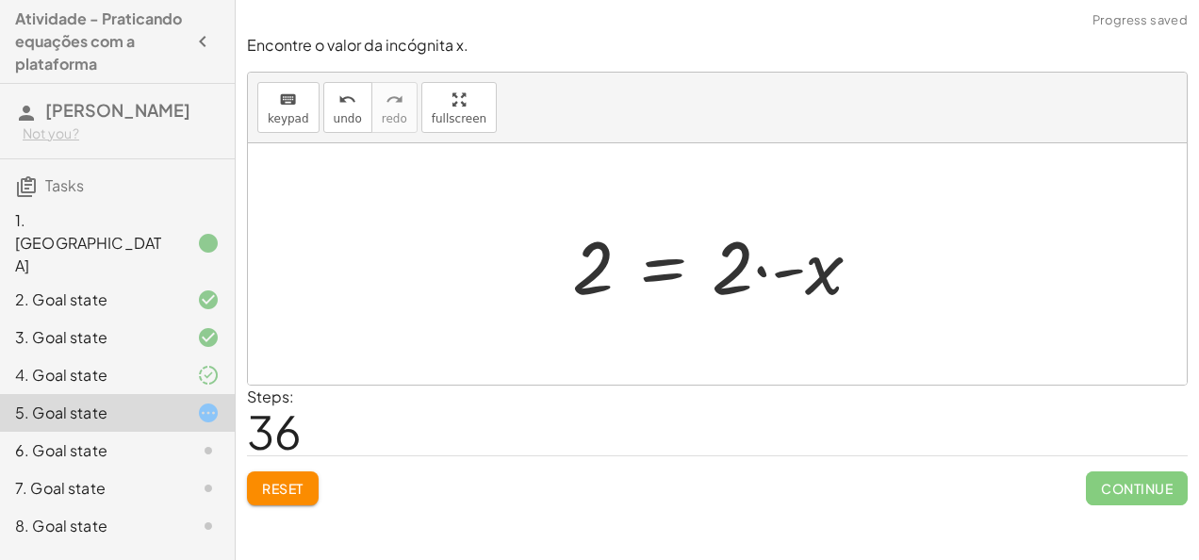
click at [760, 271] on div at bounding box center [724, 264] width 323 height 97
drag, startPoint x: 760, startPoint y: 271, endPoint x: 784, endPoint y: 277, distance: 25.4
click at [784, 277] on div at bounding box center [724, 264] width 323 height 97
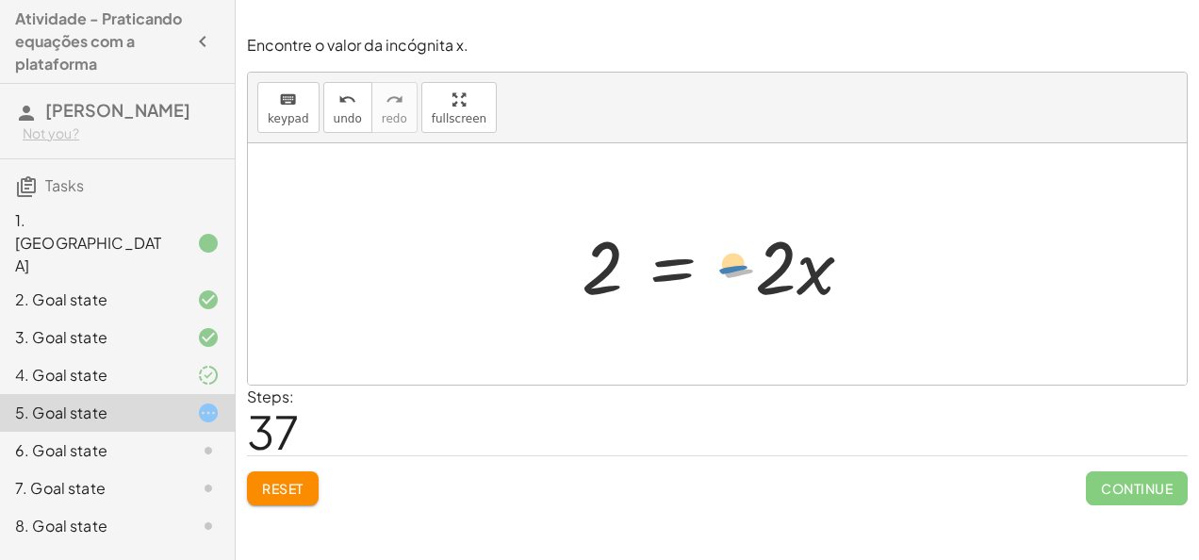
click at [752, 248] on div at bounding box center [725, 264] width 306 height 97
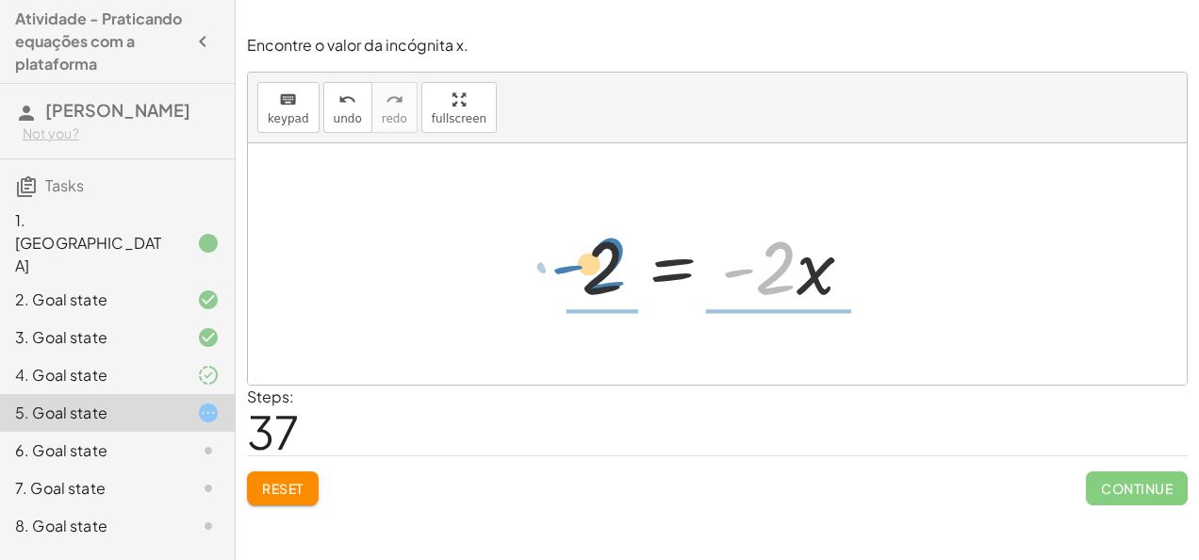
drag, startPoint x: 777, startPoint y: 259, endPoint x: 605, endPoint y: 258, distance: 171.5
click at [605, 258] on div at bounding box center [725, 264] width 306 height 97
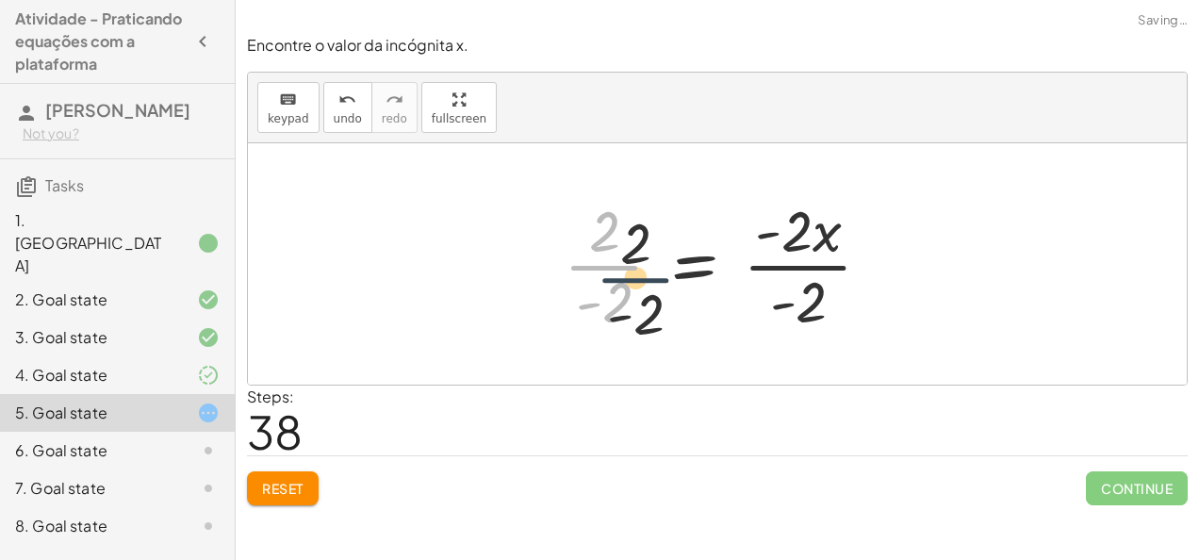
drag, startPoint x: 574, startPoint y: 282, endPoint x: 620, endPoint y: 300, distance: 49.5
click at [620, 300] on div at bounding box center [725, 263] width 342 height 145
click at [620, 300] on div at bounding box center [735, 263] width 321 height 145
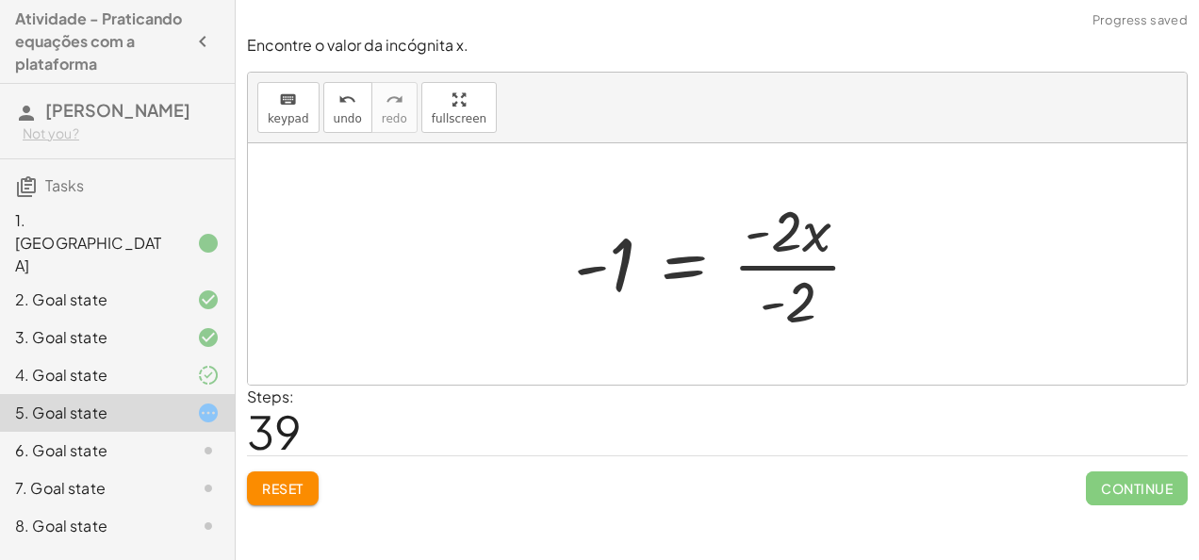
click at [784, 293] on div at bounding box center [725, 263] width 321 height 145
drag, startPoint x: 784, startPoint y: 293, endPoint x: 828, endPoint y: 303, distance: 44.6
click at [828, 303] on div at bounding box center [725, 263] width 321 height 145
click at [828, 303] on div at bounding box center [742, 263] width 355 height 145
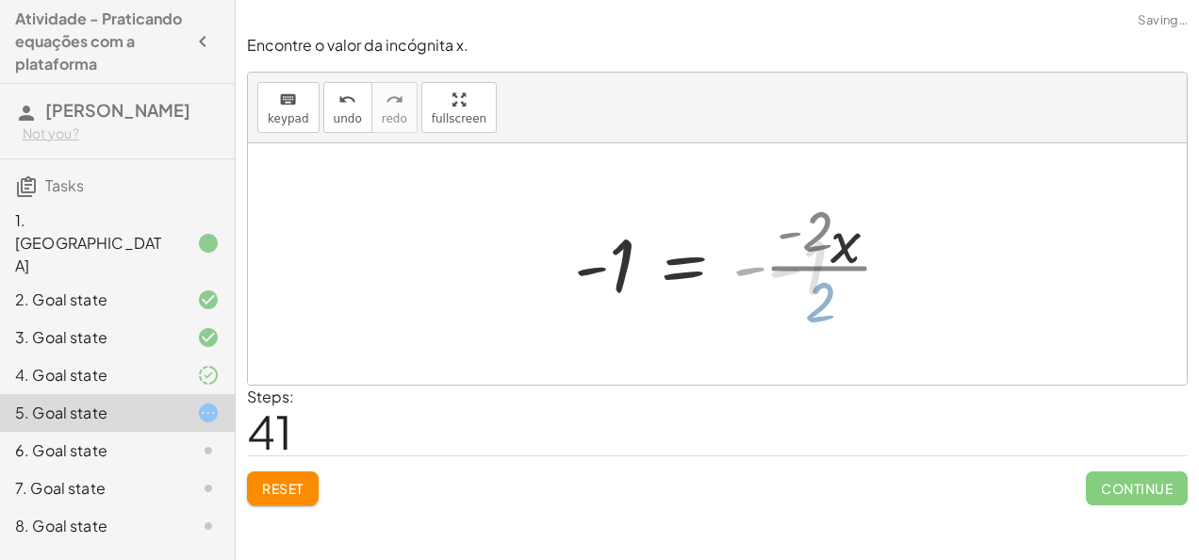
click at [828, 303] on div at bounding box center [737, 264] width 344 height 97
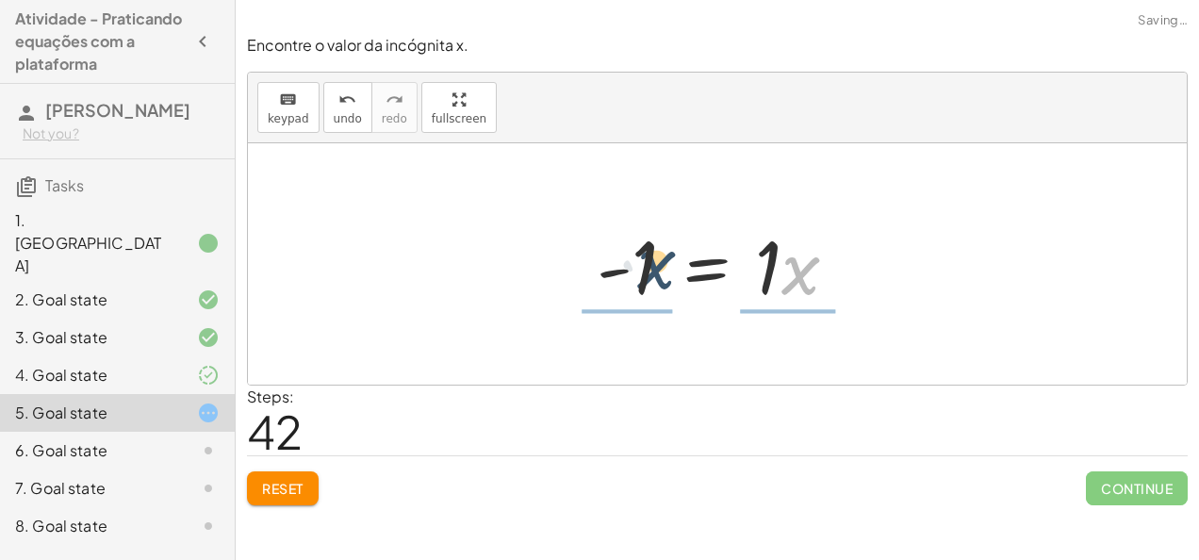
drag, startPoint x: 808, startPoint y: 274, endPoint x: 609, endPoint y: 258, distance: 199.5
click at [609, 258] on div at bounding box center [724, 264] width 275 height 97
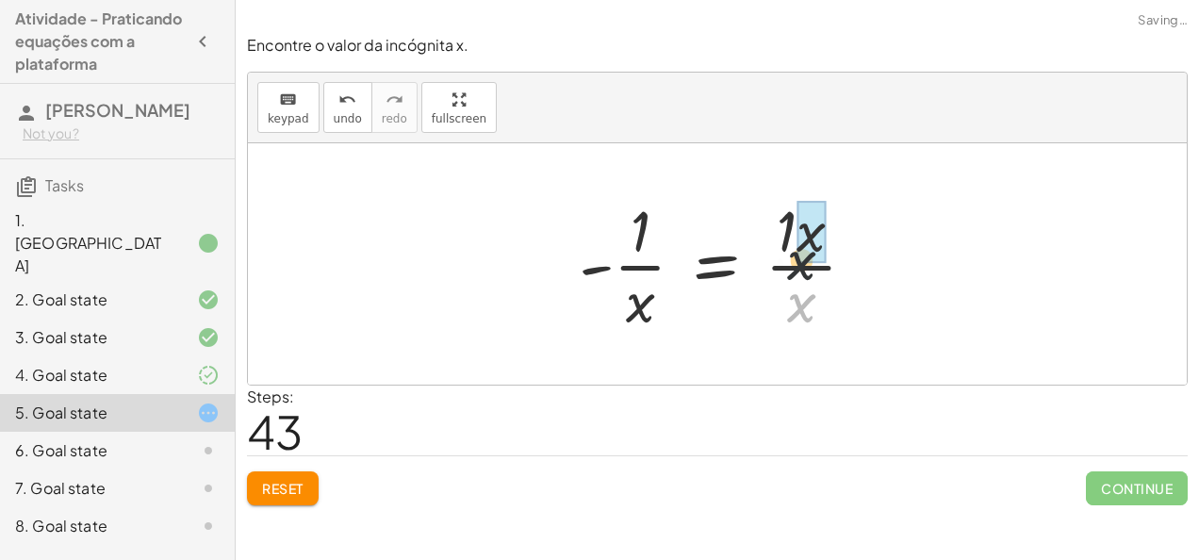
drag, startPoint x: 788, startPoint y: 290, endPoint x: 808, endPoint y: 189, distance: 103.7
click at [808, 189] on div "· 5 · ( + x + 1 ) = + · 3 · x + 3 + · x · 5 + · 1 · 5 = + · 3 · x + 3 + · x · 5…" at bounding box center [717, 264] width 335 height 155
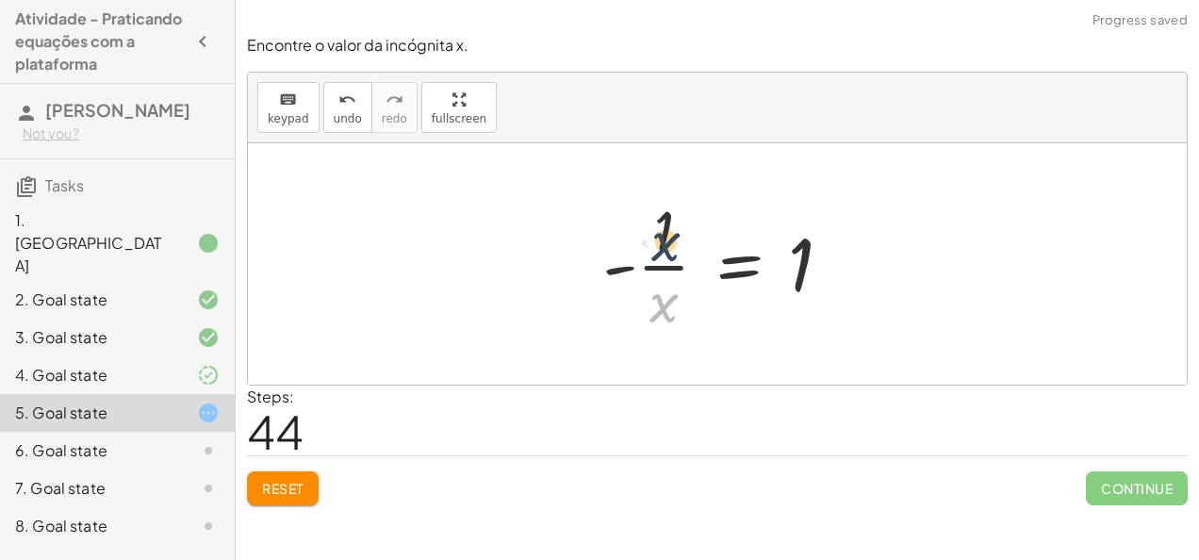
drag, startPoint x: 654, startPoint y: 290, endPoint x: 657, endPoint y: 225, distance: 65.1
click at [657, 225] on div at bounding box center [725, 263] width 264 height 145
drag, startPoint x: 624, startPoint y: 264, endPoint x: 845, endPoint y: 287, distance: 222.7
click at [845, 287] on div at bounding box center [725, 263] width 264 height 145
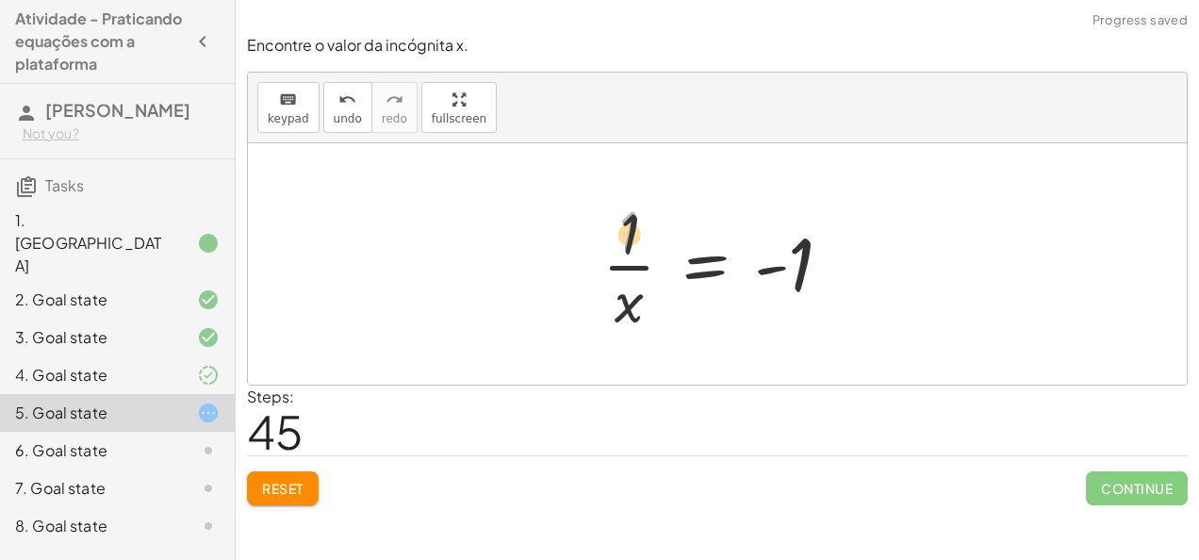
drag, startPoint x: 620, startPoint y: 235, endPoint x: 632, endPoint y: 290, distance: 56.9
click at [632, 290] on div at bounding box center [725, 263] width 264 height 145
click at [300, 496] on button "Reset" at bounding box center [283, 488] width 72 height 34
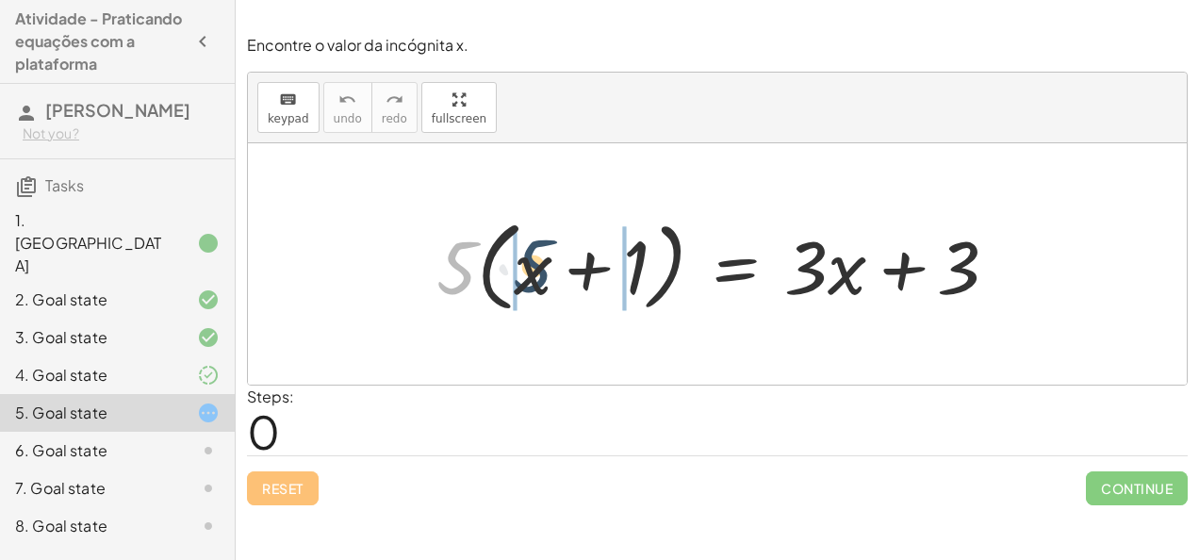
drag, startPoint x: 432, startPoint y: 268, endPoint x: 580, endPoint y: 266, distance: 148.0
click at [580, 266] on div at bounding box center [725, 264] width 596 height 108
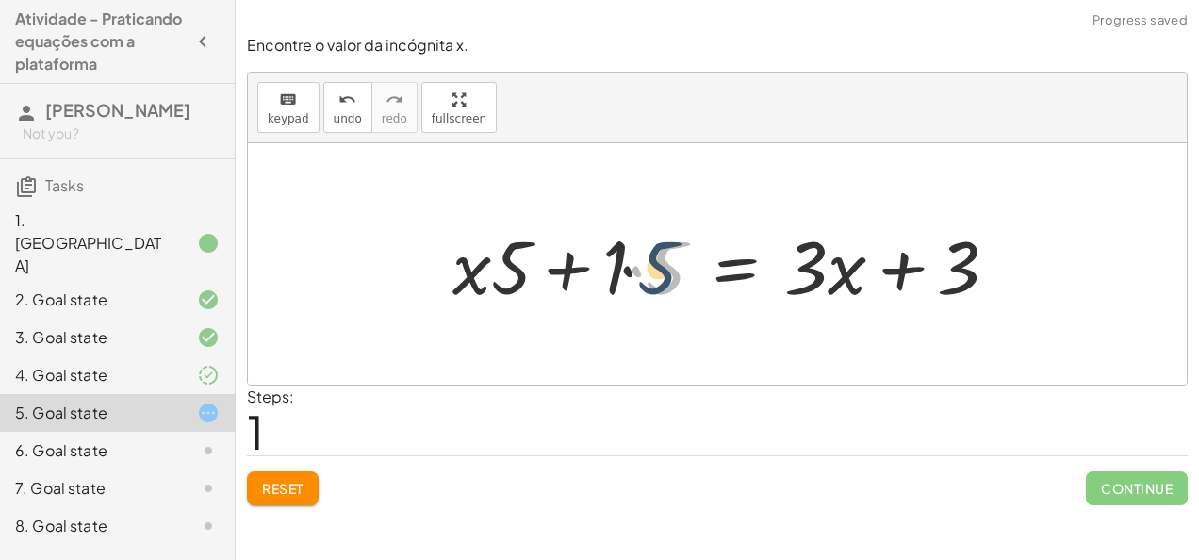
drag, startPoint x: 647, startPoint y: 275, endPoint x: 633, endPoint y: 275, distance: 13.2
click at [633, 275] on div at bounding box center [732, 264] width 579 height 97
click at [637, 275] on div at bounding box center [732, 264] width 579 height 97
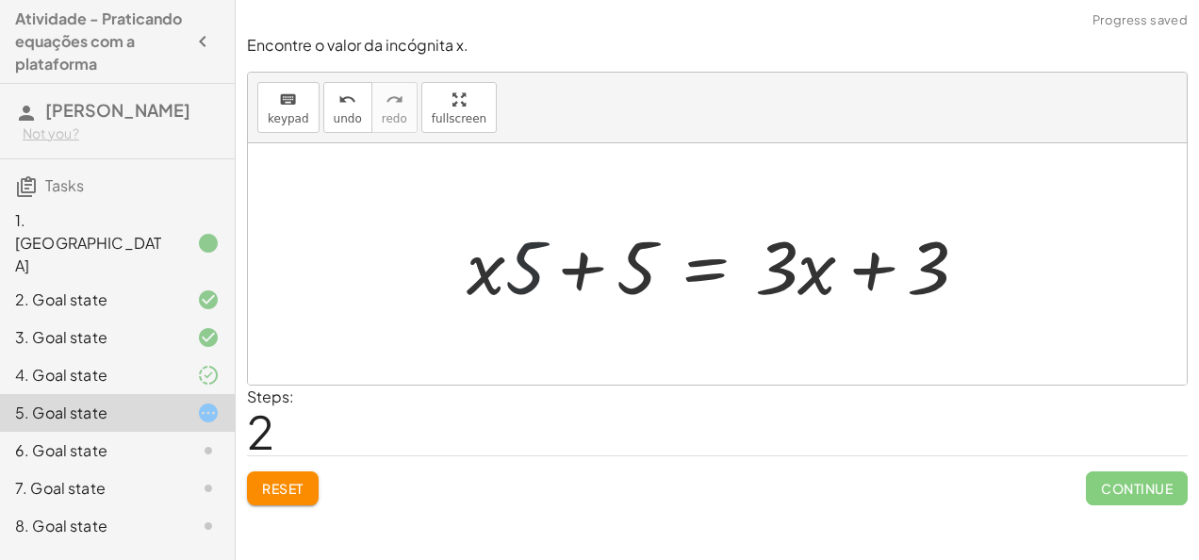
click at [537, 268] on div at bounding box center [724, 264] width 535 height 97
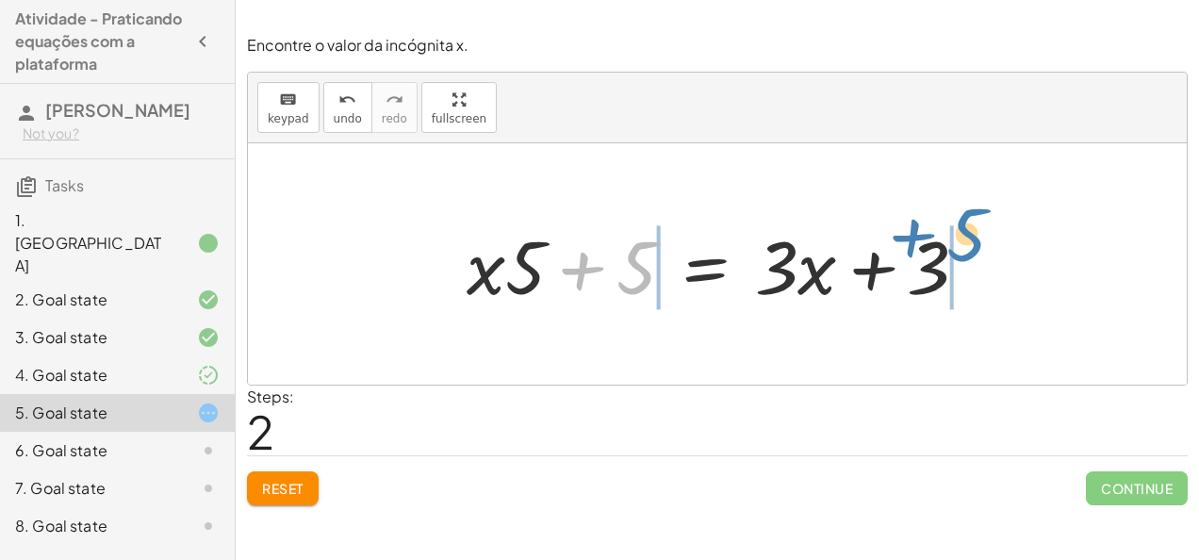
drag, startPoint x: 632, startPoint y: 267, endPoint x: 970, endPoint y: 235, distance: 338.9
click at [970, 235] on div at bounding box center [724, 264] width 535 height 97
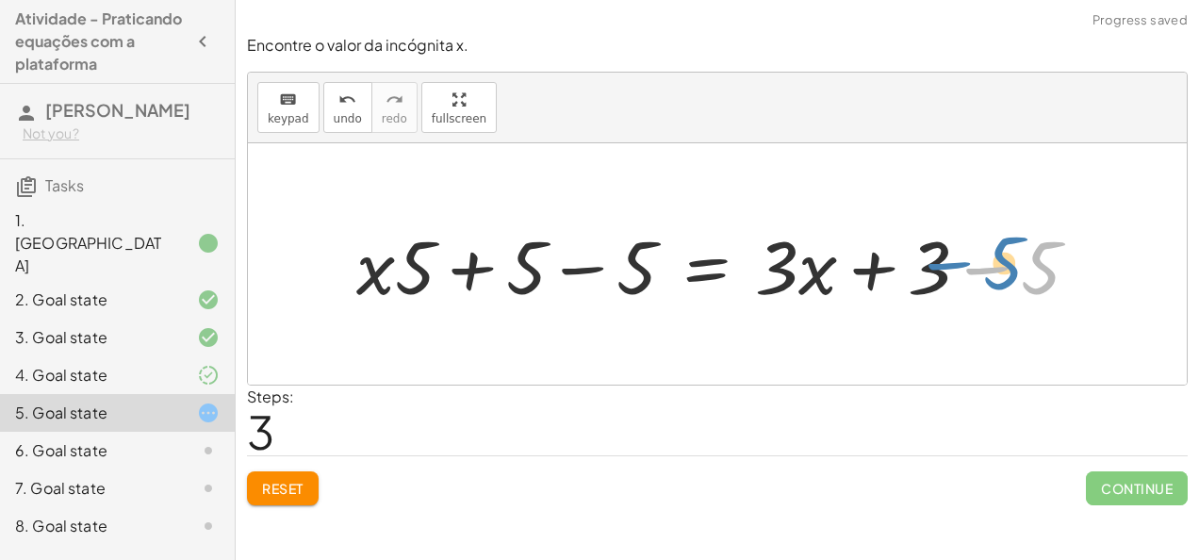
drag, startPoint x: 963, startPoint y: 277, endPoint x: 942, endPoint y: 271, distance: 22.7
click at [942, 271] on div at bounding box center [725, 264] width 757 height 97
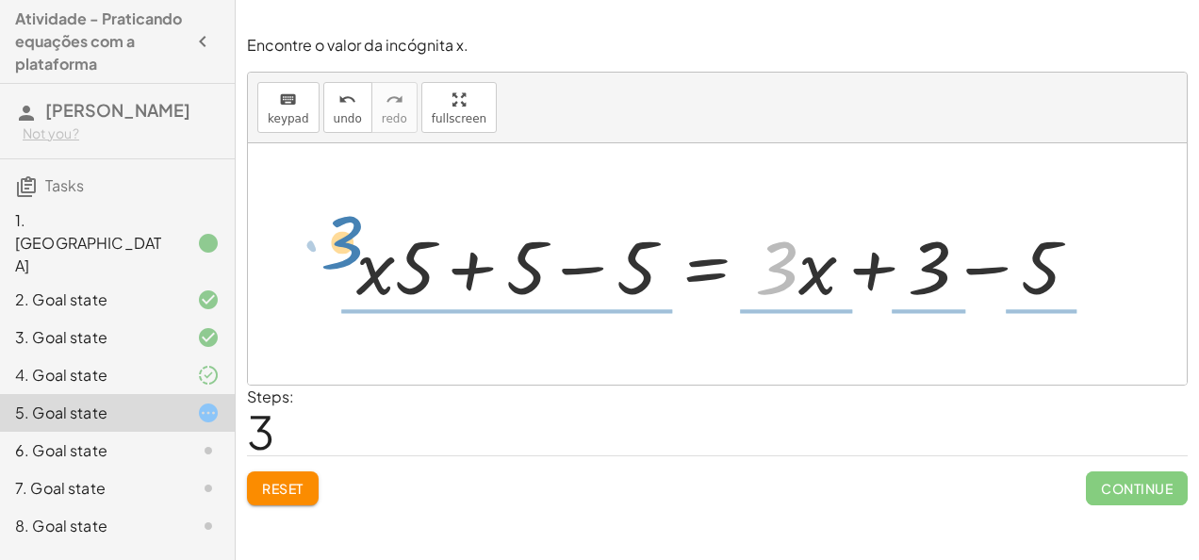
drag, startPoint x: 784, startPoint y: 283, endPoint x: 331, endPoint y: 268, distance: 453.6
click at [331, 268] on div "· 5 · ( + x + 1 ) = + · 3 · x + 3 + · x · 5 + · 1 · 5 = + · 3 · x + 3 + · x · 5…" at bounding box center [718, 264] width 780 height 107
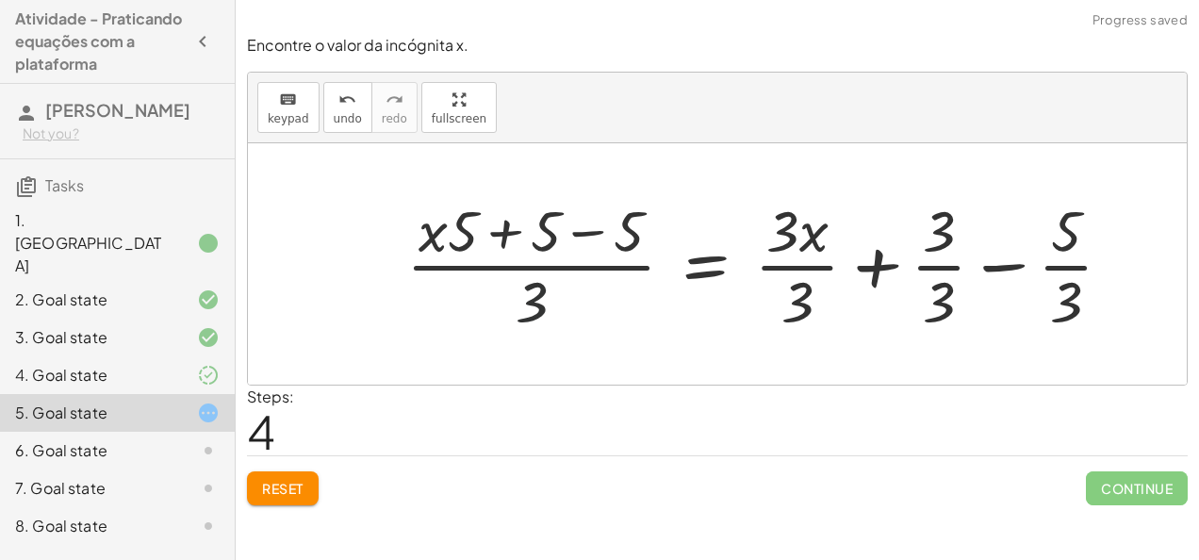
click at [552, 306] on div at bounding box center [767, 263] width 740 height 145
click at [260, 487] on button "Reset" at bounding box center [283, 488] width 72 height 34
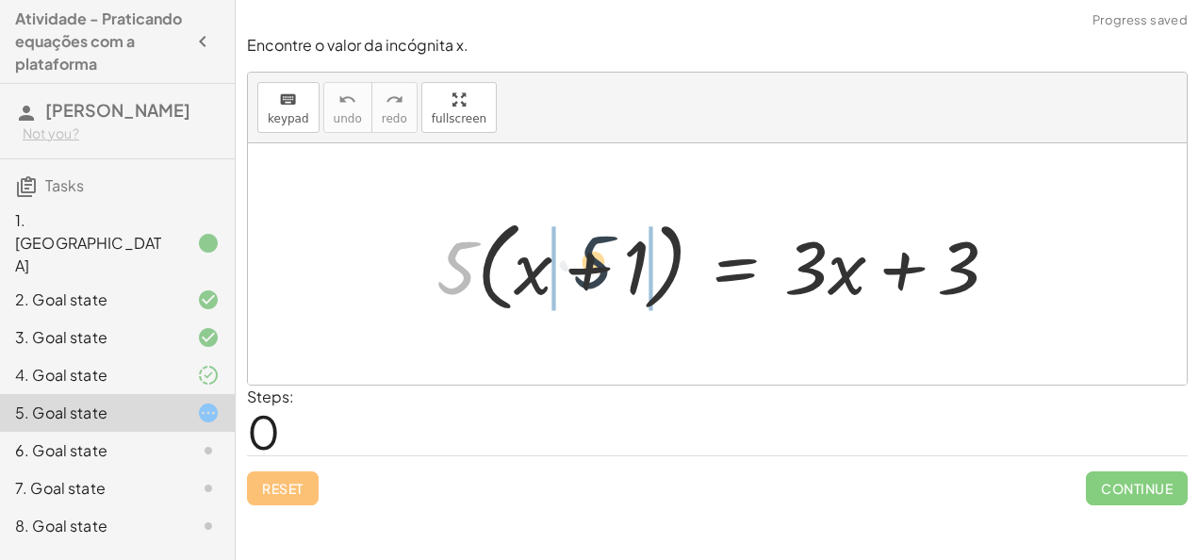
drag, startPoint x: 469, startPoint y: 262, endPoint x: 637, endPoint y: 262, distance: 167.8
click at [637, 262] on div at bounding box center [725, 264] width 596 height 108
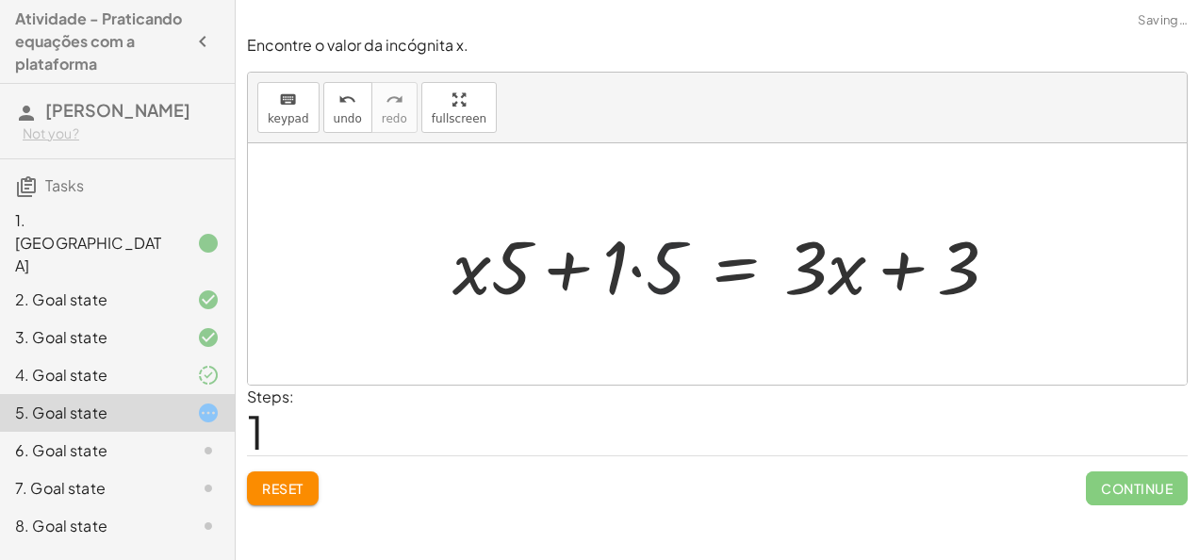
click at [653, 265] on div at bounding box center [732, 264] width 579 height 97
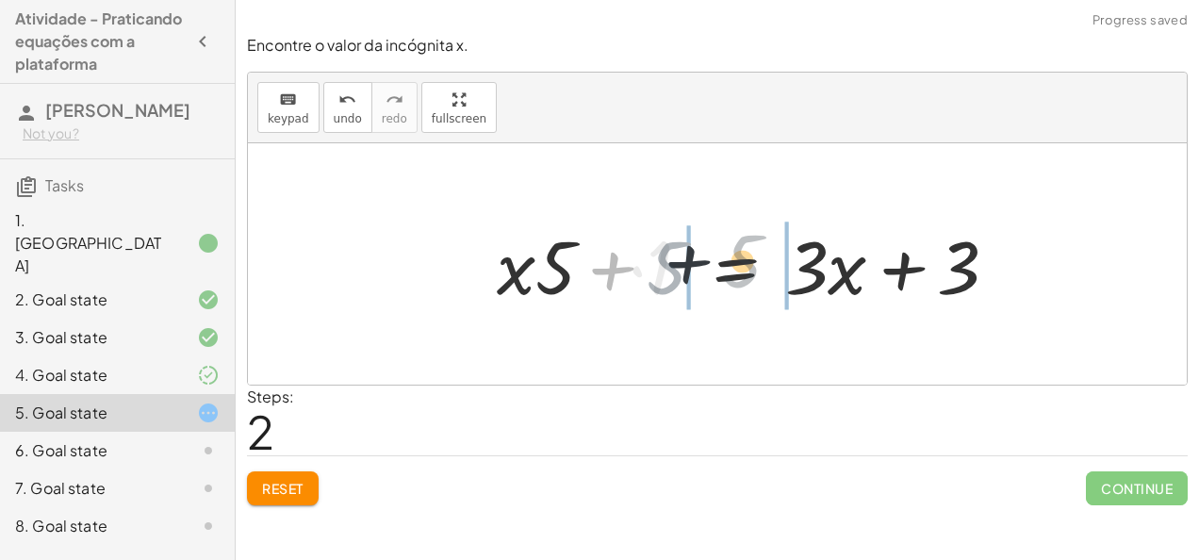
drag, startPoint x: 653, startPoint y: 265, endPoint x: 812, endPoint y: 254, distance: 158.8
click at [812, 254] on div at bounding box center [754, 264] width 535 height 97
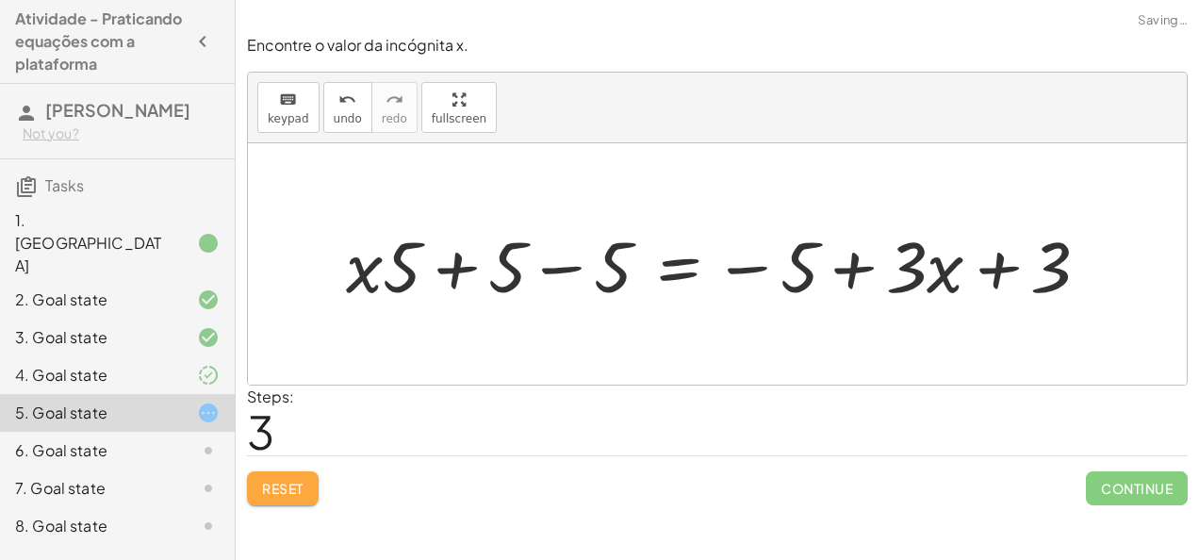
click at [298, 473] on button "Reset" at bounding box center [283, 488] width 72 height 34
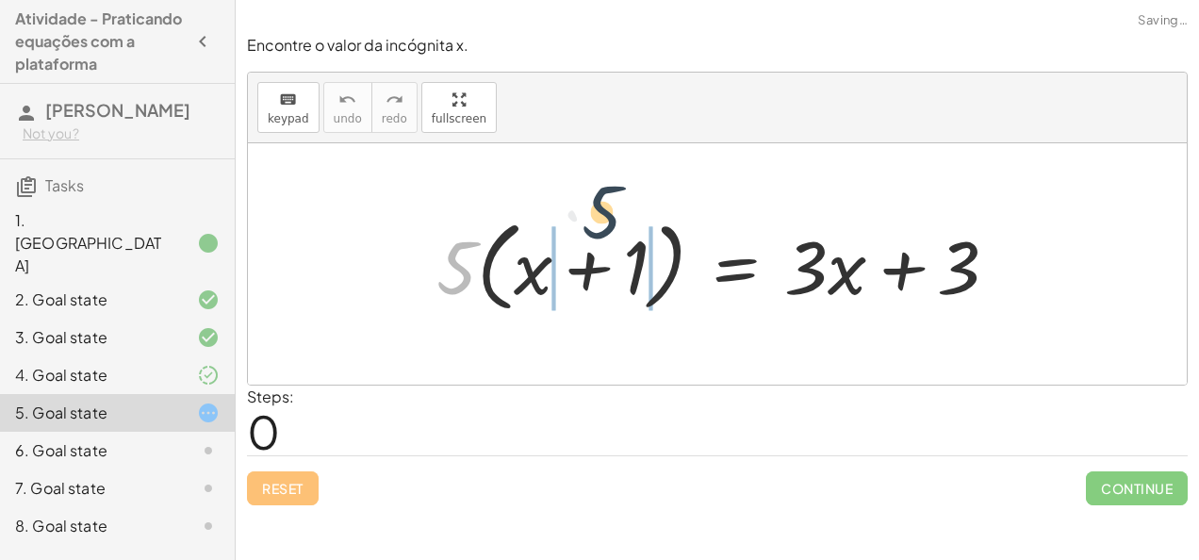
drag, startPoint x: 458, startPoint y: 256, endPoint x: 624, endPoint y: 213, distance: 171.5
click at [624, 213] on div at bounding box center [725, 264] width 596 height 108
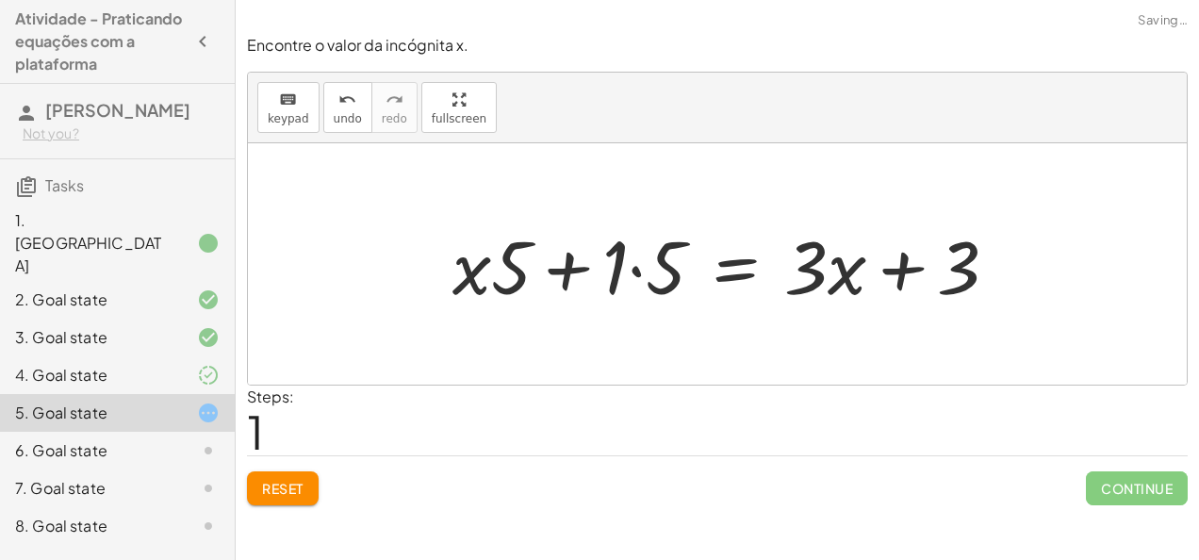
click at [626, 258] on div at bounding box center [732, 264] width 579 height 97
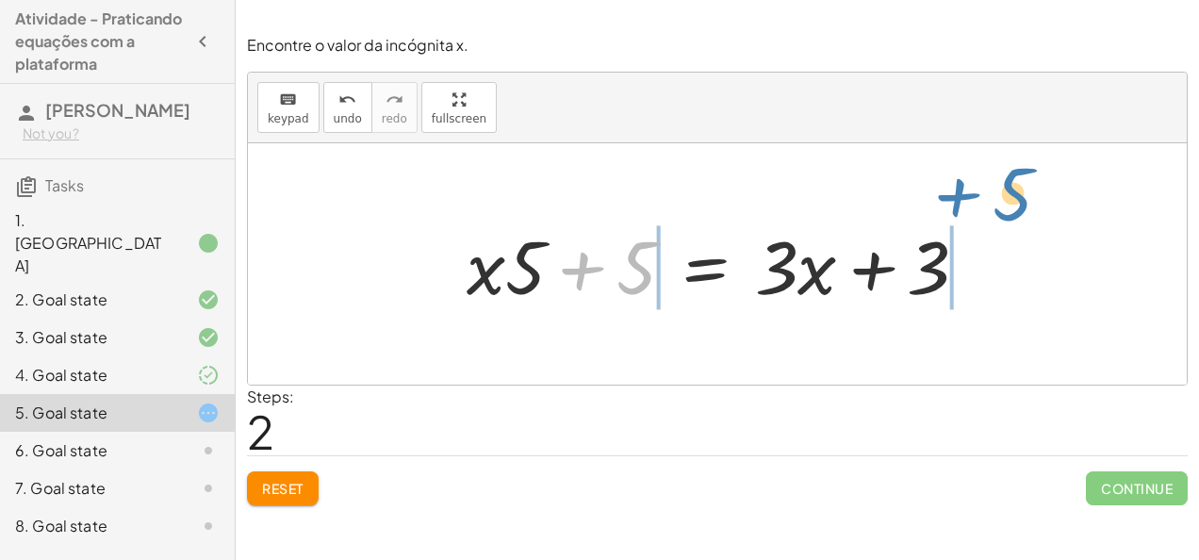
drag, startPoint x: 630, startPoint y: 271, endPoint x: 1019, endPoint y: 215, distance: 393.4
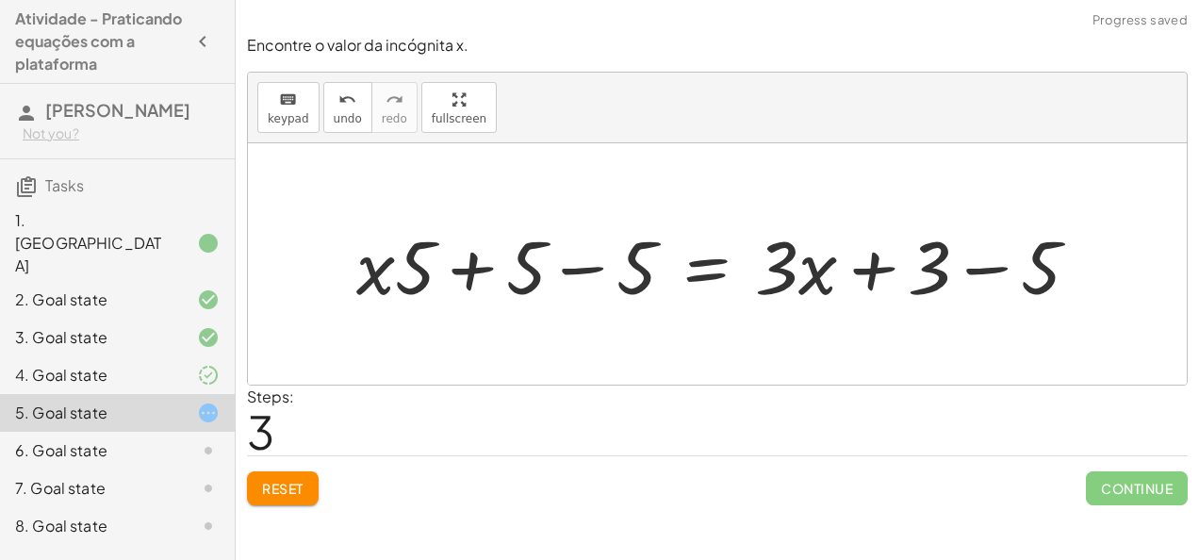
click at [596, 268] on div at bounding box center [725, 264] width 757 height 97
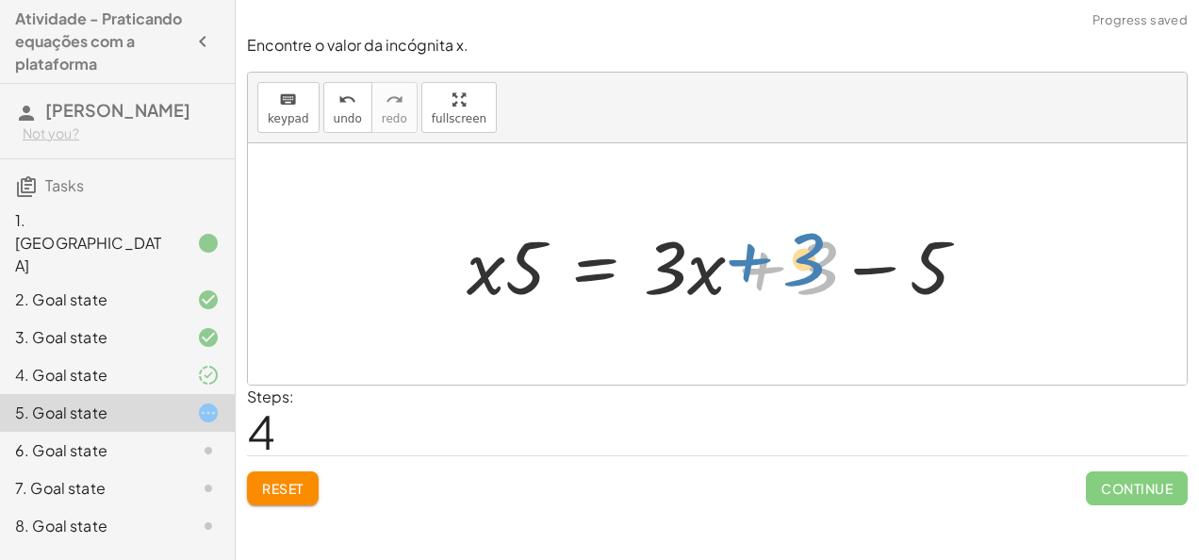
drag, startPoint x: 814, startPoint y: 253, endPoint x: 801, endPoint y: 244, distance: 15.7
click at [801, 244] on div at bounding box center [724, 264] width 535 height 97
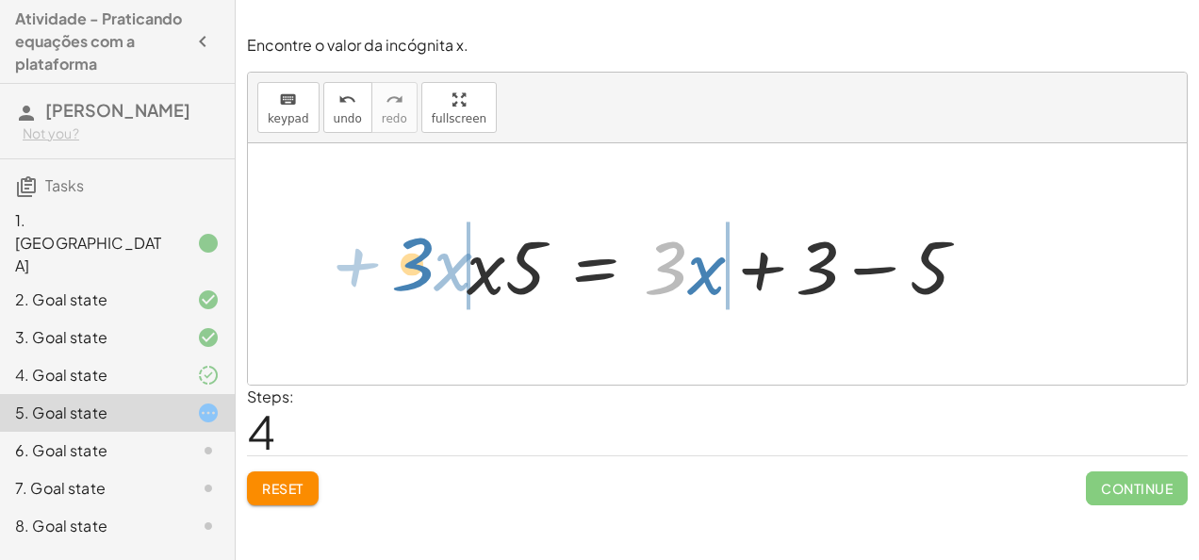
drag, startPoint x: 664, startPoint y: 264, endPoint x: 411, endPoint y: 262, distance: 252.6
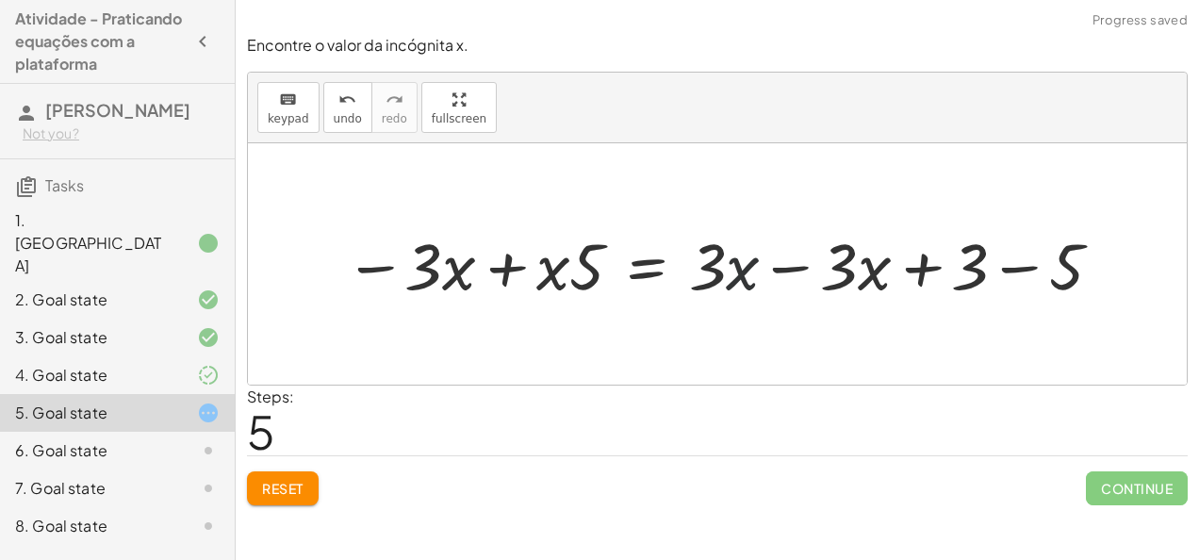
click at [733, 268] on div at bounding box center [725, 263] width 781 height 85
click at [780, 269] on div at bounding box center [725, 263] width 781 height 85
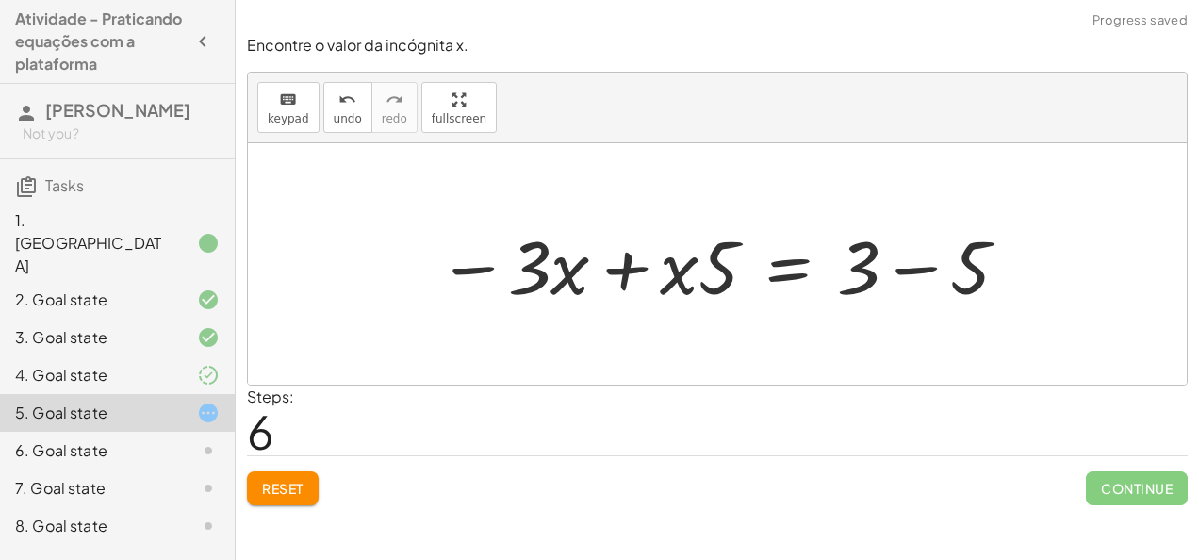
click at [910, 270] on div at bounding box center [724, 264] width 593 height 97
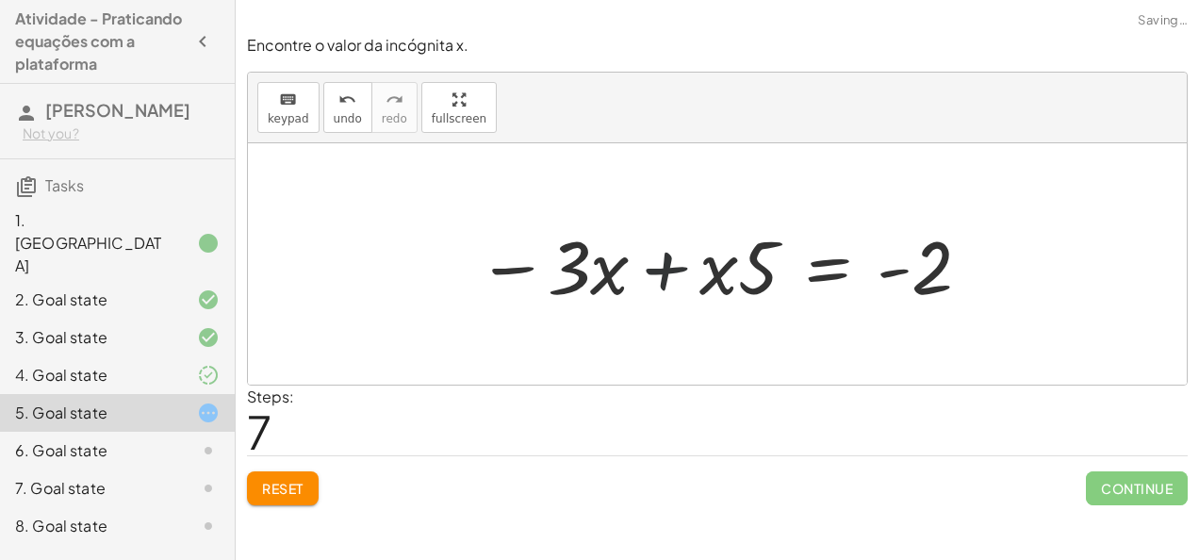
click at [665, 267] on div at bounding box center [725, 264] width 515 height 97
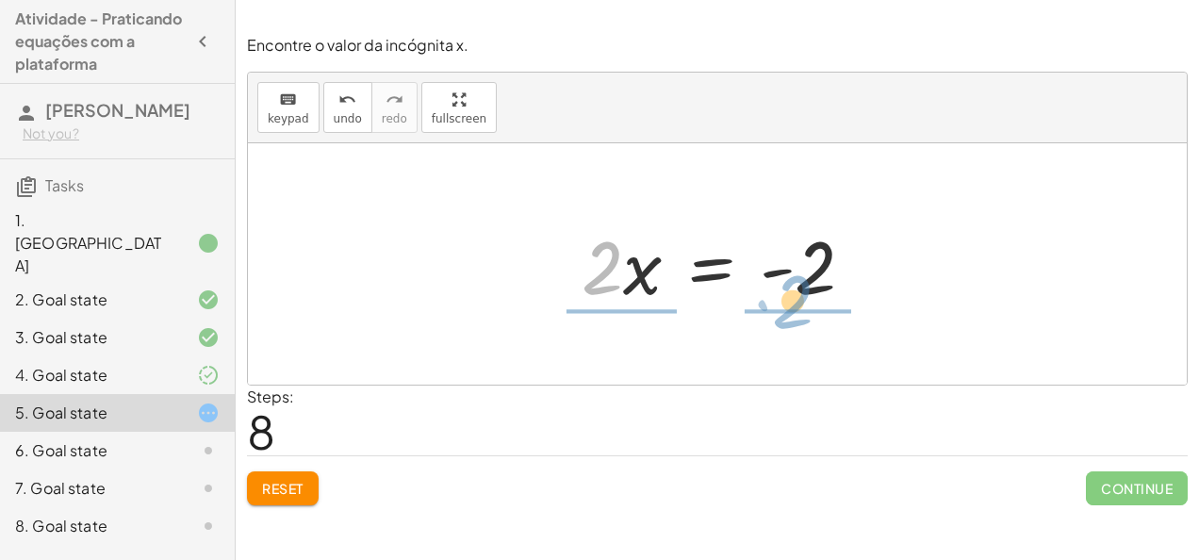
drag, startPoint x: 586, startPoint y: 265, endPoint x: 783, endPoint y: 300, distance: 200.1
click at [783, 300] on div at bounding box center [725, 264] width 306 height 97
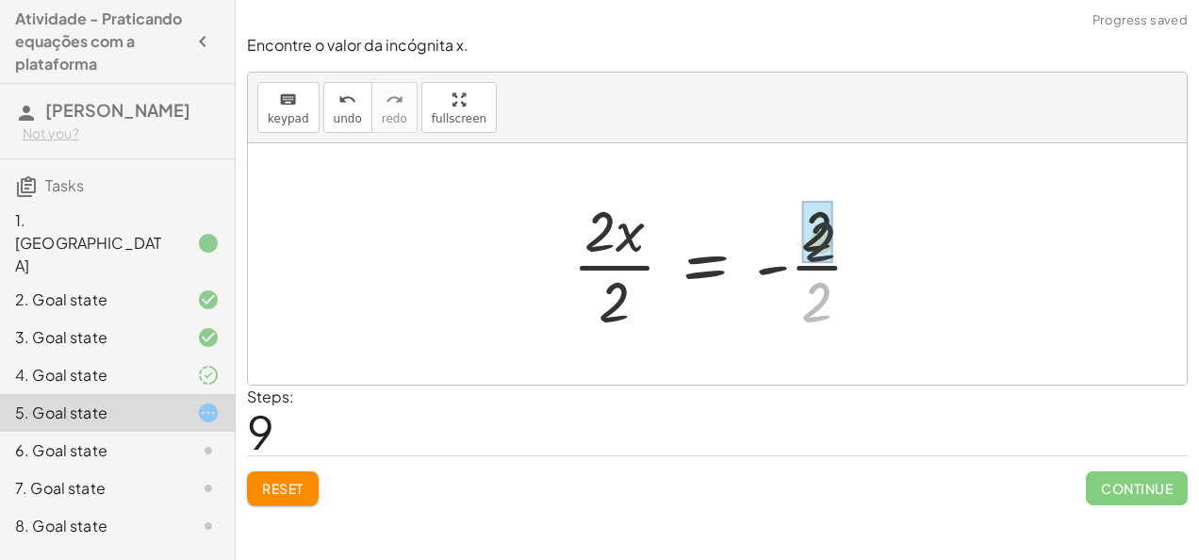
drag, startPoint x: 811, startPoint y: 301, endPoint x: 814, endPoint y: 236, distance: 65.1
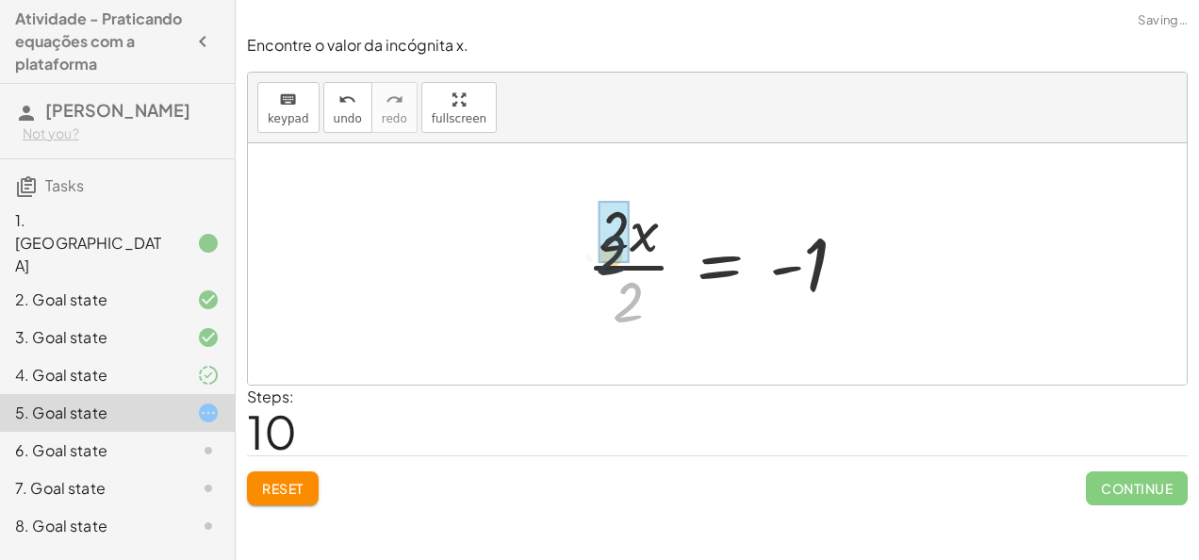
drag, startPoint x: 643, startPoint y: 299, endPoint x: 625, endPoint y: 239, distance: 62.0
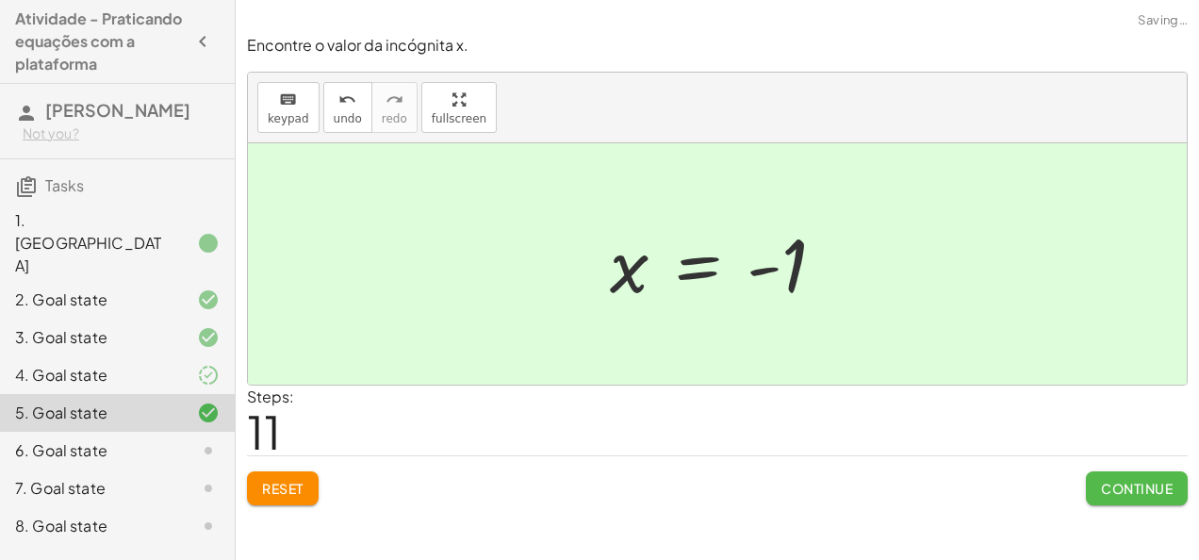
click at [1103, 471] on button "Continue" at bounding box center [1137, 488] width 102 height 34
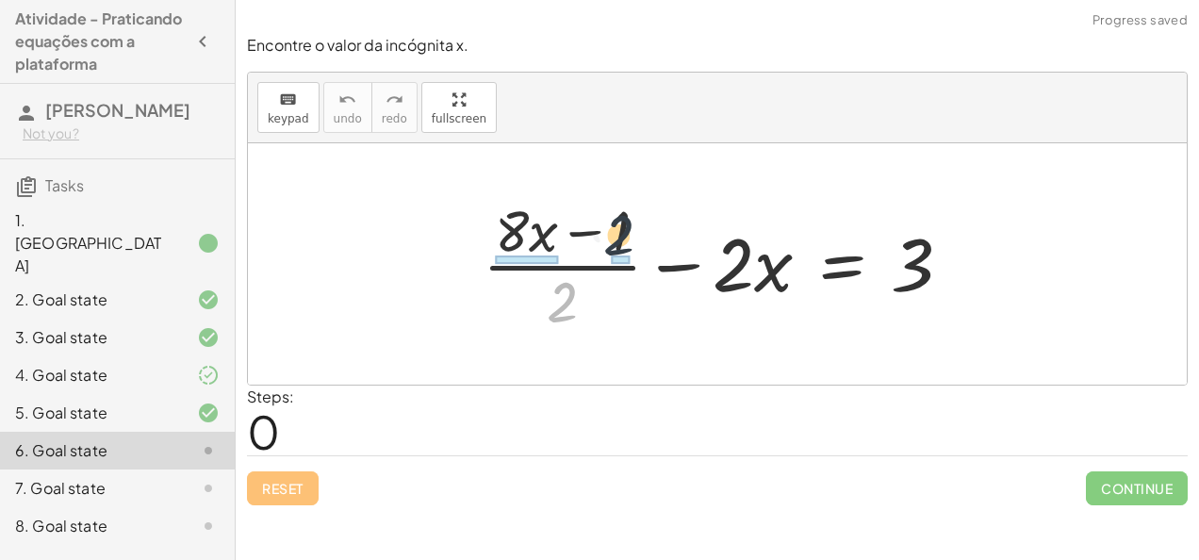
drag, startPoint x: 562, startPoint y: 303, endPoint x: 643, endPoint y: 217, distance: 118.7
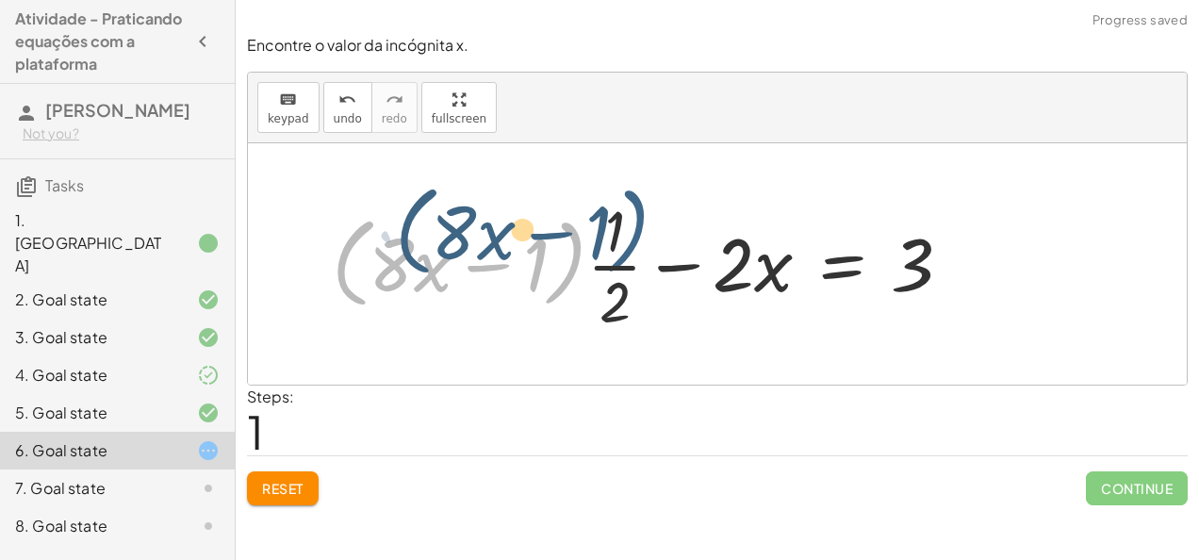
drag, startPoint x: 550, startPoint y: 260, endPoint x: 613, endPoint y: 228, distance: 70.8
click at [613, 228] on div at bounding box center [649, 263] width 654 height 145
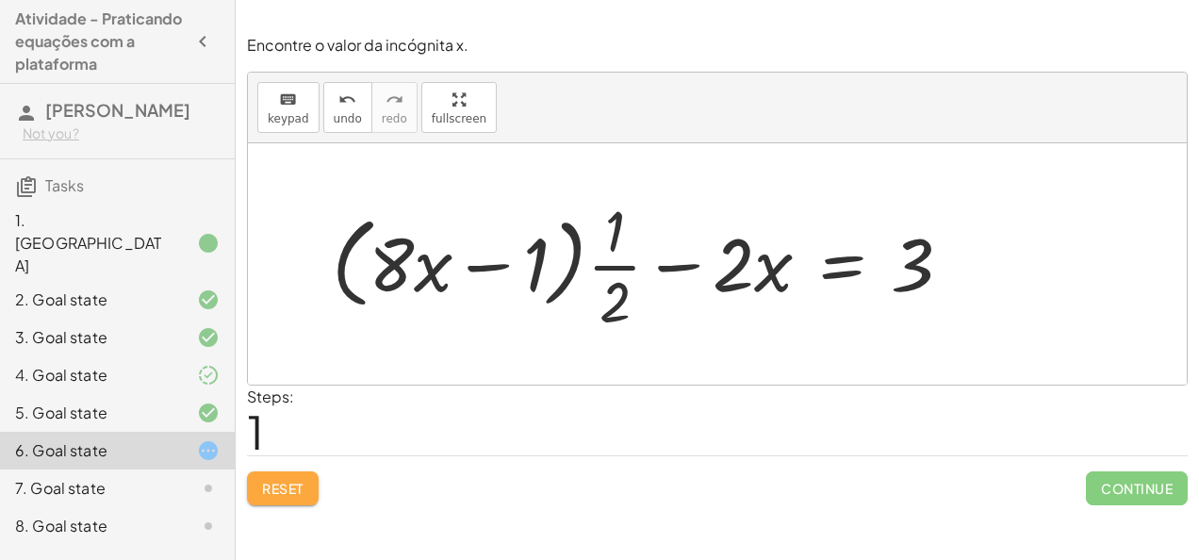
click at [302, 475] on button "Reset" at bounding box center [283, 488] width 72 height 34
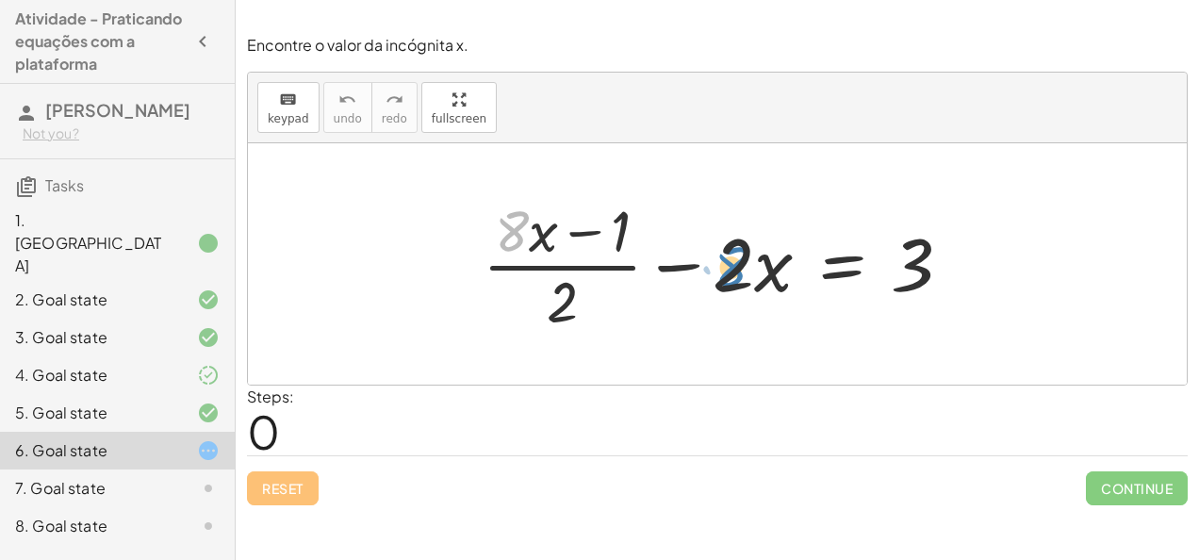
drag, startPoint x: 505, startPoint y: 223, endPoint x: 724, endPoint y: 259, distance: 221.6
click at [724, 259] on div at bounding box center [724, 263] width 503 height 145
drag, startPoint x: 555, startPoint y: 306, endPoint x: 624, endPoint y: 228, distance: 104.2
click at [624, 228] on div at bounding box center [724, 263] width 503 height 145
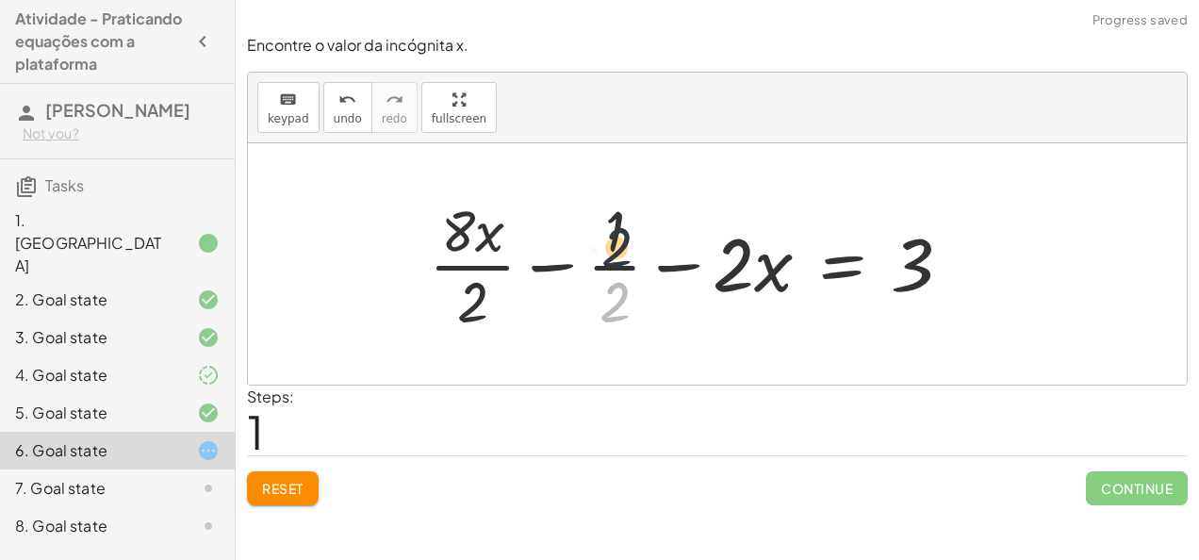
drag, startPoint x: 618, startPoint y: 309, endPoint x: 620, endPoint y: 238, distance: 71.7
click at [620, 238] on div at bounding box center [697, 263] width 557 height 145
drag, startPoint x: 617, startPoint y: 231, endPoint x: 632, endPoint y: 302, distance: 72.1
drag, startPoint x: 611, startPoint y: 224, endPoint x: 620, endPoint y: 285, distance: 61.1
drag, startPoint x: 611, startPoint y: 305, endPoint x: 610, endPoint y: 222, distance: 82.9
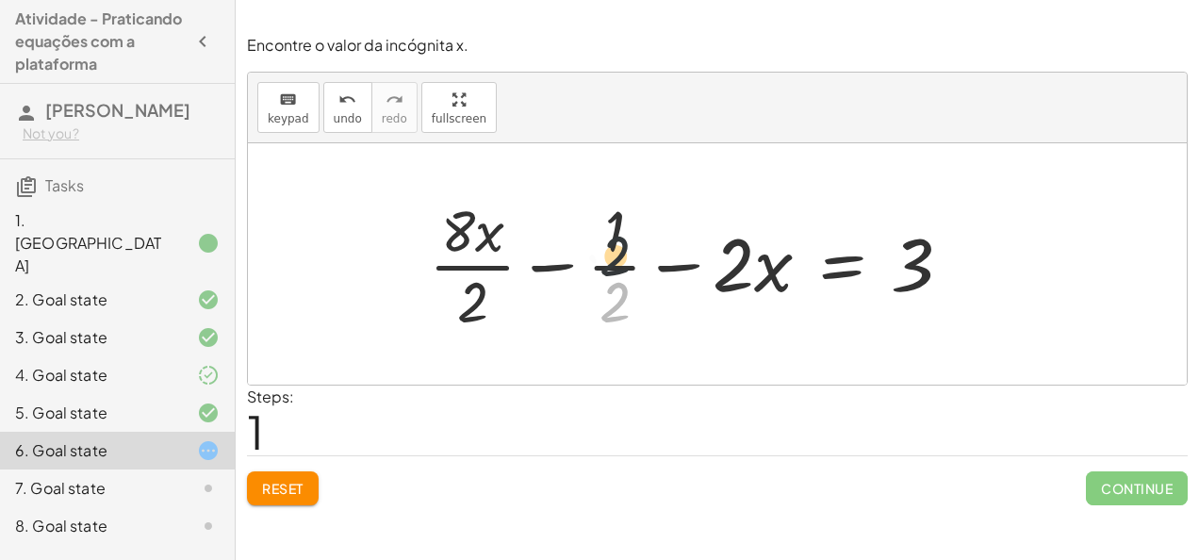
click at [610, 222] on div at bounding box center [697, 263] width 557 height 145
drag, startPoint x: 460, startPoint y: 306, endPoint x: 611, endPoint y: 313, distance: 151.0
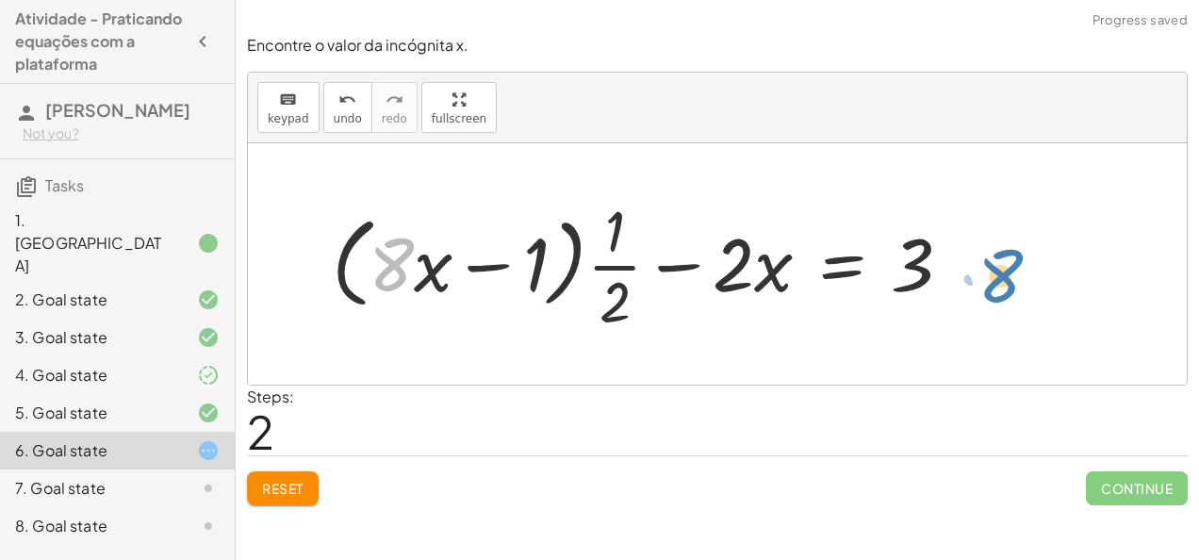
drag, startPoint x: 392, startPoint y: 256, endPoint x: 1019, endPoint y: 269, distance: 626.9
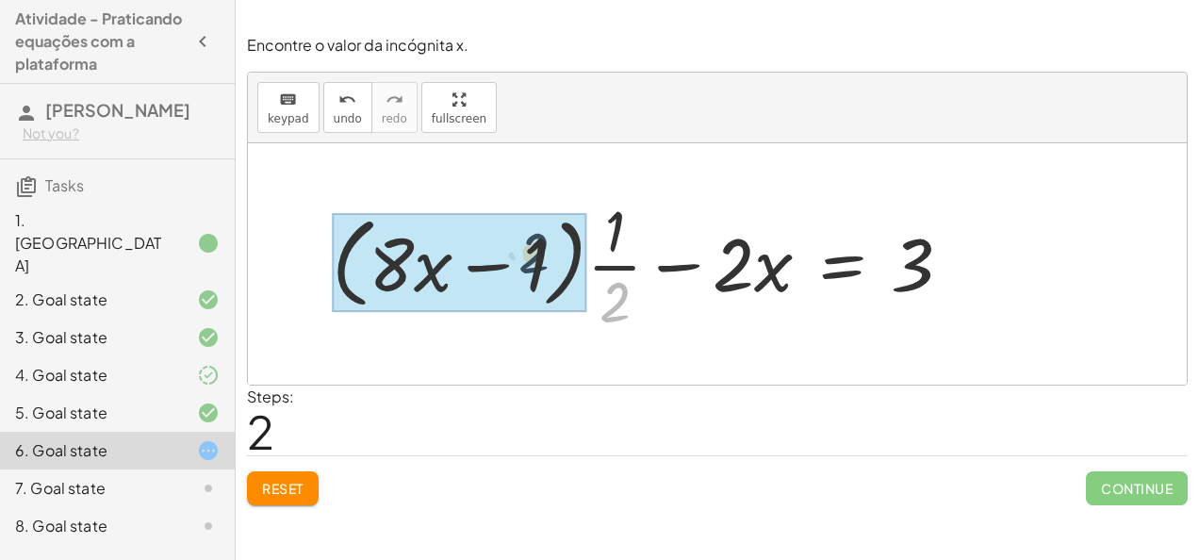
drag, startPoint x: 615, startPoint y: 296, endPoint x: 533, endPoint y: 247, distance: 95.5
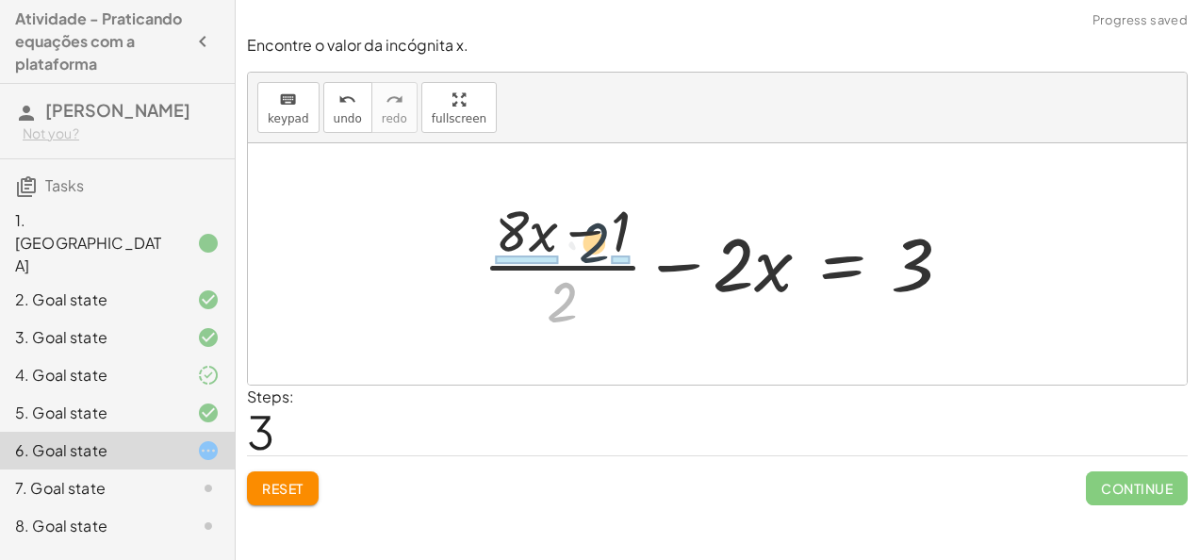
drag, startPoint x: 566, startPoint y: 281, endPoint x: 620, endPoint y: 232, distance: 73.4
click at [620, 232] on div at bounding box center [724, 263] width 503 height 145
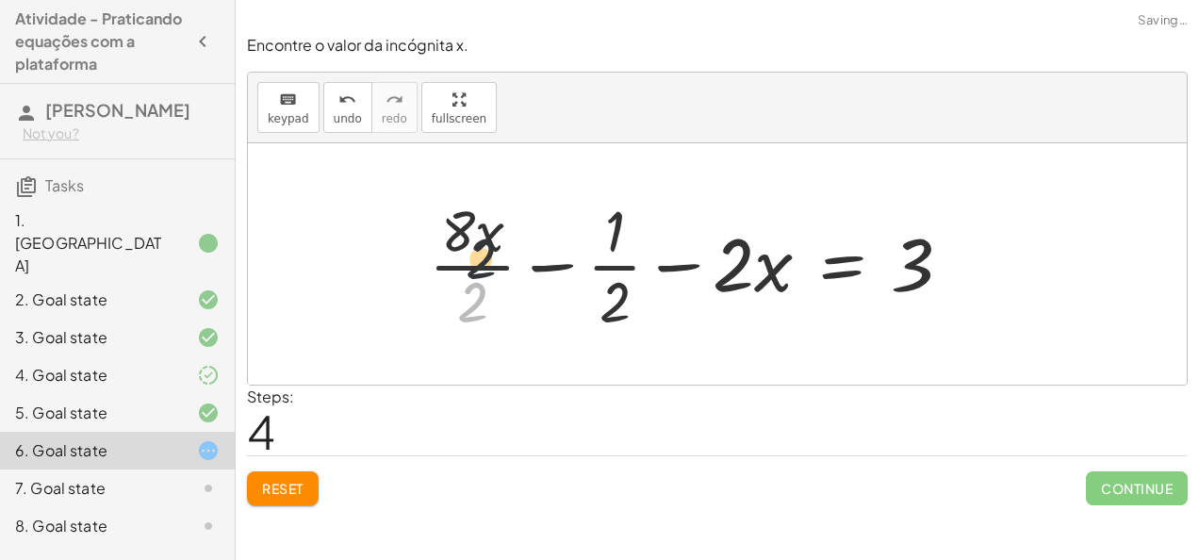
drag, startPoint x: 460, startPoint y: 305, endPoint x: 471, endPoint y: 235, distance: 71.6
click at [471, 235] on div at bounding box center [697, 263] width 557 height 145
drag, startPoint x: 613, startPoint y: 303, endPoint x: 613, endPoint y: 217, distance: 85.8
click at [613, 217] on div at bounding box center [697, 263] width 557 height 145
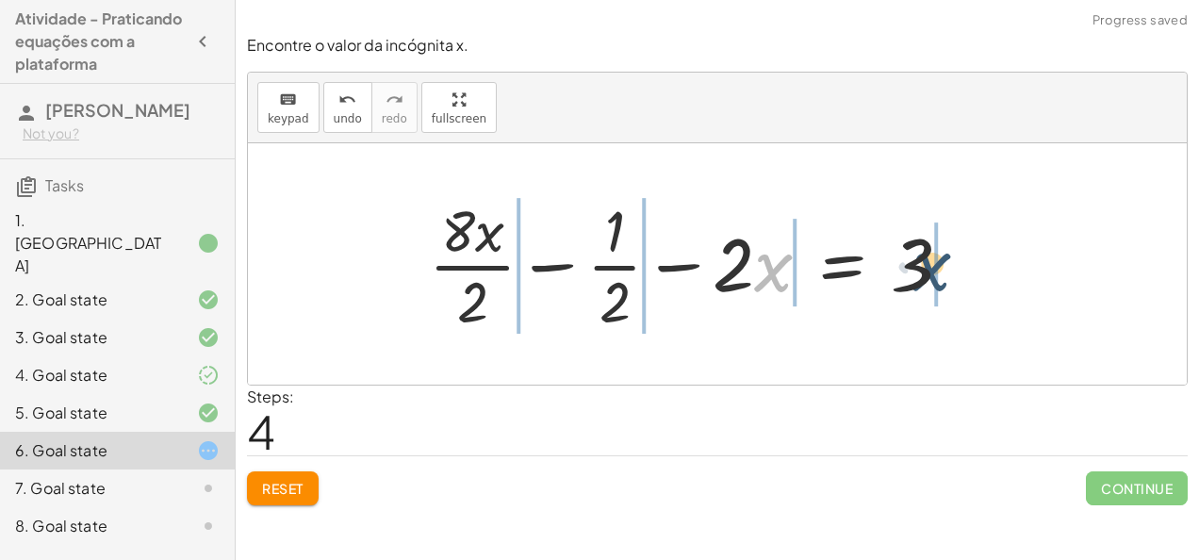
drag, startPoint x: 764, startPoint y: 266, endPoint x: 928, endPoint y: 265, distance: 164.0
click at [928, 265] on div at bounding box center [697, 263] width 557 height 145
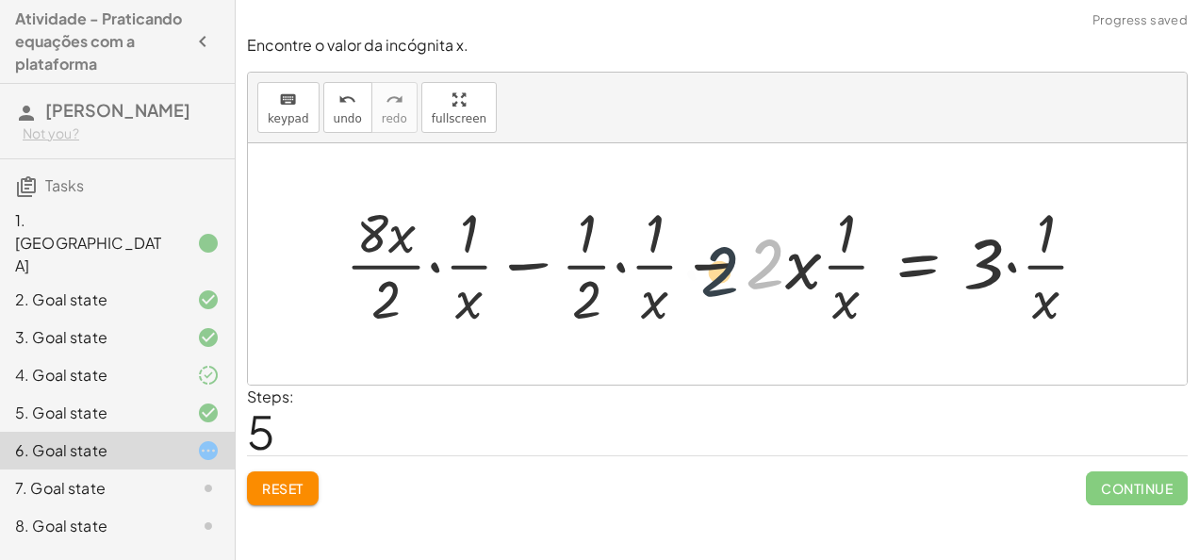
drag, startPoint x: 746, startPoint y: 245, endPoint x: 690, endPoint y: 254, distance: 57.3
click at [690, 254] on div at bounding box center [725, 263] width 778 height 137
drag, startPoint x: 711, startPoint y: 264, endPoint x: 645, endPoint y: 268, distance: 66.1
click at [645, 268] on div at bounding box center [725, 263] width 778 height 137
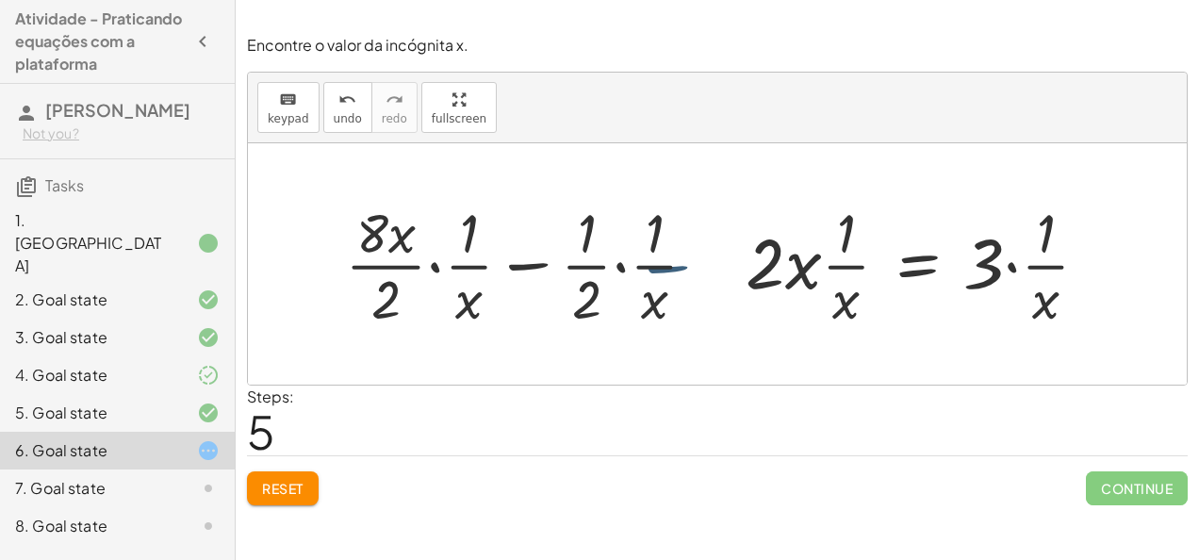
click at [645, 268] on div at bounding box center [725, 263] width 778 height 137
click at [621, 268] on div at bounding box center [725, 263] width 778 height 137
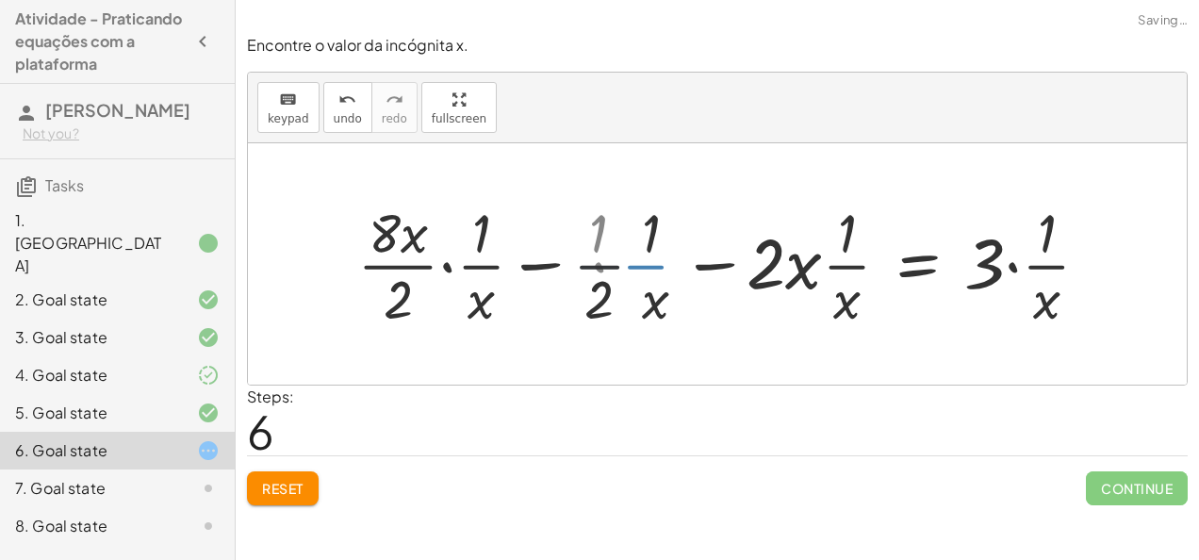
click at [621, 268] on div at bounding box center [745, 263] width 738 height 137
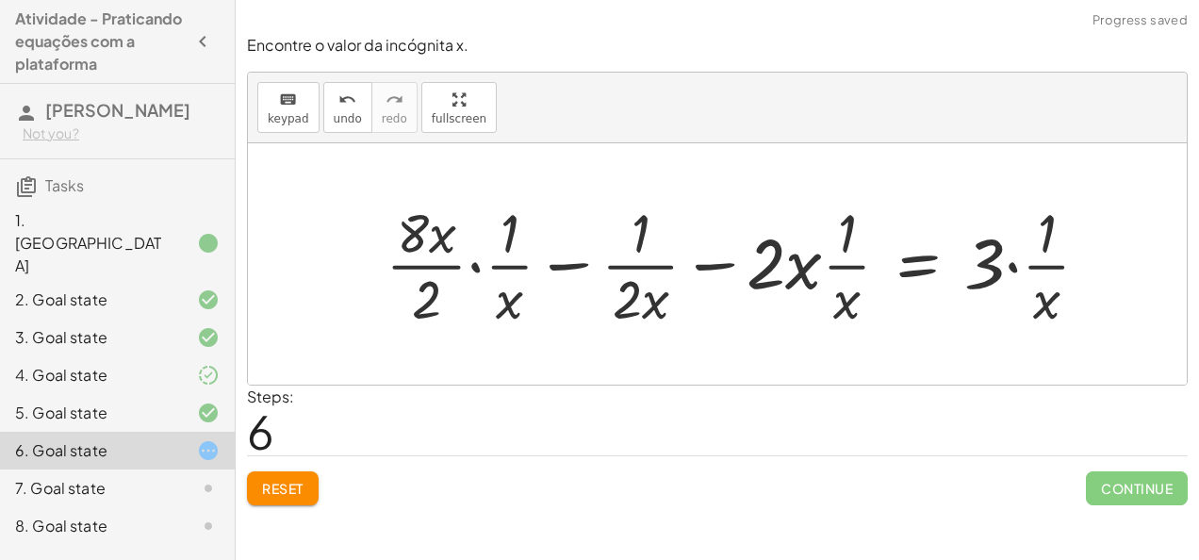
click at [475, 266] on div at bounding box center [745, 263] width 738 height 137
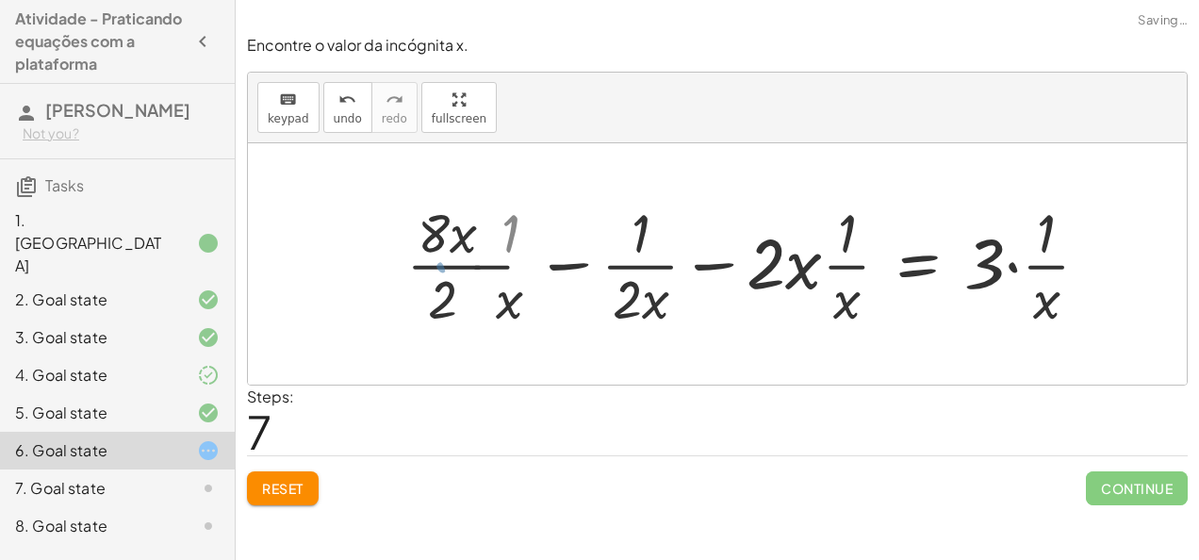
click at [475, 266] on div at bounding box center [778, 263] width 671 height 137
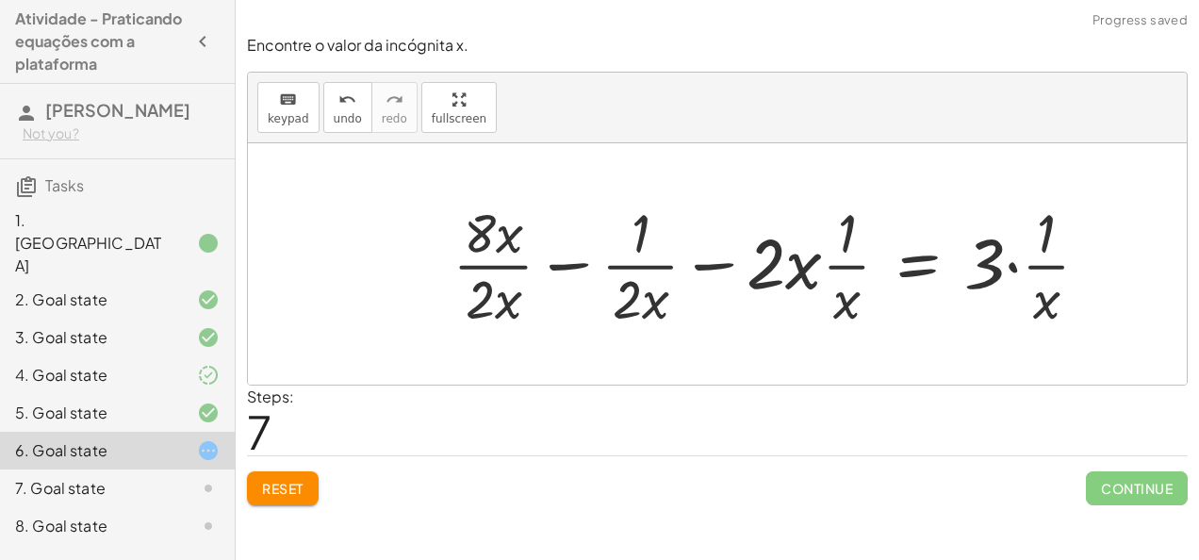
click at [1007, 263] on div at bounding box center [778, 263] width 671 height 137
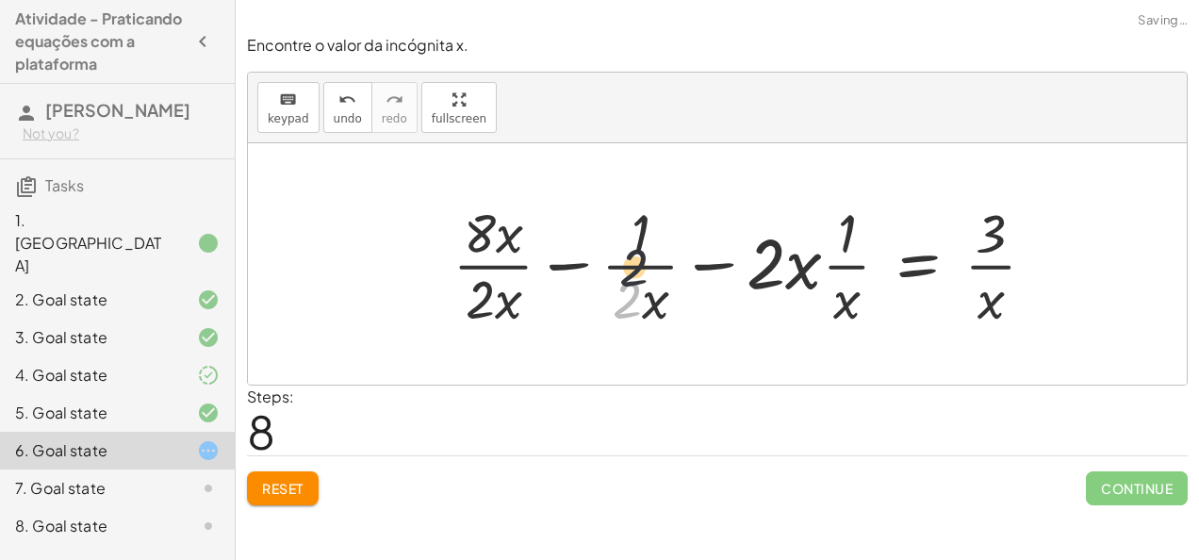
drag, startPoint x: 618, startPoint y: 301, endPoint x: 633, endPoint y: 221, distance: 80.6
click at [633, 221] on div at bounding box center [751, 263] width 616 height 137
drag, startPoint x: 483, startPoint y: 304, endPoint x: 484, endPoint y: 242, distance: 62.2
click at [482, 241] on div at bounding box center [753, 263] width 614 height 137
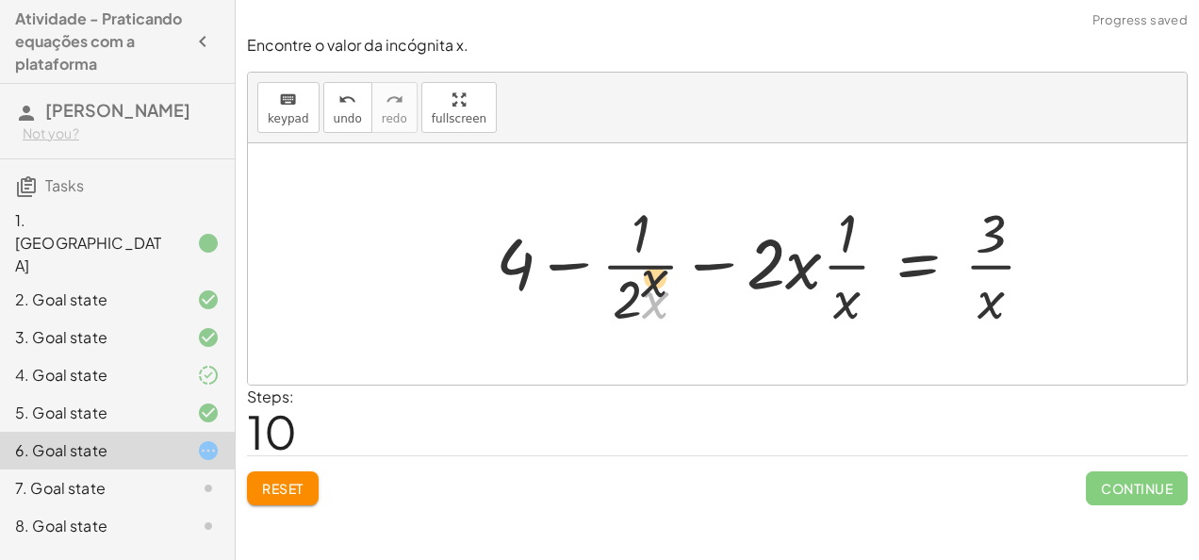
drag, startPoint x: 665, startPoint y: 276, endPoint x: 664, endPoint y: 226, distance: 50.0
click at [664, 226] on div at bounding box center [772, 263] width 573 height 137
drag, startPoint x: 659, startPoint y: 303, endPoint x: 648, endPoint y: 228, distance: 76.1
click at [648, 228] on div at bounding box center [772, 263] width 573 height 137
drag, startPoint x: 620, startPoint y: 313, endPoint x: 637, endPoint y: 234, distance: 81.0
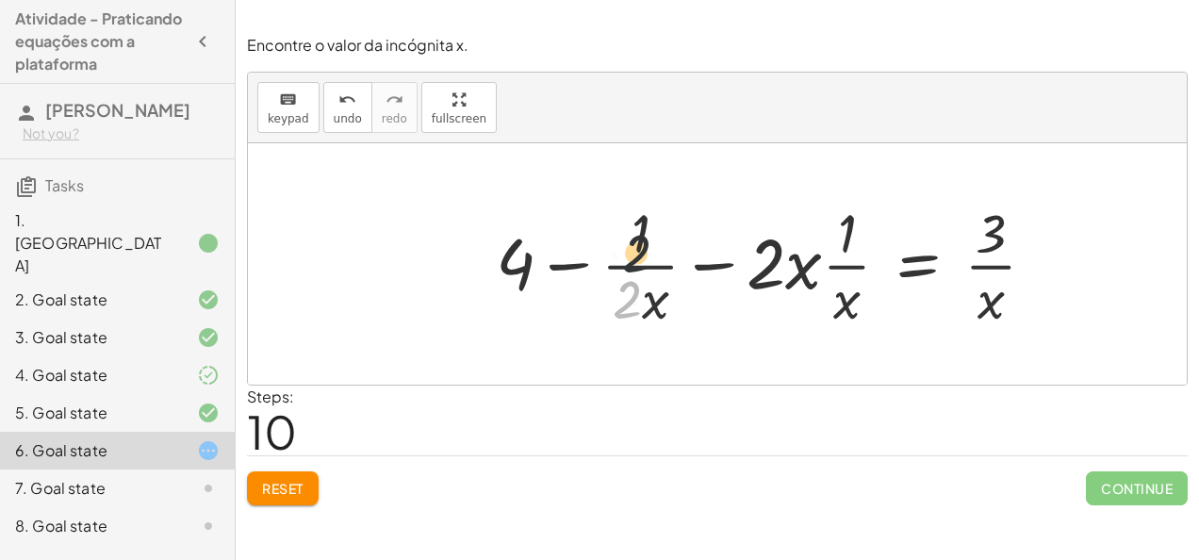
click at [637, 234] on div at bounding box center [772, 263] width 573 height 137
click at [559, 268] on div at bounding box center [772, 263] width 573 height 137
click at [697, 260] on div at bounding box center [772, 263] width 573 height 137
drag, startPoint x: 845, startPoint y: 287, endPoint x: 861, endPoint y: 196, distance: 92.8
click at [861, 196] on div at bounding box center [772, 263] width 573 height 137
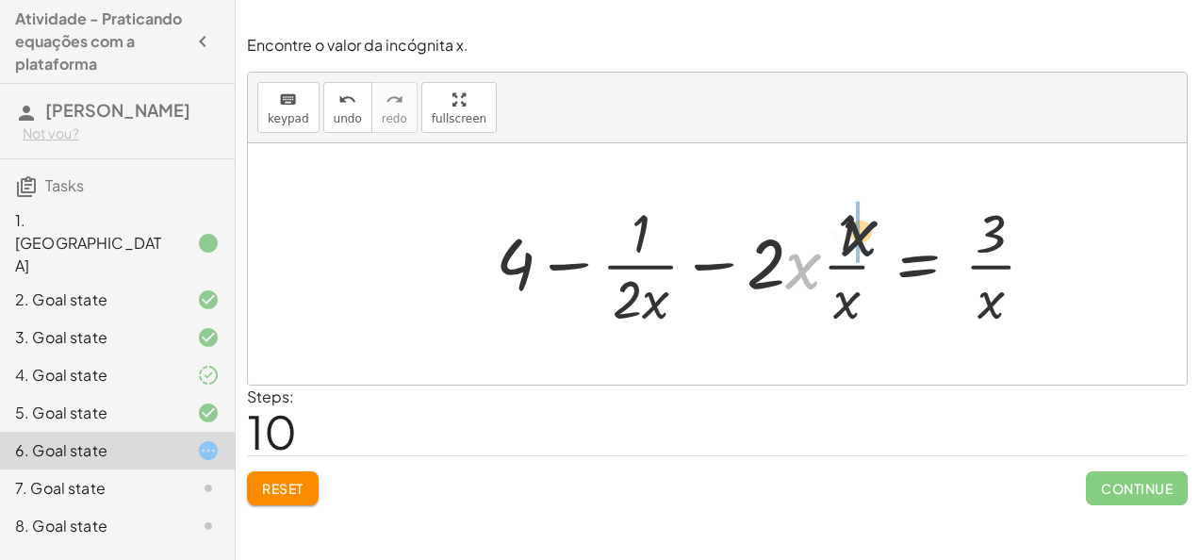
drag, startPoint x: 804, startPoint y: 273, endPoint x: 871, endPoint y: 235, distance: 77.3
click at [871, 235] on div at bounding box center [772, 263] width 573 height 137
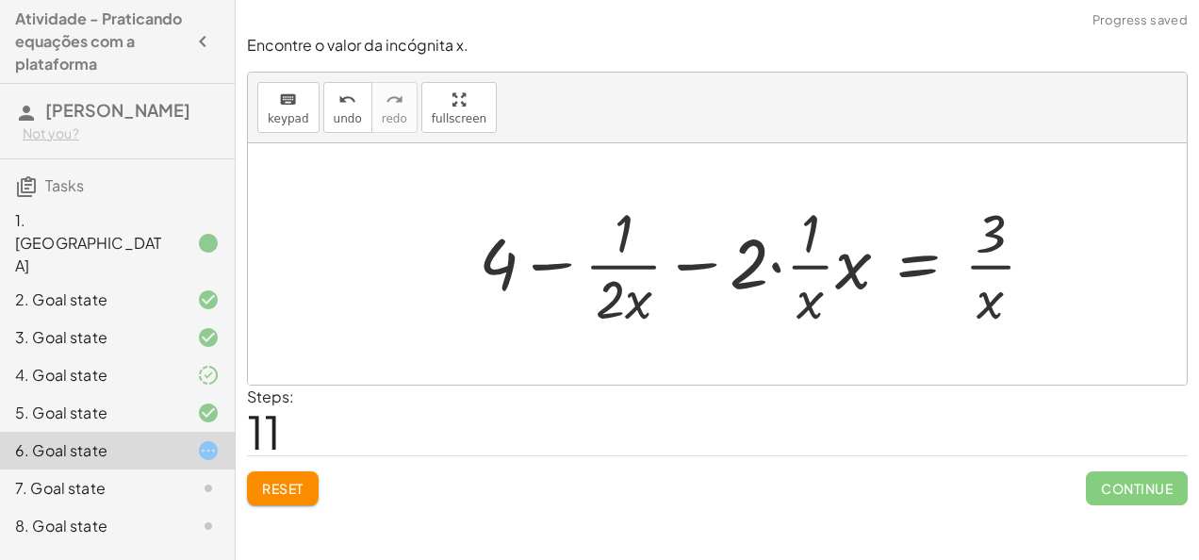
click at [812, 289] on div at bounding box center [764, 263] width 590 height 137
click at [807, 270] on div at bounding box center [764, 263] width 590 height 137
click at [775, 267] on div at bounding box center [764, 263] width 590 height 137
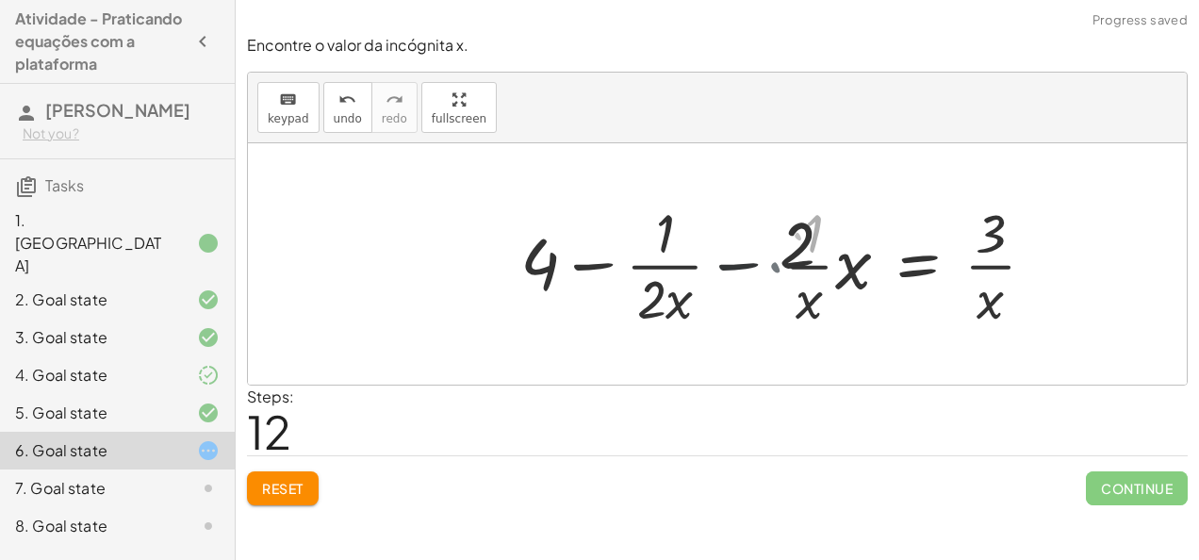
click at [775, 267] on div at bounding box center [791, 263] width 536 height 137
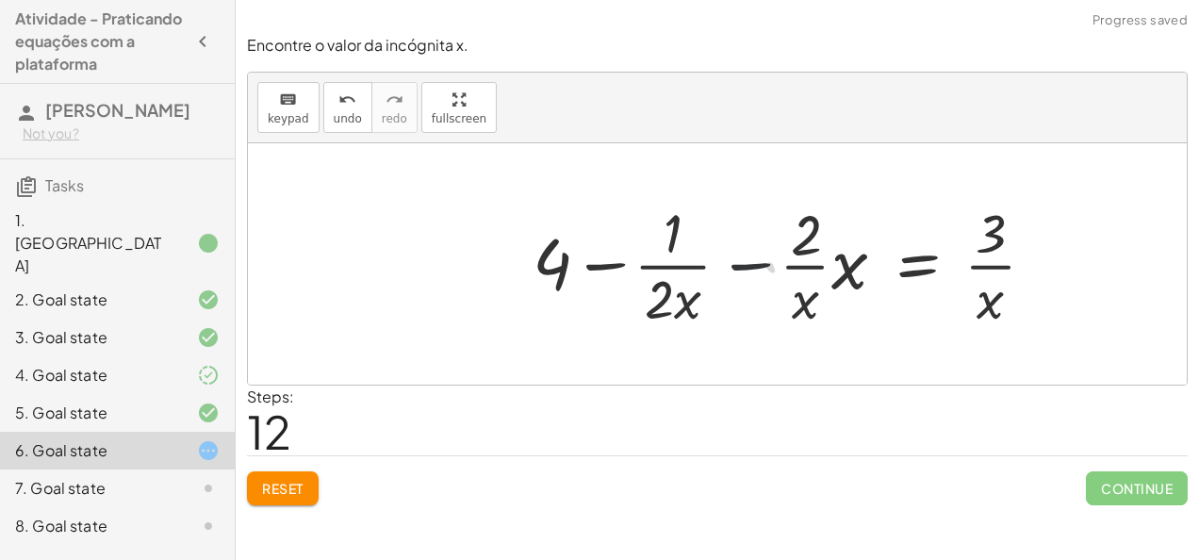
click at [775, 267] on div at bounding box center [791, 263] width 536 height 137
click at [752, 266] on div at bounding box center [791, 263] width 536 height 137
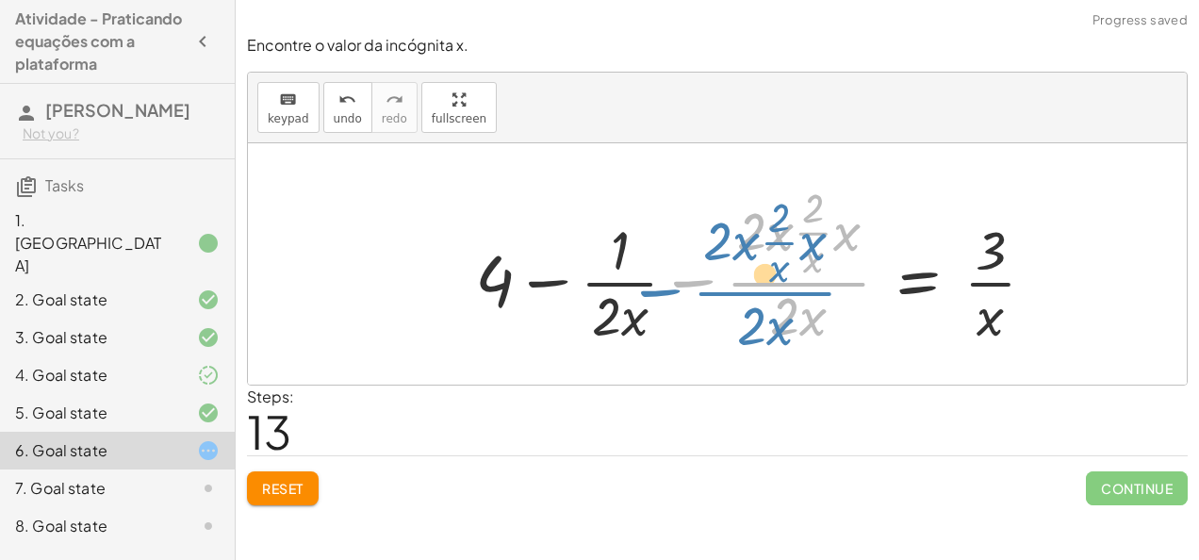
click at [751, 274] on div at bounding box center [763, 264] width 594 height 172
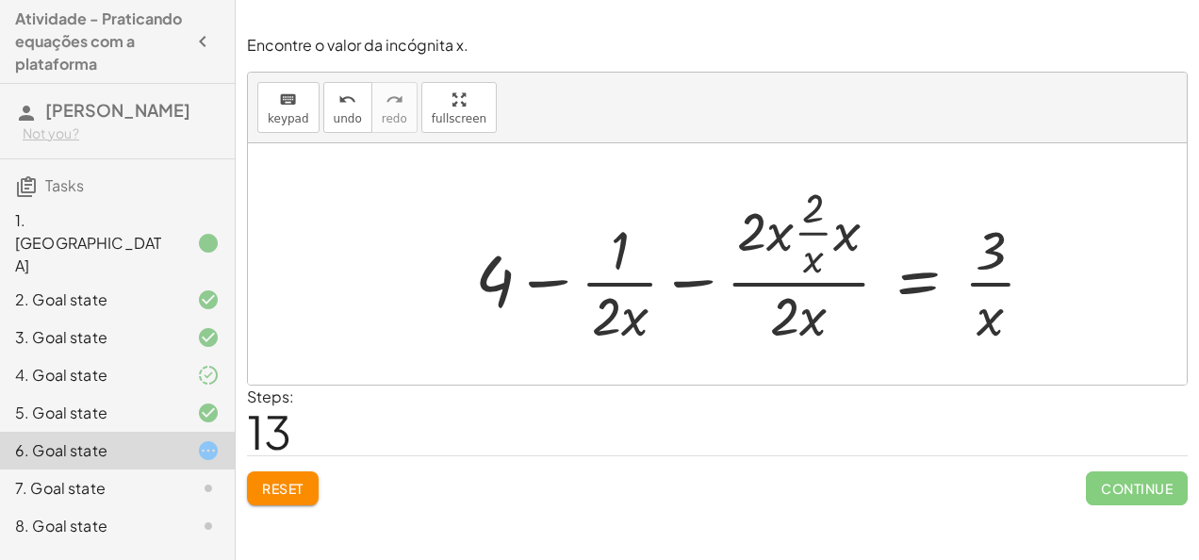
click at [690, 285] on div at bounding box center [763, 264] width 594 height 172
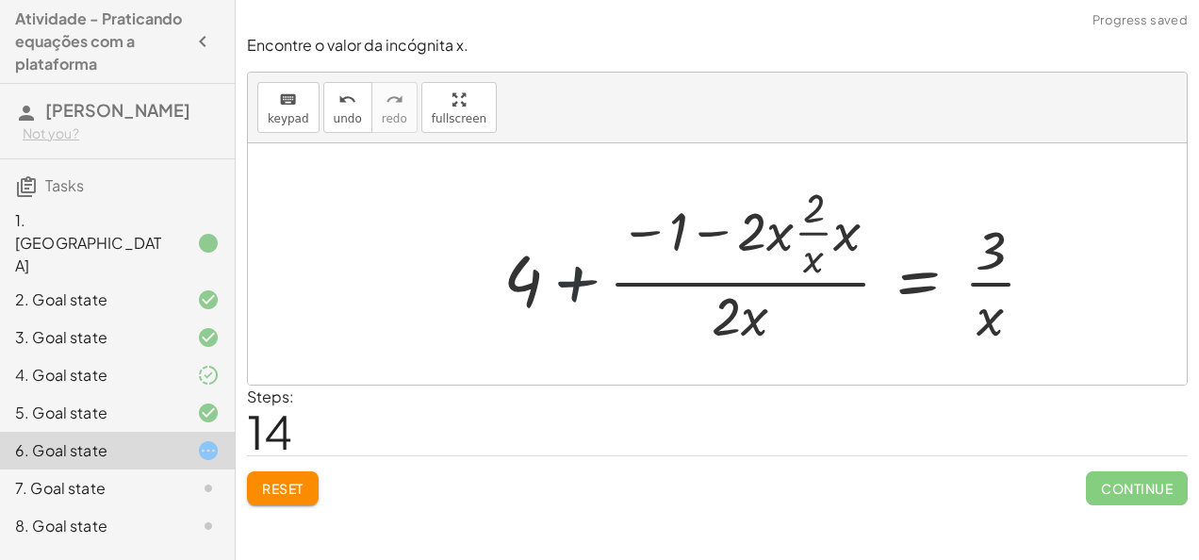
click at [579, 287] on div at bounding box center [777, 264] width 566 height 172
click at [648, 230] on div at bounding box center [777, 264] width 566 height 172
click at [709, 228] on div at bounding box center [777, 264] width 566 height 172
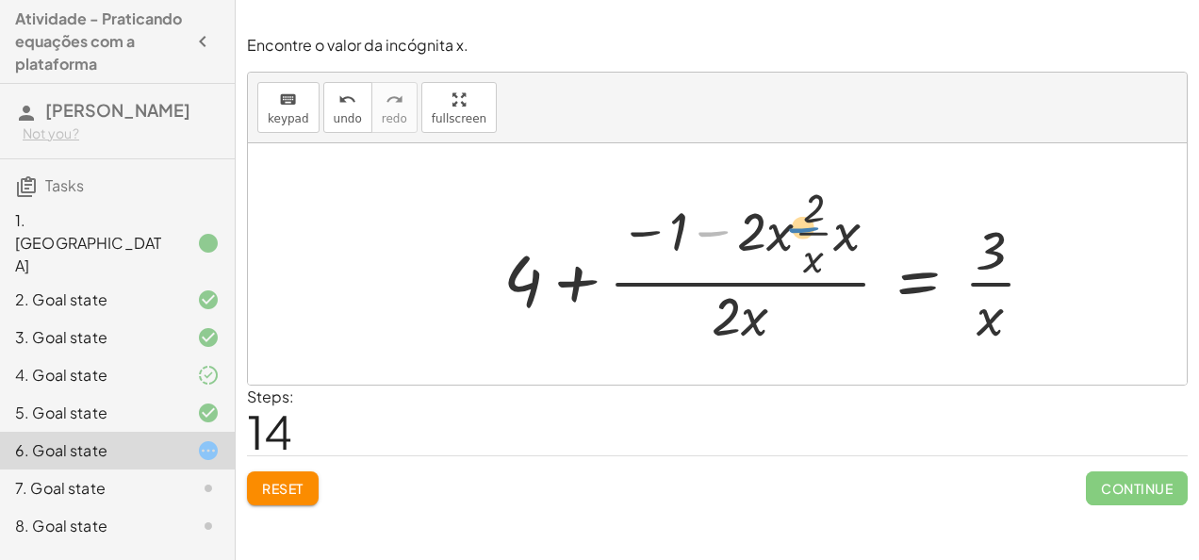
drag, startPoint x: 709, startPoint y: 228, endPoint x: 794, endPoint y: 224, distance: 84.9
click at [794, 224] on div at bounding box center [777, 264] width 566 height 172
drag, startPoint x: 735, startPoint y: 324, endPoint x: 803, endPoint y: 191, distance: 149.2
click at [803, 191] on div at bounding box center [777, 264] width 566 height 172
drag, startPoint x: 756, startPoint y: 265, endPoint x: 775, endPoint y: 202, distance: 65.9
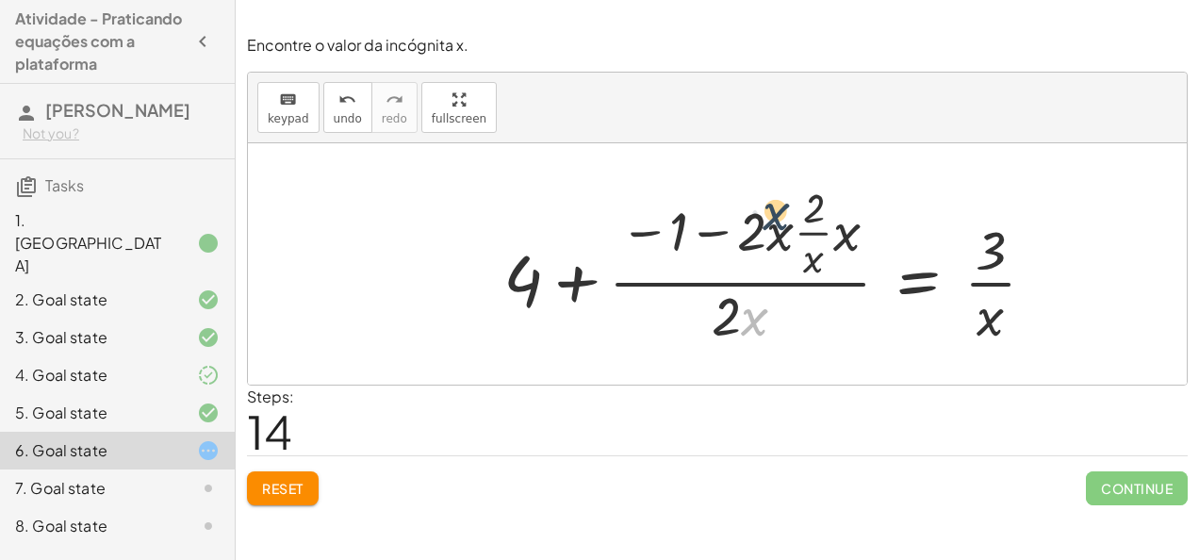
click at [775, 202] on div at bounding box center [777, 264] width 566 height 172
drag, startPoint x: 757, startPoint y: 313, endPoint x: 876, endPoint y: 239, distance: 139.7
click at [876, 239] on div at bounding box center [777, 264] width 566 height 172
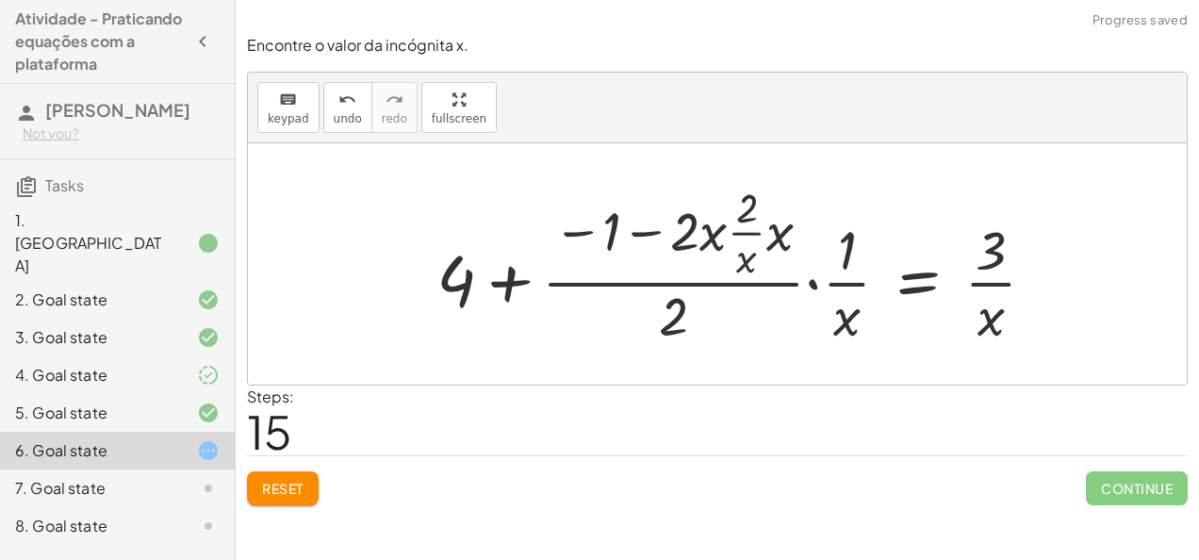
drag, startPoint x: 852, startPoint y: 326, endPoint x: 839, endPoint y: 233, distance: 94.2
click at [839, 233] on div at bounding box center [743, 264] width 632 height 172
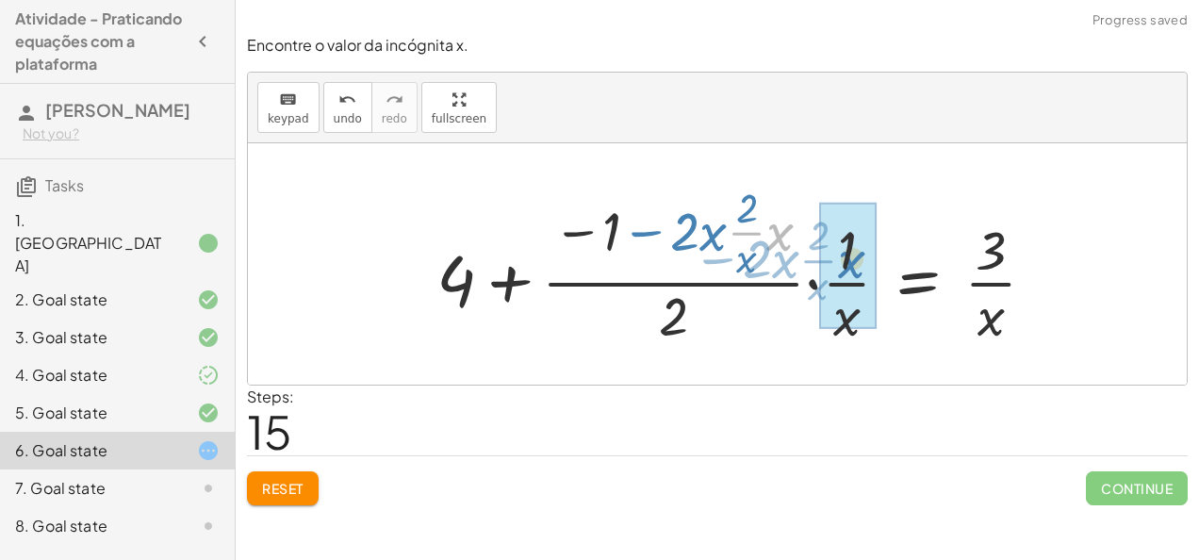
drag, startPoint x: 778, startPoint y: 247, endPoint x: 872, endPoint y: 271, distance: 97.4
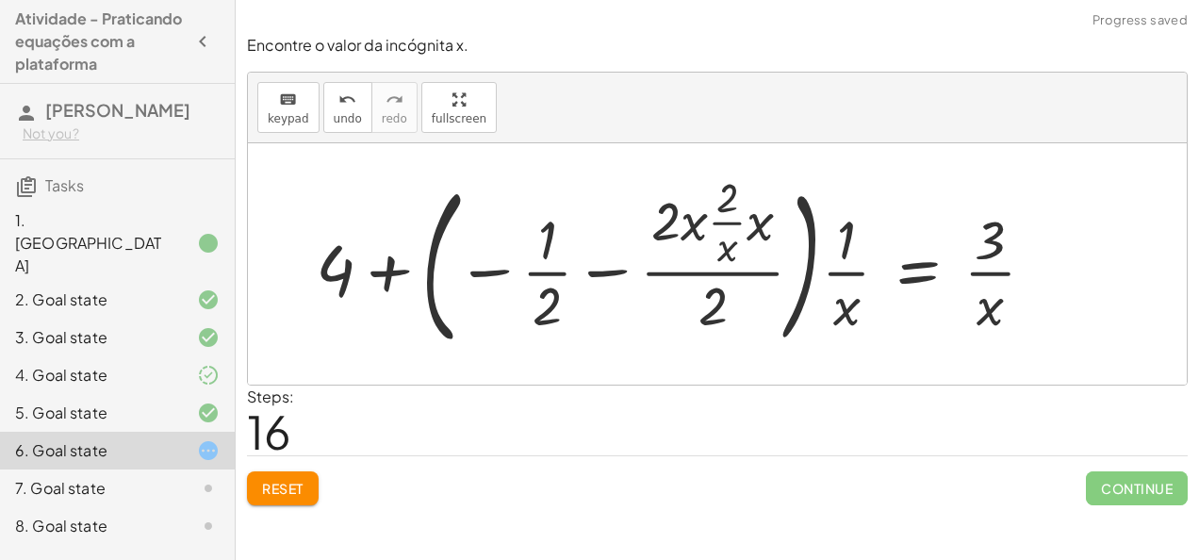
drag, startPoint x: 541, startPoint y: 296, endPoint x: 549, endPoint y: 227, distance: 69.2
click at [549, 227] on div at bounding box center [682, 264] width 753 height 182
click at [292, 475] on button "Reset" at bounding box center [283, 488] width 72 height 34
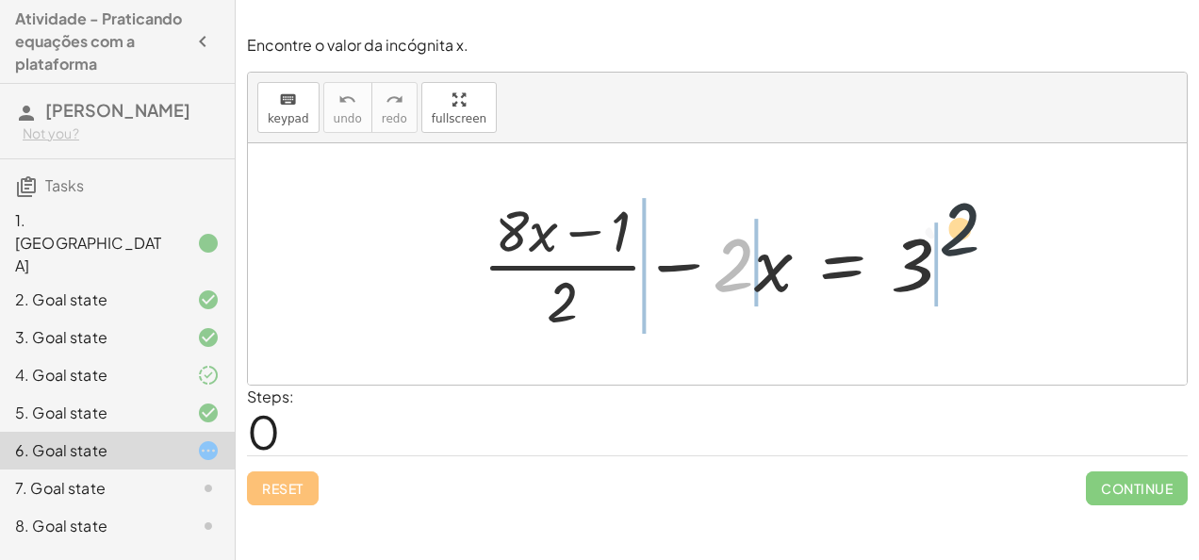
drag, startPoint x: 736, startPoint y: 270, endPoint x: 980, endPoint y: 236, distance: 246.5
click at [980, 236] on div "· 2 + · ( + · 8 · x − 1 ) · 2 − · 2 · x = 3" at bounding box center [717, 263] width 939 height 241
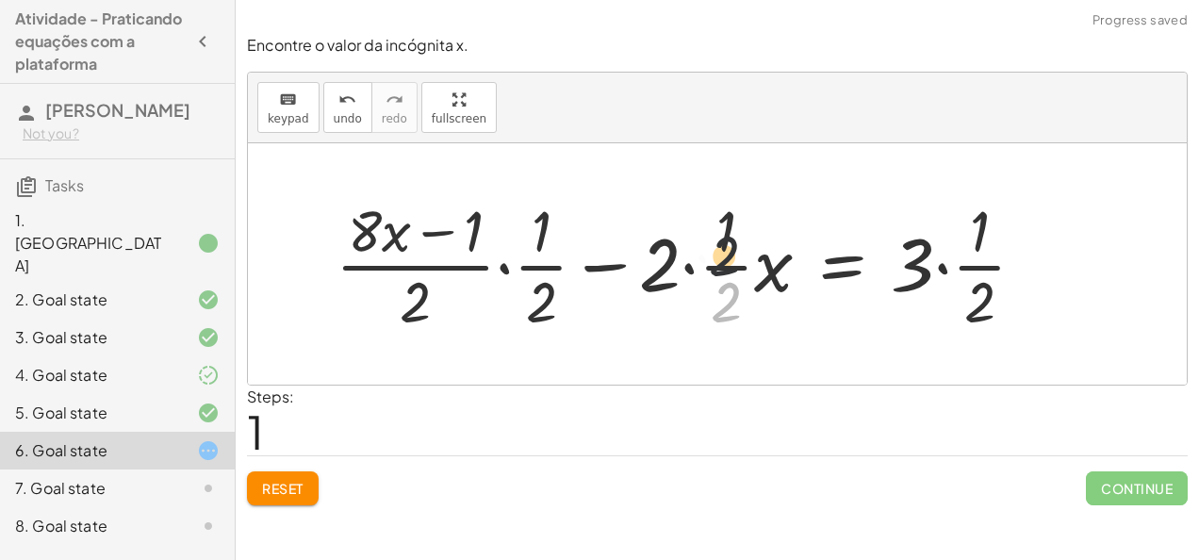
drag, startPoint x: 730, startPoint y: 288, endPoint x: 727, endPoint y: 207, distance: 81.1
click at [727, 207] on div at bounding box center [688, 263] width 724 height 145
click at [502, 265] on div at bounding box center [688, 263] width 724 height 145
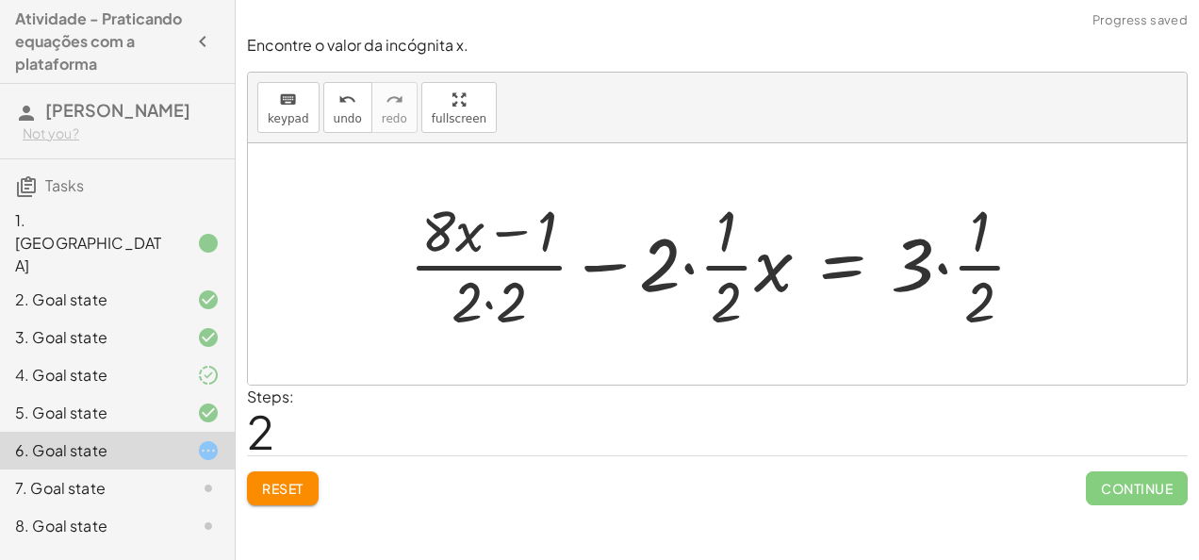
click at [486, 305] on div at bounding box center [725, 263] width 650 height 145
click at [687, 271] on div at bounding box center [725, 263] width 650 height 145
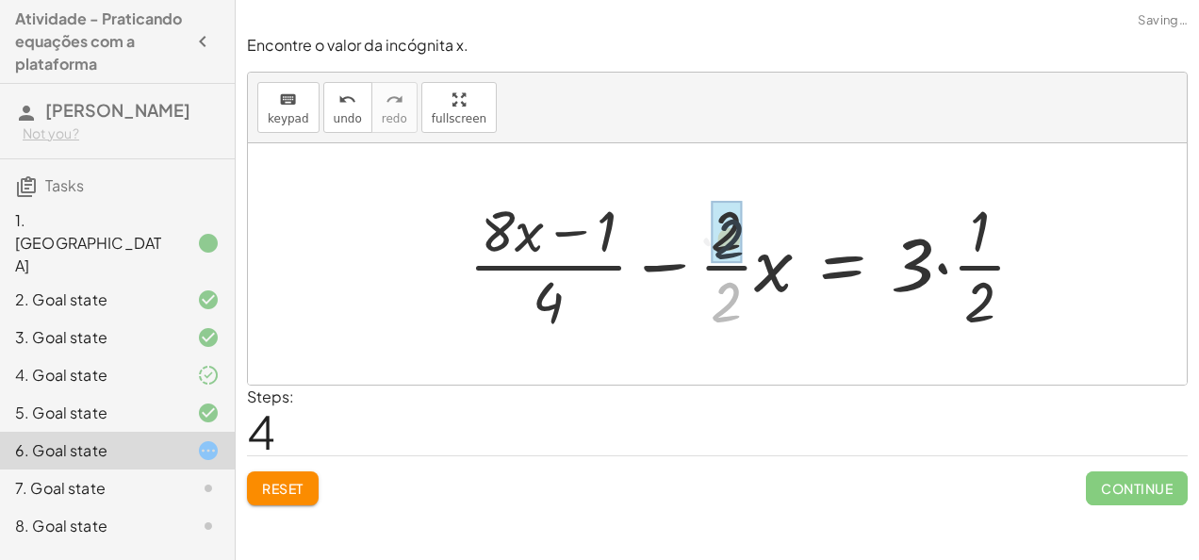
drag, startPoint x: 726, startPoint y: 262, endPoint x: 728, endPoint y: 251, distance: 11.5
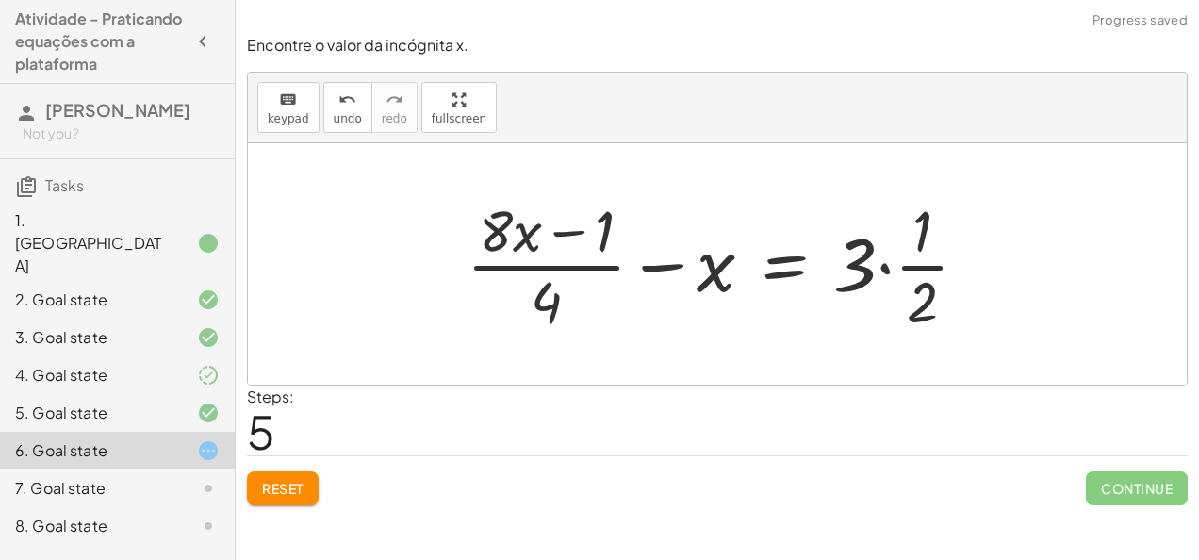
click at [880, 267] on div at bounding box center [724, 263] width 535 height 145
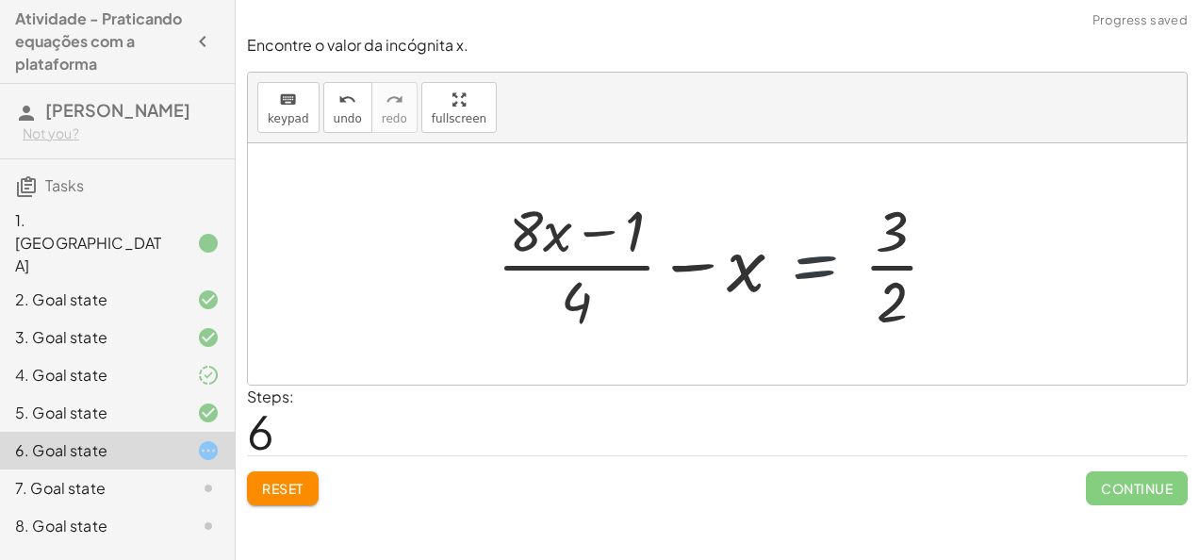
click at [860, 298] on div at bounding box center [725, 263] width 476 height 145
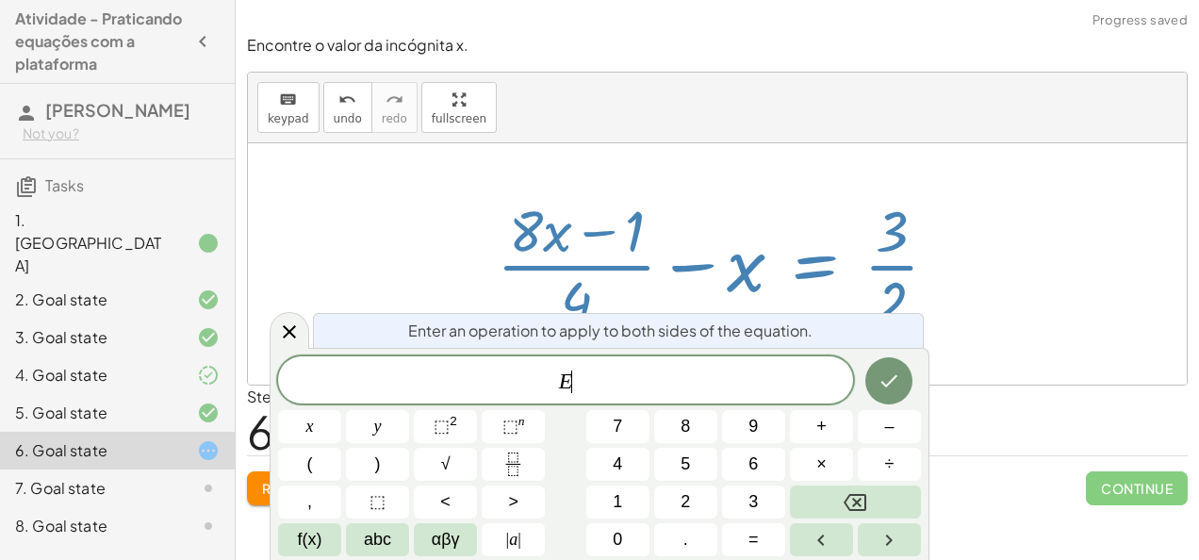
drag, startPoint x: 897, startPoint y: 285, endPoint x: 902, endPoint y: 226, distance: 58.6
click at [902, 226] on div at bounding box center [725, 263] width 476 height 145
click at [287, 325] on icon at bounding box center [289, 331] width 23 height 23
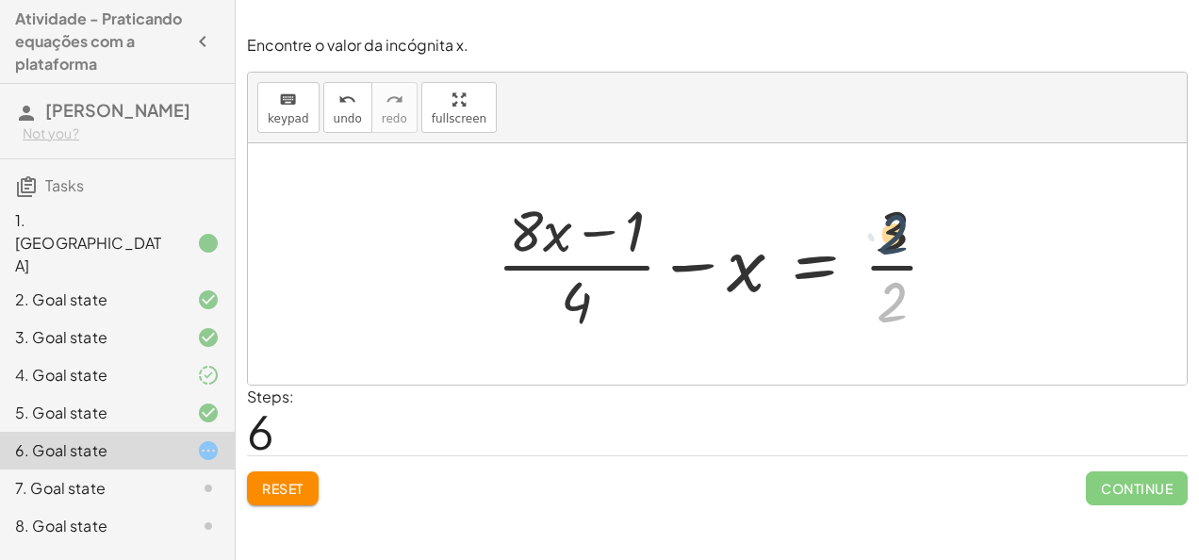
drag, startPoint x: 886, startPoint y: 312, endPoint x: 886, endPoint y: 241, distance: 70.7
click at [886, 241] on div at bounding box center [725, 263] width 476 height 145
drag, startPoint x: 894, startPoint y: 252, endPoint x: 894, endPoint y: 215, distance: 36.8
click at [894, 215] on div at bounding box center [725, 263] width 476 height 145
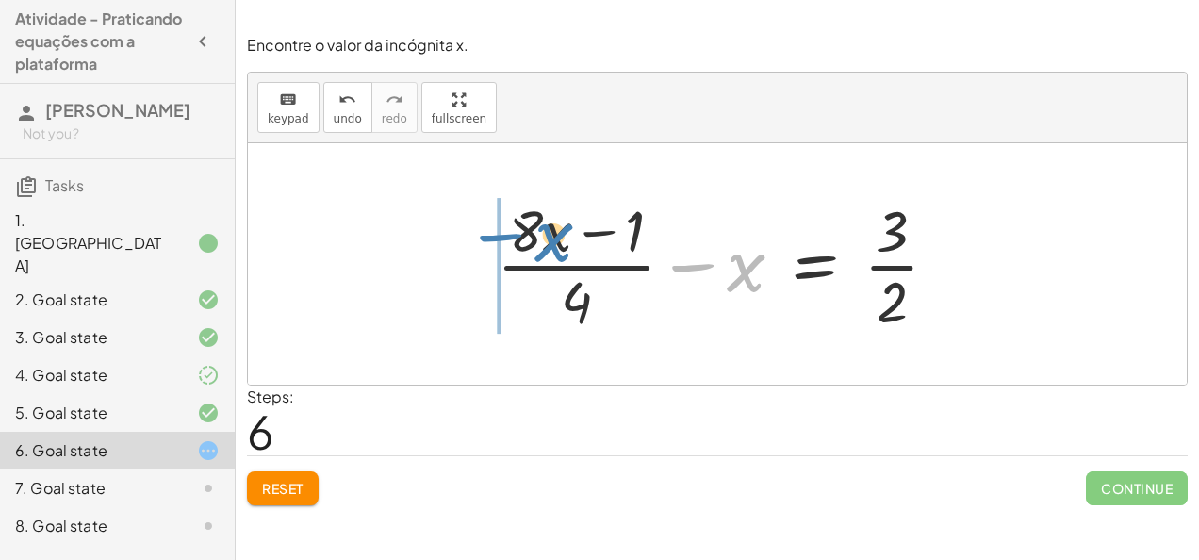
drag, startPoint x: 756, startPoint y: 278, endPoint x: 560, endPoint y: 249, distance: 198.2
click at [560, 249] on div at bounding box center [725, 263] width 476 height 145
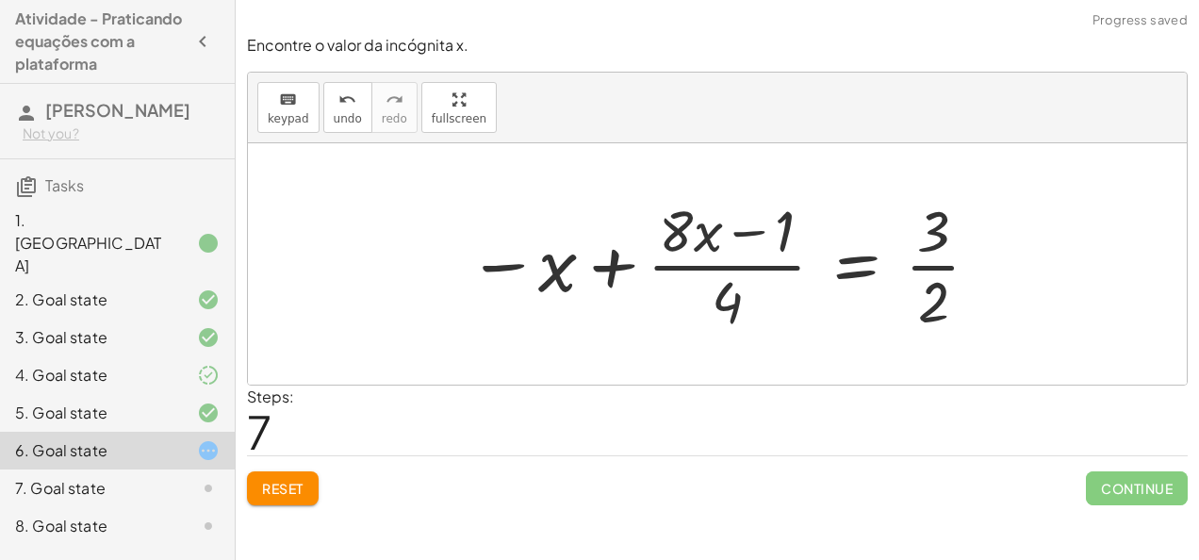
click at [605, 267] on div at bounding box center [724, 263] width 533 height 145
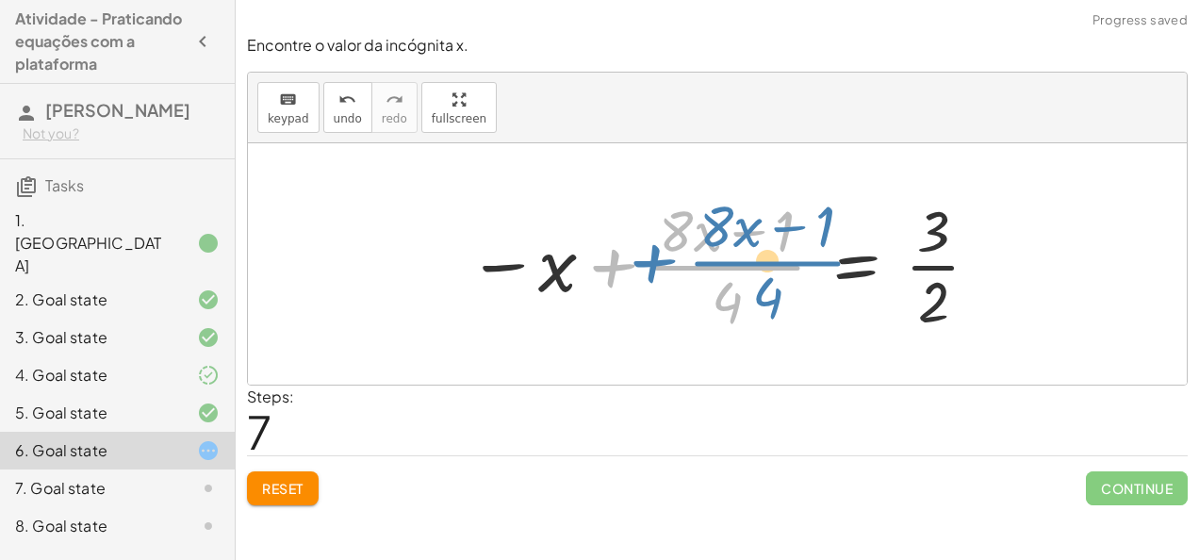
drag, startPoint x: 605, startPoint y: 267, endPoint x: 620, endPoint y: 263, distance: 15.5
click at [620, 263] on div at bounding box center [724, 263] width 533 height 145
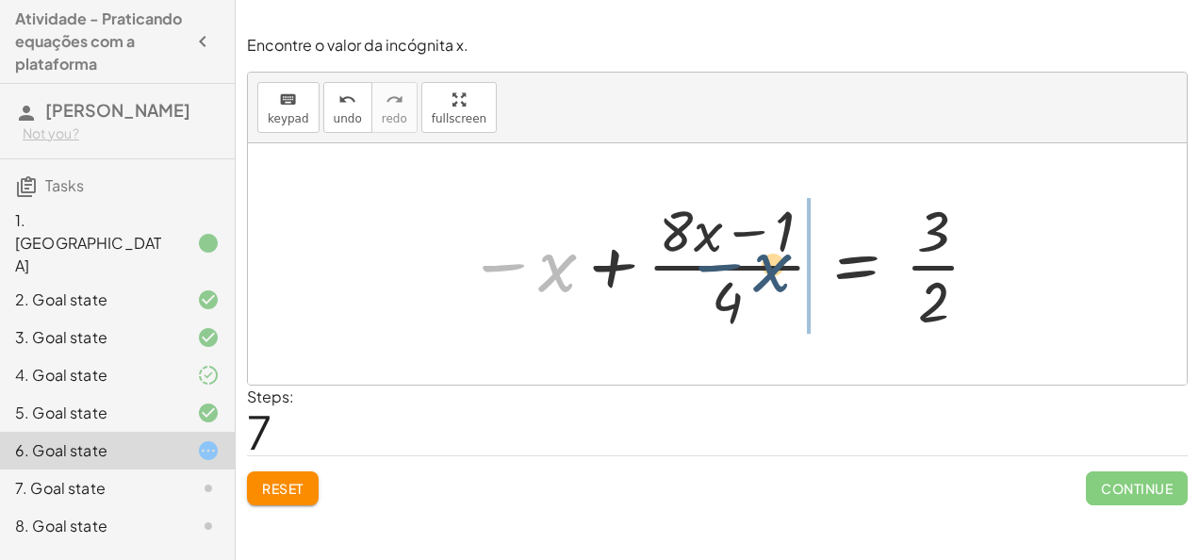
drag, startPoint x: 565, startPoint y: 281, endPoint x: 820, endPoint y: 278, distance: 255.4
click at [820, 278] on div at bounding box center [724, 263] width 533 height 145
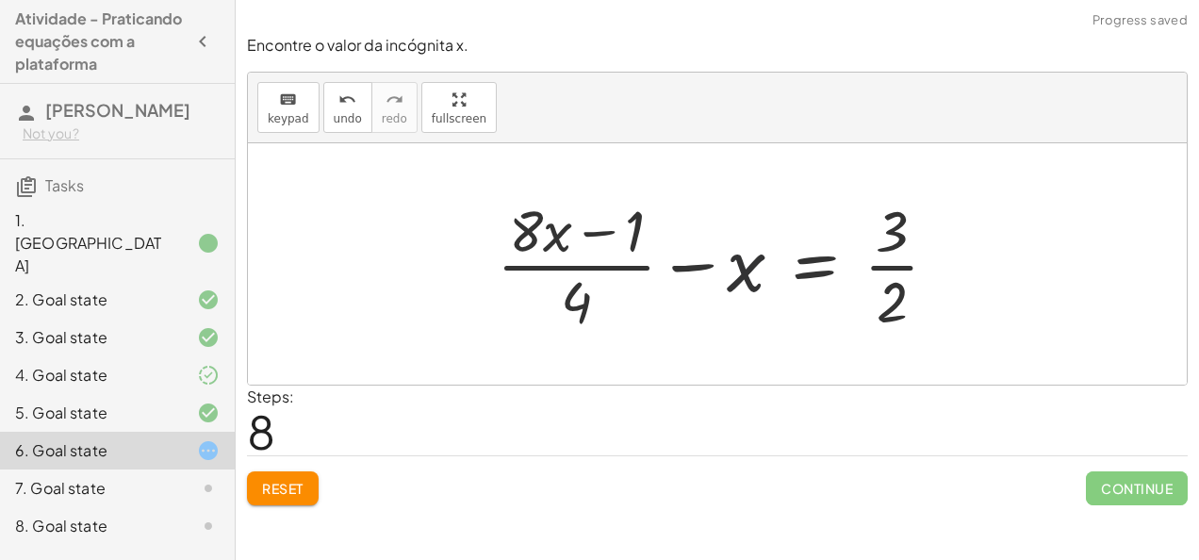
click at [746, 270] on div at bounding box center [725, 263] width 476 height 145
click at [694, 268] on div at bounding box center [725, 263] width 476 height 145
drag, startPoint x: 569, startPoint y: 228, endPoint x: 603, endPoint y: 227, distance: 33.9
click at [603, 227] on div at bounding box center [725, 263] width 476 height 145
drag, startPoint x: 584, startPoint y: 307, endPoint x: 643, endPoint y: 219, distance: 106.1
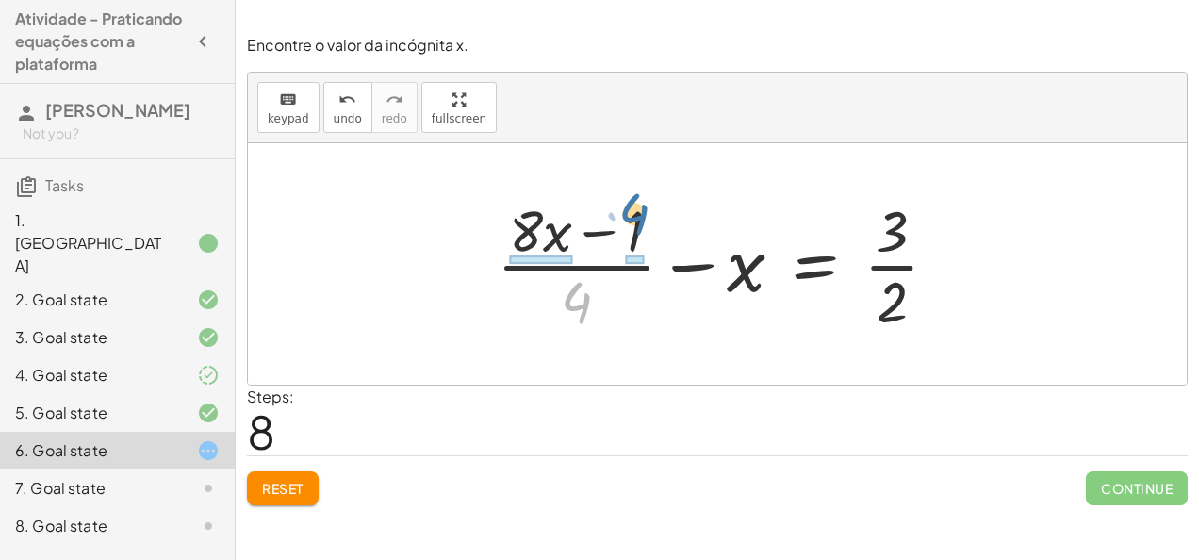
click at [643, 219] on div at bounding box center [725, 263] width 476 height 145
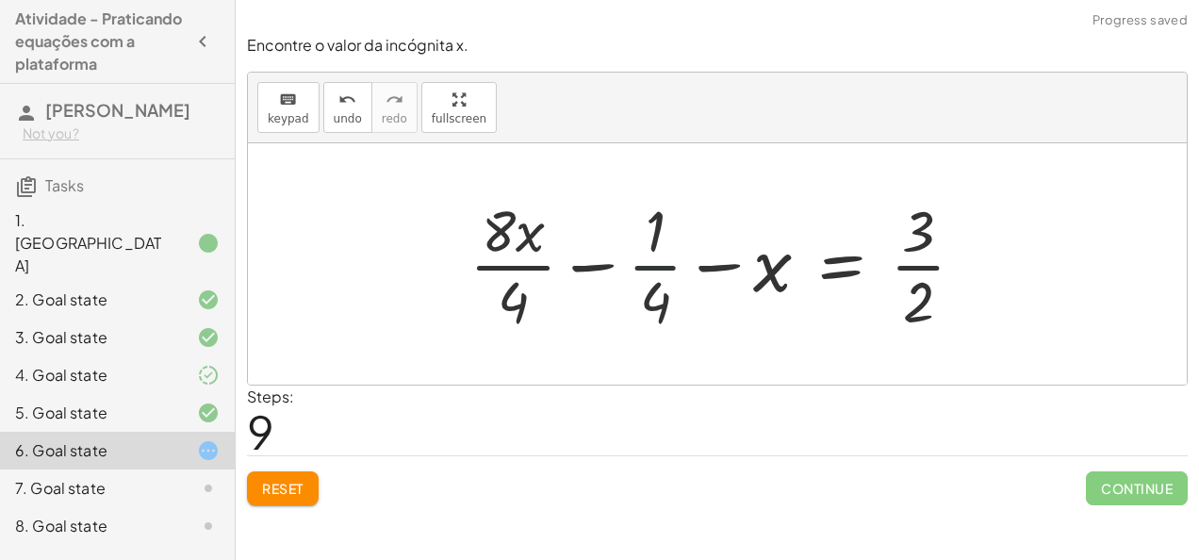
click at [645, 262] on div at bounding box center [725, 263] width 530 height 145
click at [606, 264] on div at bounding box center [725, 263] width 530 height 145
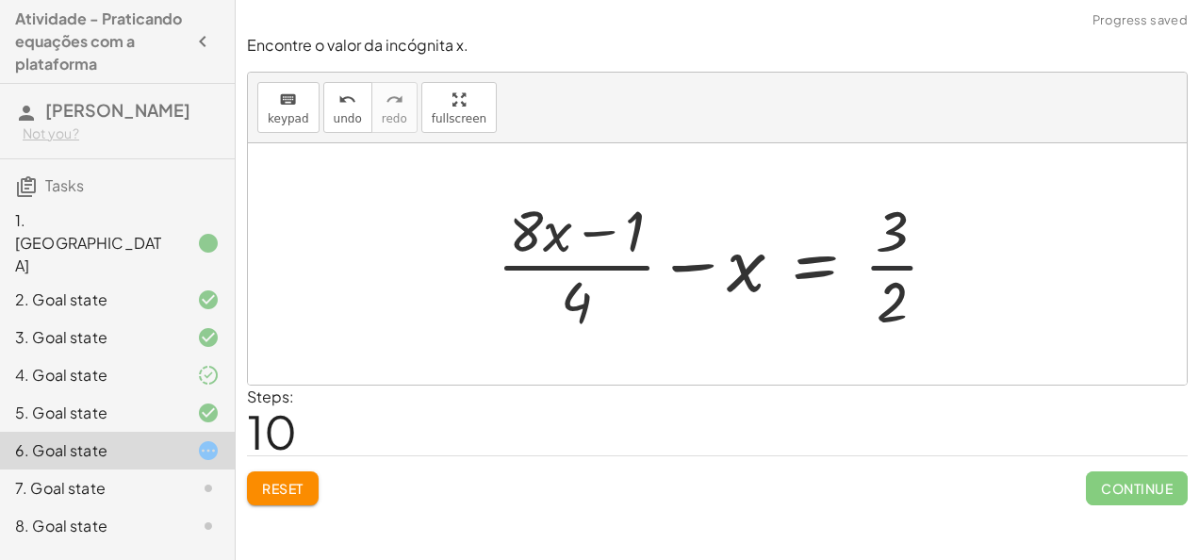
click at [885, 266] on div at bounding box center [725, 263] width 476 height 145
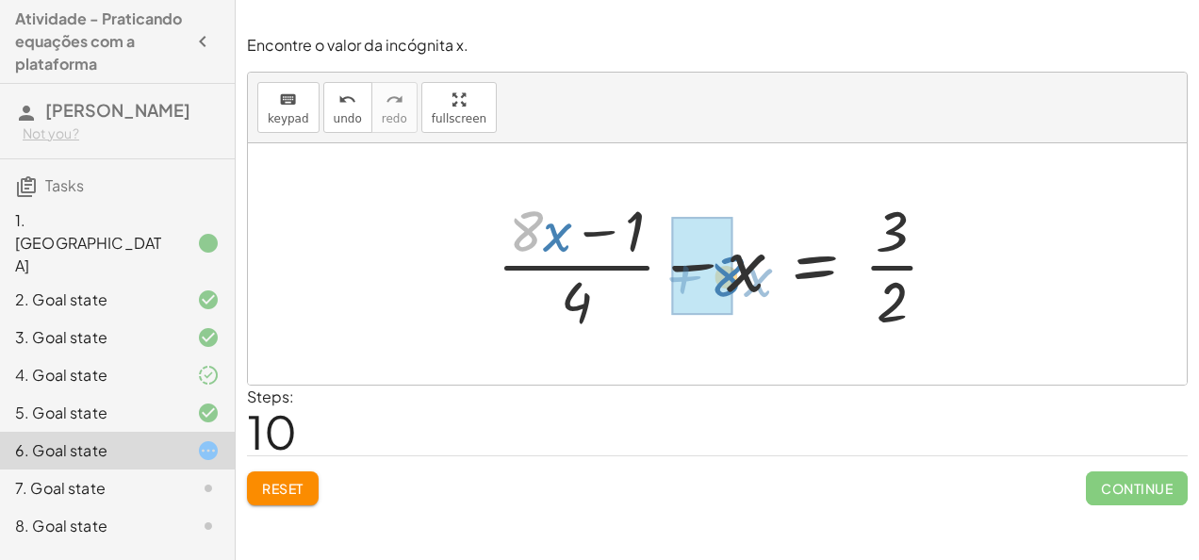
drag, startPoint x: 515, startPoint y: 234, endPoint x: 718, endPoint y: 279, distance: 208.6
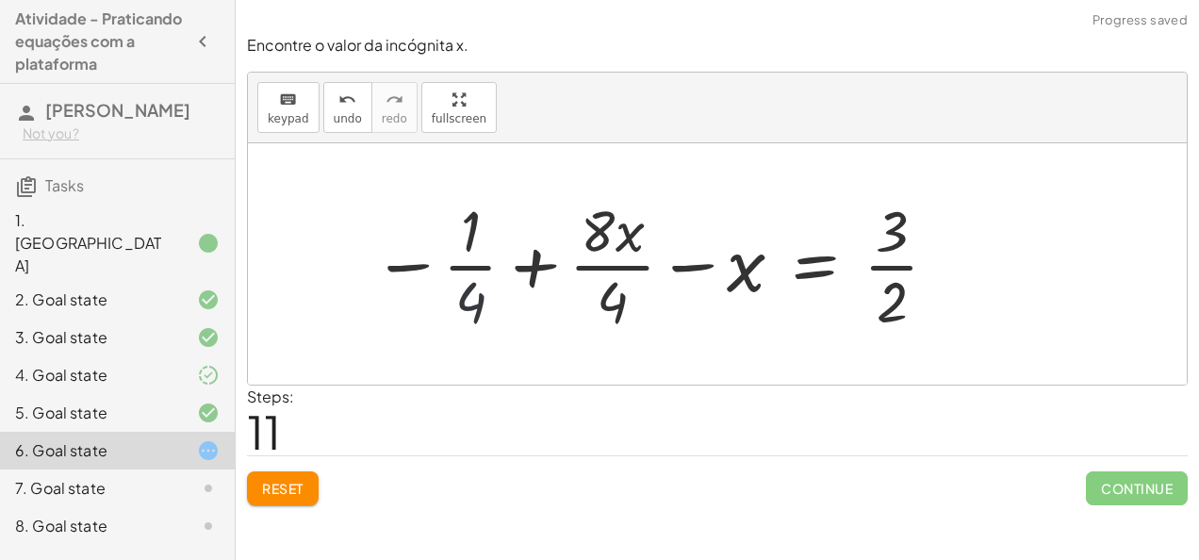
click at [467, 294] on div at bounding box center [656, 263] width 587 height 145
click at [532, 266] on div at bounding box center [656, 263] width 587 height 145
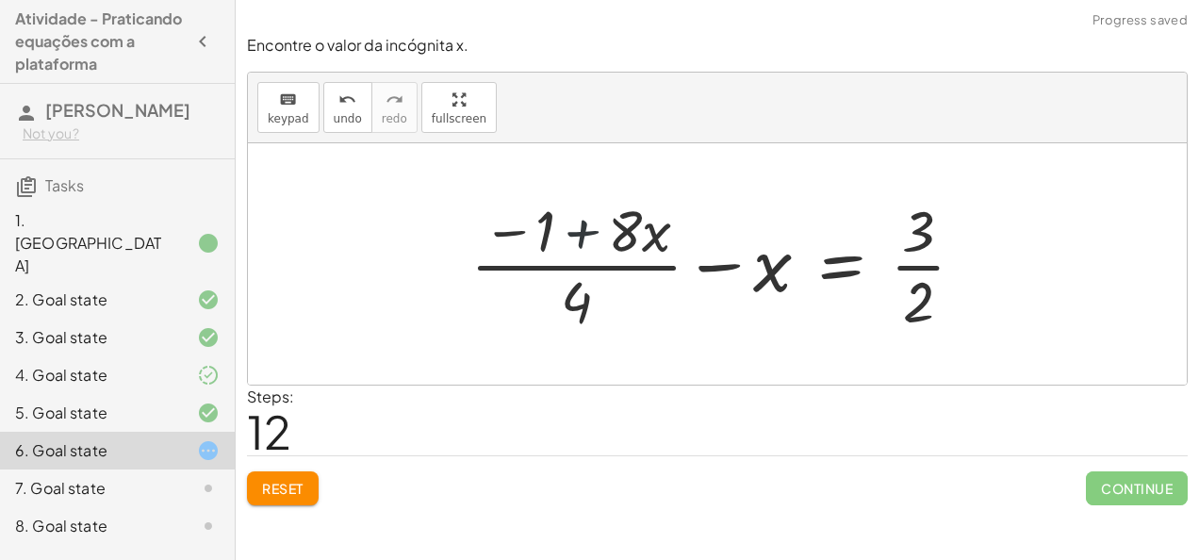
click at [576, 220] on div at bounding box center [725, 263] width 529 height 145
drag, startPoint x: 541, startPoint y: 232, endPoint x: 556, endPoint y: 233, distance: 15.1
click at [556, 233] on div at bounding box center [725, 263] width 529 height 145
drag, startPoint x: 510, startPoint y: 231, endPoint x: 775, endPoint y: 283, distance: 269.9
click at [775, 283] on div at bounding box center [725, 263] width 529 height 145
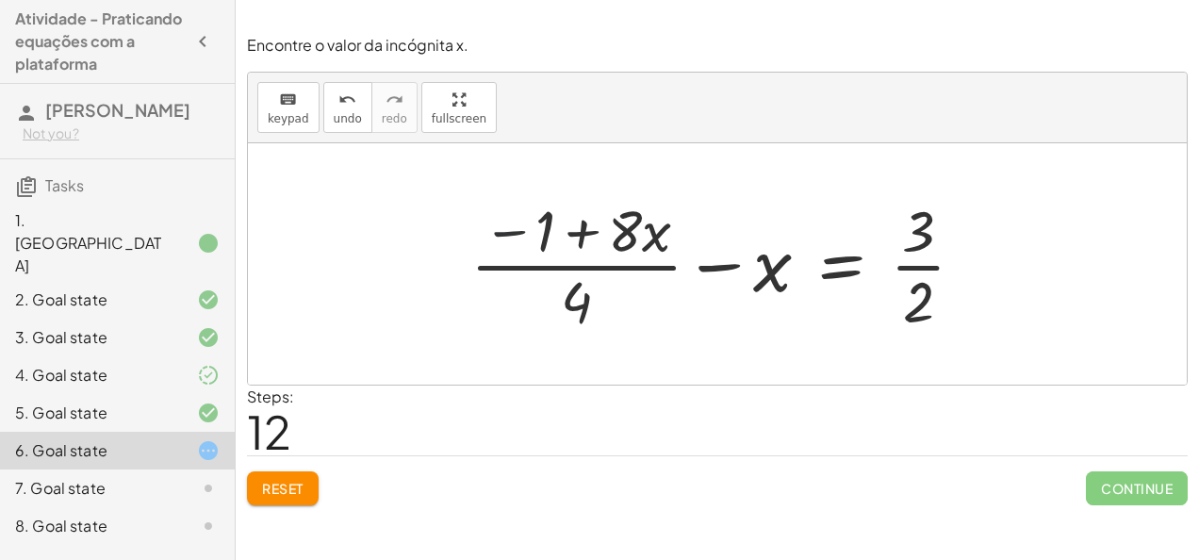
click at [516, 238] on div at bounding box center [725, 263] width 529 height 145
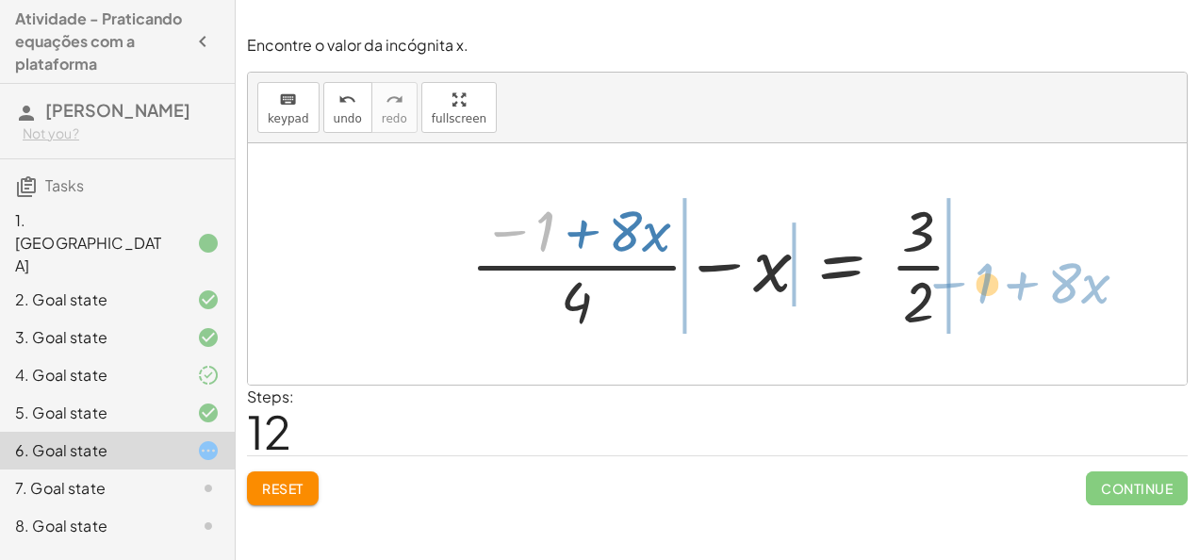
drag, startPoint x: 501, startPoint y: 231, endPoint x: 916, endPoint y: 266, distance: 416.2
click at [916, 266] on div at bounding box center [725, 263] width 529 height 145
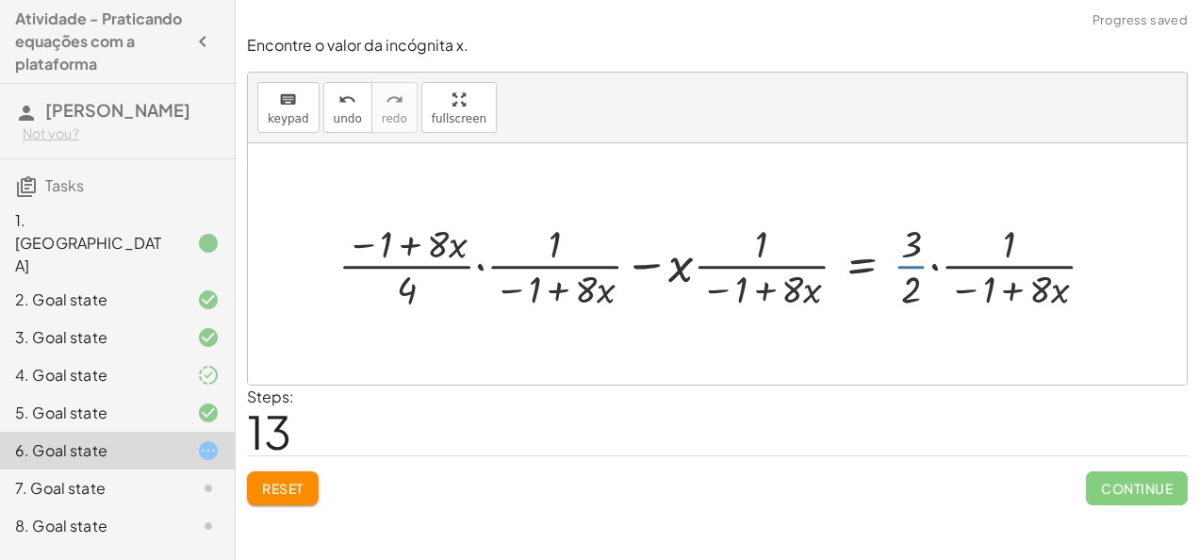
click at [935, 266] on div at bounding box center [724, 264] width 791 height 97
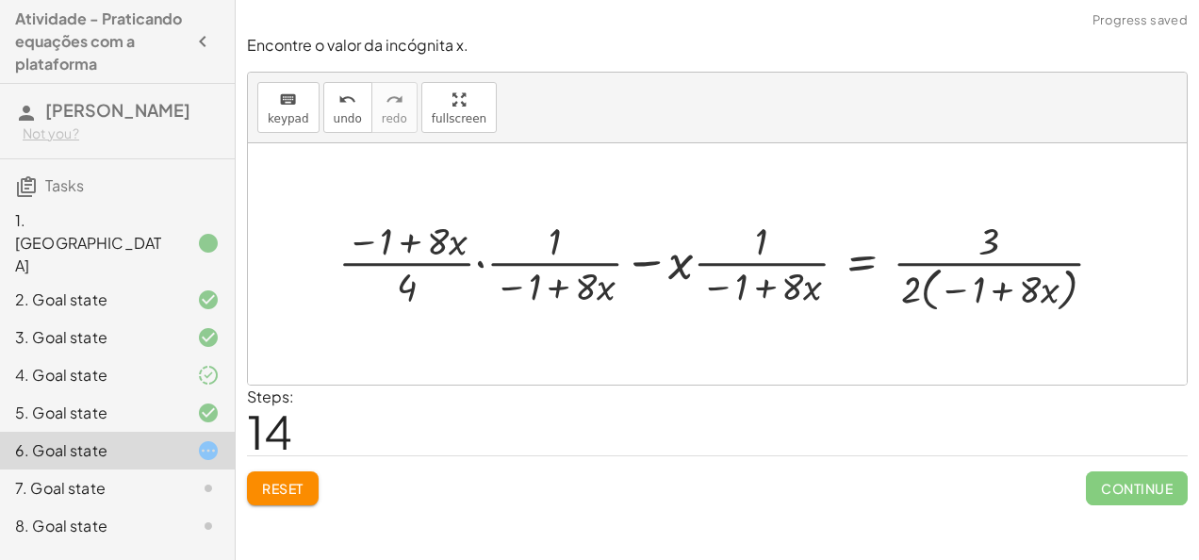
click at [999, 282] on div at bounding box center [728, 264] width 799 height 102
drag, startPoint x: 901, startPoint y: 290, endPoint x: 980, endPoint y: 290, distance: 79.2
click at [980, 290] on div at bounding box center [728, 264] width 799 height 102
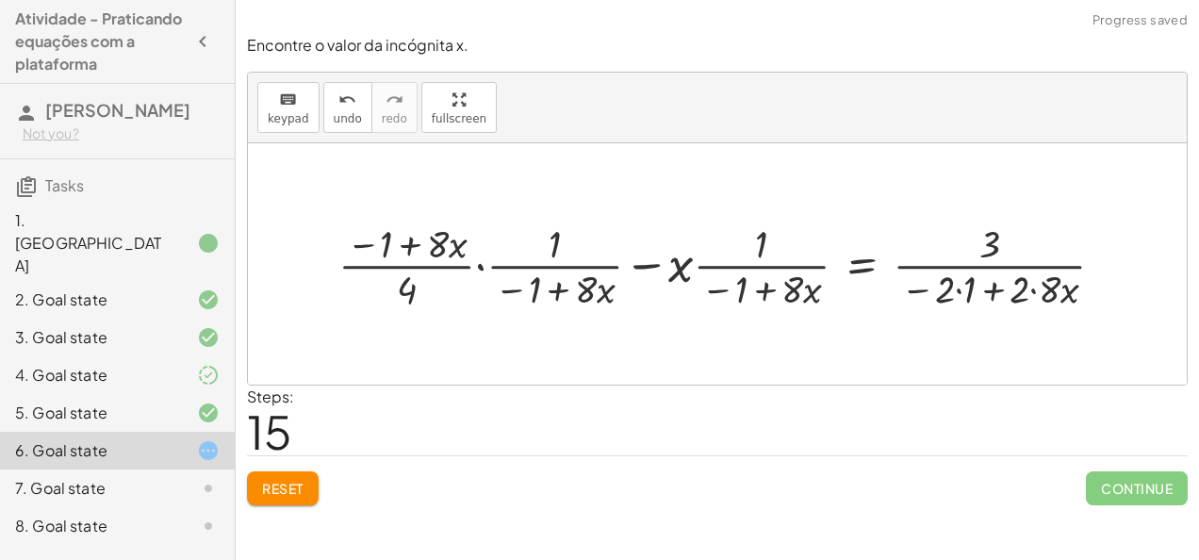
click at [959, 287] on div at bounding box center [729, 264] width 800 height 97
click at [1012, 287] on div at bounding box center [718, 264] width 779 height 97
drag, startPoint x: 746, startPoint y: 287, endPoint x: 776, endPoint y: 237, distance: 59.2
click at [776, 237] on div at bounding box center [710, 264] width 762 height 97
click at [763, 287] on div at bounding box center [710, 264] width 762 height 97
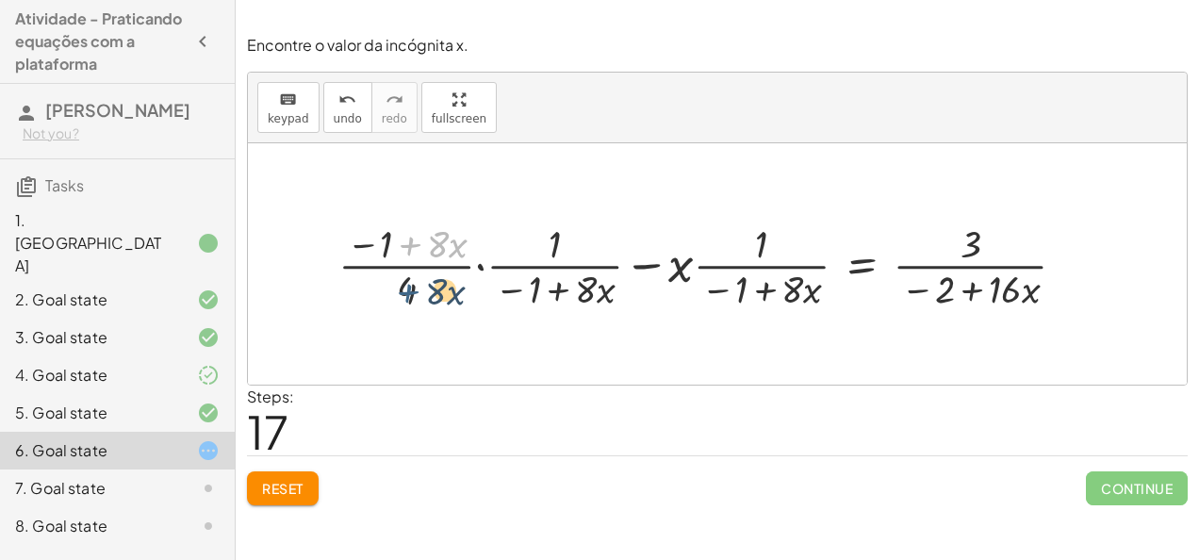
drag, startPoint x: 409, startPoint y: 242, endPoint x: 407, endPoint y: 290, distance: 48.1
click at [407, 290] on div at bounding box center [710, 264] width 762 height 97
drag, startPoint x: 557, startPoint y: 239, endPoint x: 781, endPoint y: 242, distance: 224.3
click at [781, 242] on div at bounding box center [710, 264] width 762 height 97
drag, startPoint x: 556, startPoint y: 235, endPoint x: 755, endPoint y: 241, distance: 199.0
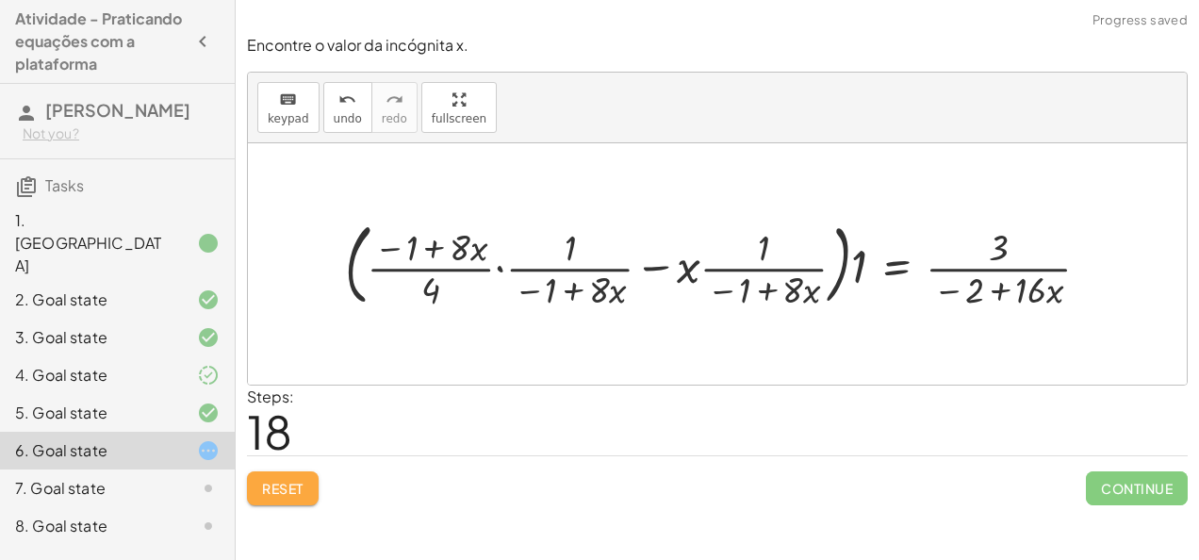
click at [278, 483] on span "Reset" at bounding box center [282, 488] width 41 height 17
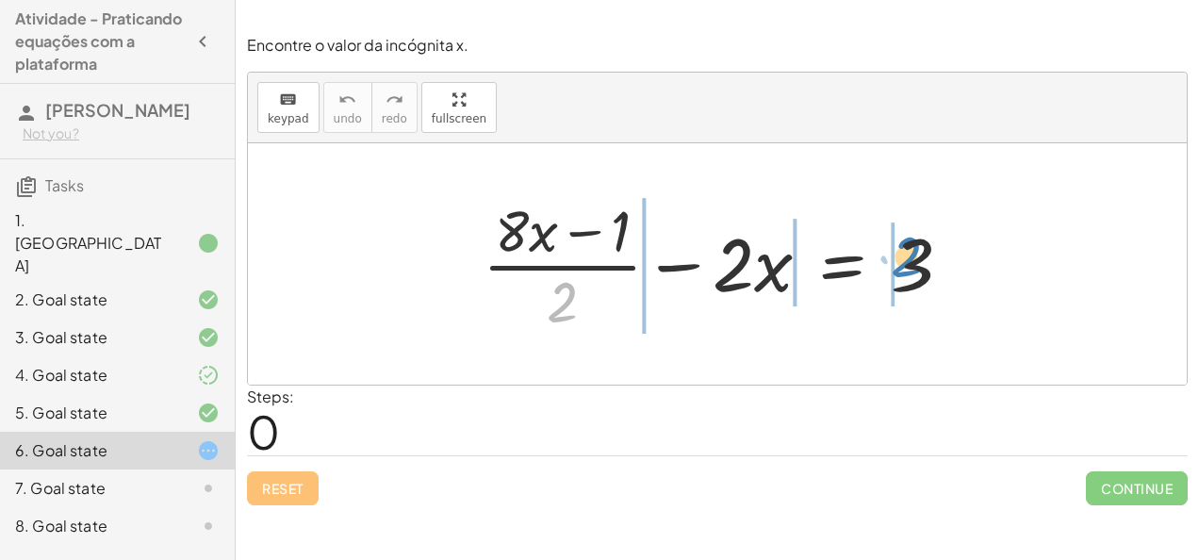
drag, startPoint x: 569, startPoint y: 304, endPoint x: 922, endPoint y: 260, distance: 355.3
click at [922, 260] on div at bounding box center [724, 263] width 503 height 145
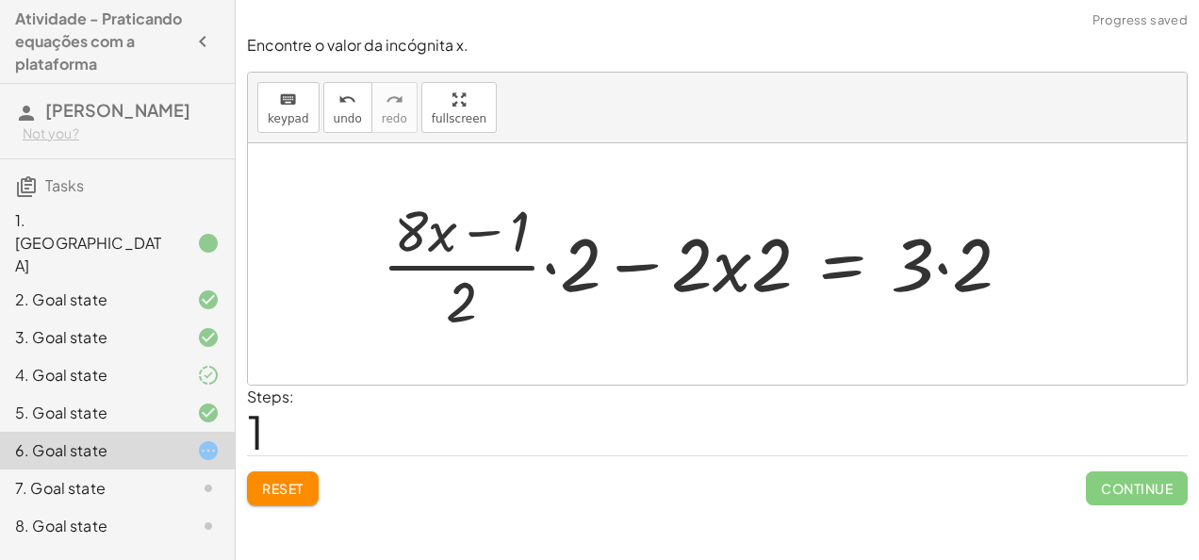
click at [943, 267] on div at bounding box center [704, 263] width 664 height 145
click at [552, 259] on div at bounding box center [673, 263] width 603 height 145
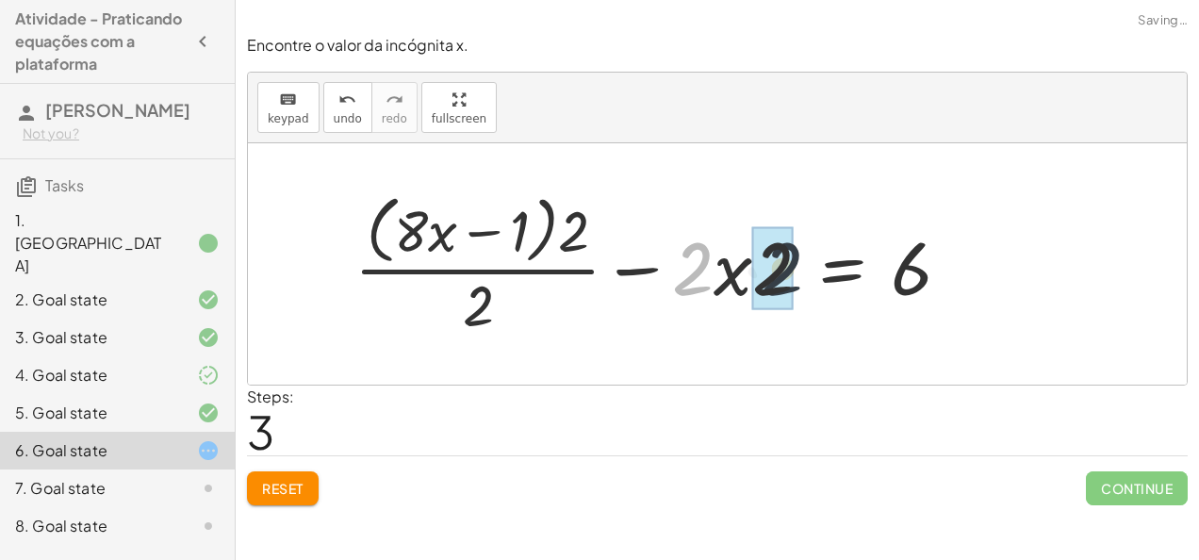
drag, startPoint x: 692, startPoint y: 260, endPoint x: 792, endPoint y: 266, distance: 100.1
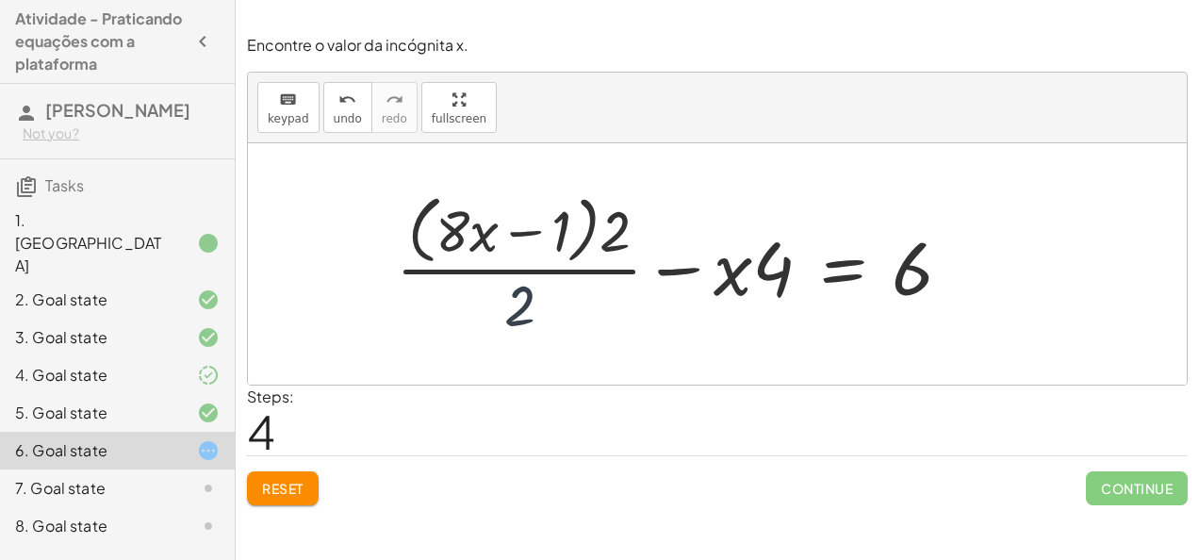
click at [520, 303] on div at bounding box center [680, 264] width 589 height 154
drag, startPoint x: 617, startPoint y: 223, endPoint x: 531, endPoint y: 207, distance: 88.2
click at [531, 207] on div at bounding box center [680, 264] width 589 height 154
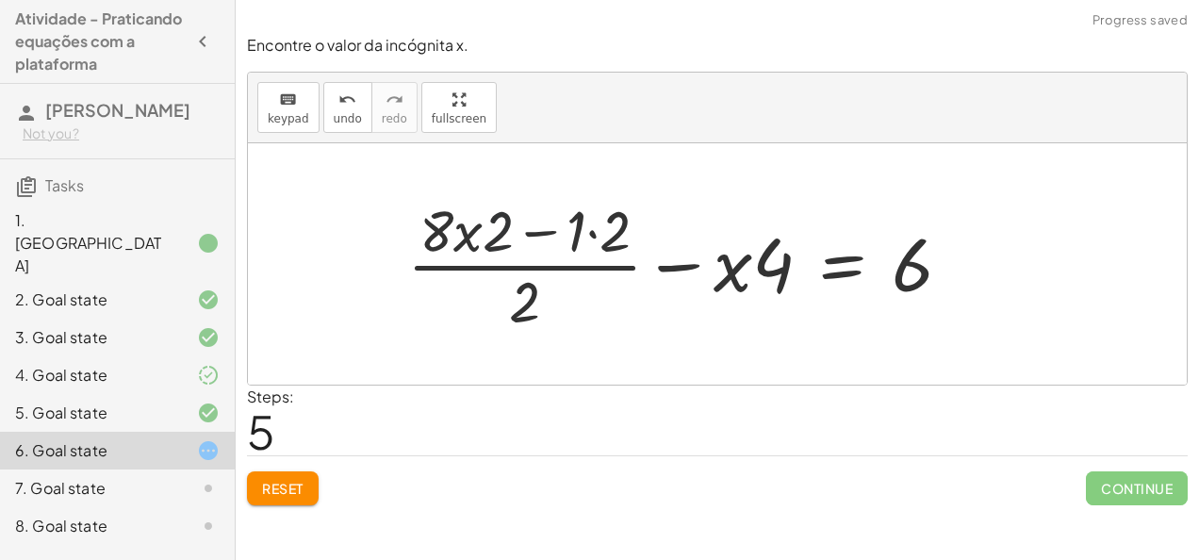
click at [487, 233] on div at bounding box center [687, 263] width 578 height 145
click at [588, 230] on div at bounding box center [687, 263] width 578 height 145
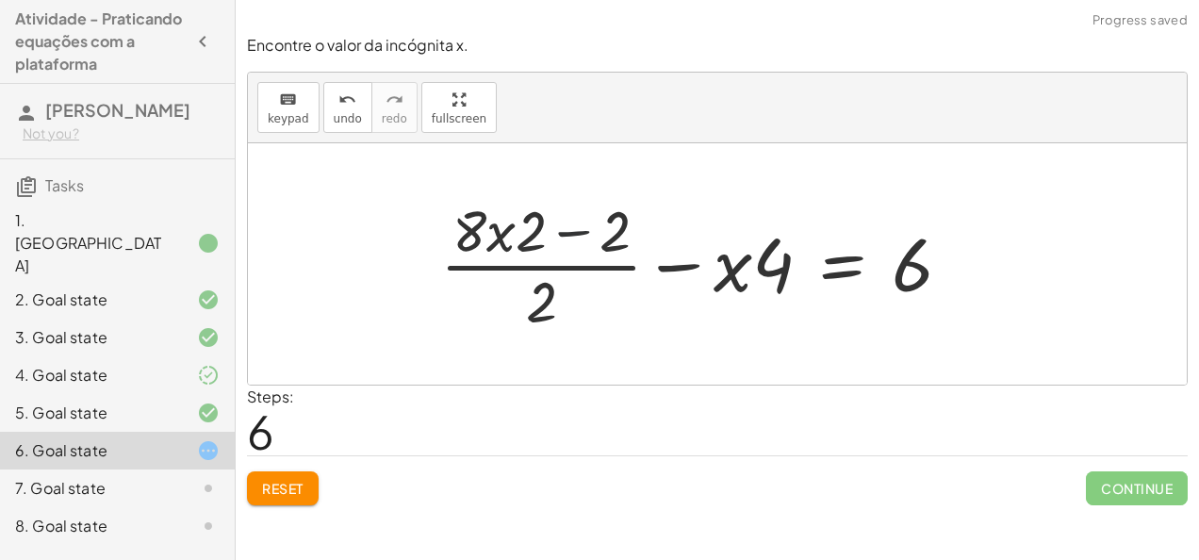
click at [587, 230] on div at bounding box center [703, 263] width 545 height 145
drag, startPoint x: 587, startPoint y: 230, endPoint x: 573, endPoint y: 229, distance: 14.2
click at [573, 229] on div at bounding box center [703, 263] width 545 height 145
drag, startPoint x: 500, startPoint y: 234, endPoint x: 499, endPoint y: 219, distance: 15.1
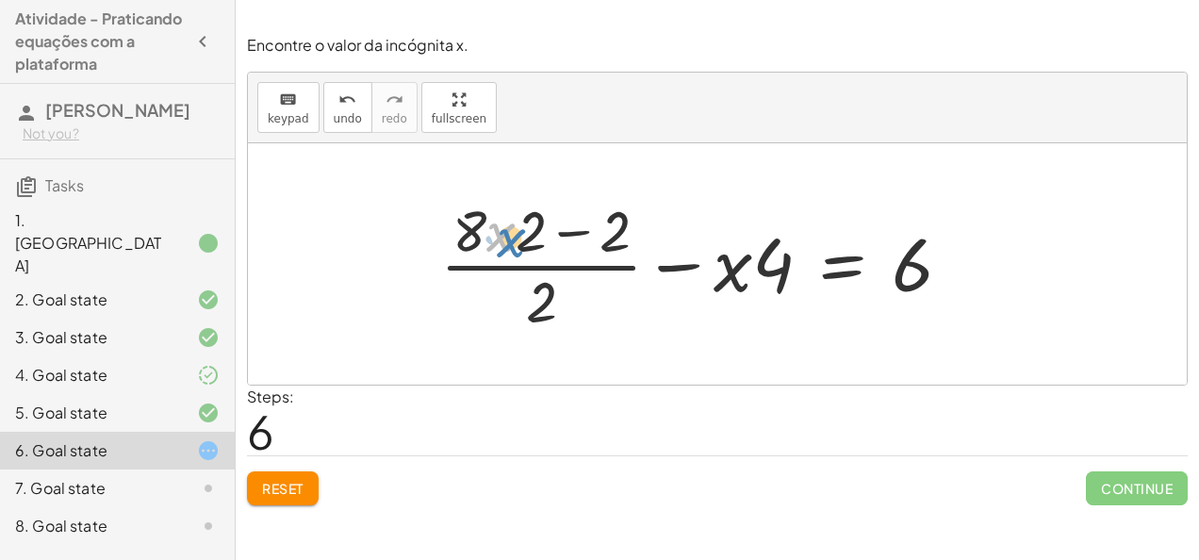
click at [499, 219] on div at bounding box center [703, 263] width 545 height 145
drag, startPoint x: 558, startPoint y: 279, endPoint x: 624, endPoint y: 225, distance: 85.1
click at [624, 225] on div at bounding box center [703, 263] width 545 height 145
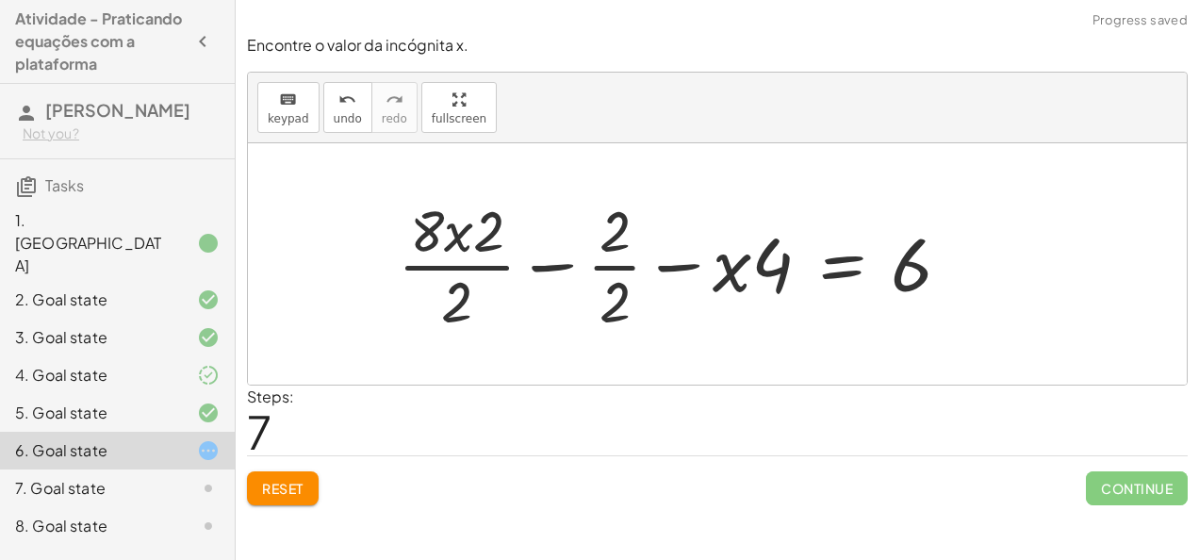
click at [616, 264] on div at bounding box center [681, 263] width 587 height 145
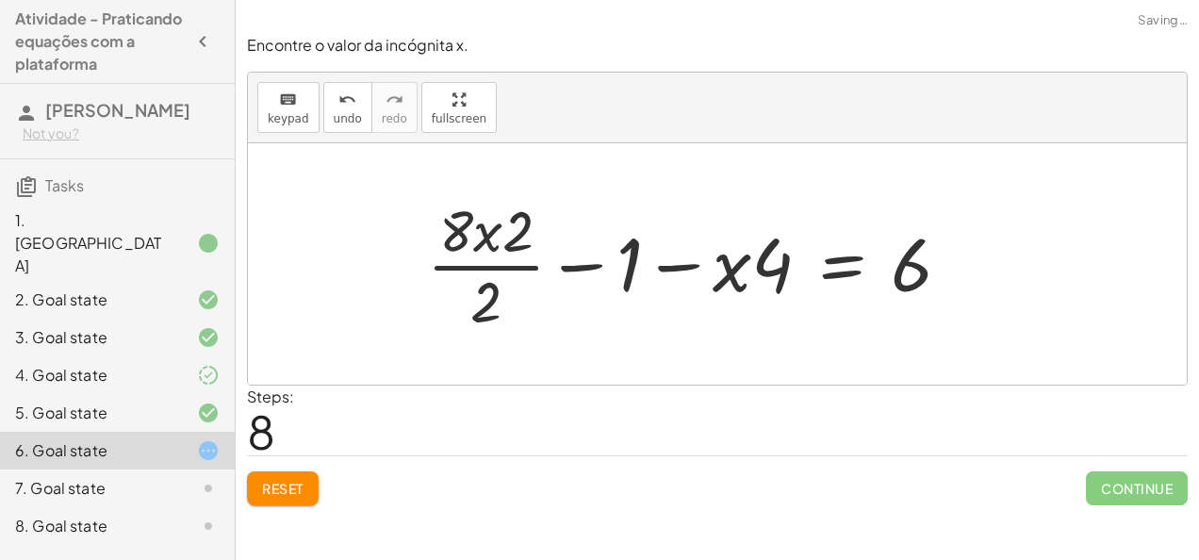
click at [518, 261] on div at bounding box center [696, 263] width 557 height 145
click at [503, 270] on div at bounding box center [696, 263] width 557 height 145
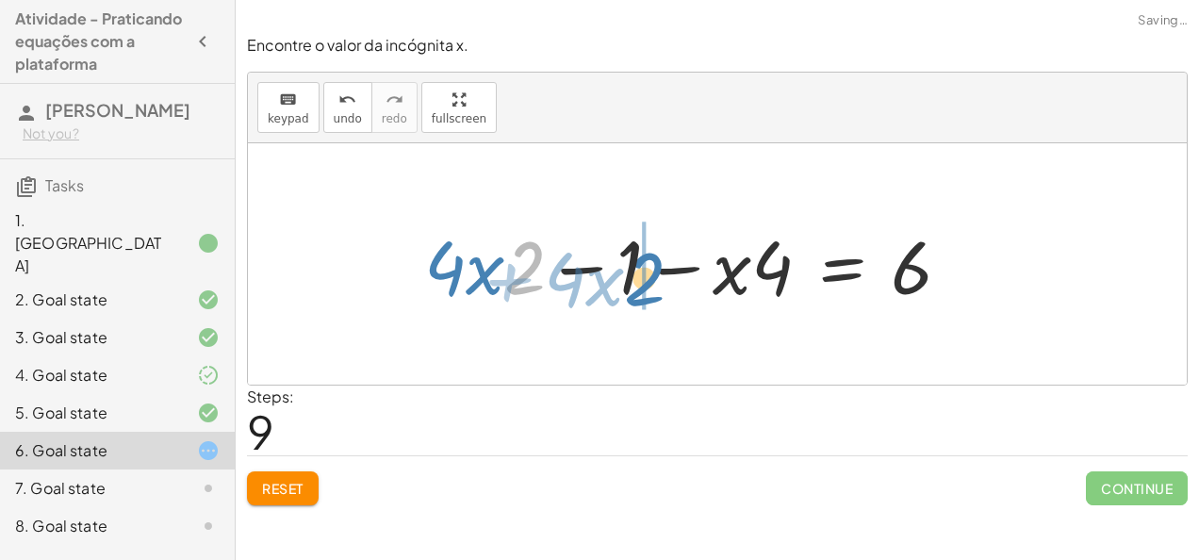
drag, startPoint x: 519, startPoint y: 277, endPoint x: 637, endPoint y: 289, distance: 118.5
click at [637, 289] on div at bounding box center [695, 264] width 561 height 97
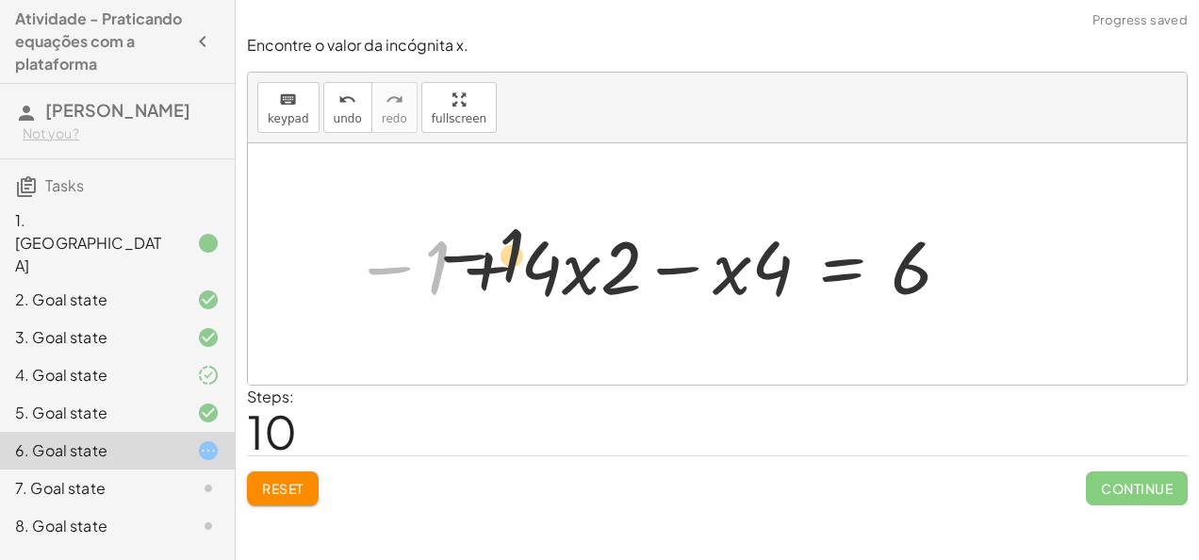
drag, startPoint x: 513, startPoint y: 260, endPoint x: 617, endPoint y: 273, distance: 105.5
click at [617, 273] on div at bounding box center [653, 264] width 618 height 97
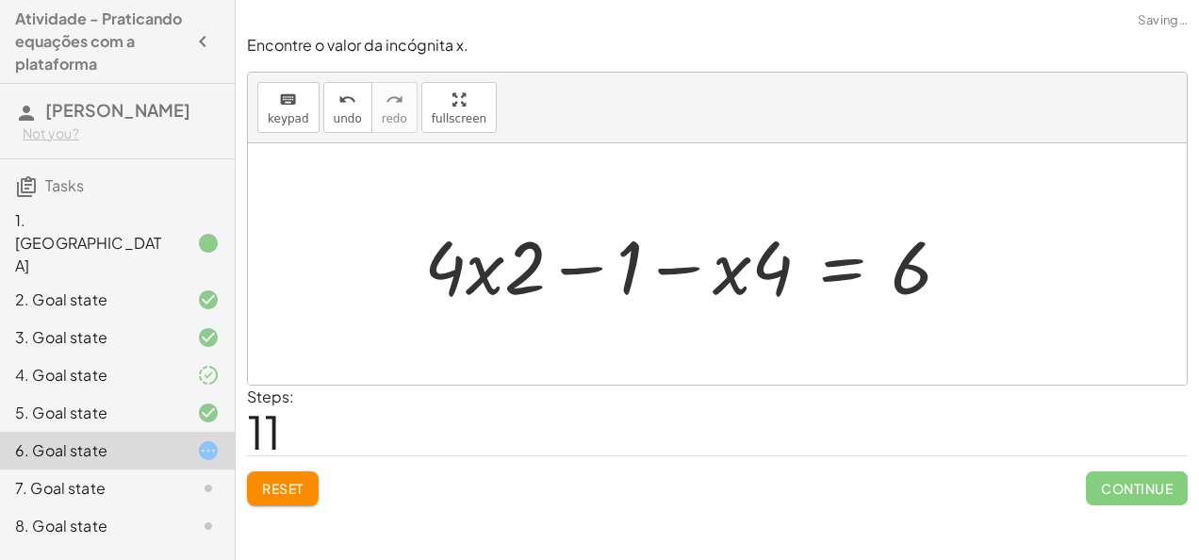
click at [577, 273] on div at bounding box center [695, 264] width 561 height 97
drag, startPoint x: 623, startPoint y: 273, endPoint x: 767, endPoint y: 283, distance: 144.5
click at [767, 283] on div at bounding box center [695, 264] width 561 height 97
click at [591, 269] on div at bounding box center [695, 264] width 561 height 97
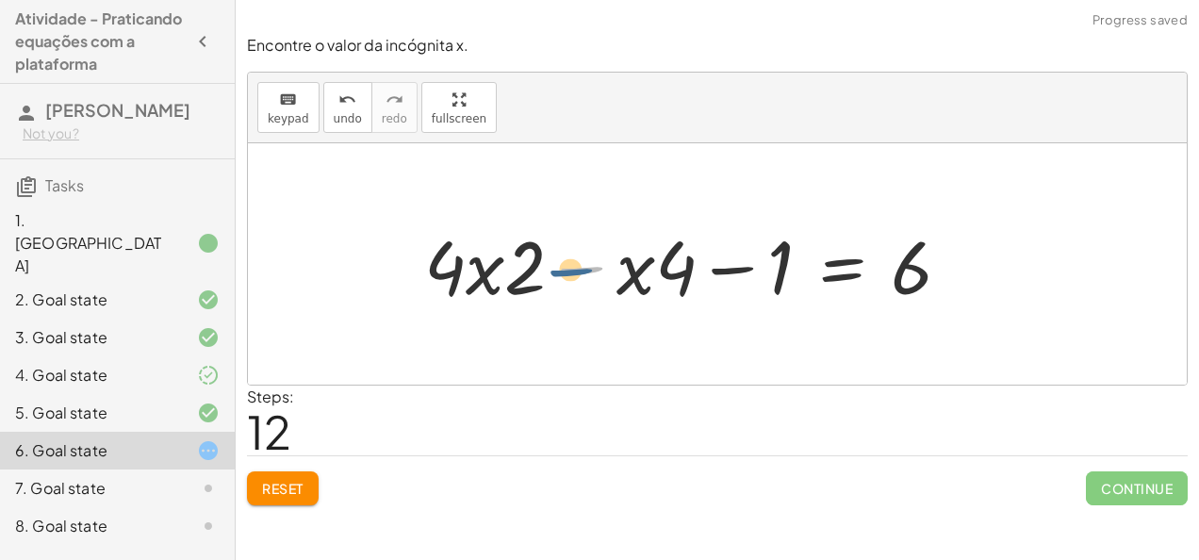
click at [590, 272] on div at bounding box center [695, 264] width 561 height 97
drag, startPoint x: 480, startPoint y: 275, endPoint x: 658, endPoint y: 275, distance: 178.1
click at [658, 275] on div at bounding box center [695, 264] width 561 height 97
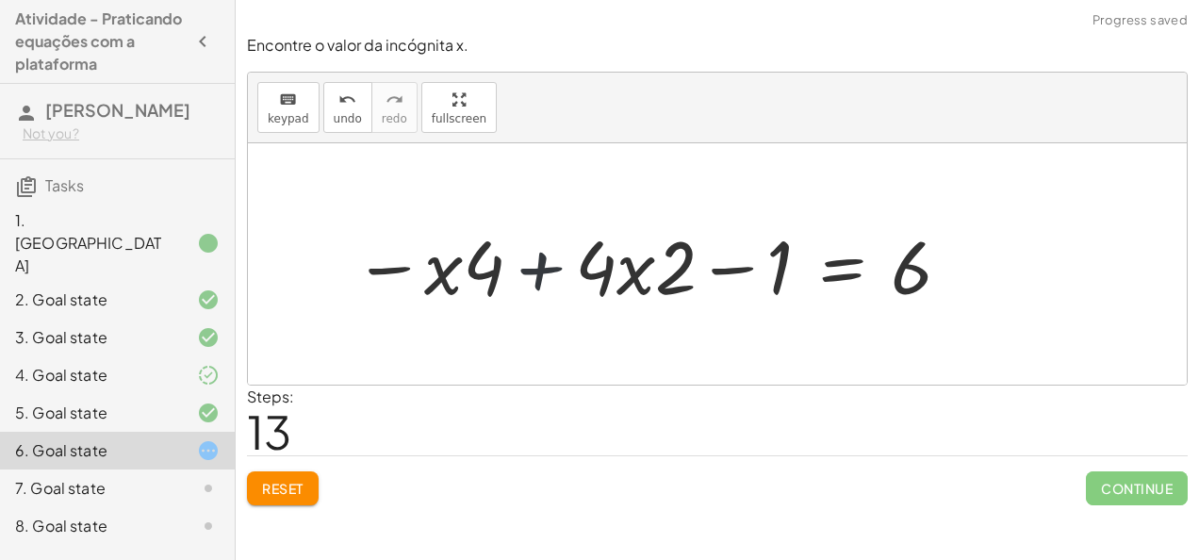
click at [547, 272] on div at bounding box center [653, 264] width 618 height 97
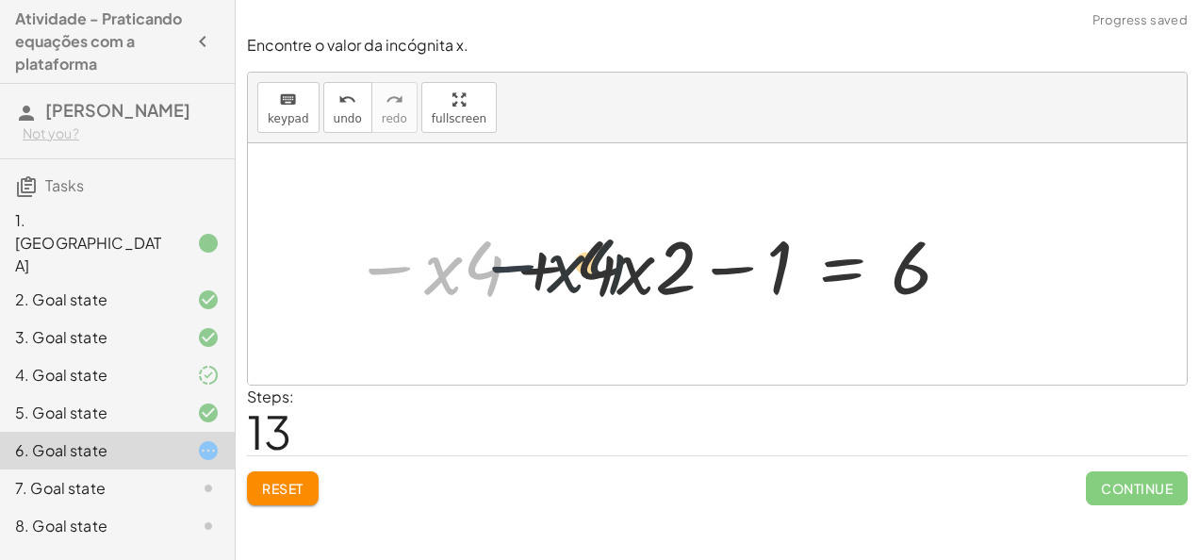
drag, startPoint x: 386, startPoint y: 274, endPoint x: 557, endPoint y: 276, distance: 170.6
click at [557, 276] on div at bounding box center [653, 264] width 618 height 97
drag, startPoint x: 409, startPoint y: 268, endPoint x: 565, endPoint y: 266, distance: 155.5
click at [565, 266] on div at bounding box center [653, 264] width 618 height 97
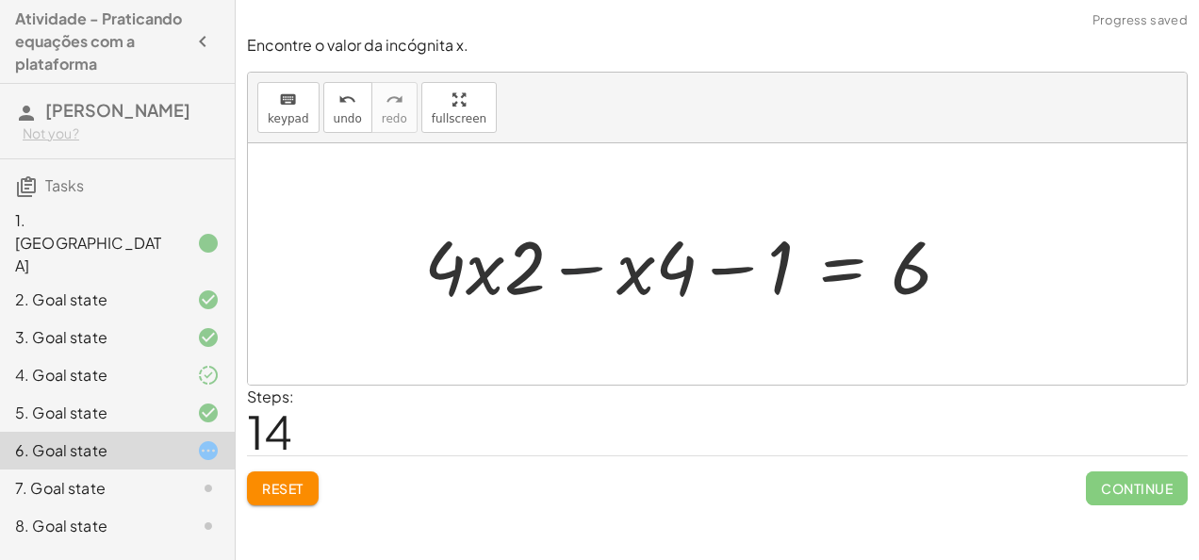
click at [577, 268] on div at bounding box center [695, 264] width 561 height 97
drag, startPoint x: 777, startPoint y: 270, endPoint x: 998, endPoint y: 279, distance: 221.7
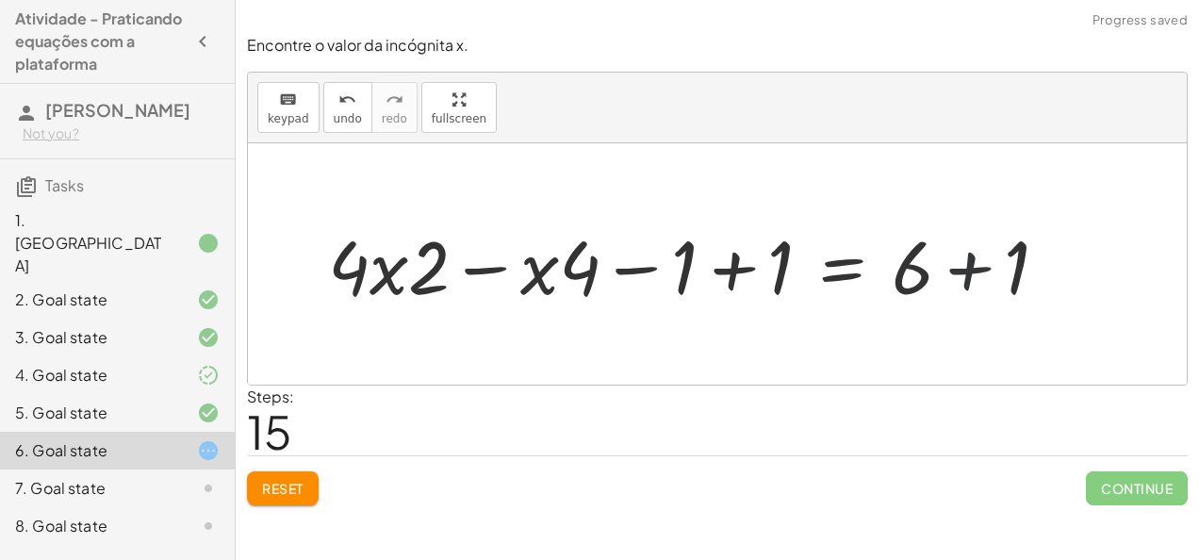
click at [978, 278] on div at bounding box center [695, 264] width 753 height 97
click at [731, 273] on div at bounding box center [643, 264] width 649 height 97
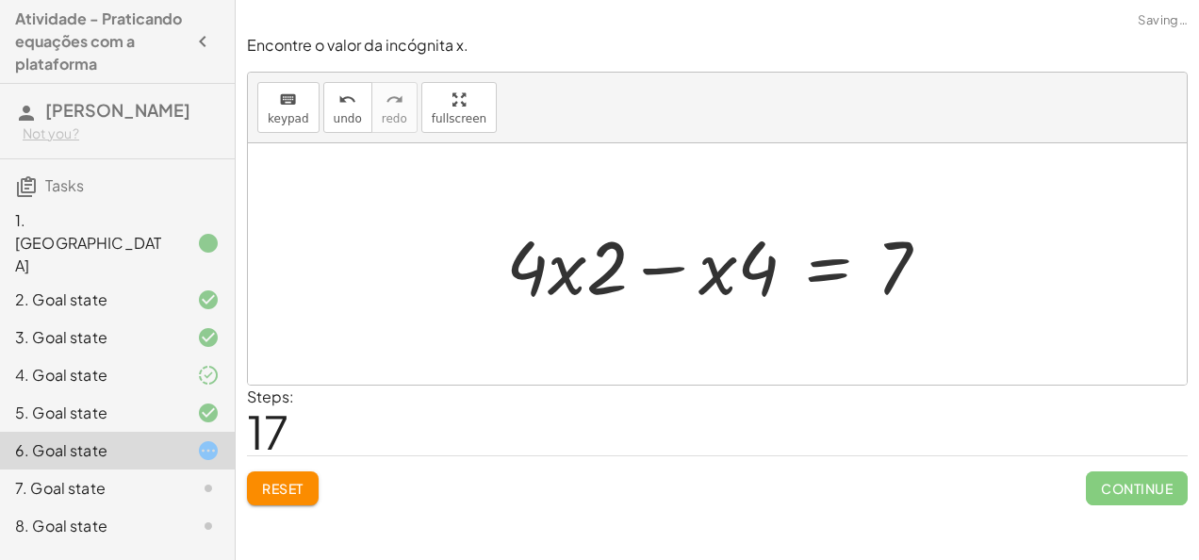
click at [669, 271] on div at bounding box center [725, 264] width 457 height 97
drag, startPoint x: 582, startPoint y: 281, endPoint x: 614, endPoint y: 278, distance: 31.2
click at [614, 278] on div at bounding box center [725, 264] width 457 height 97
click at [302, 473] on button "Reset" at bounding box center [283, 488] width 72 height 34
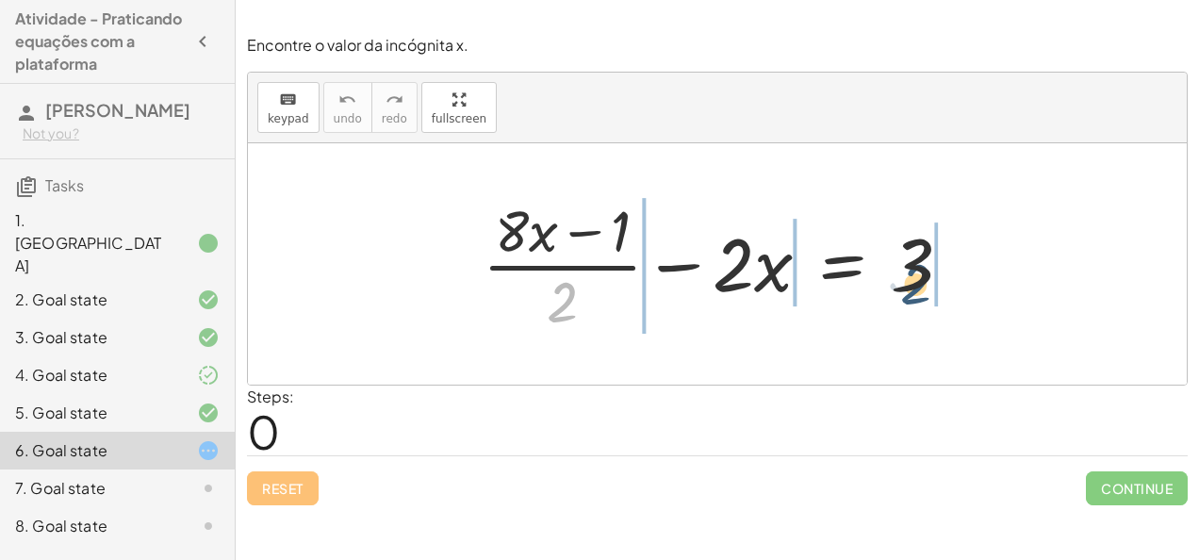
drag, startPoint x: 554, startPoint y: 296, endPoint x: 935, endPoint y: 272, distance: 381.5
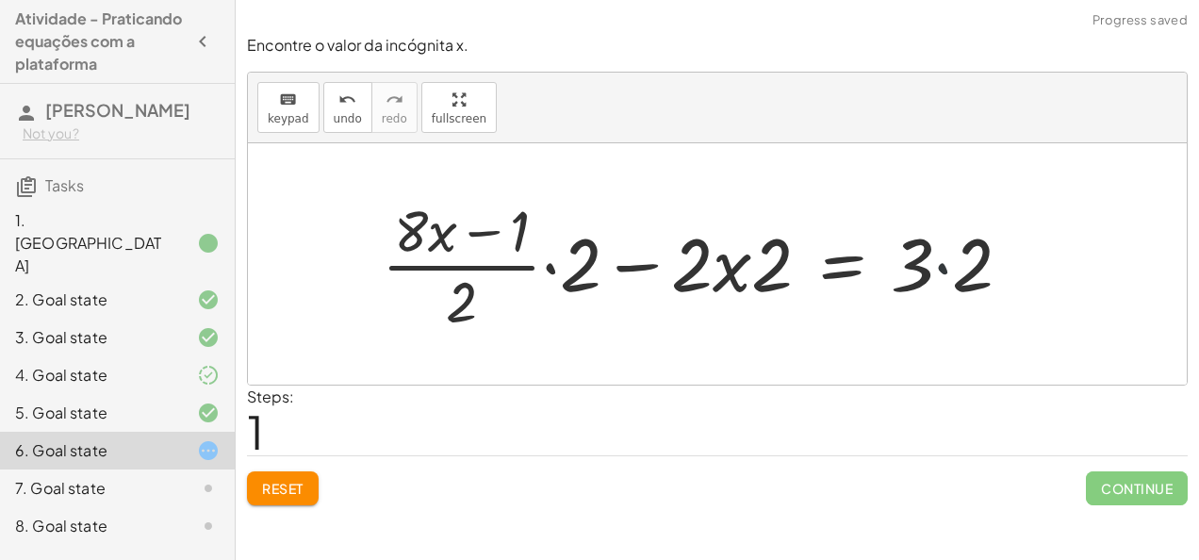
click at [943, 271] on div at bounding box center [704, 263] width 664 height 145
click at [712, 271] on div at bounding box center [673, 263] width 603 height 145
click at [741, 270] on div at bounding box center [673, 263] width 603 height 145
click at [728, 269] on div at bounding box center [673, 263] width 603 height 145
click at [624, 269] on div at bounding box center [673, 263] width 603 height 145
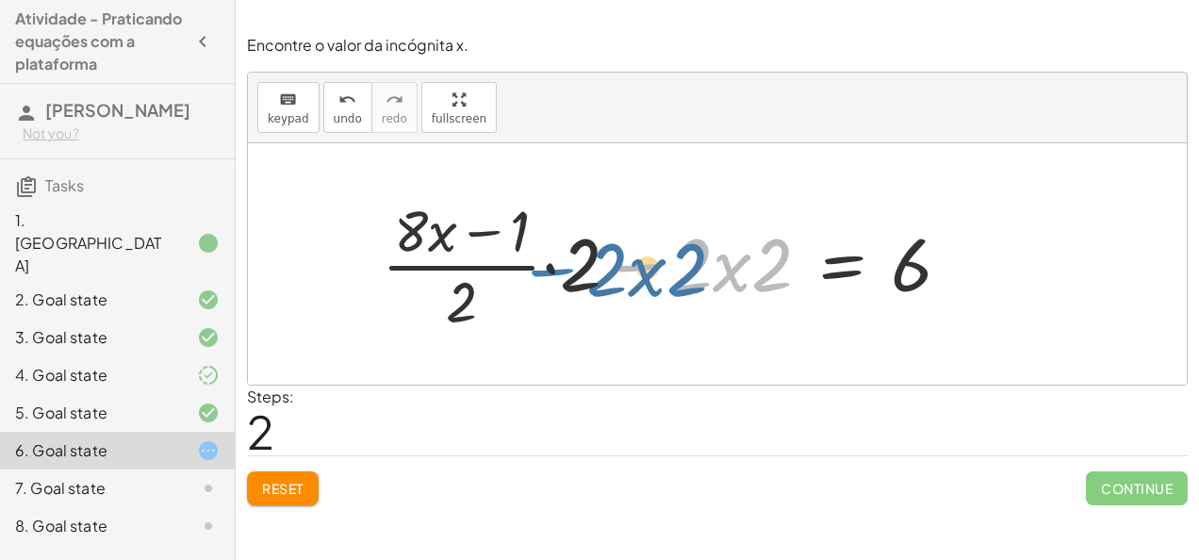
click at [622, 265] on div at bounding box center [673, 263] width 603 height 145
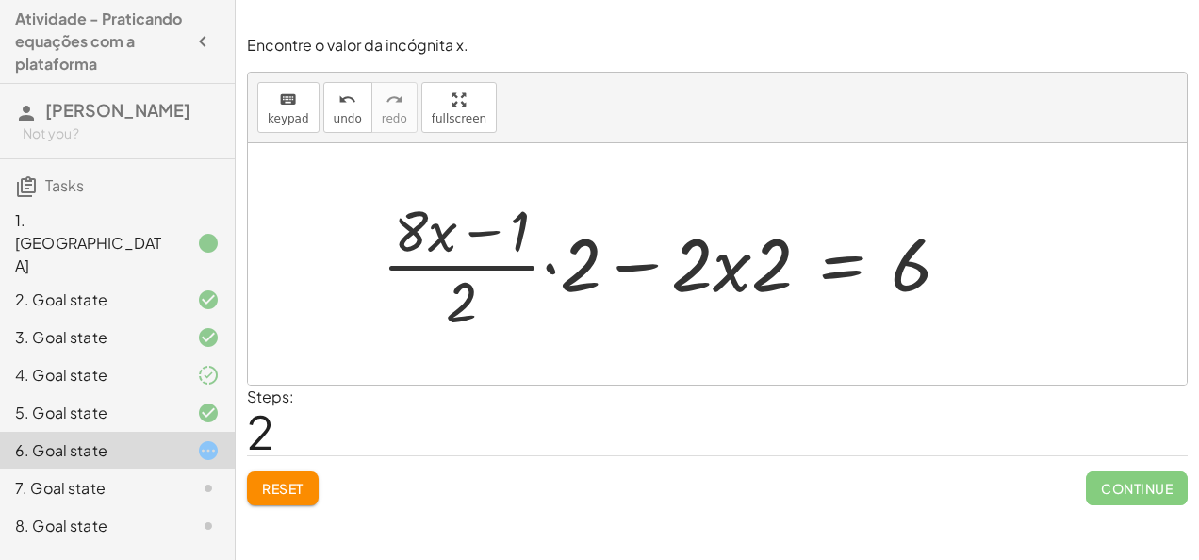
click at [546, 266] on div at bounding box center [673, 263] width 603 height 145
click at [546, 266] on div at bounding box center [660, 264] width 631 height 154
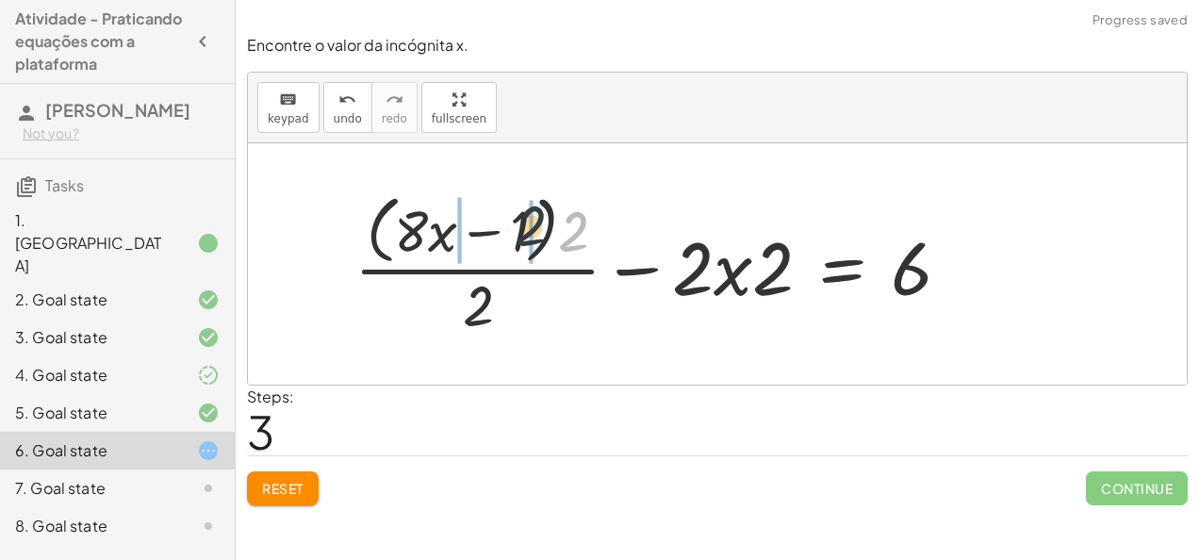
drag, startPoint x: 578, startPoint y: 239, endPoint x: 509, endPoint y: 230, distance: 69.4
click at [509, 230] on div at bounding box center [660, 264] width 631 height 154
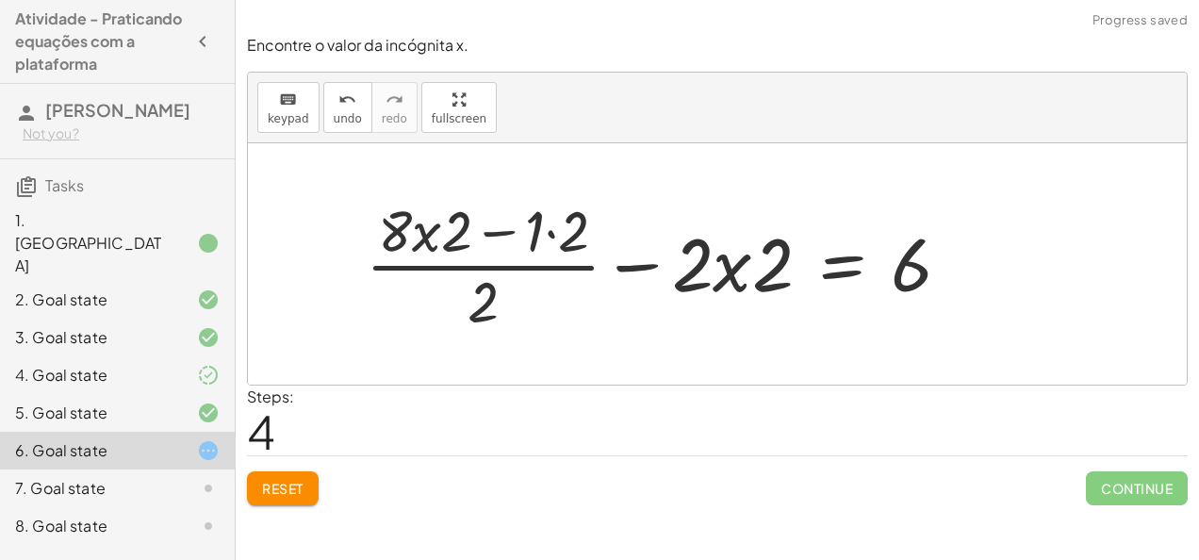
click at [552, 232] on div at bounding box center [665, 263] width 619 height 145
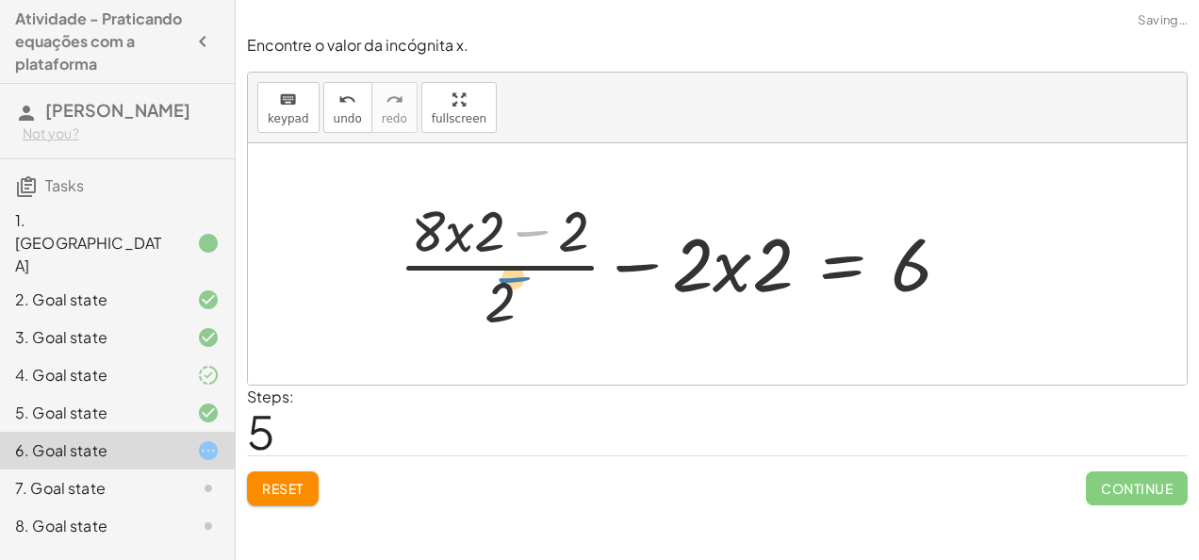
drag, startPoint x: 530, startPoint y: 226, endPoint x: 517, endPoint y: 257, distance: 33.8
click at [517, 257] on div at bounding box center [682, 263] width 586 height 145
drag, startPoint x: 506, startPoint y: 290, endPoint x: 596, endPoint y: 196, distance: 130.0
click at [596, 196] on div at bounding box center [682, 263] width 586 height 145
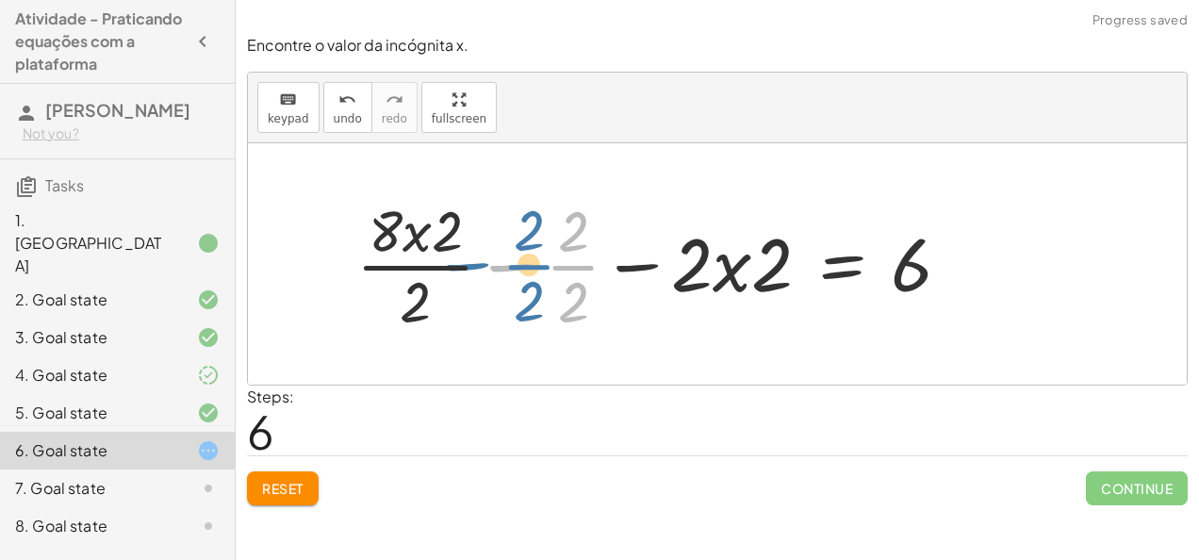
drag, startPoint x: 575, startPoint y: 271, endPoint x: 549, endPoint y: 270, distance: 26.5
click at [549, 270] on div at bounding box center [661, 263] width 628 height 145
click at [510, 266] on div at bounding box center [661, 263] width 628 height 145
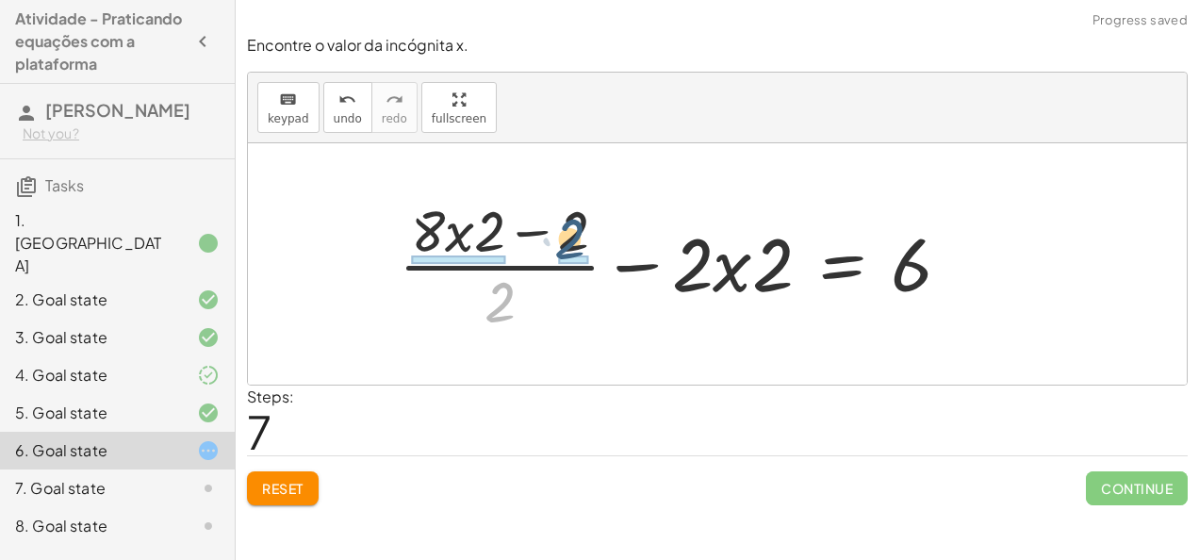
drag, startPoint x: 501, startPoint y: 299, endPoint x: 573, endPoint y: 234, distance: 96.8
click at [573, 234] on div at bounding box center [682, 263] width 586 height 145
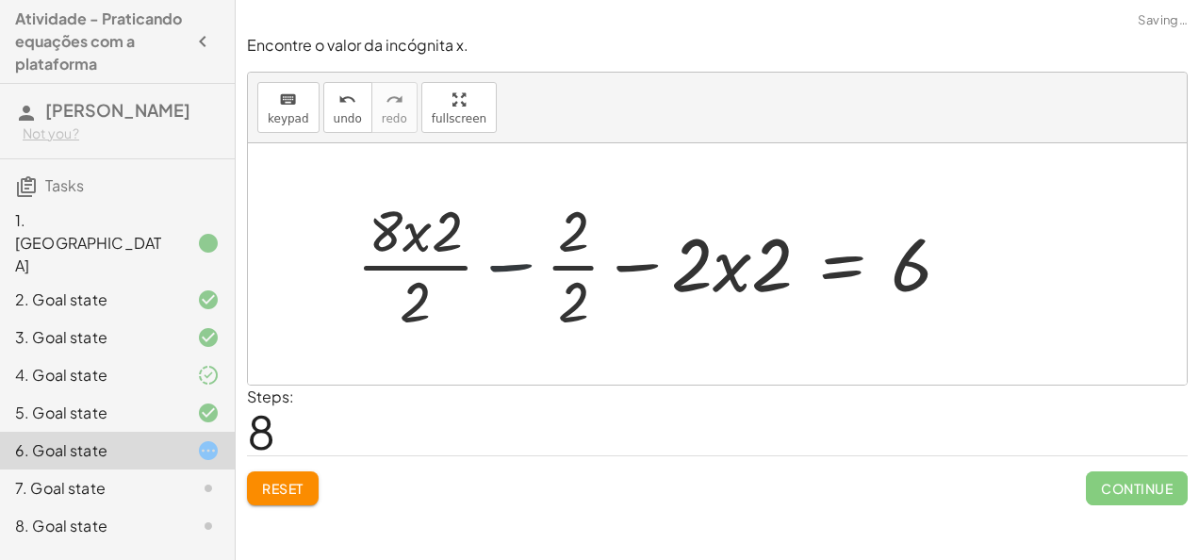
click at [496, 262] on div at bounding box center [661, 263] width 628 height 145
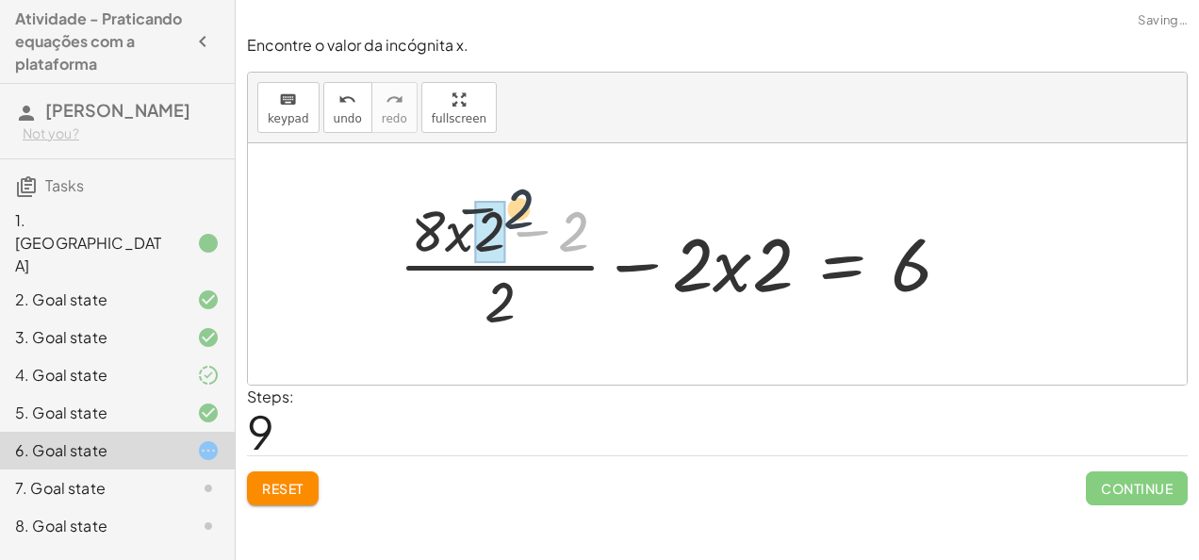
drag, startPoint x: 558, startPoint y: 236, endPoint x: 447, endPoint y: 217, distance: 112.8
click at [447, 217] on div at bounding box center [682, 263] width 586 height 145
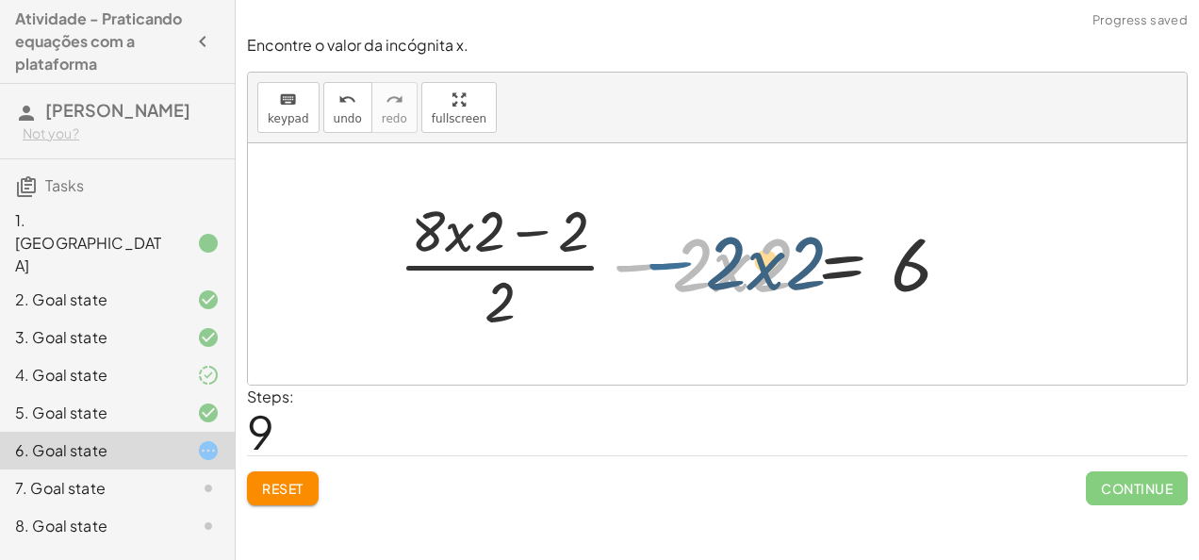
drag, startPoint x: 668, startPoint y: 272, endPoint x: 655, endPoint y: 264, distance: 15.7
click at [655, 264] on div at bounding box center [682, 263] width 586 height 145
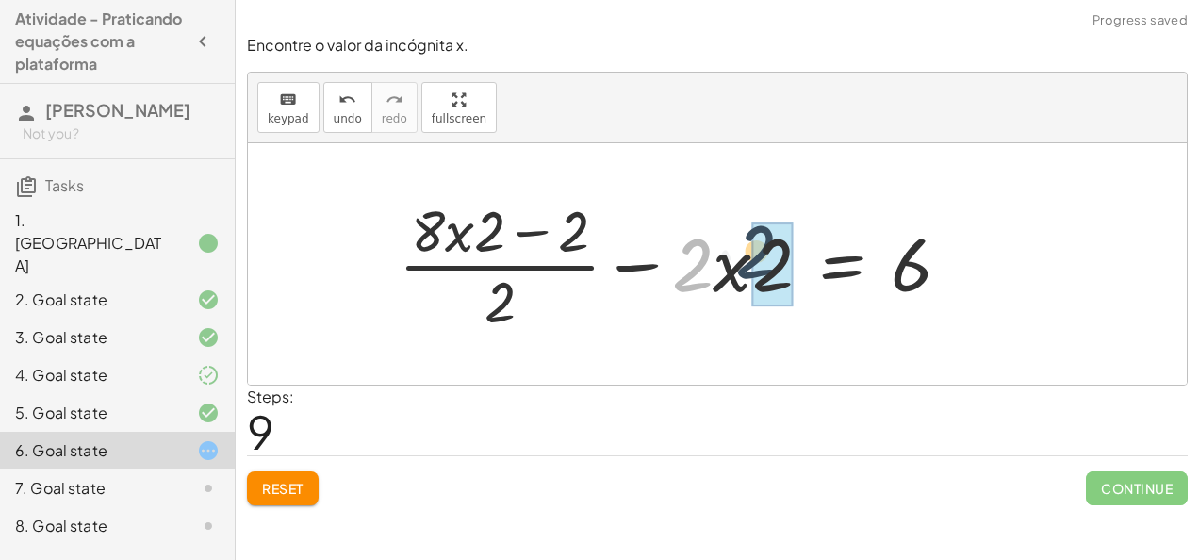
drag, startPoint x: 683, startPoint y: 280, endPoint x: 760, endPoint y: 270, distance: 77.0
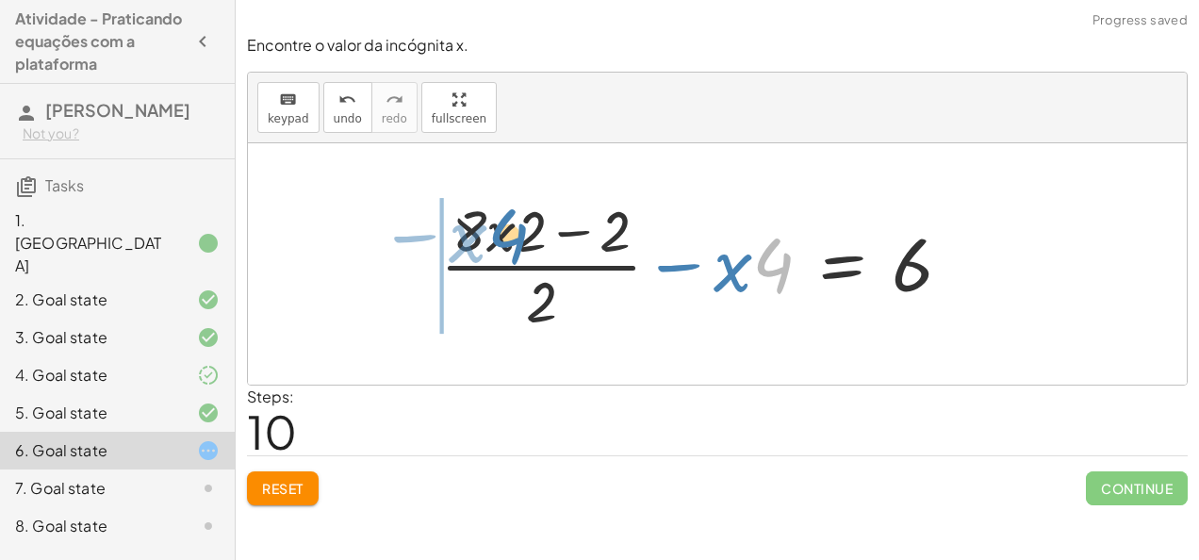
drag, startPoint x: 779, startPoint y: 265, endPoint x: 507, endPoint y: 236, distance: 273.0
click at [507, 236] on div at bounding box center [703, 263] width 545 height 145
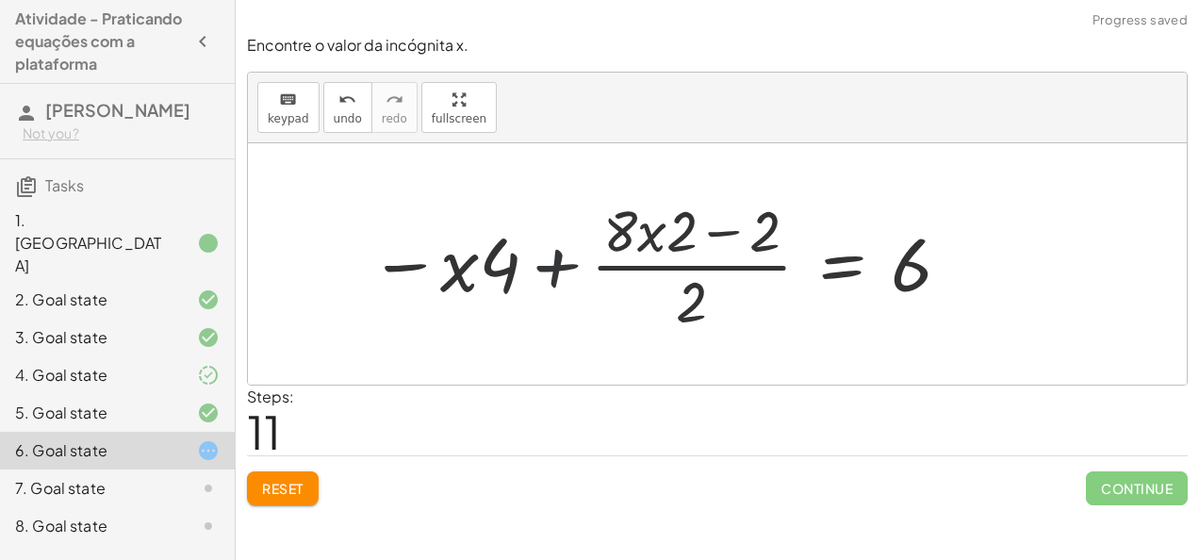
click at [547, 264] on div at bounding box center [661, 263] width 602 height 145
click at [421, 264] on div at bounding box center [661, 263] width 602 height 145
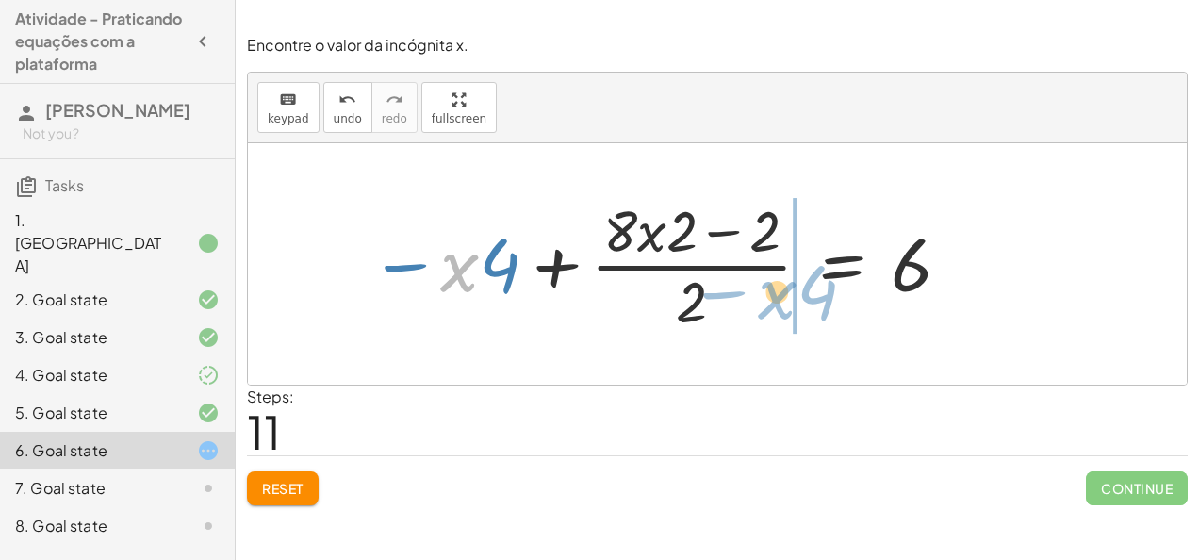
drag, startPoint x: 474, startPoint y: 265, endPoint x: 801, endPoint y: 285, distance: 327.7
click at [801, 285] on div at bounding box center [661, 263] width 602 height 145
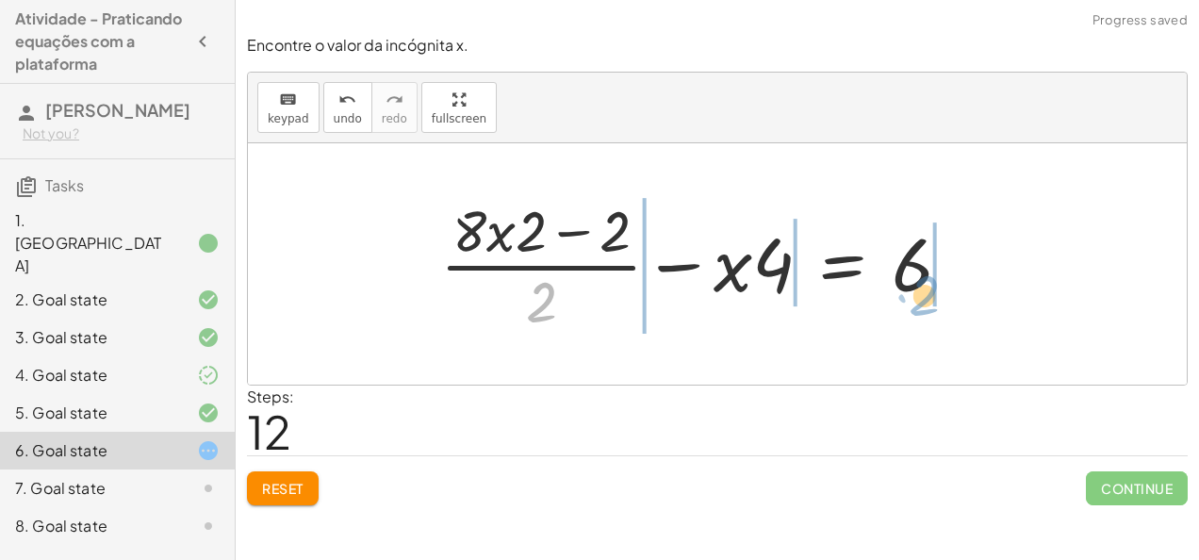
drag, startPoint x: 634, startPoint y: 285, endPoint x: 933, endPoint y: 292, distance: 298.9
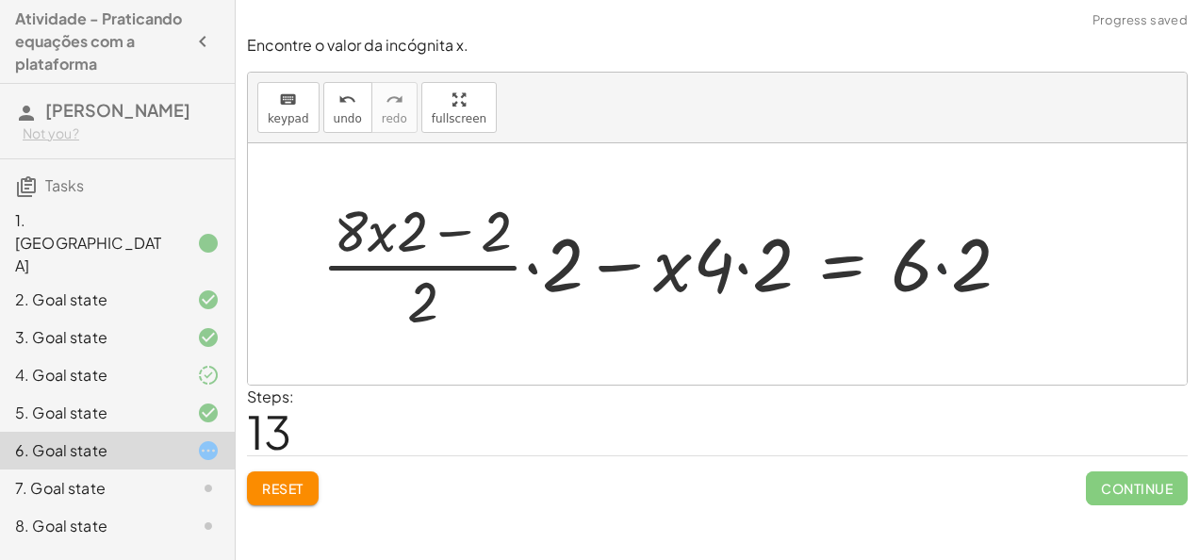
click at [943, 270] on div at bounding box center [673, 263] width 723 height 145
click at [743, 264] on div at bounding box center [656, 263] width 689 height 145
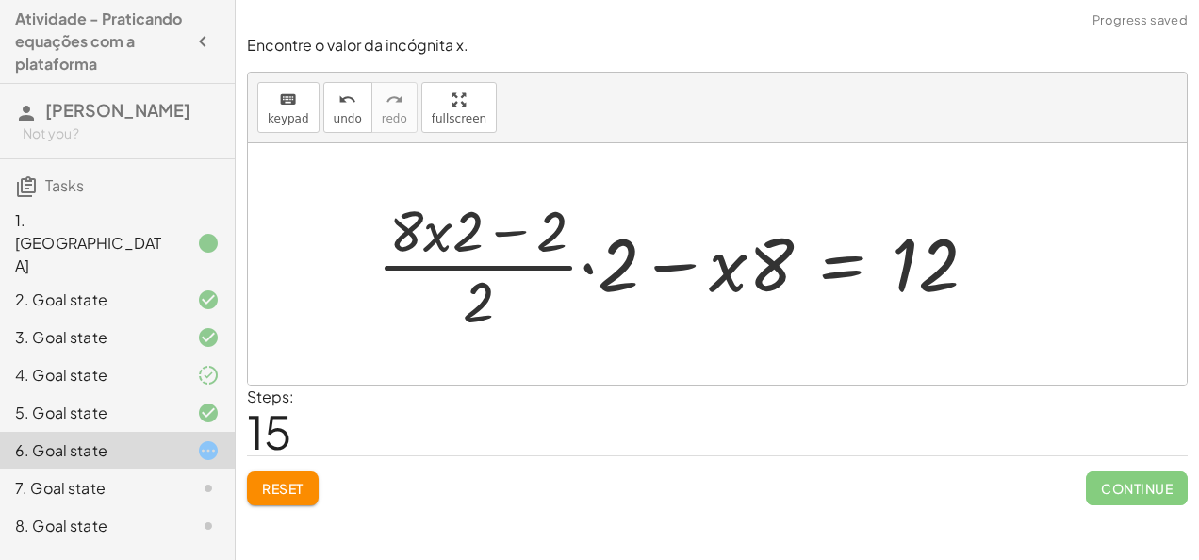
click at [681, 263] on div at bounding box center [684, 263] width 633 height 145
click at [591, 271] on div at bounding box center [684, 263] width 633 height 145
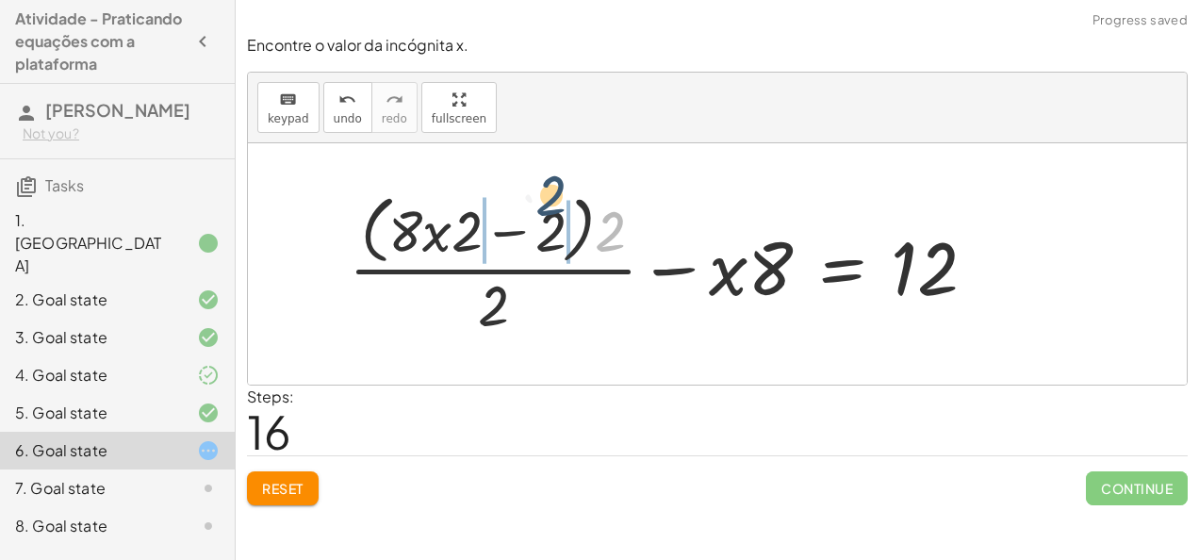
drag, startPoint x: 603, startPoint y: 240, endPoint x: 512, endPoint y: 228, distance: 92.2
click at [512, 228] on div at bounding box center [670, 264] width 662 height 154
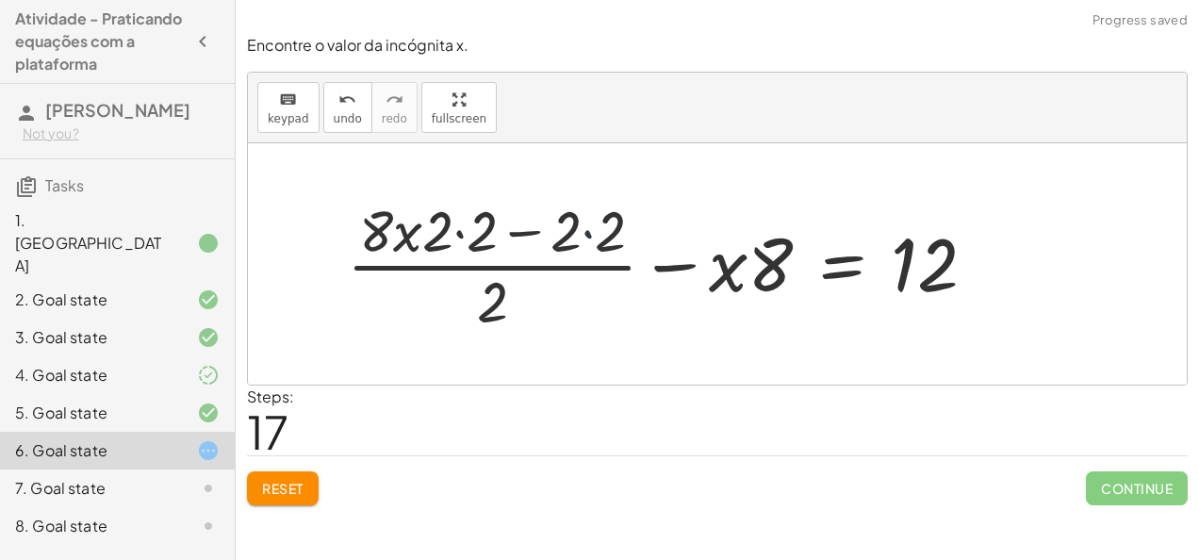
click at [586, 235] on div at bounding box center [669, 263] width 664 height 145
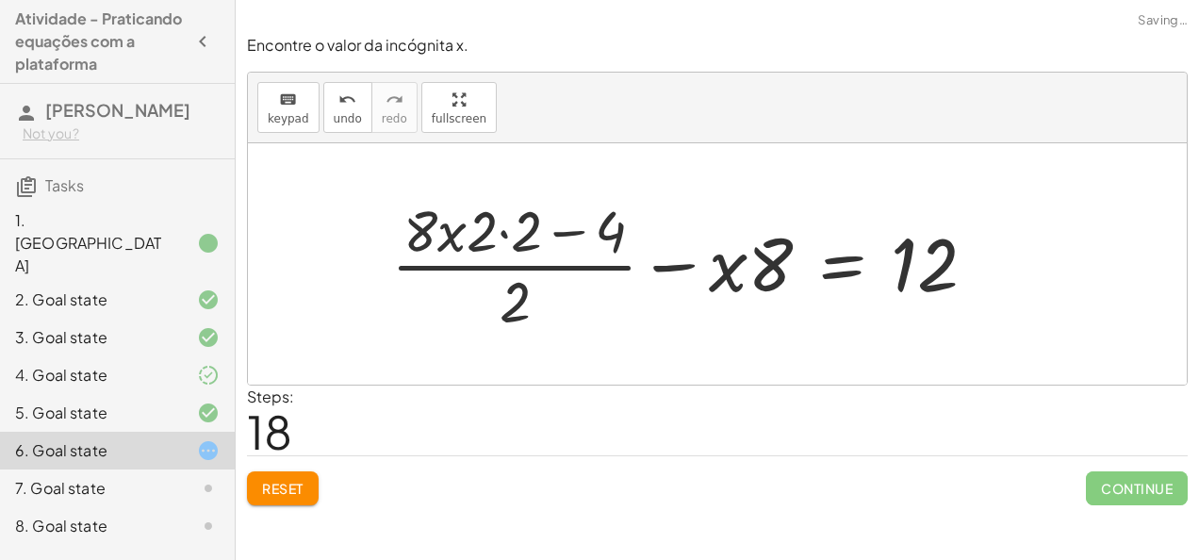
click at [507, 233] on div at bounding box center [691, 263] width 619 height 145
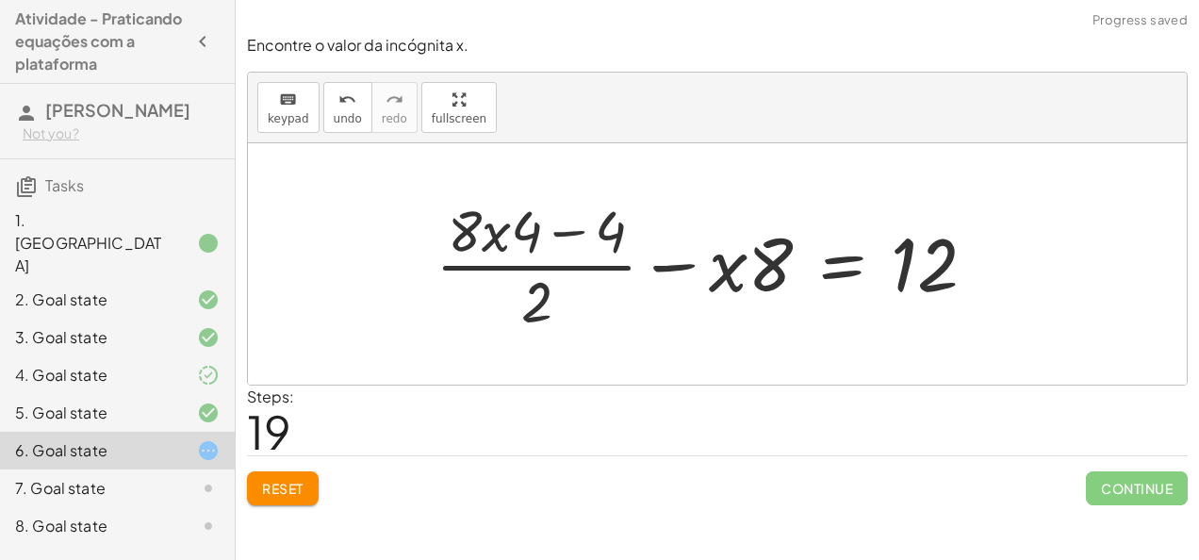
click at [560, 234] on div at bounding box center [713, 263] width 574 height 145
drag, startPoint x: 579, startPoint y: 261, endPoint x: 622, endPoint y: 240, distance: 48.1
click at [622, 240] on div at bounding box center [713, 263] width 574 height 145
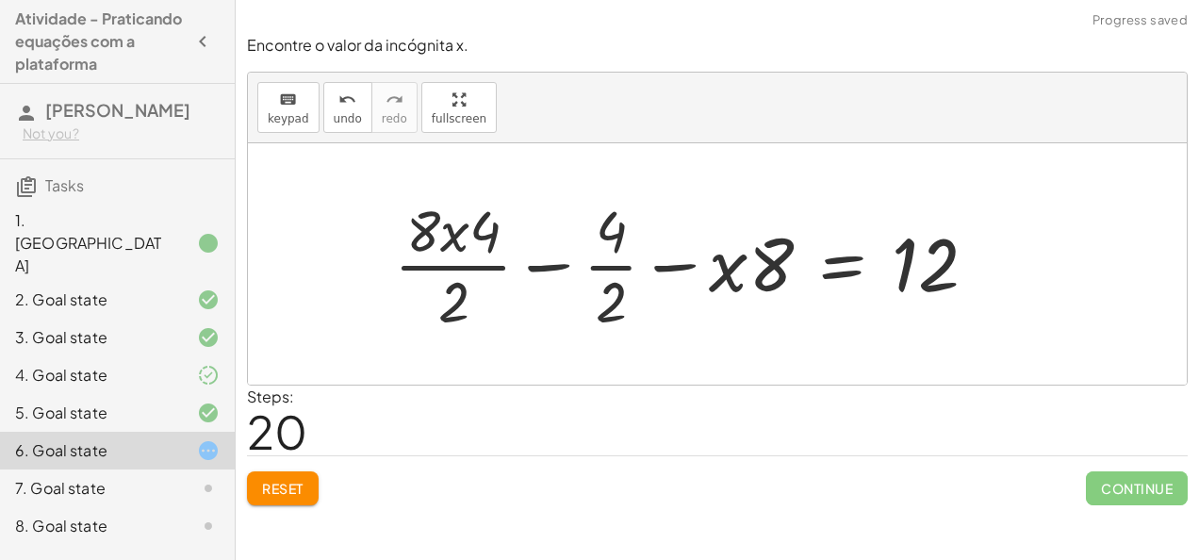
click at [558, 271] on div at bounding box center [693, 263] width 616 height 145
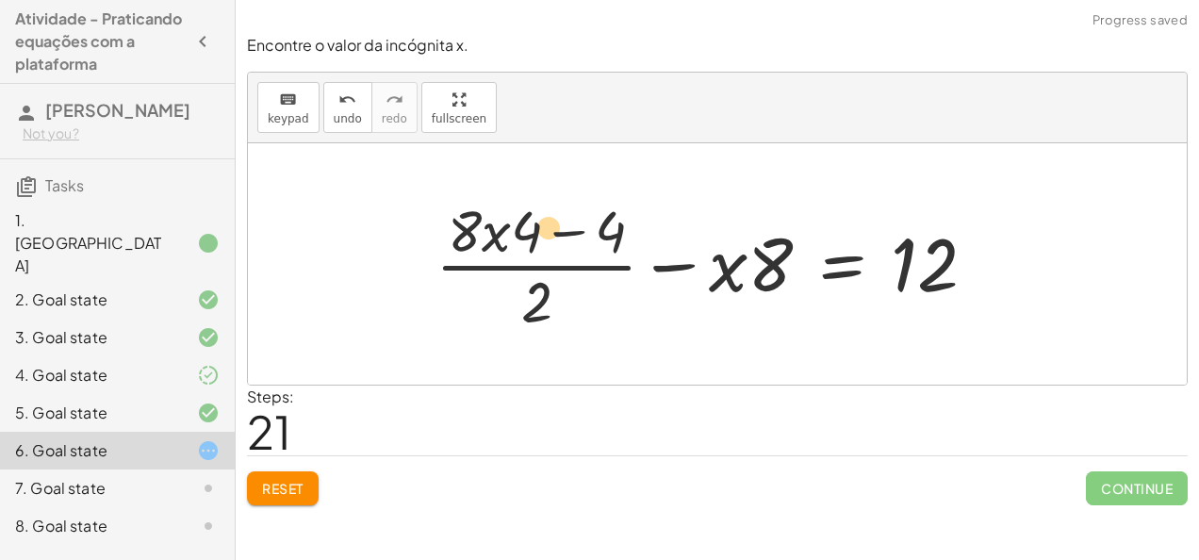
drag, startPoint x: 780, startPoint y: 268, endPoint x: 658, endPoint y: 245, distance: 124.6
click at [658, 245] on div at bounding box center [713, 263] width 574 height 145
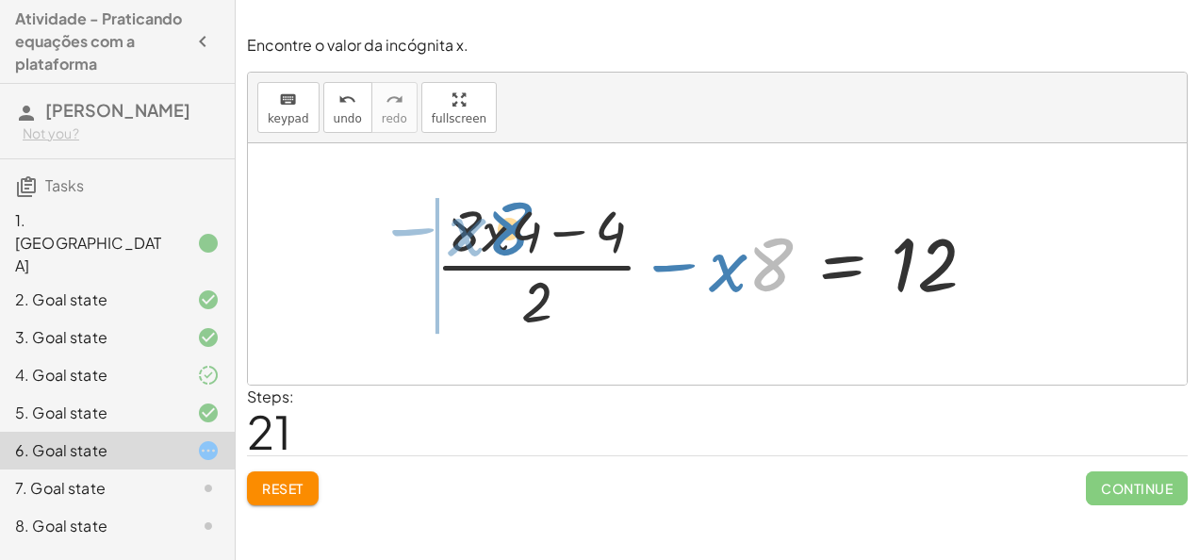
drag, startPoint x: 758, startPoint y: 260, endPoint x: 492, endPoint y: 224, distance: 268.2
click at [492, 224] on div at bounding box center [713, 263] width 574 height 145
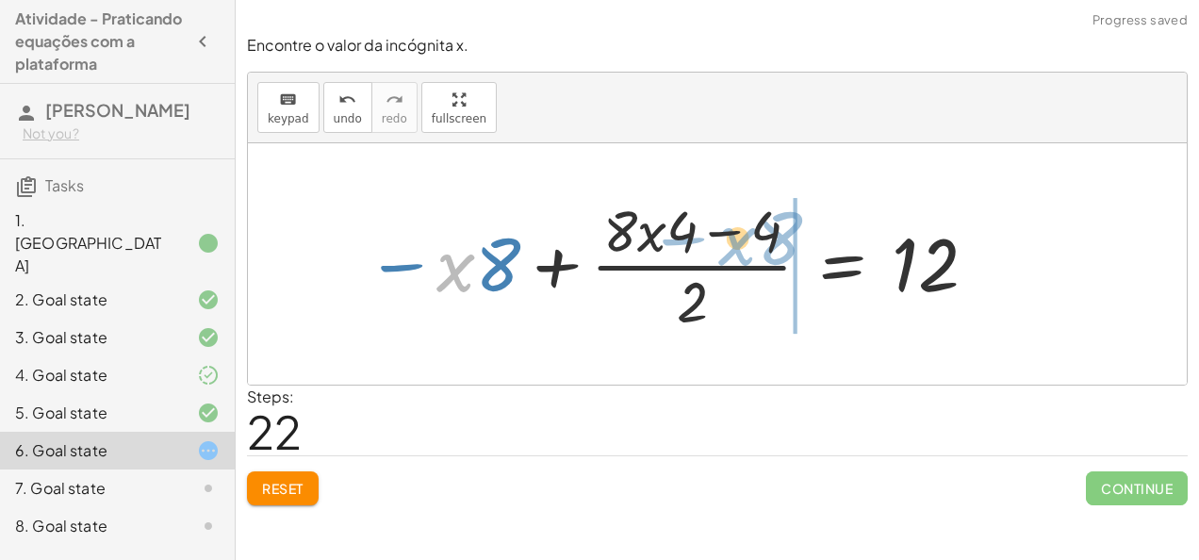
drag, startPoint x: 470, startPoint y: 252, endPoint x: 787, endPoint y: 237, distance: 317.1
click at [787, 237] on div at bounding box center [672, 263] width 632 height 145
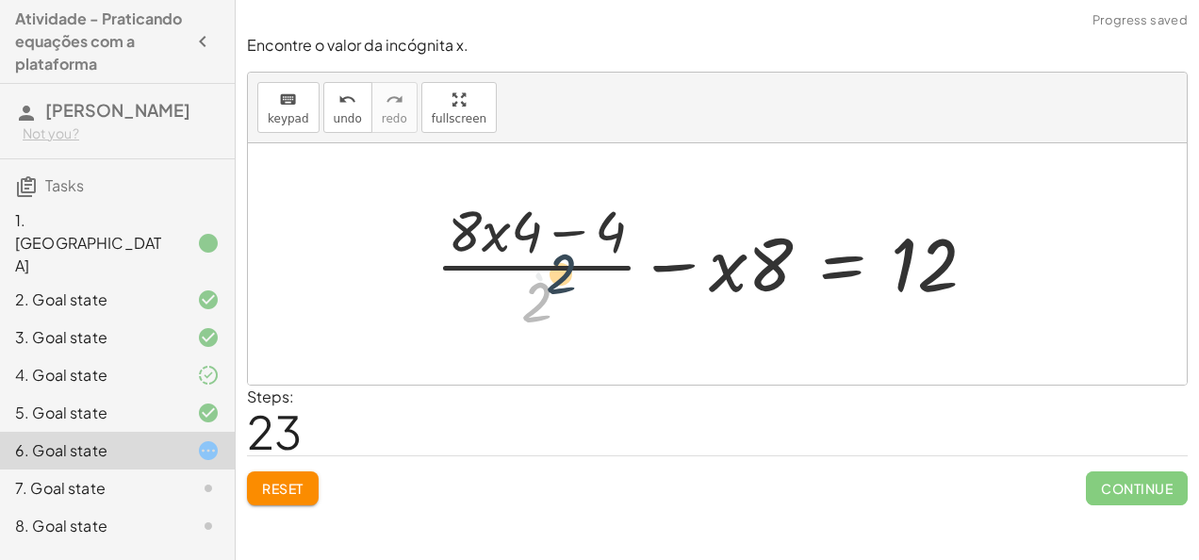
drag, startPoint x: 532, startPoint y: 315, endPoint x: 541, endPoint y: 309, distance: 11.0
click at [541, 309] on div at bounding box center [713, 263] width 574 height 145
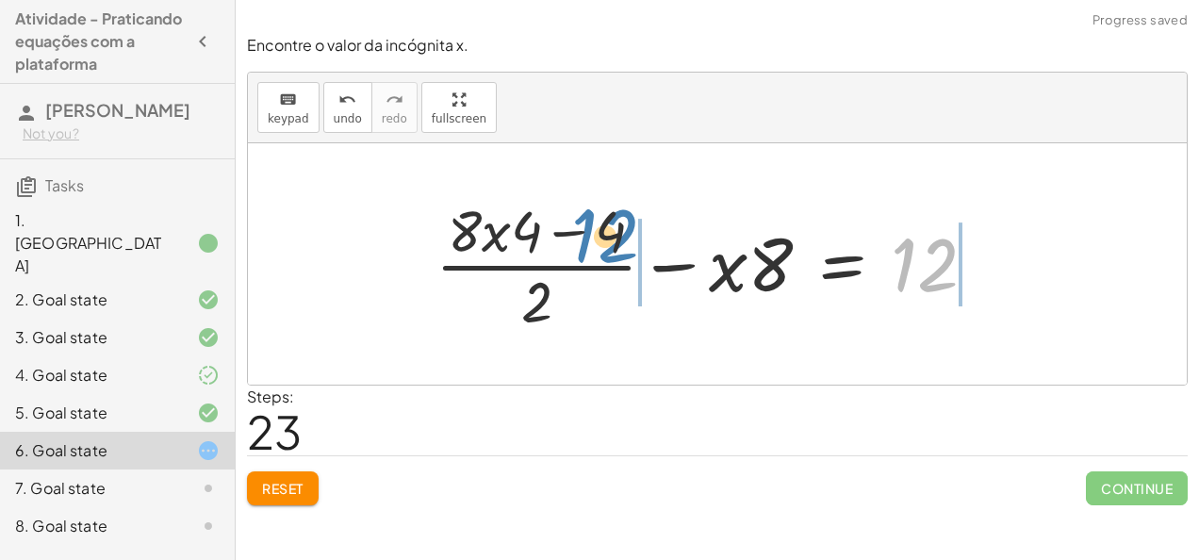
drag, startPoint x: 954, startPoint y: 262, endPoint x: 633, endPoint y: 234, distance: 321.7
click at [633, 234] on div at bounding box center [713, 263] width 574 height 145
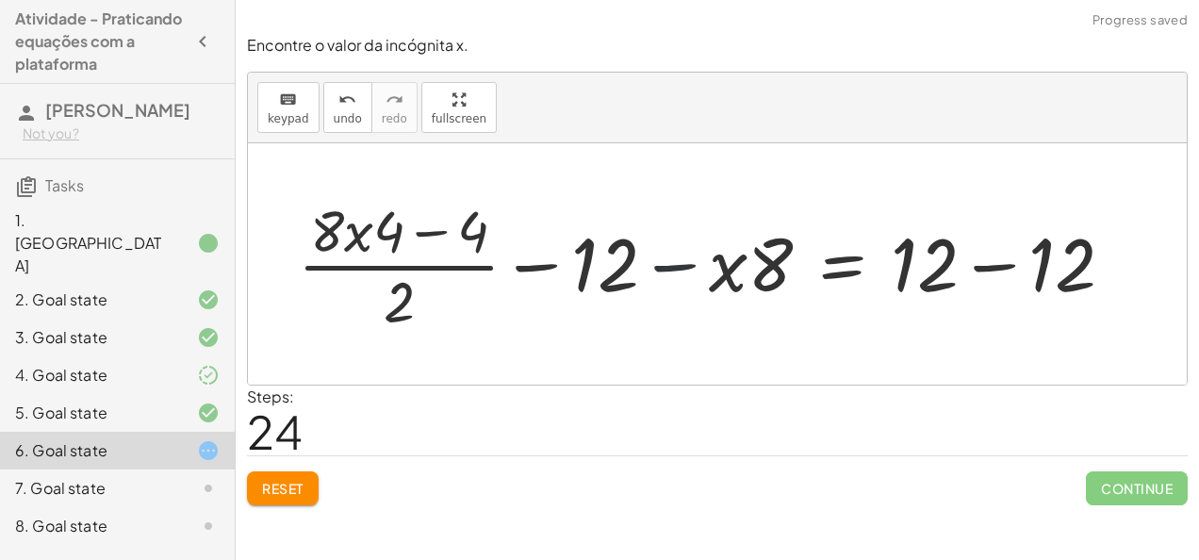
click at [686, 265] on div at bounding box center [713, 263] width 850 height 145
click at [542, 268] on div at bounding box center [713, 263] width 850 height 145
drag, startPoint x: 542, startPoint y: 268, endPoint x: 525, endPoint y: 274, distance: 18.2
click at [525, 274] on div at bounding box center [713, 263] width 850 height 145
drag, startPoint x: 430, startPoint y: 288, endPoint x: 635, endPoint y: 281, distance: 205.6
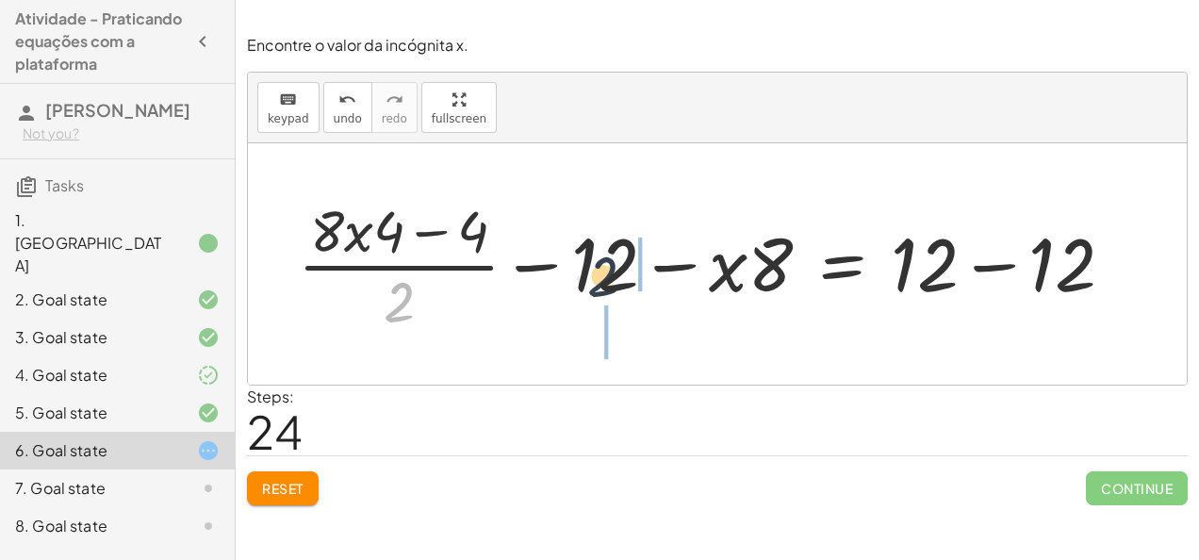
click at [635, 281] on div at bounding box center [713, 263] width 850 height 145
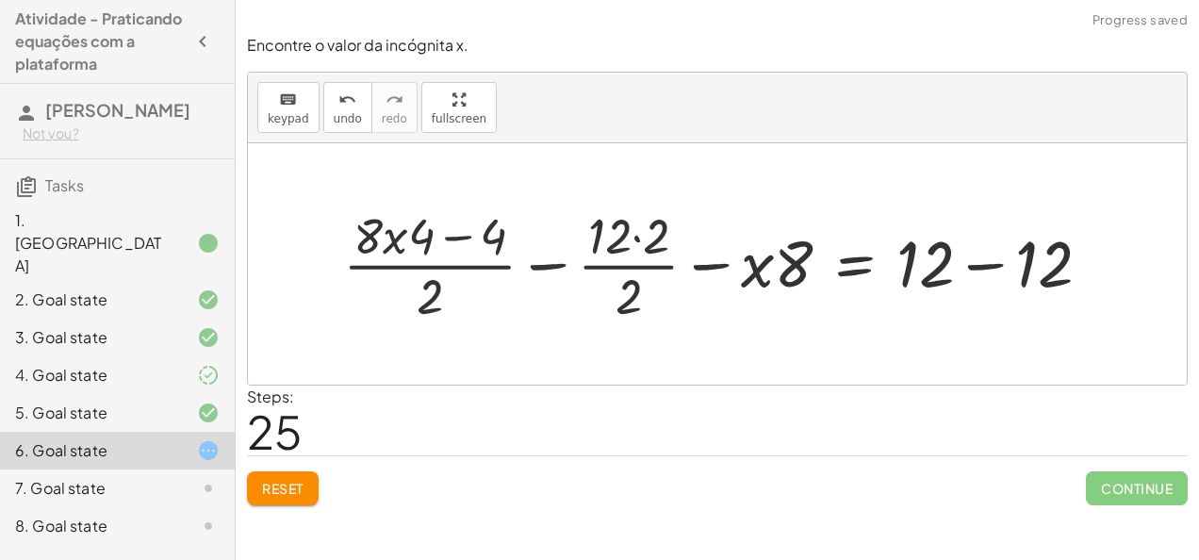
click at [566, 268] on div at bounding box center [724, 264] width 781 height 126
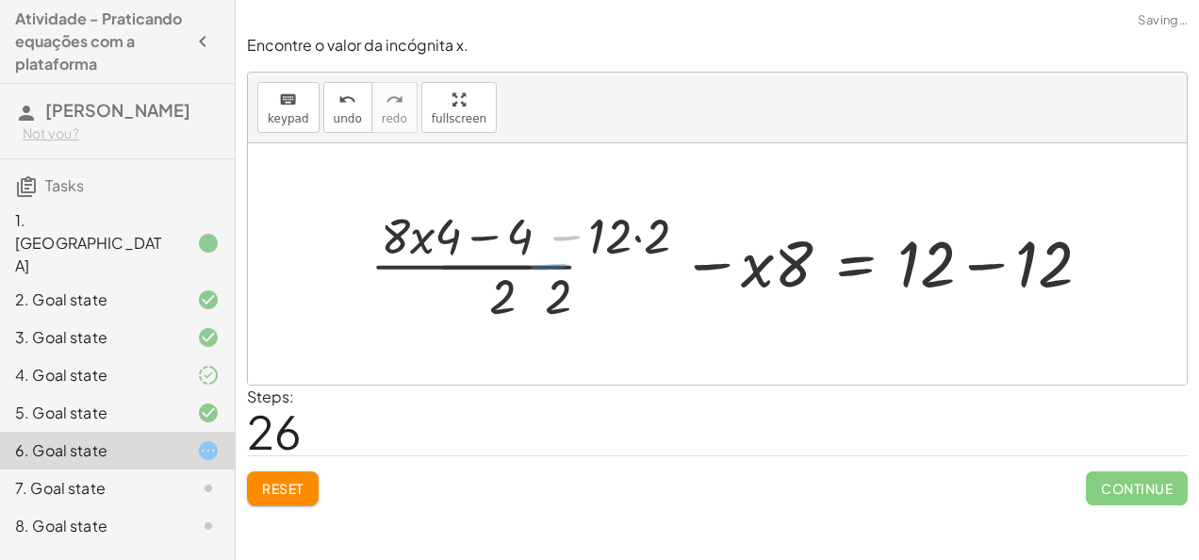
click at [566, 268] on div at bounding box center [743, 264] width 746 height 126
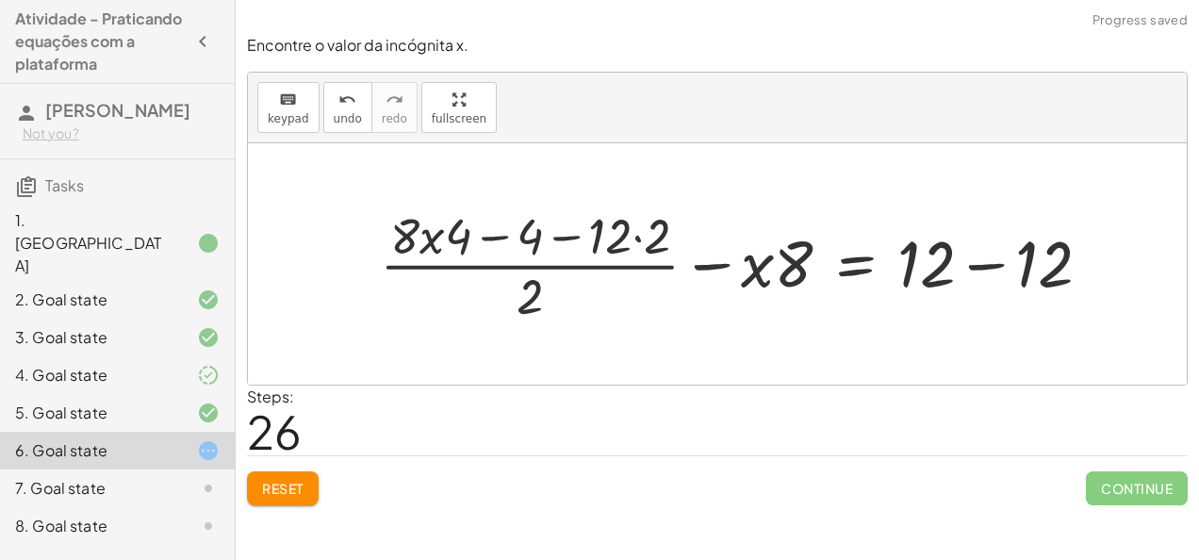
click at [633, 236] on div at bounding box center [743, 264] width 746 height 126
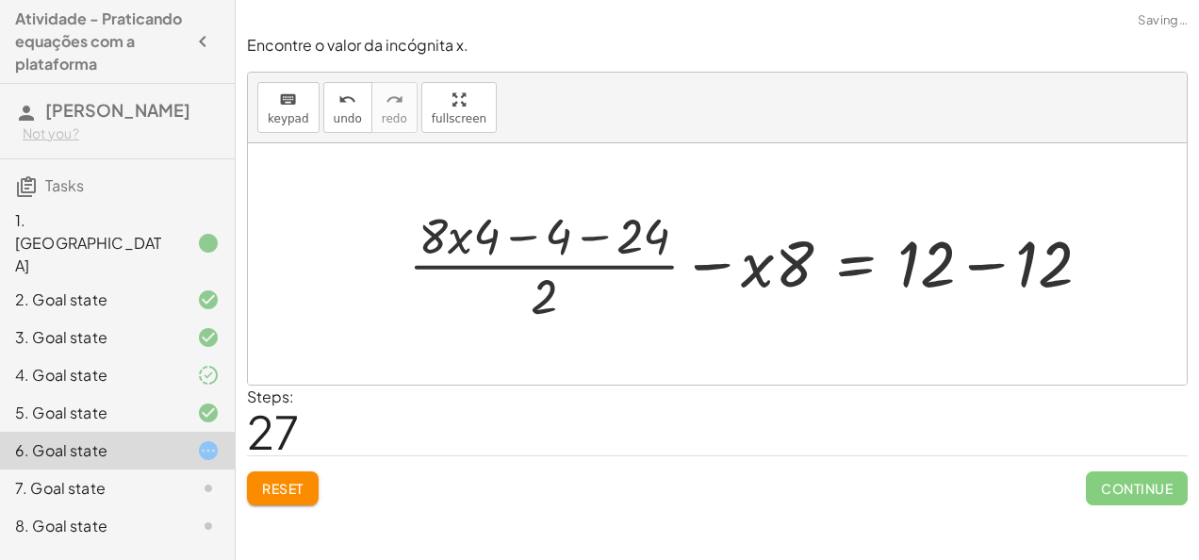
click at [599, 238] on div at bounding box center [757, 264] width 717 height 126
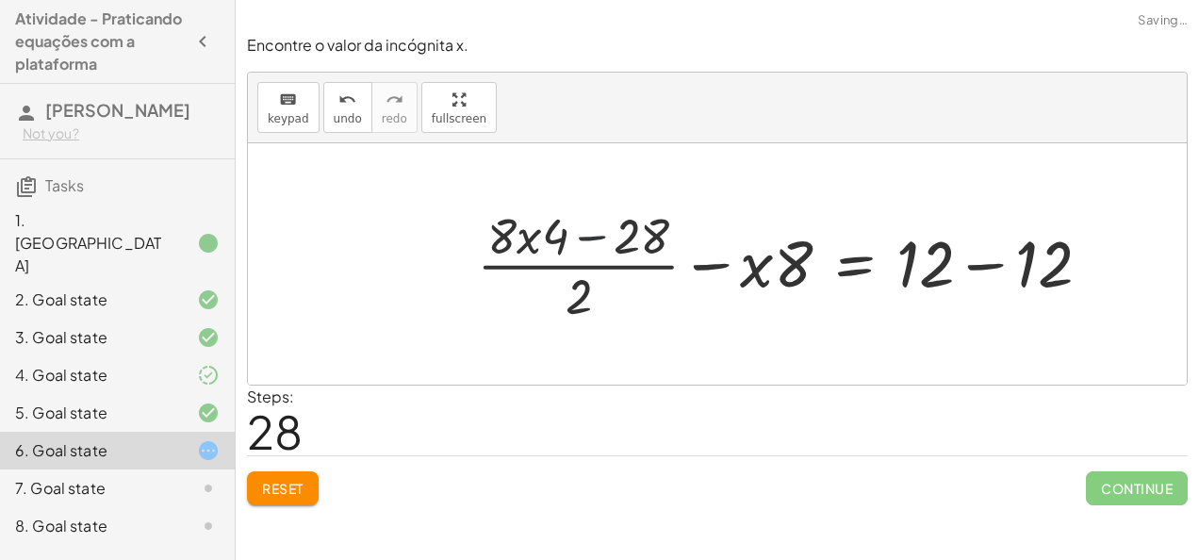
click at [599, 238] on div at bounding box center [792, 264] width 648 height 126
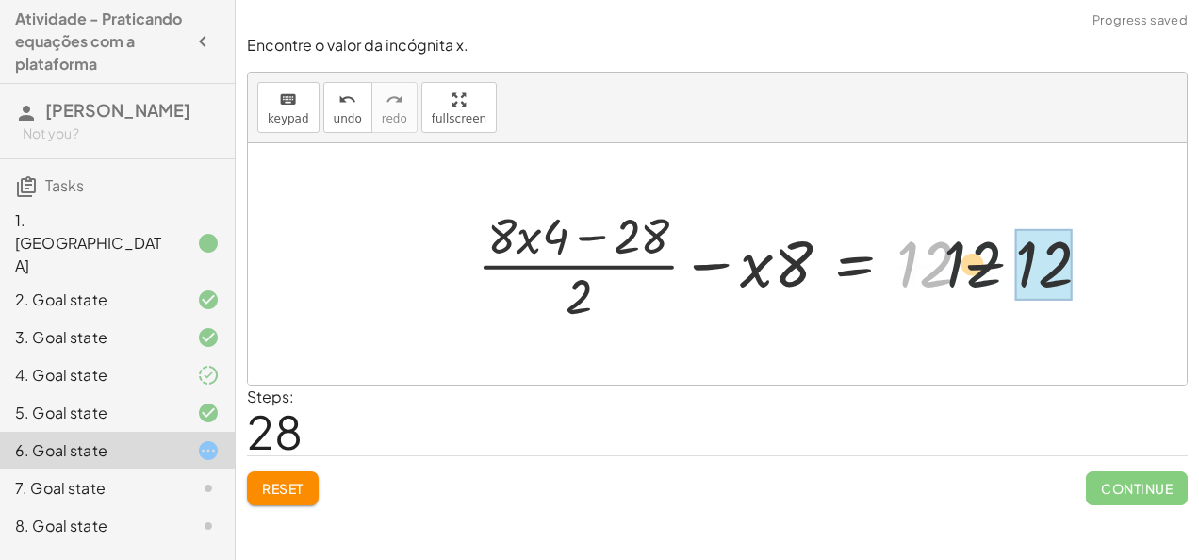
drag, startPoint x: 926, startPoint y: 271, endPoint x: 1042, endPoint y: 290, distance: 118.5
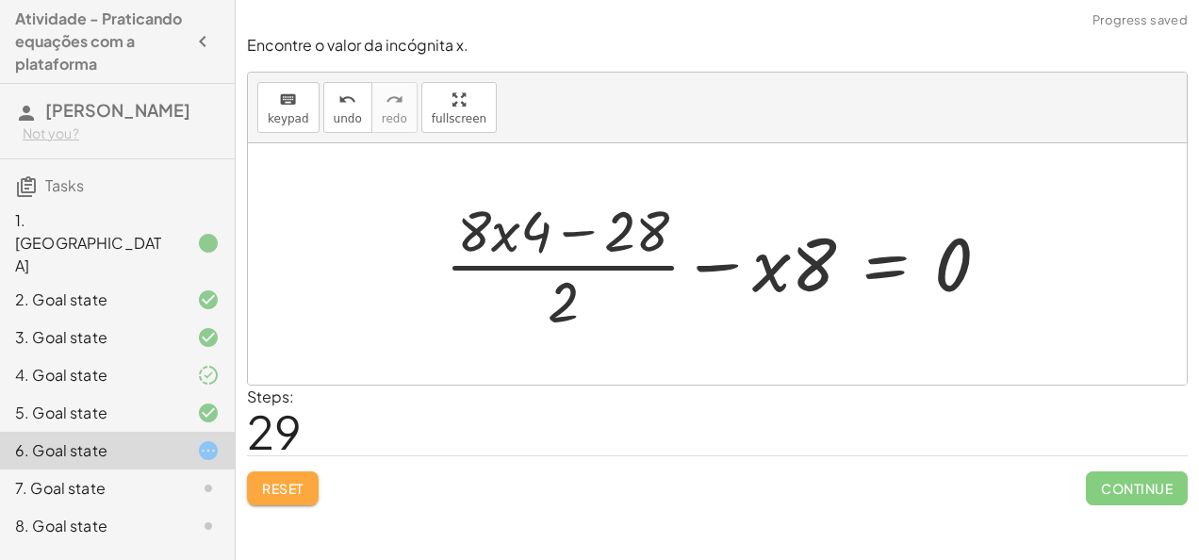
click at [256, 479] on button "Reset" at bounding box center [283, 488] width 72 height 34
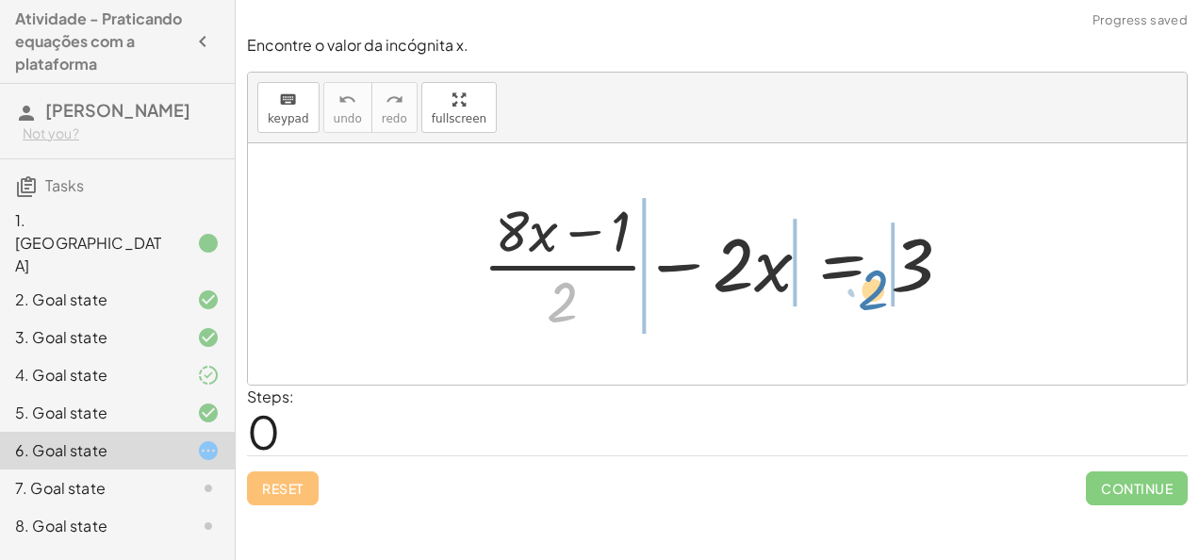
drag, startPoint x: 549, startPoint y: 303, endPoint x: 923, endPoint y: 273, distance: 375.4
click at [923, 273] on div at bounding box center [724, 263] width 503 height 145
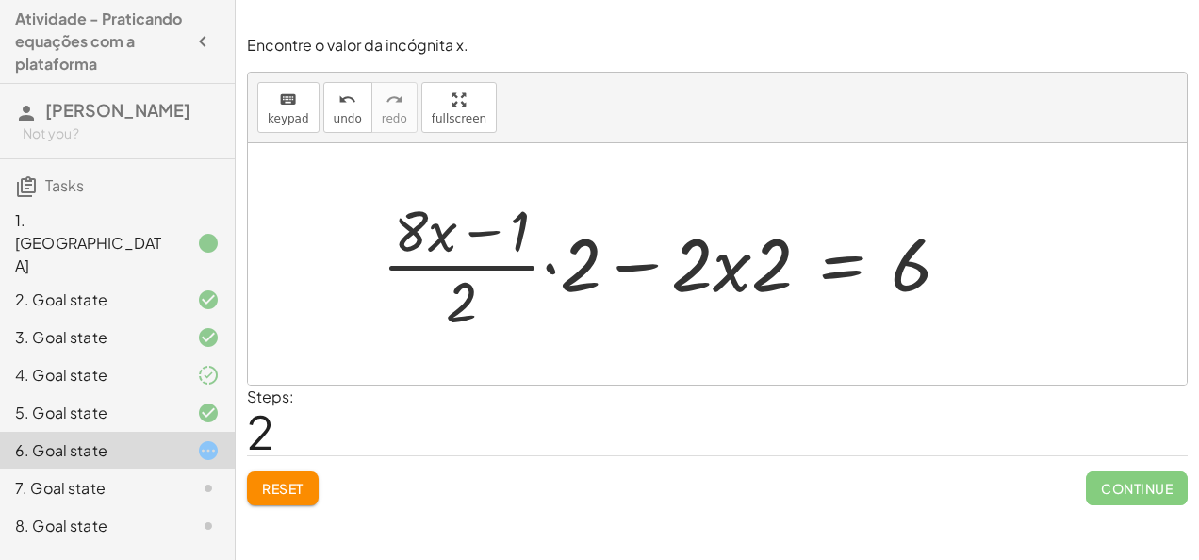
click at [545, 266] on div at bounding box center [673, 263] width 603 height 145
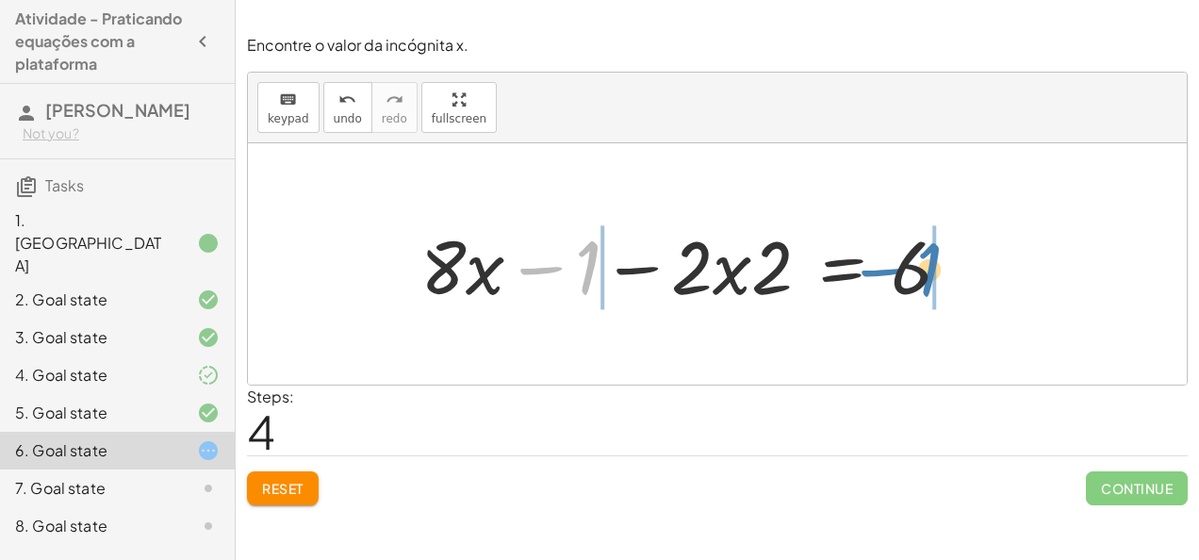
drag, startPoint x: 584, startPoint y: 273, endPoint x: 948, endPoint y: 274, distance: 363.8
click at [948, 274] on div at bounding box center [693, 264] width 565 height 97
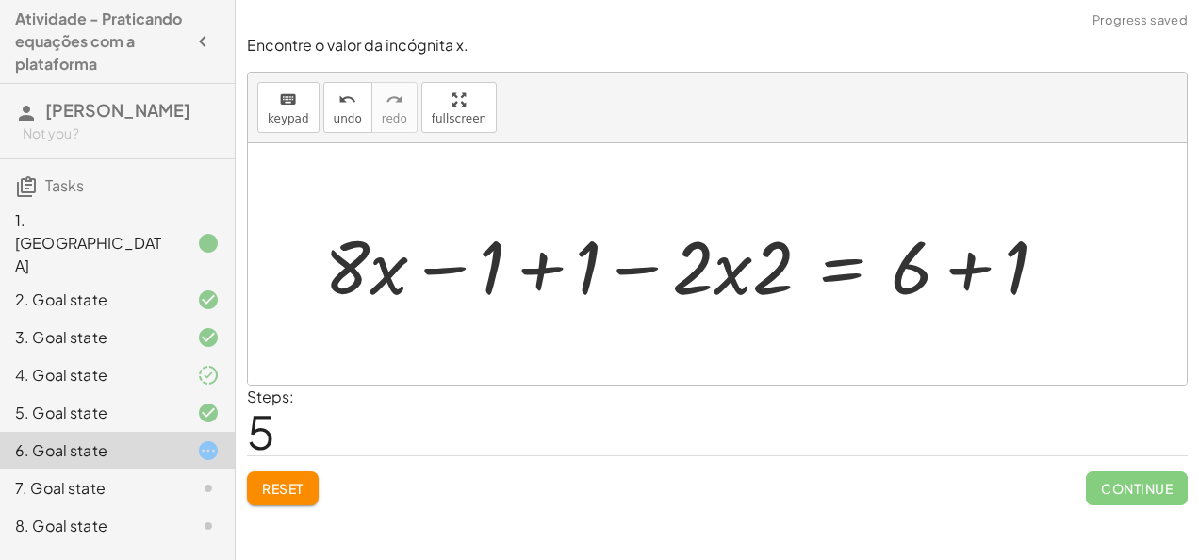
click at [954, 271] on div at bounding box center [693, 264] width 757 height 97
click at [535, 262] on div at bounding box center [641, 264] width 653 height 97
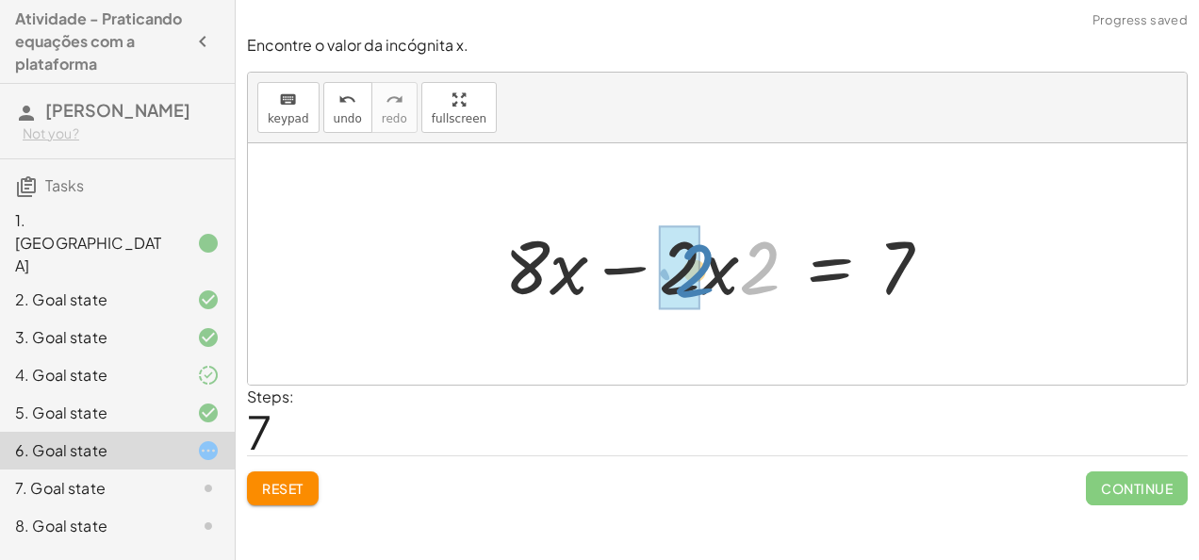
drag, startPoint x: 779, startPoint y: 270, endPoint x: 714, endPoint y: 272, distance: 66.0
click at [714, 272] on div at bounding box center [725, 264] width 461 height 97
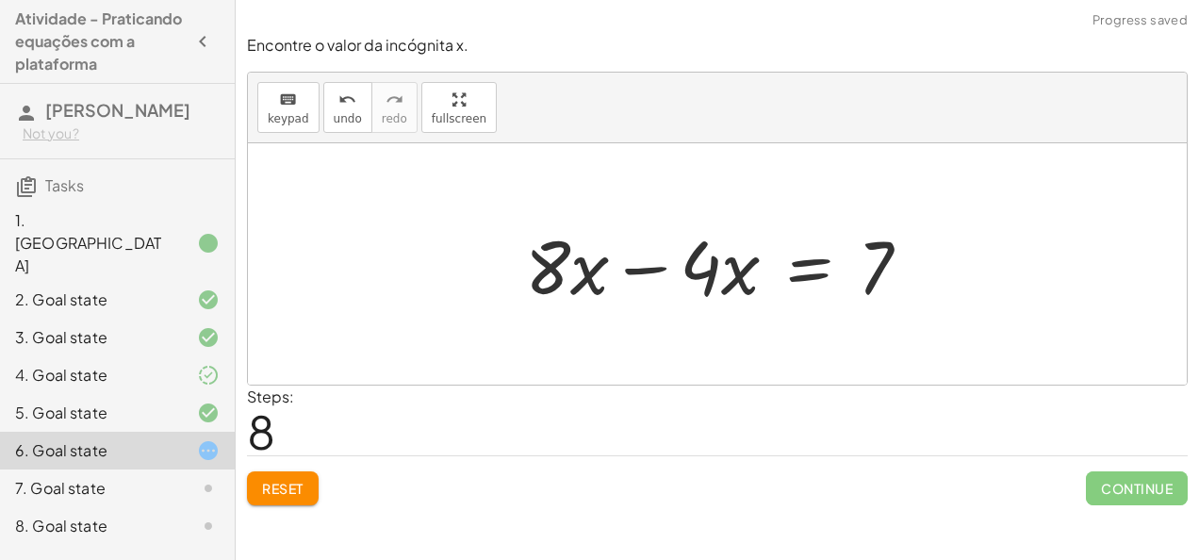
click at [651, 262] on div at bounding box center [725, 264] width 419 height 97
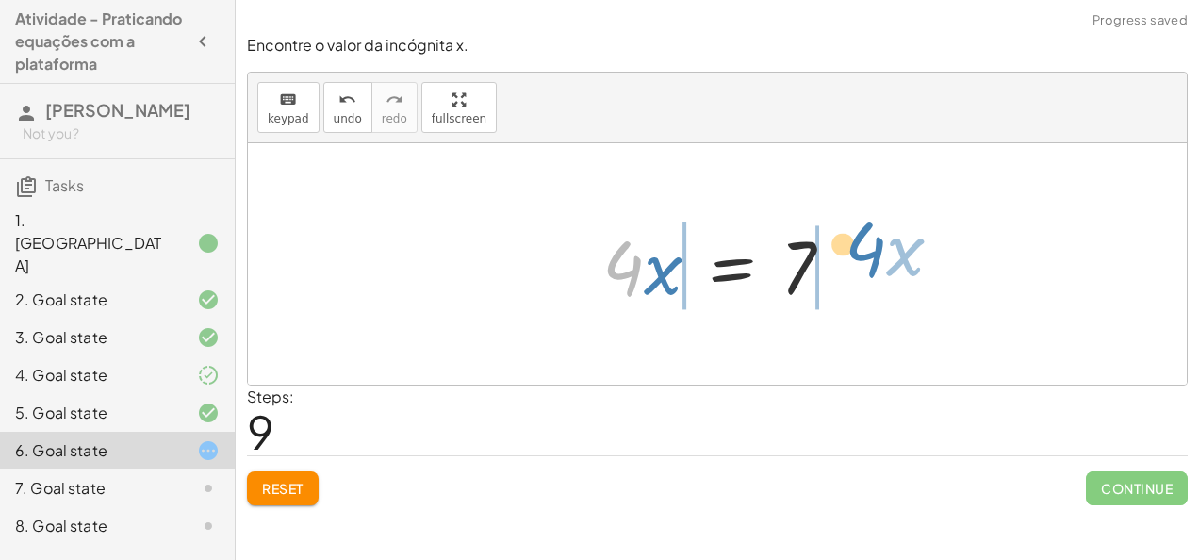
drag, startPoint x: 630, startPoint y: 271, endPoint x: 904, endPoint y: 263, distance: 274.4
click at [904, 263] on div "+ · ( + · 8 · x − 1 ) · 2 − · 2 · x = 3 + · · ( + · 8 · x − 1 ) · 2 · 2 − · 2 ·…" at bounding box center [717, 263] width 939 height 241
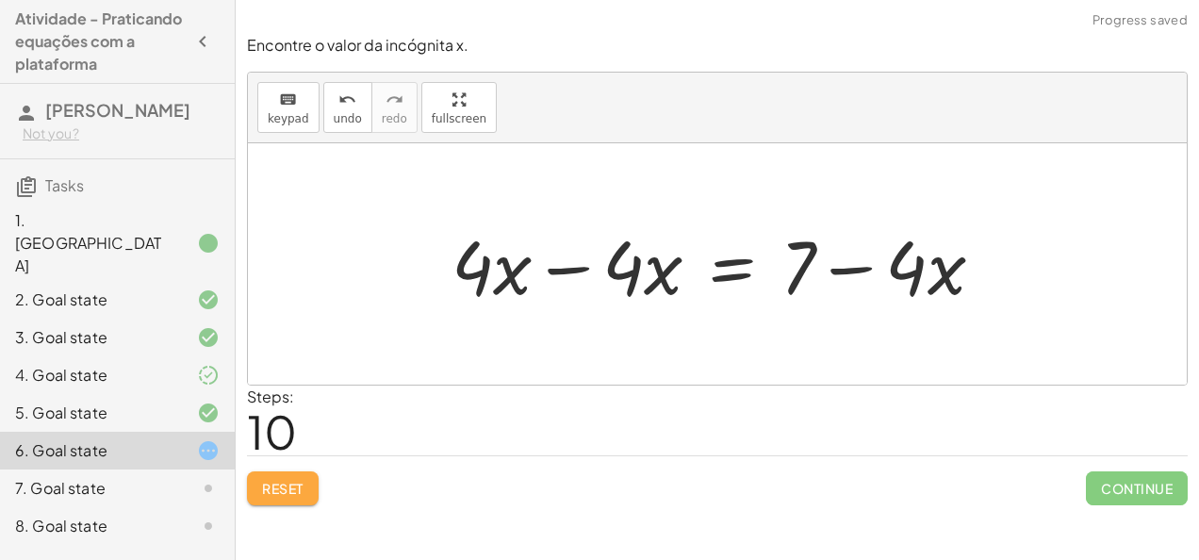
click at [250, 490] on button "Reset" at bounding box center [283, 488] width 72 height 34
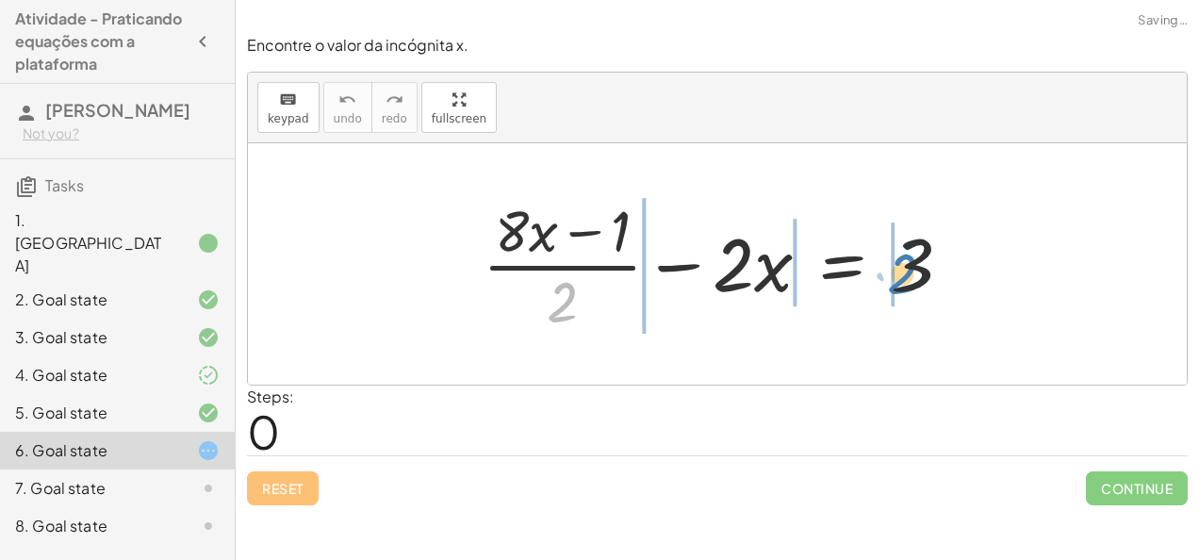
drag, startPoint x: 554, startPoint y: 312, endPoint x: 901, endPoint y: 285, distance: 347.9
click at [901, 285] on div at bounding box center [724, 263] width 503 height 145
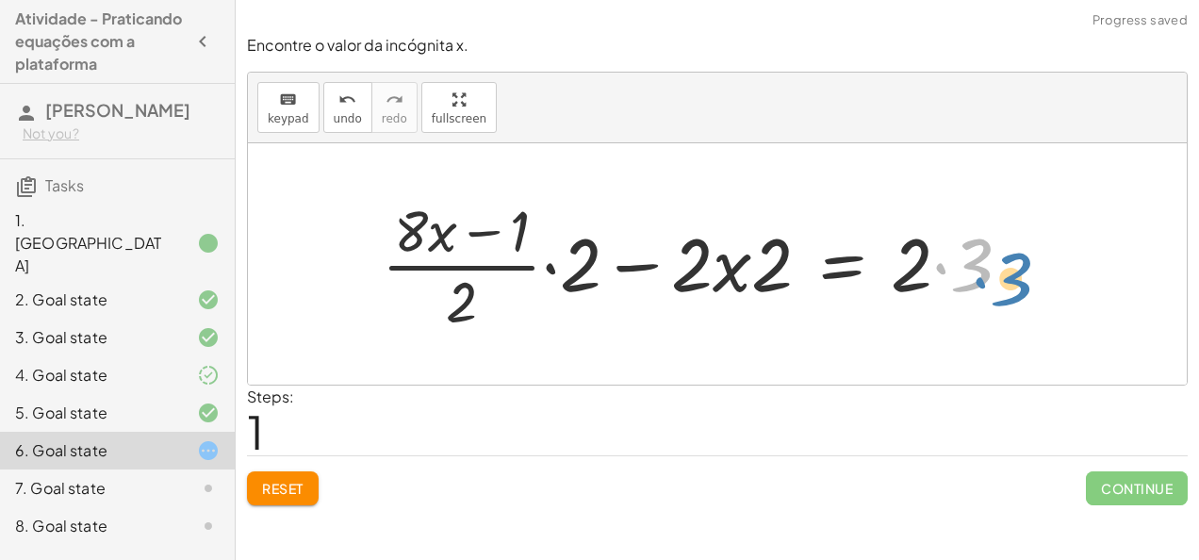
drag, startPoint x: 941, startPoint y: 264, endPoint x: 982, endPoint y: 276, distance: 43.2
click at [982, 276] on div at bounding box center [704, 263] width 664 height 145
click at [944, 269] on div at bounding box center [704, 263] width 664 height 145
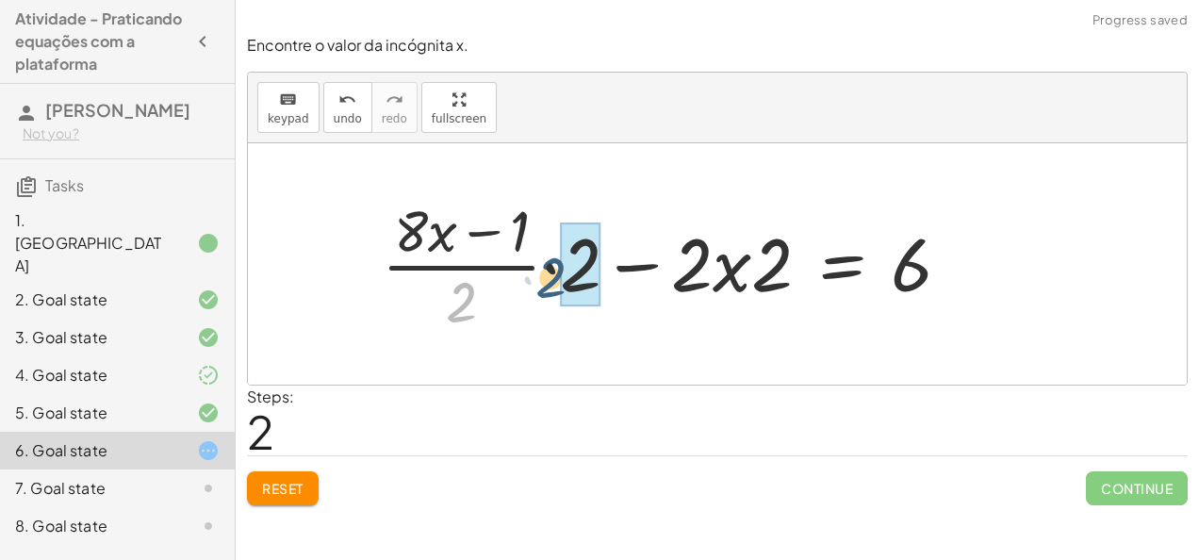
drag, startPoint x: 471, startPoint y: 313, endPoint x: 589, endPoint y: 287, distance: 120.7
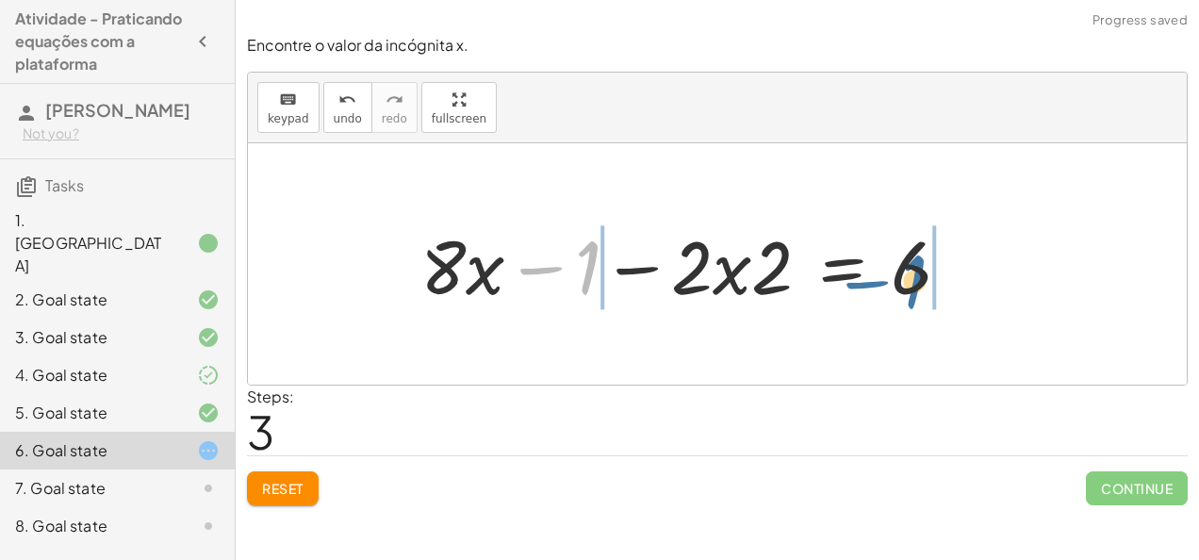
drag, startPoint x: 584, startPoint y: 266, endPoint x: 960, endPoint y: 285, distance: 376.5
click at [960, 285] on div at bounding box center [693, 264] width 565 height 97
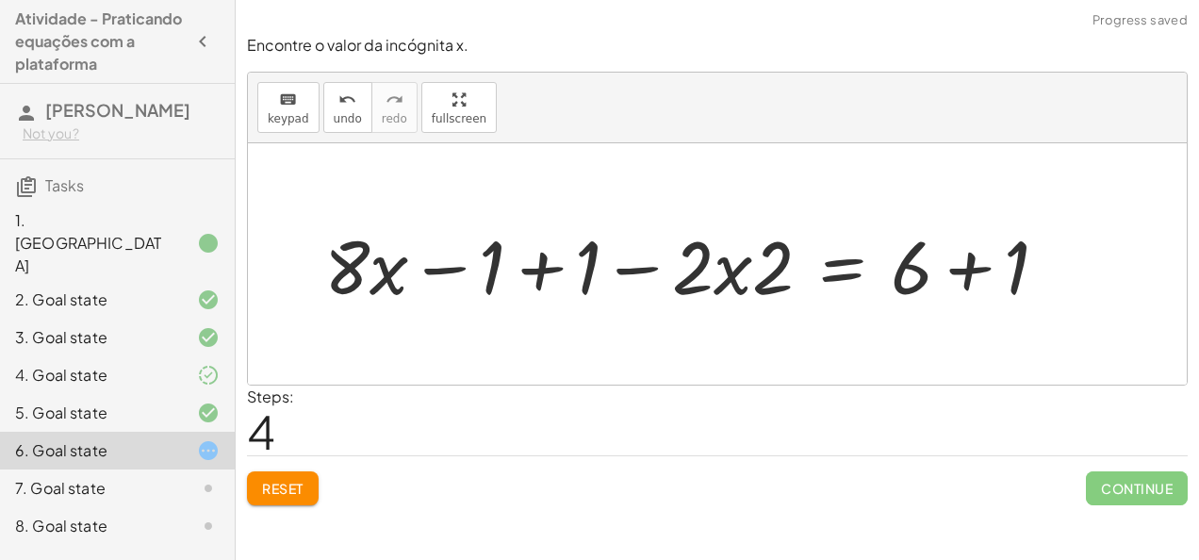
click at [969, 260] on div at bounding box center [693, 264] width 757 height 97
click at [539, 256] on div at bounding box center [641, 264] width 653 height 97
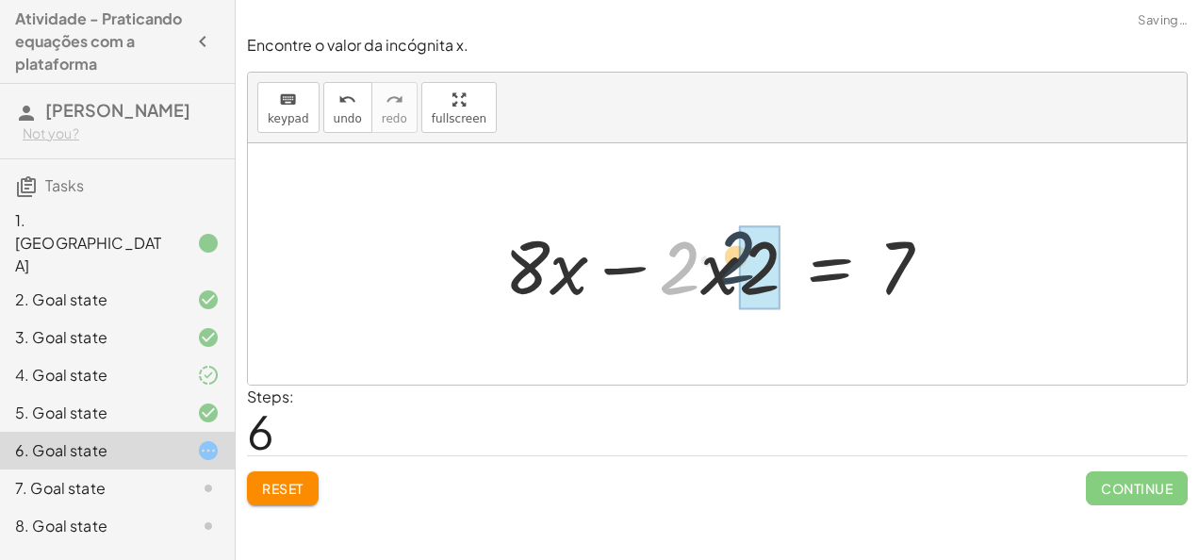
drag, startPoint x: 679, startPoint y: 260, endPoint x: 742, endPoint y: 262, distance: 63.2
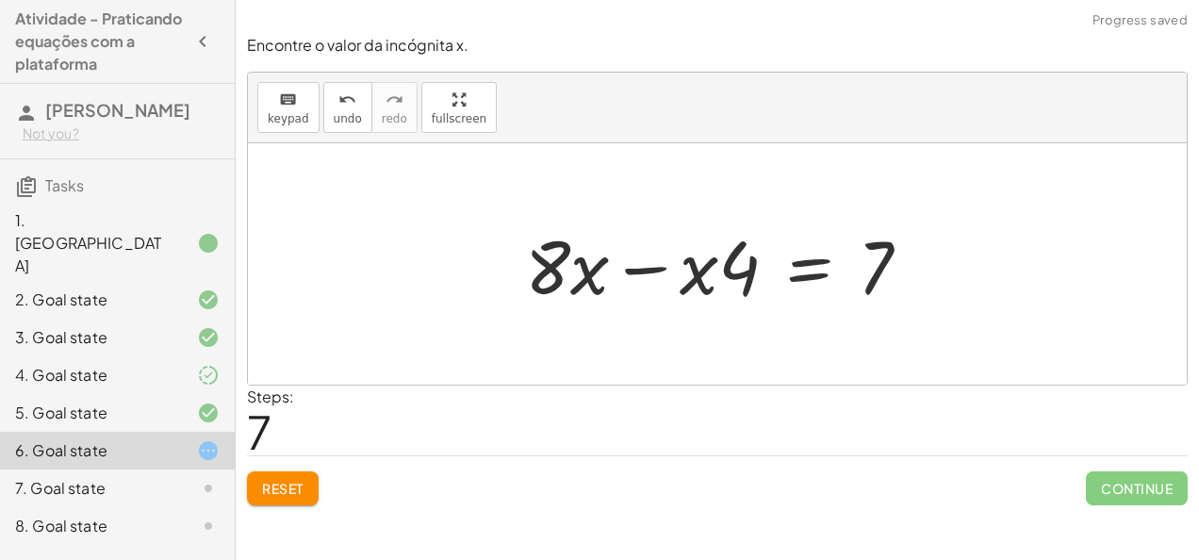
click at [645, 266] on div at bounding box center [725, 264] width 419 height 97
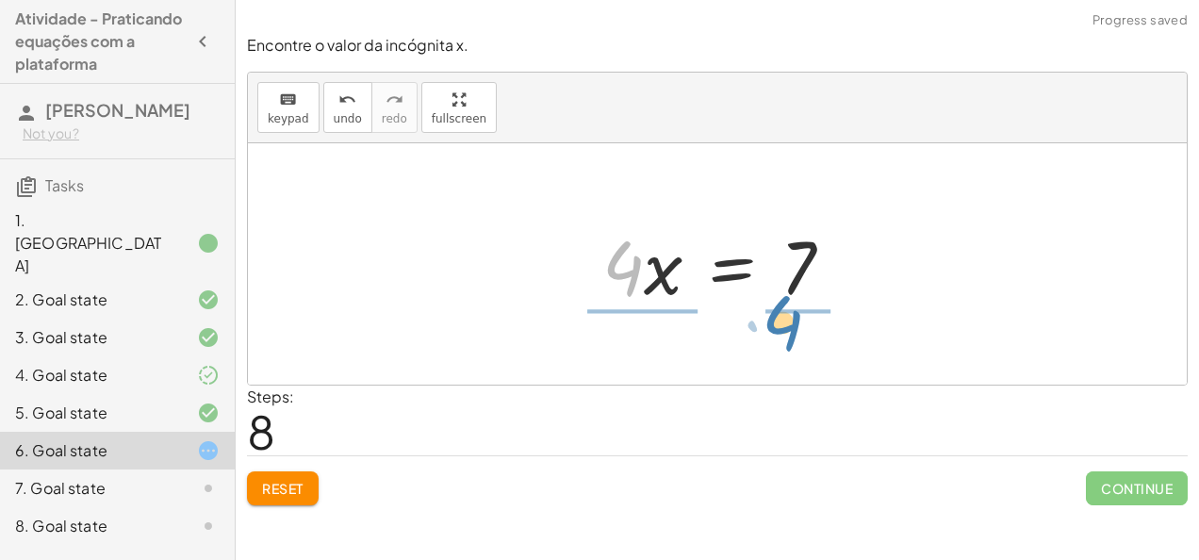
drag, startPoint x: 621, startPoint y: 260, endPoint x: 784, endPoint y: 315, distance: 172.0
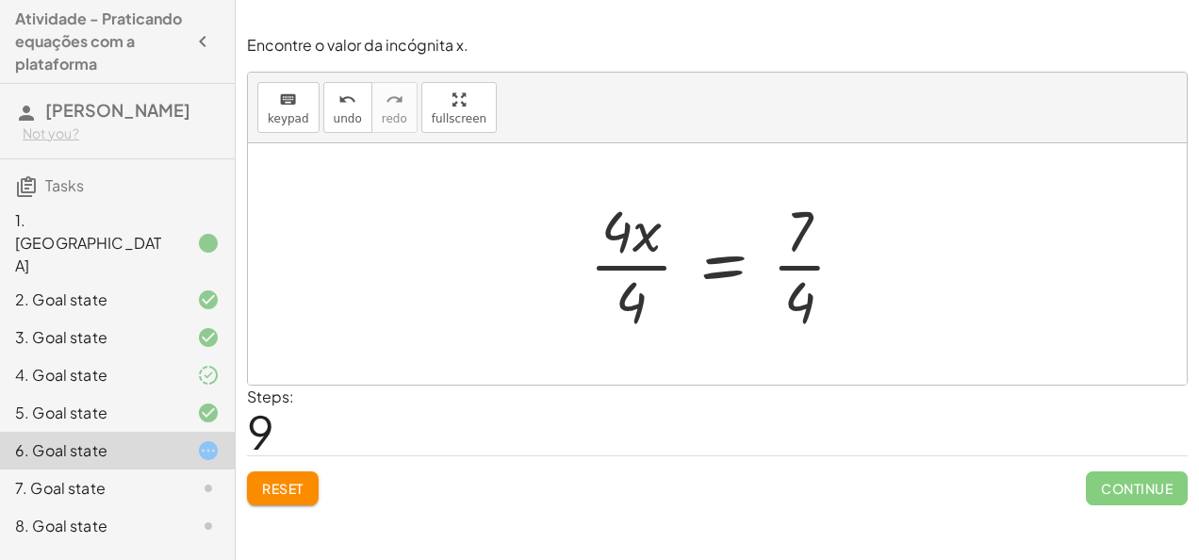
click at [630, 303] on div at bounding box center [725, 263] width 290 height 145
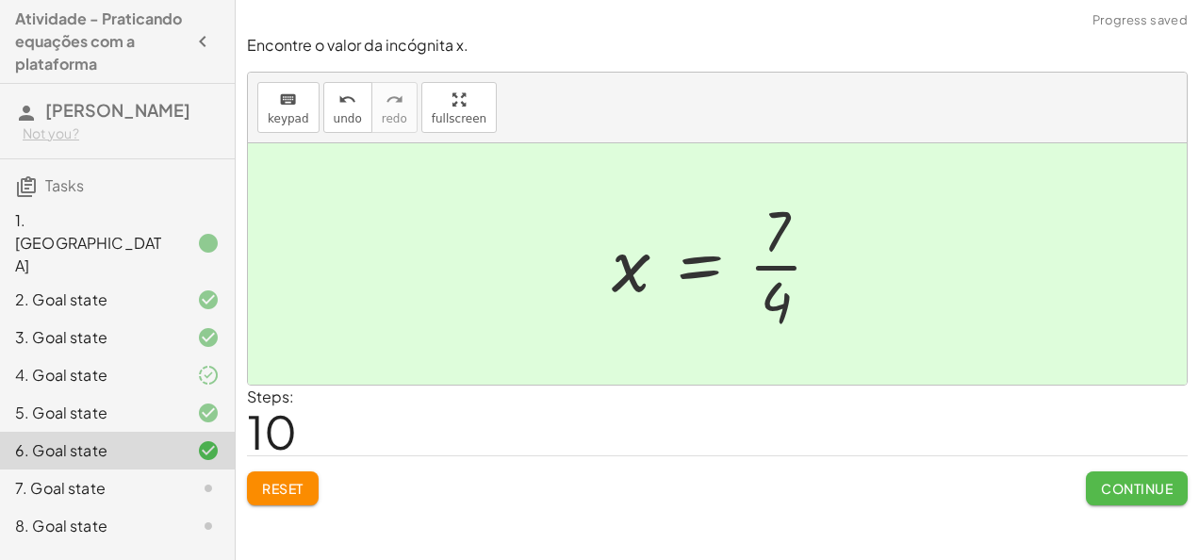
click at [1157, 482] on span "Continue" at bounding box center [1137, 488] width 72 height 17
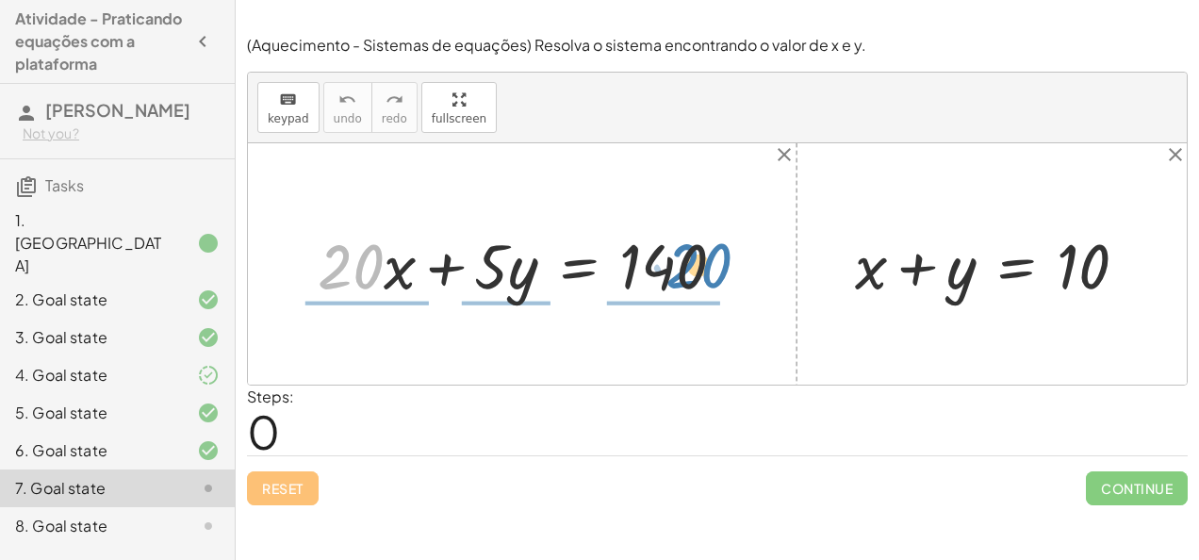
drag, startPoint x: 402, startPoint y: 247, endPoint x: 677, endPoint y: 258, distance: 275.5
click at [677, 258] on div at bounding box center [528, 263] width 441 height 82
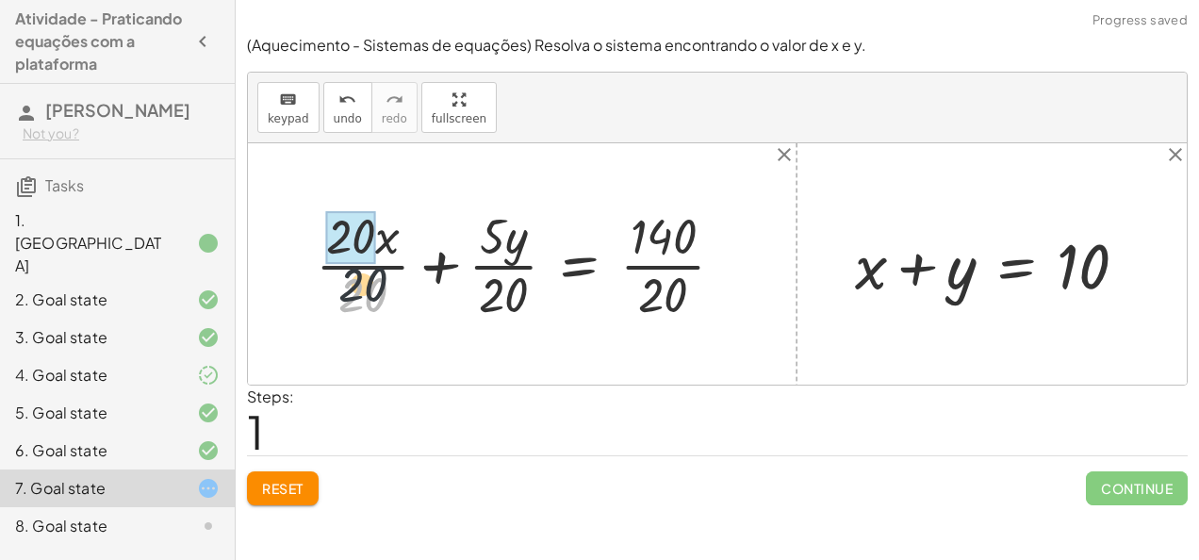
drag, startPoint x: 369, startPoint y: 290, endPoint x: 368, endPoint y: 226, distance: 64.1
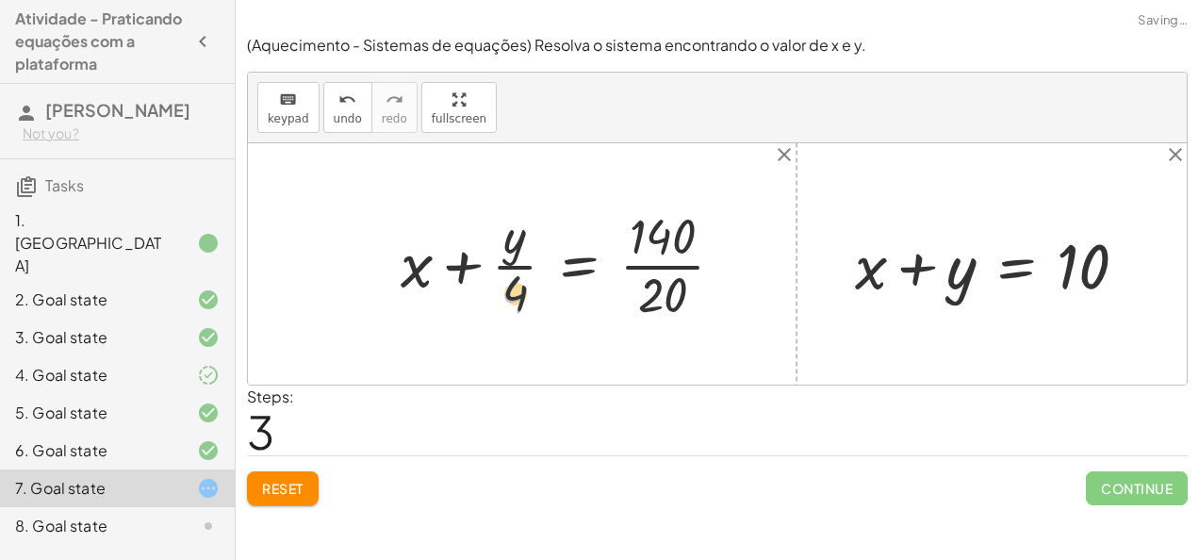
drag, startPoint x: 502, startPoint y: 291, endPoint x: 503, endPoint y: 231, distance: 60.3
click at [503, 231] on div at bounding box center [569, 264] width 357 height 123
drag, startPoint x: 414, startPoint y: 265, endPoint x: 533, endPoint y: 297, distance: 123.0
click at [533, 297] on div at bounding box center [569, 264] width 357 height 123
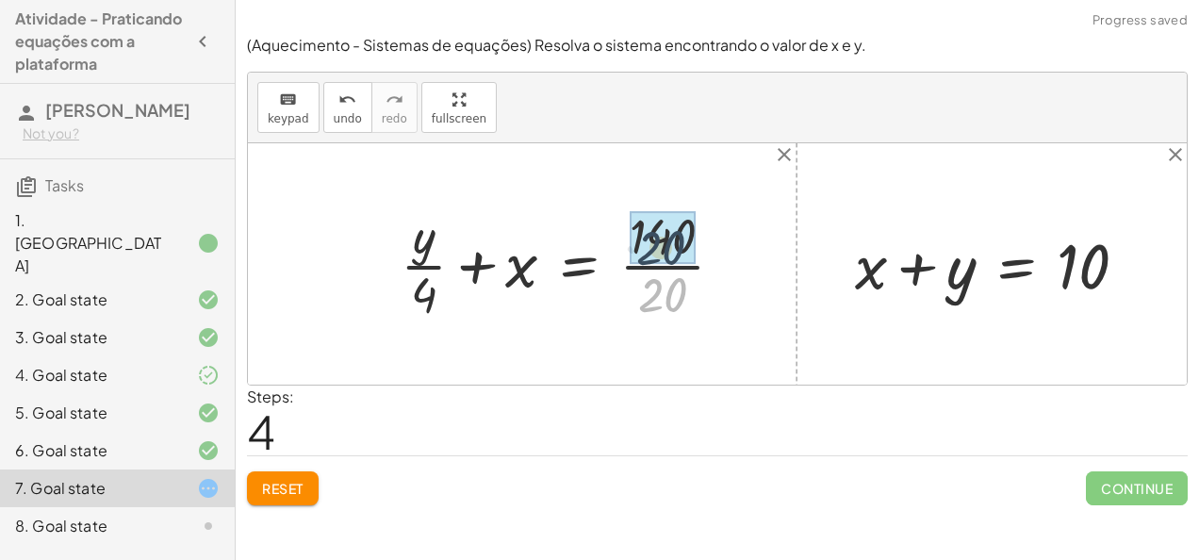
drag, startPoint x: 667, startPoint y: 270, endPoint x: 664, endPoint y: 230, distance: 39.7
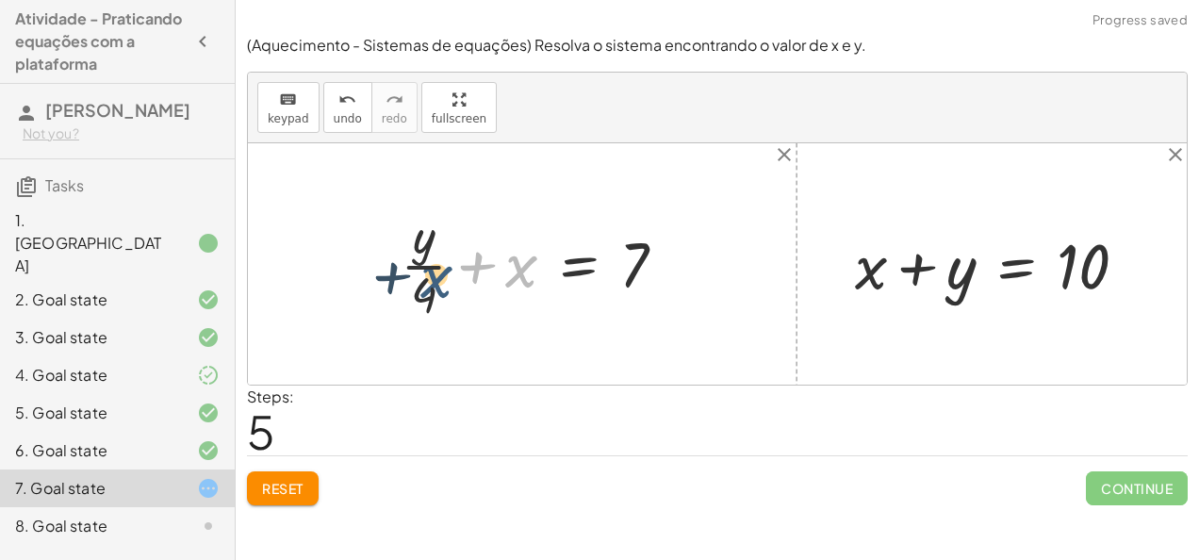
drag, startPoint x: 521, startPoint y: 282, endPoint x: 435, endPoint y: 294, distance: 87.6
click at [435, 294] on div at bounding box center [541, 264] width 300 height 123
drag, startPoint x: 420, startPoint y: 301, endPoint x: 549, endPoint y: 282, distance: 129.6
click at [549, 282] on div at bounding box center [541, 264] width 300 height 123
drag, startPoint x: 430, startPoint y: 306, endPoint x: 520, endPoint y: 311, distance: 90.6
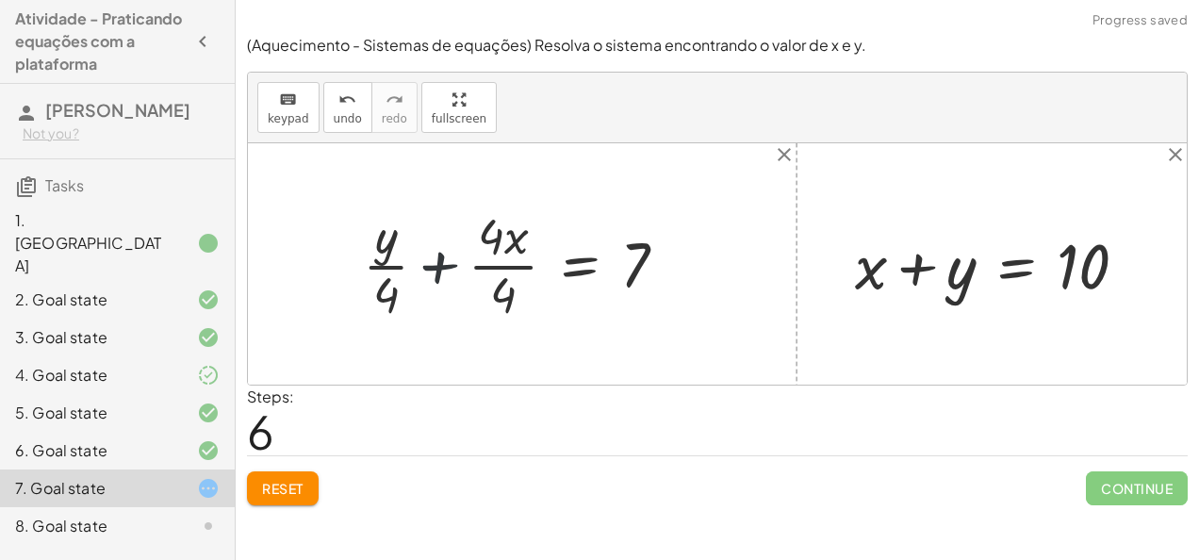
click at [438, 262] on div at bounding box center [522, 264] width 338 height 123
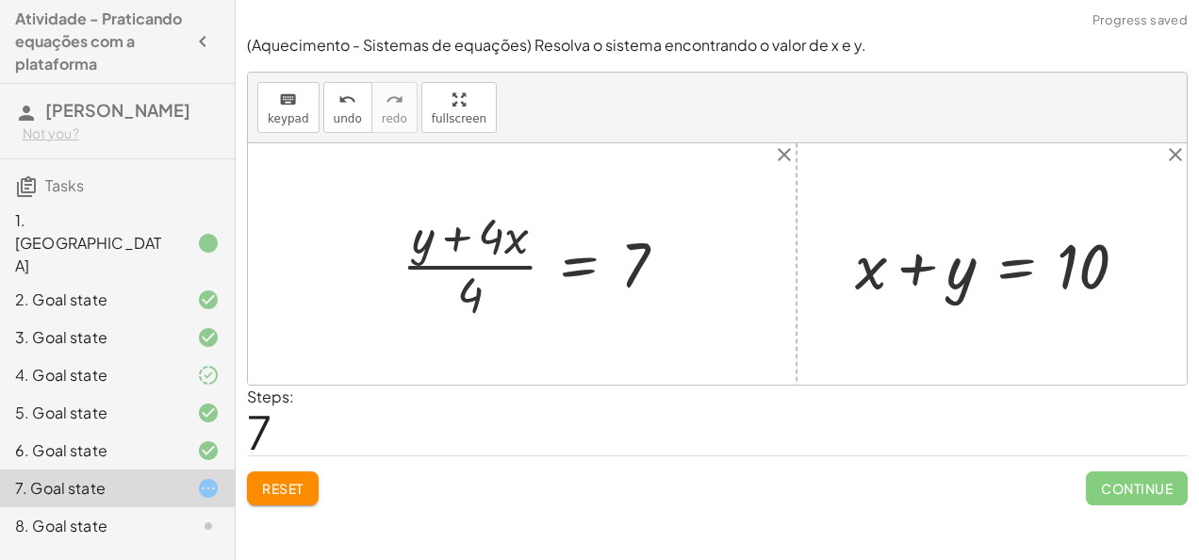
click at [460, 234] on div at bounding box center [541, 264] width 299 height 123
drag, startPoint x: 494, startPoint y: 258, endPoint x: 506, endPoint y: 227, distance: 33.4
click at [506, 227] on div at bounding box center [541, 264] width 299 height 123
click at [432, 271] on div at bounding box center [522, 264] width 338 height 123
drag, startPoint x: 635, startPoint y: 261, endPoint x: 415, endPoint y: 254, distance: 220.7
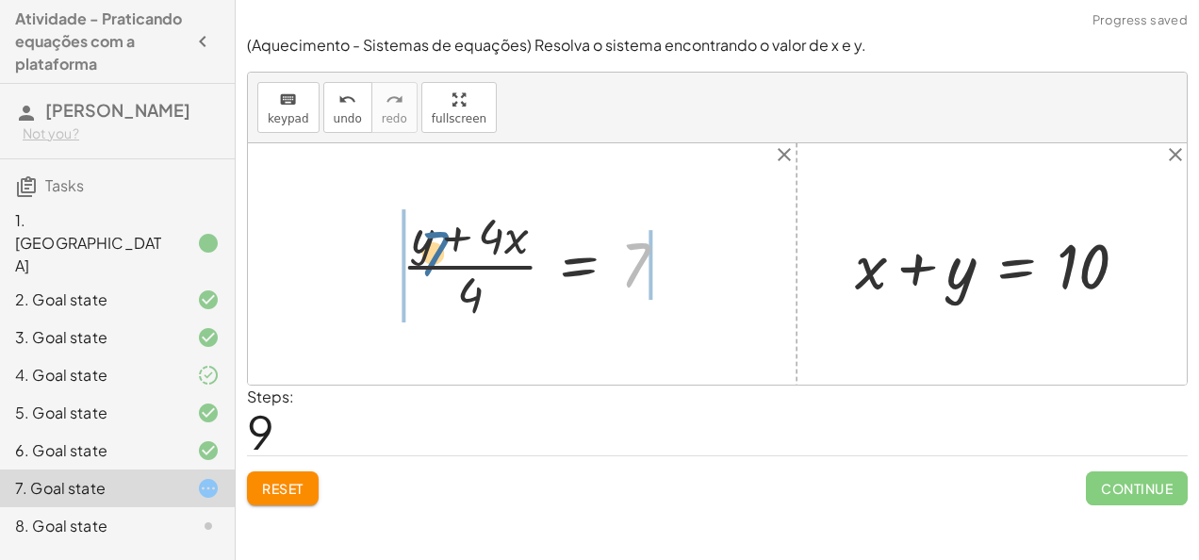
click at [415, 254] on div at bounding box center [541, 264] width 299 height 123
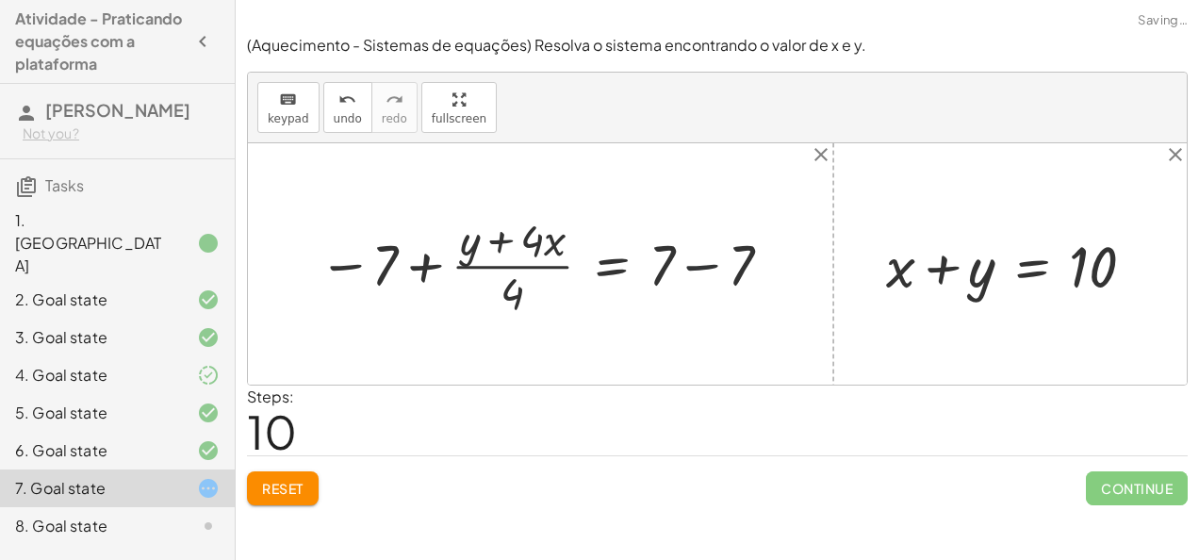
click at [690, 264] on div at bounding box center [548, 264] width 478 height 112
drag, startPoint x: 418, startPoint y: 256, endPoint x: 489, endPoint y: 253, distance: 71.7
click at [489, 253] on div at bounding box center [509, 264] width 401 height 112
drag, startPoint x: 388, startPoint y: 272, endPoint x: 675, endPoint y: 283, distance: 286.7
click at [675, 283] on div at bounding box center [509, 264] width 401 height 112
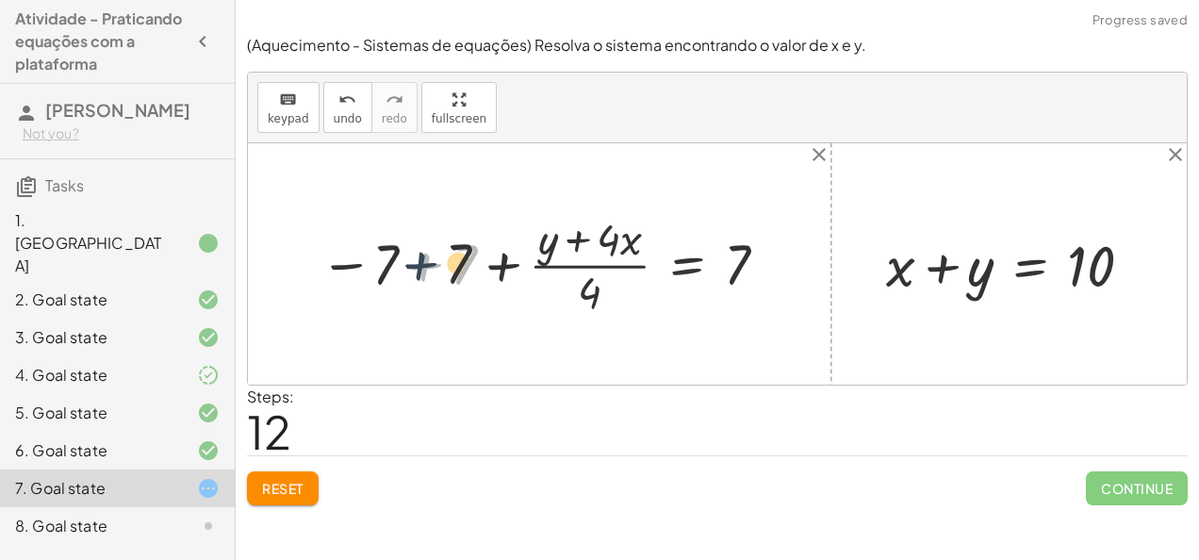
drag, startPoint x: 432, startPoint y: 264, endPoint x: 409, endPoint y: 262, distance: 22.7
click at [409, 262] on div at bounding box center [546, 263] width 472 height 110
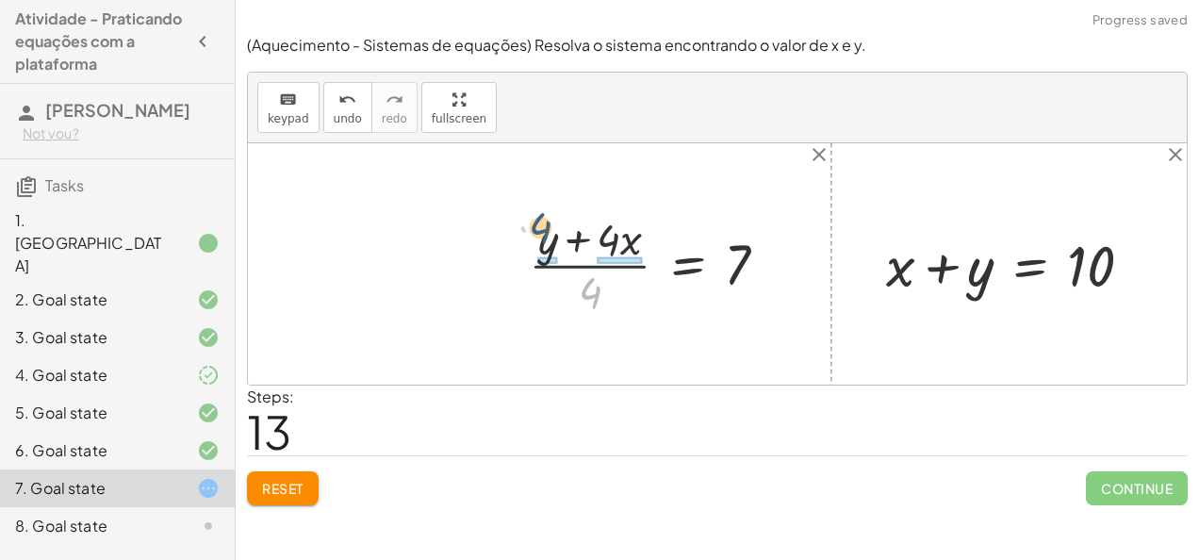
drag, startPoint x: 595, startPoint y: 290, endPoint x: 543, endPoint y: 222, distance: 85.4
click at [543, 222] on div at bounding box center [655, 263] width 273 height 110
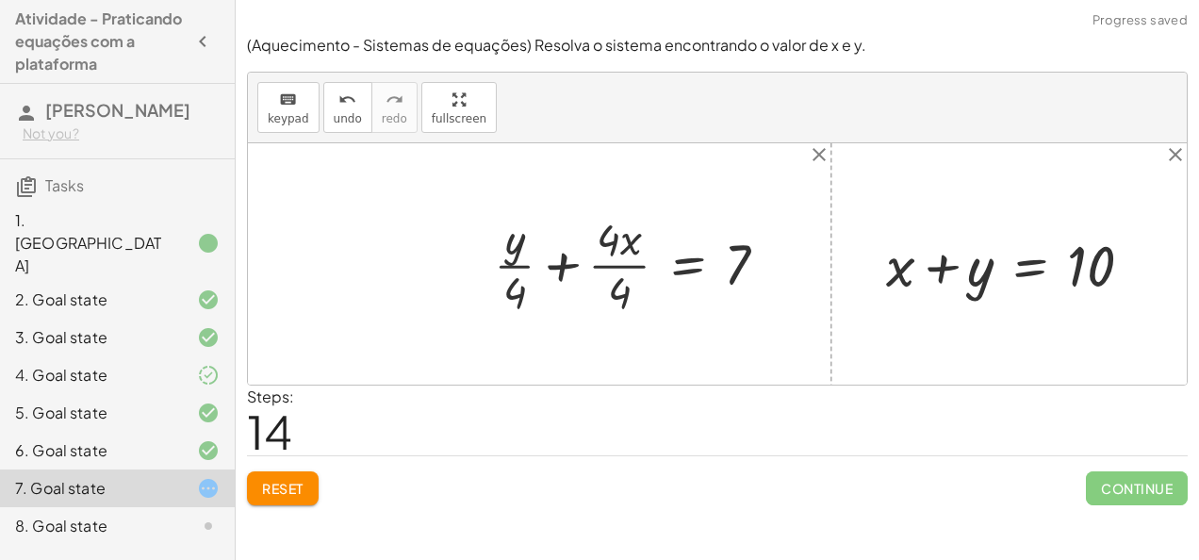
click at [552, 270] on div at bounding box center [637, 263] width 307 height 110
drag, startPoint x: 614, startPoint y: 238, endPoint x: 621, endPoint y: 230, distance: 10.7
click at [621, 230] on div at bounding box center [655, 263] width 273 height 110
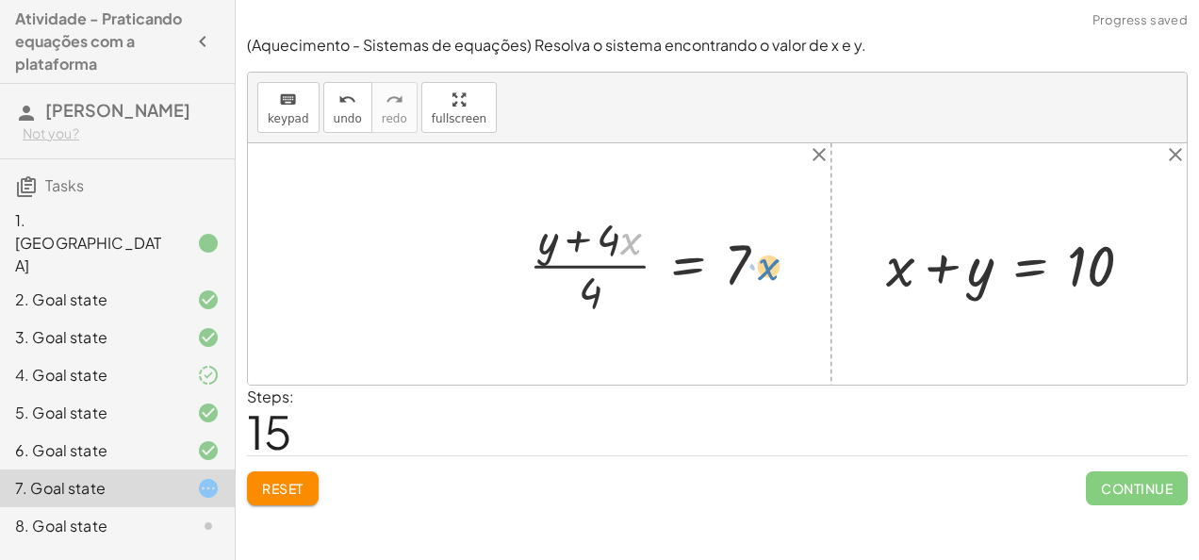
drag, startPoint x: 631, startPoint y: 241, endPoint x: 784, endPoint y: 270, distance: 156.2
click at [784, 270] on div at bounding box center [655, 263] width 273 height 110
drag, startPoint x: 620, startPoint y: 238, endPoint x: 661, endPoint y: 275, distance: 54.7
click at [661, 275] on div at bounding box center [655, 263] width 273 height 110
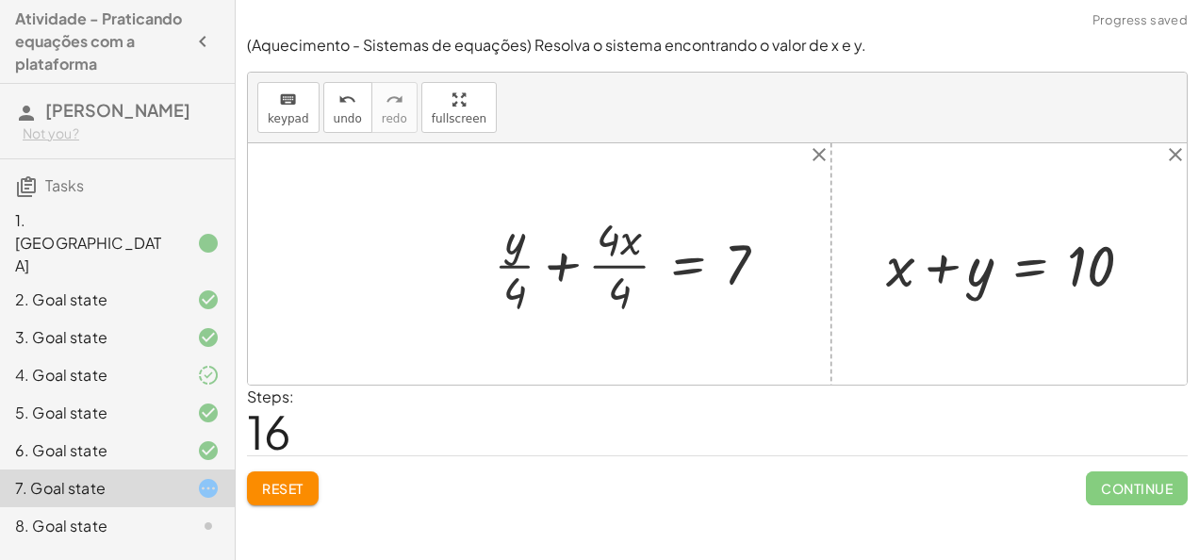
click at [556, 270] on div at bounding box center [637, 263] width 307 height 110
drag, startPoint x: 585, startPoint y: 264, endPoint x: 511, endPoint y: 213, distance: 90.2
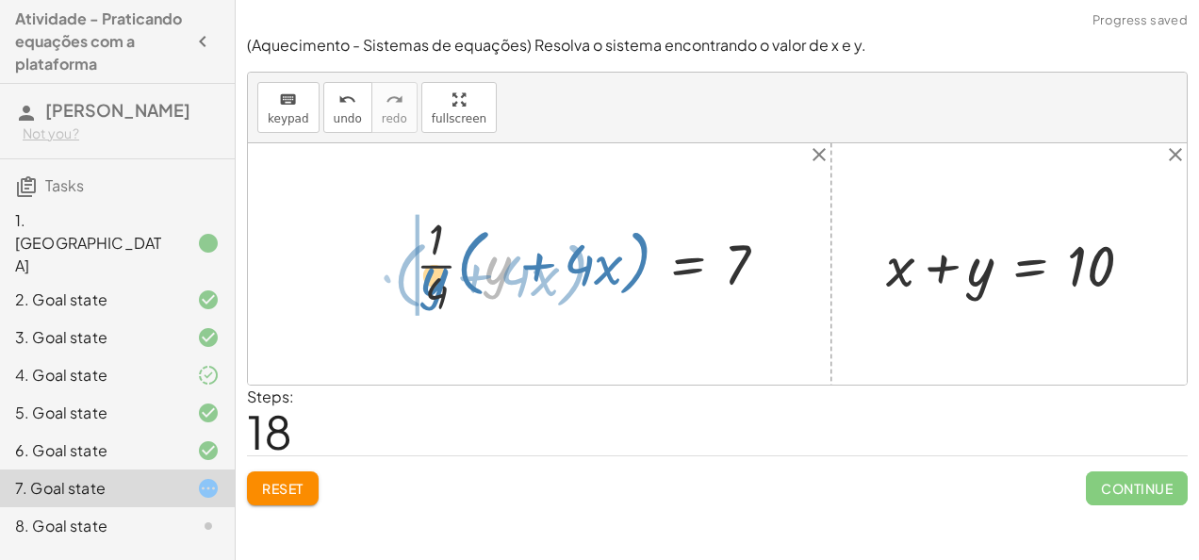
drag, startPoint x: 508, startPoint y: 265, endPoint x: 443, endPoint y: 278, distance: 66.4
click at [443, 278] on div at bounding box center [599, 263] width 386 height 110
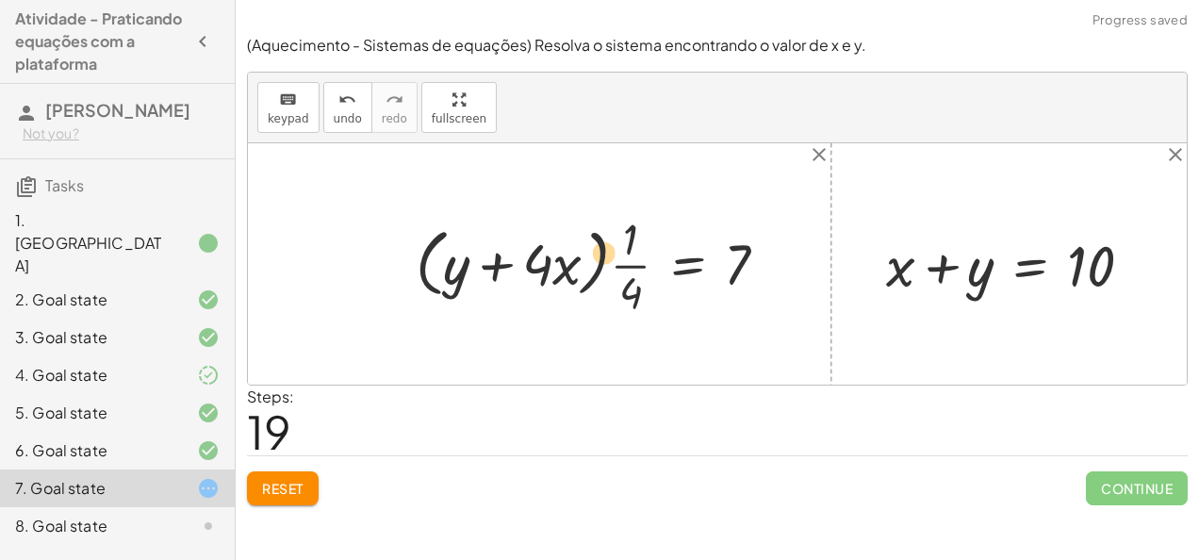
drag, startPoint x: 499, startPoint y: 253, endPoint x: 472, endPoint y: 277, distance: 36.0
click at [472, 277] on div at bounding box center [599, 263] width 386 height 110
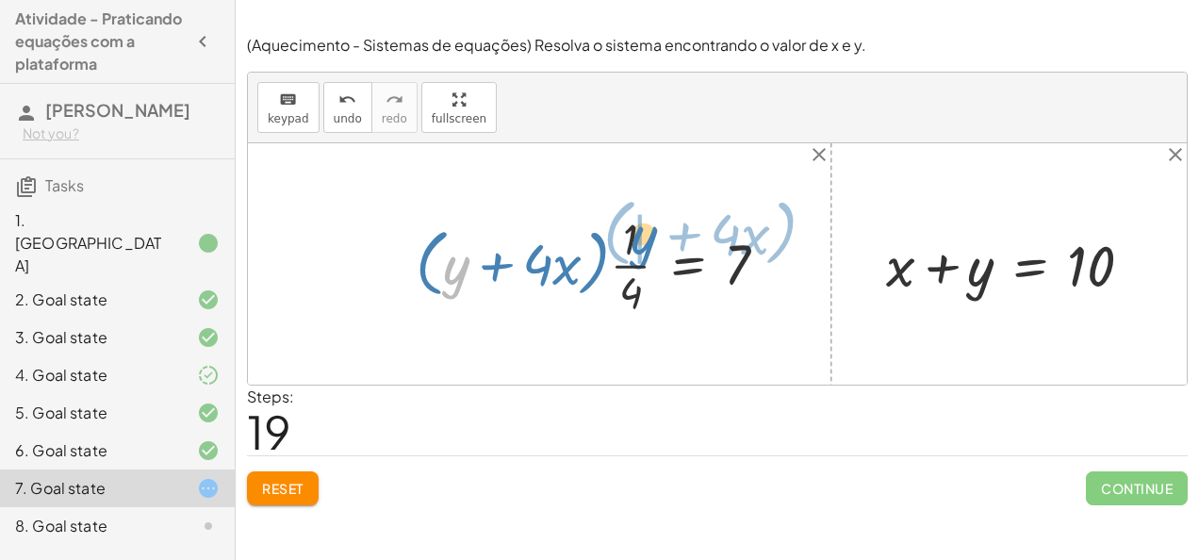
drag, startPoint x: 454, startPoint y: 273, endPoint x: 643, endPoint y: 243, distance: 190.9
click at [643, 243] on div at bounding box center [599, 263] width 386 height 110
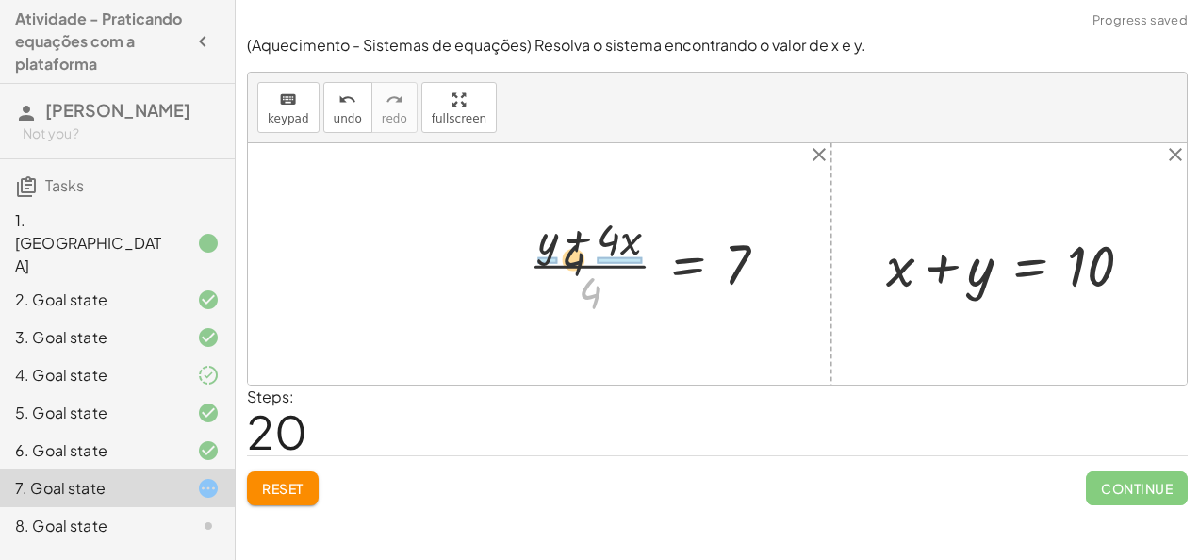
drag, startPoint x: 601, startPoint y: 277, endPoint x: 577, endPoint y: 236, distance: 48.2
click at [577, 236] on div at bounding box center [655, 263] width 273 height 110
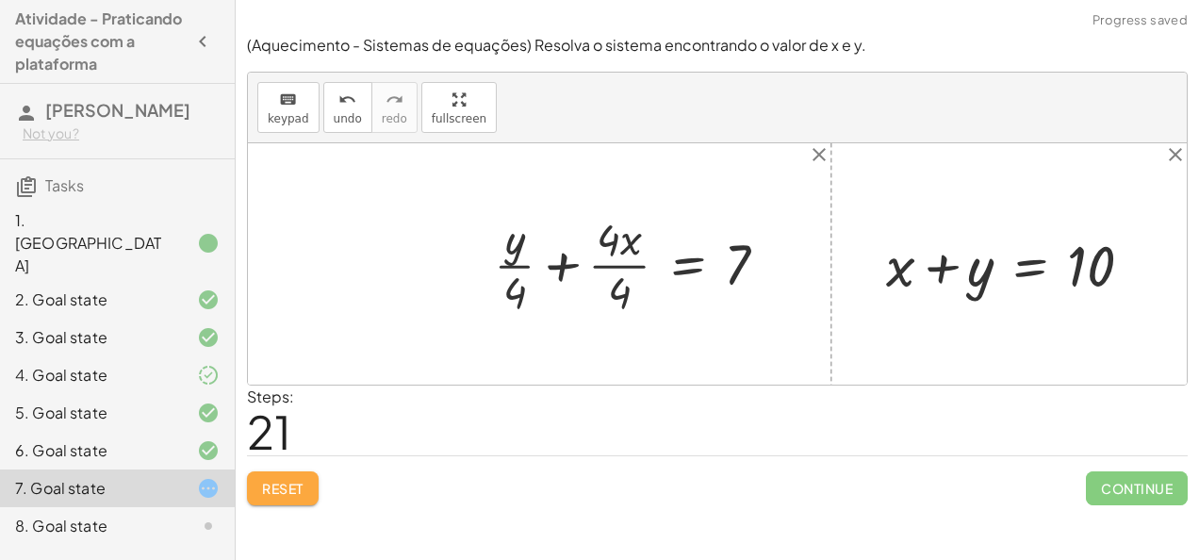
click at [284, 487] on span "Reset" at bounding box center [282, 488] width 41 height 17
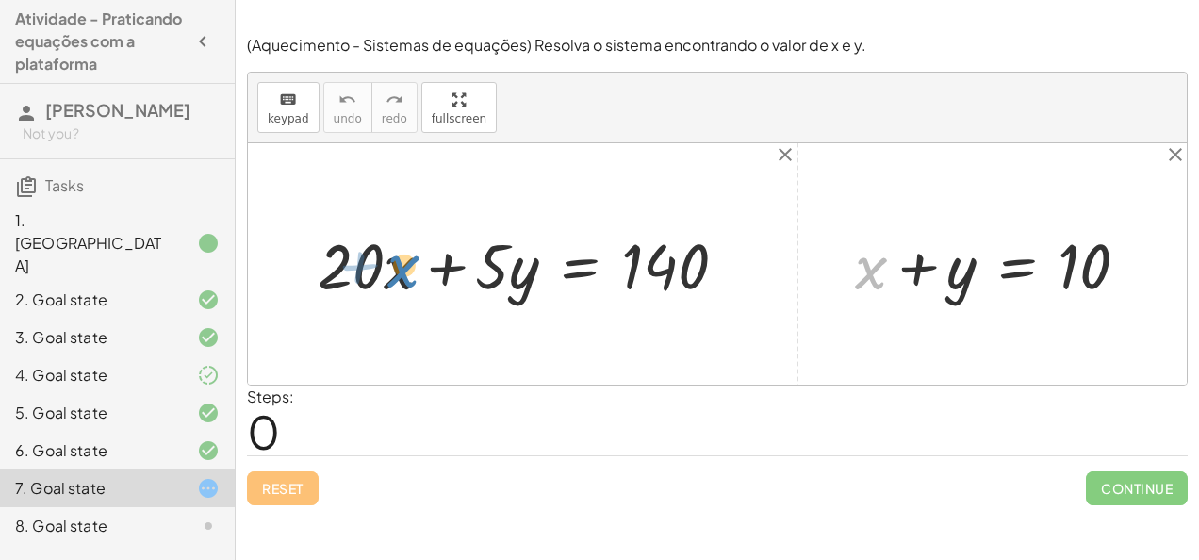
drag, startPoint x: 877, startPoint y: 251, endPoint x: 408, endPoint y: 250, distance: 468.4
click at [408, 250] on div "+ · 20 · x + · 5 · y = 140 + x + x + y = 10" at bounding box center [717, 263] width 939 height 241
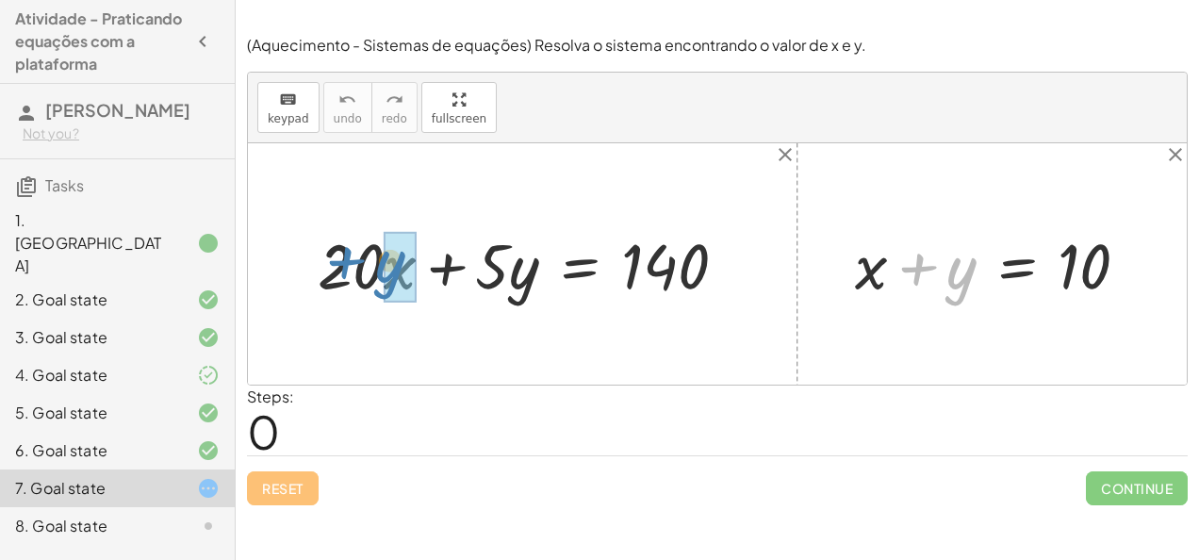
drag, startPoint x: 961, startPoint y: 284, endPoint x: 399, endPoint y: 277, distance: 562.7
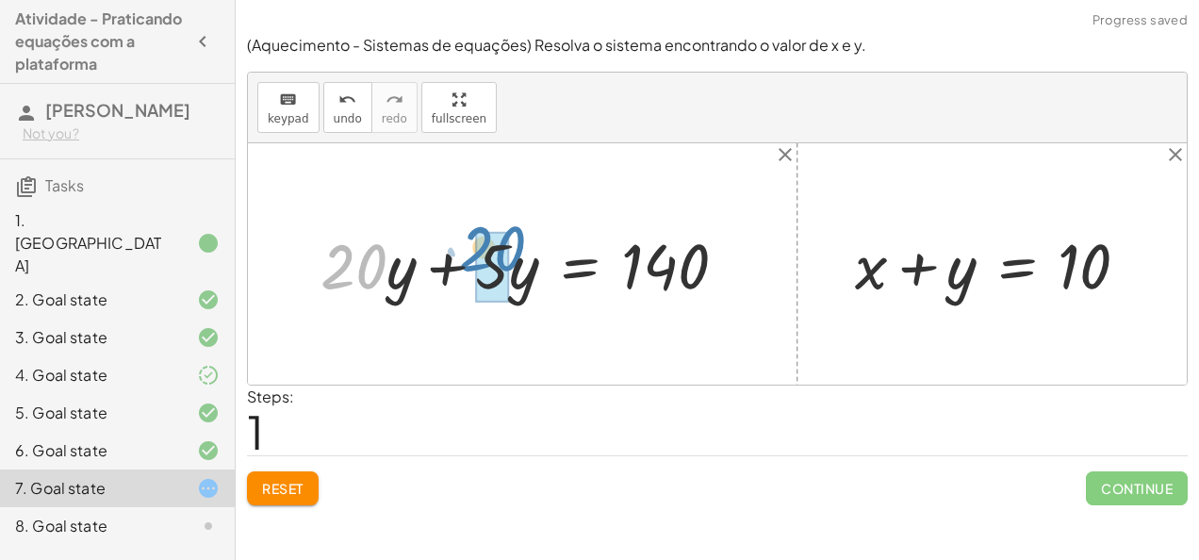
drag, startPoint x: 335, startPoint y: 268, endPoint x: 500, endPoint y: 262, distance: 166.0
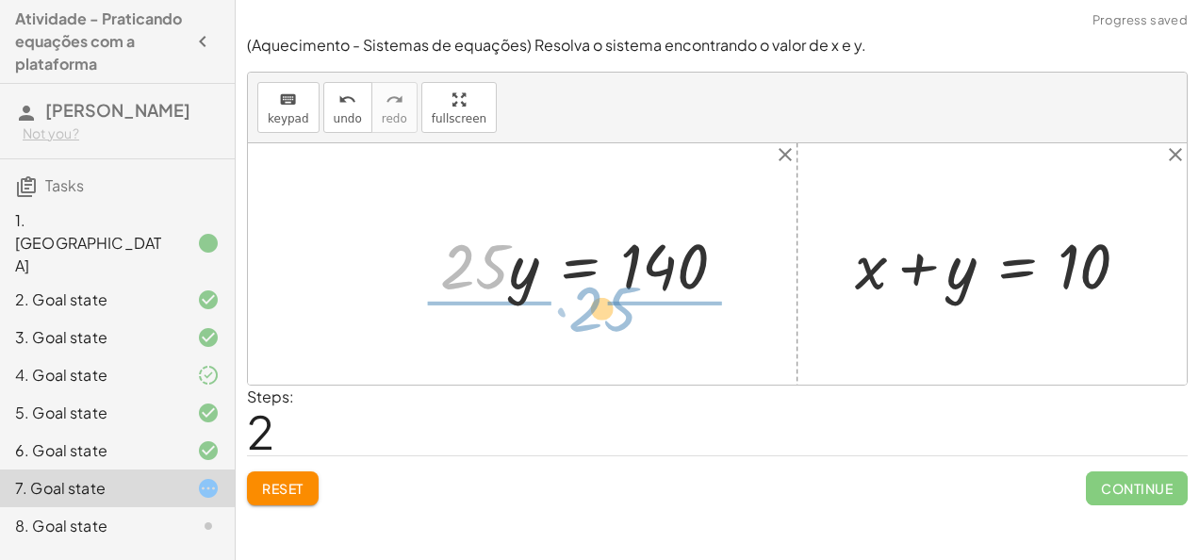
drag, startPoint x: 479, startPoint y: 270, endPoint x: 642, endPoint y: 319, distance: 170.3
click at [642, 319] on div "+ · 20 · x + · 5 · y = 140 + · 20 · y + · 5 · y = 140 · 25 · = 140 y · 25 + x +…" at bounding box center [717, 263] width 939 height 241
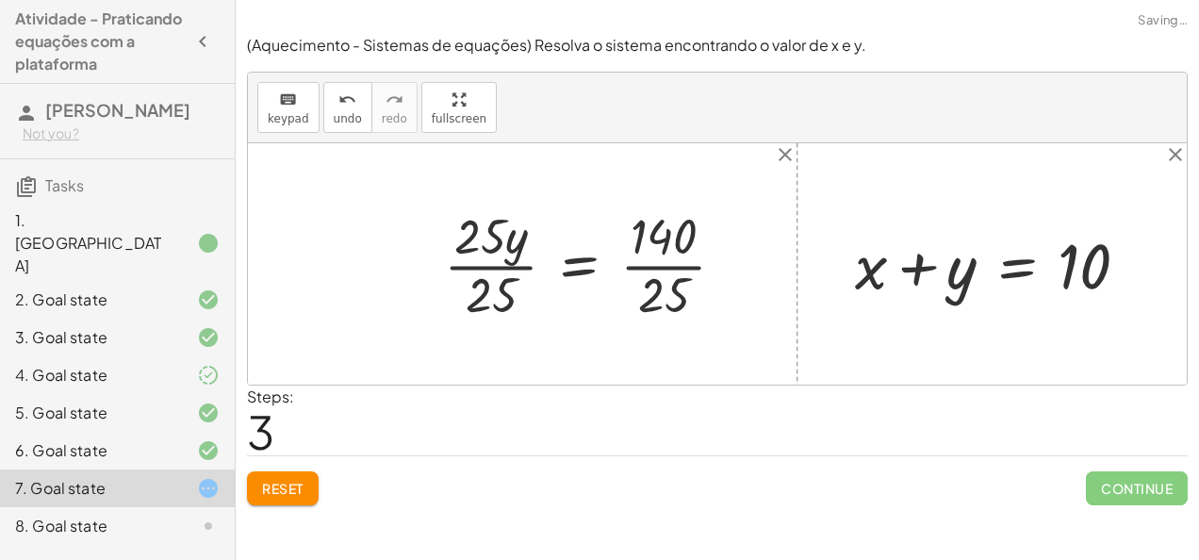
click at [648, 266] on div at bounding box center [592, 264] width 315 height 123
click at [498, 236] on div at bounding box center [586, 264] width 303 height 123
click at [487, 287] on div at bounding box center [586, 264] width 303 height 123
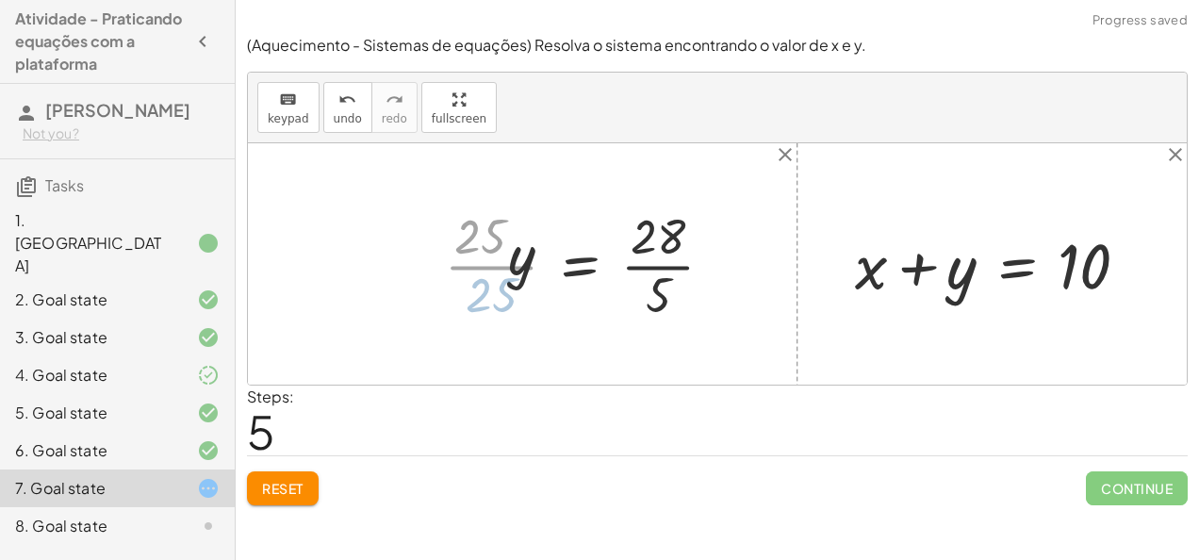
drag, startPoint x: 487, startPoint y: 287, endPoint x: 484, endPoint y: 245, distance: 41.6
click at [484, 245] on div "+ · 20 · x + · 5 · y = 140 + · 20 · y + · 5 · y = 140 · 25 · y = 140 · 25 · y ·…" at bounding box center [612, 264] width 262 height 133
drag, startPoint x: 484, startPoint y: 245, endPoint x: 692, endPoint y: 249, distance: 207.4
click at [692, 249] on div at bounding box center [619, 264] width 238 height 123
drag, startPoint x: 664, startPoint y: 285, endPoint x: 655, endPoint y: 230, distance: 55.3
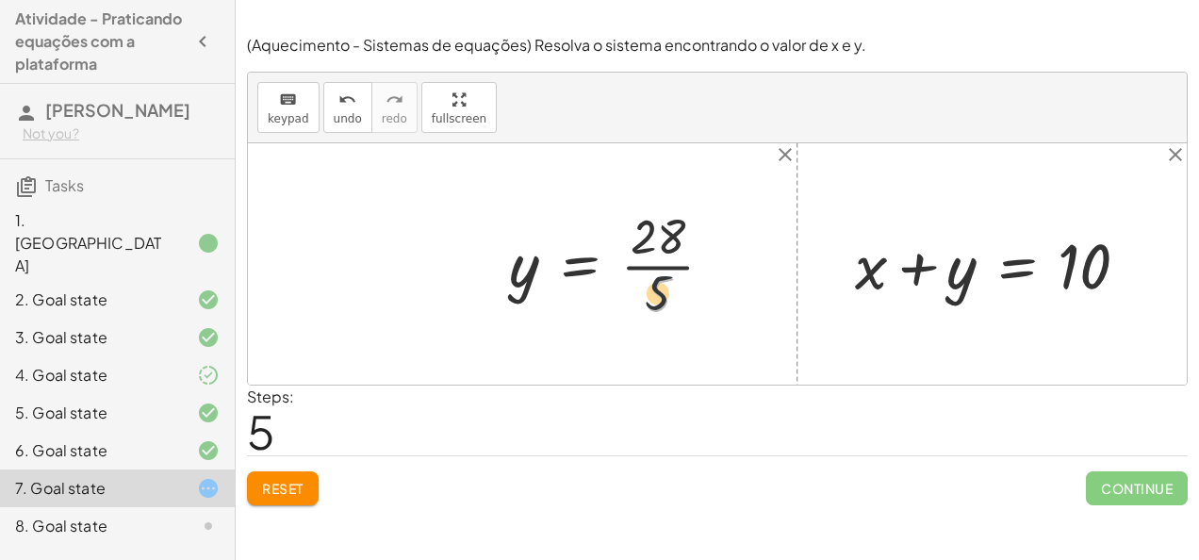
click at [655, 230] on div at bounding box center [619, 264] width 238 height 123
drag, startPoint x: 657, startPoint y: 232, endPoint x: 662, endPoint y: 287, distance: 55.8
click at [662, 287] on div at bounding box center [619, 264] width 238 height 123
drag, startPoint x: 657, startPoint y: 290, endPoint x: 469, endPoint y: 251, distance: 191.7
drag, startPoint x: 654, startPoint y: 292, endPoint x: 497, endPoint y: 264, distance: 159.9
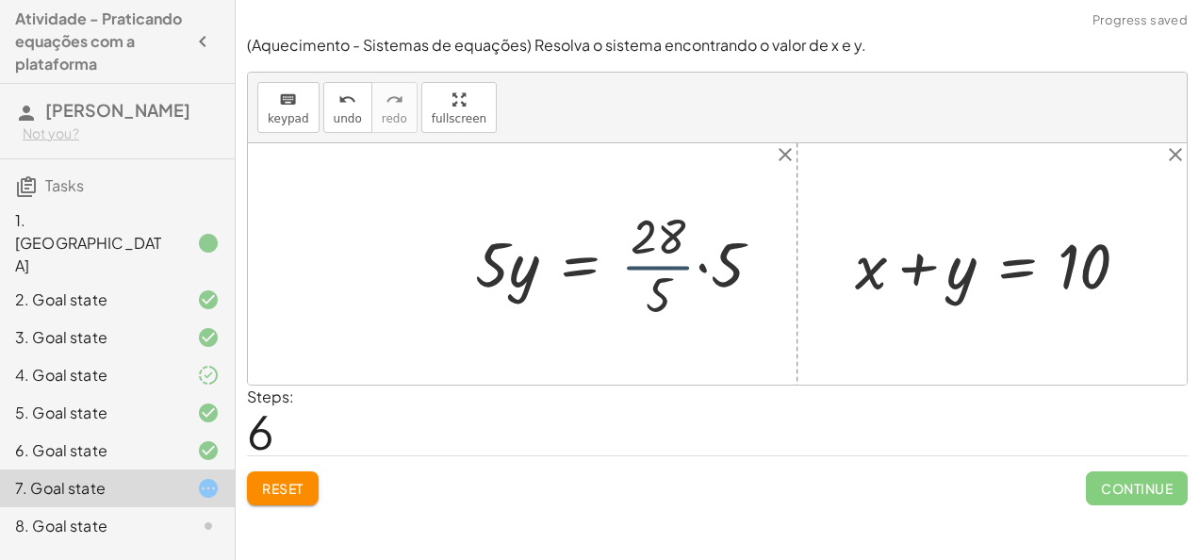
drag, startPoint x: 695, startPoint y: 259, endPoint x: 704, endPoint y: 269, distance: 13.3
click at [704, 269] on div at bounding box center [626, 264] width 321 height 123
click at [704, 269] on div at bounding box center [620, 264] width 309 height 123
click at [690, 242] on div at bounding box center [620, 264] width 309 height 123
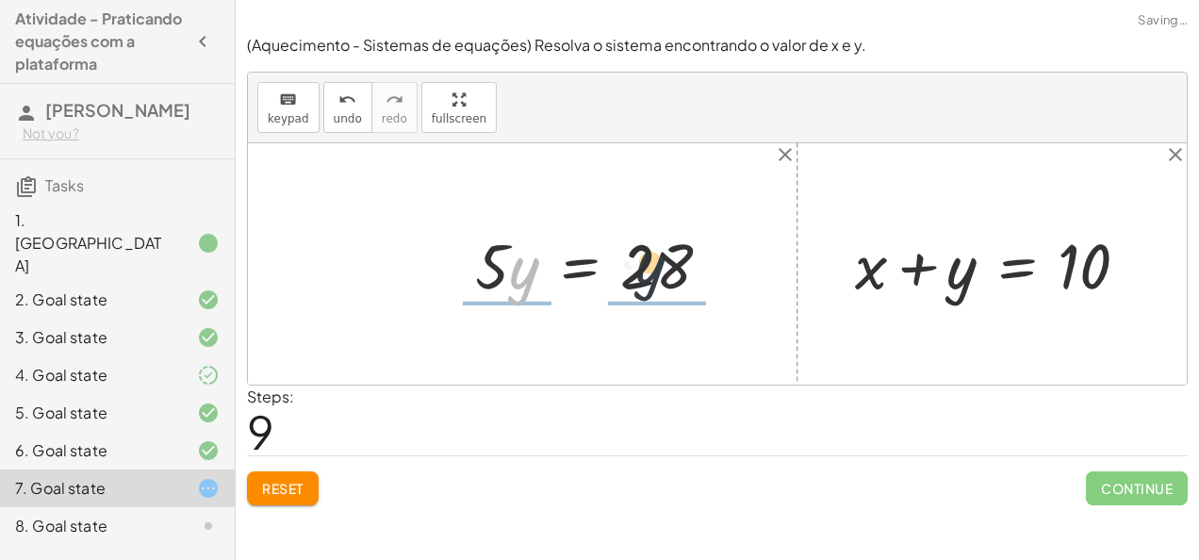
drag, startPoint x: 509, startPoint y: 259, endPoint x: 649, endPoint y: 254, distance: 140.5
click at [649, 254] on div at bounding box center [601, 263] width 271 height 83
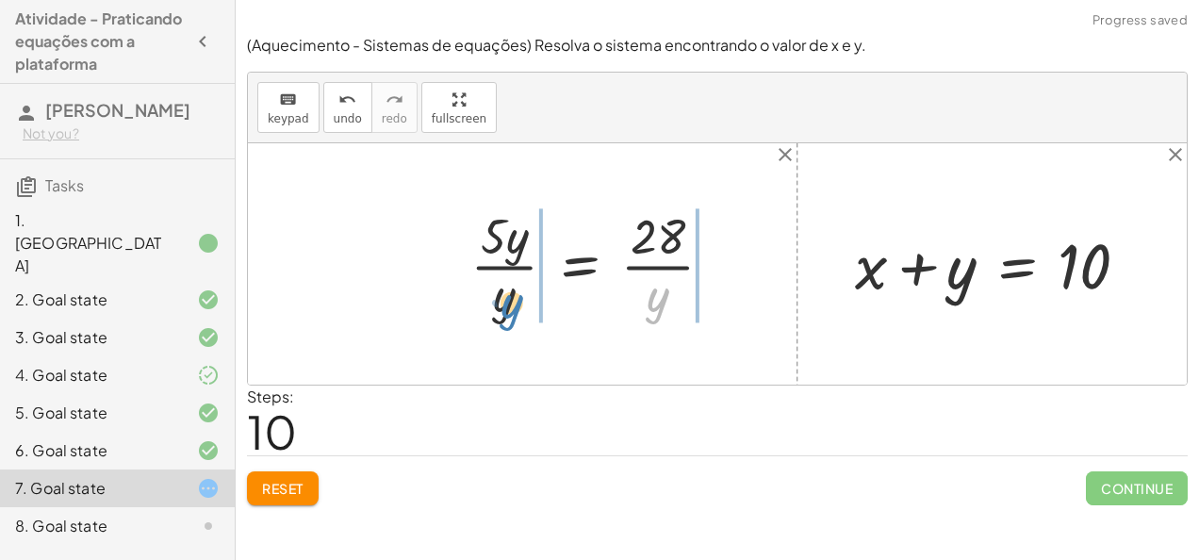
drag, startPoint x: 654, startPoint y: 300, endPoint x: 511, endPoint y: 307, distance: 143.5
click at [511, 307] on div at bounding box center [599, 264] width 277 height 123
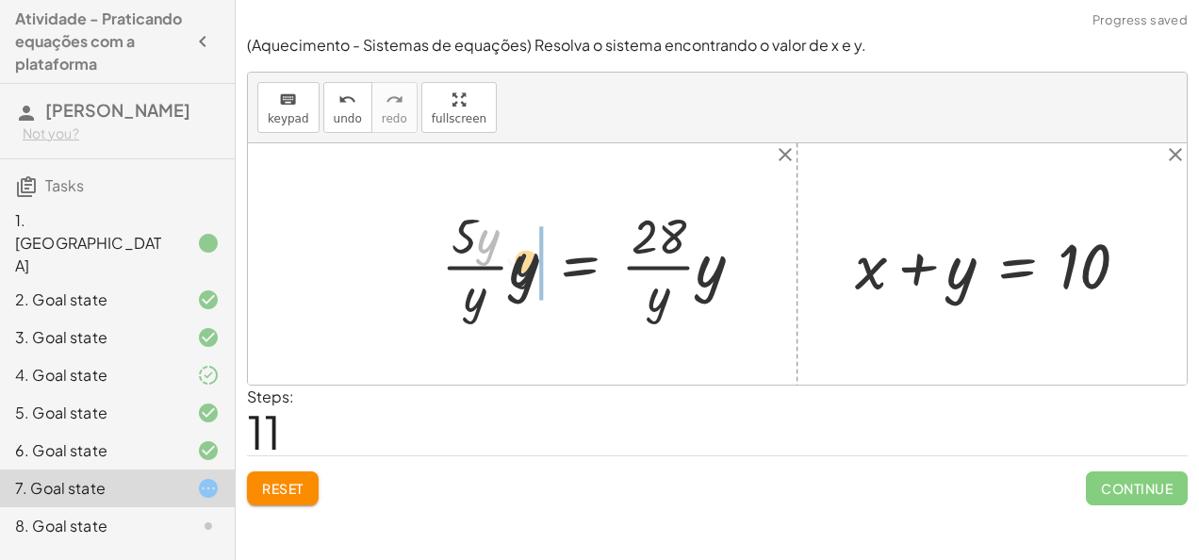
drag, startPoint x: 479, startPoint y: 247, endPoint x: 520, endPoint y: 273, distance: 49.2
click at [520, 273] on div at bounding box center [600, 264] width 336 height 123
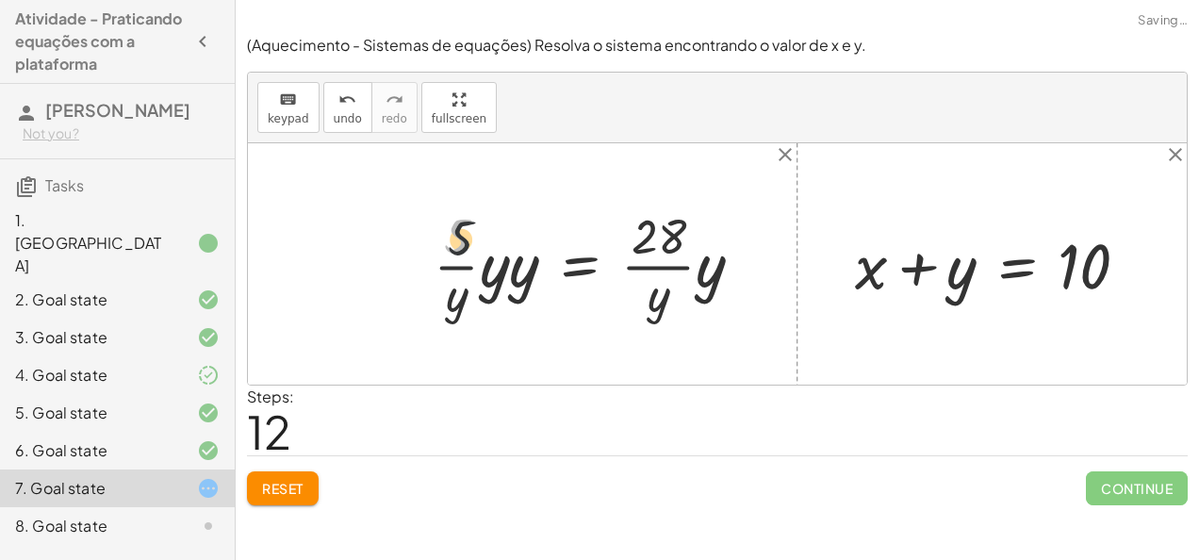
drag, startPoint x: 447, startPoint y: 235, endPoint x: 502, endPoint y: 279, distance: 71.1
click at [502, 279] on div at bounding box center [596, 264] width 344 height 123
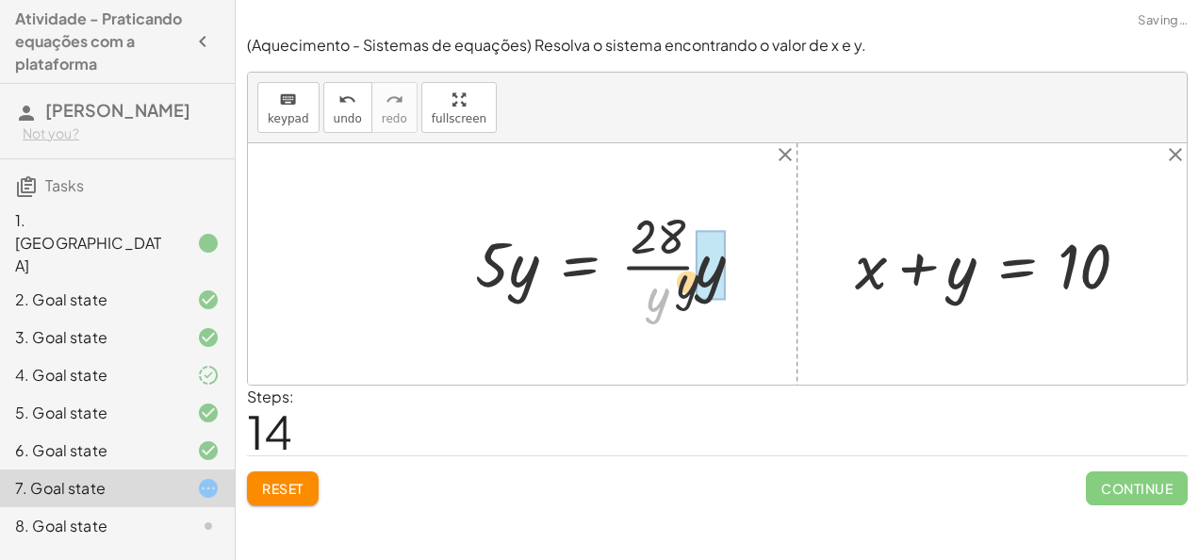
drag, startPoint x: 651, startPoint y: 303, endPoint x: 701, endPoint y: 284, distance: 53.7
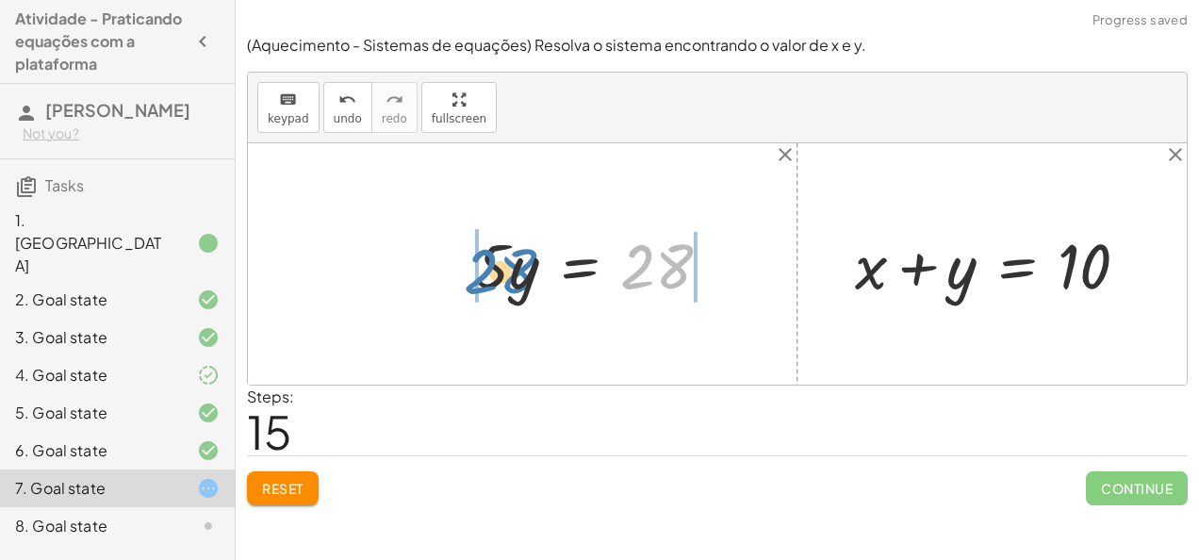
drag, startPoint x: 609, startPoint y: 268, endPoint x: 458, endPoint y: 275, distance: 151.0
click at [458, 275] on div "+ · 20 · x + · 5 · y = 140 + · 20 · y + · 5 · y = 140 · 25 · y = 140 · 25 · y ·…" at bounding box center [594, 264] width 294 height 92
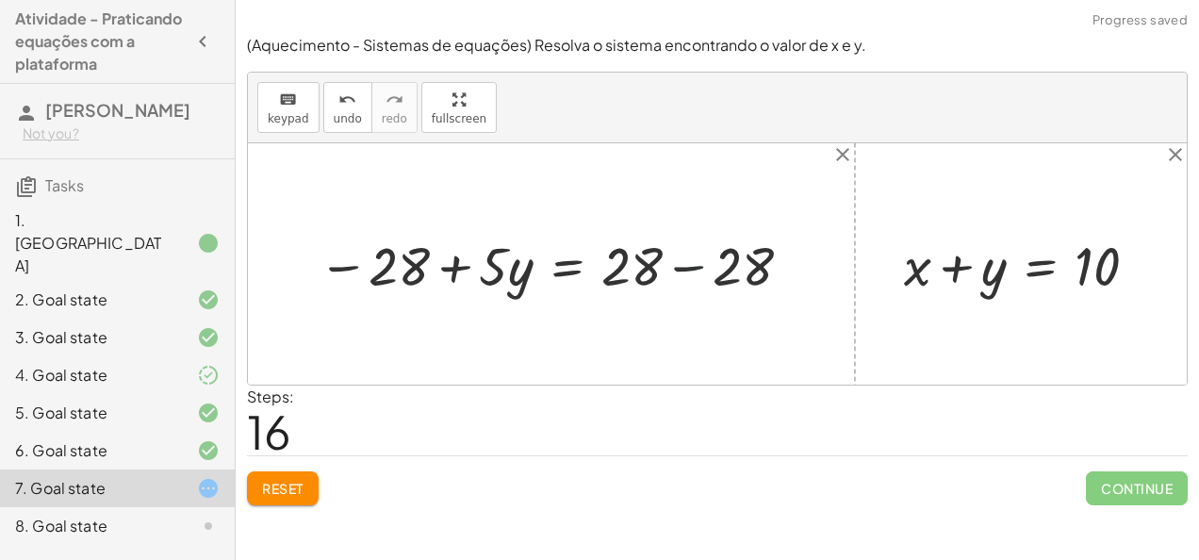
click at [693, 259] on div at bounding box center [558, 263] width 498 height 71
click at [464, 262] on div at bounding box center [485, 263] width 353 height 71
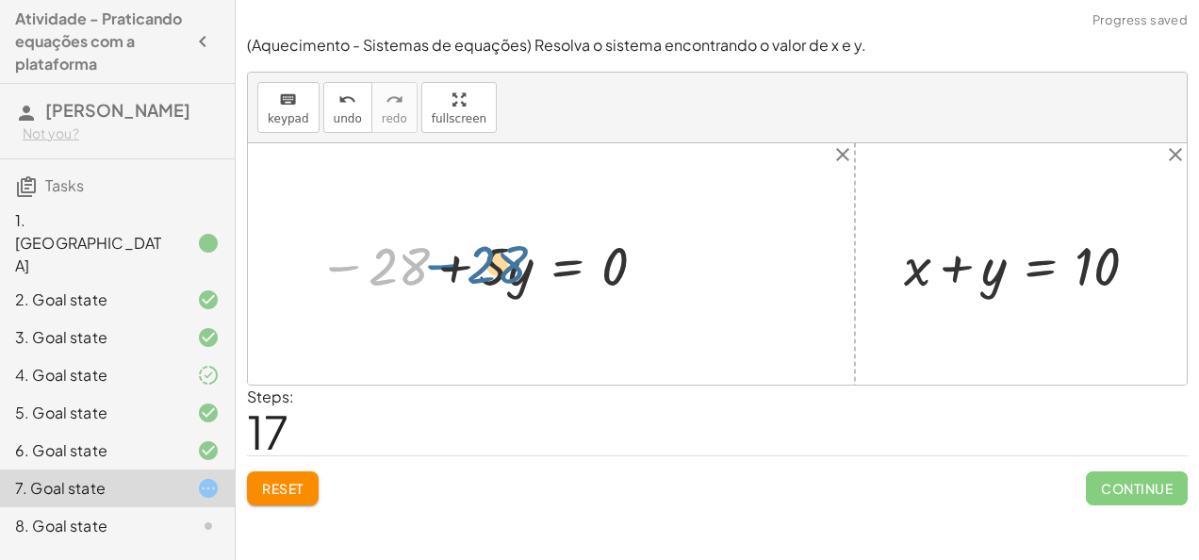
drag, startPoint x: 349, startPoint y: 273, endPoint x: 283, endPoint y: 247, distance: 71.1
click at [283, 247] on div "+ · 20 · x + · 5 · y = 140 + · 20 · y + · 5 · y = 140 · 25 · y = 140 · 25 · y ·…" at bounding box center [717, 263] width 939 height 241
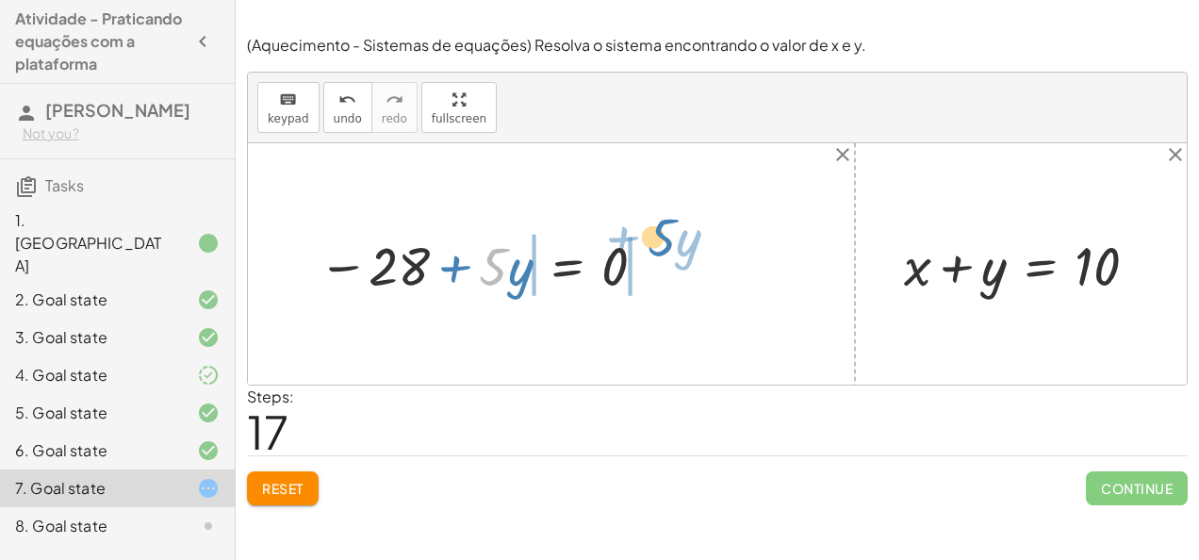
drag, startPoint x: 490, startPoint y: 274, endPoint x: 664, endPoint y: 245, distance: 175.9
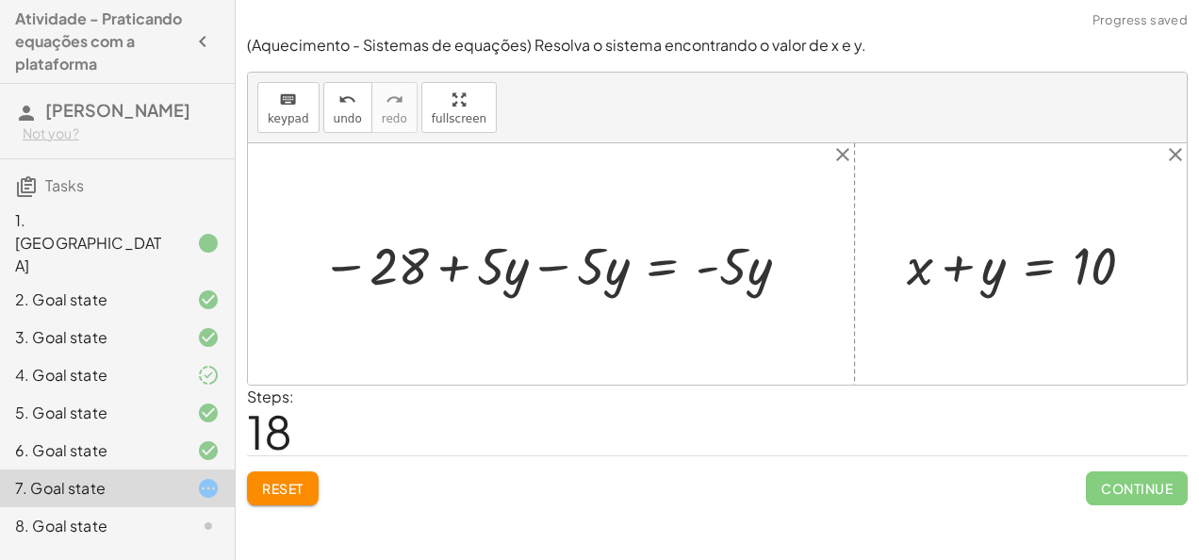
click at [539, 267] on div at bounding box center [558, 263] width 493 height 69
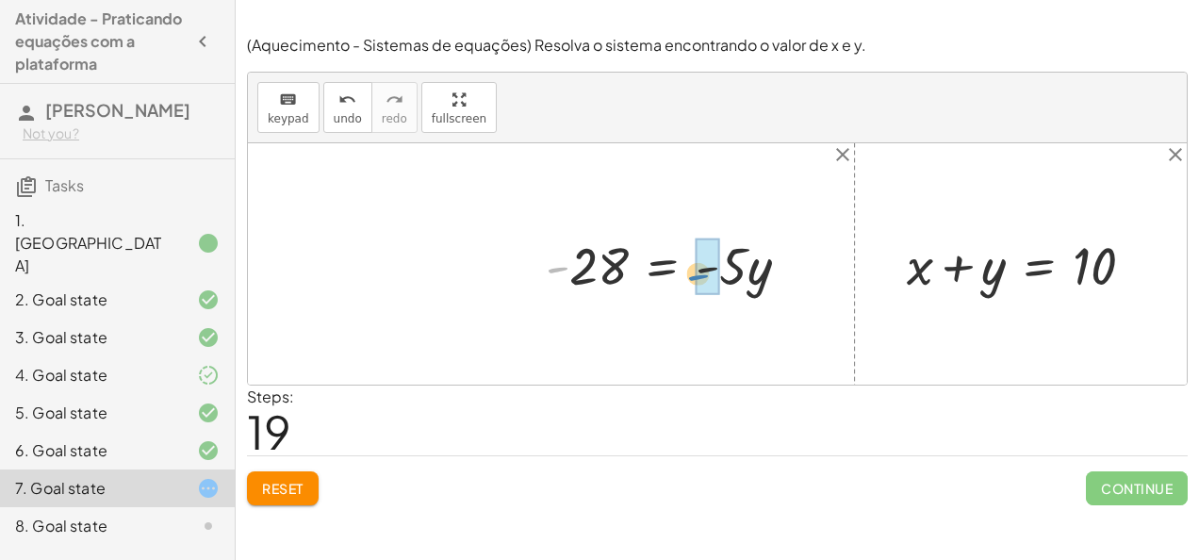
drag, startPoint x: 555, startPoint y: 266, endPoint x: 701, endPoint y: 273, distance: 146.3
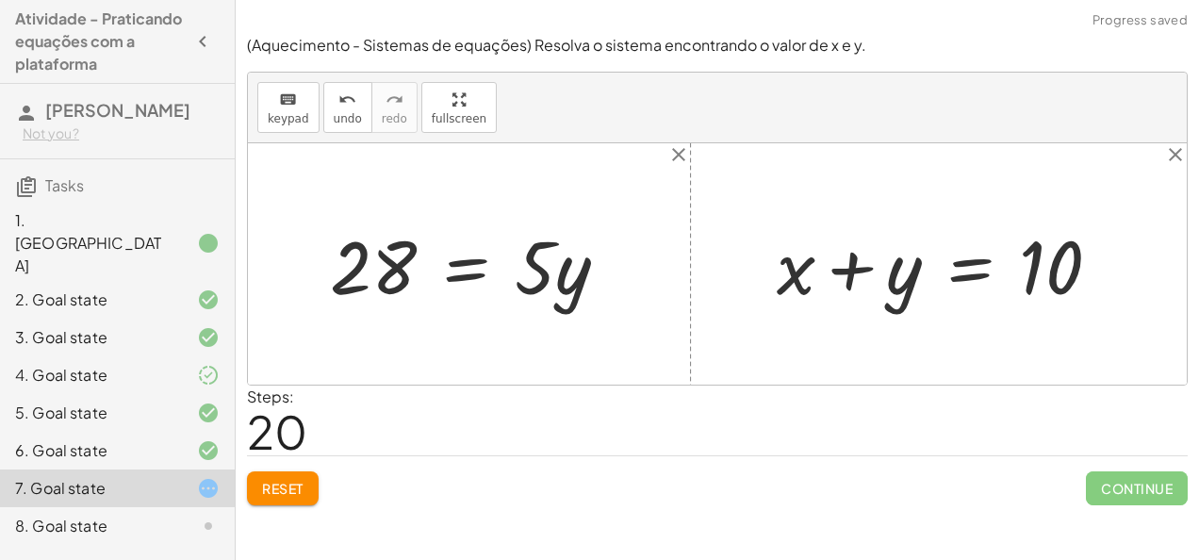
click at [297, 496] on button "Reset" at bounding box center [283, 488] width 72 height 34
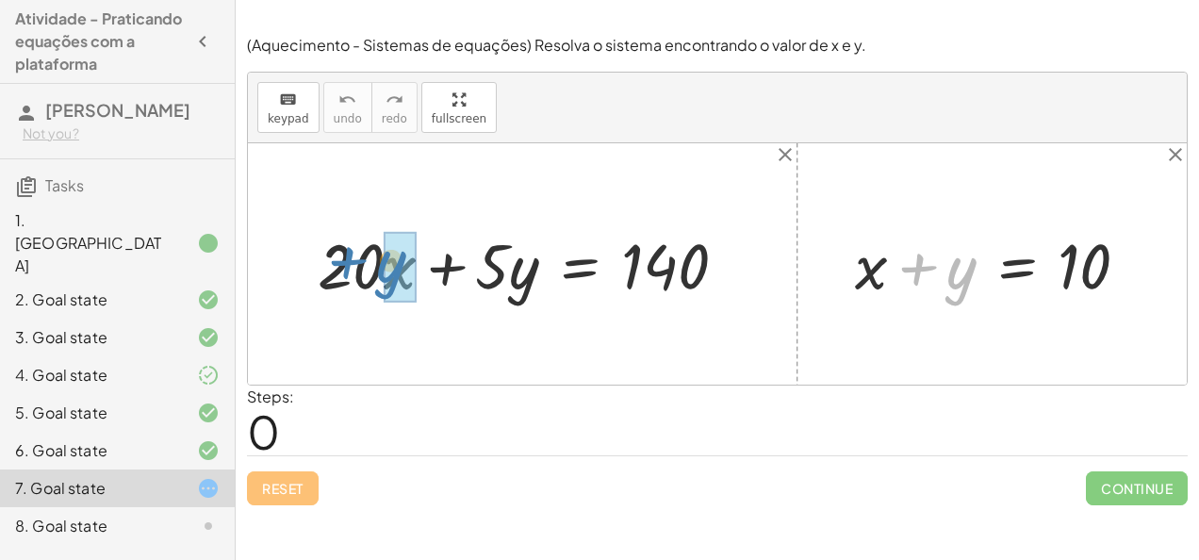
drag, startPoint x: 972, startPoint y: 275, endPoint x: 403, endPoint y: 268, distance: 568.4
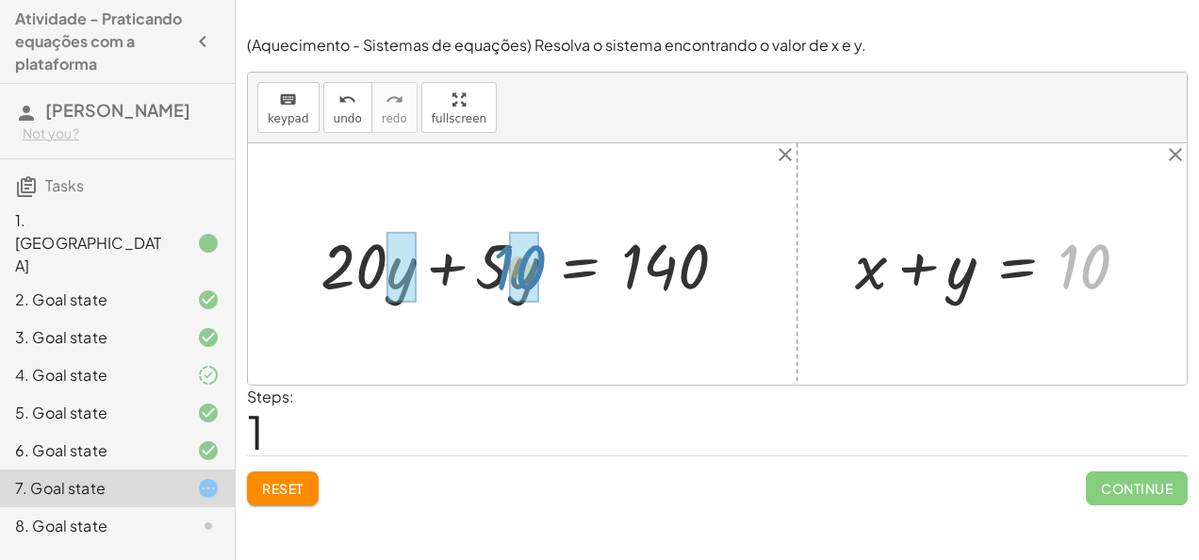
drag, startPoint x: 1059, startPoint y: 260, endPoint x: 494, endPoint y: 261, distance: 565.5
click at [494, 261] on div "+ · 20 · x + · 5 · y = 140 + · 20 · + · 5 · y = 140 y 10 + x + y = 10" at bounding box center [717, 263] width 939 height 241
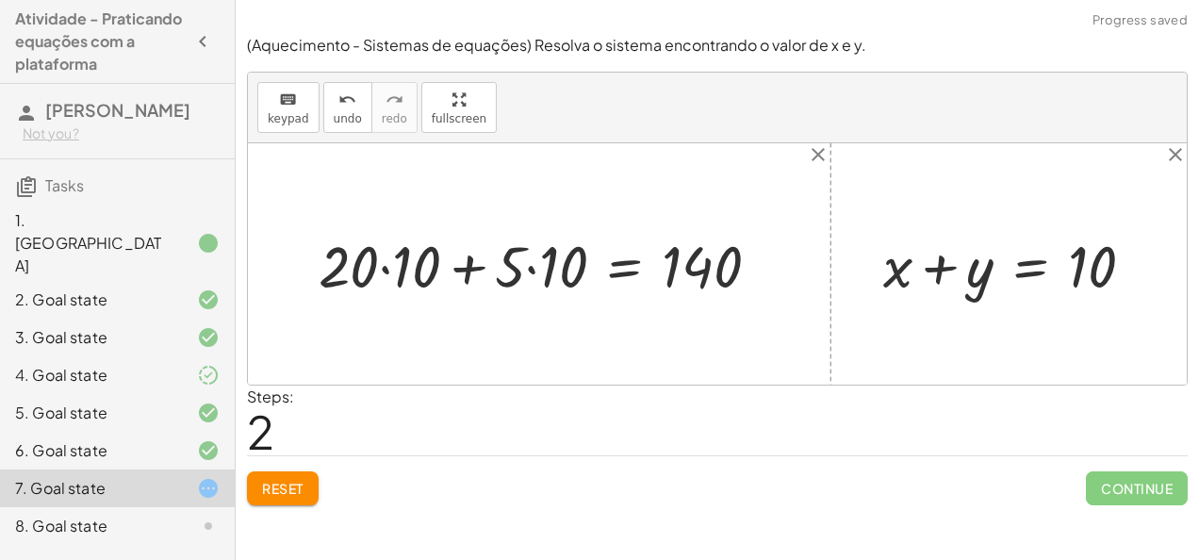
click at [530, 270] on div at bounding box center [546, 264] width 475 height 76
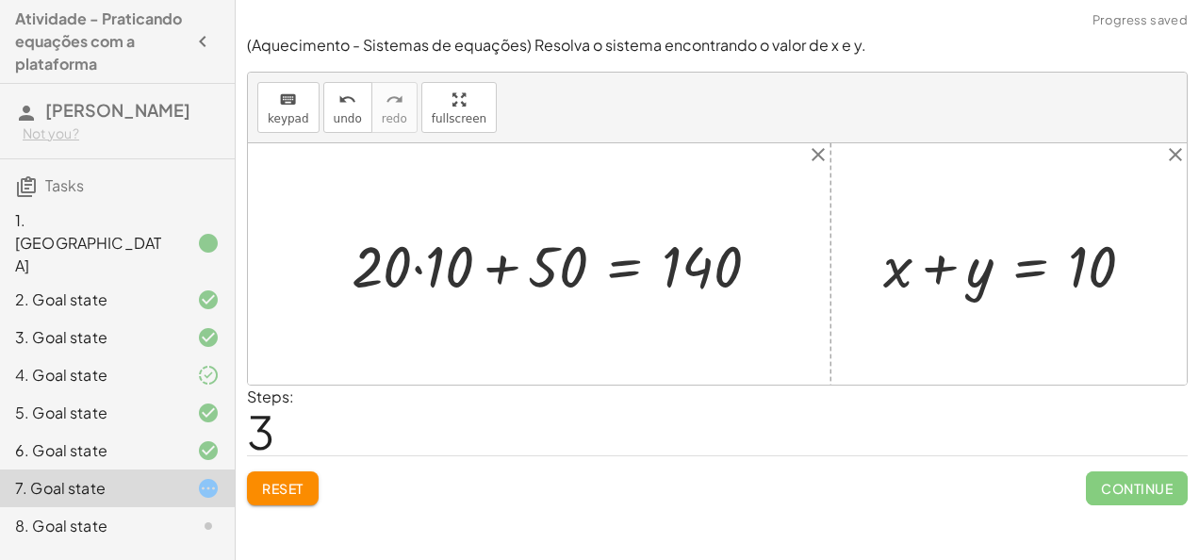
click at [424, 268] on div at bounding box center [563, 264] width 442 height 76
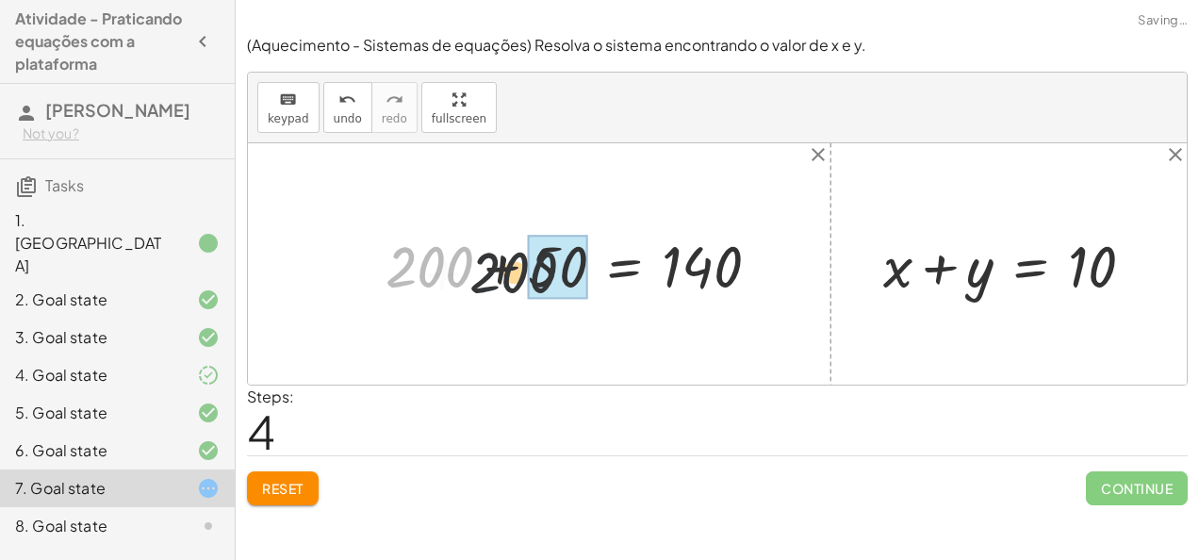
drag, startPoint x: 458, startPoint y: 268, endPoint x: 554, endPoint y: 276, distance: 96.5
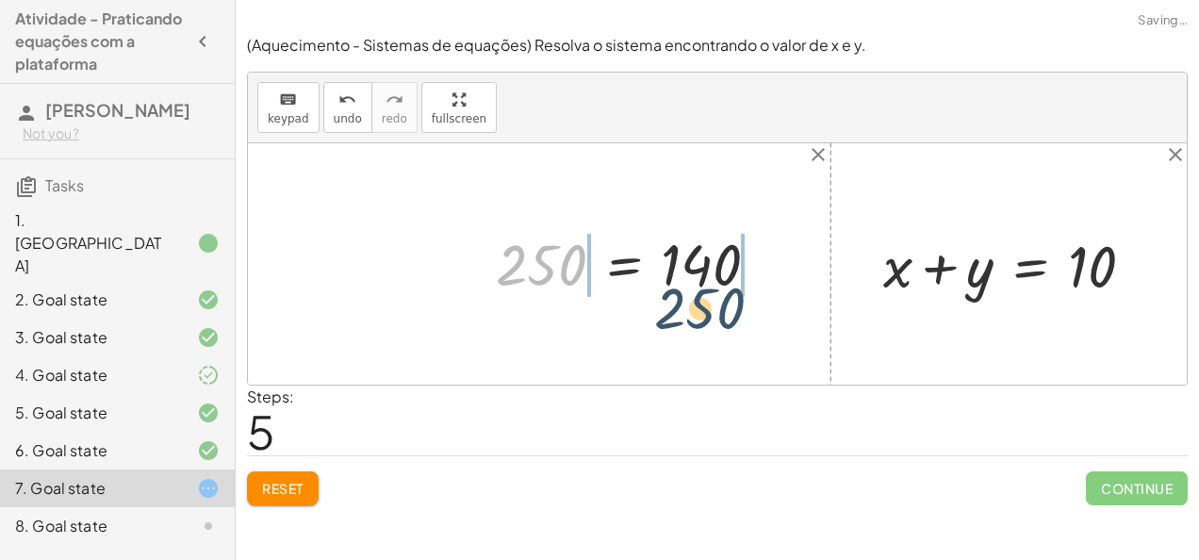
drag, startPoint x: 527, startPoint y: 265, endPoint x: 705, endPoint y: 313, distance: 184.5
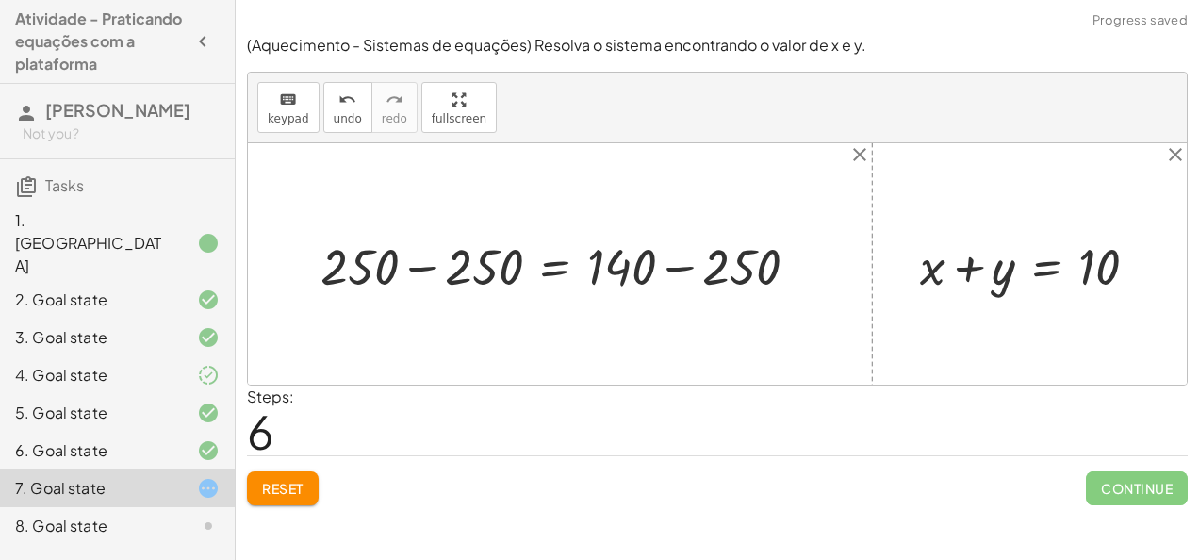
click at [670, 261] on div at bounding box center [567, 264] width 512 height 67
click at [435, 267] on div at bounding box center [511, 264] width 400 height 67
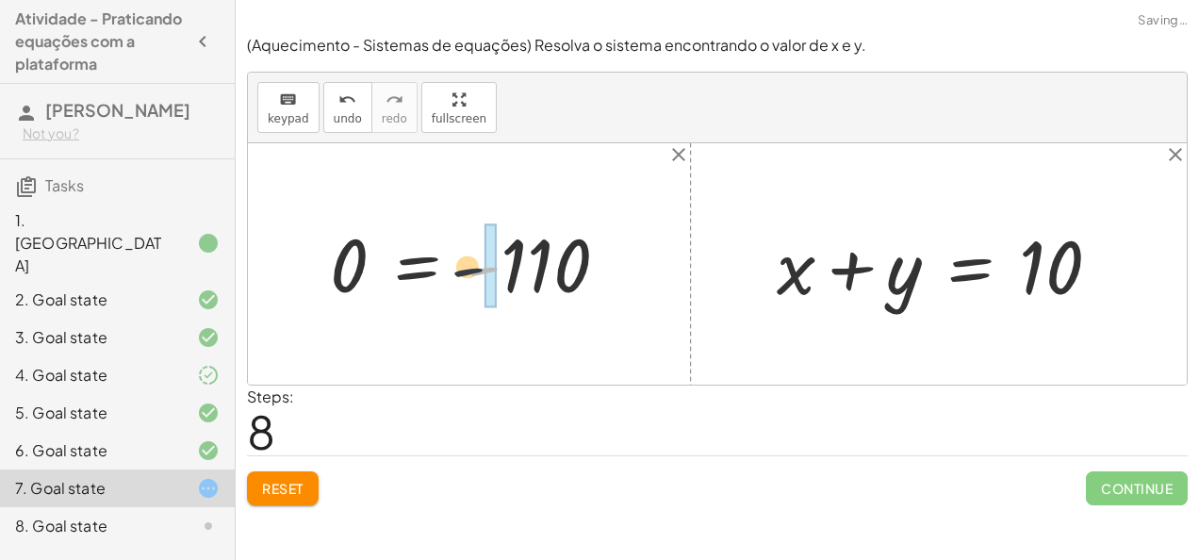
drag, startPoint x: 479, startPoint y: 262, endPoint x: 294, endPoint y: 274, distance: 185.1
click at [294, 274] on div "+ · 20 · x + · 5 · y = 140 + · 20 · y + · 5 · y = 140 + · 20 · 10 + · 5 · 10 = …" at bounding box center [717, 263] width 939 height 241
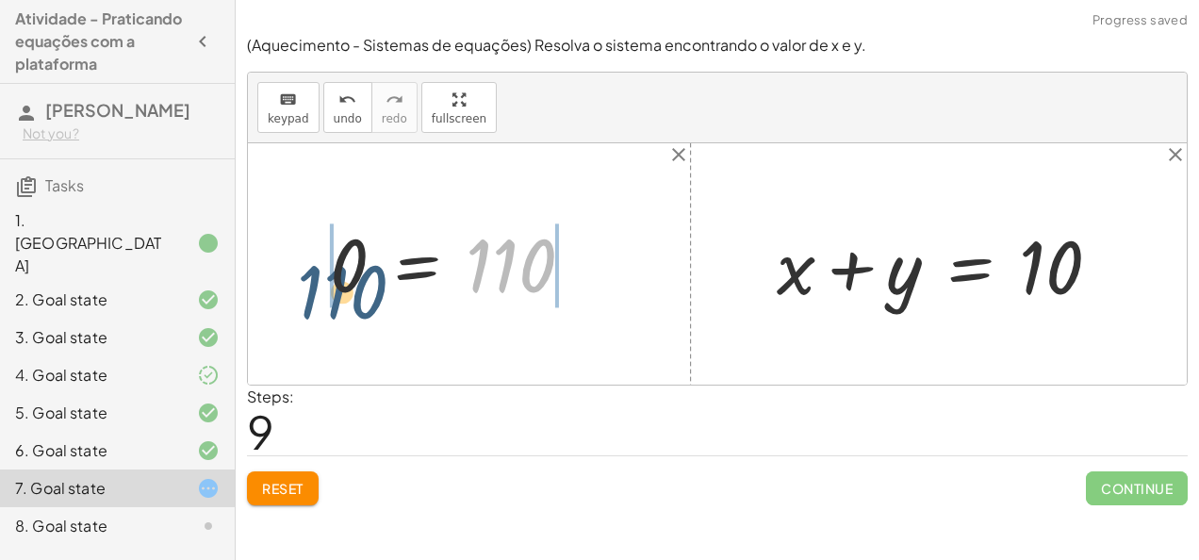
drag, startPoint x: 445, startPoint y: 272, endPoint x: 325, endPoint y: 293, distance: 121.5
click at [325, 293] on div at bounding box center [458, 264] width 277 height 93
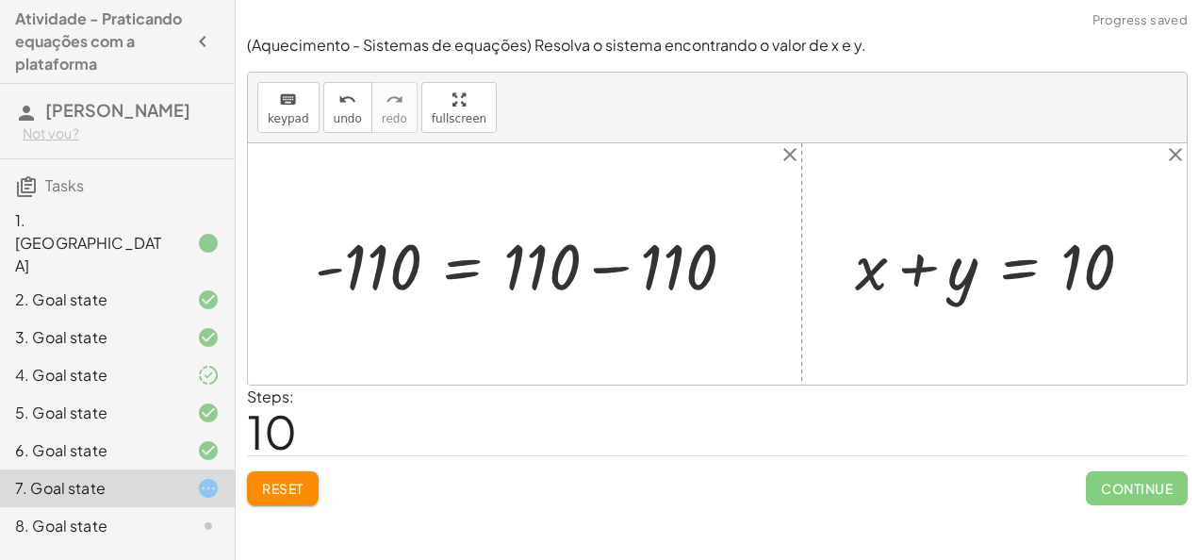
click at [328, 272] on div at bounding box center [531, 264] width 453 height 84
click at [615, 267] on div at bounding box center [531, 264] width 453 height 84
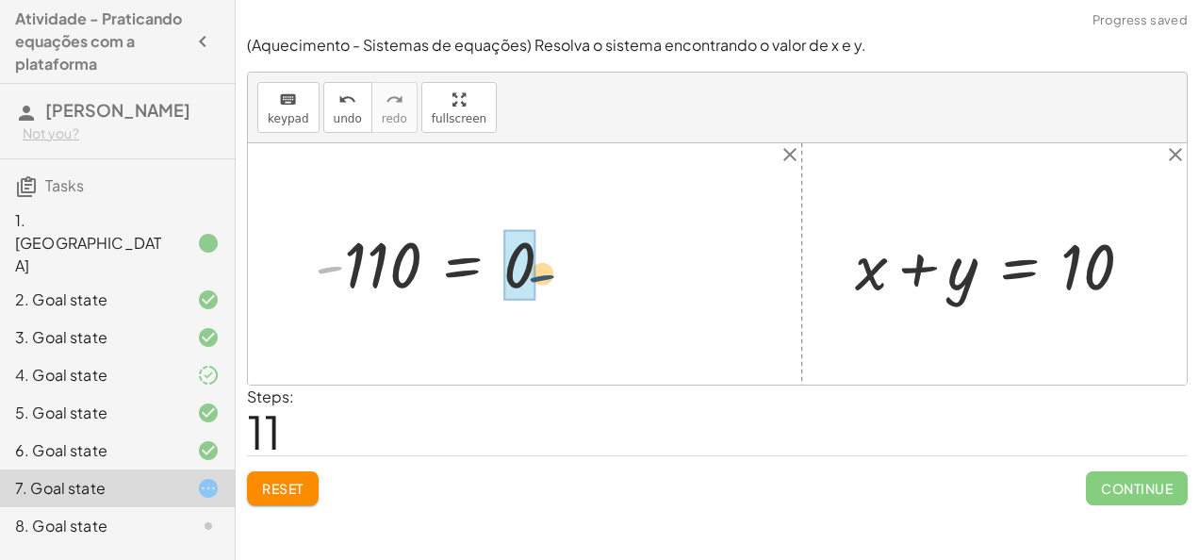
drag, startPoint x: 346, startPoint y: 268, endPoint x: 588, endPoint y: 276, distance: 242.4
click at [588, 276] on div "+ · 20 · x + · 5 · y = 140 + · 20 · y + · 5 · y = 140 + · 20 · 10 + · 5 · 10 = …" at bounding box center [717, 263] width 939 height 241
click at [288, 471] on button "Reset" at bounding box center [283, 488] width 72 height 34
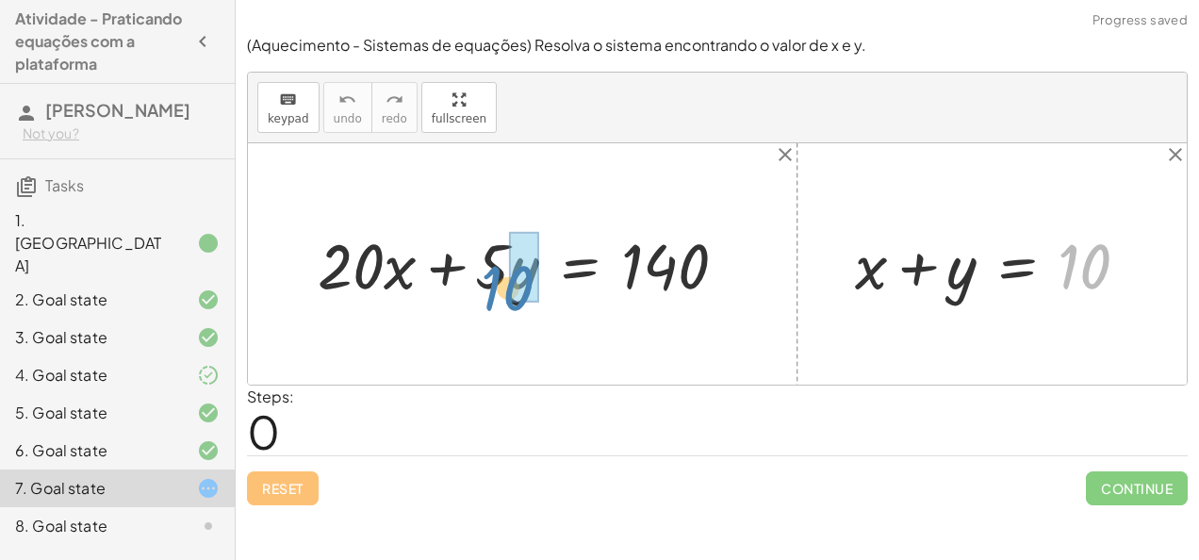
drag, startPoint x: 1080, startPoint y: 245, endPoint x: 503, endPoint y: 267, distance: 577.2
click at [503, 267] on div "+ · 20 · x + · 5 · y = 140 10 + x + y = 10" at bounding box center [717, 263] width 939 height 241
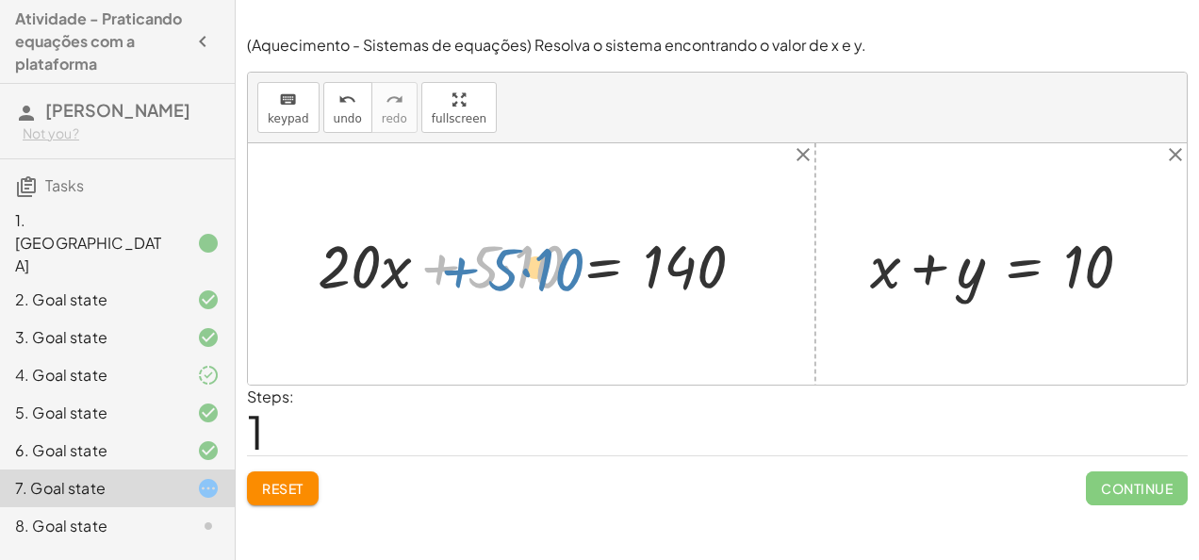
drag, startPoint x: 435, startPoint y: 270, endPoint x: 447, endPoint y: 271, distance: 11.5
click at [447, 271] on div at bounding box center [538, 263] width 461 height 79
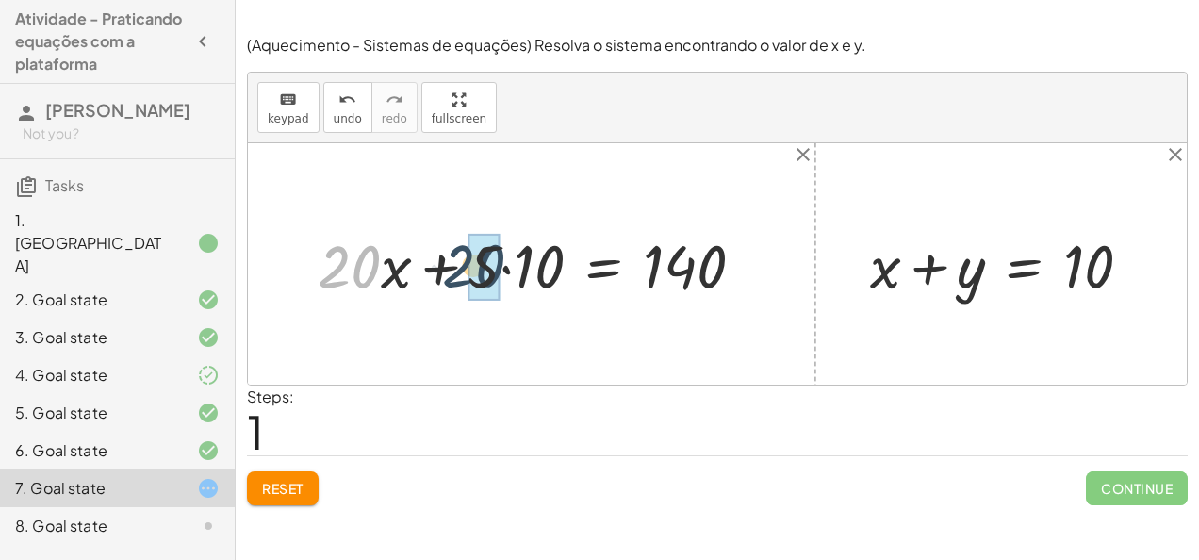
drag, startPoint x: 362, startPoint y: 259, endPoint x: 517, endPoint y: 257, distance: 154.6
click at [517, 257] on div at bounding box center [538, 263] width 461 height 79
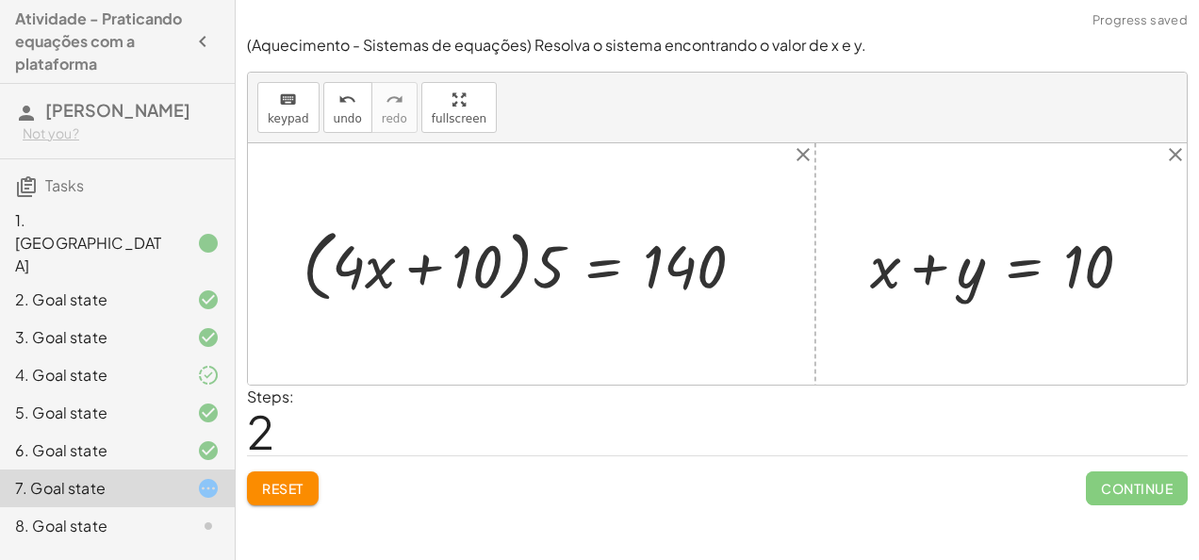
click at [376, 260] on div at bounding box center [531, 264] width 476 height 88
drag, startPoint x: 492, startPoint y: 262, endPoint x: 547, endPoint y: 261, distance: 54.7
click at [547, 261] on div at bounding box center [531, 264] width 476 height 88
drag, startPoint x: 547, startPoint y: 263, endPoint x: 469, endPoint y: 243, distance: 79.8
click at [469, 243] on div at bounding box center [531, 264] width 476 height 88
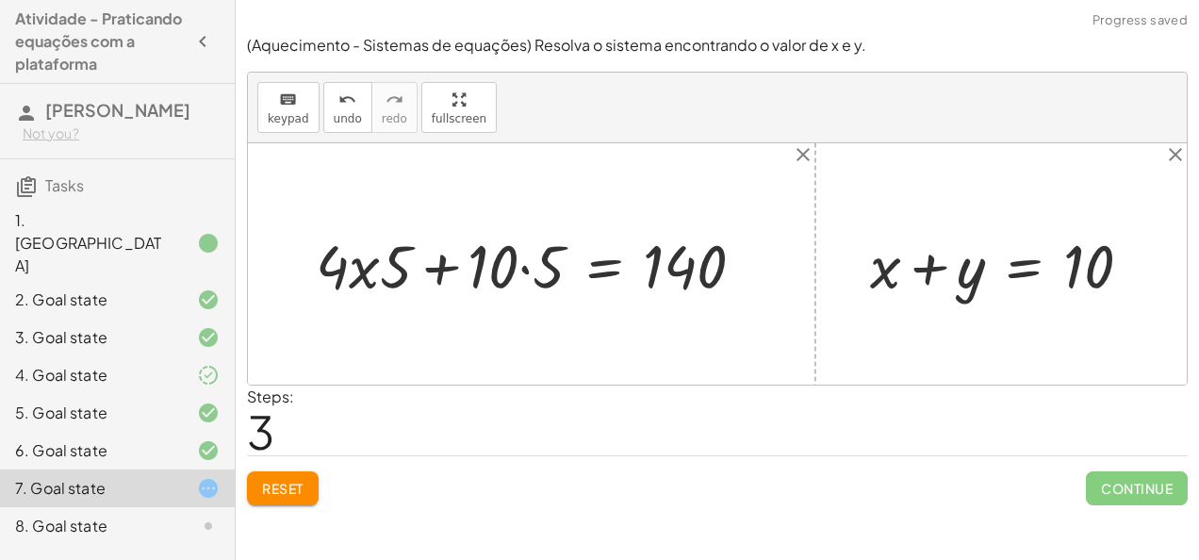
click at [525, 266] on div at bounding box center [537, 263] width 463 height 79
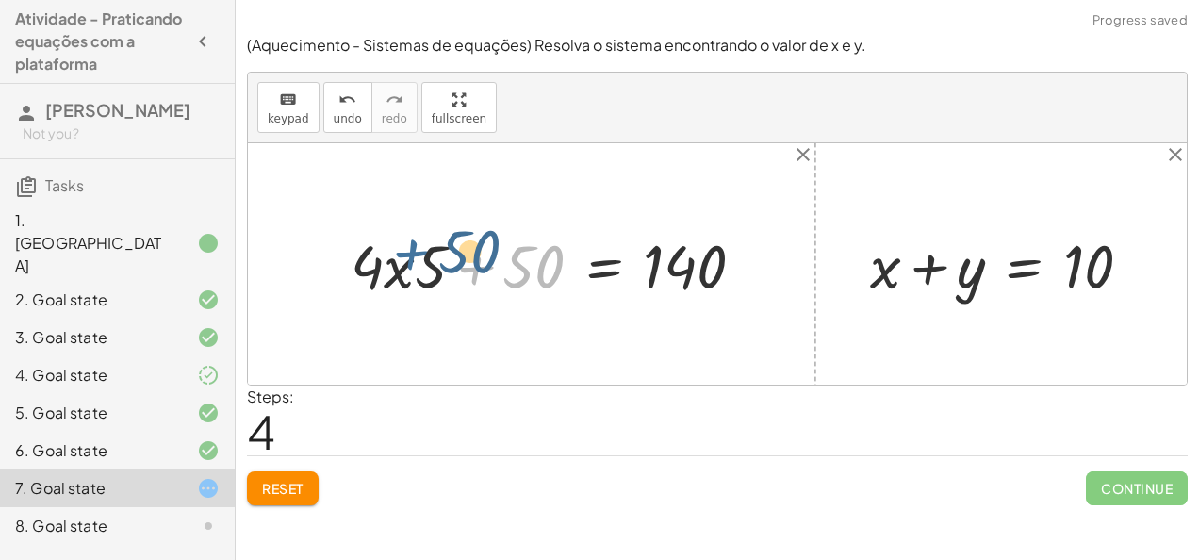
drag, startPoint x: 467, startPoint y: 268, endPoint x: 417, endPoint y: 255, distance: 51.4
click at [417, 255] on div at bounding box center [555, 263] width 428 height 79
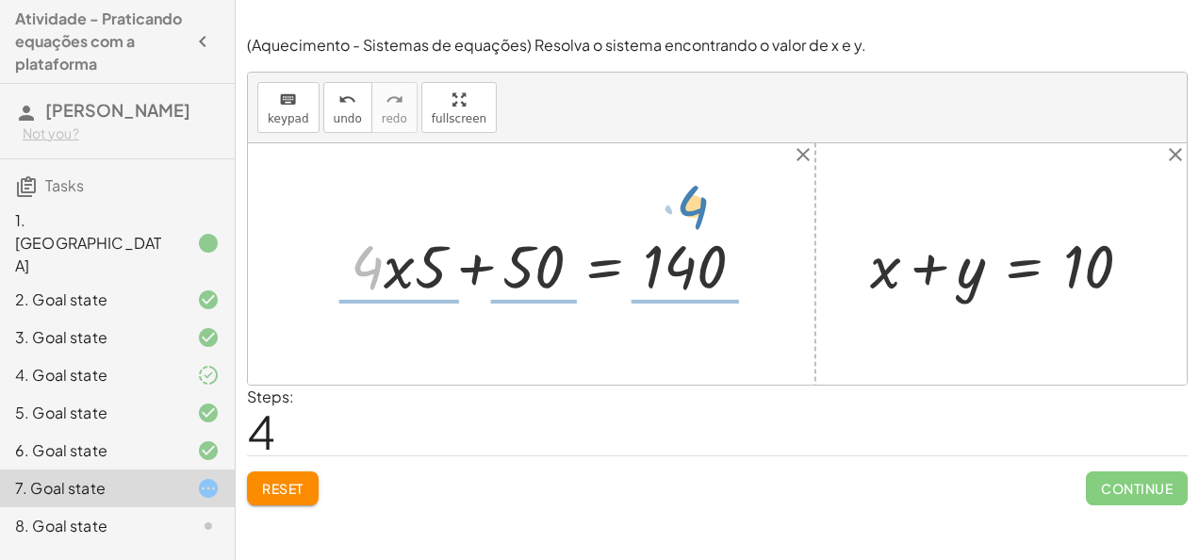
drag, startPoint x: 368, startPoint y: 269, endPoint x: 701, endPoint y: 209, distance: 338.9
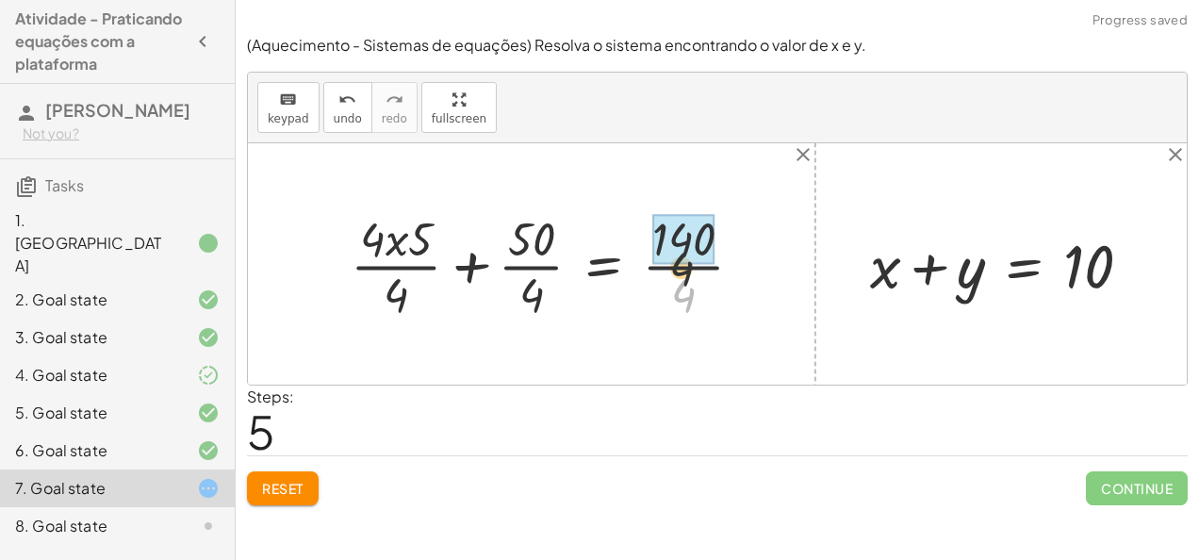
drag, startPoint x: 688, startPoint y: 291, endPoint x: 684, endPoint y: 242, distance: 49.2
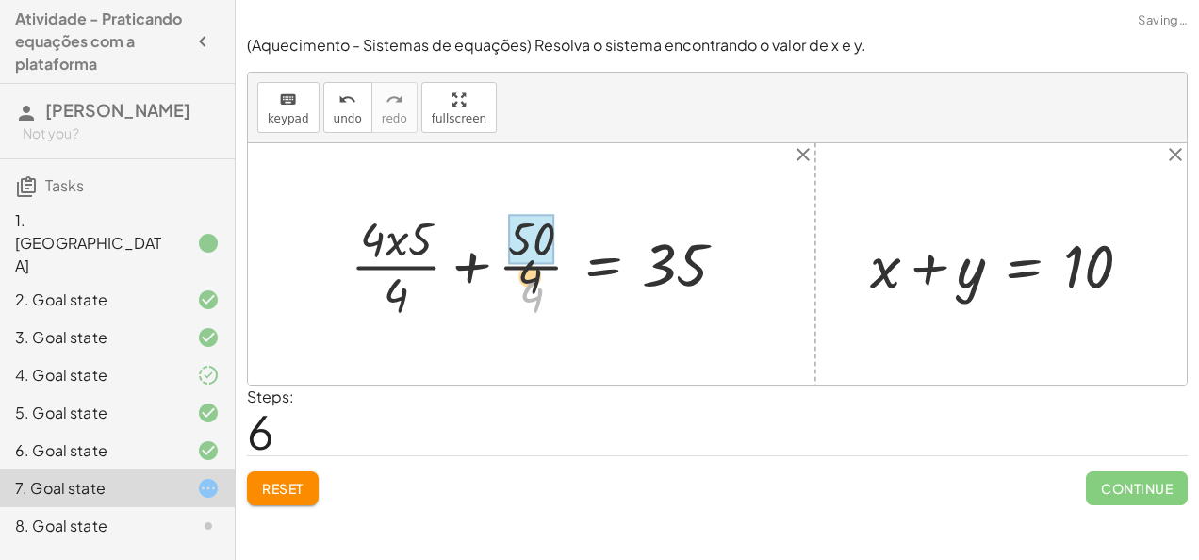
drag, startPoint x: 547, startPoint y: 275, endPoint x: 544, endPoint y: 247, distance: 28.4
drag, startPoint x: 528, startPoint y: 297, endPoint x: 524, endPoint y: 241, distance: 55.7
click at [524, 241] on div at bounding box center [545, 264] width 412 height 118
drag, startPoint x: 407, startPoint y: 281, endPoint x: 403, endPoint y: 214, distance: 67.0
click at [403, 214] on div at bounding box center [545, 264] width 412 height 118
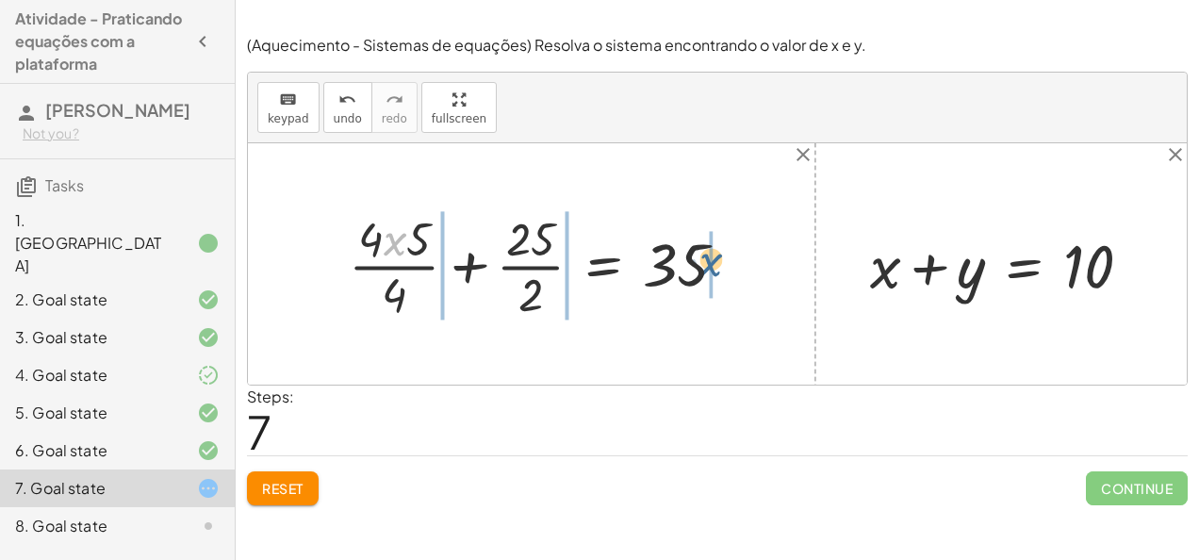
drag, startPoint x: 404, startPoint y: 248, endPoint x: 756, endPoint y: 270, distance: 352.2
click at [756, 270] on div "+ · 20 · x + · 5 · y = 140 + · 20 · x + · 5 · 10 = 140 + · 5 · 4 · x + · 5 · 10…" at bounding box center [717, 263] width 939 height 241
drag, startPoint x: 390, startPoint y: 238, endPoint x: 550, endPoint y: 319, distance: 178.7
click at [550, 319] on div at bounding box center [545, 264] width 412 height 118
drag, startPoint x: 394, startPoint y: 235, endPoint x: 439, endPoint y: 264, distance: 53.9
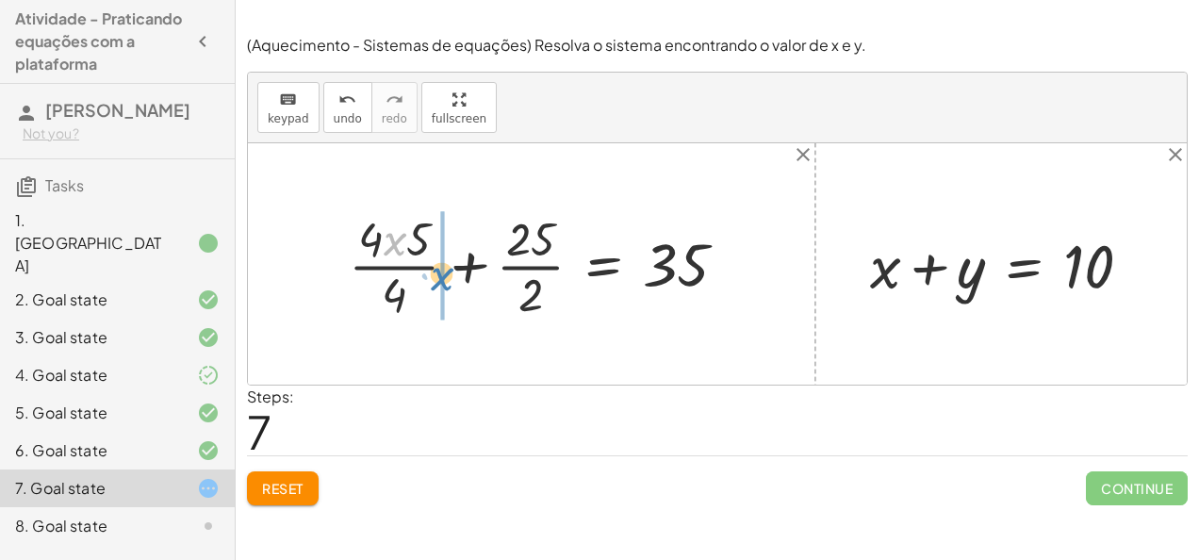
click at [439, 264] on div at bounding box center [545, 264] width 412 height 118
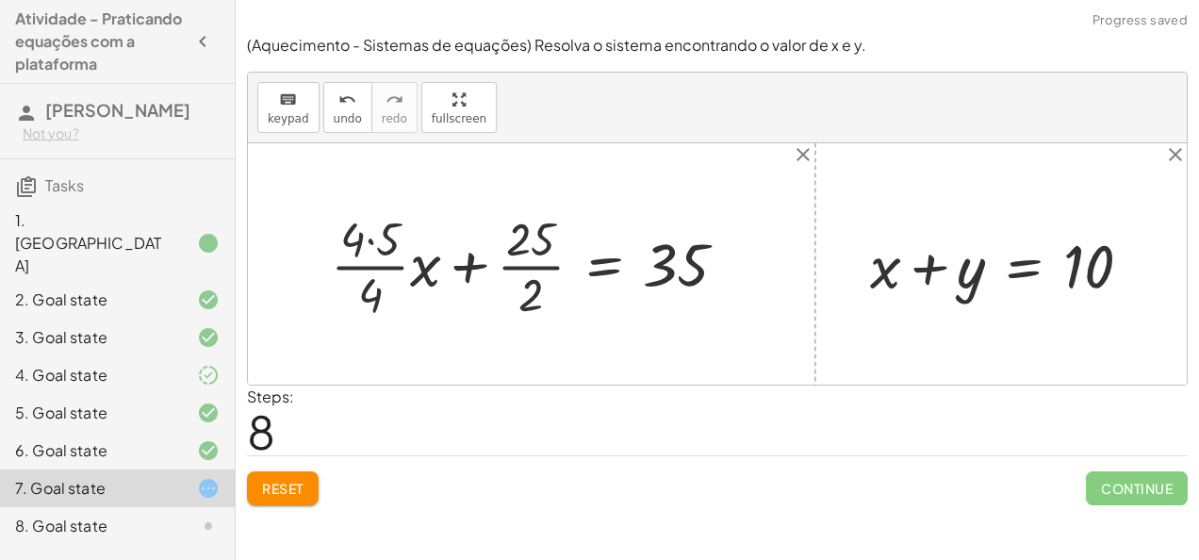
click at [369, 241] on div at bounding box center [536, 264] width 431 height 118
drag, startPoint x: 386, startPoint y: 288, endPoint x: 390, endPoint y: 224, distance: 64.3
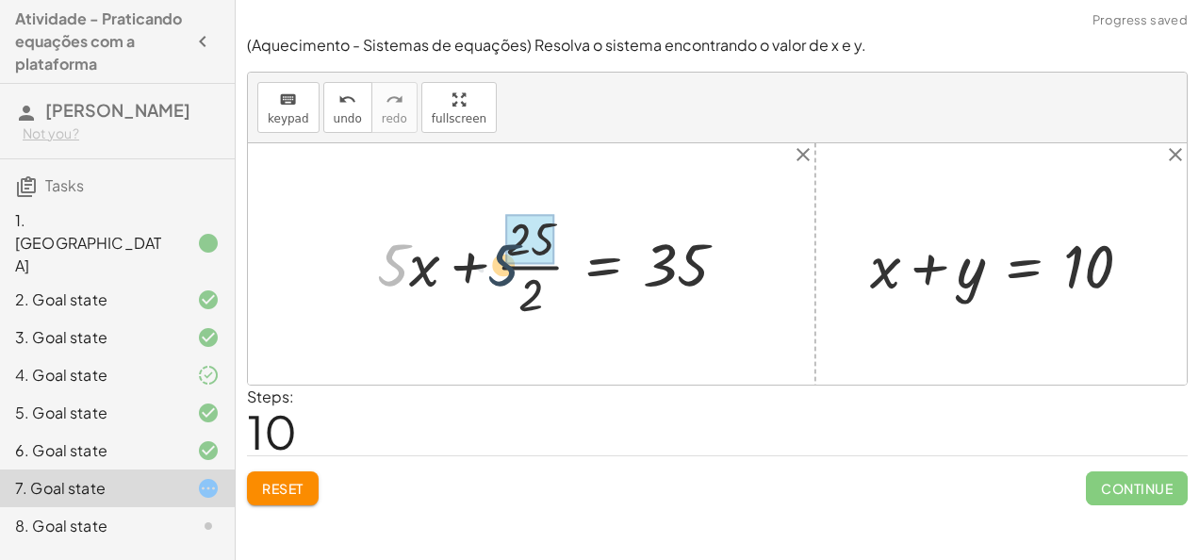
drag, startPoint x: 400, startPoint y: 254, endPoint x: 528, endPoint y: 256, distance: 128.2
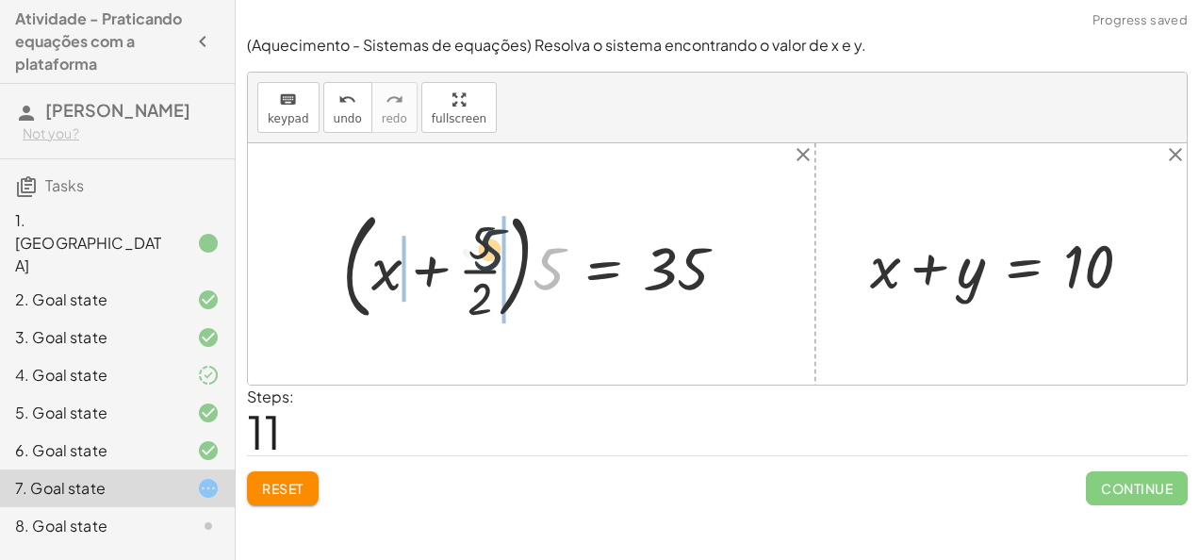
drag, startPoint x: 528, startPoint y: 256, endPoint x: 474, endPoint y: 246, distance: 54.7
click at [474, 246] on div at bounding box center [542, 264] width 418 height 126
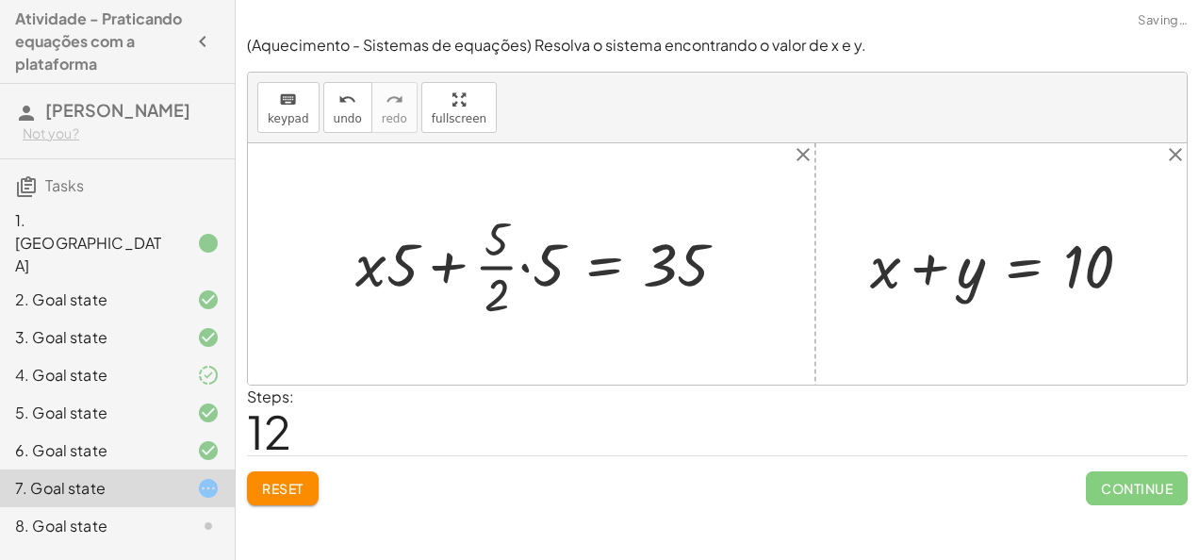
click at [523, 266] on div at bounding box center [549, 264] width 406 height 118
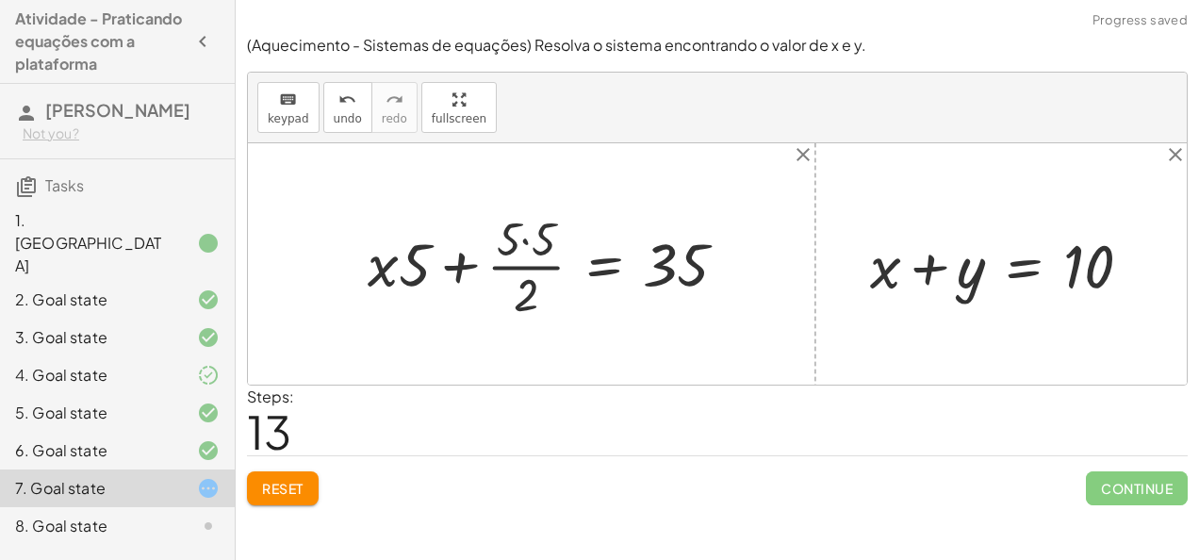
click at [530, 242] on div at bounding box center [555, 264] width 394 height 118
drag, startPoint x: 524, startPoint y: 289, endPoint x: 533, endPoint y: 235, distance: 55.3
click at [533, 235] on div at bounding box center [560, 264] width 384 height 118
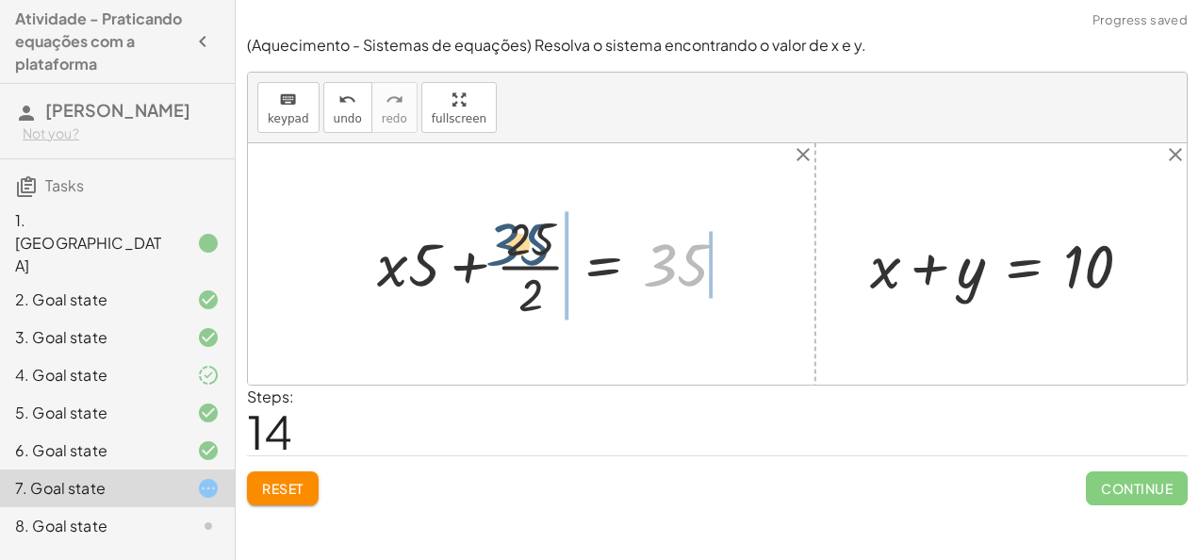
drag, startPoint x: 681, startPoint y: 264, endPoint x: 511, endPoint y: 241, distance: 171.2
click at [511, 241] on div at bounding box center [560, 264] width 384 height 118
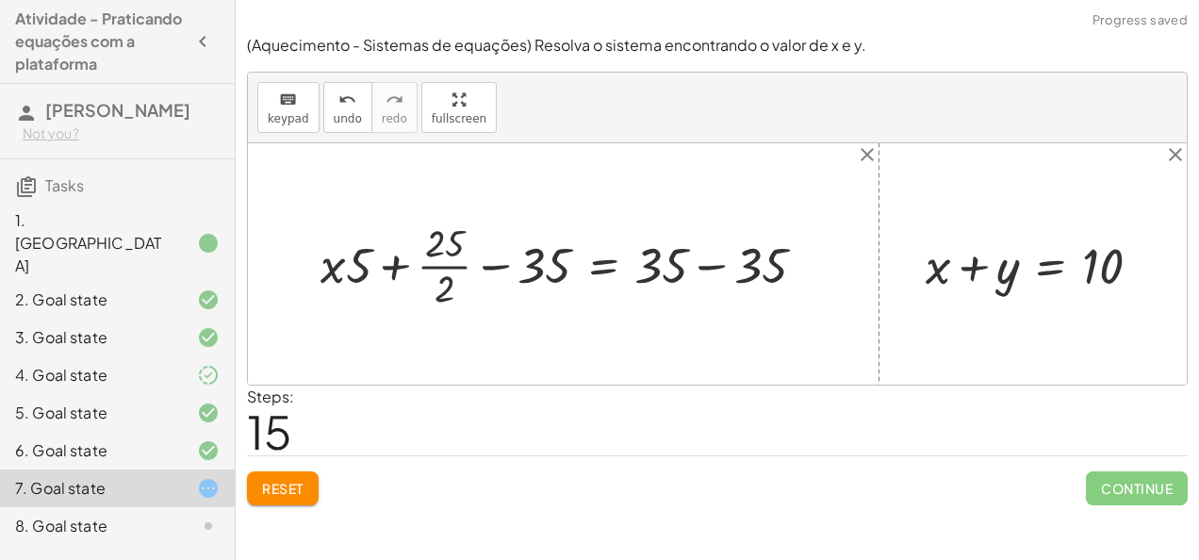
click at [702, 268] on div at bounding box center [570, 264] width 519 height 97
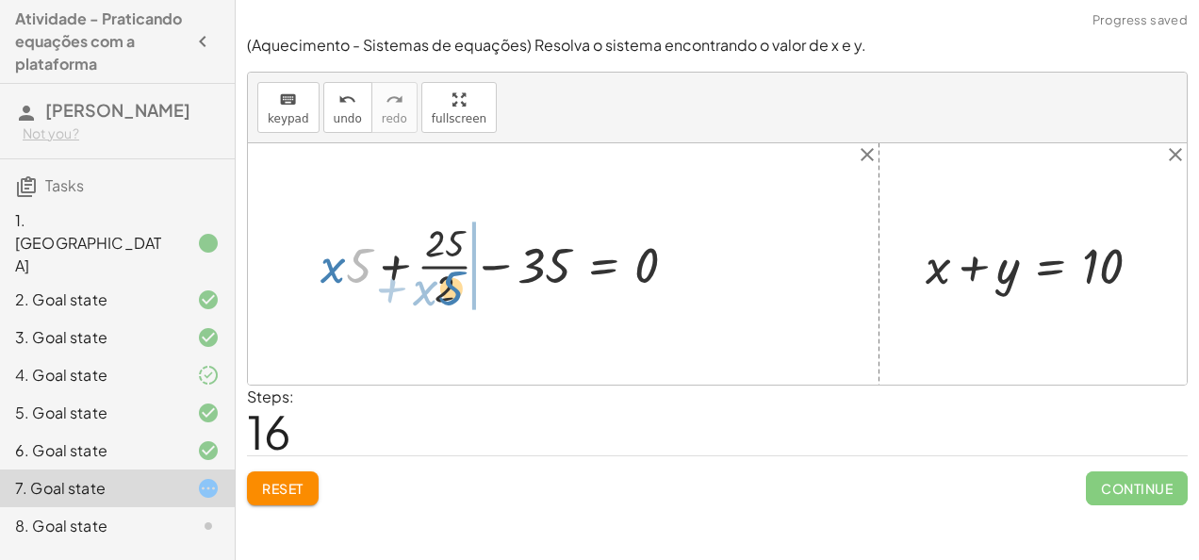
drag, startPoint x: 359, startPoint y: 259, endPoint x: 452, endPoint y: 283, distance: 96.2
click at [452, 283] on div at bounding box center [506, 264] width 390 height 97
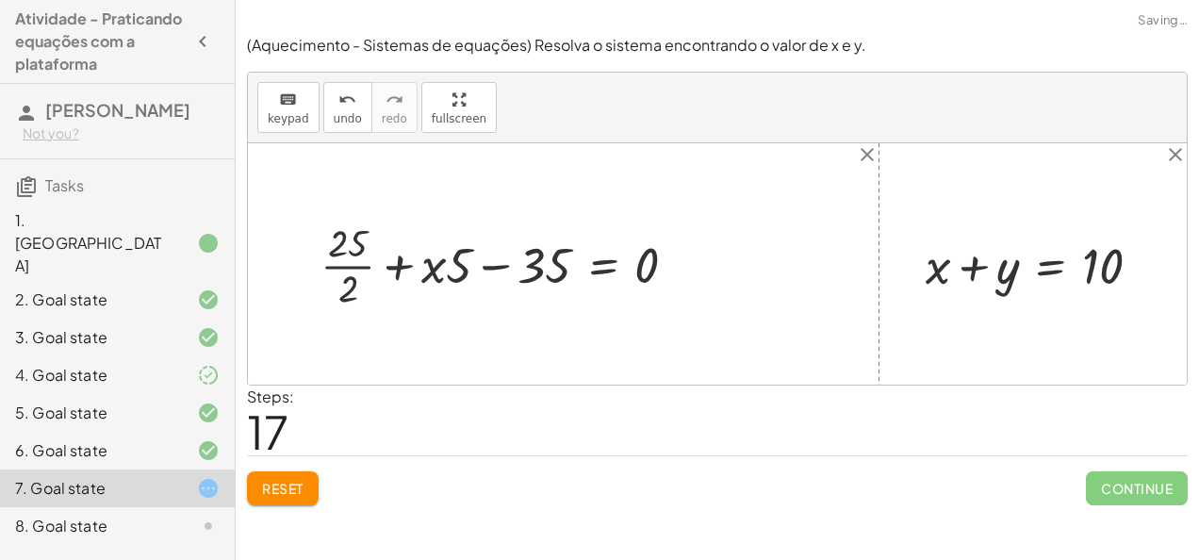
click at [412, 261] on div at bounding box center [506, 264] width 390 height 97
click at [398, 263] on div at bounding box center [506, 264] width 390 height 97
click at [498, 263] on div at bounding box center [506, 264] width 390 height 97
drag, startPoint x: 347, startPoint y: 226, endPoint x: 447, endPoint y: 254, distance: 103.8
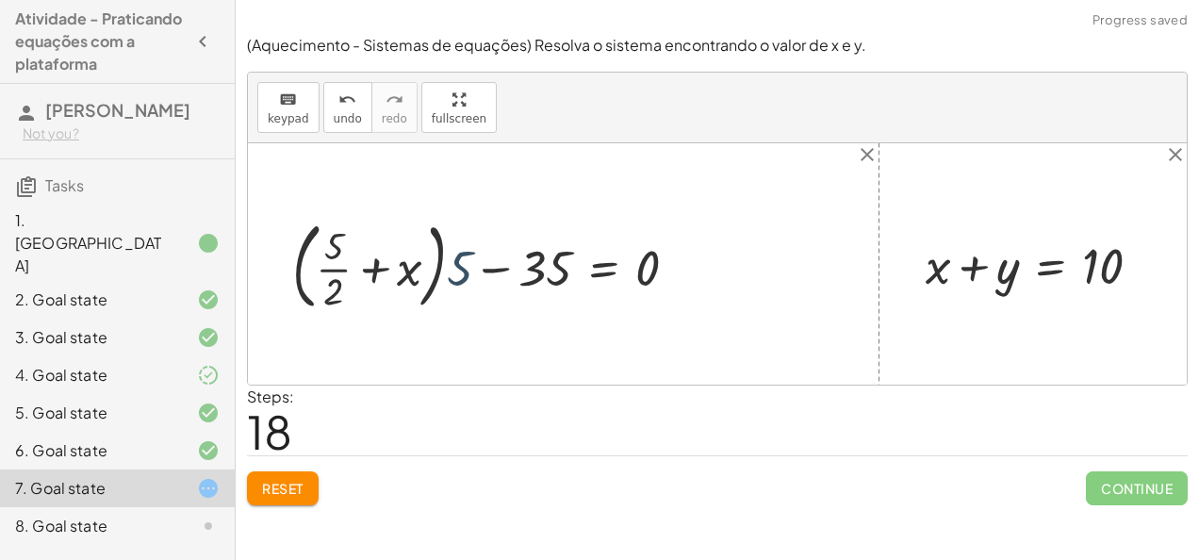
drag, startPoint x: 471, startPoint y: 264, endPoint x: 484, endPoint y: 264, distance: 12.3
click at [484, 264] on div at bounding box center [492, 264] width 418 height 105
drag, startPoint x: 493, startPoint y: 265, endPoint x: 416, endPoint y: 261, distance: 77.4
click at [416, 261] on div at bounding box center [492, 264] width 418 height 105
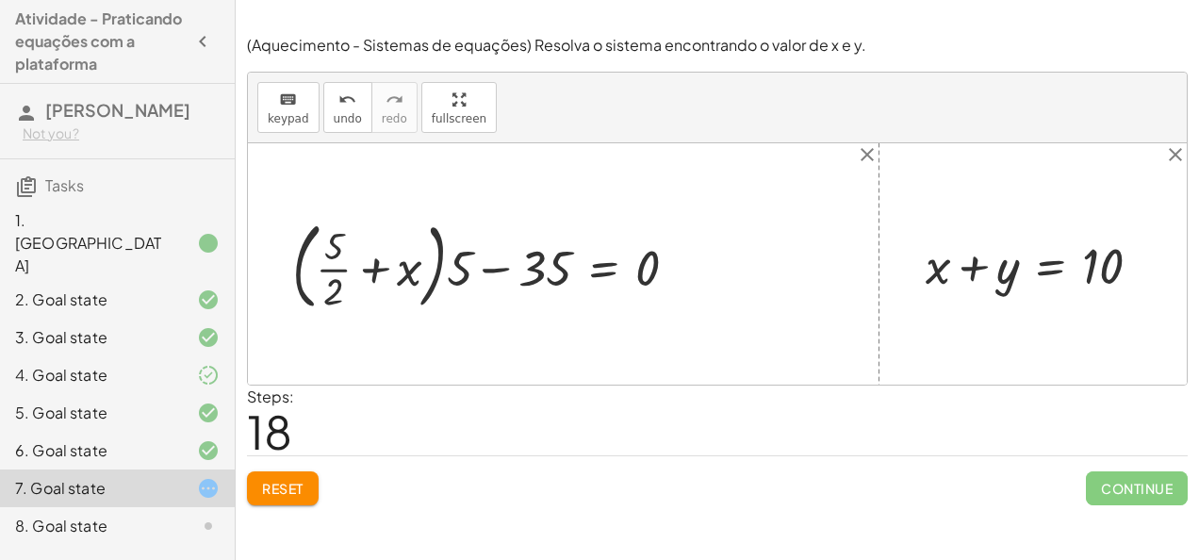
click at [486, 265] on div at bounding box center [492, 264] width 418 height 105
drag, startPoint x: 334, startPoint y: 291, endPoint x: 419, endPoint y: 271, distance: 88.0
click at [419, 271] on div at bounding box center [492, 264] width 418 height 105
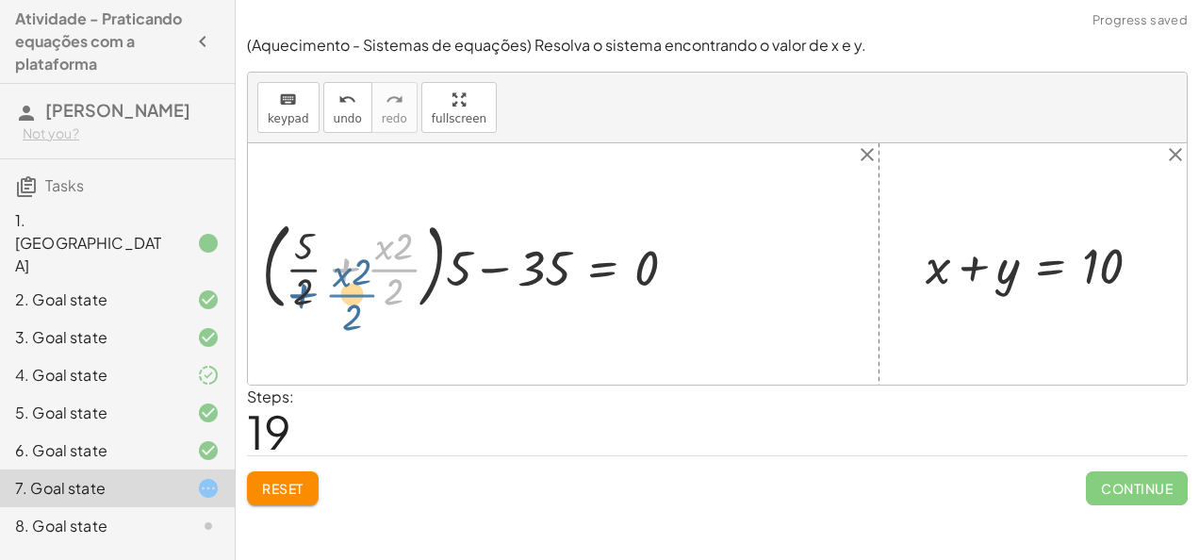
drag, startPoint x: 419, startPoint y: 271, endPoint x: 393, endPoint y: 285, distance: 29.5
click at [393, 285] on div at bounding box center [477, 264] width 449 height 105
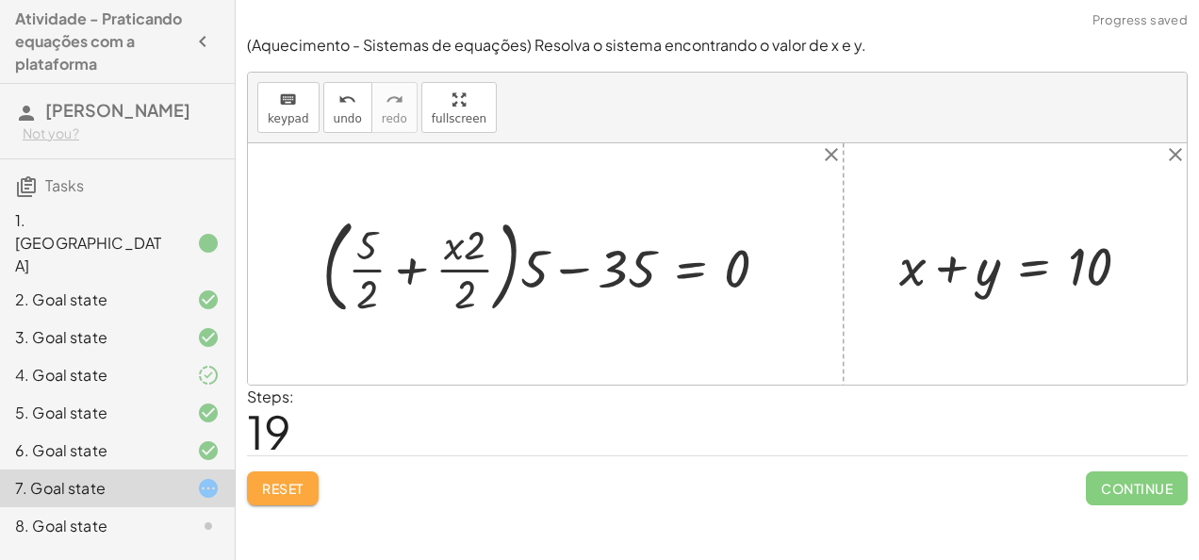
click at [314, 479] on button "Reset" at bounding box center [283, 488] width 72 height 34
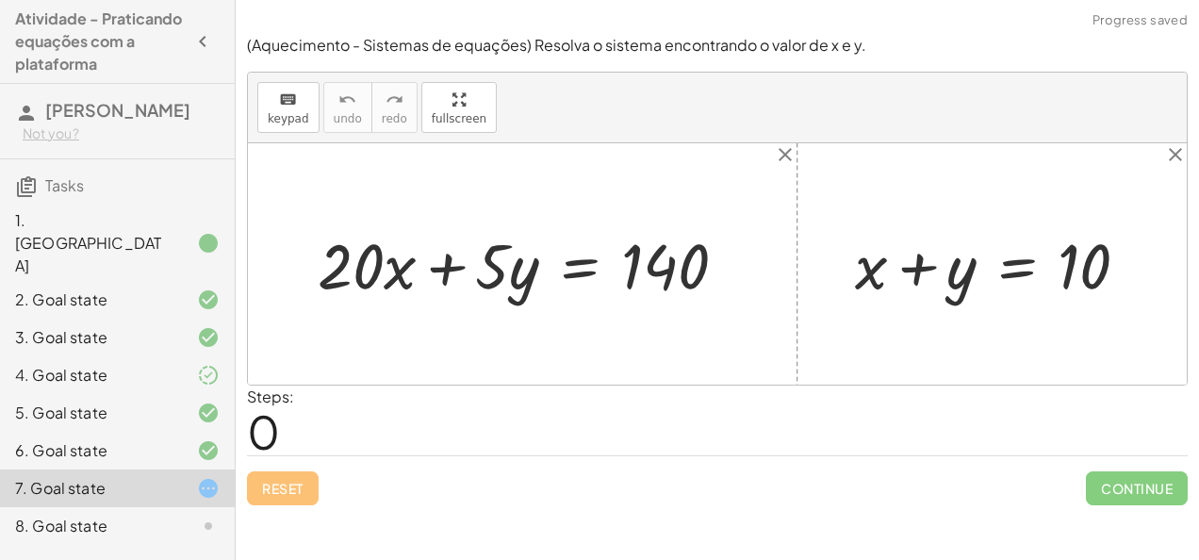
click at [314, 479] on div "Reset Continue" at bounding box center [717, 480] width 941 height 50
drag, startPoint x: 973, startPoint y: 278, endPoint x: 531, endPoint y: 279, distance: 442.1
click at [531, 279] on div "+ · 20 · x + · 5 · y = 140 + y + x + y = 10" at bounding box center [717, 263] width 939 height 241
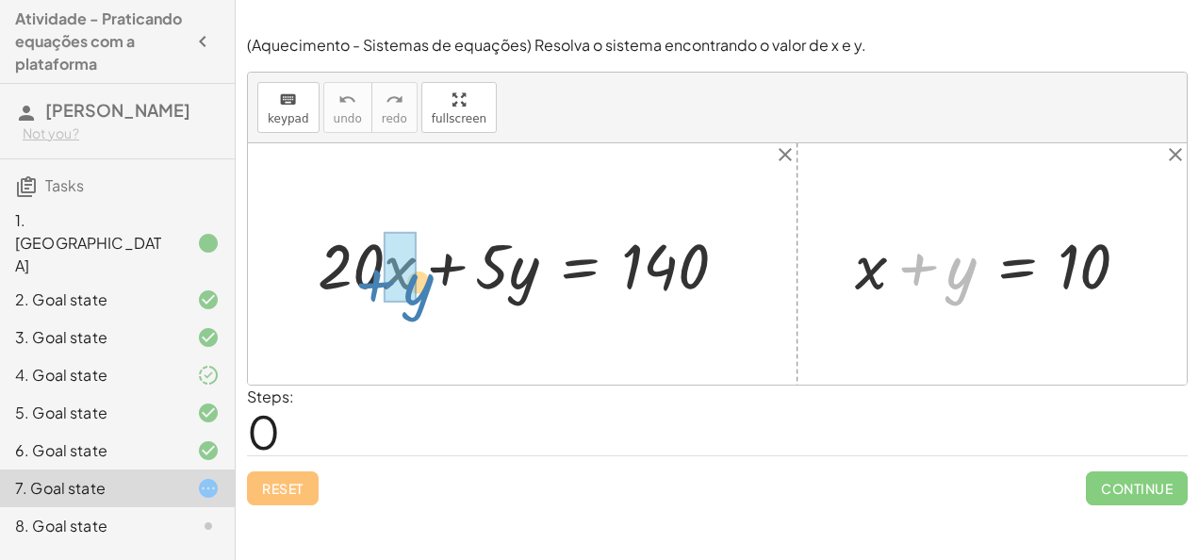
drag, startPoint x: 963, startPoint y: 274, endPoint x: 420, endPoint y: 290, distance: 543.1
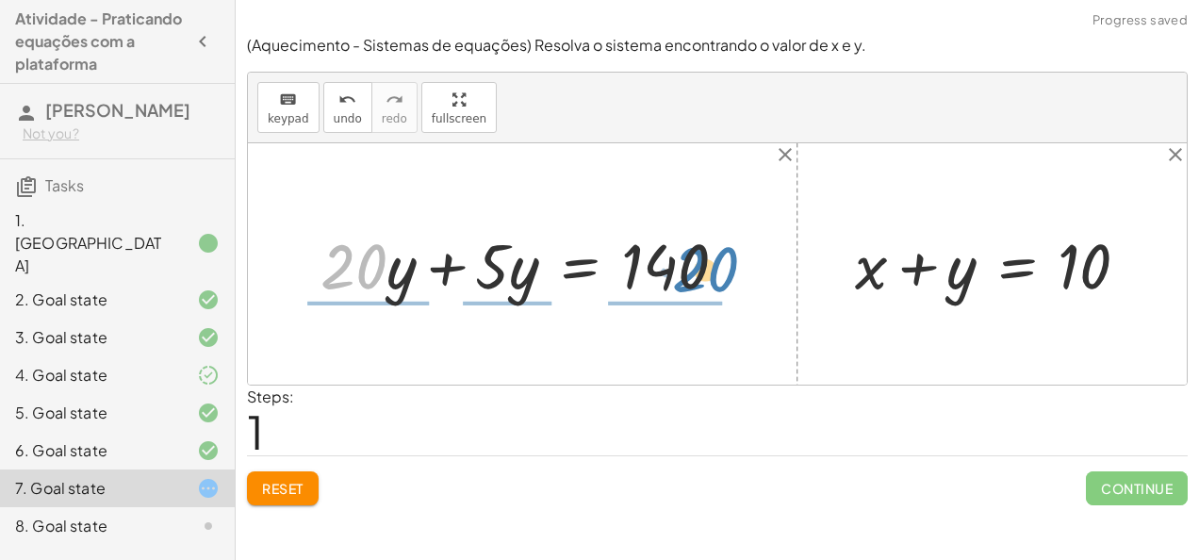
drag, startPoint x: 381, startPoint y: 262, endPoint x: 756, endPoint y: 276, distance: 375.4
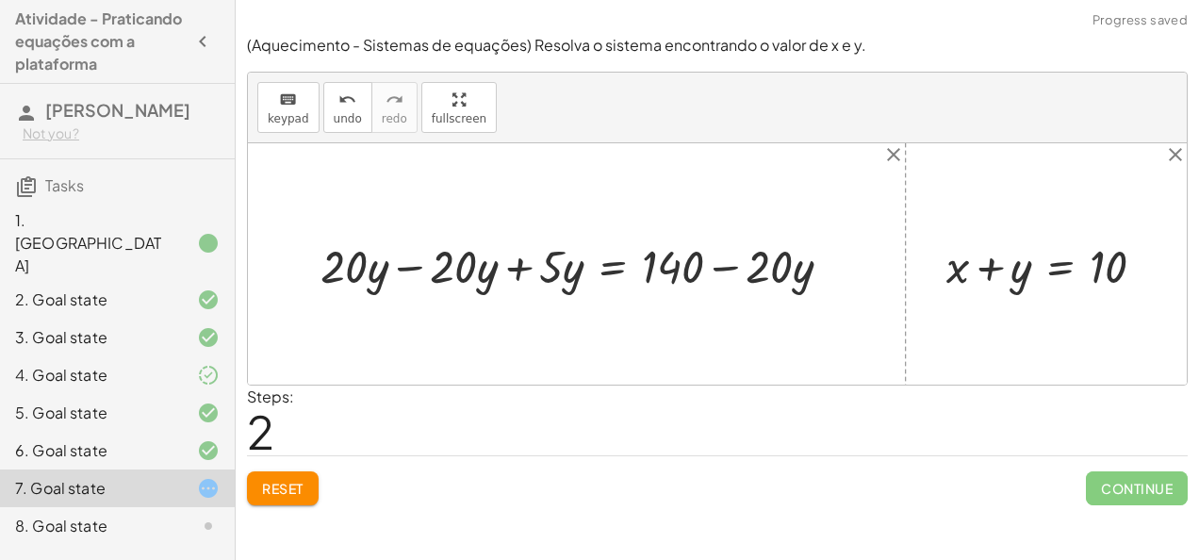
click at [405, 262] on div at bounding box center [583, 264] width 545 height 61
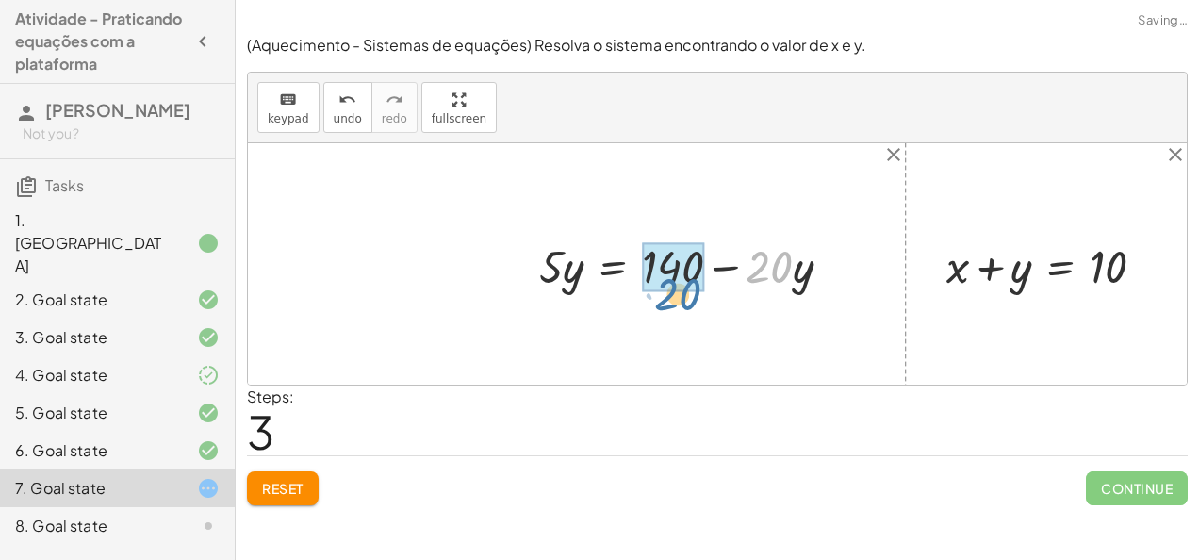
drag, startPoint x: 788, startPoint y: 266, endPoint x: 692, endPoint y: 296, distance: 100.8
click at [692, 296] on div "+ · 20 · x + · 5 · y = 140 + · 20 · y + · 5 · y = 140 + · 20 · y − · 20 · y + ·…" at bounding box center [686, 264] width 350 height 71
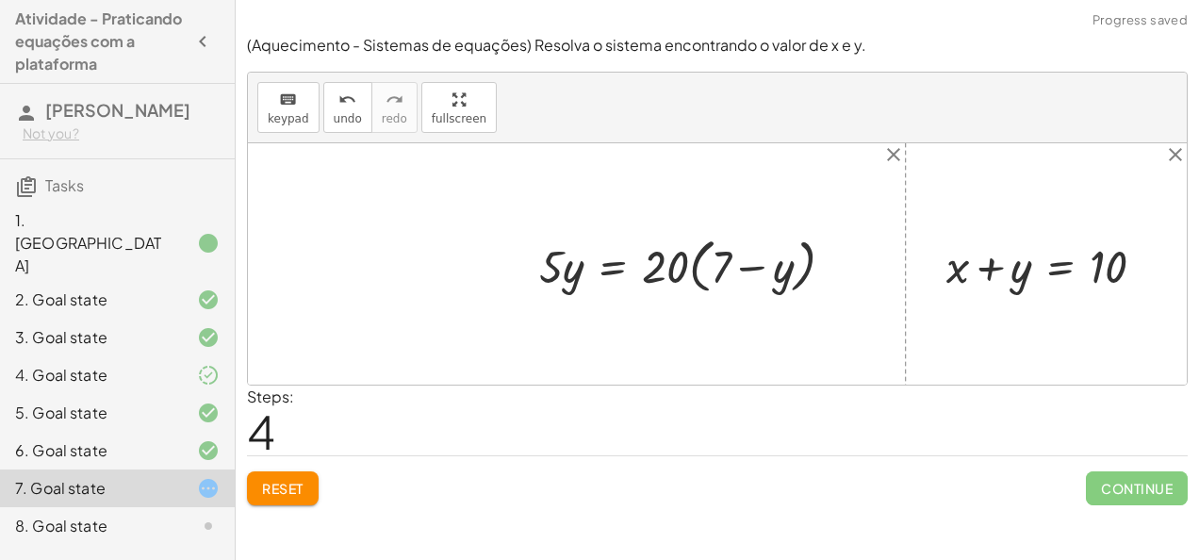
click at [730, 257] on div at bounding box center [694, 264] width 329 height 68
drag, startPoint x: 791, startPoint y: 264, endPoint x: 733, endPoint y: 251, distance: 59.0
click at [733, 251] on div at bounding box center [694, 264] width 329 height 68
drag, startPoint x: 784, startPoint y: 276, endPoint x: 733, endPoint y: 273, distance: 51.0
click at [733, 273] on div at bounding box center [694, 264] width 329 height 68
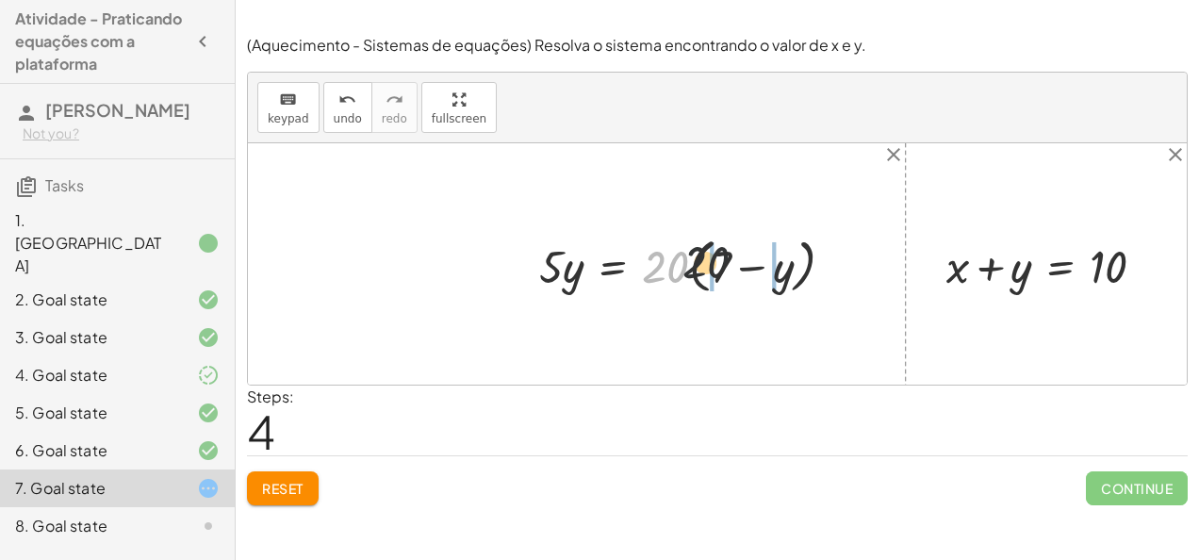
drag, startPoint x: 667, startPoint y: 258, endPoint x: 761, endPoint y: 262, distance: 93.4
click at [761, 262] on div at bounding box center [694, 264] width 329 height 68
click at [665, 265] on div at bounding box center [701, 264] width 342 height 61
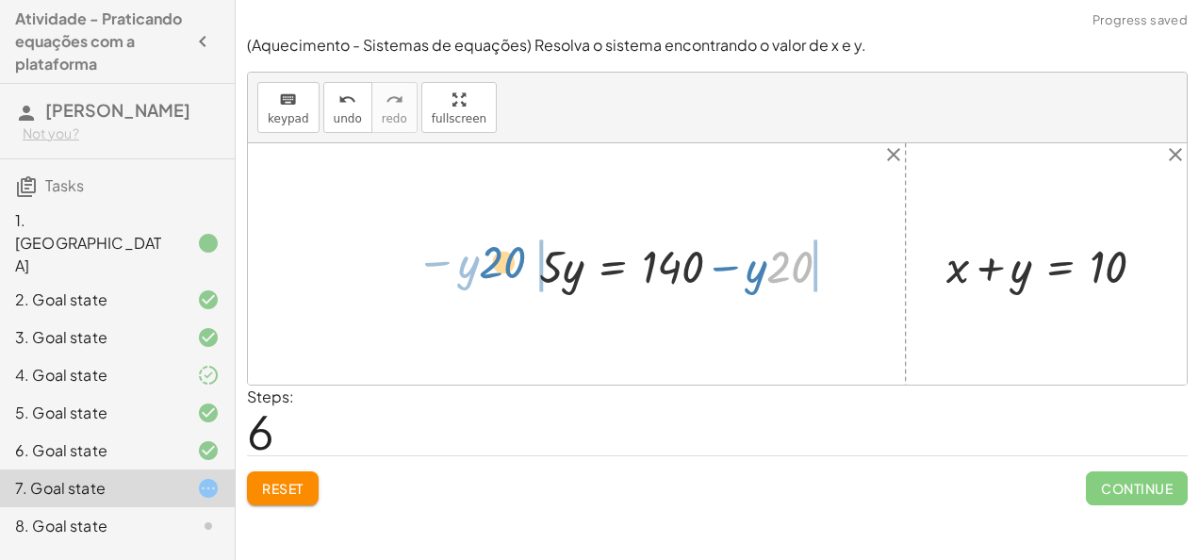
drag, startPoint x: 796, startPoint y: 264, endPoint x: 498, endPoint y: 260, distance: 297.9
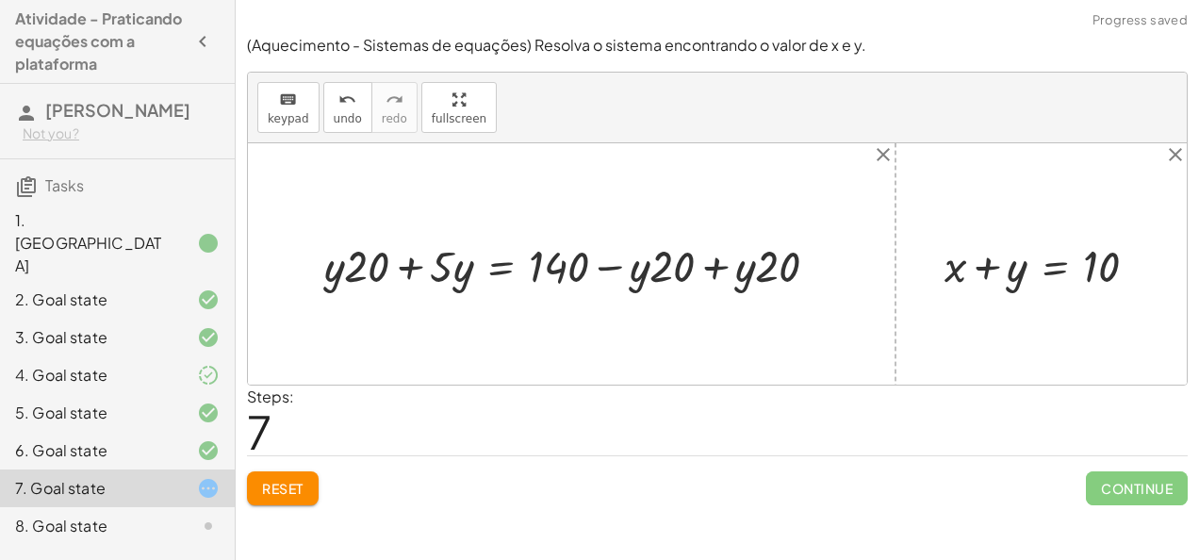
click at [713, 261] on div at bounding box center [579, 263] width 528 height 59
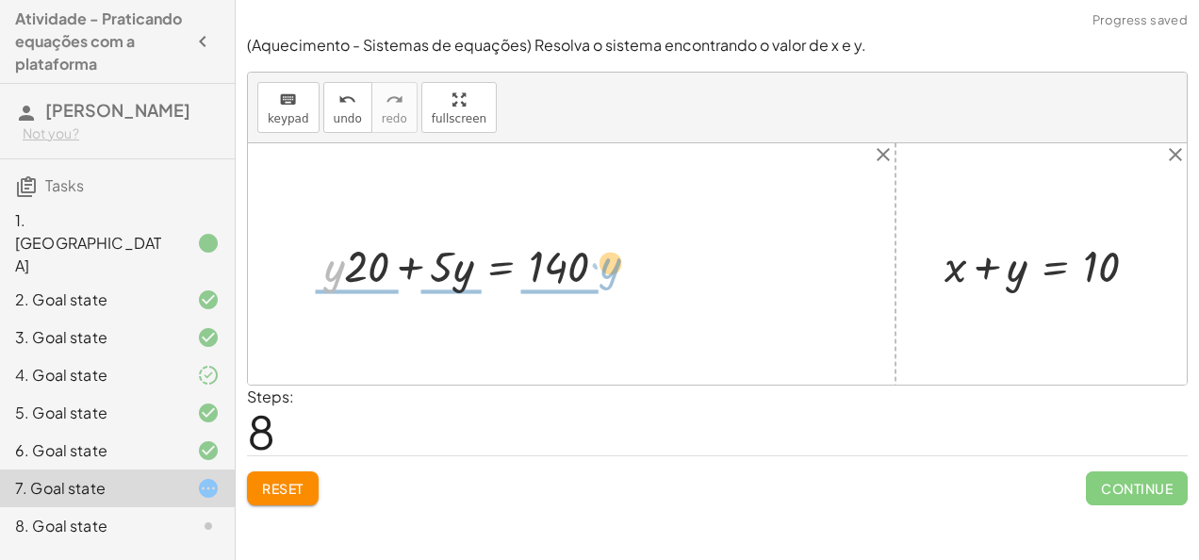
drag, startPoint x: 342, startPoint y: 267, endPoint x: 620, endPoint y: 264, distance: 278.1
click at [620, 264] on div at bounding box center [473, 263] width 317 height 59
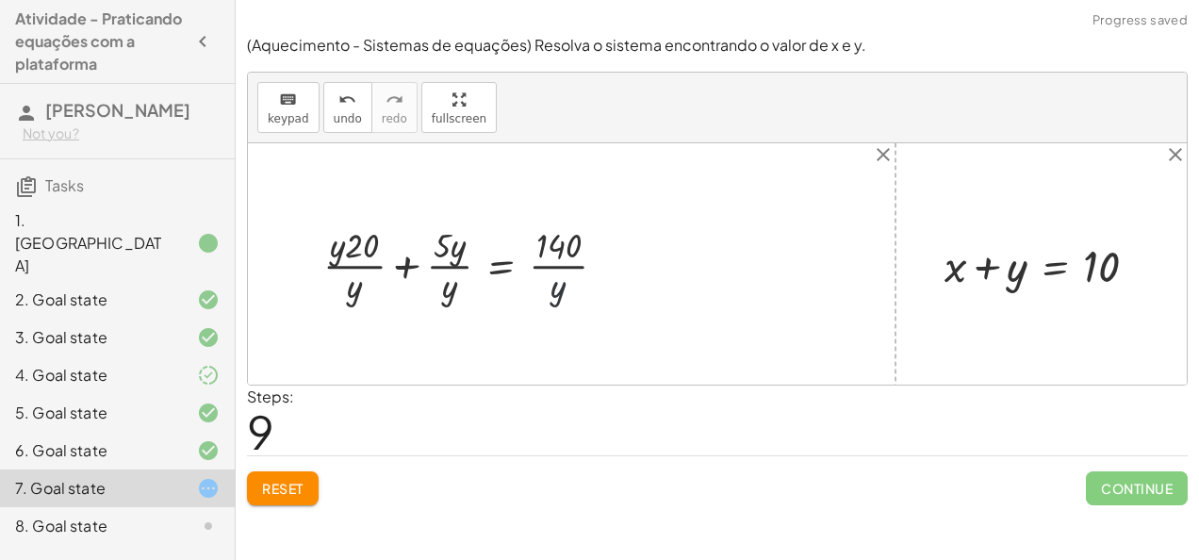
click at [551, 281] on div at bounding box center [472, 264] width 317 height 87
drag, startPoint x: 552, startPoint y: 288, endPoint x: 561, endPoint y: 238, distance: 50.7
drag, startPoint x: 561, startPoint y: 238, endPoint x: 550, endPoint y: 275, distance: 38.2
click at [550, 275] on div at bounding box center [472, 264] width 317 height 87
click at [269, 482] on span "Reset" at bounding box center [282, 488] width 41 height 17
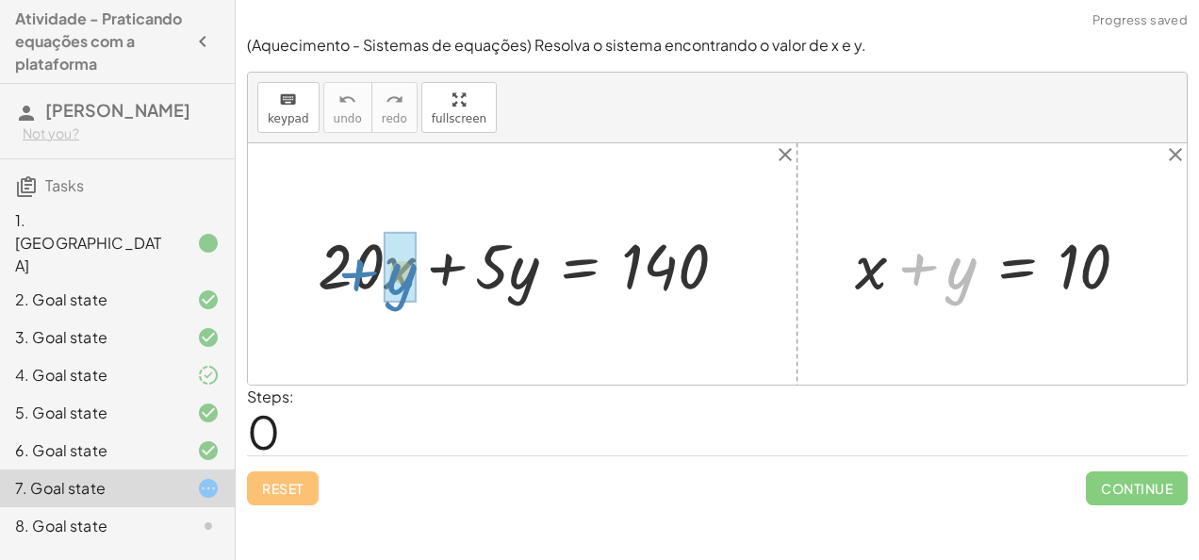
drag, startPoint x: 955, startPoint y: 271, endPoint x: 393, endPoint y: 276, distance: 561.8
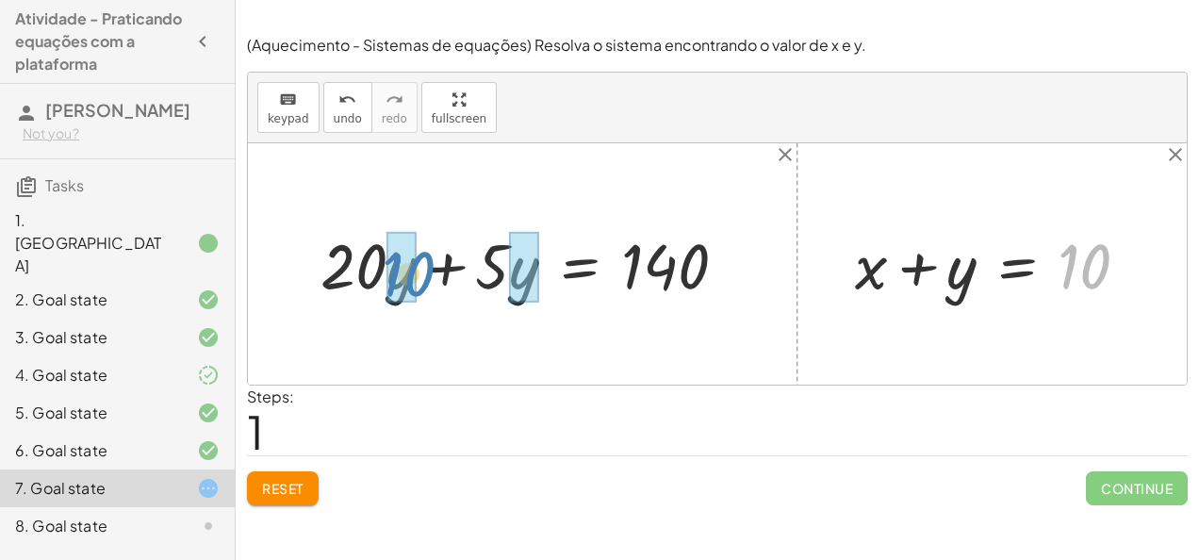
drag, startPoint x: 1107, startPoint y: 262, endPoint x: 439, endPoint y: 275, distance: 668.4
click at [439, 275] on div "+ · 20 · x + · 5 · y = 140 + · 20 · + · 5 · y = 140 y 10 + x + y = 10" at bounding box center [717, 263] width 939 height 241
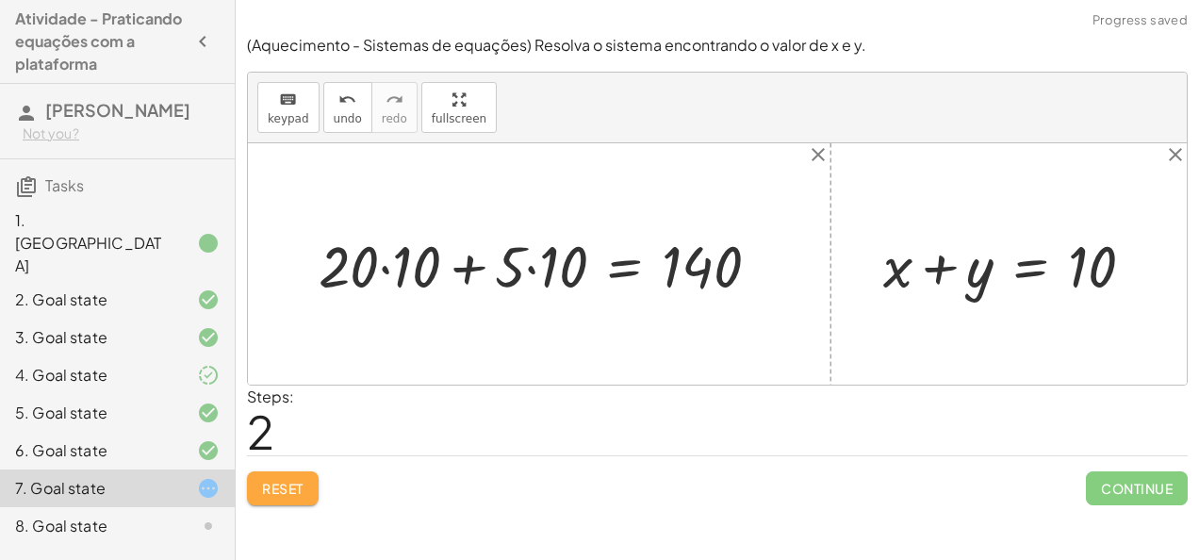
click at [282, 498] on button "Reset" at bounding box center [283, 488] width 72 height 34
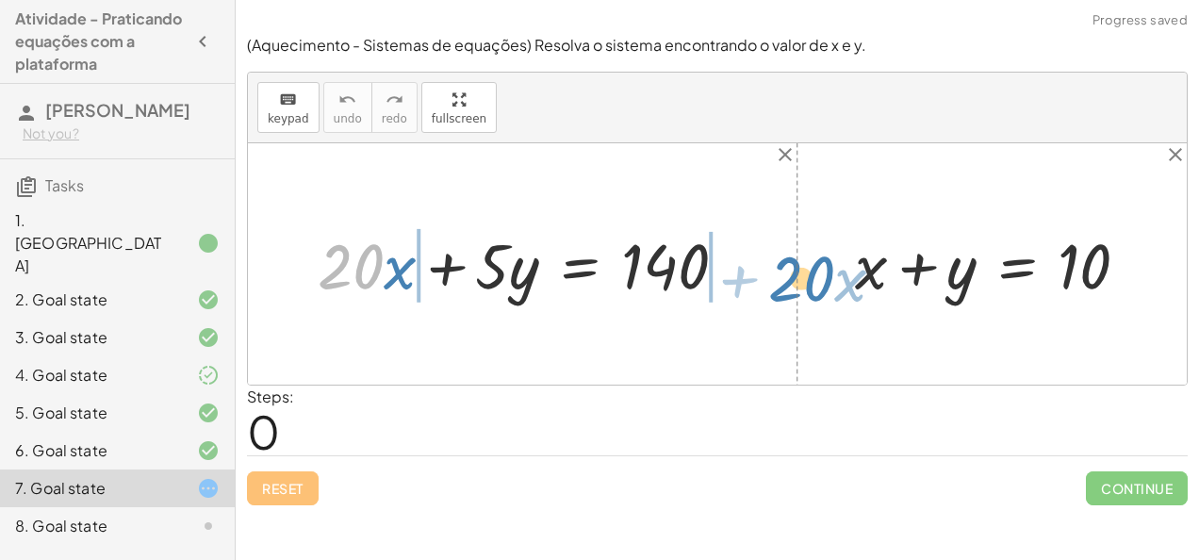
drag, startPoint x: 342, startPoint y: 281, endPoint x: 788, endPoint y: 292, distance: 446.0
click at [788, 292] on div "· 20 + · x + · 20 · x + · 5 · y = 140 + x + y = 10" at bounding box center [717, 263] width 939 height 241
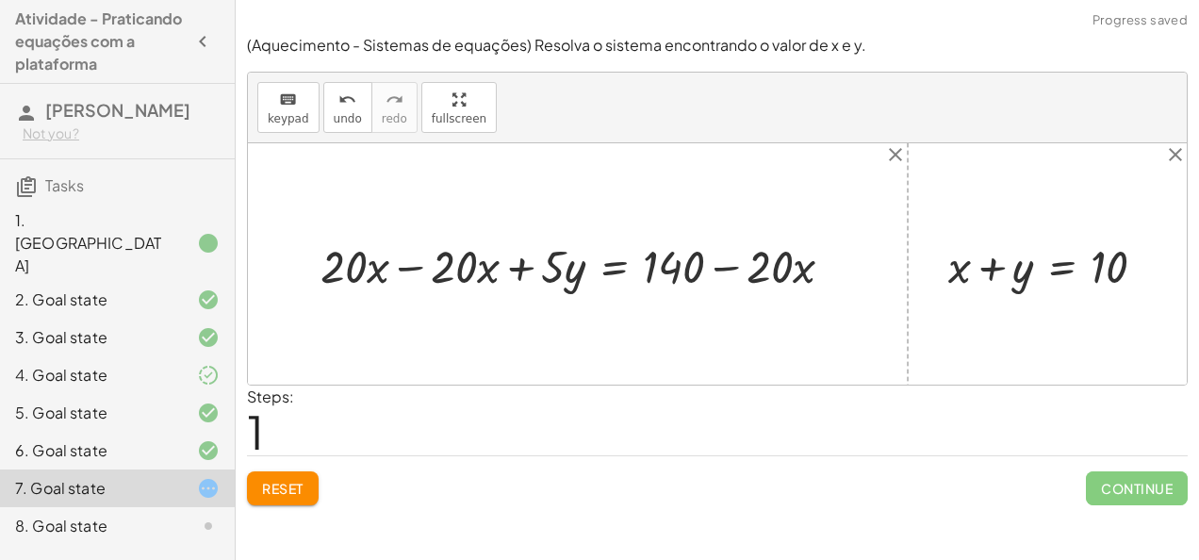
click at [737, 270] on div at bounding box center [584, 264] width 547 height 60
click at [725, 266] on div at bounding box center [584, 264] width 547 height 60
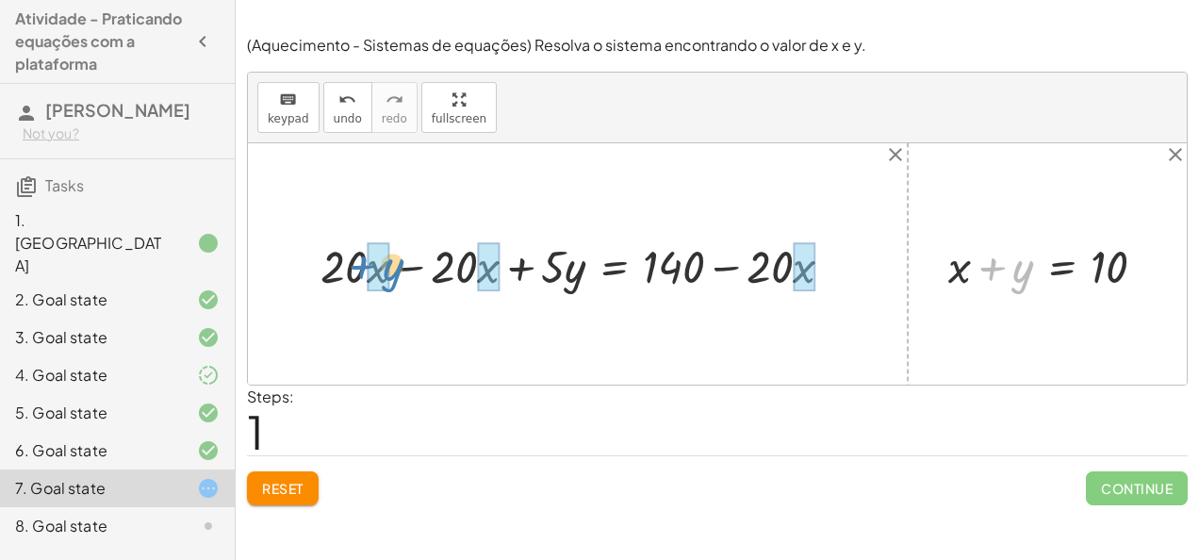
drag, startPoint x: 1027, startPoint y: 270, endPoint x: 396, endPoint y: 271, distance: 631.5
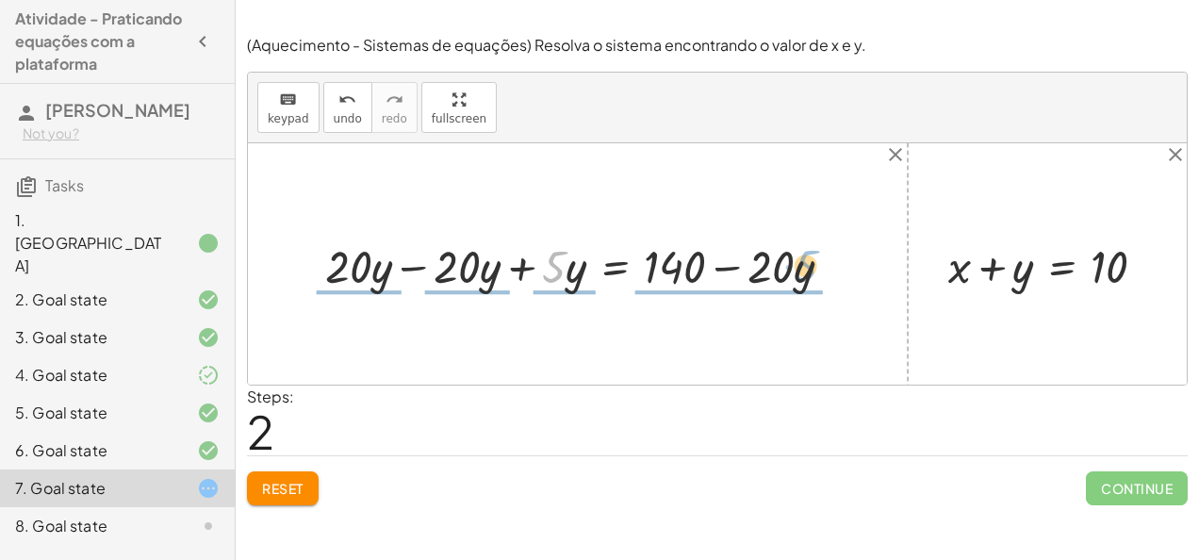
drag, startPoint x: 556, startPoint y: 277, endPoint x: 855, endPoint y: 286, distance: 298.9
click at [855, 286] on div at bounding box center [586, 264] width 541 height 60
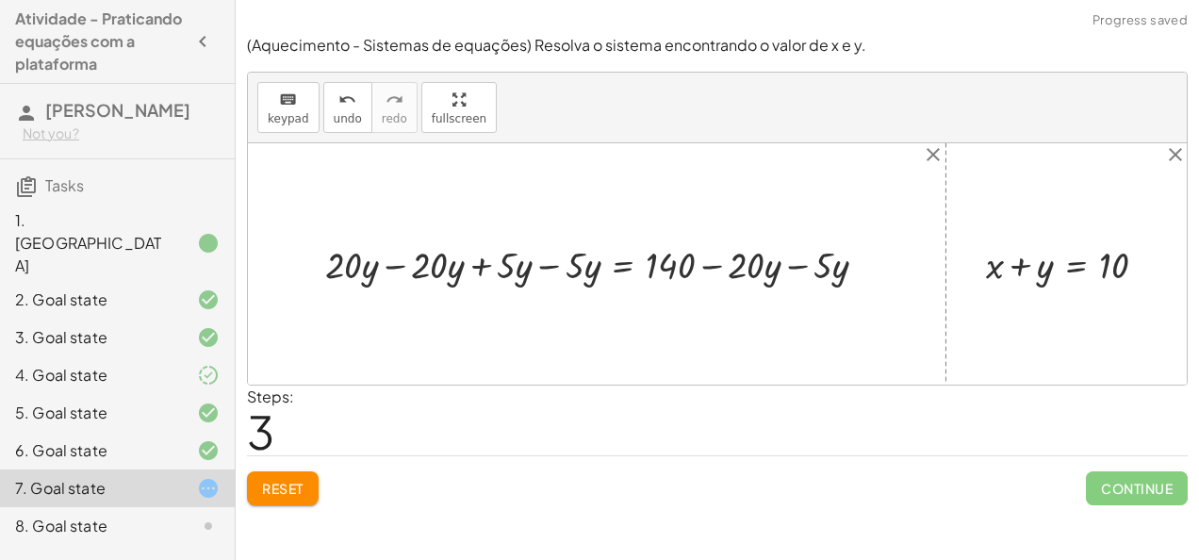
click at [801, 268] on div at bounding box center [604, 263] width 576 height 50
drag, startPoint x: 387, startPoint y: 266, endPoint x: 749, endPoint y: 271, distance: 362.0
click at [749, 271] on div at bounding box center [570, 263] width 509 height 50
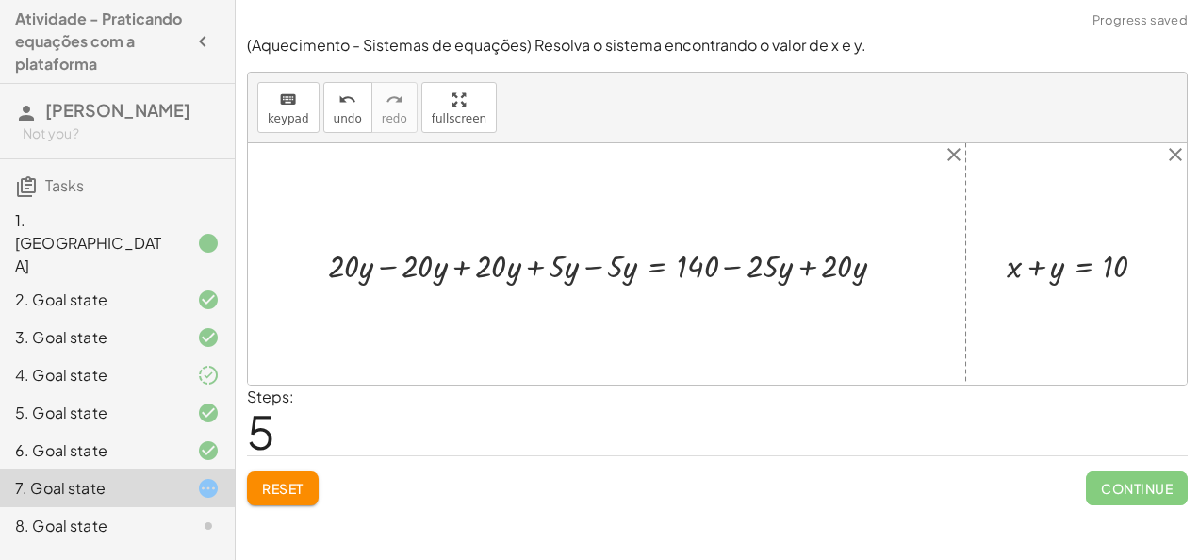
click at [811, 271] on div at bounding box center [614, 264] width 591 height 44
drag, startPoint x: 424, startPoint y: 272, endPoint x: 822, endPoint y: 283, distance: 397.9
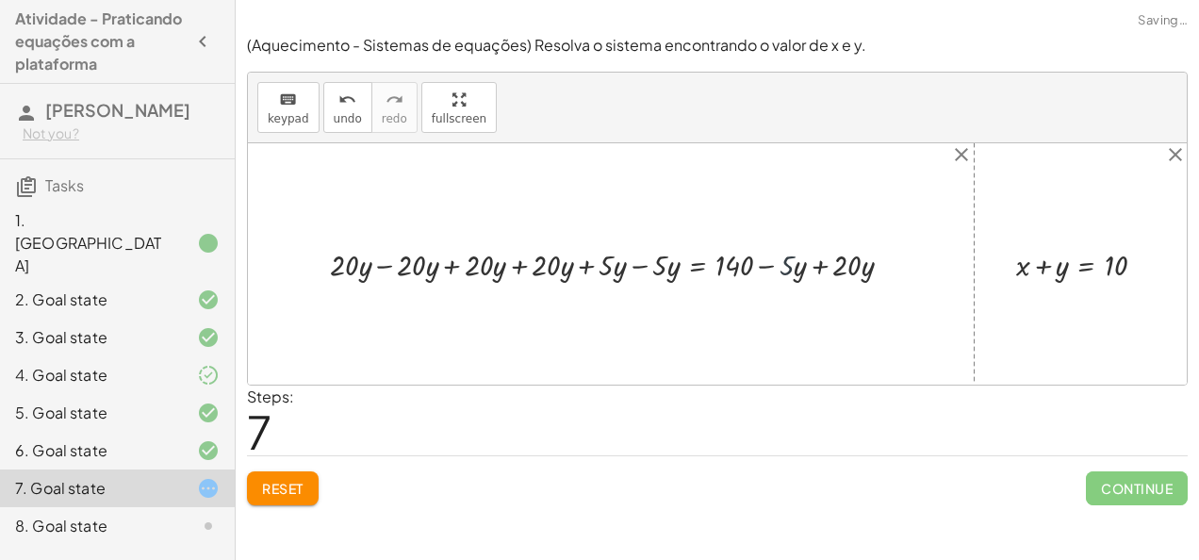
drag, startPoint x: 794, startPoint y: 267, endPoint x: 825, endPoint y: 264, distance: 31.2
click at [825, 264] on div at bounding box center [618, 263] width 596 height 41
drag, startPoint x: 787, startPoint y: 264, endPoint x: 302, endPoint y: 264, distance: 485.4
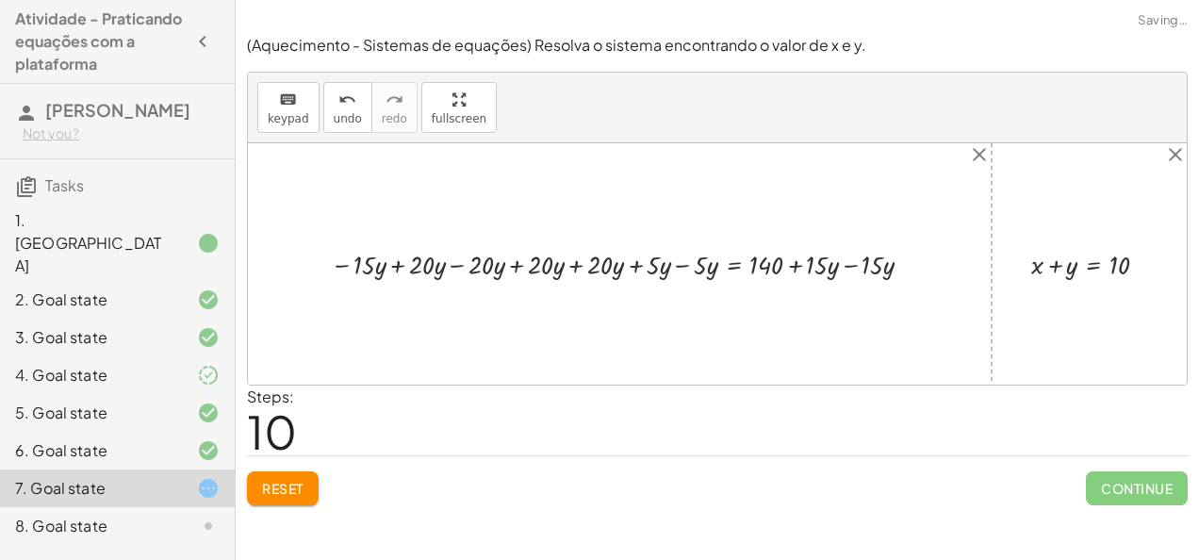
click at [854, 263] on div at bounding box center [627, 264] width 612 height 38
click at [515, 266] on div at bounding box center [571, 264] width 500 height 38
click at [574, 265] on div at bounding box center [631, 264] width 382 height 38
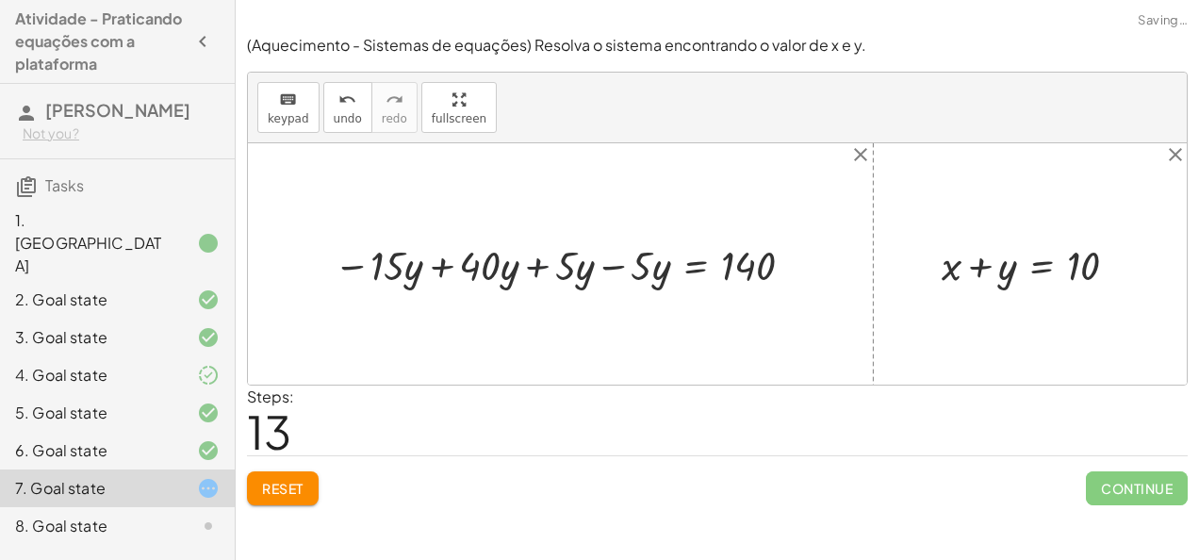
click at [534, 264] on div at bounding box center [567, 264] width 487 height 55
click at [609, 268] on div at bounding box center [605, 264] width 413 height 55
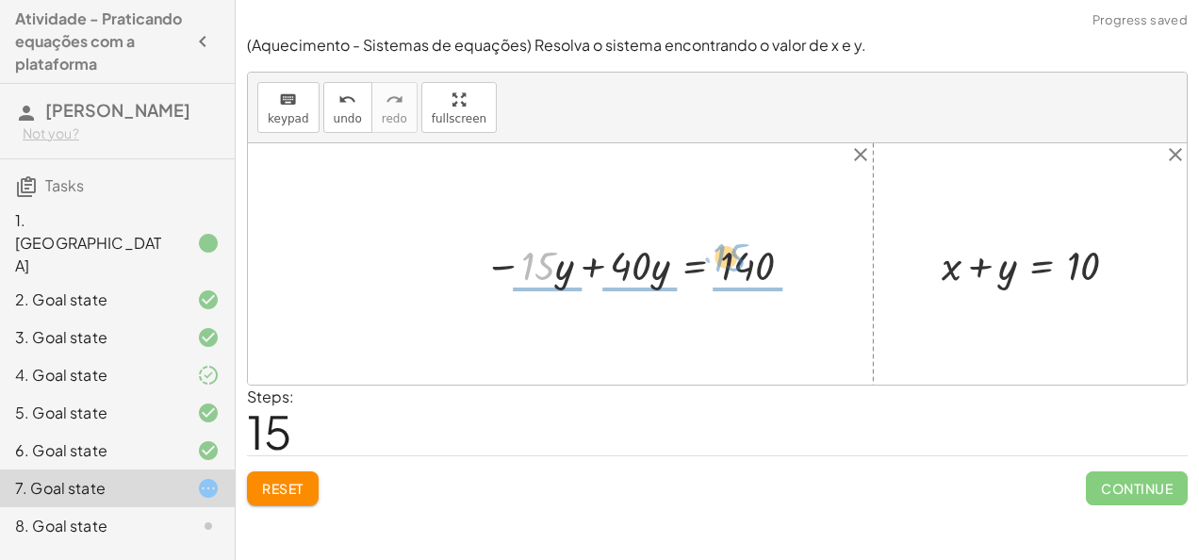
drag, startPoint x: 533, startPoint y: 274, endPoint x: 796, endPoint y: 281, distance: 262.1
click at [796, 281] on div at bounding box center [643, 264] width 336 height 55
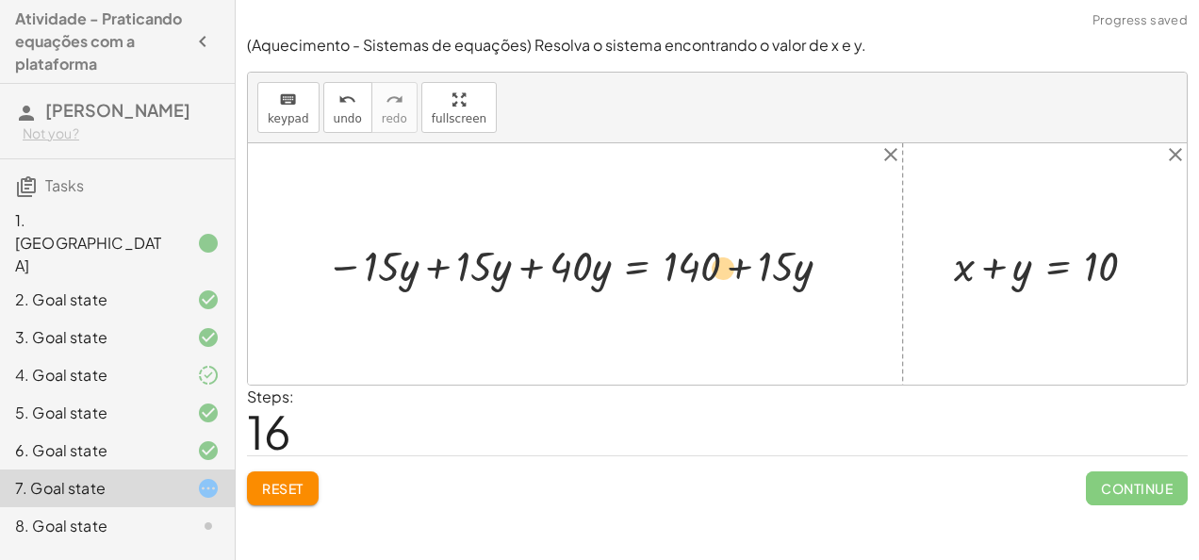
drag, startPoint x: 780, startPoint y: 265, endPoint x: 771, endPoint y: 273, distance: 12.7
click at [771, 273] on div at bounding box center [583, 264] width 532 height 57
drag, startPoint x: 771, startPoint y: 273, endPoint x: 665, endPoint y: 305, distance: 110.3
drag, startPoint x: 665, startPoint y: 305, endPoint x: 740, endPoint y: 267, distance: 83.9
click at [740, 267] on div "+ · 20 · x + · 5 · y = 140 + · 20 · x − · 20 · x + · 5 · y = + 140 − · 20 · x +…" at bounding box center [717, 263] width 939 height 241
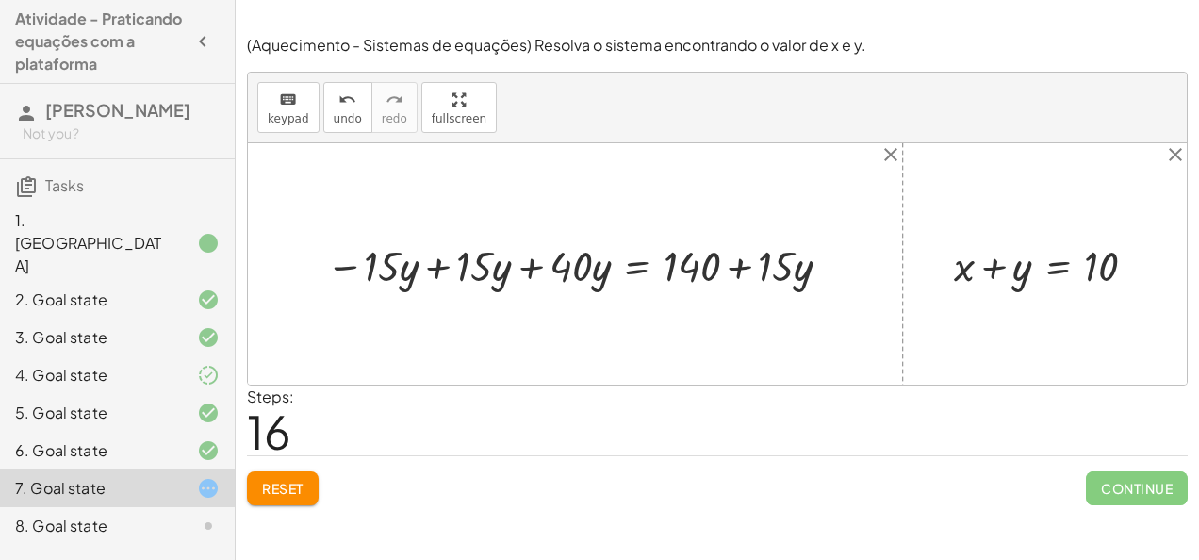
click at [740, 267] on div at bounding box center [583, 264] width 532 height 57
drag, startPoint x: 764, startPoint y: 266, endPoint x: 658, endPoint y: 311, distance: 115.7
click at [658, 311] on div "+ · 20 · x + · 5 · y = 140 + · 20 · x − · 20 · x + · 5 · y = + 140 − · 20 · x +…" at bounding box center [717, 263] width 939 height 241
click at [445, 268] on div at bounding box center [583, 264] width 532 height 57
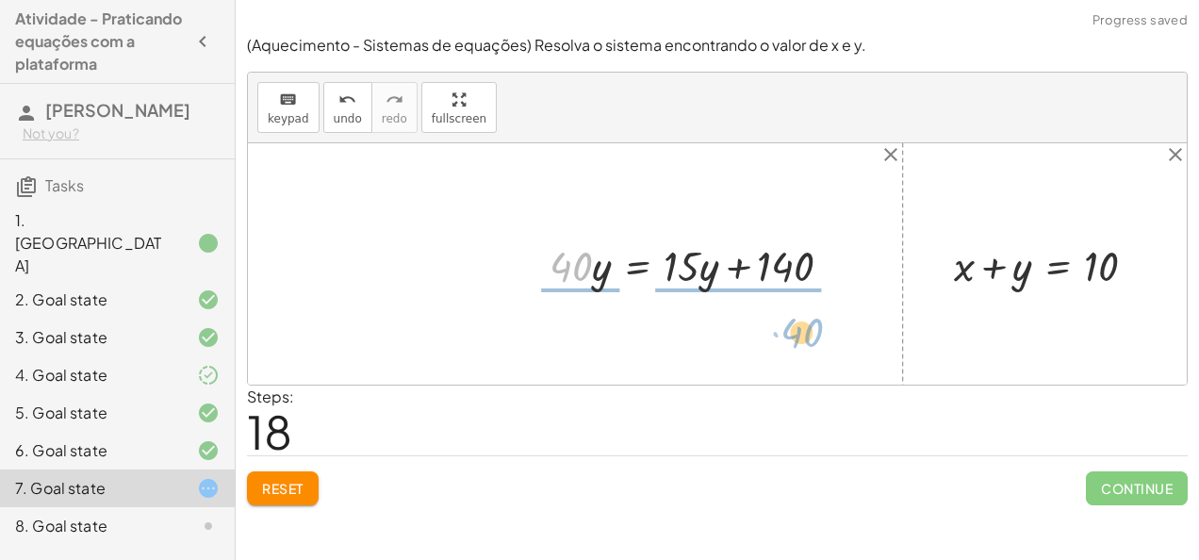
drag, startPoint x: 564, startPoint y: 264, endPoint x: 739, endPoint y: 320, distance: 184.2
click at [739, 320] on div "+ · 20 · x + · 5 · y = 140 + · 20 · x − · 20 · x + · 5 · y = + 140 − · 20 · x +…" at bounding box center [717, 263] width 939 height 241
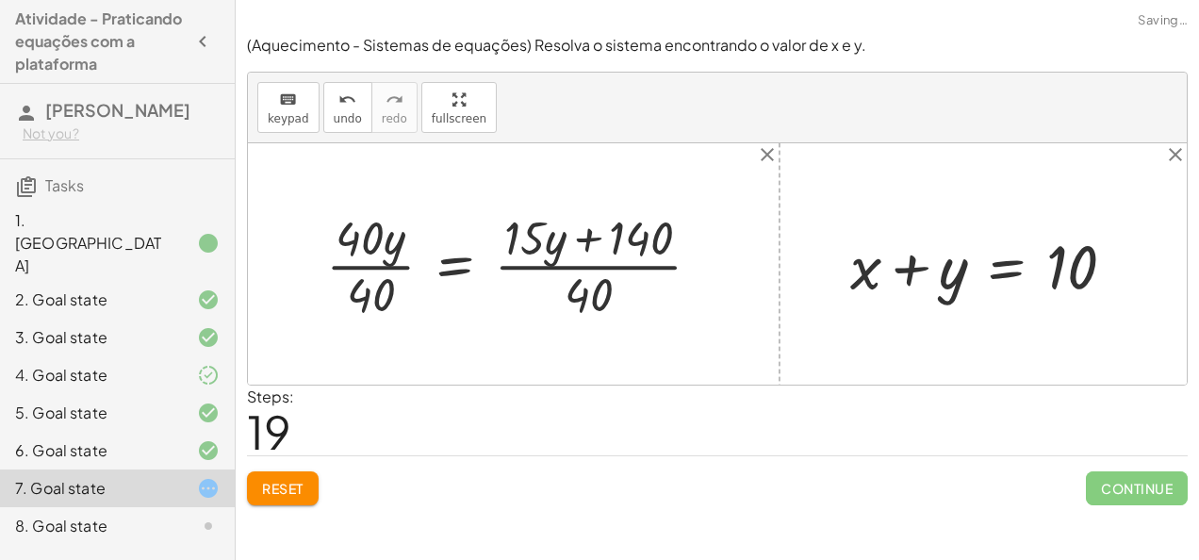
drag, startPoint x: 731, startPoint y: 281, endPoint x: 530, endPoint y: 285, distance: 201.7
click at [530, 285] on div "+ · 20 · x + · 5 · y = 140 + · 20 · x − · 20 · x + · 5 · y = + 140 − · 20 · x +…" at bounding box center [717, 263] width 939 height 241
click at [570, 283] on div at bounding box center [521, 264] width 408 height 119
drag, startPoint x: 570, startPoint y: 283, endPoint x: 541, endPoint y: 245, distance: 47.7
click at [541, 245] on div at bounding box center [521, 264] width 408 height 119
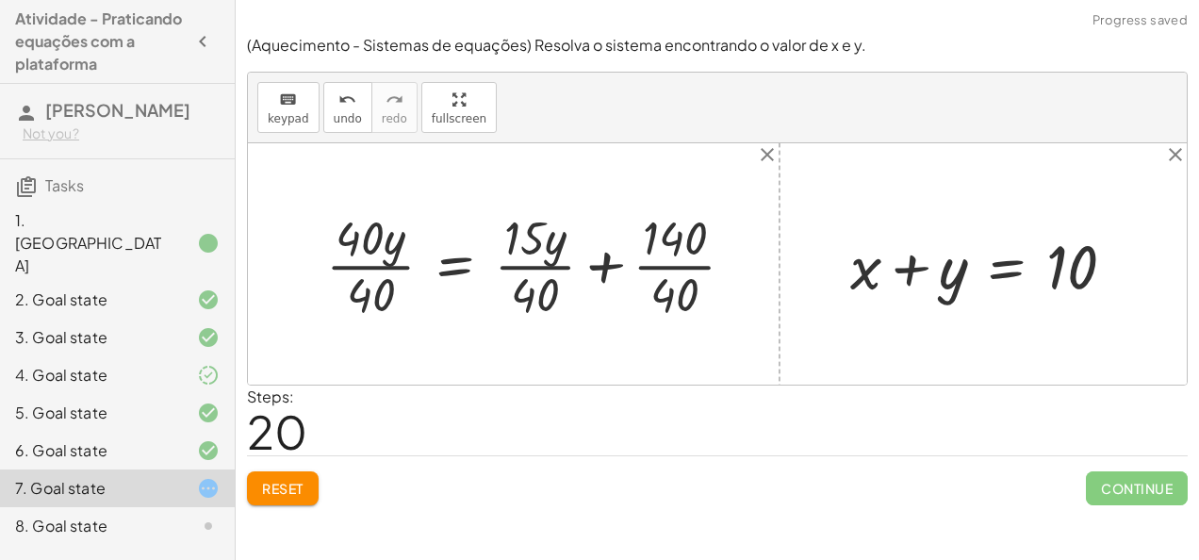
click at [523, 292] on div at bounding box center [538, 264] width 442 height 119
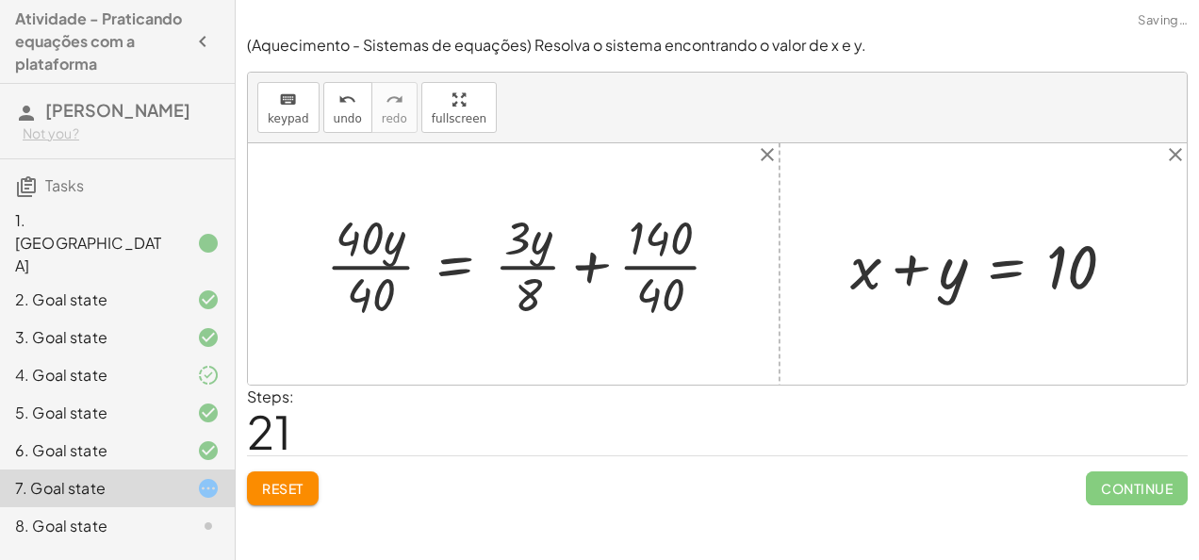
click at [646, 287] on div at bounding box center [531, 264] width 428 height 119
click at [361, 273] on div at bounding box center [511, 264] width 389 height 119
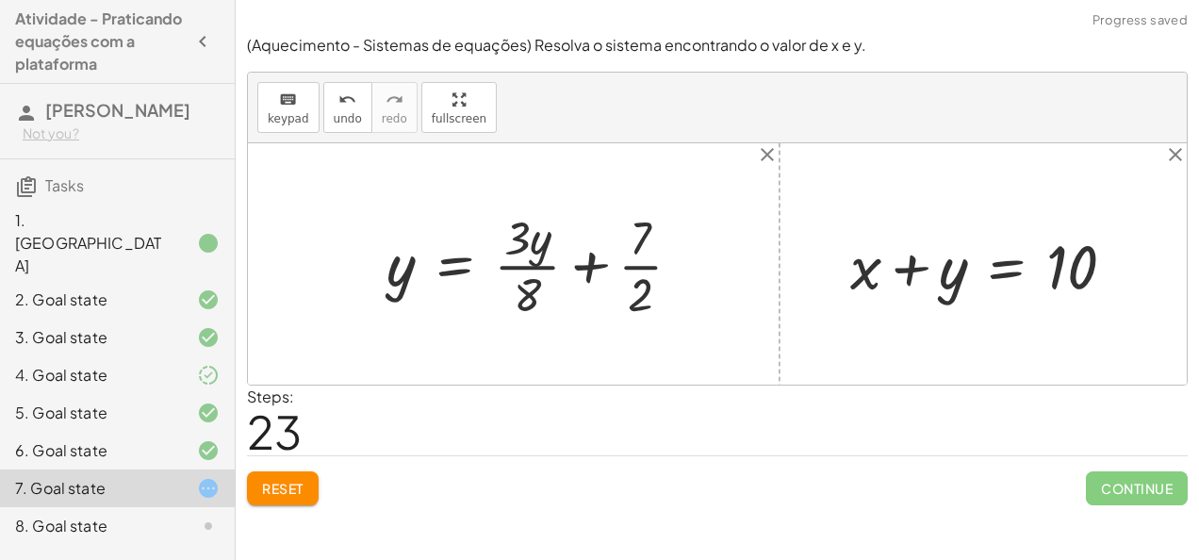
click at [523, 253] on div at bounding box center [541, 264] width 328 height 119
drag, startPoint x: 528, startPoint y: 295, endPoint x: 638, endPoint y: 232, distance: 127.1
click at [638, 232] on div at bounding box center [541, 264] width 328 height 119
drag, startPoint x: 656, startPoint y: 304, endPoint x: 662, endPoint y: 287, distance: 18.8
click at [662, 287] on div at bounding box center [560, 264] width 367 height 119
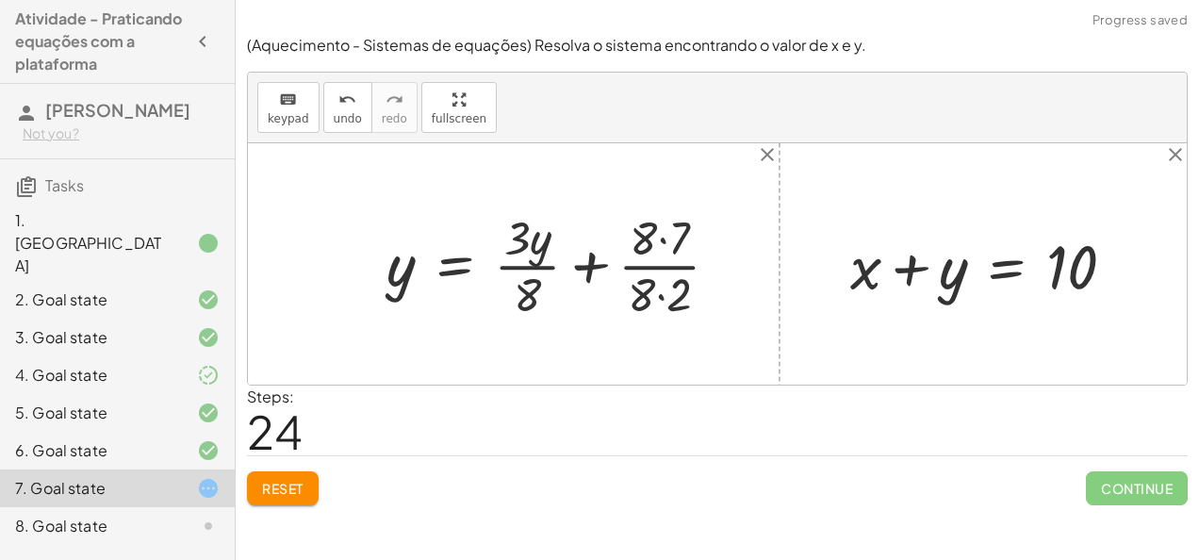
click at [662, 287] on div at bounding box center [560, 264] width 367 height 119
click at [271, 488] on span "Reset" at bounding box center [282, 488] width 41 height 17
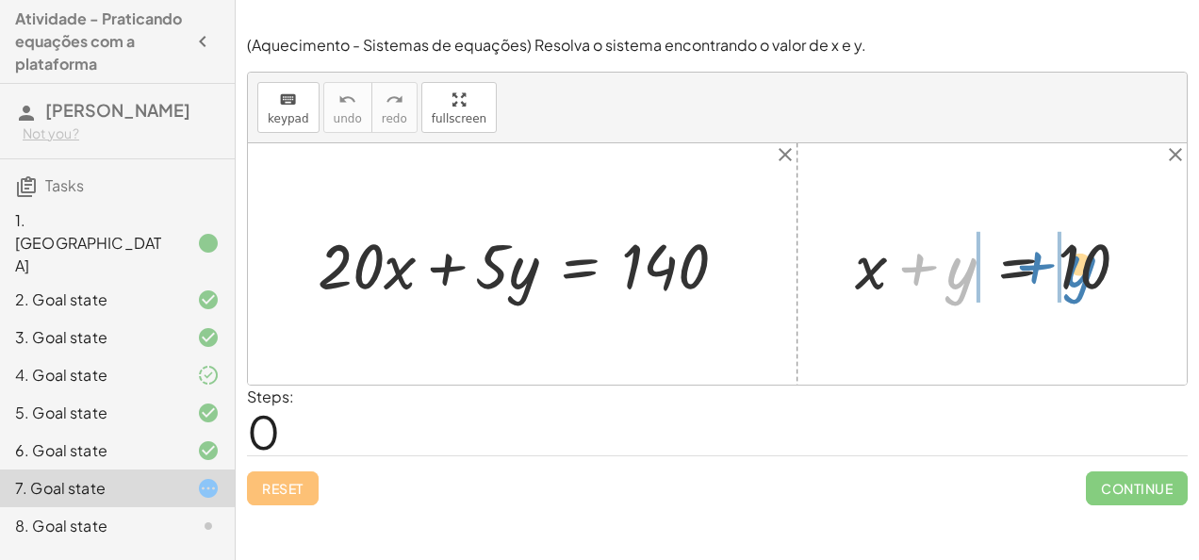
drag, startPoint x: 963, startPoint y: 271, endPoint x: 1084, endPoint y: 270, distance: 120.7
click at [1084, 270] on div at bounding box center [999, 263] width 308 height 83
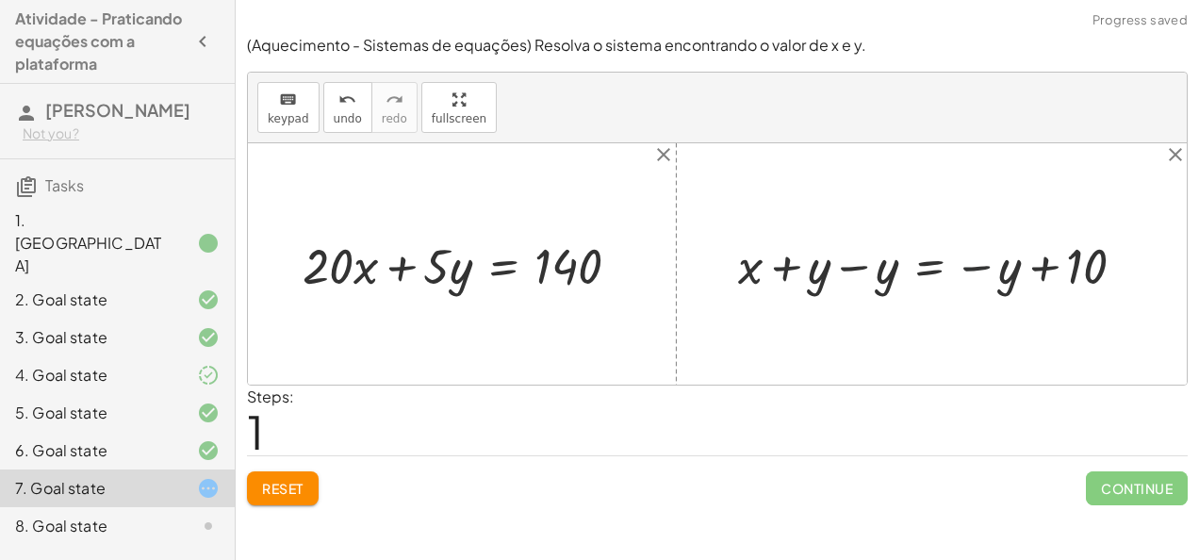
click at [972, 268] on div at bounding box center [939, 264] width 421 height 66
click at [854, 266] on div at bounding box center [939, 264] width 421 height 66
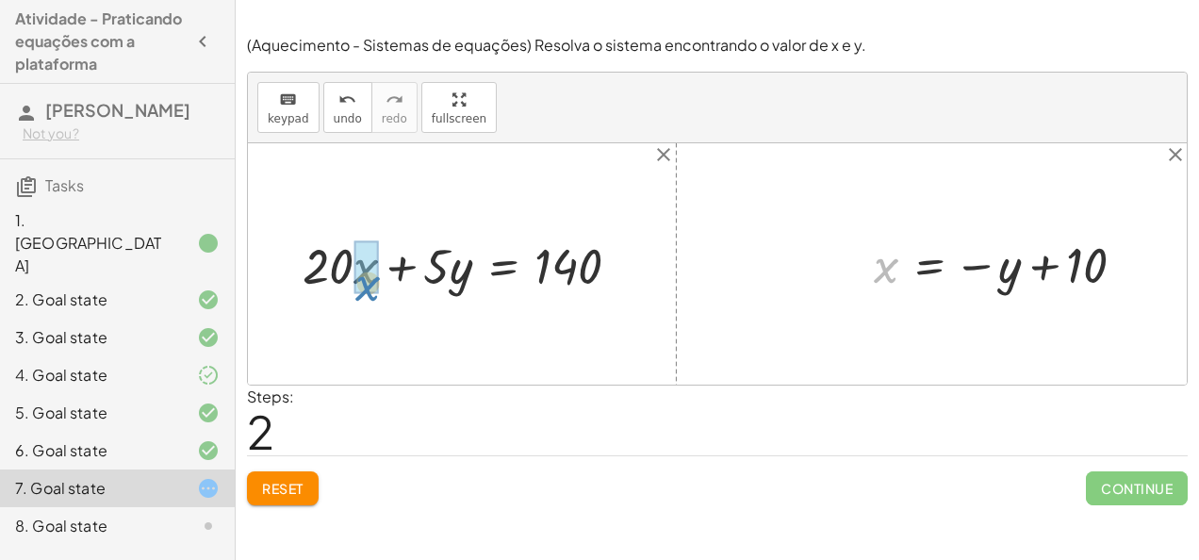
drag, startPoint x: 898, startPoint y: 277, endPoint x: 379, endPoint y: 294, distance: 519.6
click at [379, 294] on div "+ · 20 · x + · 5 · y = 140 + x + y = 10 + x + y − y = − y + 10 + x + 0 = − y + …" at bounding box center [717, 263] width 939 height 241
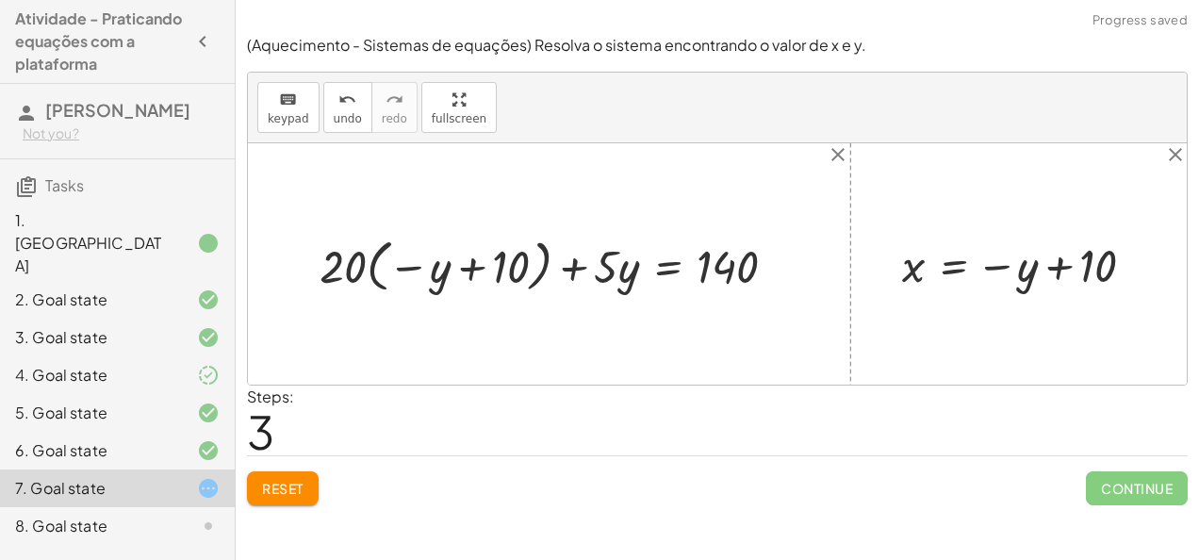
click at [473, 260] on div at bounding box center [555, 264] width 491 height 66
drag, startPoint x: 341, startPoint y: 268, endPoint x: 421, endPoint y: 268, distance: 80.1
click at [421, 268] on div at bounding box center [555, 264] width 491 height 66
click at [506, 266] on div at bounding box center [545, 264] width 497 height 61
click at [461, 265] on div at bounding box center [558, 264] width 471 height 61
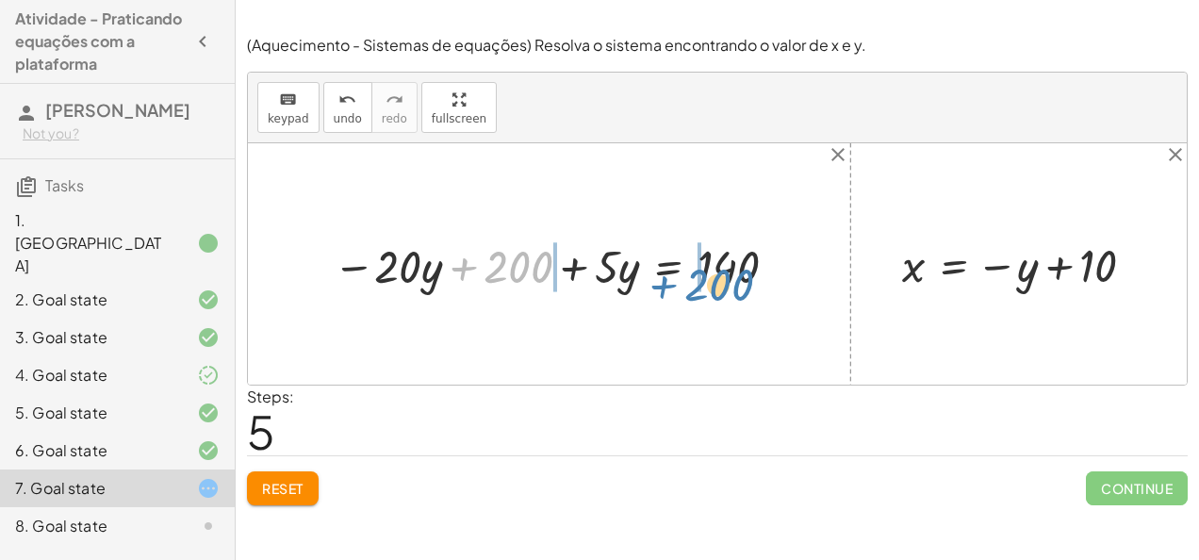
drag, startPoint x: 520, startPoint y: 268, endPoint x: 716, endPoint y: 285, distance: 196.8
click at [716, 285] on div at bounding box center [558, 264] width 471 height 61
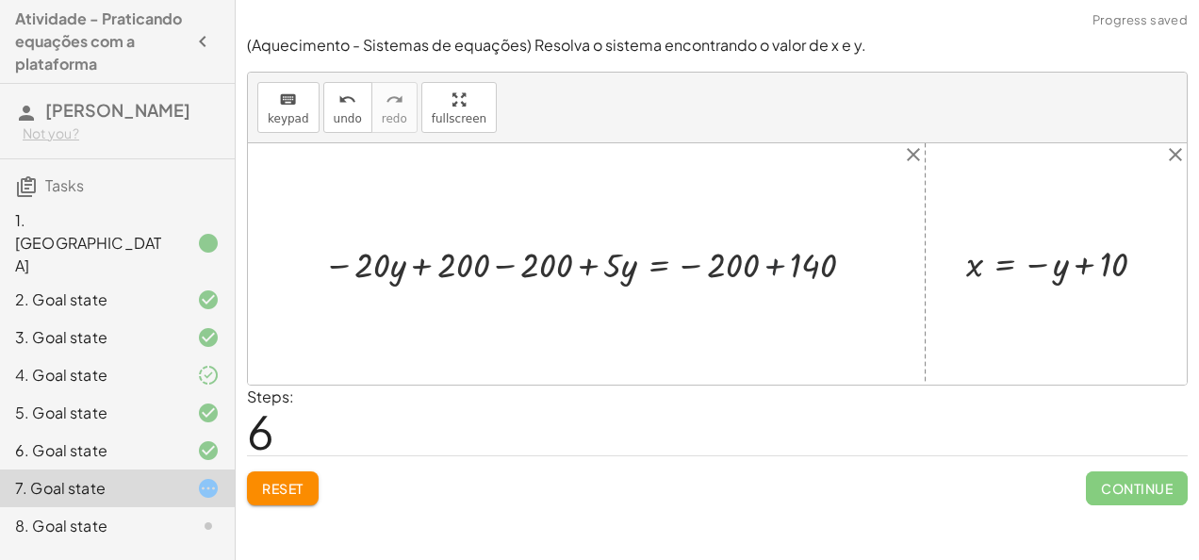
click at [774, 264] on div at bounding box center [594, 263] width 560 height 48
click at [538, 268] on div at bounding box center [541, 263] width 454 height 48
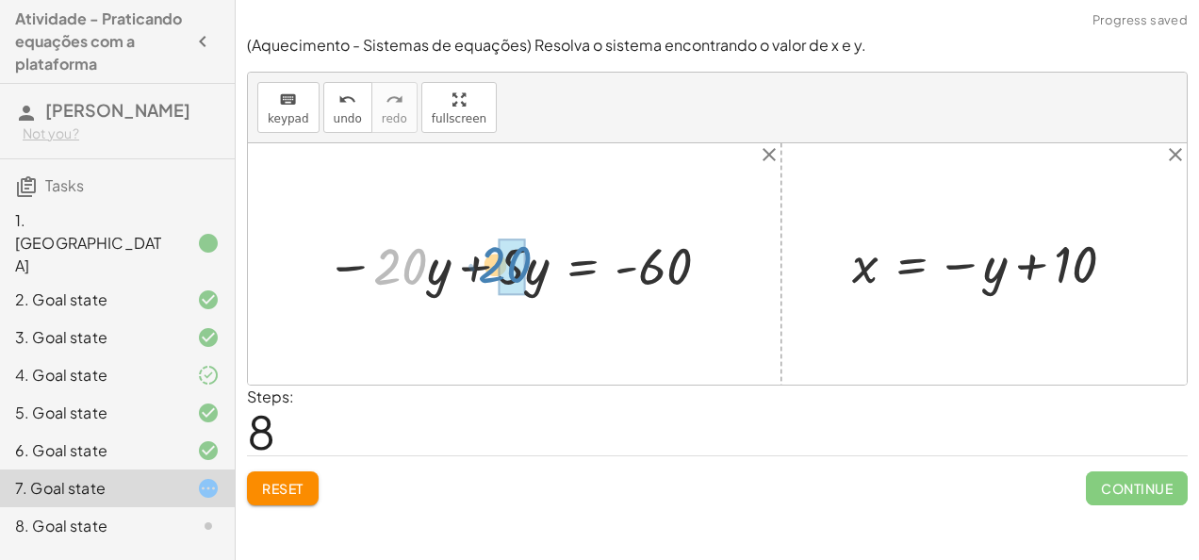
drag, startPoint x: 422, startPoint y: 268, endPoint x: 533, endPoint y: 267, distance: 111.2
click at [533, 267] on div at bounding box center [521, 264] width 409 height 68
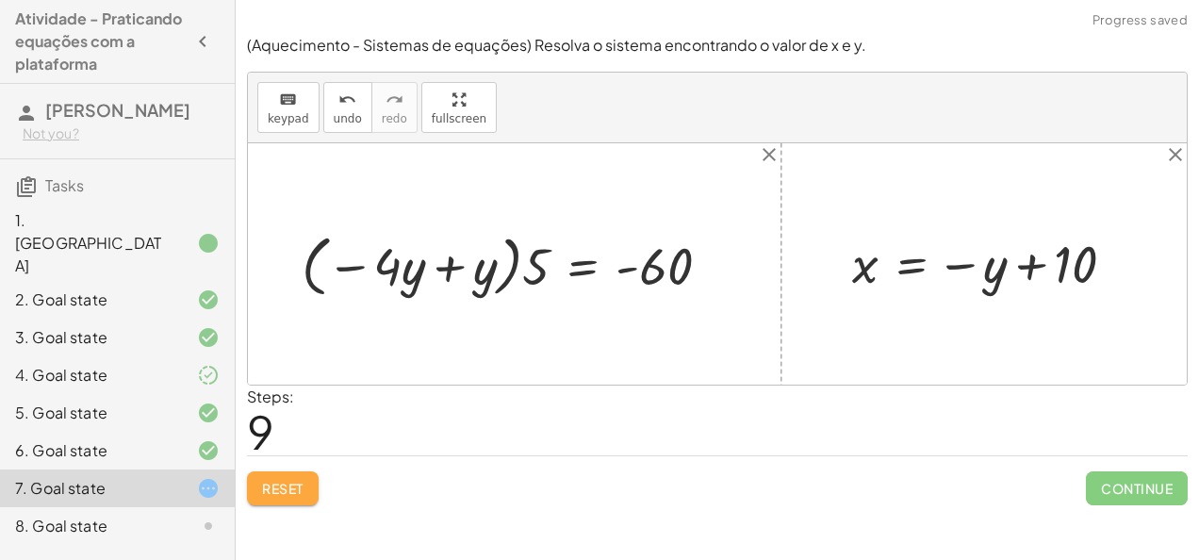
click at [279, 493] on span "Reset" at bounding box center [282, 488] width 41 height 17
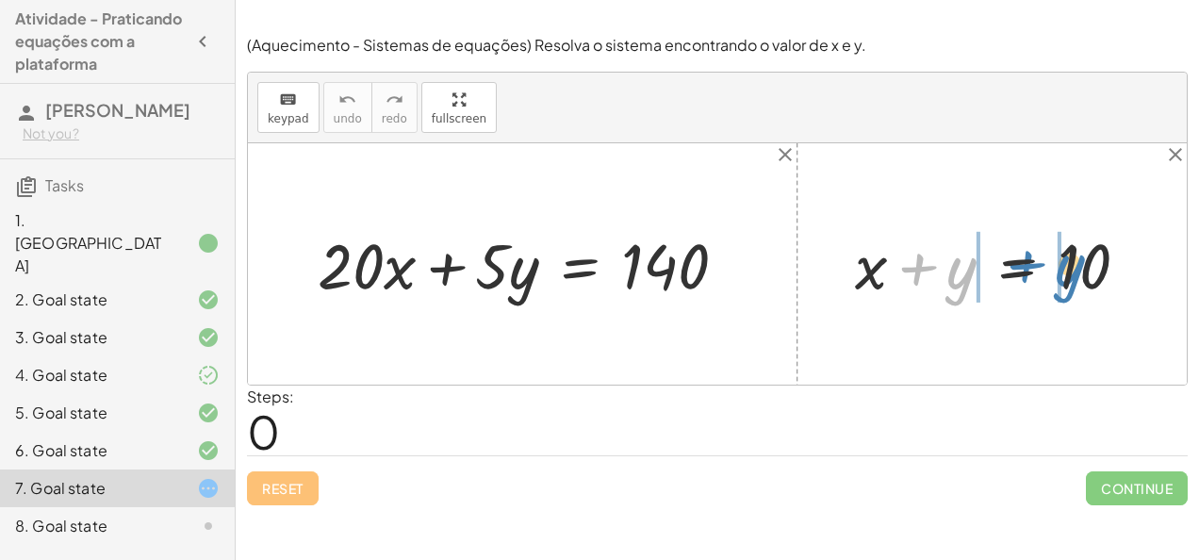
drag, startPoint x: 963, startPoint y: 273, endPoint x: 1080, endPoint y: 272, distance: 116.9
click at [1080, 272] on div at bounding box center [999, 263] width 308 height 83
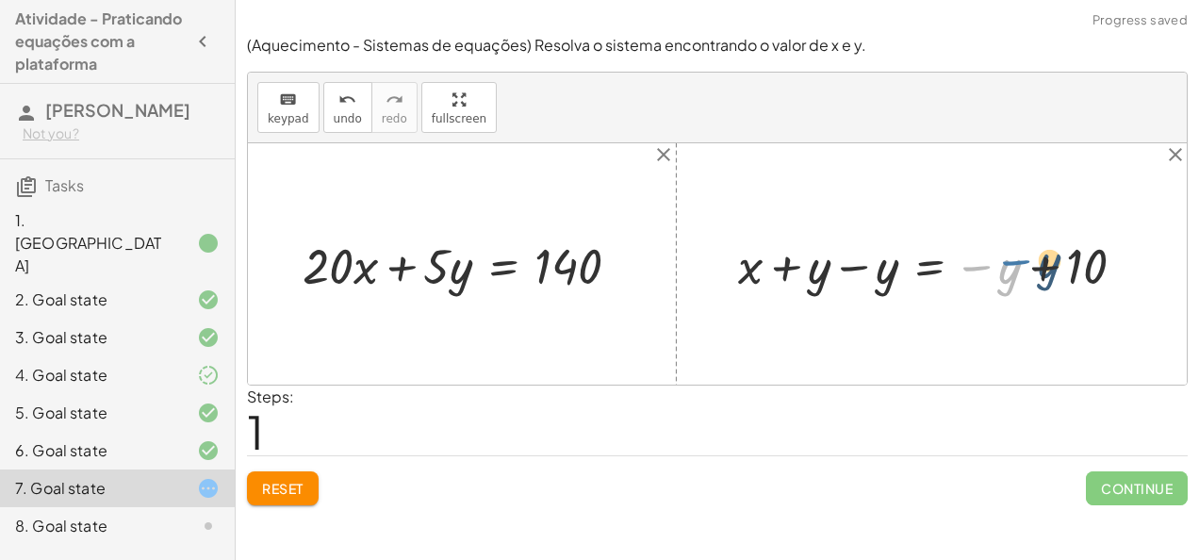
drag, startPoint x: 983, startPoint y: 270, endPoint x: 996, endPoint y: 268, distance: 13.3
click at [996, 268] on div at bounding box center [939, 264] width 421 height 66
click at [1042, 266] on div at bounding box center [939, 264] width 421 height 66
click at [1041, 264] on div at bounding box center [939, 264] width 421 height 66
click at [853, 268] on div at bounding box center [939, 264] width 421 height 66
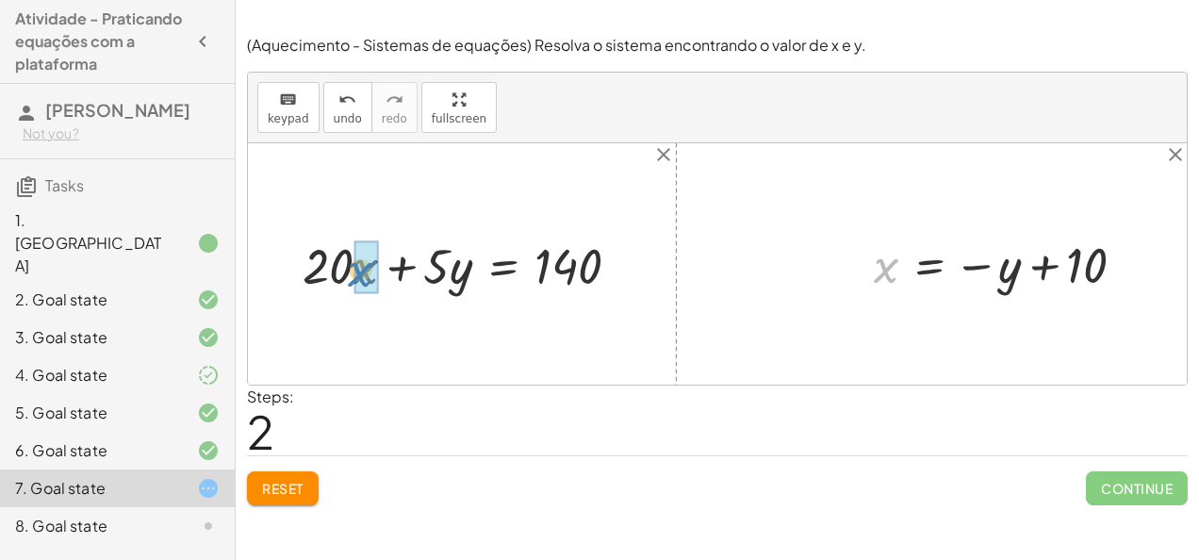
drag, startPoint x: 886, startPoint y: 264, endPoint x: 361, endPoint y: 268, distance: 525.0
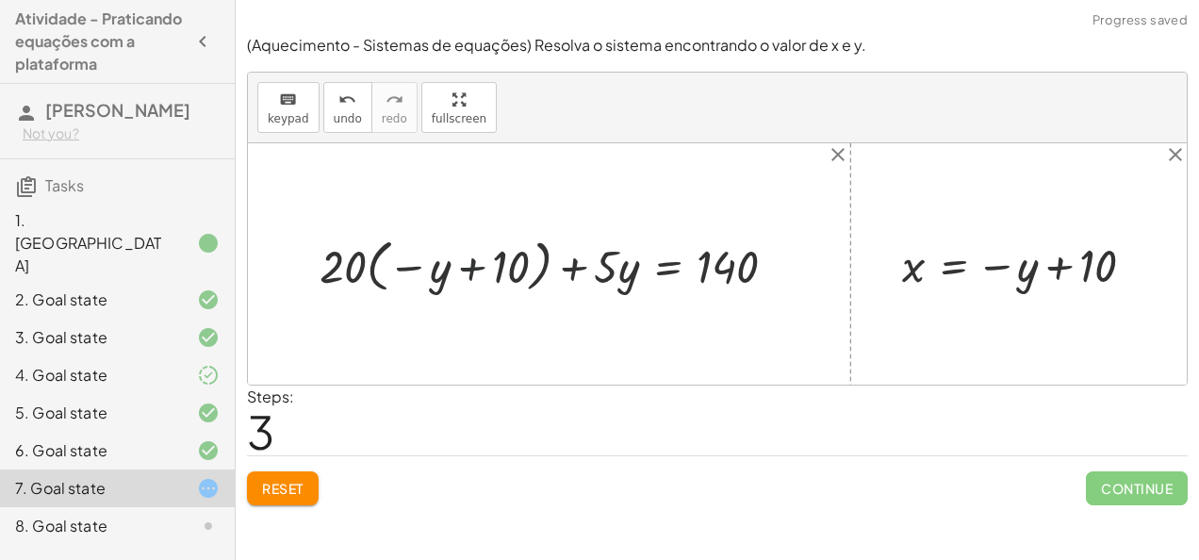
click at [462, 261] on div at bounding box center [555, 264] width 491 height 66
drag, startPoint x: 327, startPoint y: 266, endPoint x: 420, endPoint y: 258, distance: 93.6
click at [420, 258] on div at bounding box center [555, 264] width 491 height 66
click at [473, 268] on div at bounding box center [545, 264] width 497 height 61
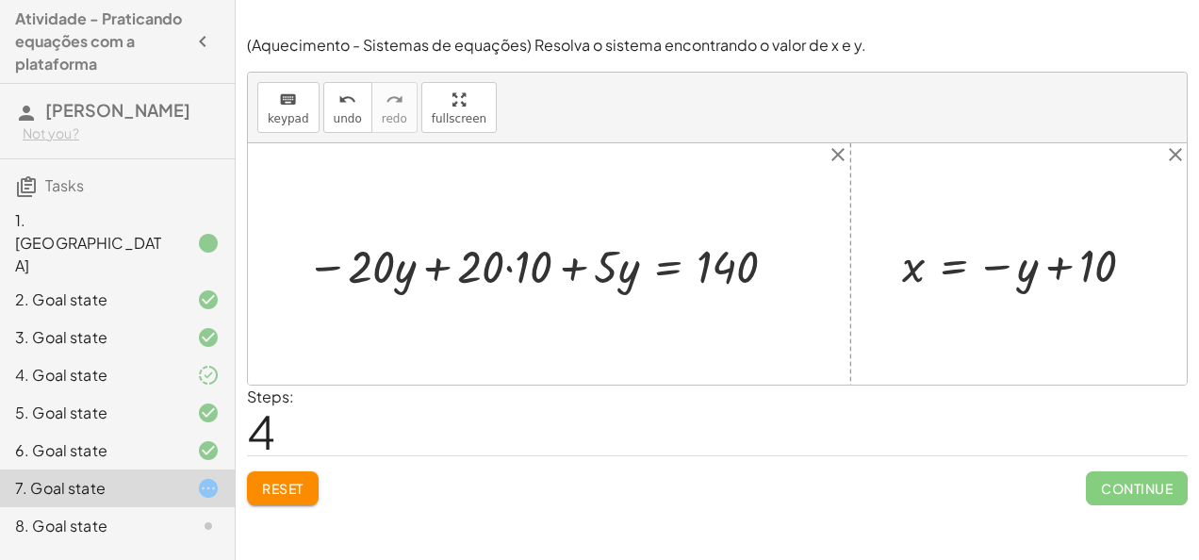
click at [503, 265] on div at bounding box center [545, 264] width 497 height 61
click at [509, 269] on div at bounding box center [545, 264] width 497 height 61
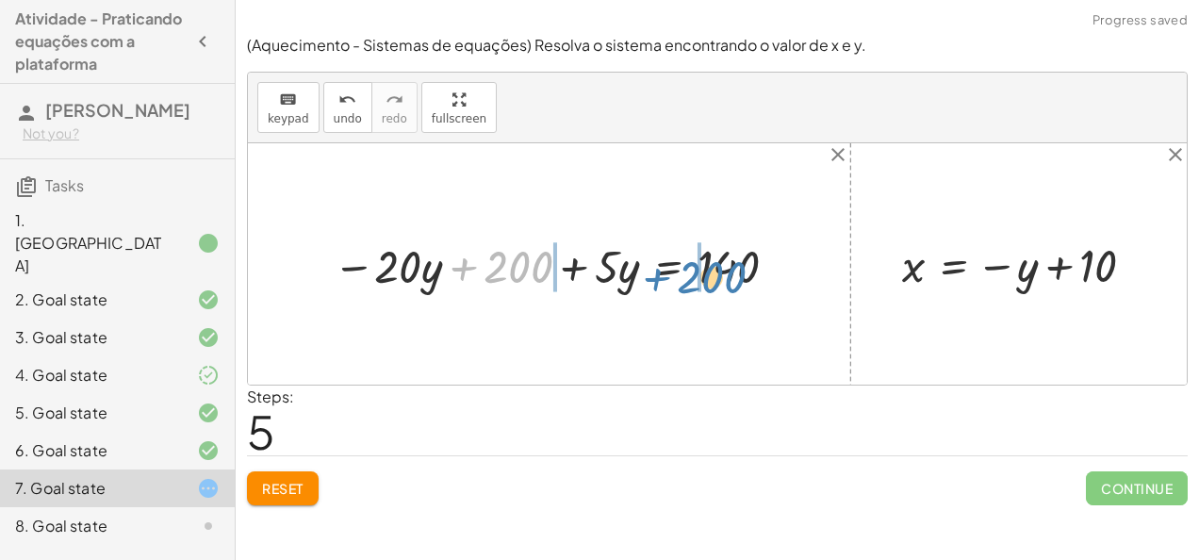
drag, startPoint x: 513, startPoint y: 271, endPoint x: 697, endPoint y: 278, distance: 184.9
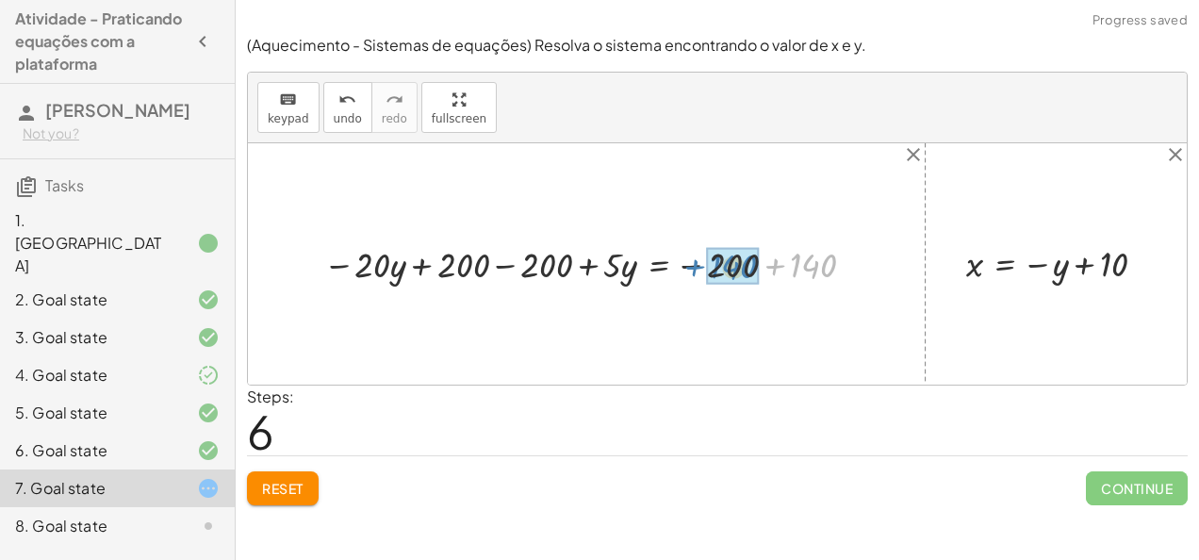
drag, startPoint x: 767, startPoint y: 267, endPoint x: 688, endPoint y: 268, distance: 79.2
click at [688, 268] on div at bounding box center [594, 263] width 560 height 48
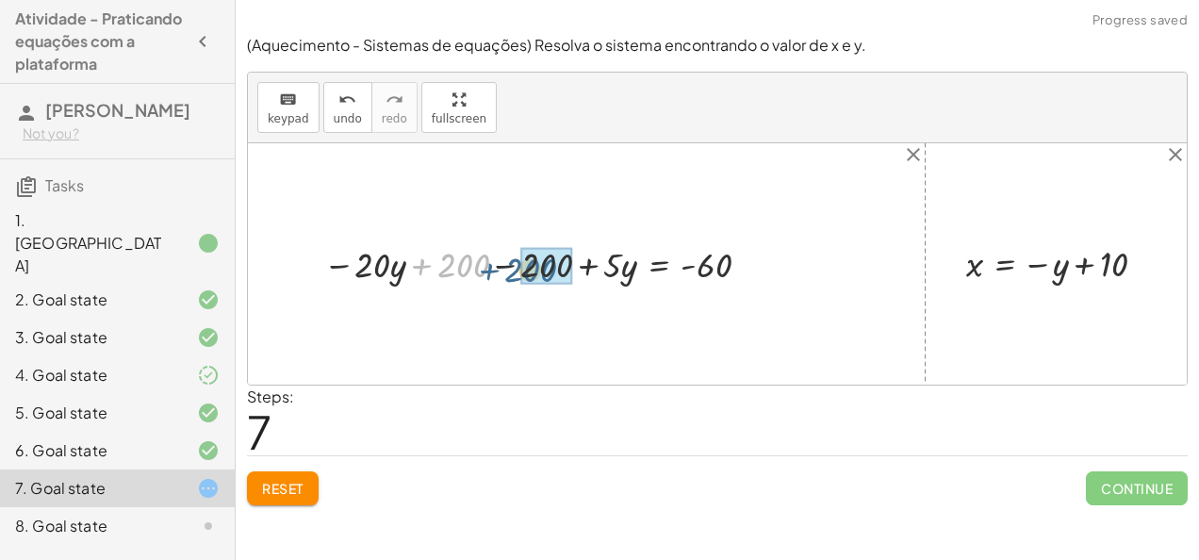
drag, startPoint x: 455, startPoint y: 262, endPoint x: 527, endPoint y: 268, distance: 71.9
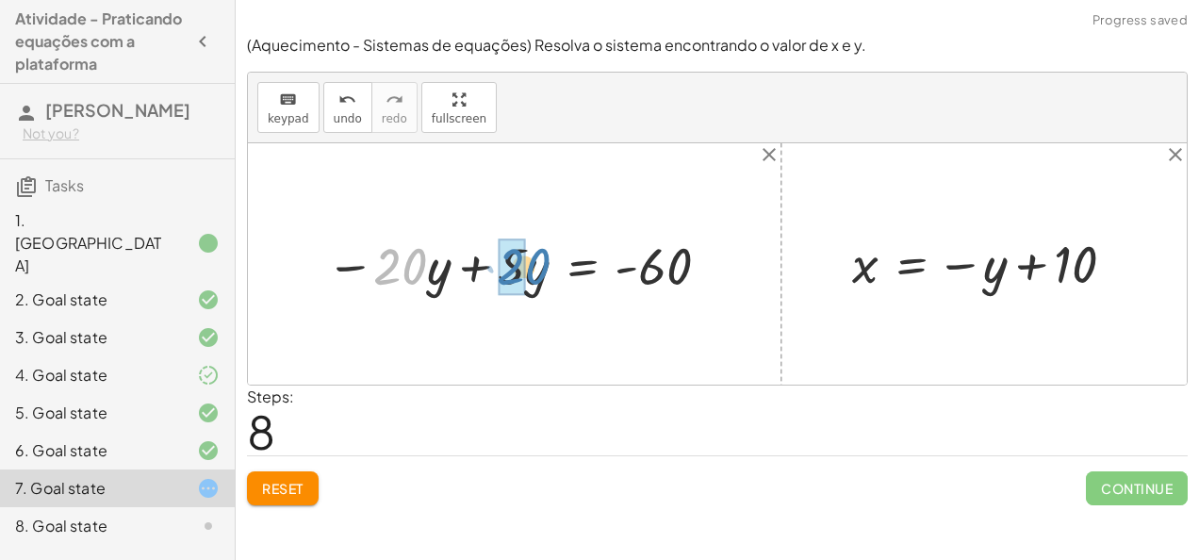
drag, startPoint x: 390, startPoint y: 266, endPoint x: 514, endPoint y: 266, distance: 123.5
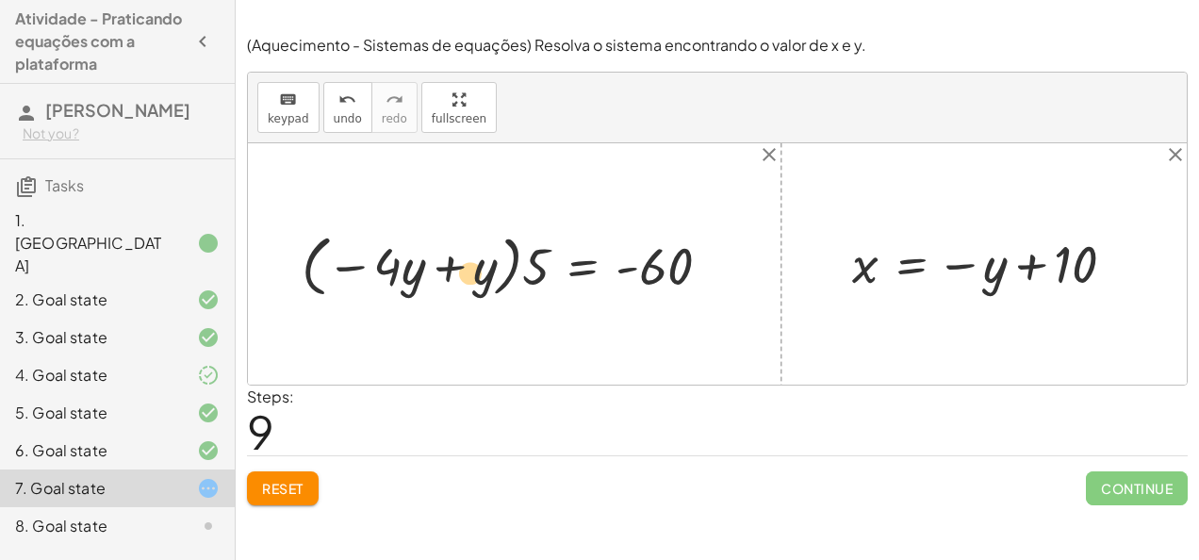
drag, startPoint x: 488, startPoint y: 273, endPoint x: 475, endPoint y: 278, distance: 14.0
click at [475, 278] on div at bounding box center [513, 264] width 443 height 76
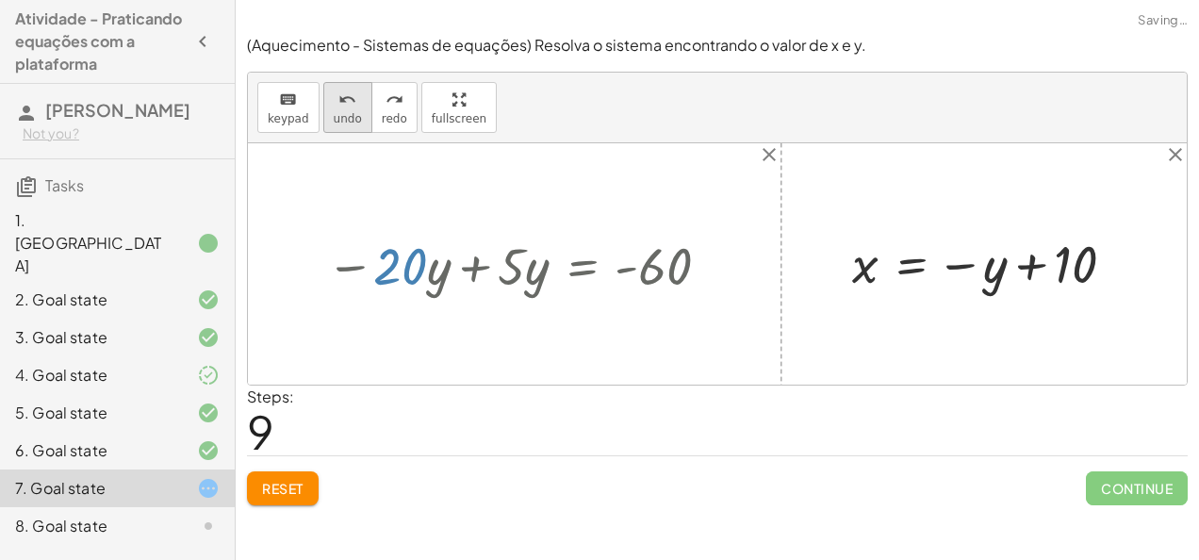
click at [323, 106] on button "undo undo" at bounding box center [347, 107] width 49 height 51
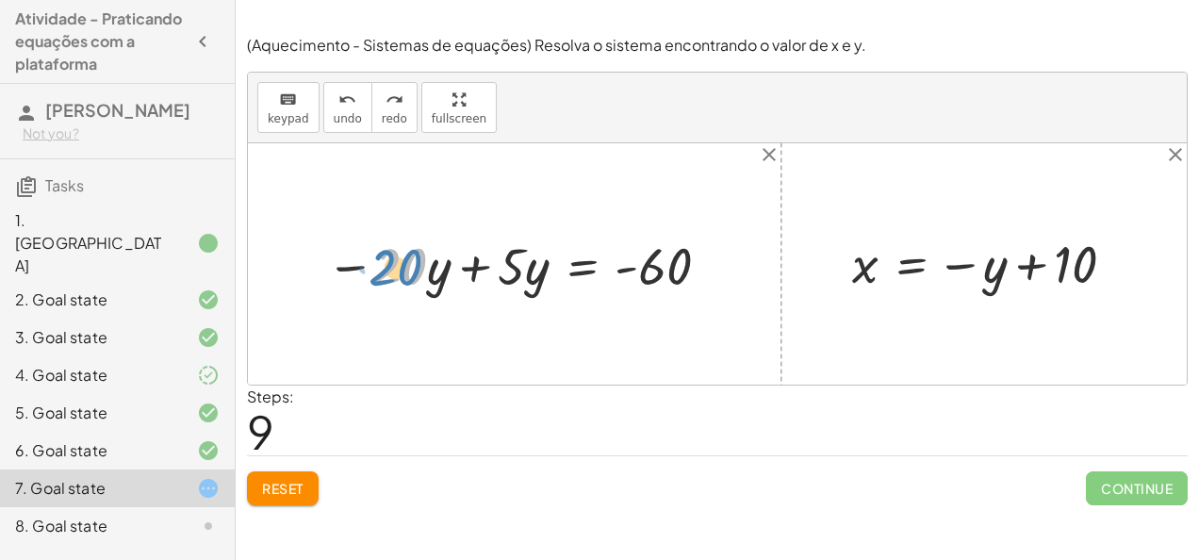
click at [386, 268] on div at bounding box center [521, 264] width 409 height 68
click at [482, 267] on div at bounding box center [521, 264] width 409 height 68
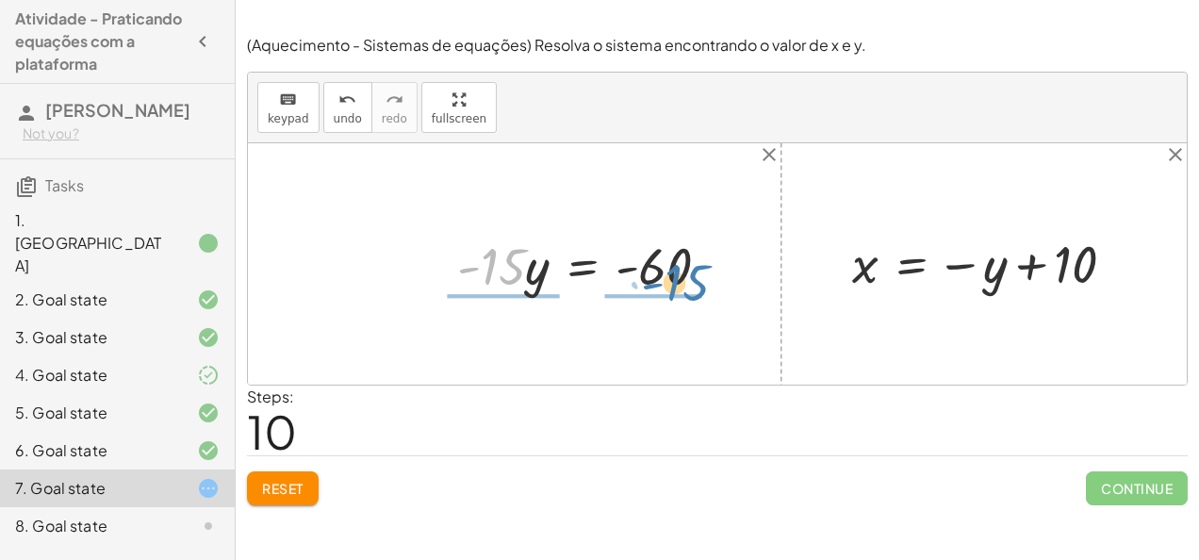
drag, startPoint x: 495, startPoint y: 273, endPoint x: 648, endPoint y: 354, distance: 173.7
click at [648, 354] on div "+ · 20 · x + · 5 · y = 140 + · 20 · ( − y + 10 ) + · 5 · y = 140 − · 20 · y + ·…" at bounding box center [717, 263] width 939 height 241
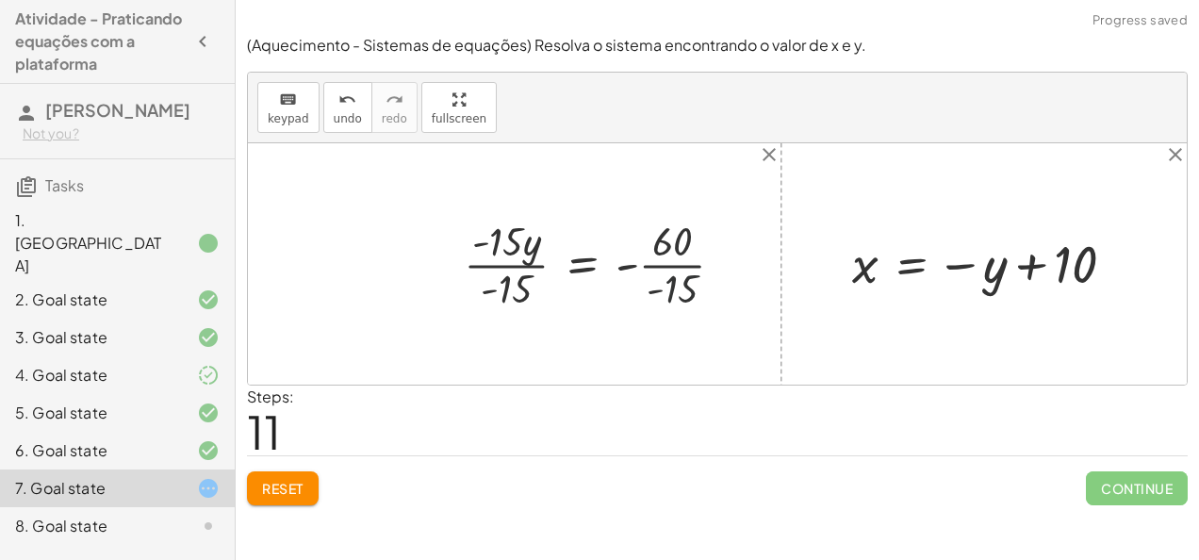
click at [664, 283] on div at bounding box center [601, 263] width 294 height 101
click at [501, 285] on div at bounding box center [593, 263] width 278 height 101
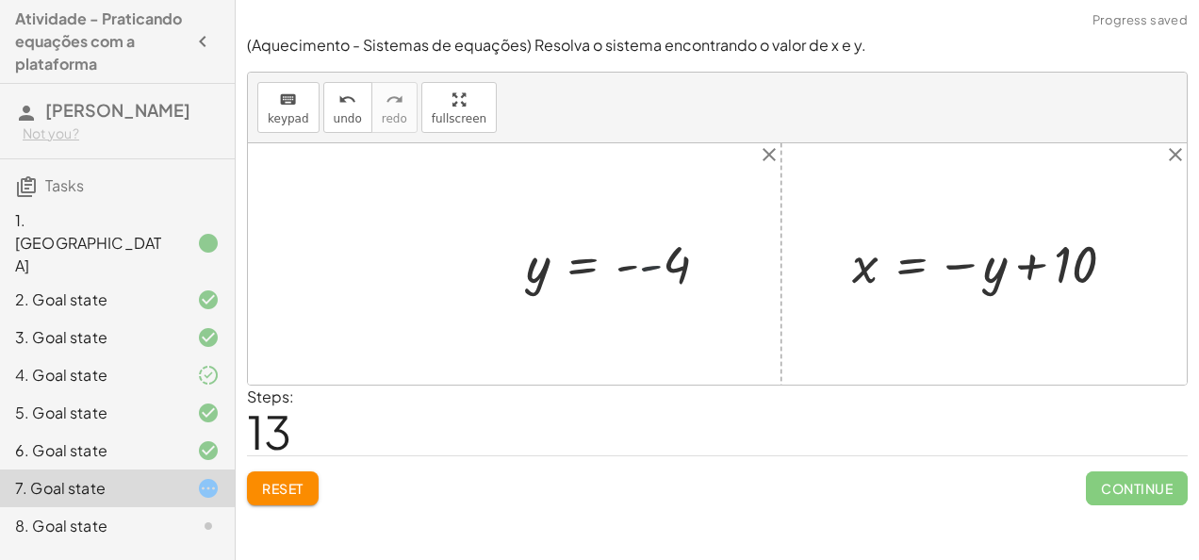
click at [647, 272] on div at bounding box center [625, 264] width 216 height 66
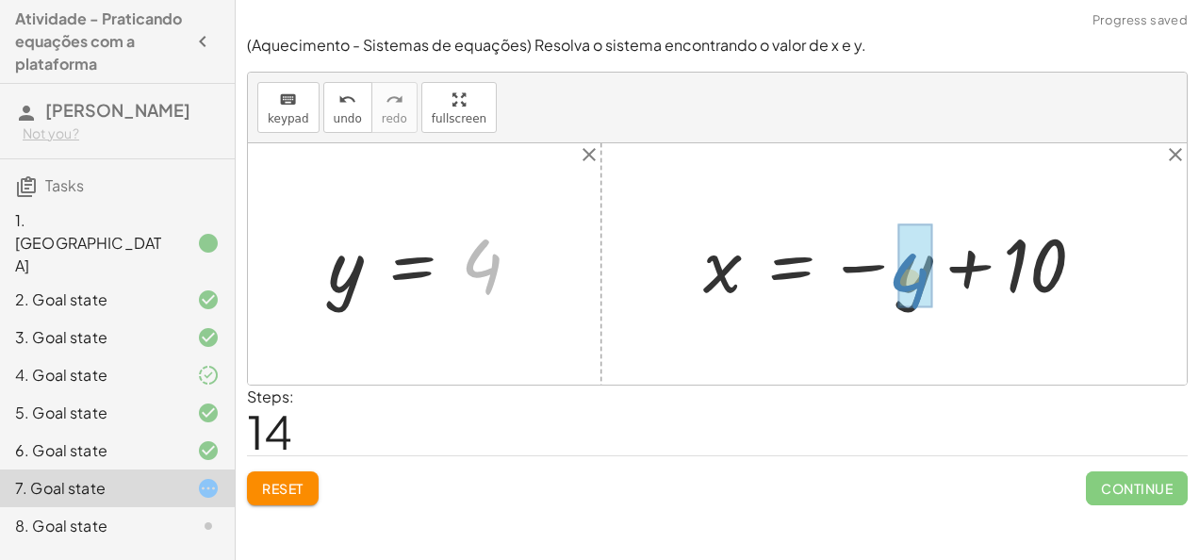
drag, startPoint x: 484, startPoint y: 259, endPoint x: 912, endPoint y: 273, distance: 428.1
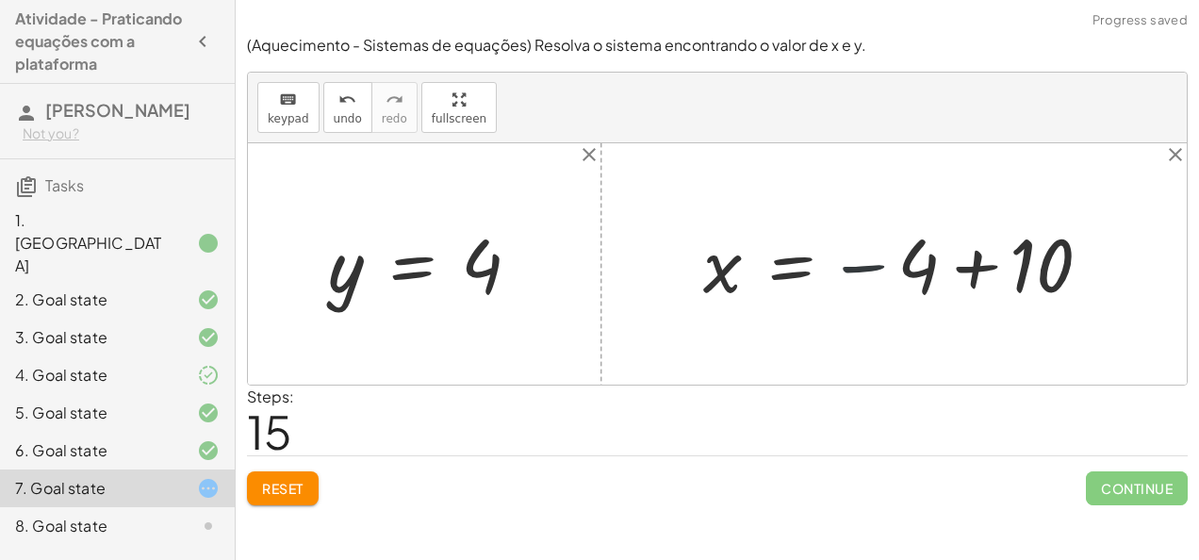
click at [845, 268] on div at bounding box center [905, 264] width 422 height 93
click at [977, 255] on div at bounding box center [905, 264] width 422 height 93
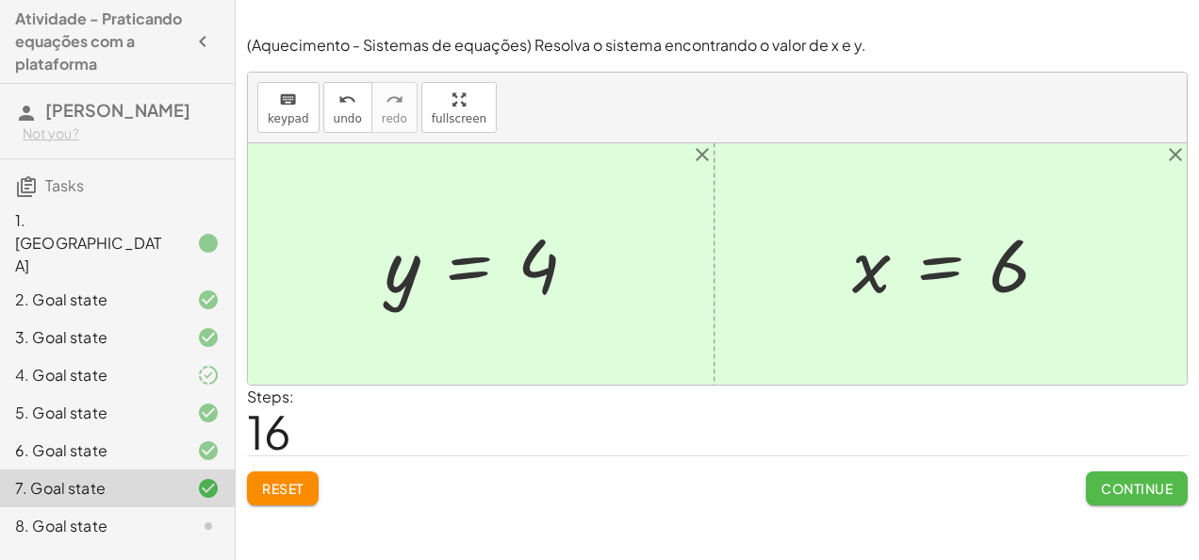
click at [1144, 488] on span "Continue" at bounding box center [1137, 488] width 72 height 17
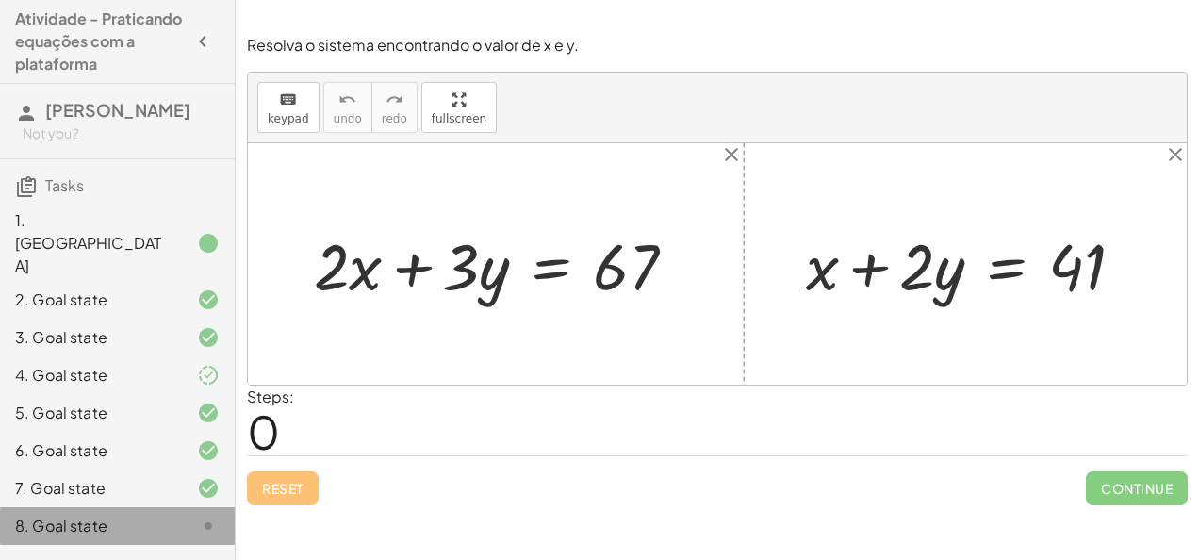
click at [81, 515] on div "8. Goal state" at bounding box center [91, 526] width 152 height 23
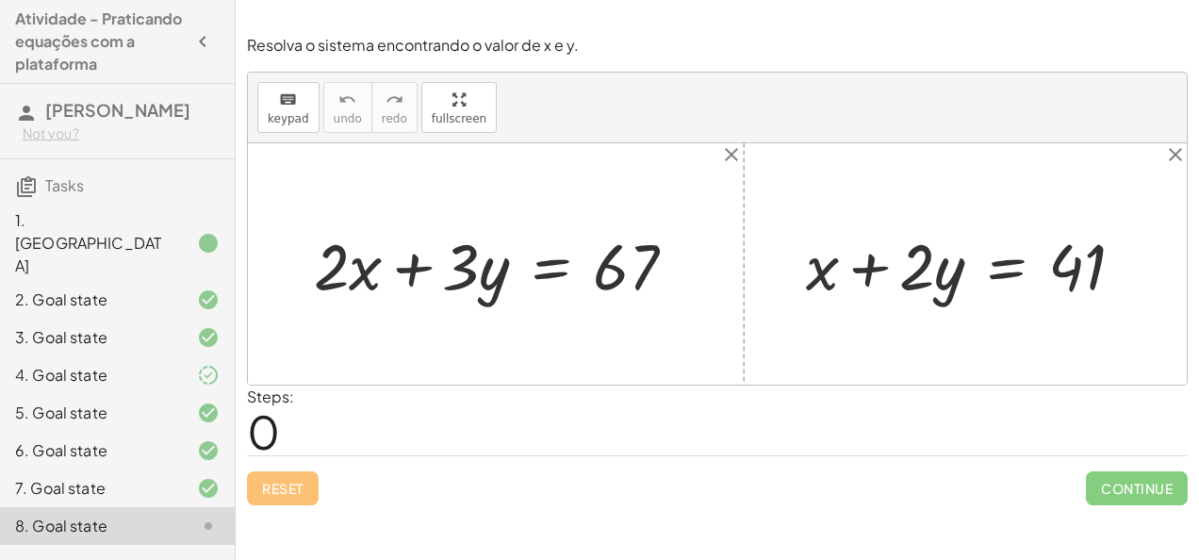
click at [81, 515] on div "8. Goal state" at bounding box center [91, 526] width 152 height 23
drag, startPoint x: 81, startPoint y: 492, endPoint x: 383, endPoint y: 354, distance: 331.5
click at [383, 354] on div at bounding box center [717, 263] width 939 height 241
click at [912, 284] on div at bounding box center [972, 263] width 352 height 84
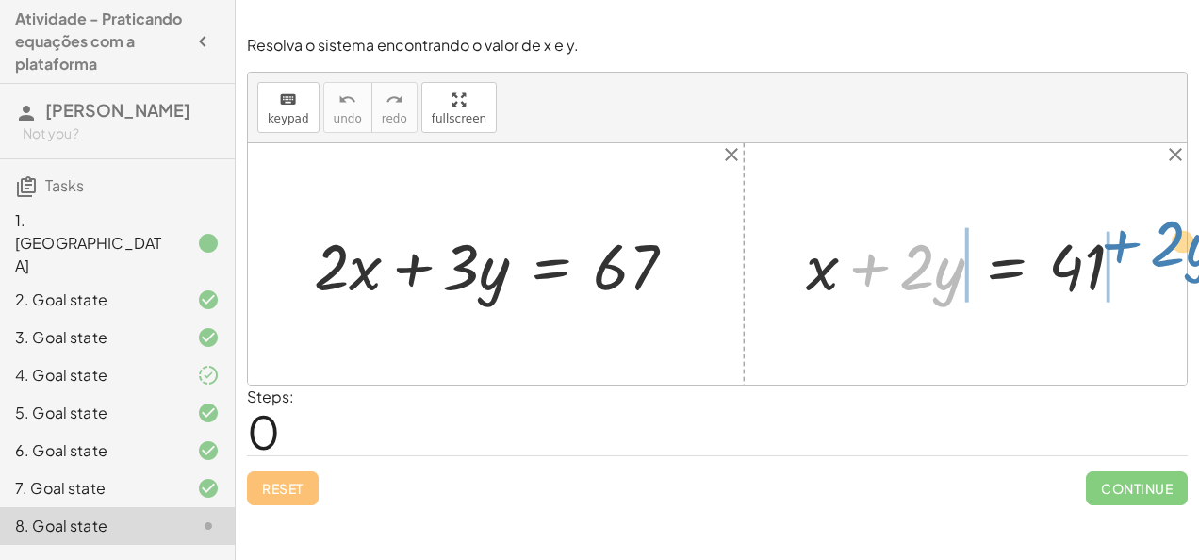
drag, startPoint x: 874, startPoint y: 269, endPoint x: 1125, endPoint y: 246, distance: 252.7
click at [1125, 246] on div at bounding box center [972, 263] width 352 height 84
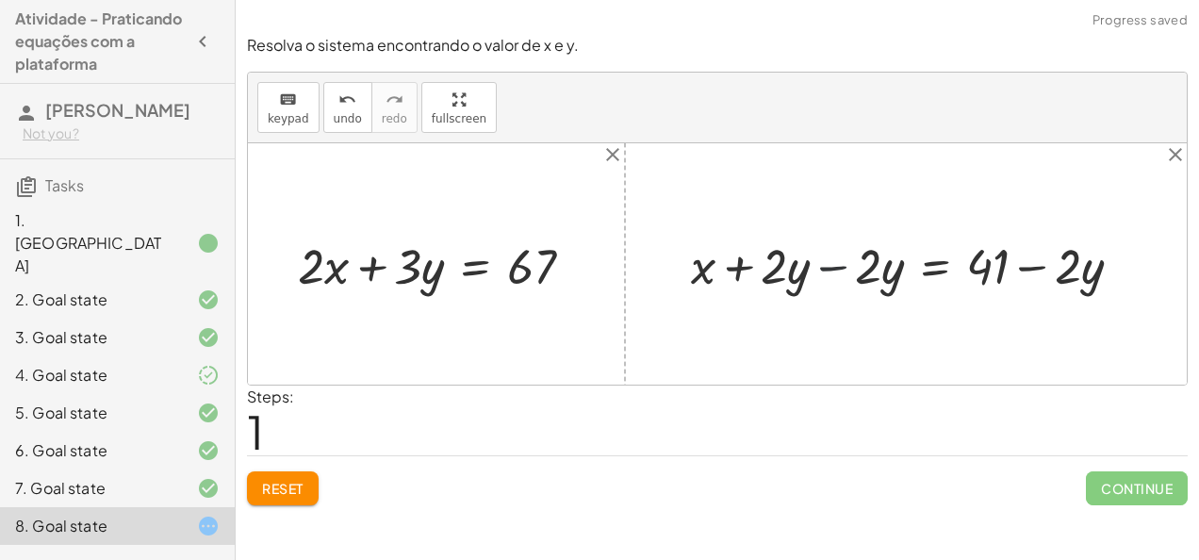
click at [833, 264] on div at bounding box center [913, 263] width 465 height 65
drag, startPoint x: 895, startPoint y: 273, endPoint x: 735, endPoint y: 257, distance: 161.0
drag, startPoint x: 735, startPoint y: 257, endPoint x: 697, endPoint y: 254, distance: 37.8
click at [697, 254] on div at bounding box center [717, 263] width 939 height 241
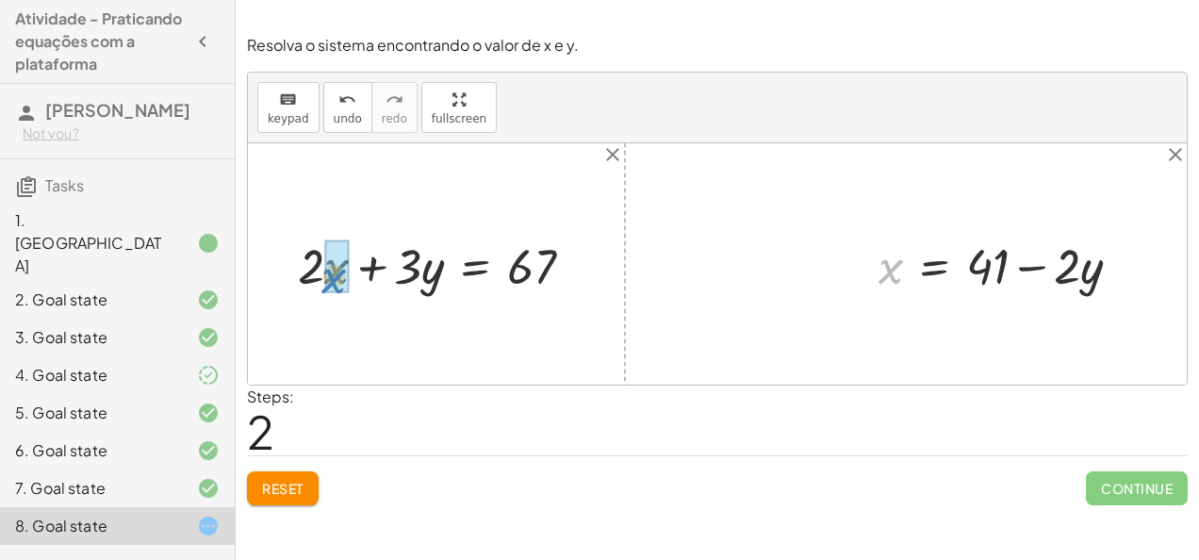
drag, startPoint x: 890, startPoint y: 271, endPoint x: 332, endPoint y: 279, distance: 558.0
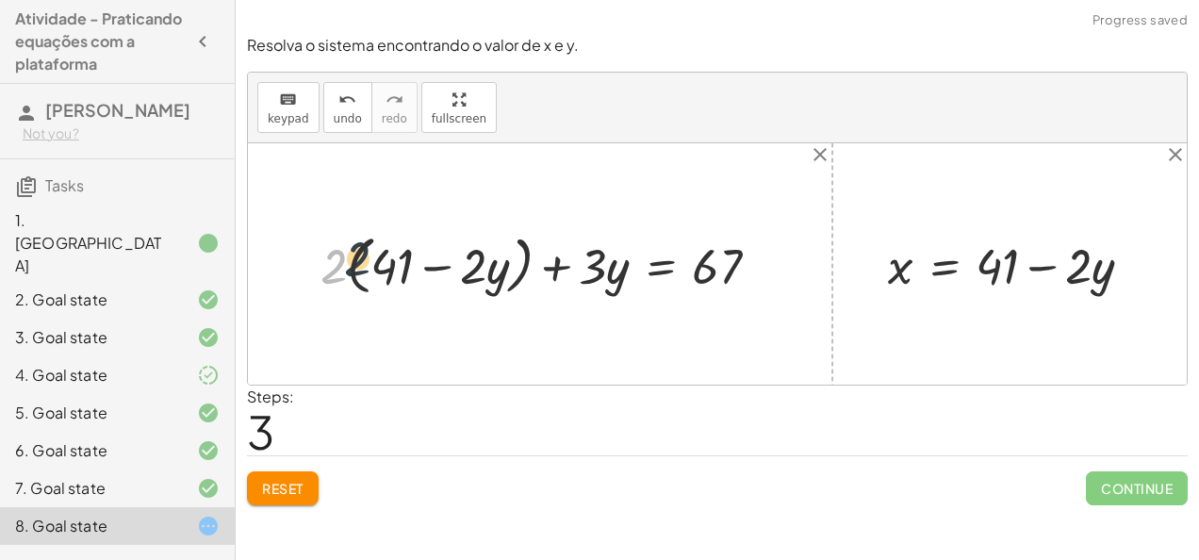
drag, startPoint x: 336, startPoint y: 271, endPoint x: 377, endPoint y: 265, distance: 40.9
click at [377, 265] on div at bounding box center [547, 263] width 473 height 73
click at [351, 266] on div at bounding box center [546, 264] width 474 height 66
click at [475, 265] on div at bounding box center [559, 264] width 449 height 66
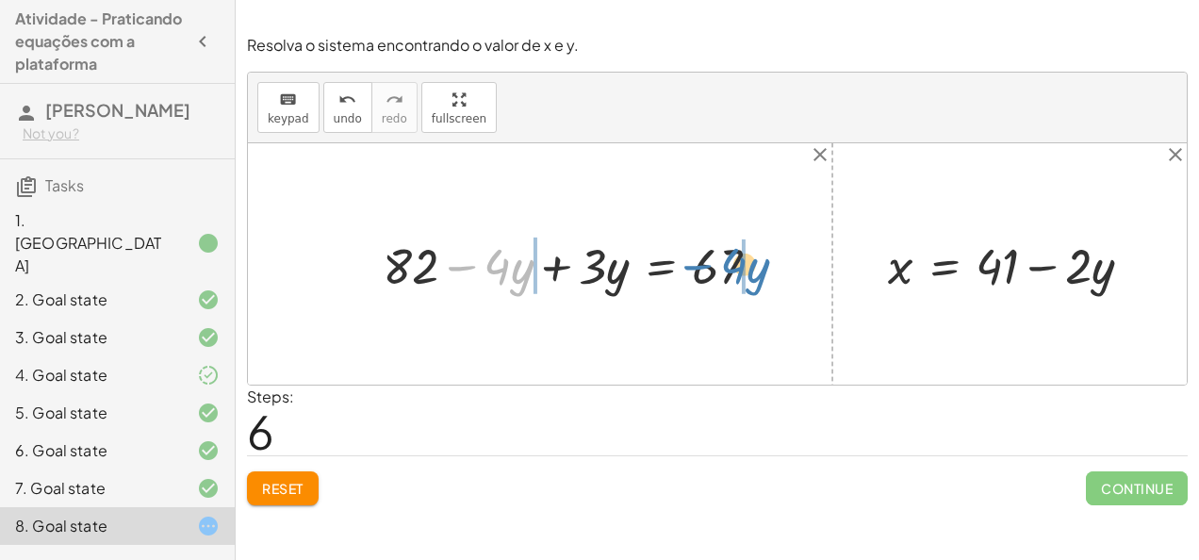
drag, startPoint x: 464, startPoint y: 268, endPoint x: 699, endPoint y: 267, distance: 235.6
click at [699, 267] on div at bounding box center [578, 264] width 411 height 66
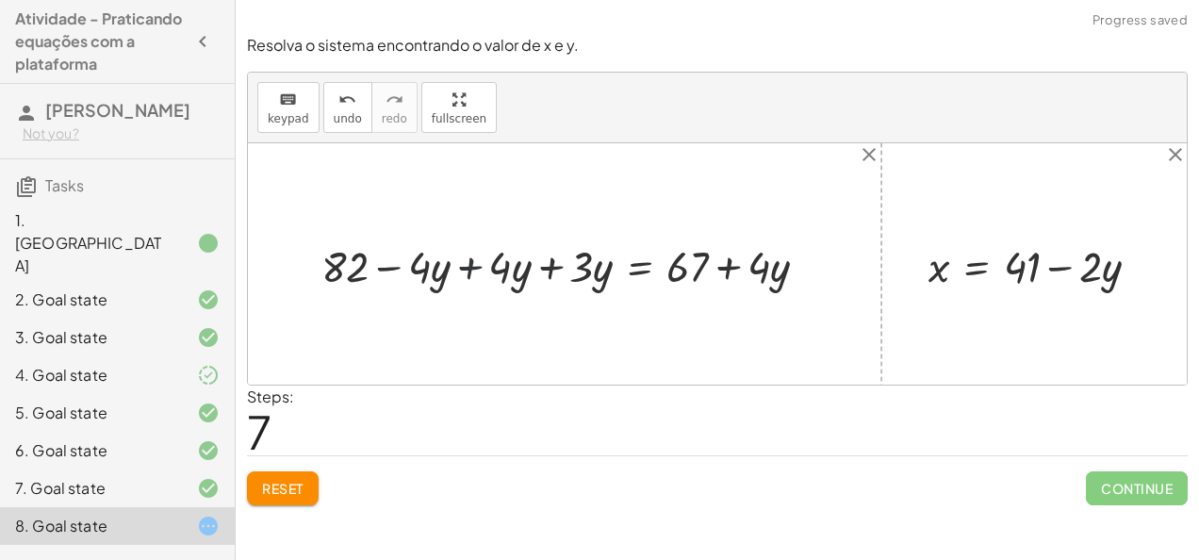
click at [478, 264] on div at bounding box center [571, 264] width 519 height 57
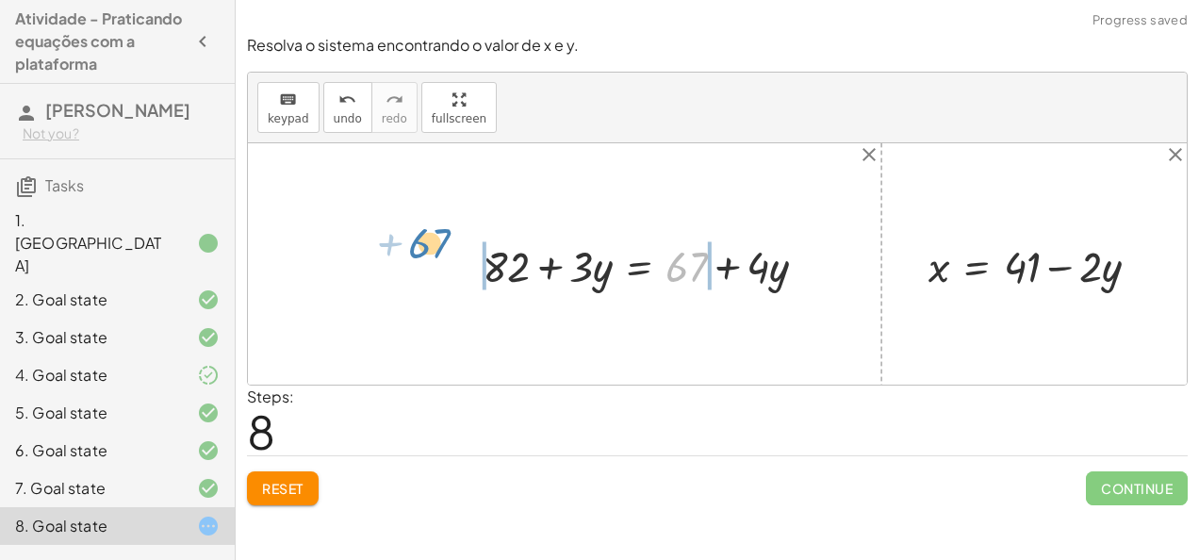
drag, startPoint x: 671, startPoint y: 269, endPoint x: 416, endPoint y: 247, distance: 256.3
click at [416, 247] on div "+ · 2 · x + · 3 · y = 67 + · 2 · ( + 41 − · 2 · y ) + · 3 · y = 67 + · 2 · 41 −…" at bounding box center [717, 263] width 939 height 241
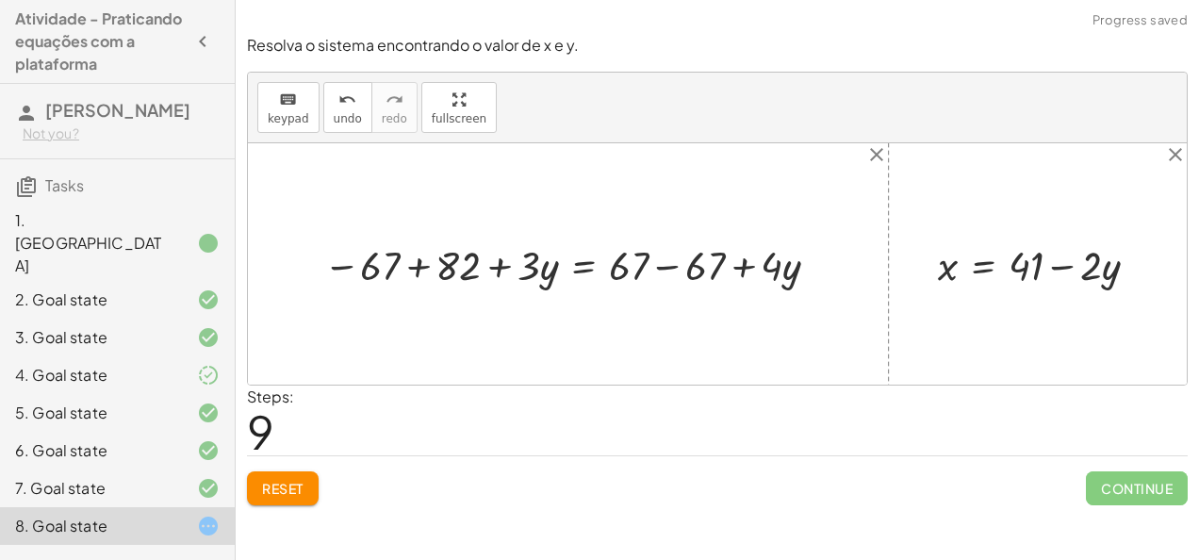
click at [665, 267] on div at bounding box center [575, 264] width 523 height 55
click at [418, 266] on div at bounding box center [499, 264] width 370 height 55
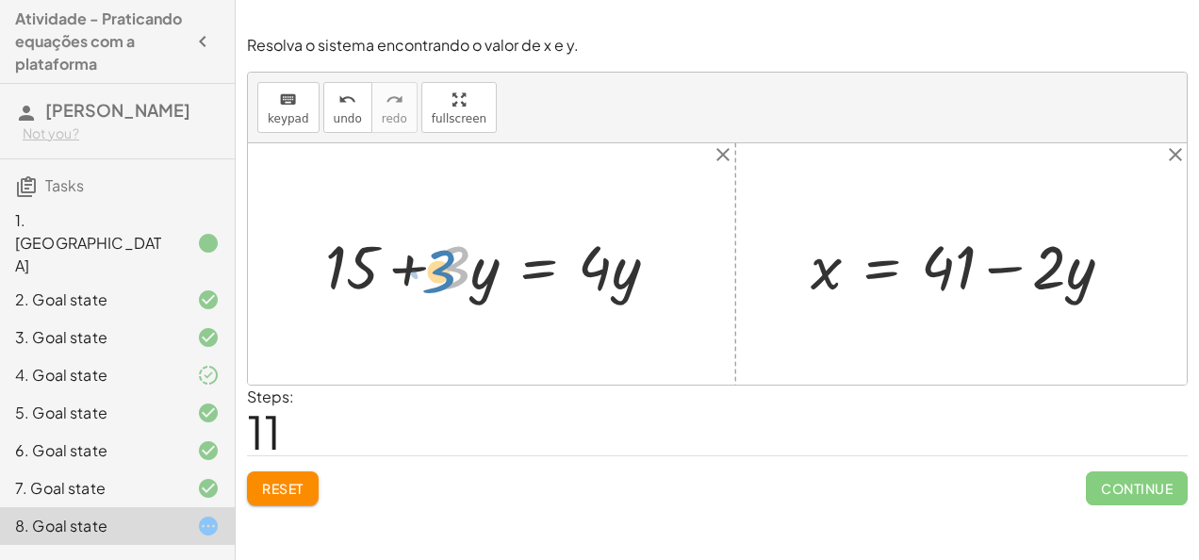
click at [456, 269] on div at bounding box center [499, 264] width 367 height 80
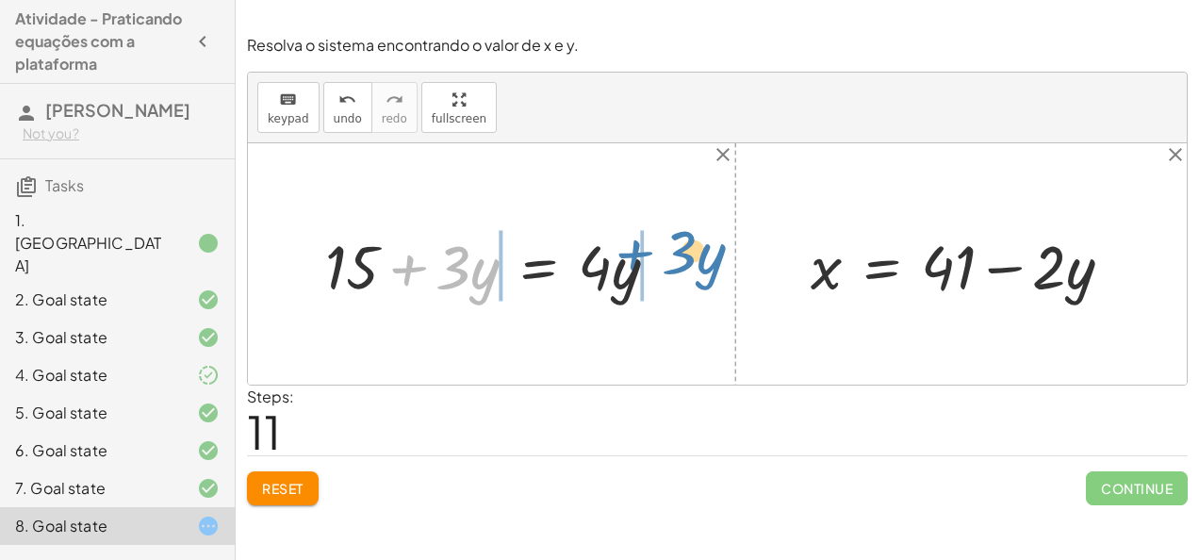
drag, startPoint x: 404, startPoint y: 269, endPoint x: 632, endPoint y: 256, distance: 228.4
click at [632, 256] on div at bounding box center [499, 264] width 367 height 80
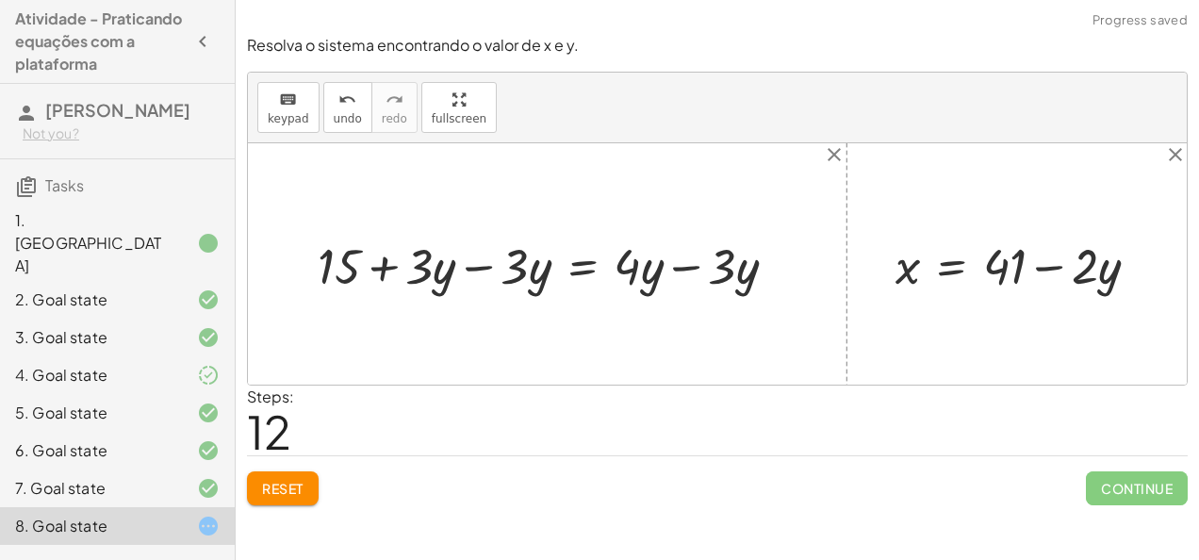
click at [471, 262] on div at bounding box center [554, 263] width 493 height 65
click at [689, 265] on div at bounding box center [650, 263] width 302 height 65
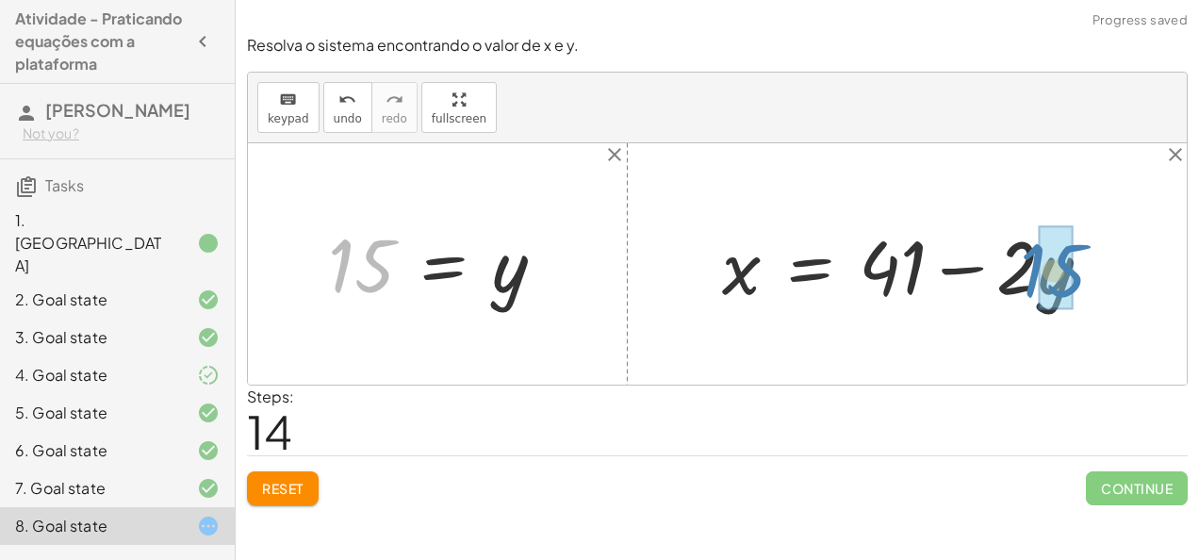
drag, startPoint x: 340, startPoint y: 254, endPoint x: 1034, endPoint y: 259, distance: 693.7
click at [1034, 259] on div "+ · 2 · x + · 3 · y = 67 + · 2 · ( + 41 − · 2 · y ) + · 3 · y = 67 + · 2 · 41 −…" at bounding box center [717, 263] width 939 height 241
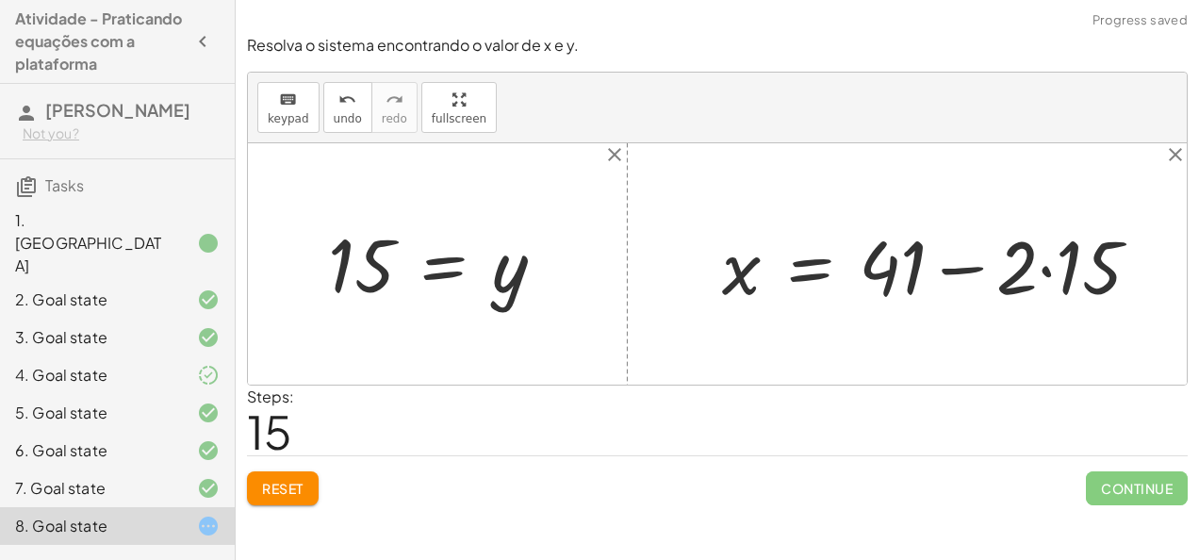
click at [1045, 271] on div at bounding box center [939, 264] width 452 height 97
click at [965, 271] on div at bounding box center [916, 264] width 407 height 97
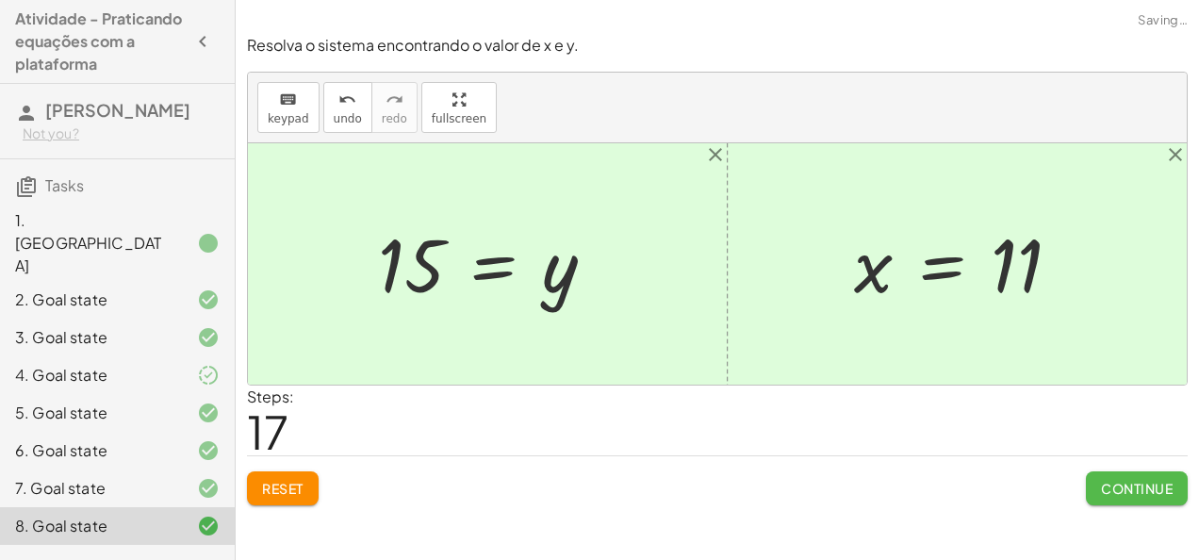
click at [1105, 487] on span "Continue" at bounding box center [1137, 488] width 72 height 17
